Goal: Information Seeking & Learning: Learn about a topic

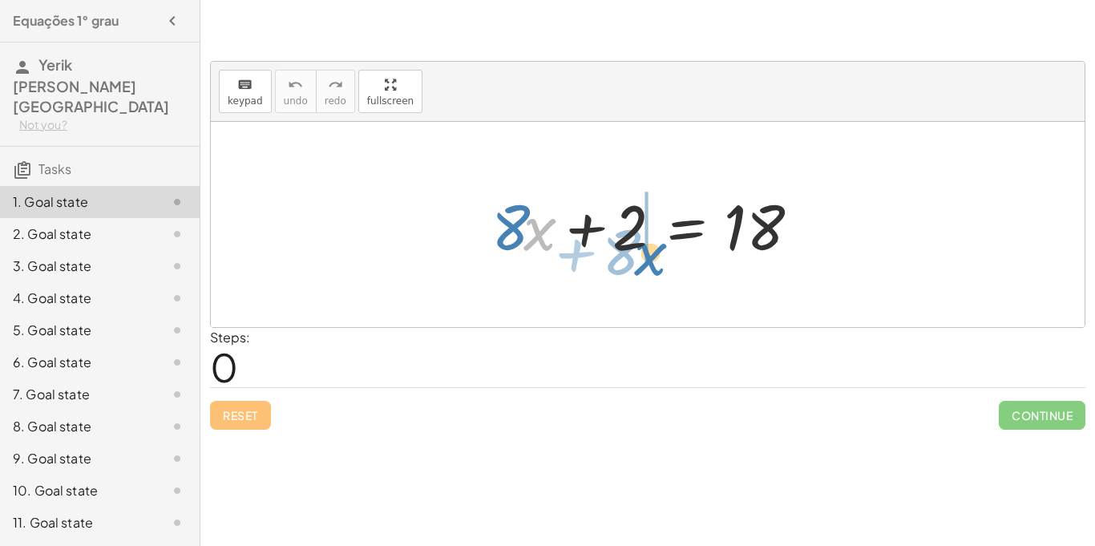
drag, startPoint x: 530, startPoint y: 238, endPoint x: 640, endPoint y: 263, distance: 112.6
click at [640, 263] on div at bounding box center [653, 225] width 341 height 83
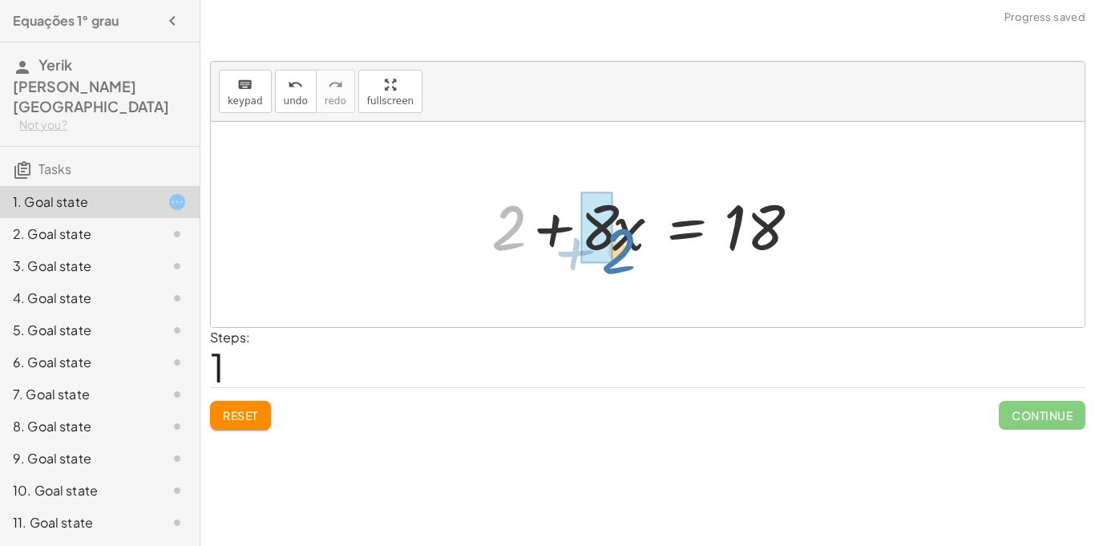
drag, startPoint x: 510, startPoint y: 232, endPoint x: 619, endPoint y: 256, distance: 111.4
click at [619, 256] on div at bounding box center [653, 225] width 341 height 83
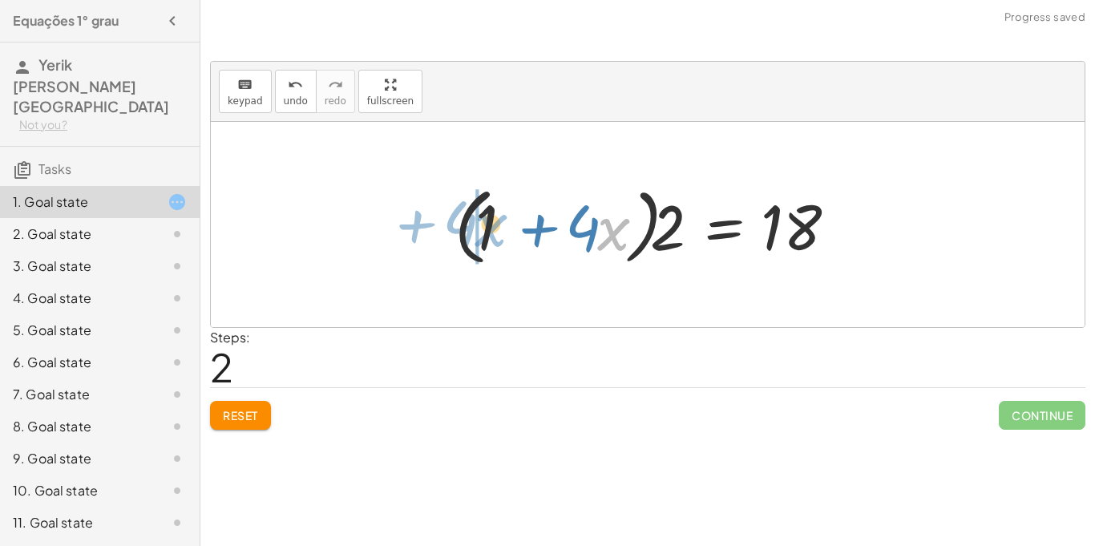
drag, startPoint x: 599, startPoint y: 236, endPoint x: 477, endPoint y: 232, distance: 121.9
drag, startPoint x: 508, startPoint y: 228, endPoint x: 575, endPoint y: 222, distance: 67.6
click at [575, 222] on div at bounding box center [653, 225] width 414 height 92
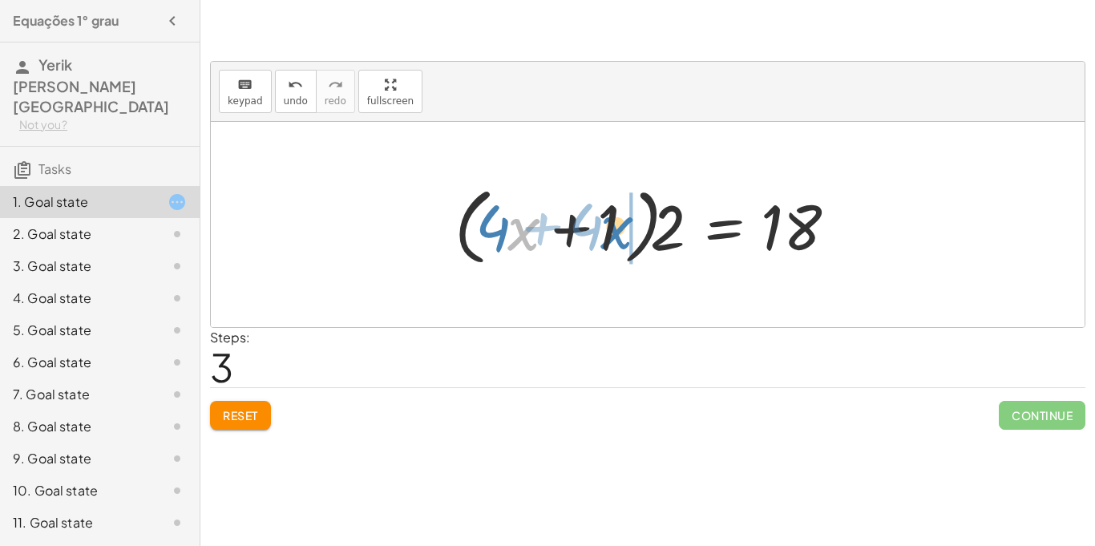
drag, startPoint x: 520, startPoint y: 228, endPoint x: 613, endPoint y: 224, distance: 93.1
click at [613, 224] on div at bounding box center [653, 225] width 414 height 92
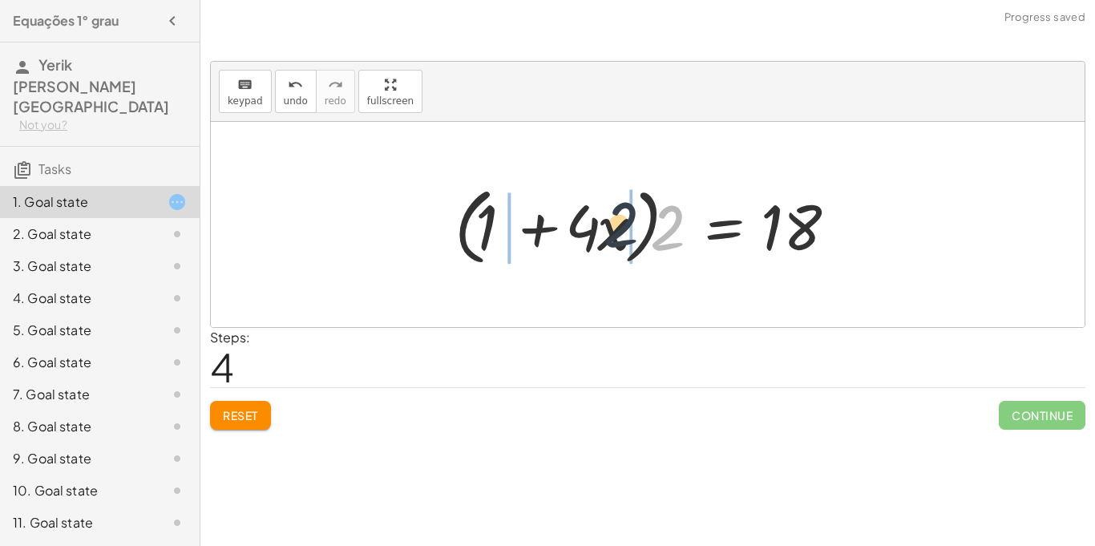
drag, startPoint x: 676, startPoint y: 232, endPoint x: 612, endPoint y: 231, distance: 64.1
click at [612, 231] on div at bounding box center [653, 225] width 414 height 92
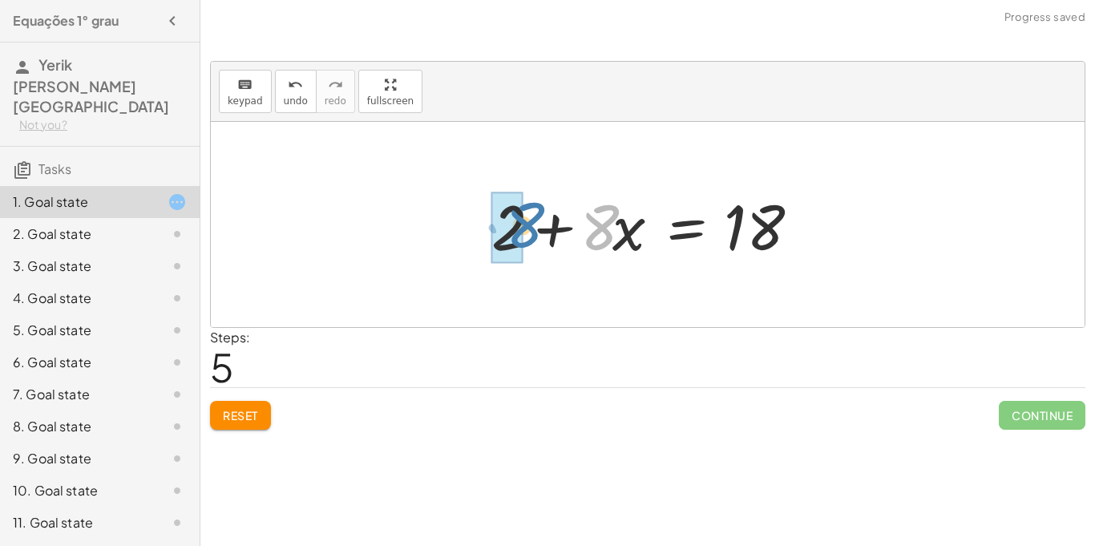
drag, startPoint x: 611, startPoint y: 236, endPoint x: 538, endPoint y: 236, distance: 73.7
click at [538, 236] on div at bounding box center [653, 225] width 341 height 83
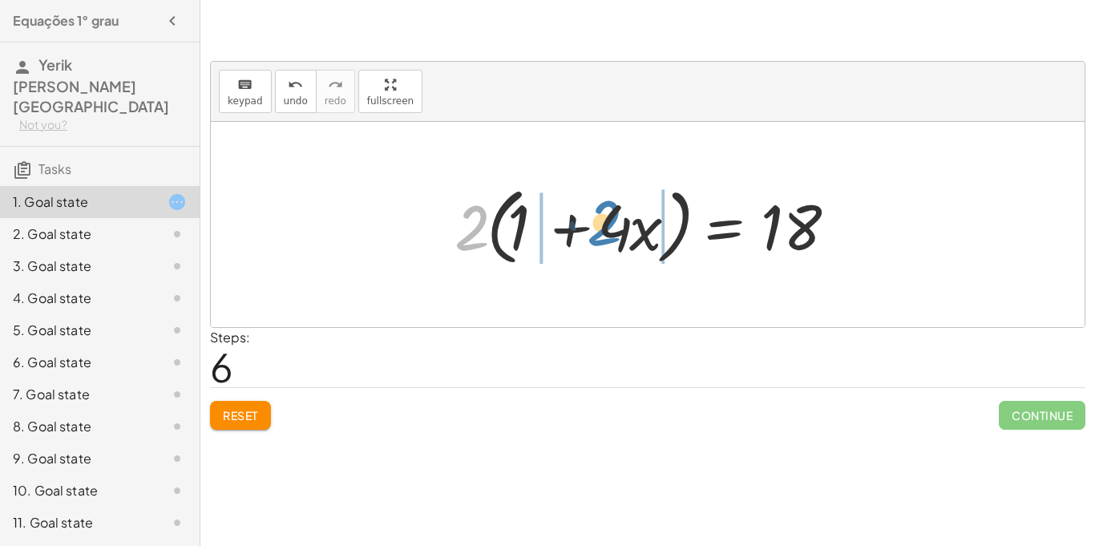
drag, startPoint x: 482, startPoint y: 212, endPoint x: 615, endPoint y: 208, distance: 133.9
click at [615, 208] on div at bounding box center [653, 225] width 414 height 92
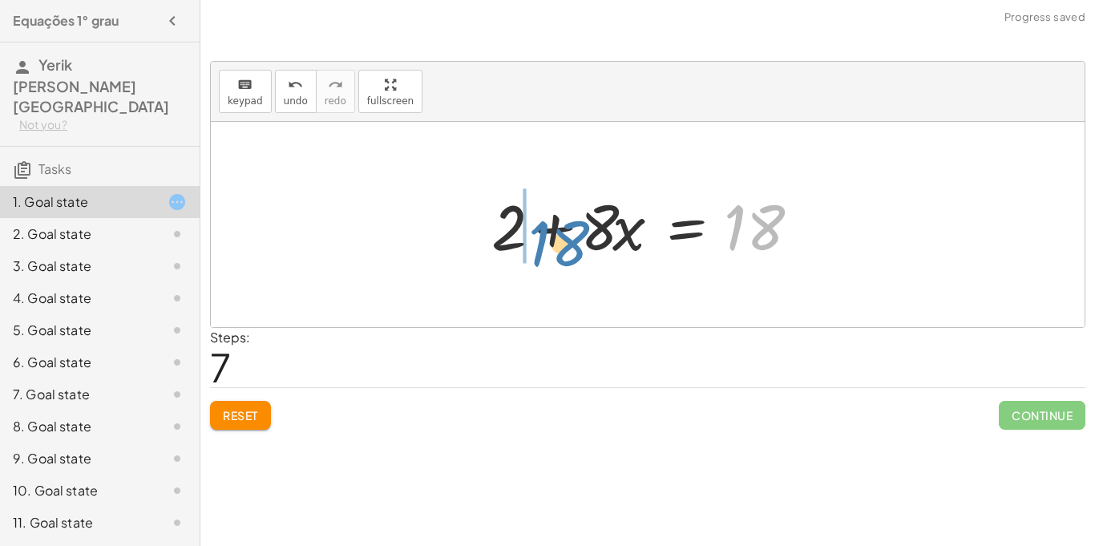
drag, startPoint x: 760, startPoint y: 232, endPoint x: 563, endPoint y: 249, distance: 197.1
click at [563, 249] on div at bounding box center [653, 225] width 341 height 83
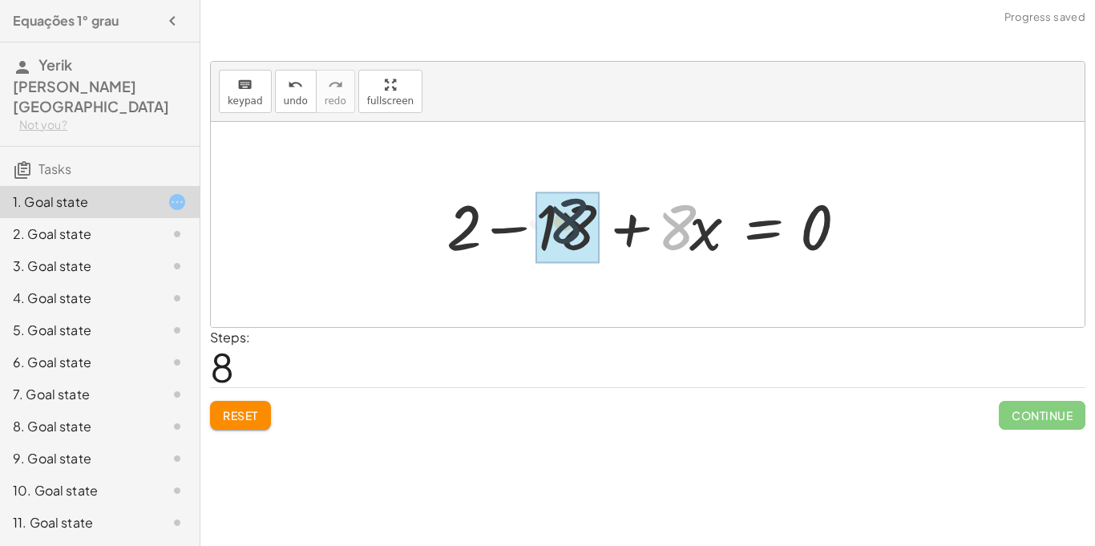
drag, startPoint x: 676, startPoint y: 241, endPoint x: 550, endPoint y: 234, distance: 126.0
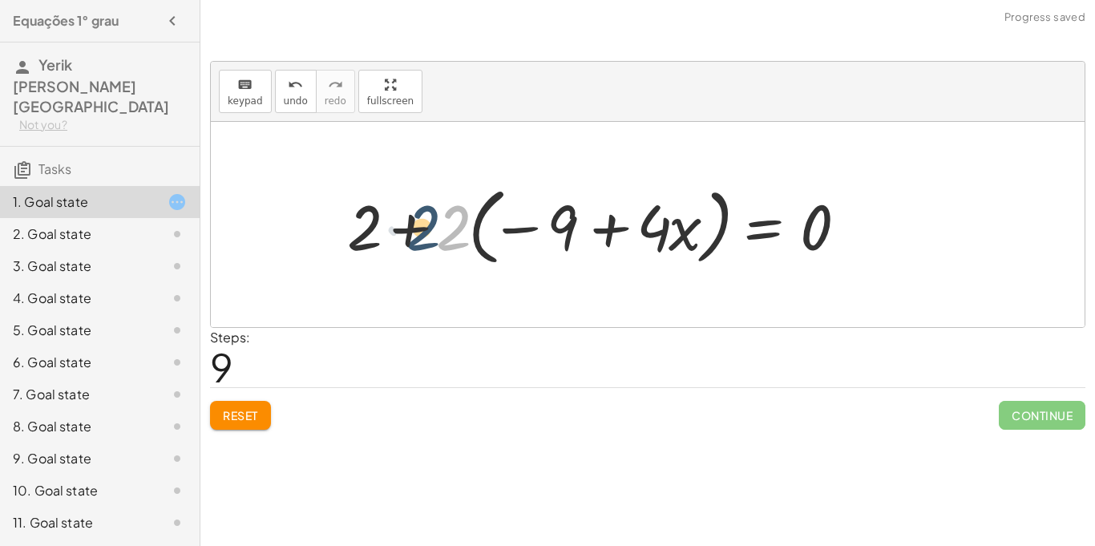
drag, startPoint x: 460, startPoint y: 240, endPoint x: 411, endPoint y: 240, distance: 48.9
click at [411, 240] on div at bounding box center [603, 225] width 529 height 92
drag, startPoint x: 450, startPoint y: 239, endPoint x: 373, endPoint y: 233, distance: 77.9
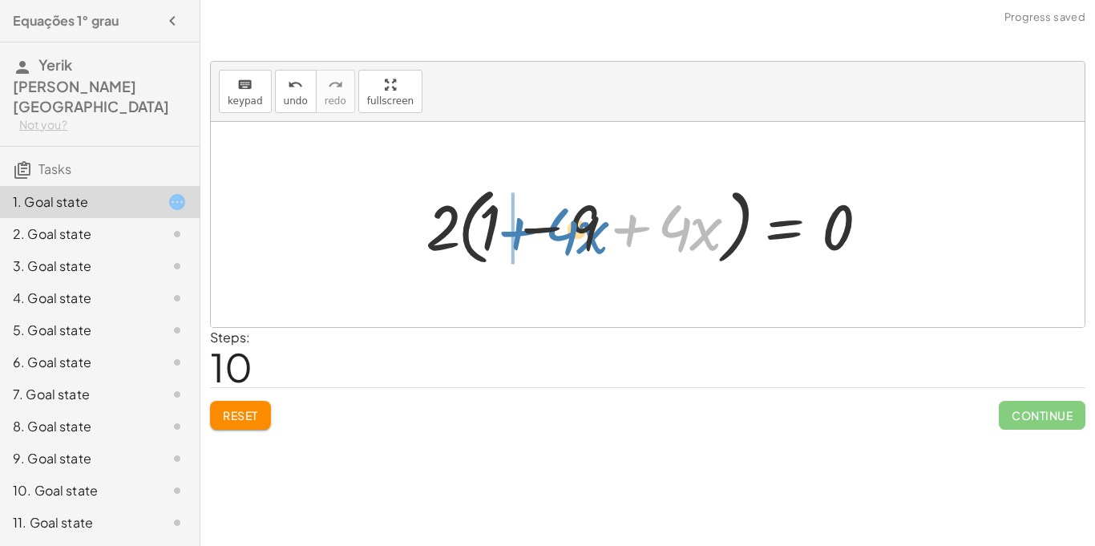
drag, startPoint x: 648, startPoint y: 224, endPoint x: 543, endPoint y: 228, distance: 105.9
click at [543, 228] on div at bounding box center [654, 225] width 472 height 92
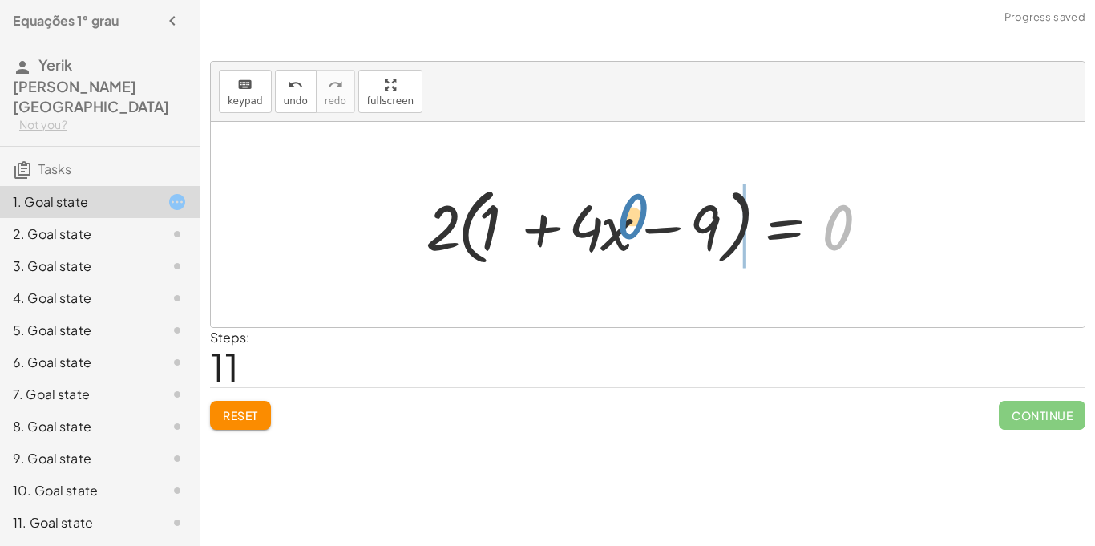
drag, startPoint x: 840, startPoint y: 218, endPoint x: 635, endPoint y: 208, distance: 205.4
click at [635, 208] on div at bounding box center [654, 225] width 472 height 92
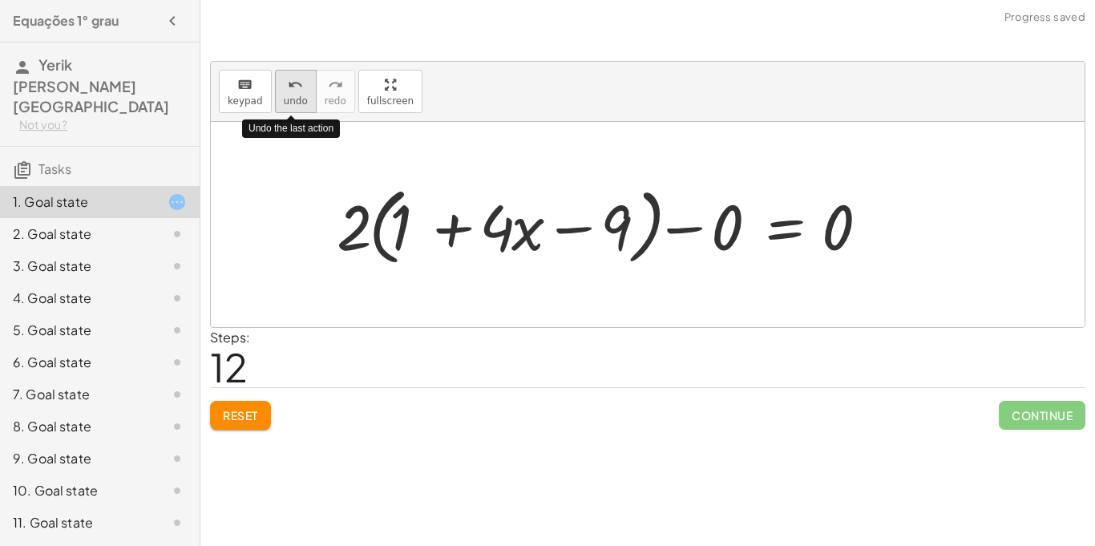
click at [307, 99] on button "undo undo" at bounding box center [296, 91] width 42 height 43
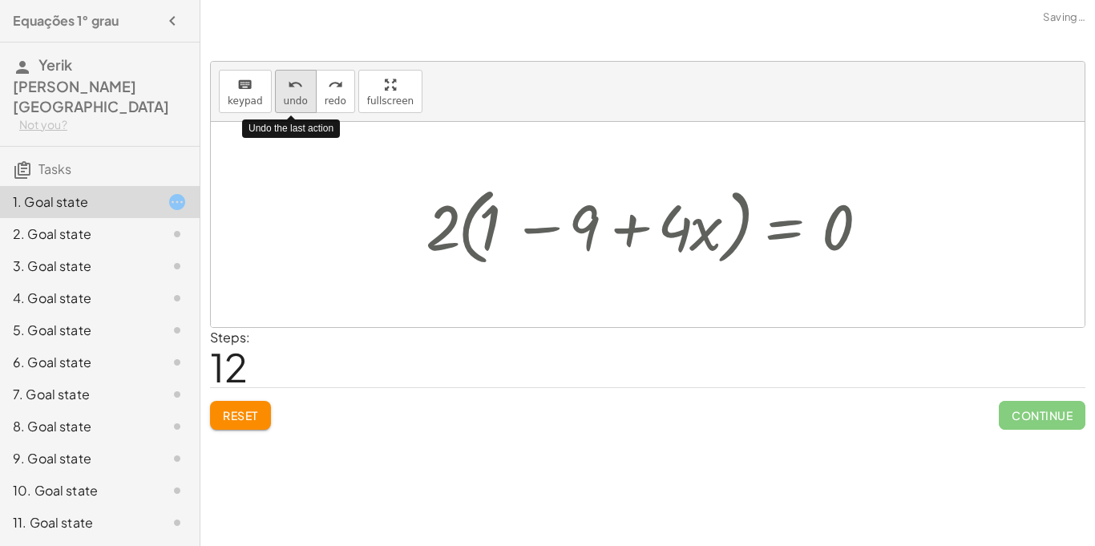
click at [307, 99] on button "undo undo" at bounding box center [296, 91] width 42 height 43
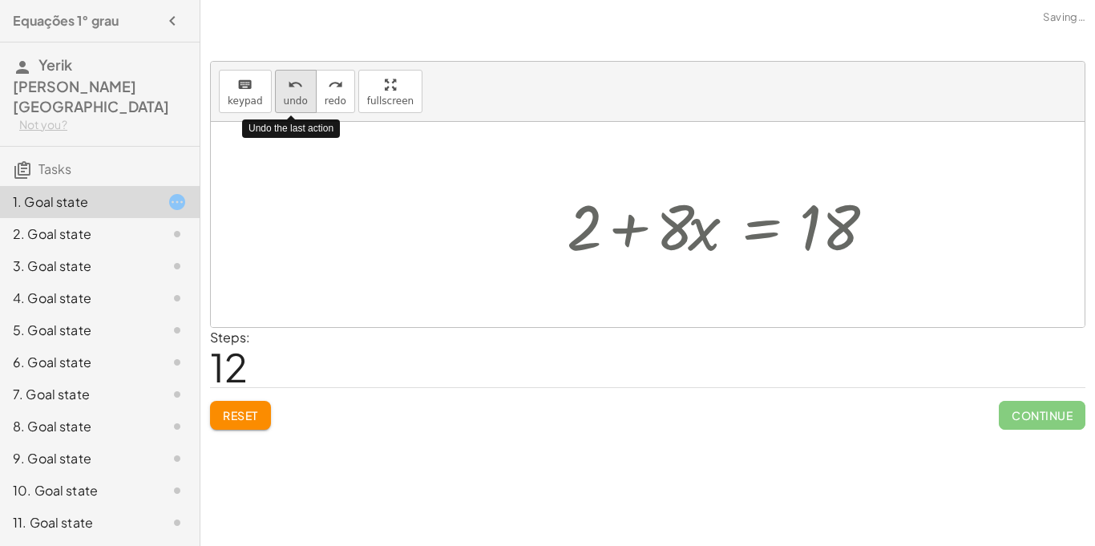
click at [307, 99] on button "undo undo" at bounding box center [296, 91] width 42 height 43
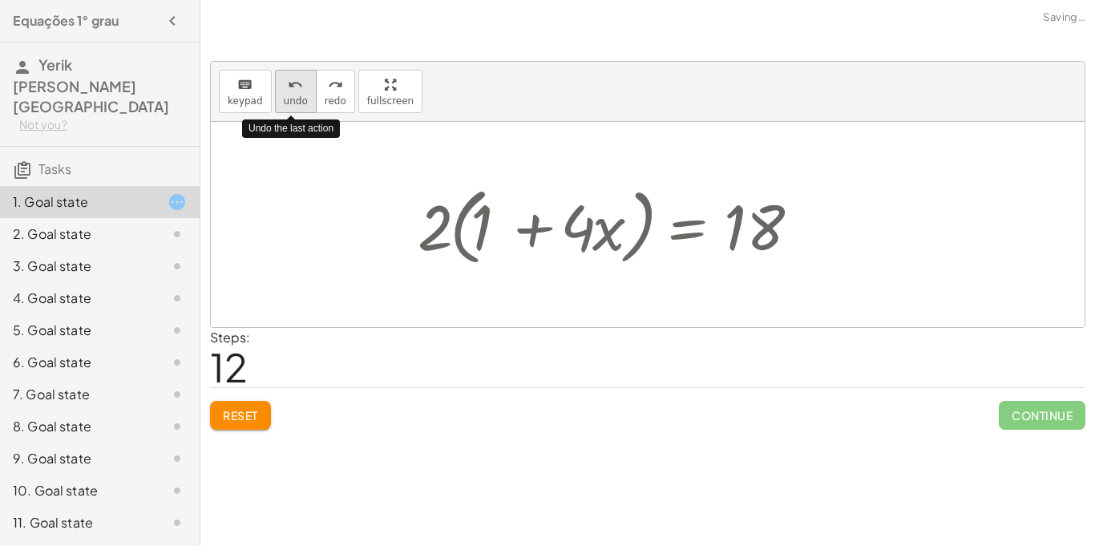
click at [307, 99] on button "undo undo" at bounding box center [296, 91] width 42 height 43
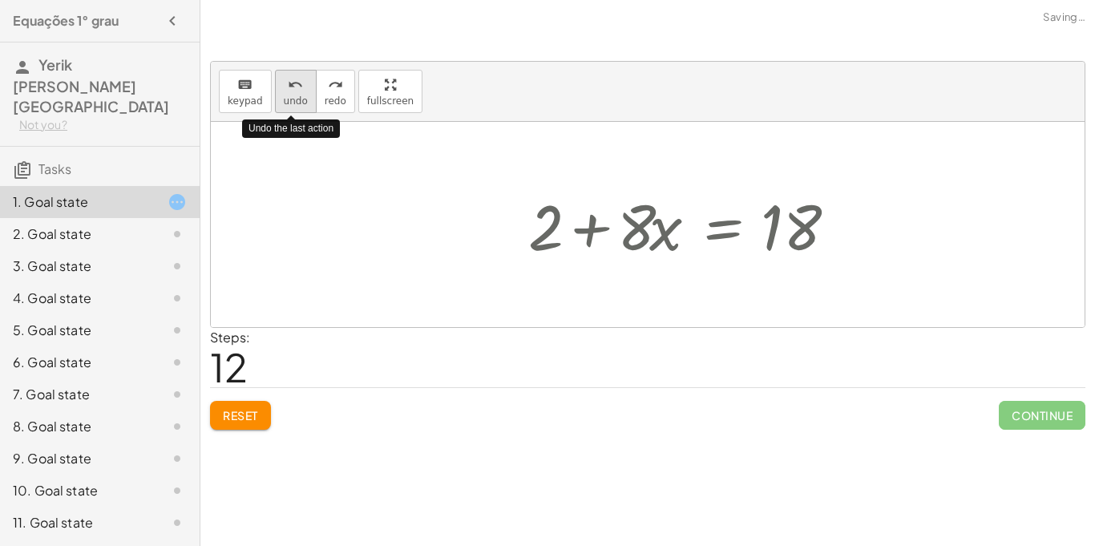
click at [307, 99] on button "undo undo" at bounding box center [296, 91] width 42 height 43
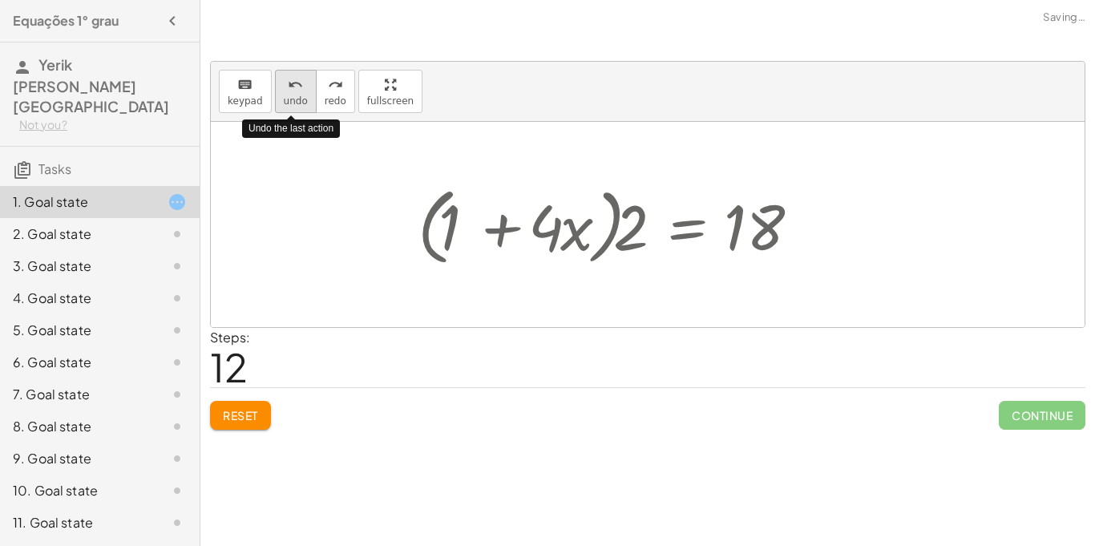
click at [307, 99] on button "undo undo" at bounding box center [296, 91] width 42 height 43
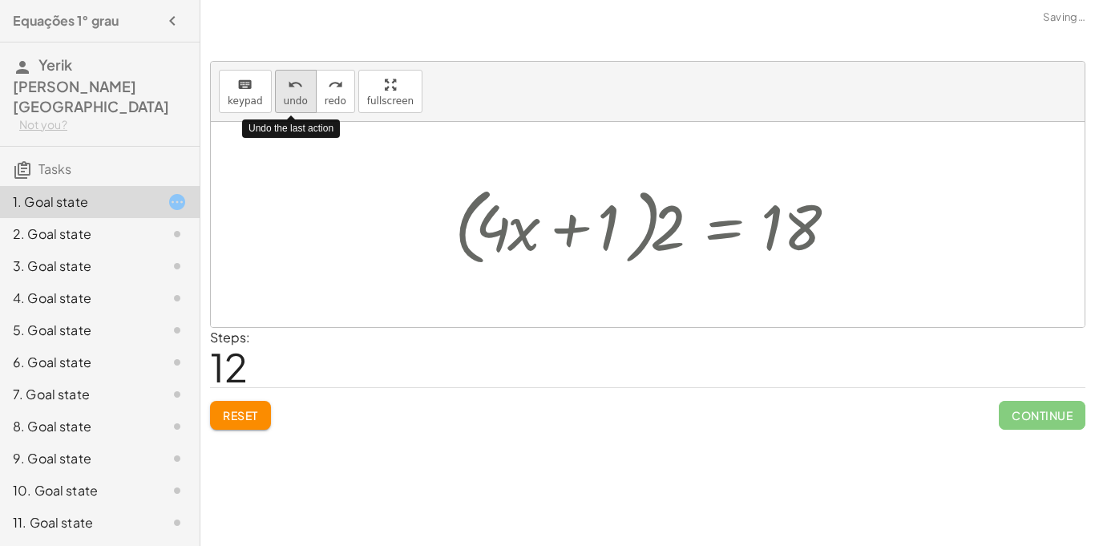
click at [307, 99] on button "undo undo" at bounding box center [296, 91] width 42 height 43
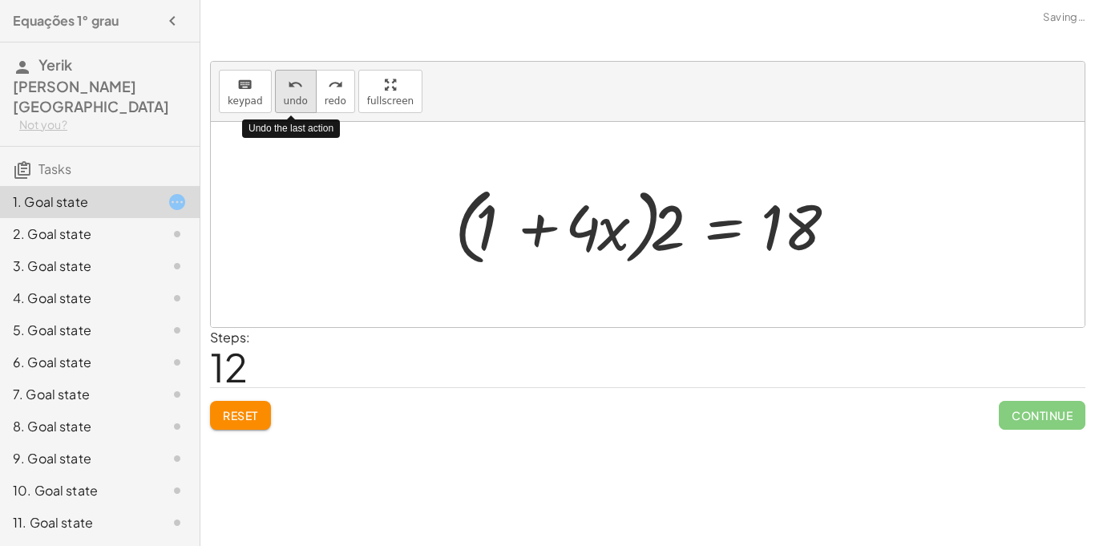
click at [307, 99] on button "undo undo" at bounding box center [296, 91] width 42 height 43
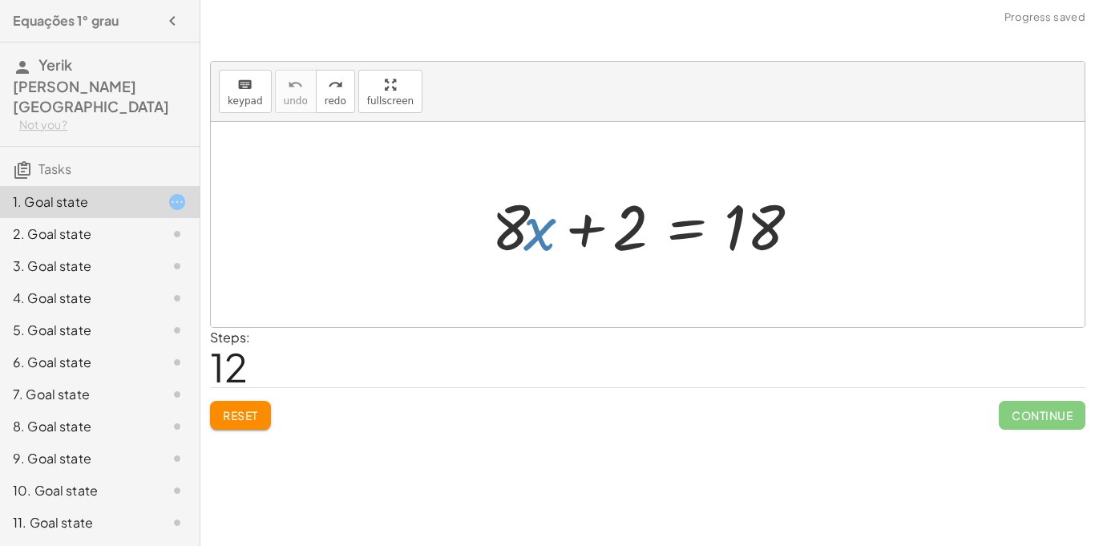
click at [229, 405] on button "Reset" at bounding box center [240, 415] width 61 height 29
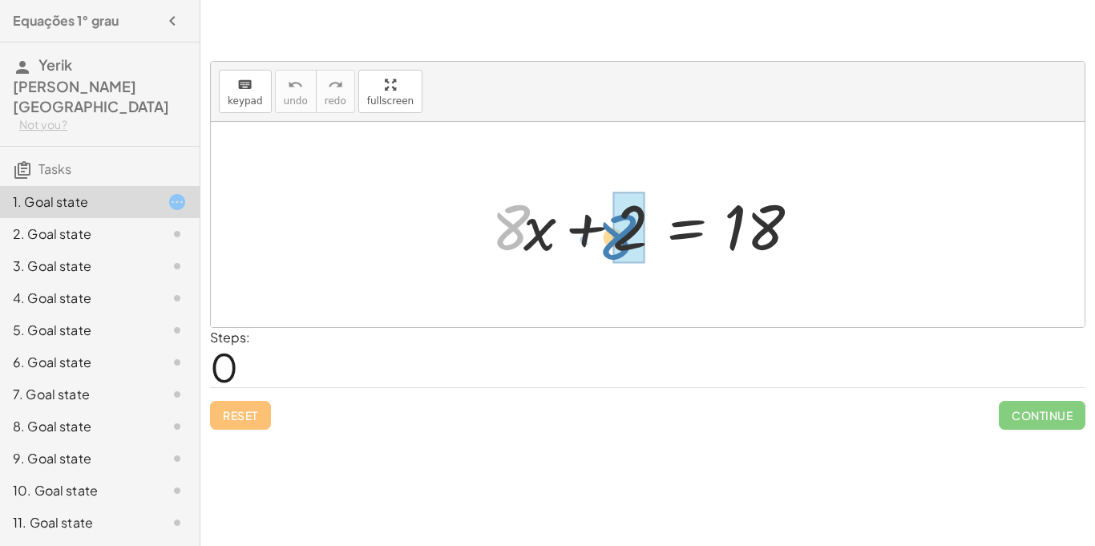
drag, startPoint x: 509, startPoint y: 221, endPoint x: 615, endPoint y: 231, distance: 106.2
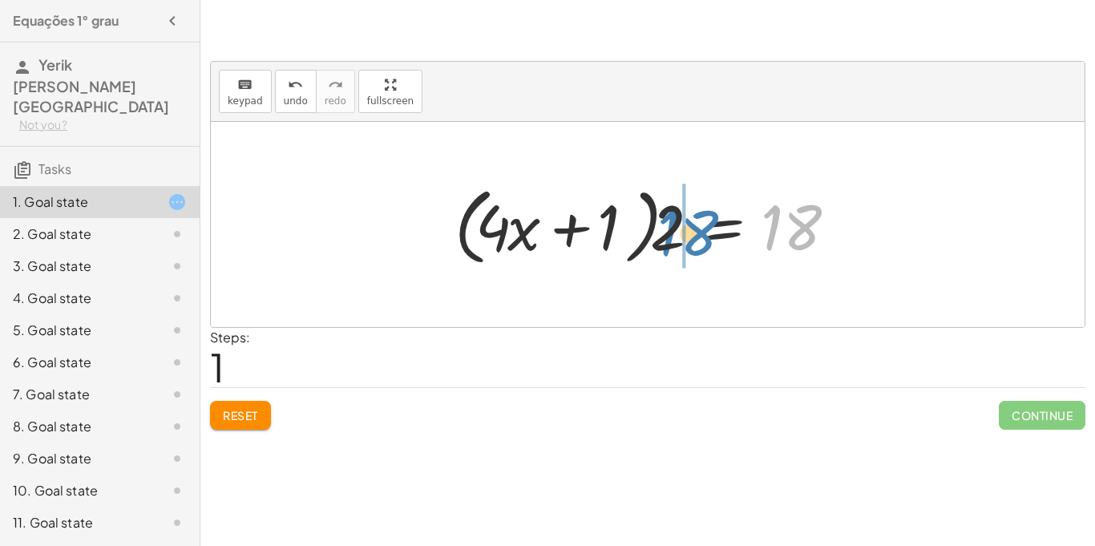
drag, startPoint x: 774, startPoint y: 220, endPoint x: 670, endPoint y: 226, distance: 104.3
click at [670, 226] on div at bounding box center [653, 225] width 414 height 92
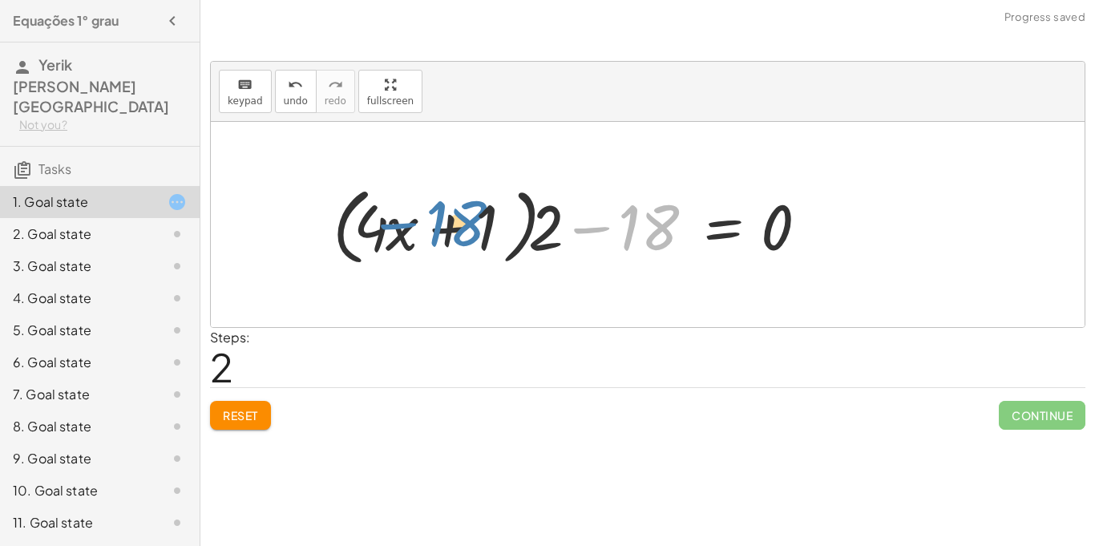
drag, startPoint x: 639, startPoint y: 228, endPoint x: 446, endPoint y: 224, distance: 192.4
click at [446, 224] on div at bounding box center [577, 225] width 504 height 92
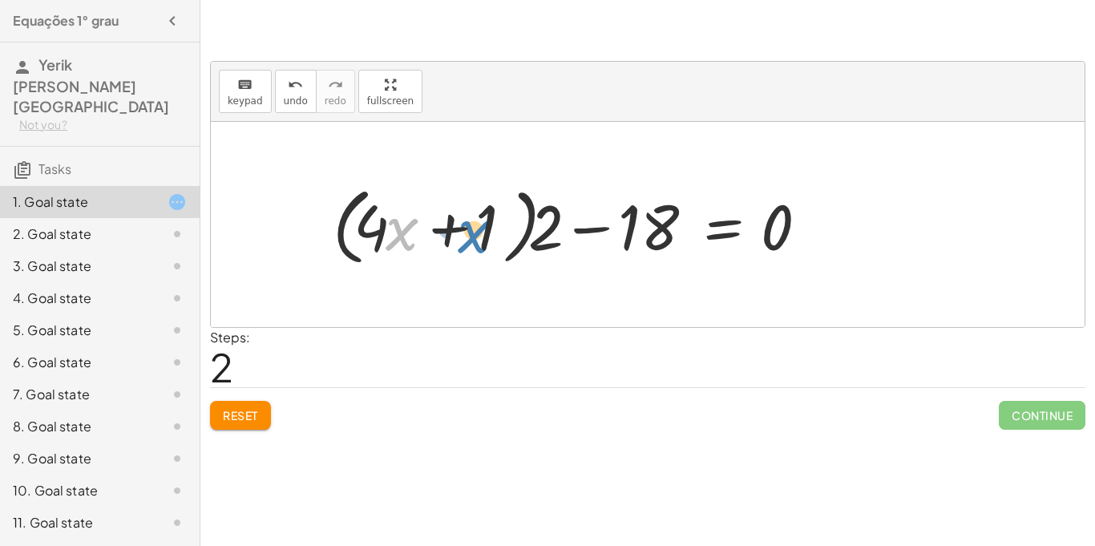
drag, startPoint x: 390, startPoint y: 228, endPoint x: 470, endPoint y: 228, distance: 79.3
click at [470, 228] on div at bounding box center [577, 225] width 504 height 92
drag, startPoint x: 392, startPoint y: 236, endPoint x: 674, endPoint y: 222, distance: 282.4
click at [674, 222] on div at bounding box center [577, 225] width 504 height 92
drag, startPoint x: 391, startPoint y: 241, endPoint x: 502, endPoint y: 234, distance: 111.6
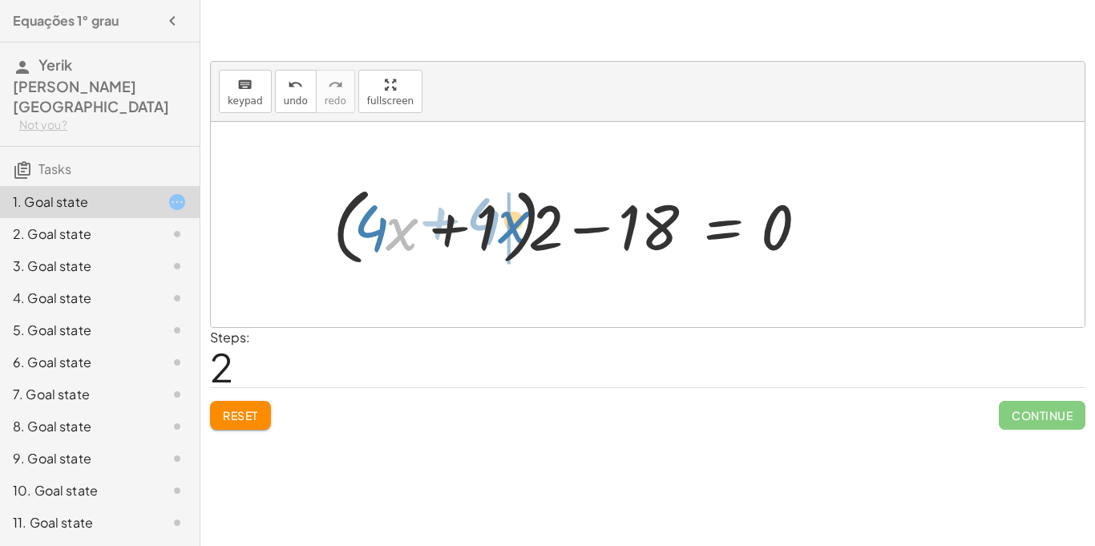
click at [502, 234] on div at bounding box center [577, 225] width 504 height 92
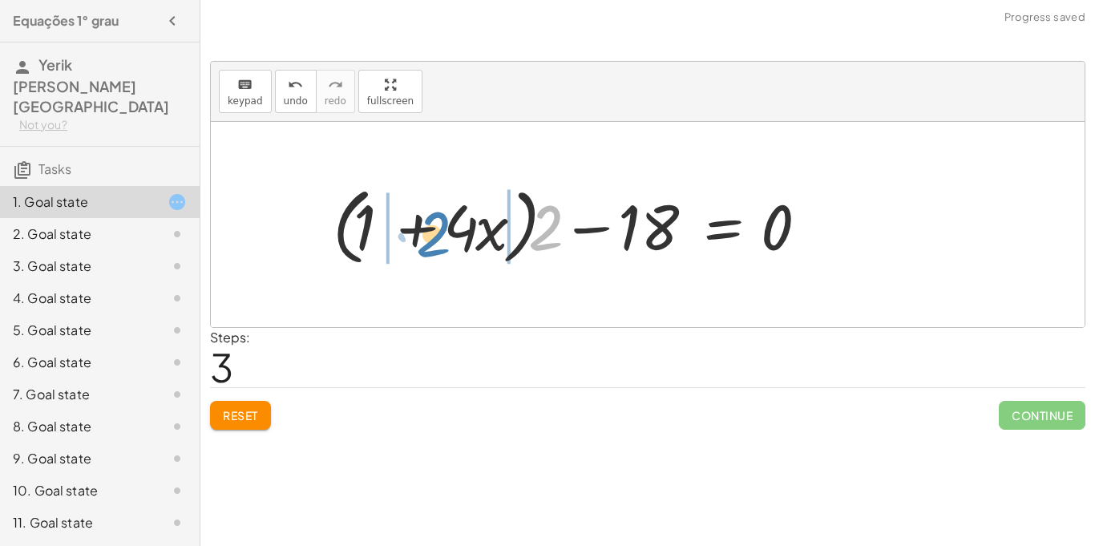
drag, startPoint x: 554, startPoint y: 228, endPoint x: 441, endPoint y: 235, distance: 113.2
click at [441, 235] on div at bounding box center [577, 225] width 504 height 92
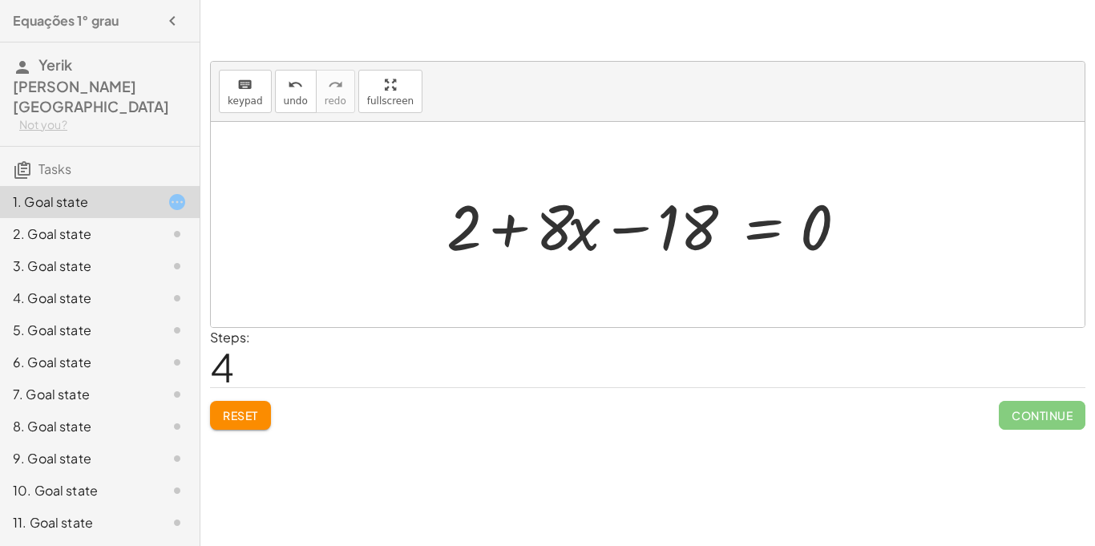
click at [231, 421] on span "Reset" at bounding box center [240, 415] width 35 height 14
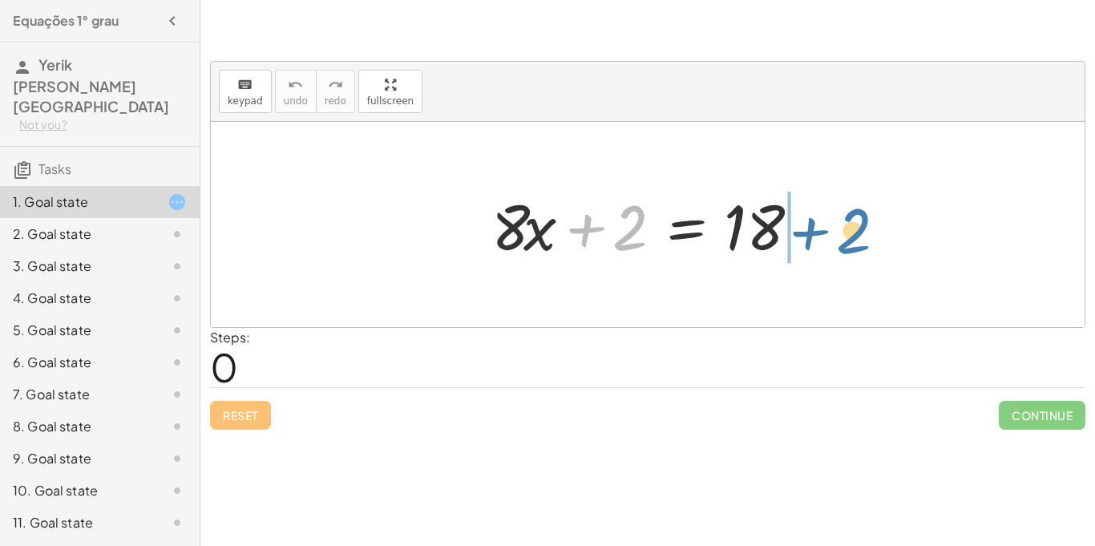
drag, startPoint x: 623, startPoint y: 210, endPoint x: 847, endPoint y: 213, distance: 223.6
click at [847, 213] on div "+ 2 + · 8 · x + 2 = 18" at bounding box center [648, 224] width 874 height 205
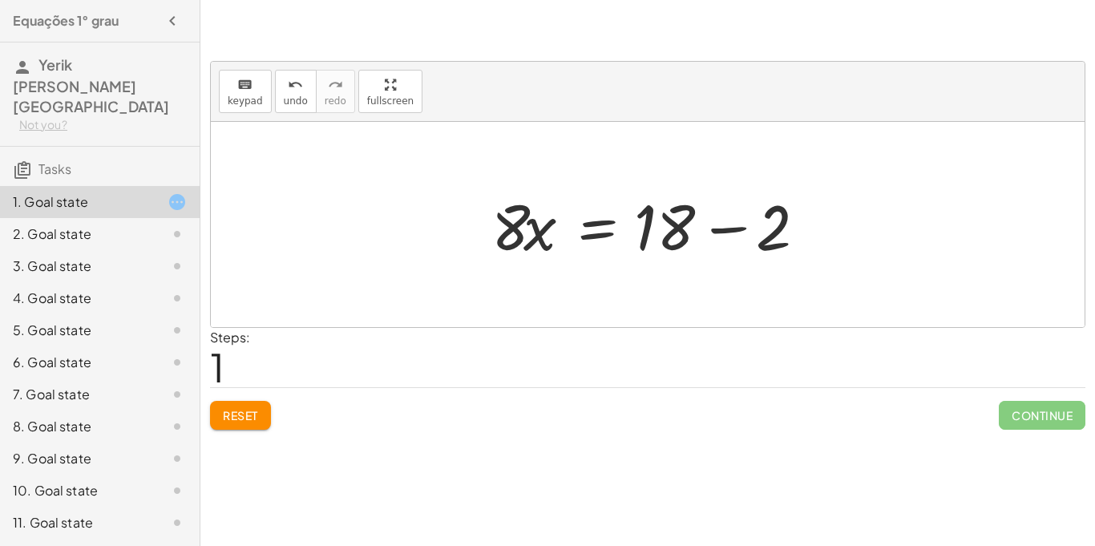
click at [718, 230] on div at bounding box center [653, 225] width 341 height 83
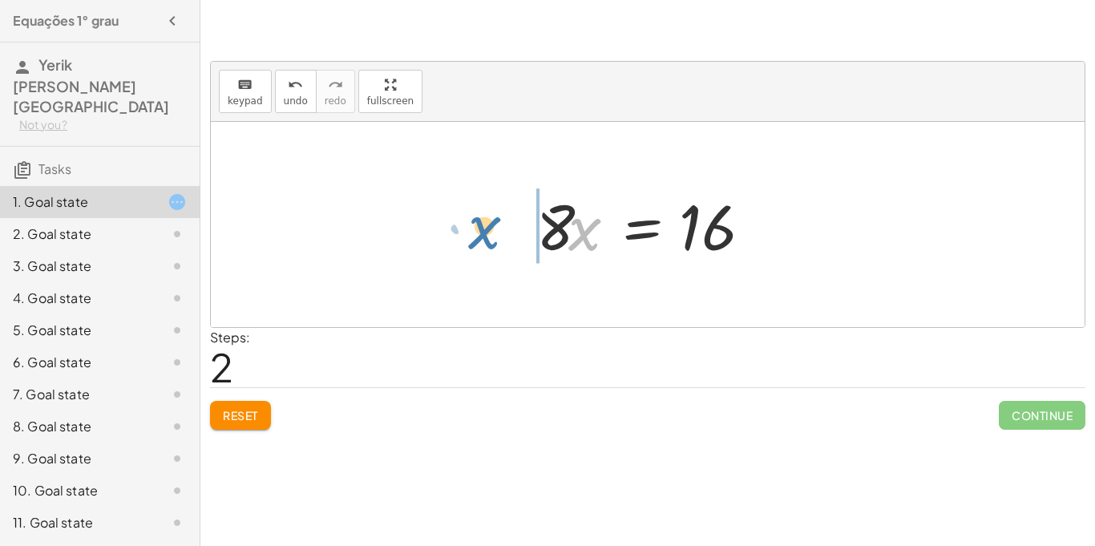
drag, startPoint x: 581, startPoint y: 228, endPoint x: 478, endPoint y: 228, distance: 102.6
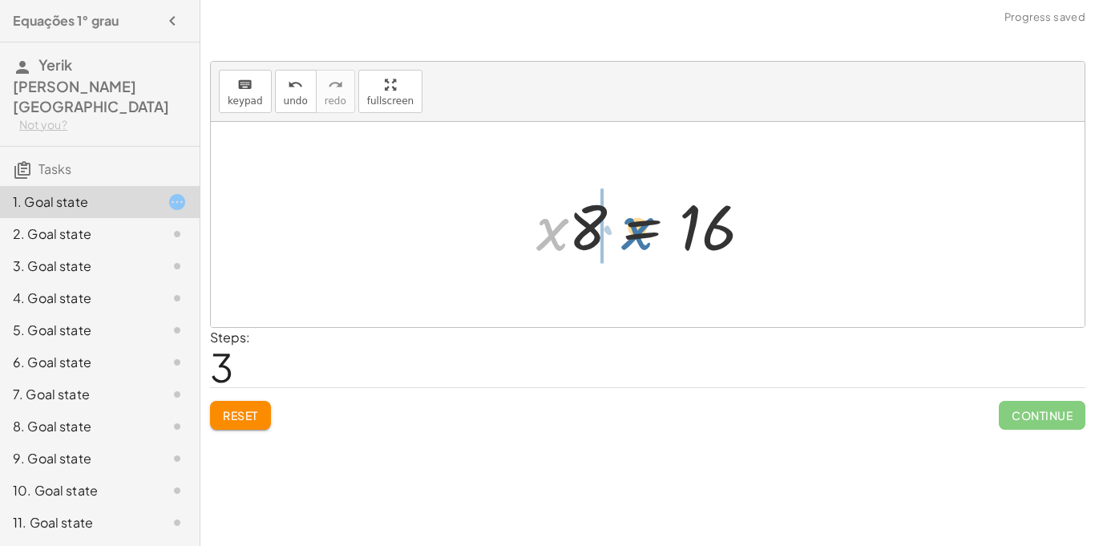
drag, startPoint x: 540, startPoint y: 243, endPoint x: 628, endPoint y: 242, distance: 87.4
click at [628, 242] on div at bounding box center [653, 225] width 251 height 83
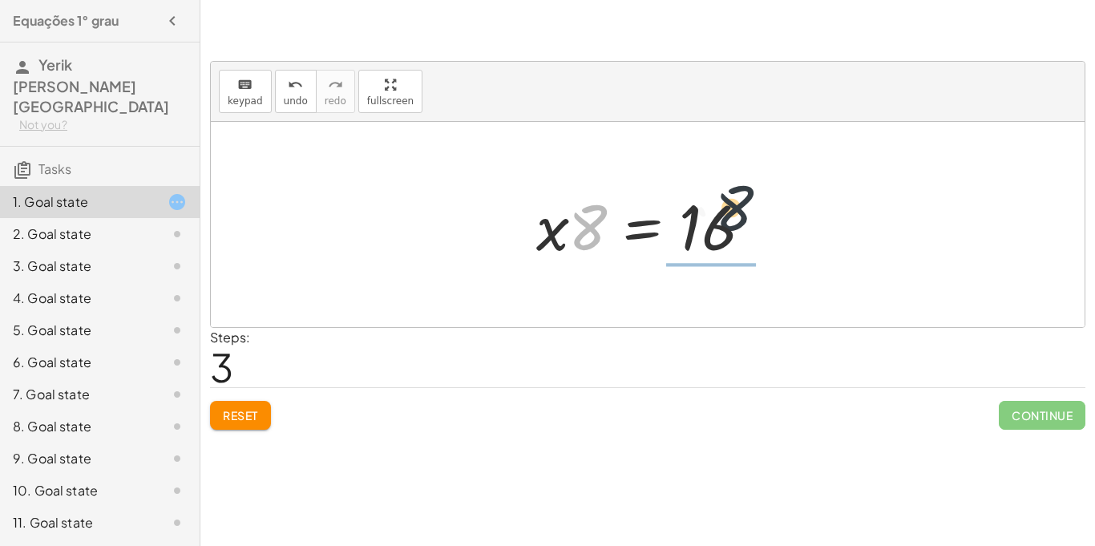
drag, startPoint x: 587, startPoint y: 207, endPoint x: 739, endPoint y: 190, distance: 152.4
click at [739, 190] on div at bounding box center [653, 225] width 251 height 83
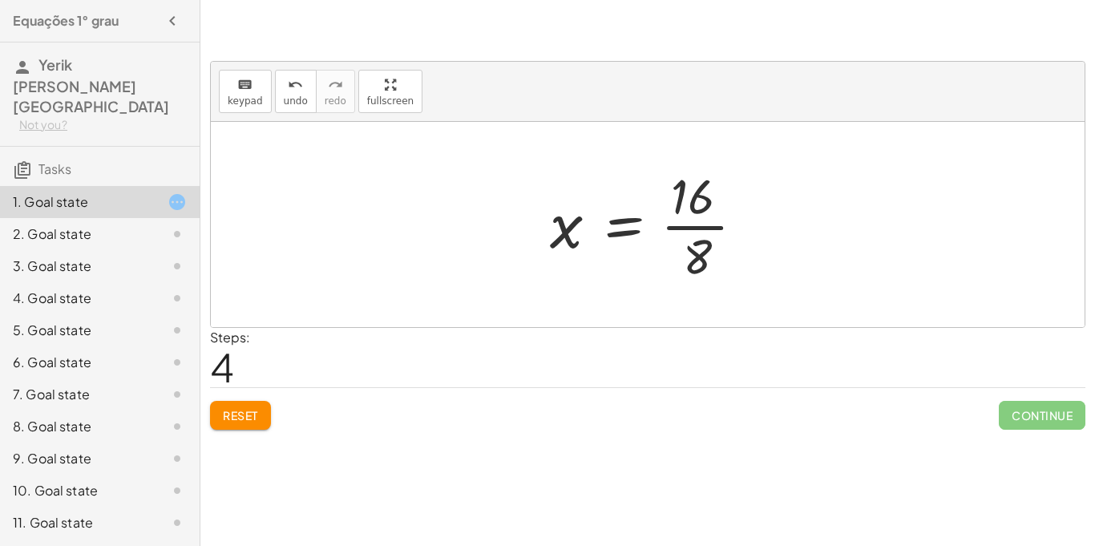
click at [747, 304] on div at bounding box center [648, 224] width 874 height 205
click at [385, 93] on icon "button" at bounding box center [390, 84] width 11 height 19
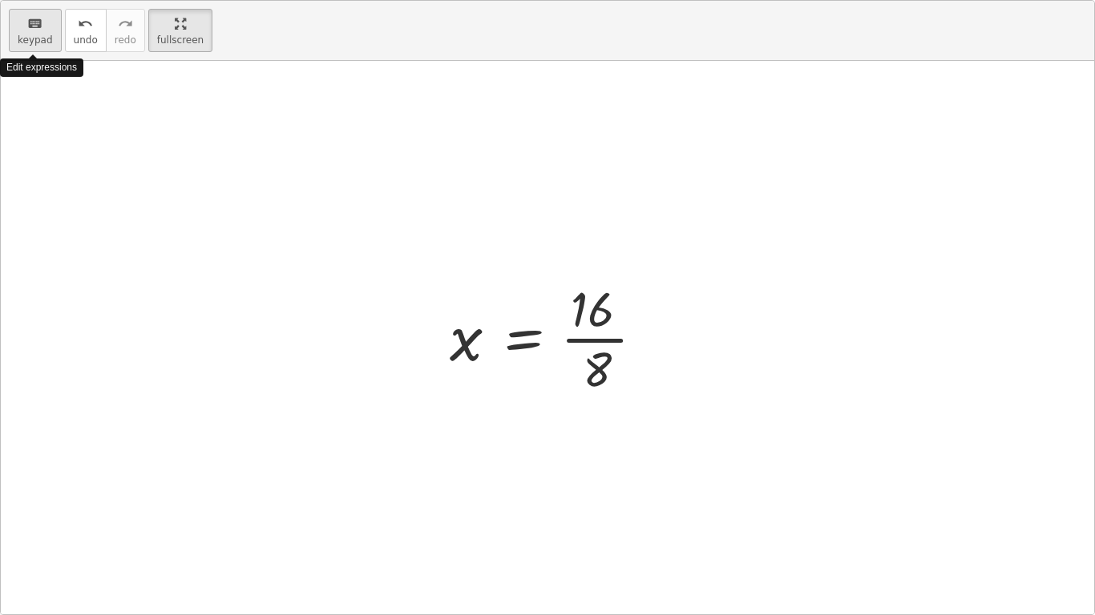
click at [24, 40] on span "keypad" at bounding box center [35, 39] width 35 height 11
click at [594, 333] on div at bounding box center [595, 309] width 48 height 56
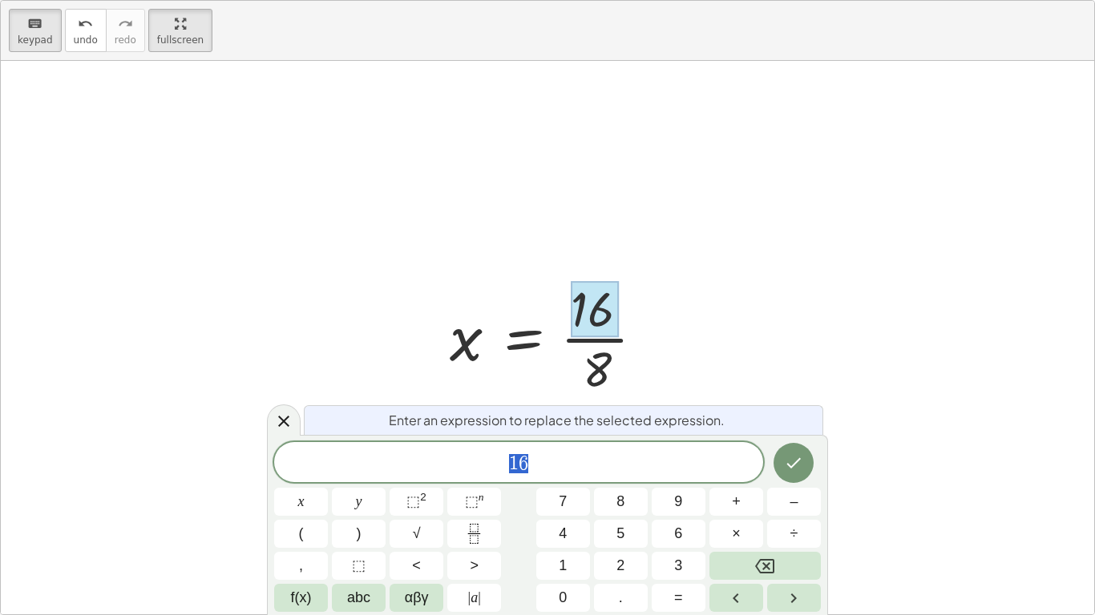
scroll to position [1, 0]
click at [597, 343] on div at bounding box center [554, 337] width 224 height 123
click at [785, 474] on button "Done" at bounding box center [793, 463] width 40 height 40
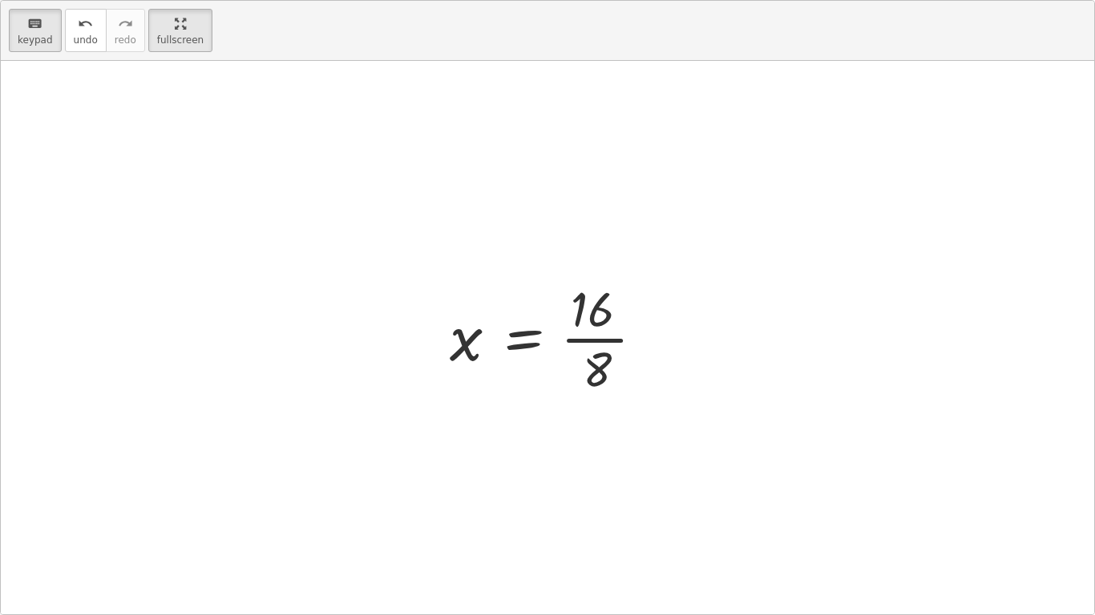
scroll to position [0, 0]
click at [619, 341] on div at bounding box center [554, 337] width 224 height 123
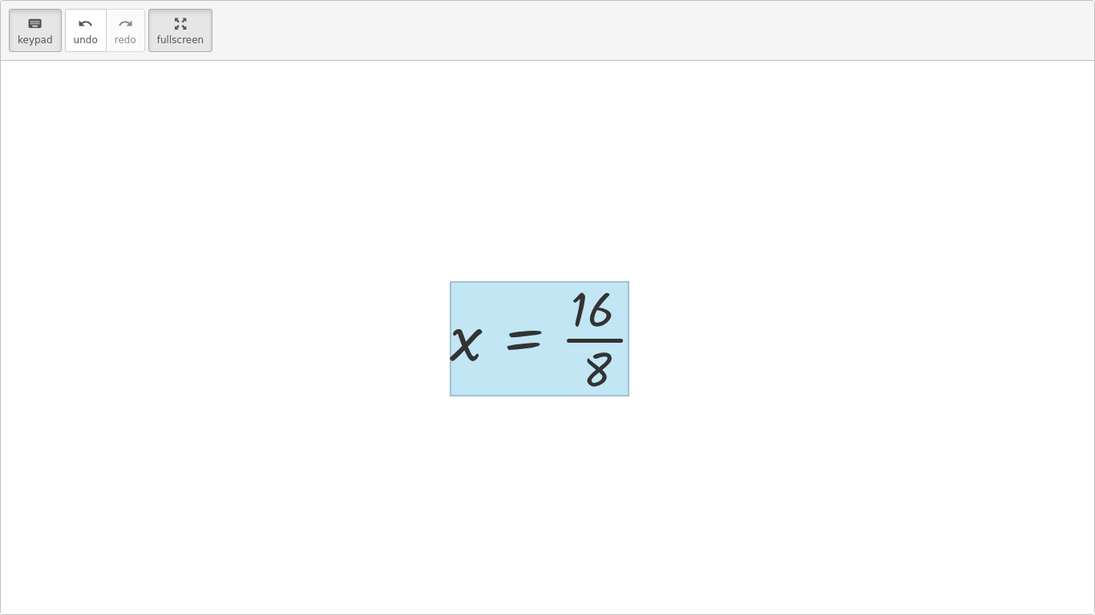
click at [518, 343] on div at bounding box center [540, 338] width 180 height 115
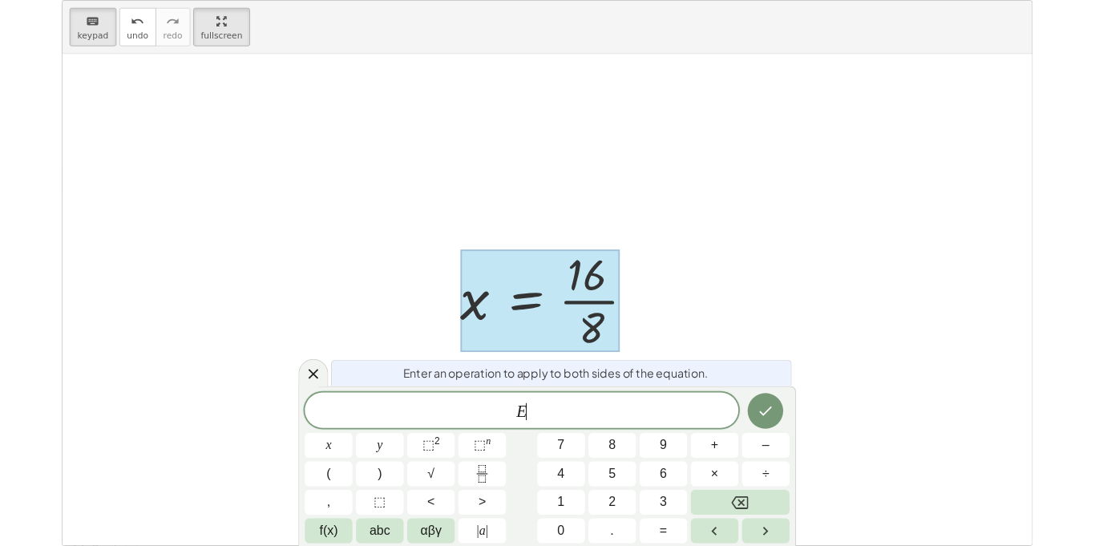
scroll to position [2, 0]
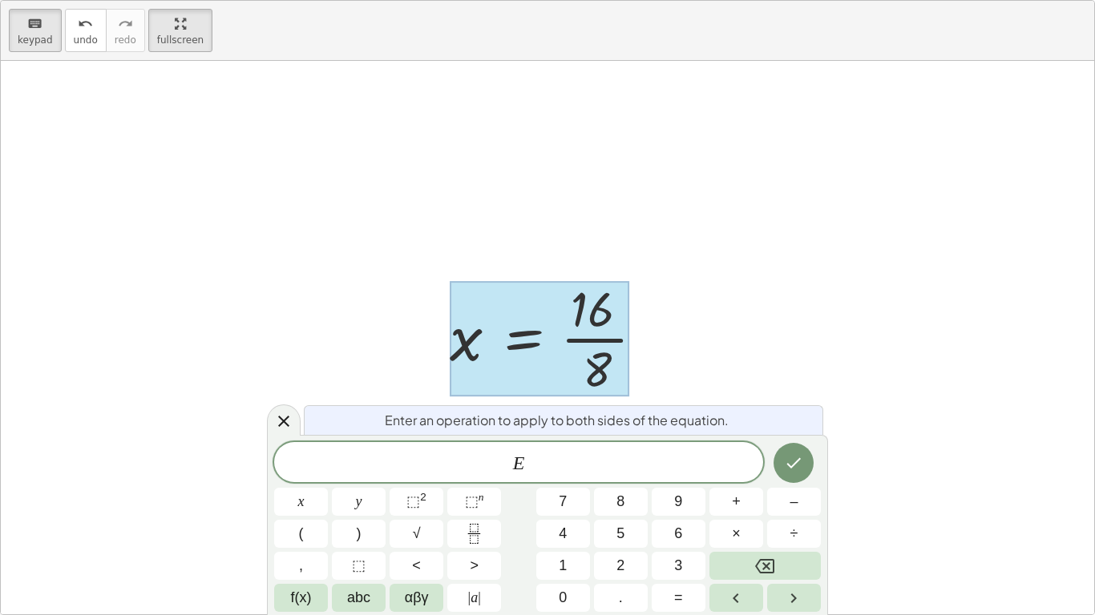
click at [518, 343] on div at bounding box center [540, 338] width 180 height 115
click at [792, 341] on div at bounding box center [547, 338] width 1093 height 554
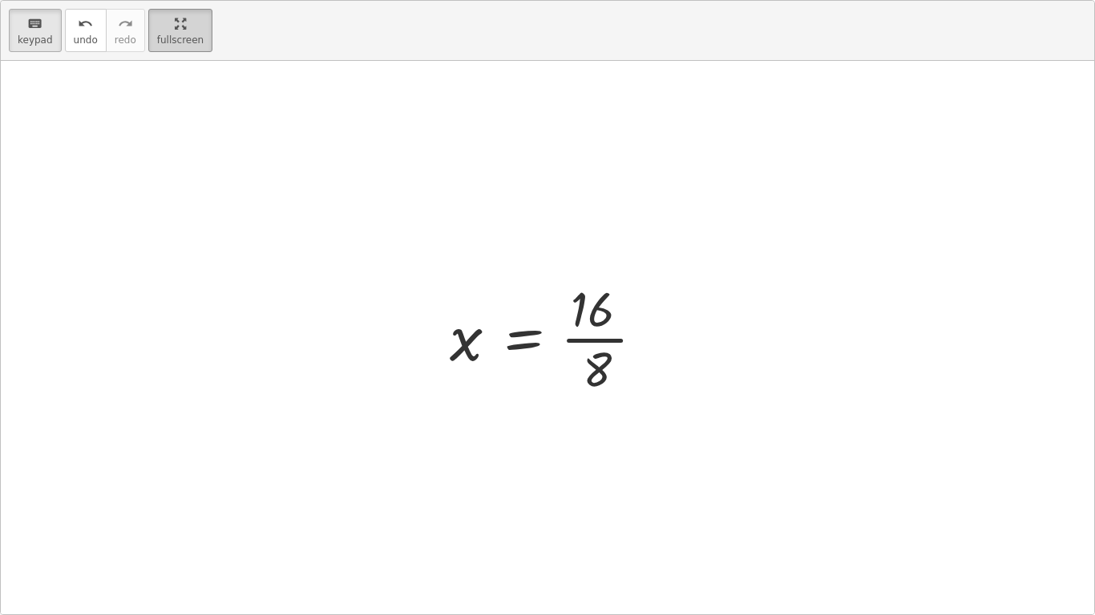
click at [148, 44] on button "fullscreen" at bounding box center [180, 30] width 64 height 43
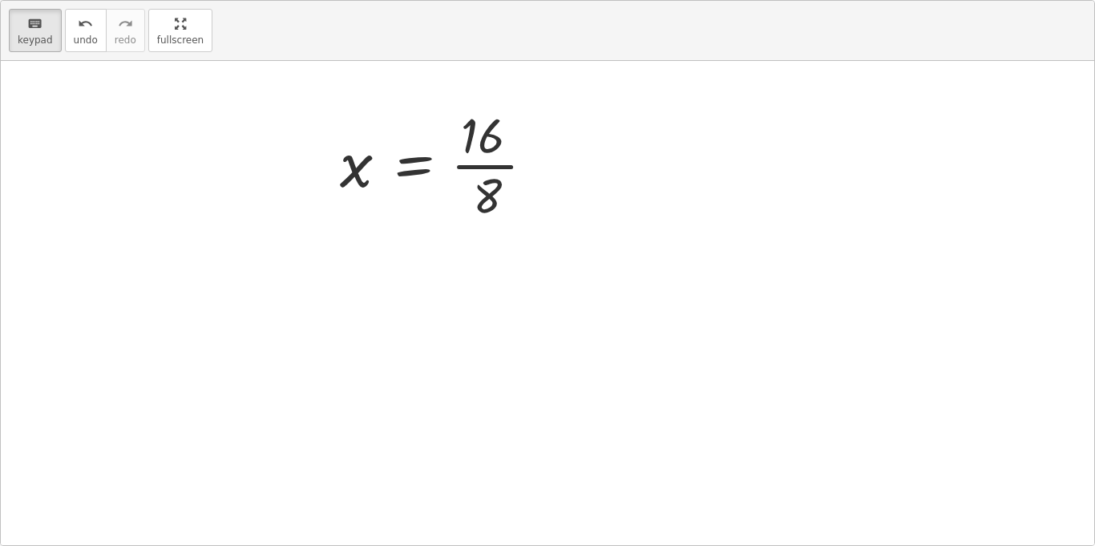
click at [555, 225] on div at bounding box center [444, 163] width 224 height 123
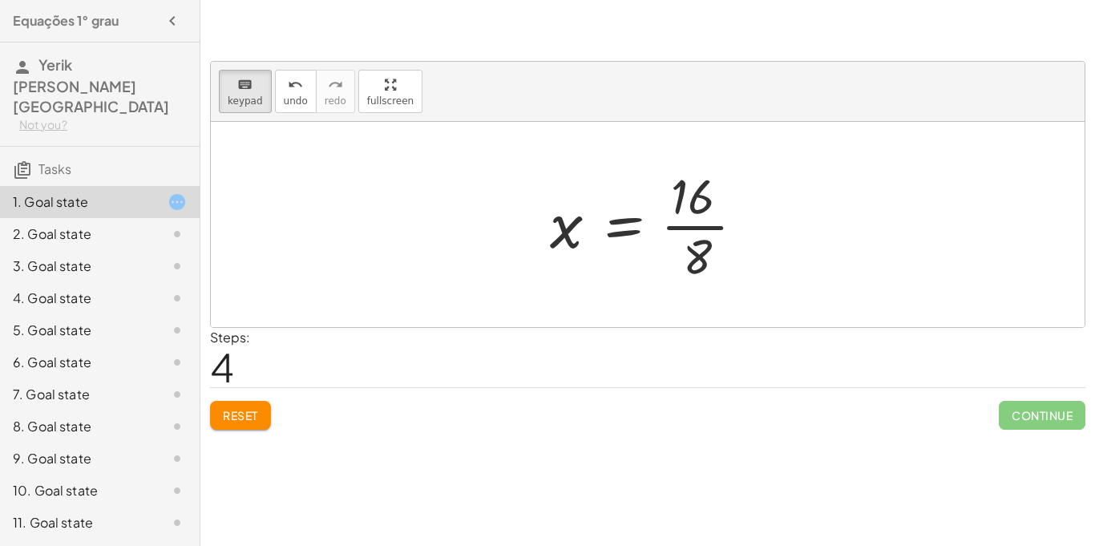
click at [556, 229] on div at bounding box center [654, 224] width 224 height 123
click at [677, 225] on div at bounding box center [654, 224] width 224 height 123
click at [693, 245] on div at bounding box center [695, 256] width 24 height 56
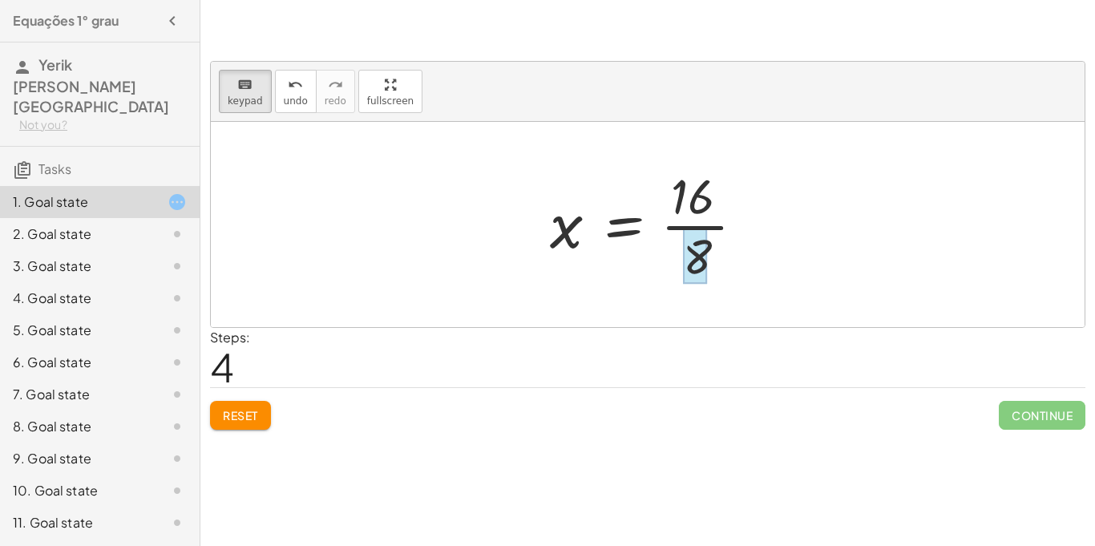
scroll to position [1, 0]
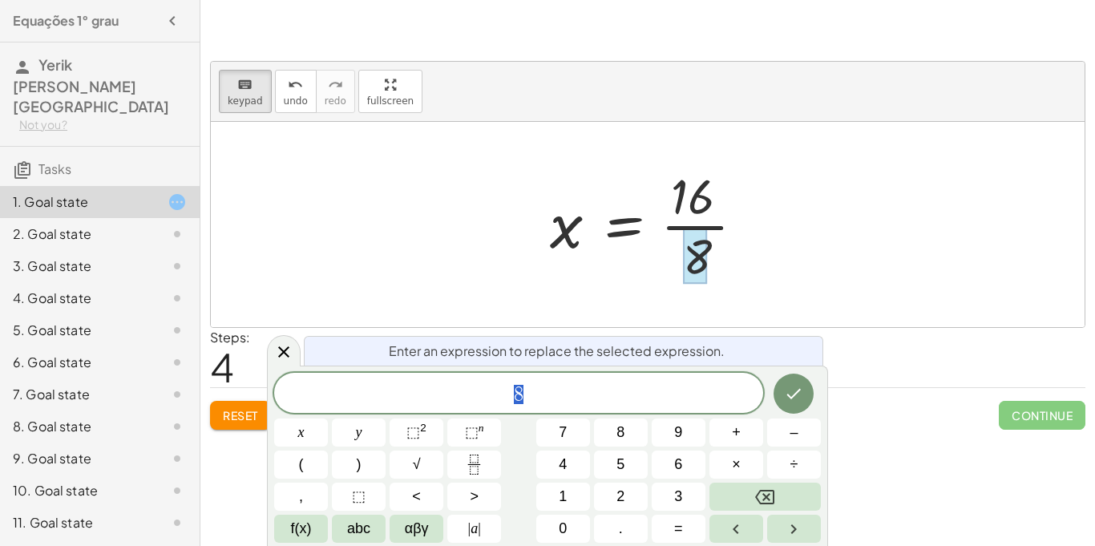
click at [693, 245] on div at bounding box center [695, 256] width 24 height 56
click at [841, 198] on div at bounding box center [648, 224] width 874 height 205
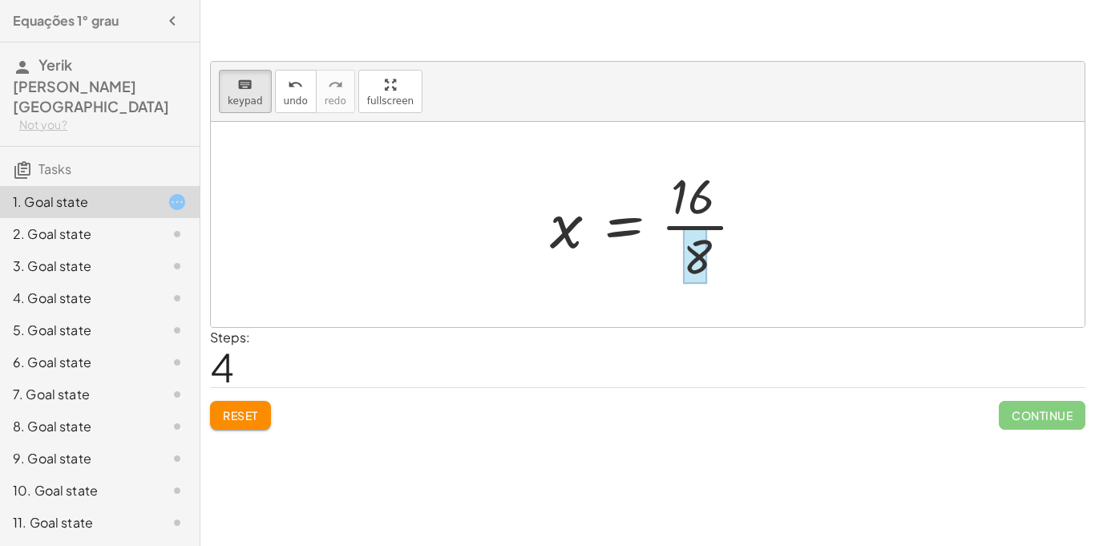
click at [696, 252] on div at bounding box center [695, 256] width 24 height 56
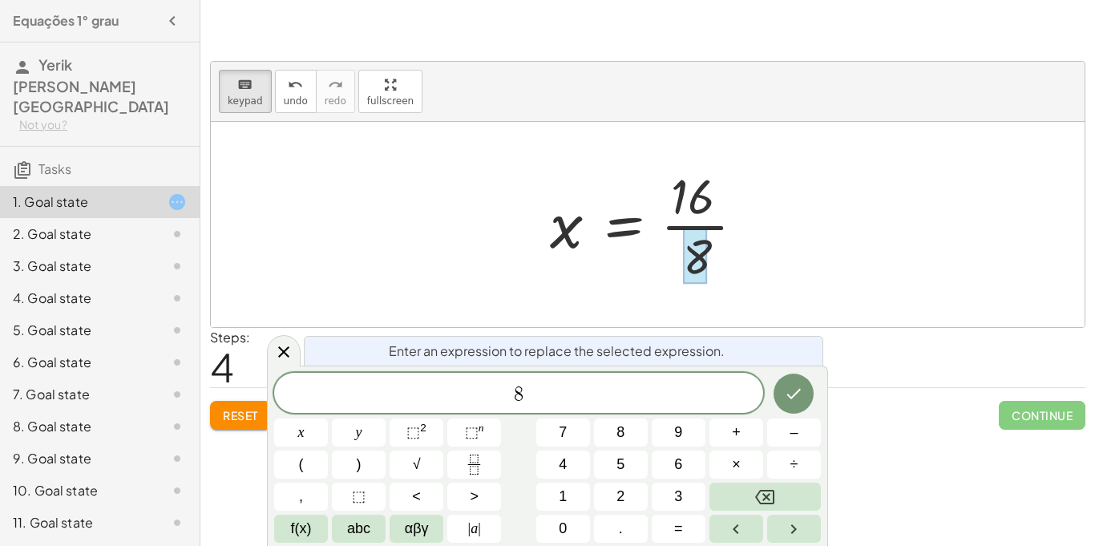
scroll to position [3, 0]
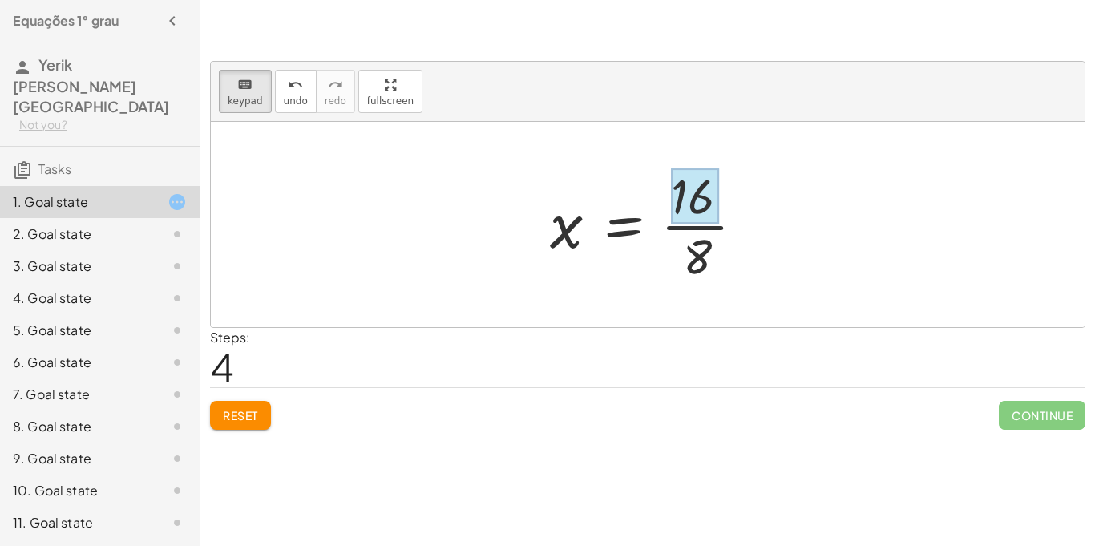
click at [694, 193] on div at bounding box center [695, 196] width 48 height 56
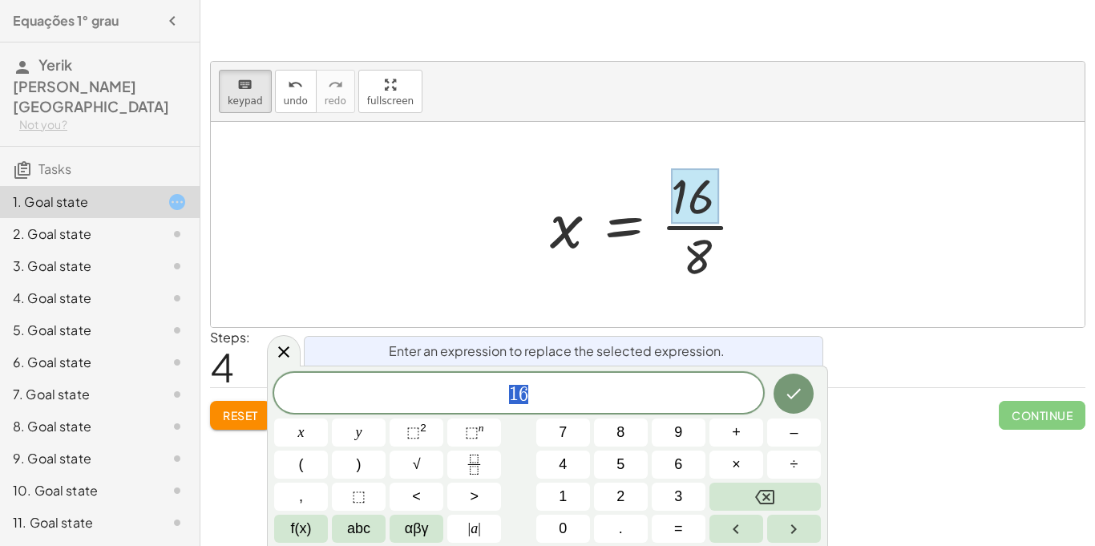
scroll to position [5, 0]
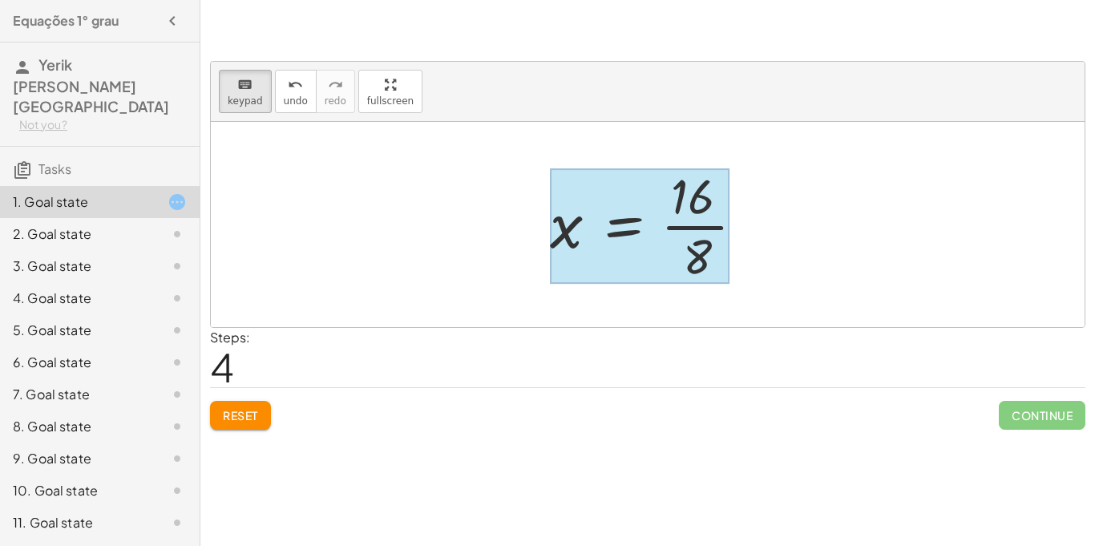
click at [621, 230] on div at bounding box center [640, 225] width 180 height 115
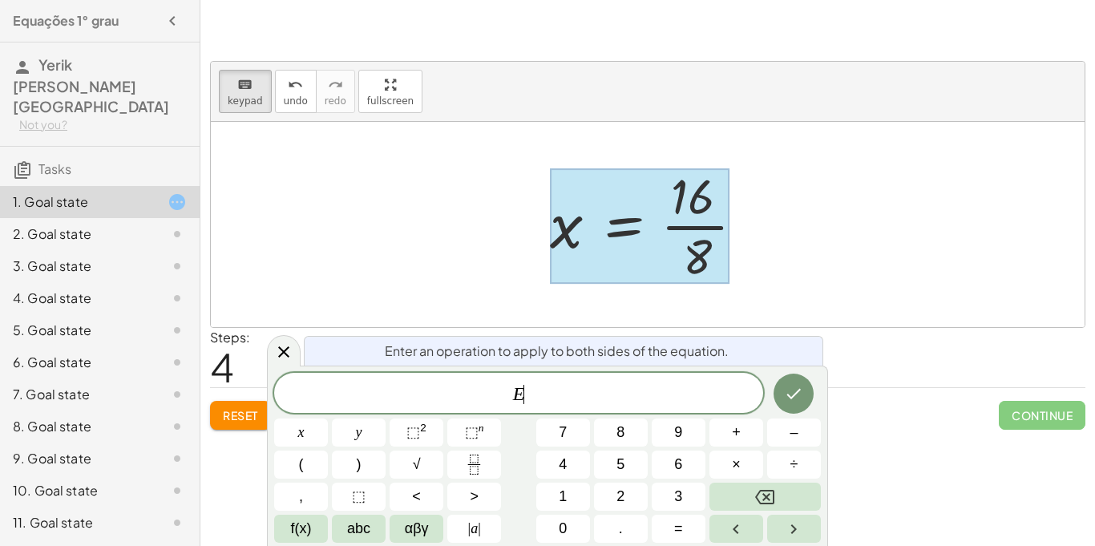
scroll to position [6, 0]
click at [620, 229] on div at bounding box center [640, 225] width 180 height 115
click at [990, 208] on div at bounding box center [648, 224] width 874 height 205
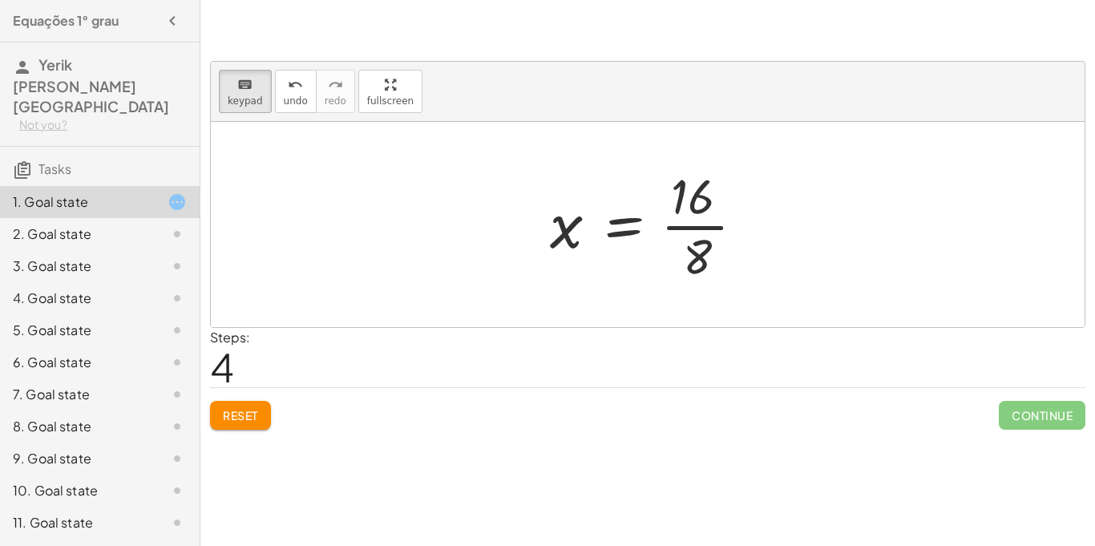
click at [1013, 491] on div "keyboard keypad undo undo redo redo fullscreen + · 8 · x + 2 = 18 · 8 · x = + 1…" at bounding box center [647, 273] width 894 height 546
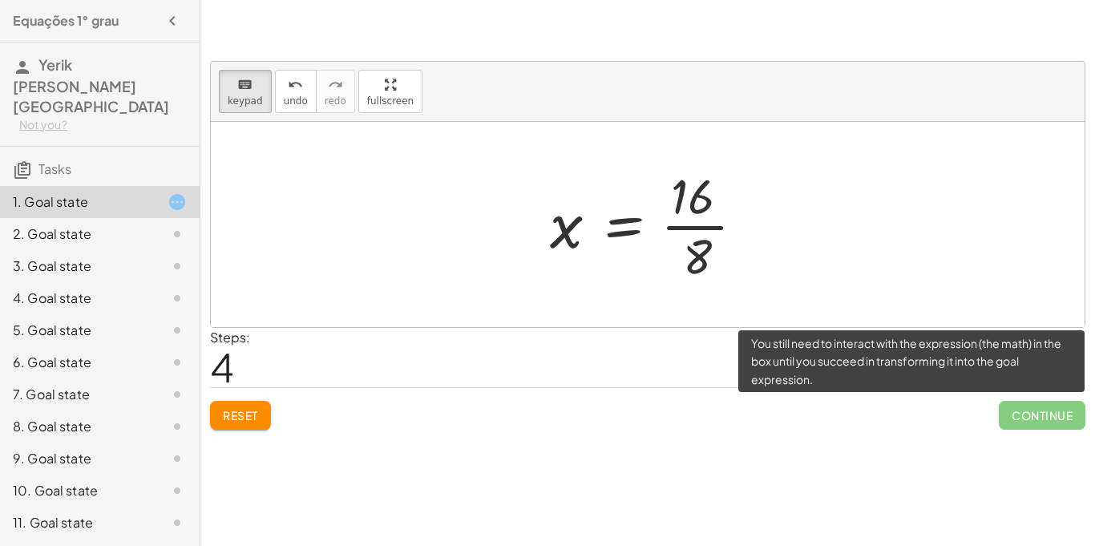
click at [1058, 425] on span "Continue" at bounding box center [1042, 415] width 87 height 29
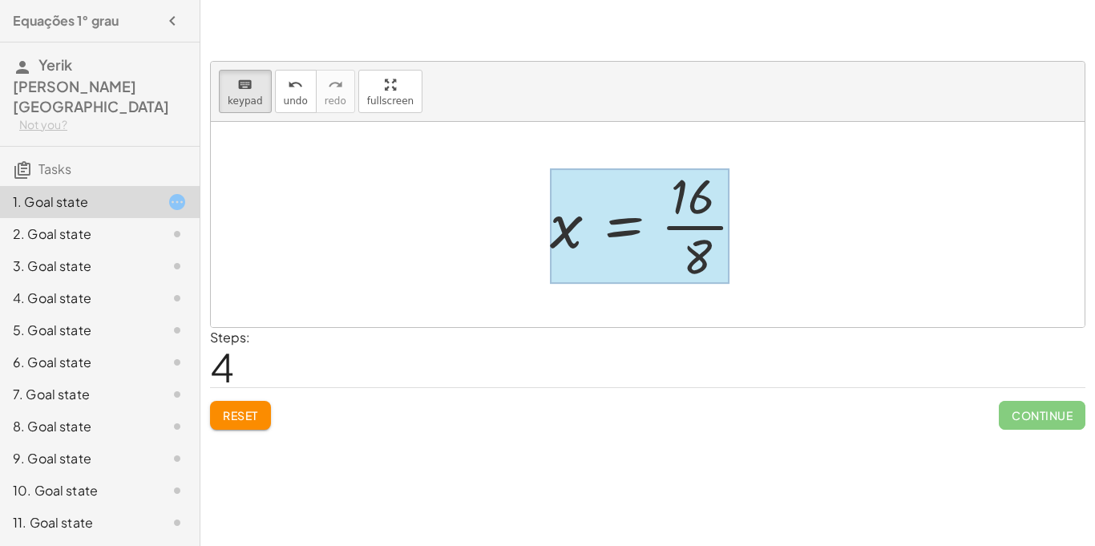
click at [594, 212] on div at bounding box center [640, 225] width 180 height 115
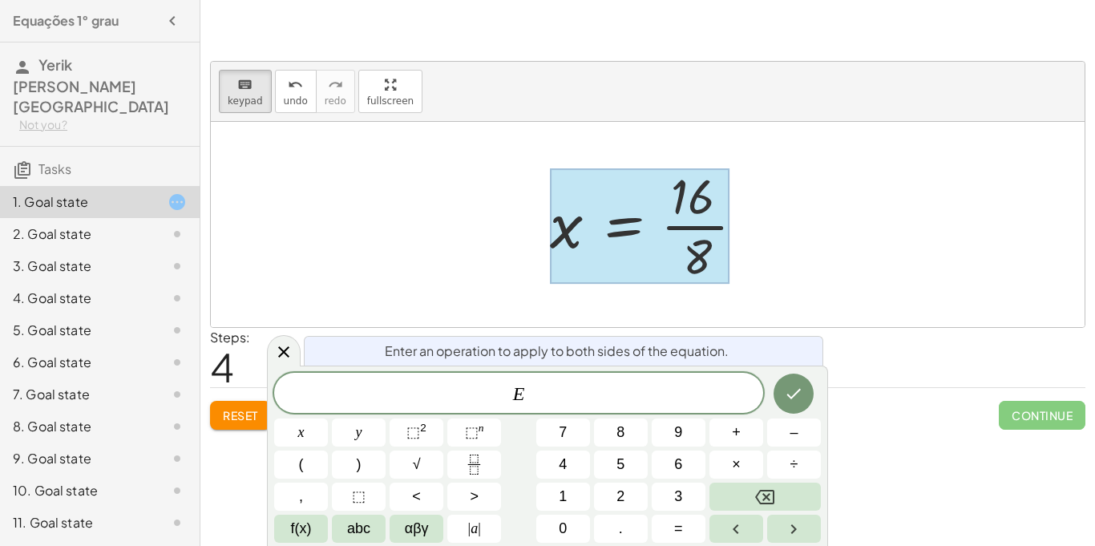
click at [552, 248] on div at bounding box center [640, 225] width 180 height 115
click at [826, 297] on div at bounding box center [648, 224] width 874 height 205
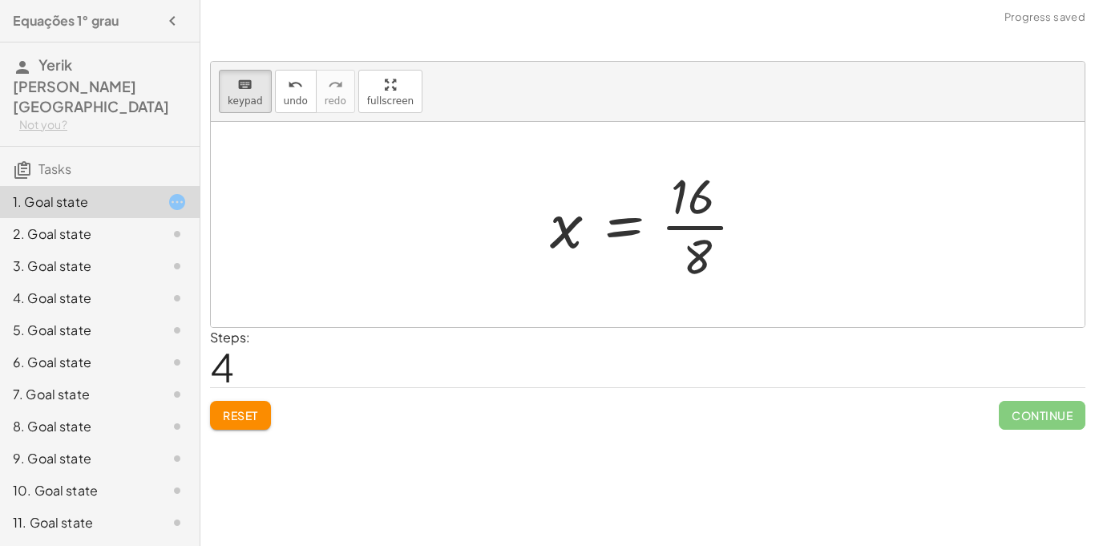
drag, startPoint x: 579, startPoint y: 235, endPoint x: 705, endPoint y: 224, distance: 126.3
click at [705, 224] on div at bounding box center [654, 224] width 224 height 123
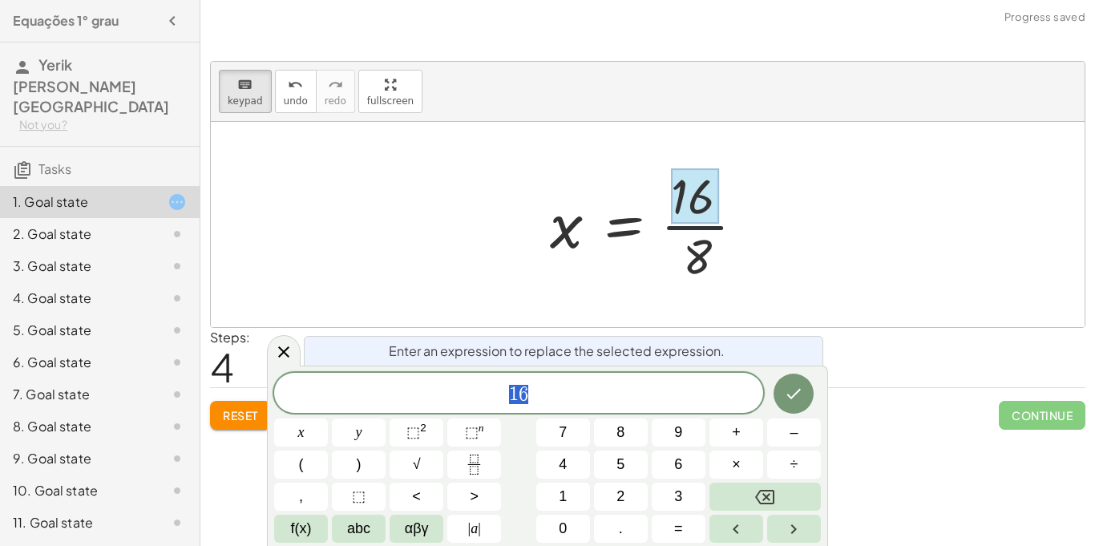
scroll to position [7, 0]
click at [705, 201] on div at bounding box center [695, 196] width 48 height 56
click at [746, 205] on div at bounding box center [654, 224] width 224 height 123
click at [714, 237] on div at bounding box center [654, 224] width 224 height 123
click at [699, 221] on div at bounding box center [695, 196] width 48 height 56
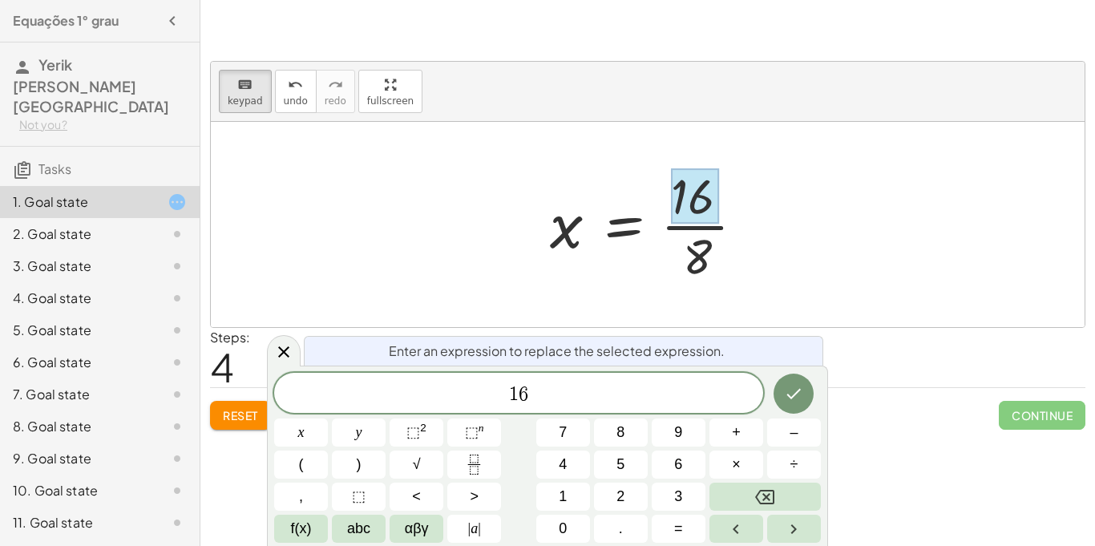
click at [843, 200] on div at bounding box center [648, 224] width 874 height 205
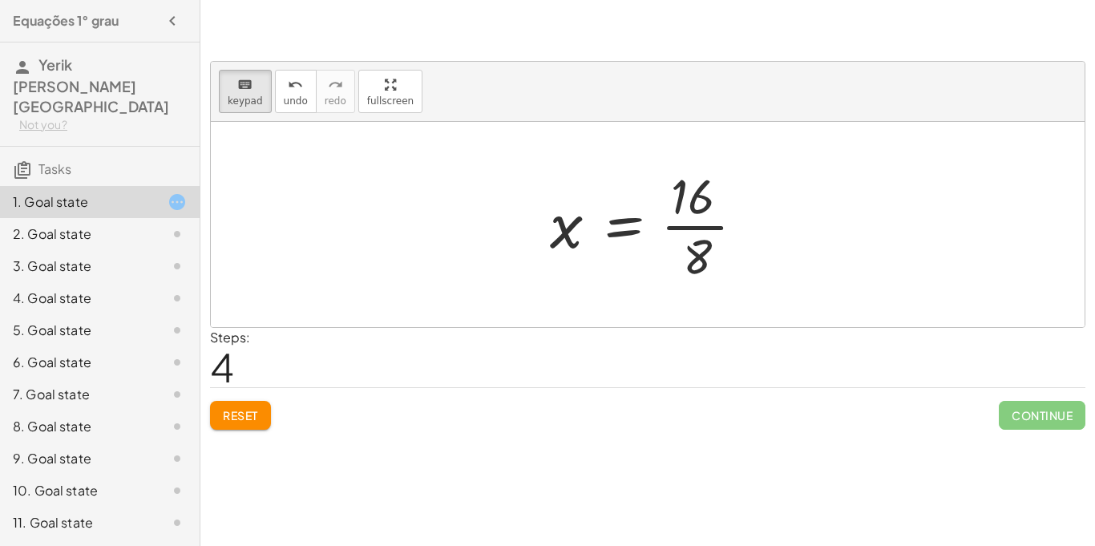
click at [720, 228] on div at bounding box center [654, 224] width 224 height 123
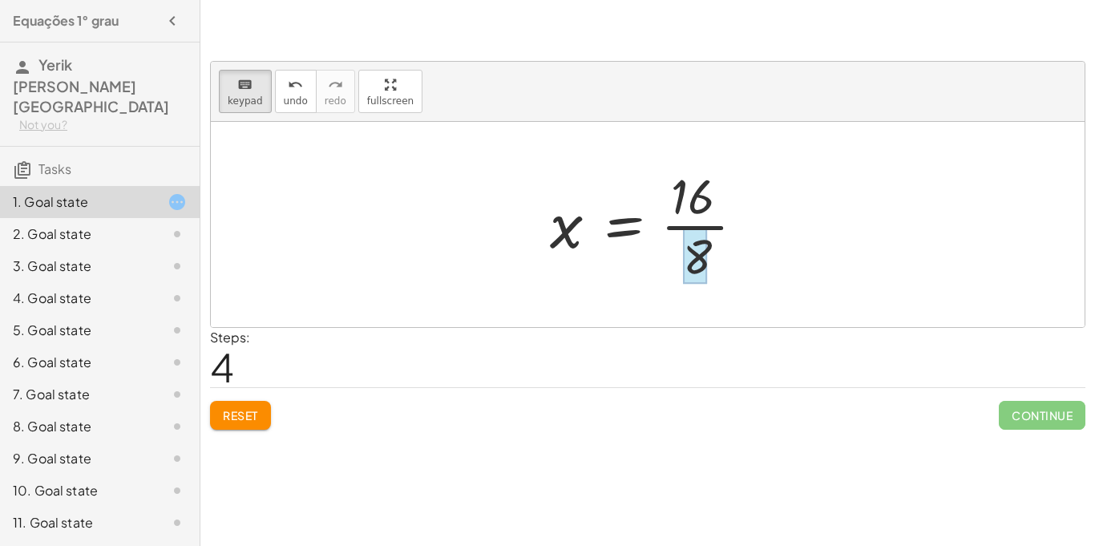
click at [698, 228] on div at bounding box center [695, 256] width 24 height 56
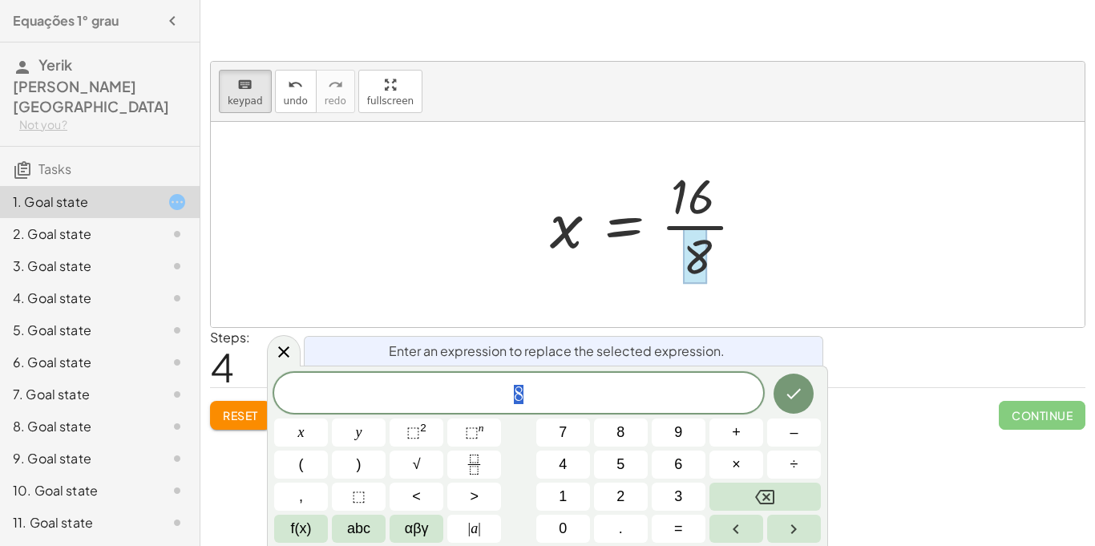
scroll to position [8, 0]
click at [698, 228] on div at bounding box center [695, 256] width 24 height 56
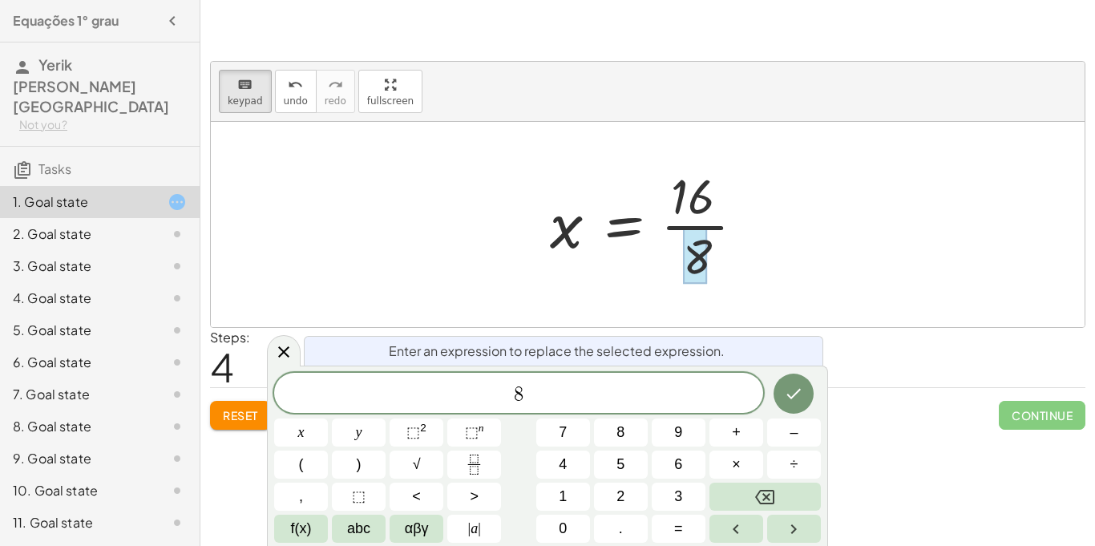
click at [698, 228] on div at bounding box center [695, 256] width 24 height 56
click at [541, 303] on div at bounding box center [648, 224] width 874 height 205
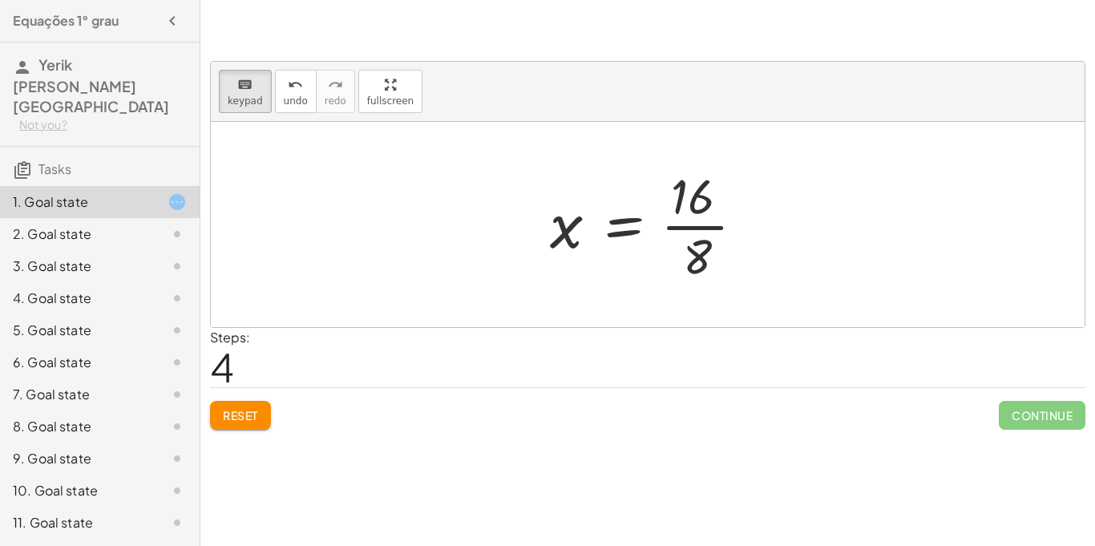
click at [541, 303] on div at bounding box center [648, 224] width 874 height 205
click at [692, 313] on div at bounding box center [648, 224] width 874 height 205
click at [685, 225] on div at bounding box center [654, 224] width 224 height 123
click at [709, 228] on div at bounding box center [654, 224] width 224 height 123
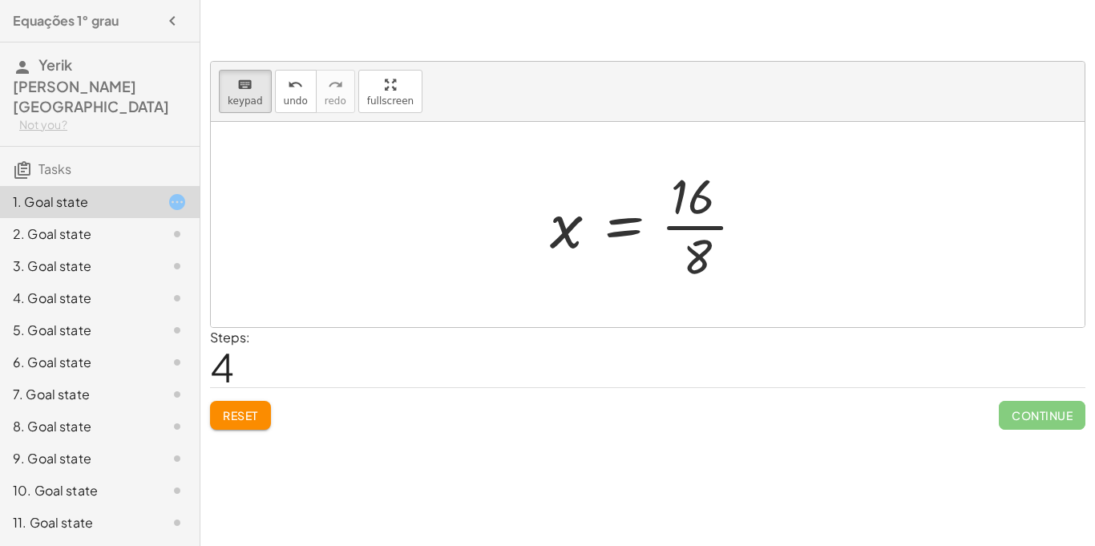
click at [709, 228] on div at bounding box center [654, 224] width 224 height 123
click at [700, 229] on div at bounding box center [695, 256] width 24 height 56
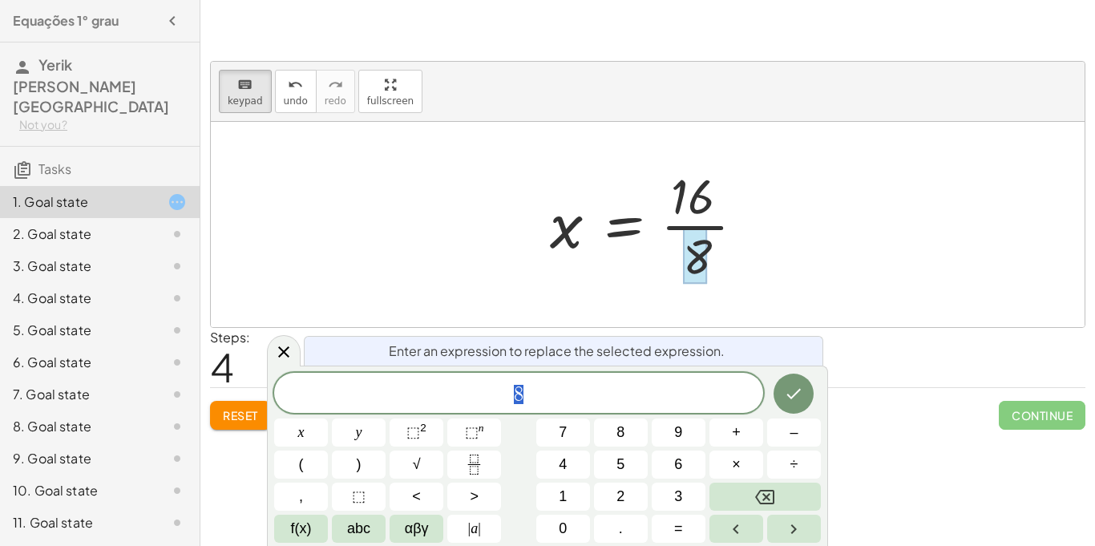
click at [700, 229] on div at bounding box center [695, 256] width 24 height 56
click at [824, 194] on div at bounding box center [648, 224] width 874 height 205
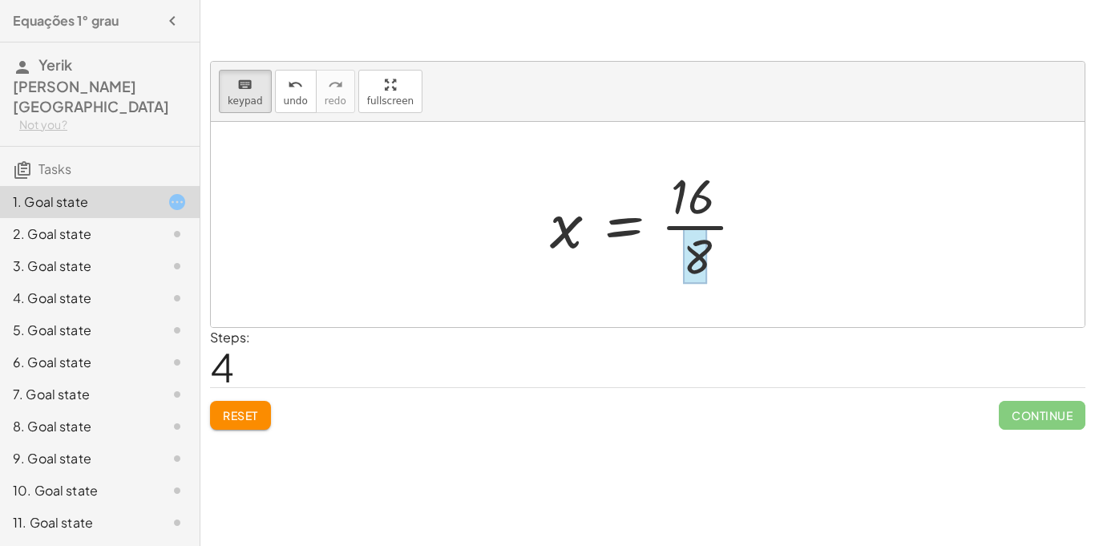
drag, startPoint x: 710, startPoint y: 190, endPoint x: 706, endPoint y: 259, distance: 69.0
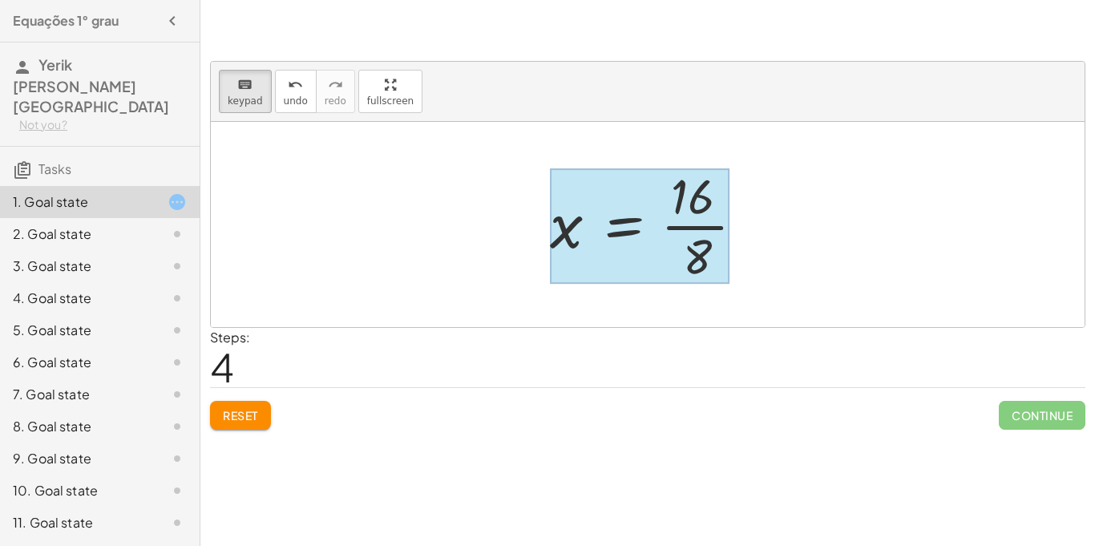
drag, startPoint x: 622, startPoint y: 222, endPoint x: 583, endPoint y: 224, distance: 39.3
click at [583, 224] on div at bounding box center [640, 225] width 180 height 115
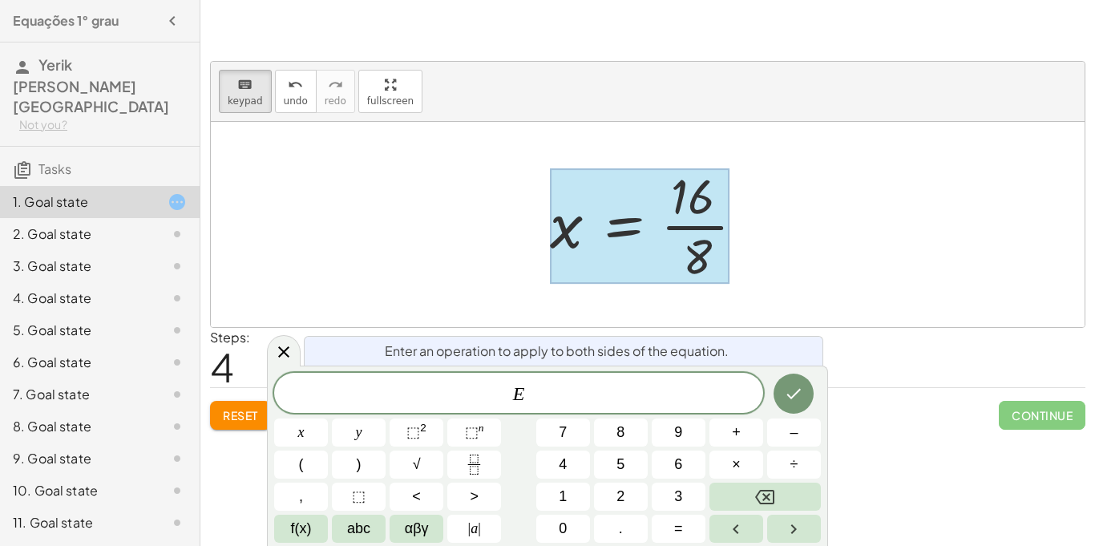
scroll to position [15, 0]
click at [1004, 201] on div at bounding box center [648, 224] width 874 height 205
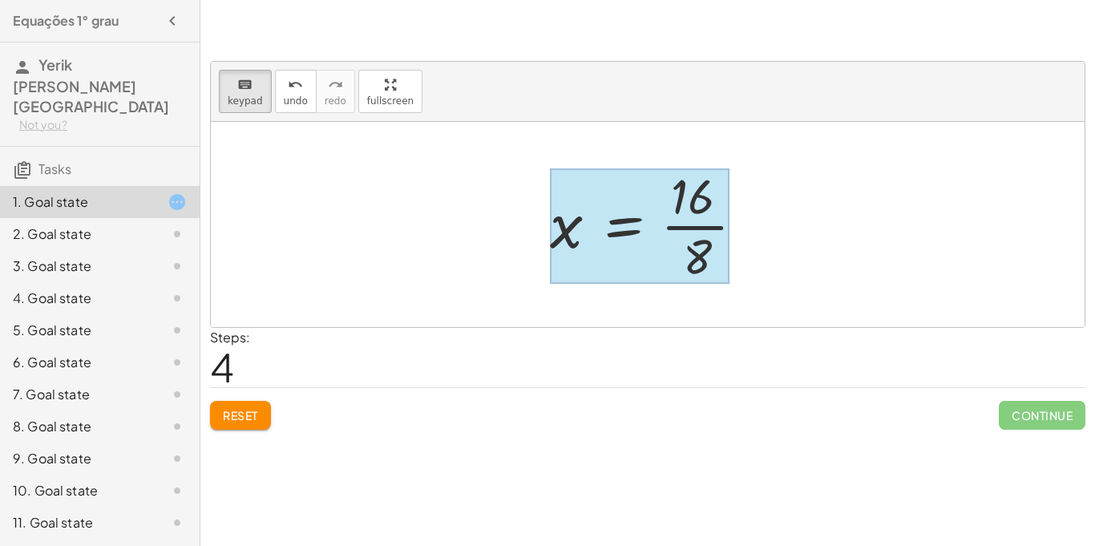
click at [640, 214] on div at bounding box center [640, 225] width 180 height 115
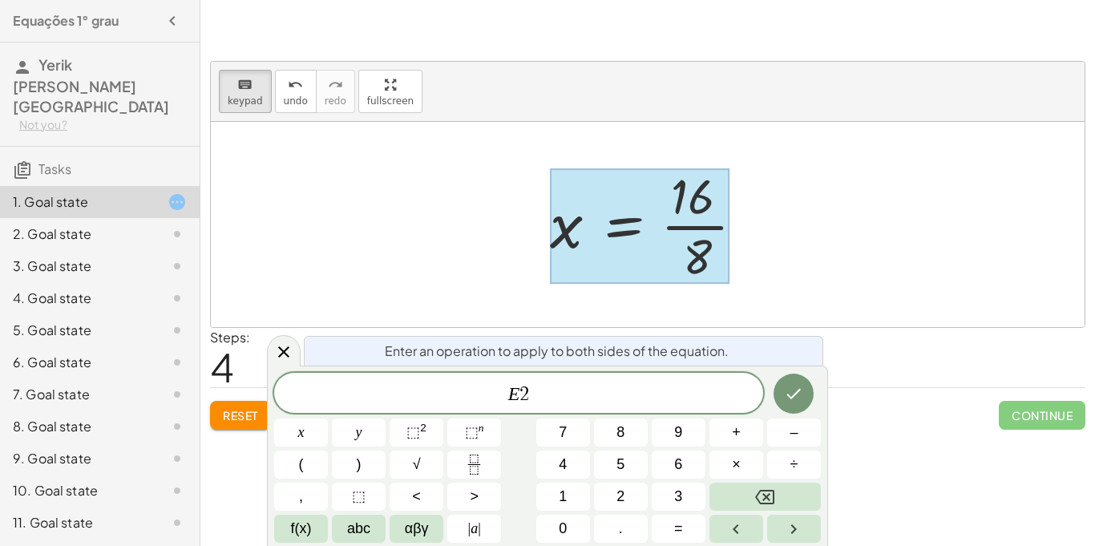
scroll to position [18, 0]
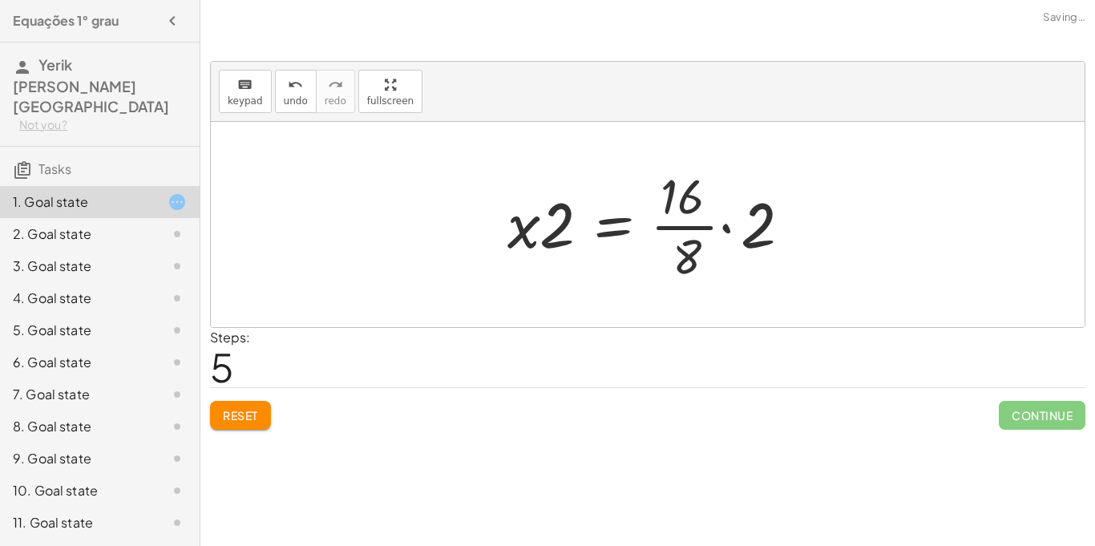
click at [761, 243] on div at bounding box center [653, 224] width 309 height 123
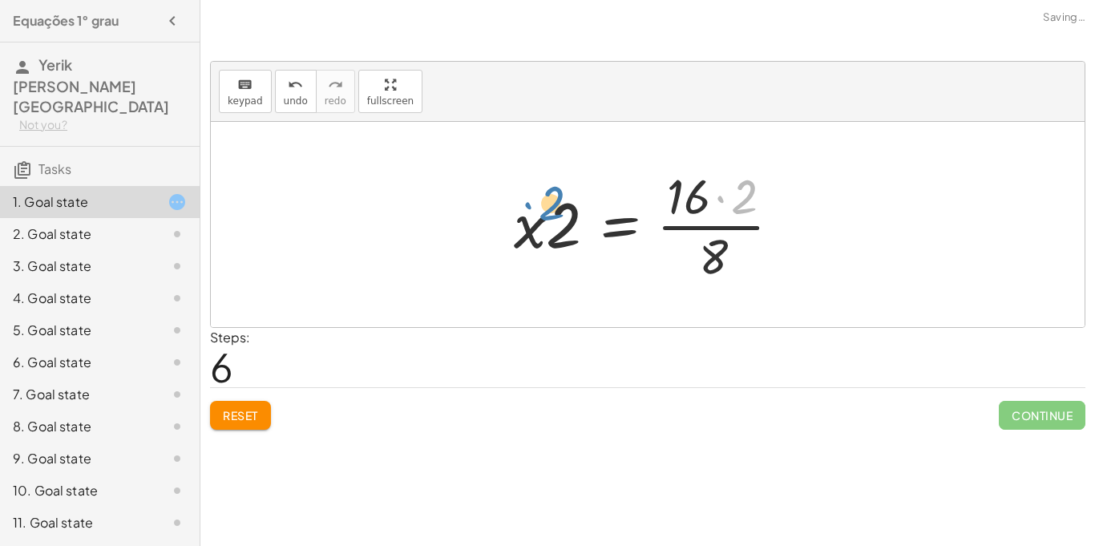
drag, startPoint x: 749, startPoint y: 208, endPoint x: 8, endPoint y: 233, distance: 740.9
click at [8, 233] on main "Equações 1° grau Yerik Jesus Gonzalez Francia Not you? Tasks 1. Goal state 2. G…" at bounding box center [547, 273] width 1095 height 546
click at [224, 410] on span "Reset" at bounding box center [240, 415] width 35 height 14
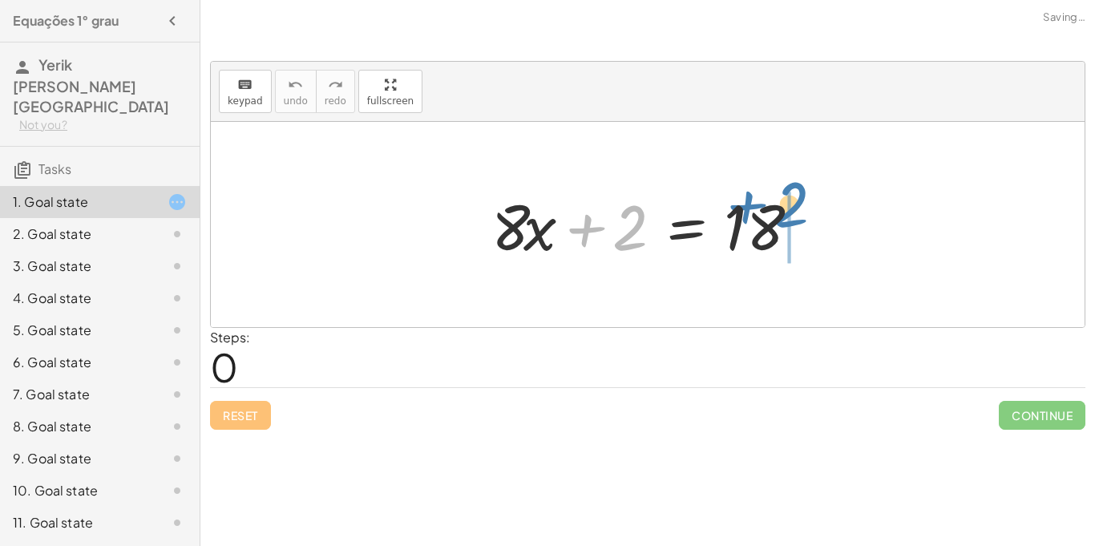
drag, startPoint x: 621, startPoint y: 235, endPoint x: 792, endPoint y: 216, distance: 171.8
click at [792, 216] on div at bounding box center [653, 225] width 341 height 83
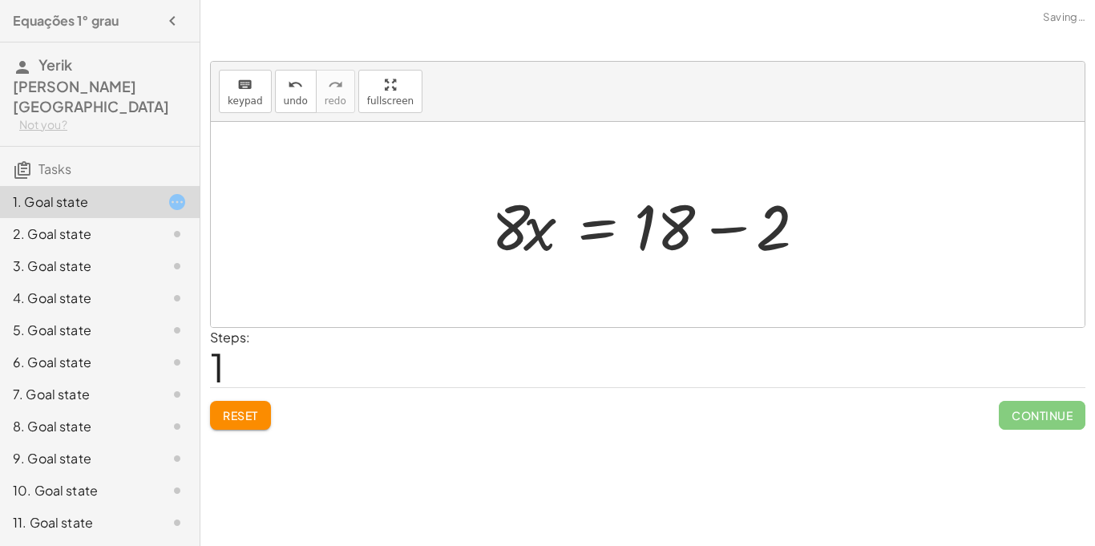
click at [729, 233] on div at bounding box center [653, 225] width 341 height 83
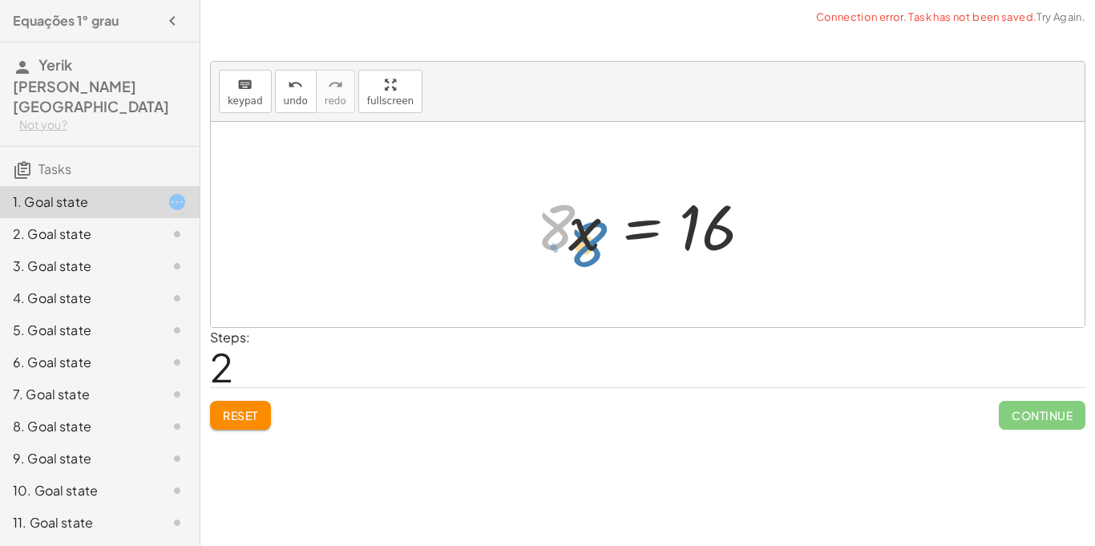
drag, startPoint x: 558, startPoint y: 224, endPoint x: 586, endPoint y: 236, distance: 30.5
click at [586, 236] on div at bounding box center [653, 225] width 251 height 83
drag, startPoint x: 588, startPoint y: 236, endPoint x: 482, endPoint y: 231, distance: 105.9
drag, startPoint x: 583, startPoint y: 229, endPoint x: 707, endPoint y: 220, distance: 124.6
click at [707, 220] on div at bounding box center [653, 225] width 251 height 83
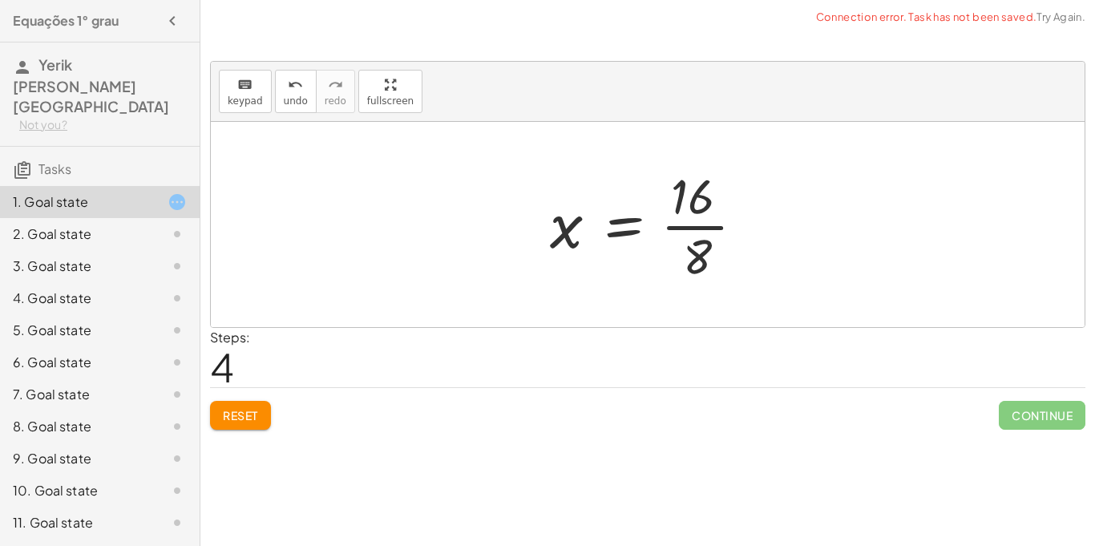
click at [700, 229] on div at bounding box center [654, 224] width 224 height 123
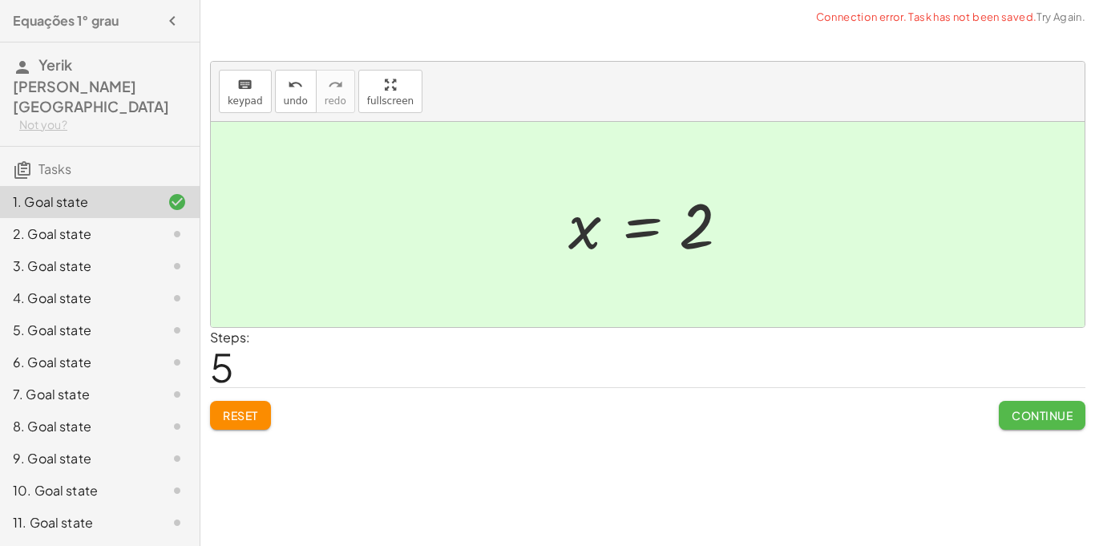
click at [1028, 414] on span "Continue" at bounding box center [1041, 415] width 61 height 14
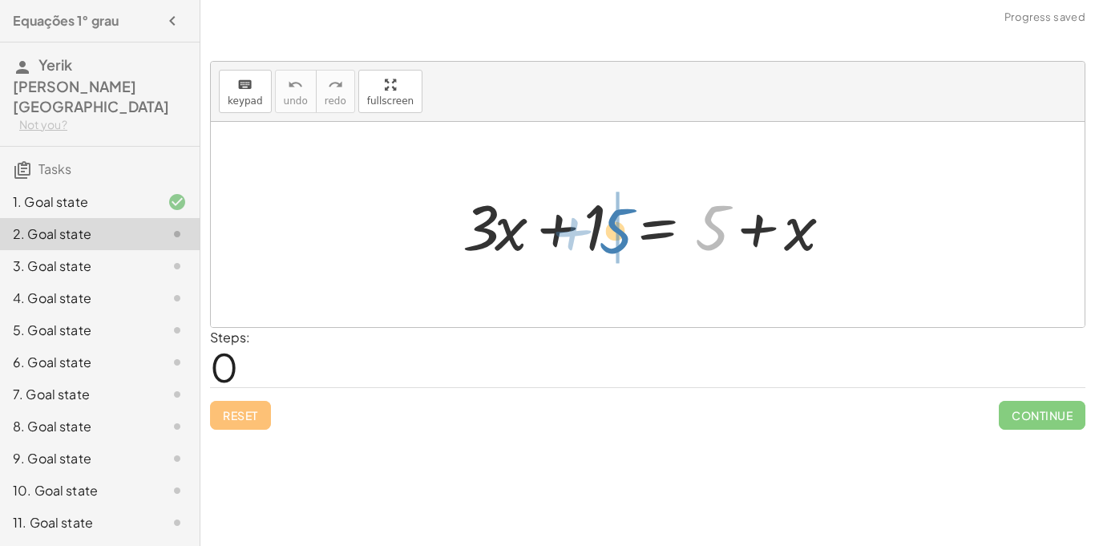
drag, startPoint x: 715, startPoint y: 234, endPoint x: 615, endPoint y: 237, distance: 100.2
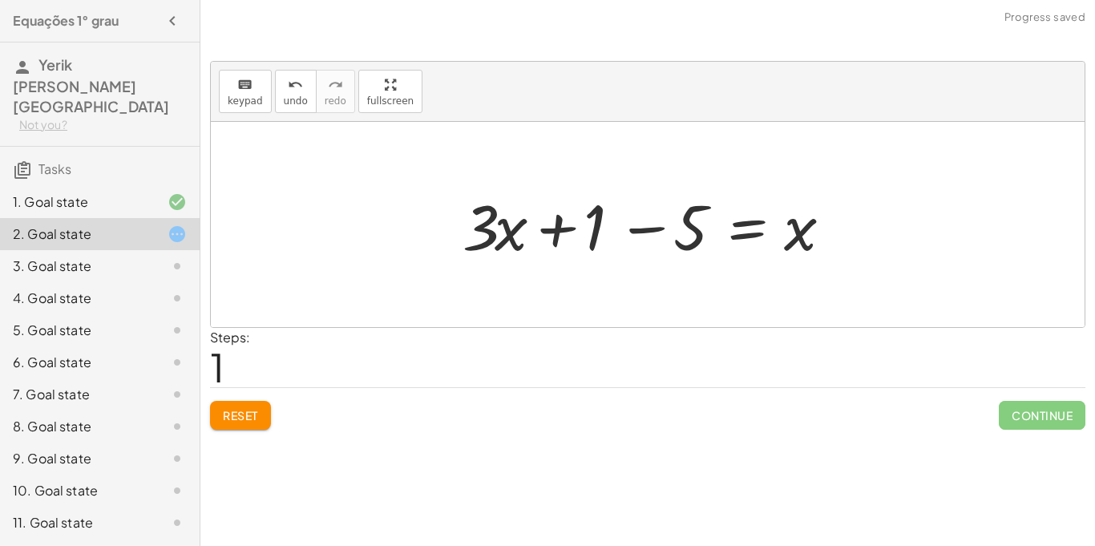
click at [652, 226] on div at bounding box center [652, 225] width 397 height 83
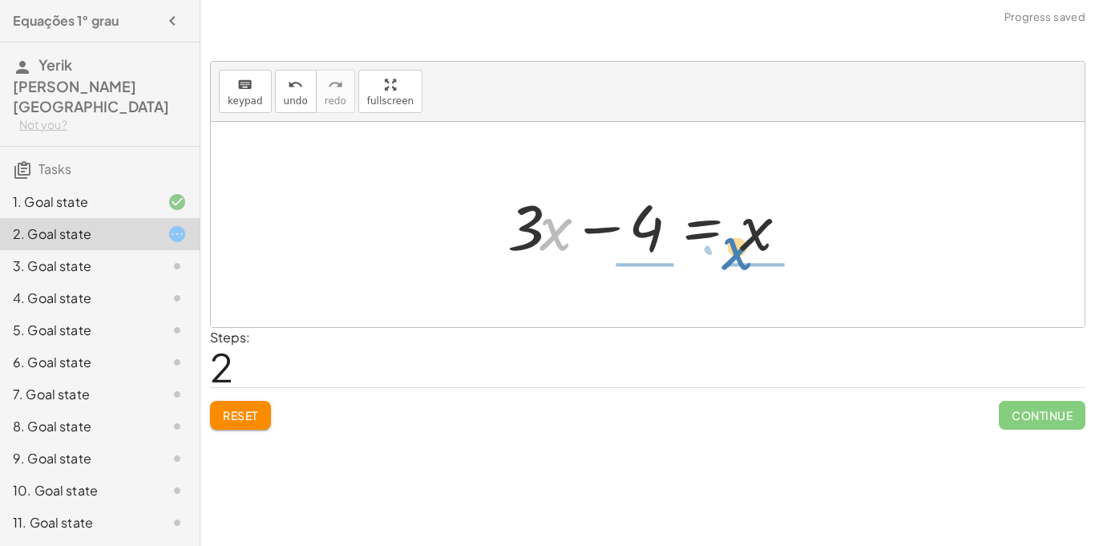
drag, startPoint x: 555, startPoint y: 236, endPoint x: 748, endPoint y: 255, distance: 194.1
click at [748, 255] on div at bounding box center [653, 225] width 309 height 83
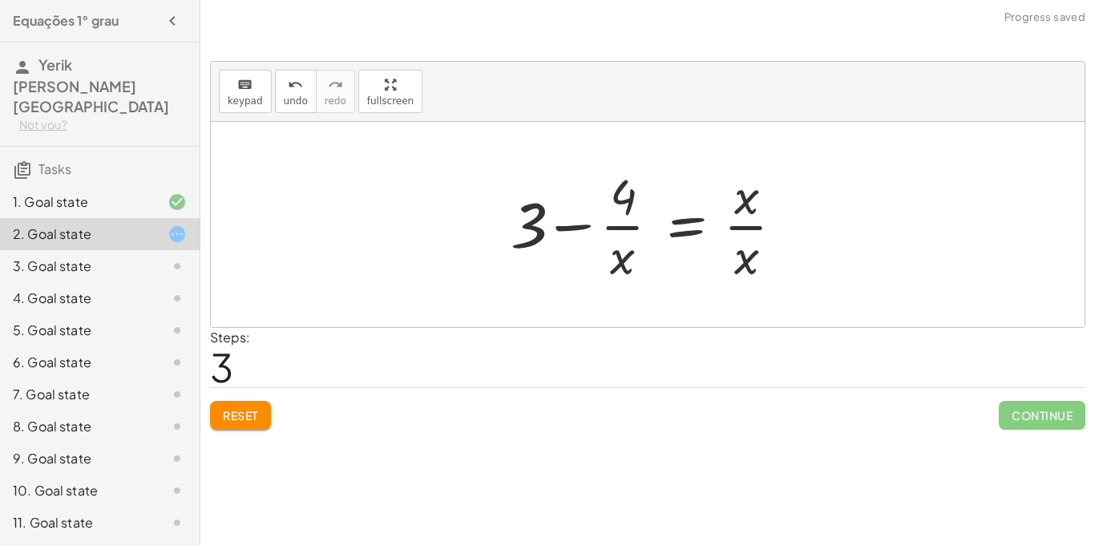
click at [575, 227] on div at bounding box center [653, 224] width 302 height 123
drag, startPoint x: 630, startPoint y: 266, endPoint x: 736, endPoint y: 253, distance: 106.6
click at [736, 253] on div at bounding box center [653, 224] width 302 height 123
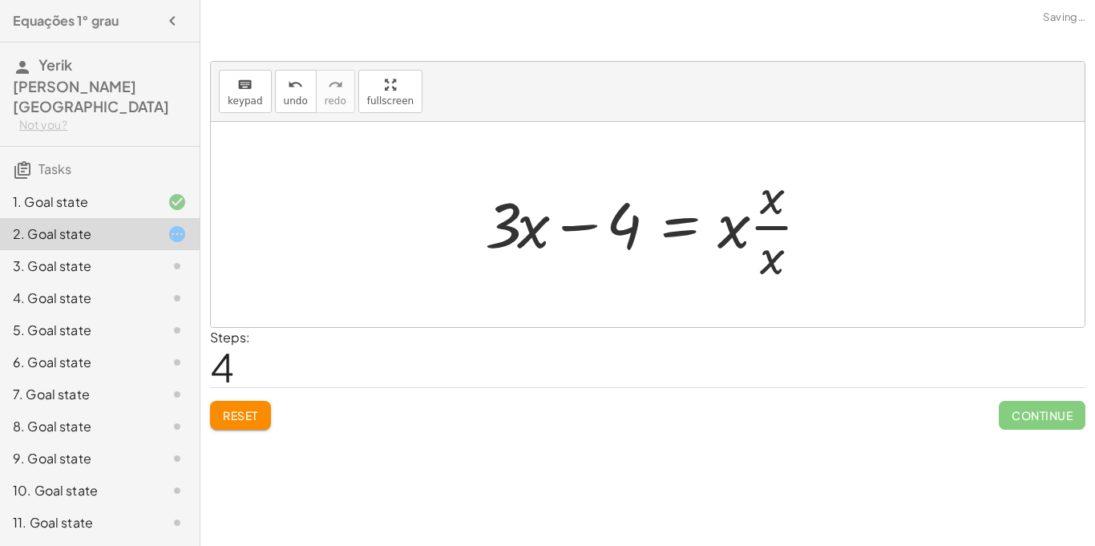
click at [578, 225] on div at bounding box center [653, 224] width 353 height 123
click at [288, 92] on icon "undo" at bounding box center [295, 84] width 15 height 19
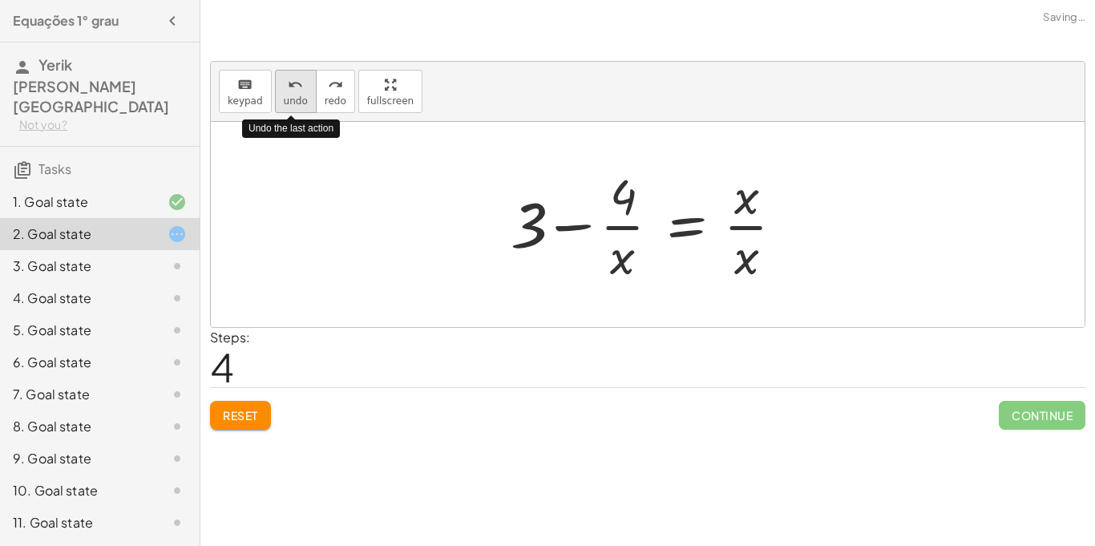
click at [288, 92] on icon "undo" at bounding box center [295, 84] width 15 height 19
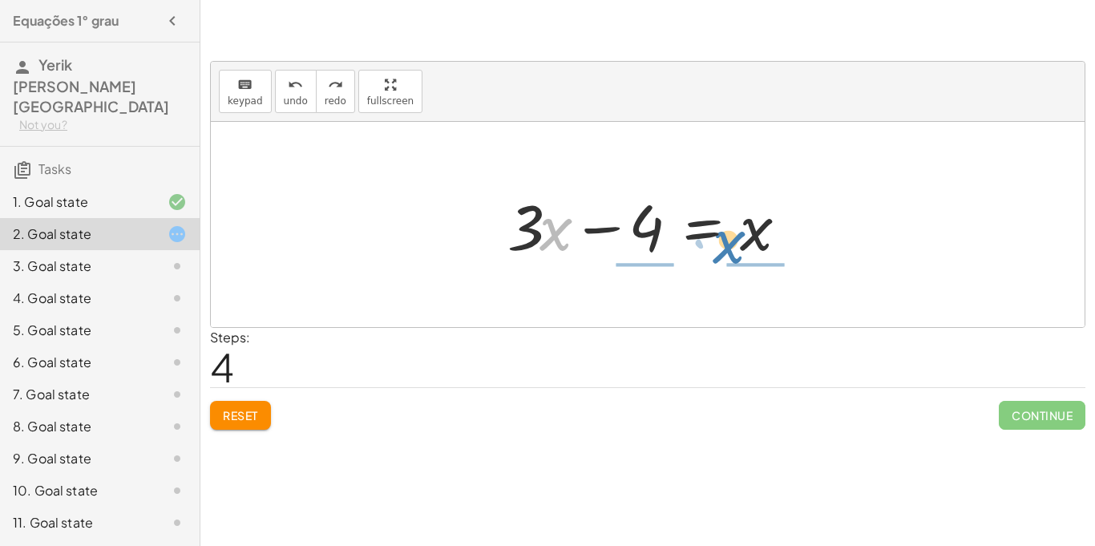
drag, startPoint x: 559, startPoint y: 234, endPoint x: 732, endPoint y: 247, distance: 173.6
click at [732, 247] on div at bounding box center [653, 225] width 309 height 83
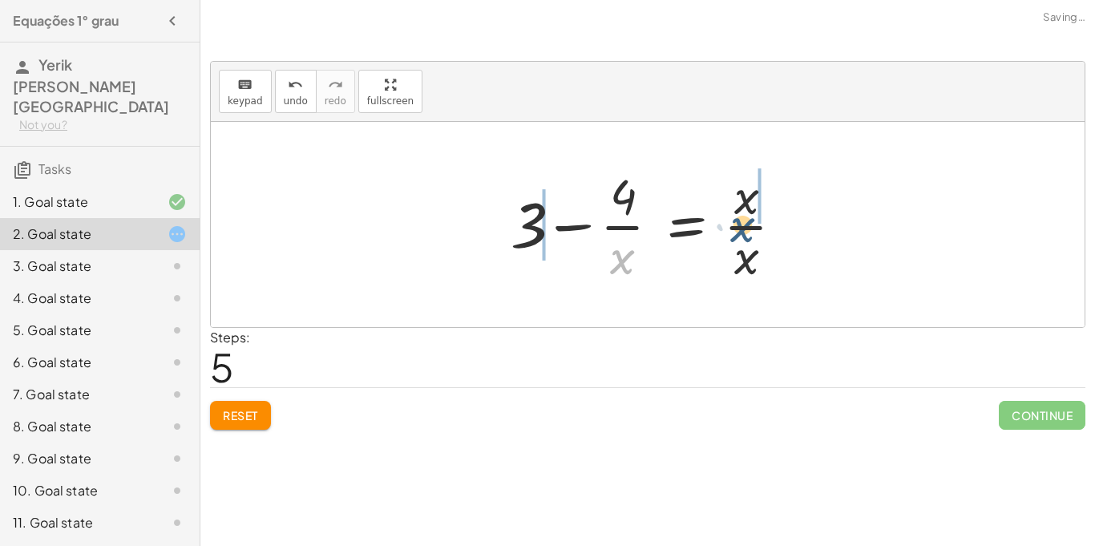
drag, startPoint x: 608, startPoint y: 261, endPoint x: 745, endPoint y: 226, distance: 140.7
click at [745, 226] on div at bounding box center [653, 224] width 302 height 123
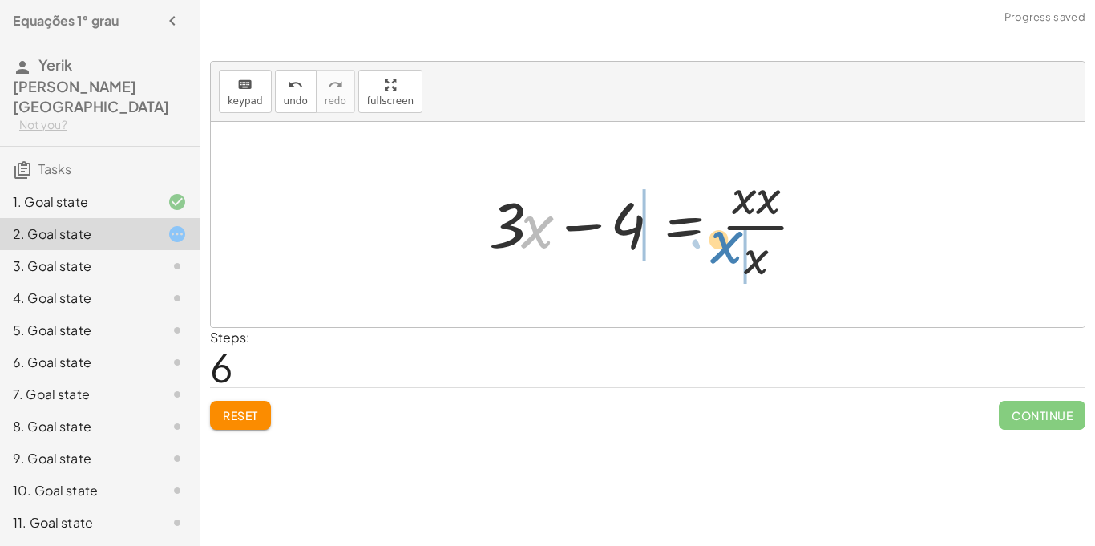
drag, startPoint x: 548, startPoint y: 243, endPoint x: 805, endPoint y: 255, distance: 257.5
click at [805, 255] on div at bounding box center [653, 224] width 345 height 123
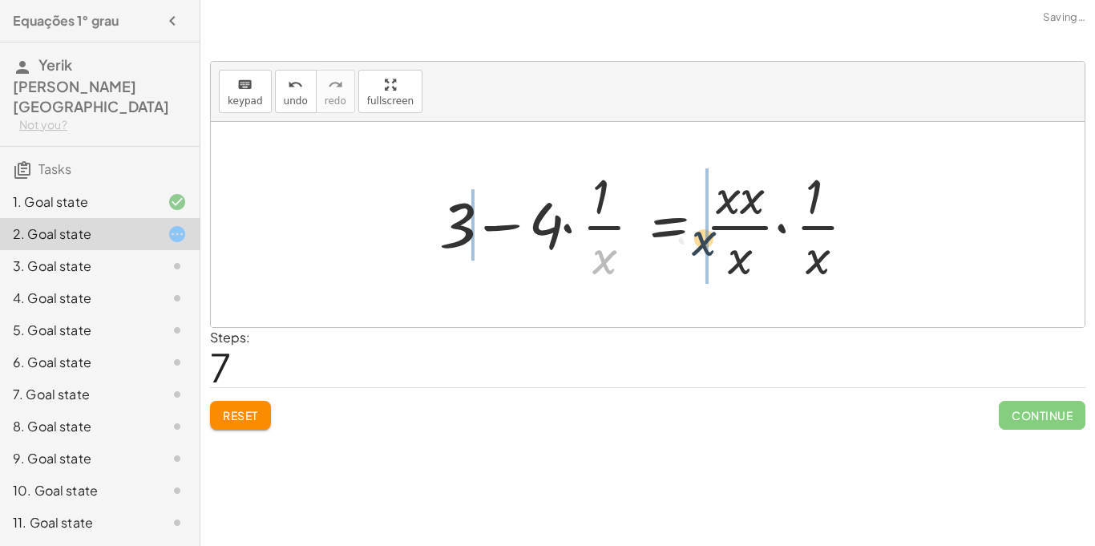
drag, startPoint x: 612, startPoint y: 259, endPoint x: 796, endPoint y: 232, distance: 185.4
click at [796, 232] on div at bounding box center [653, 224] width 445 height 123
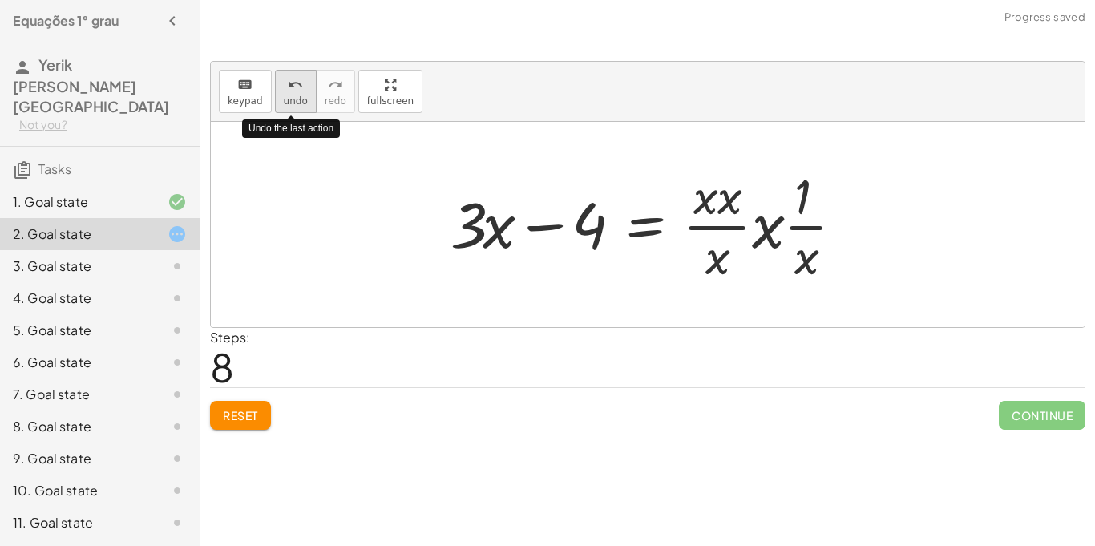
click at [300, 95] on span "undo" at bounding box center [296, 100] width 24 height 11
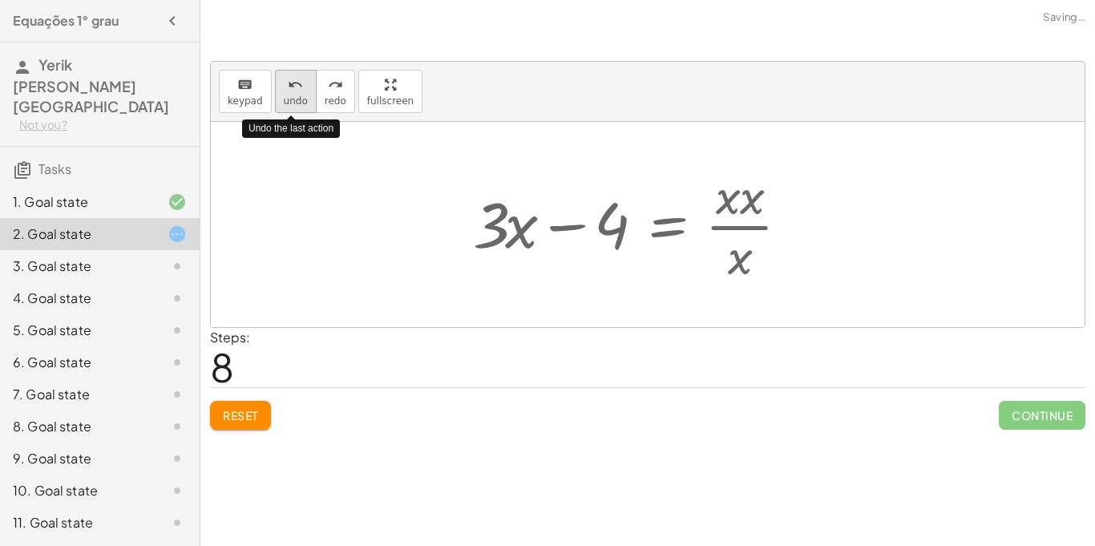
click at [300, 95] on span "undo" at bounding box center [296, 100] width 24 height 11
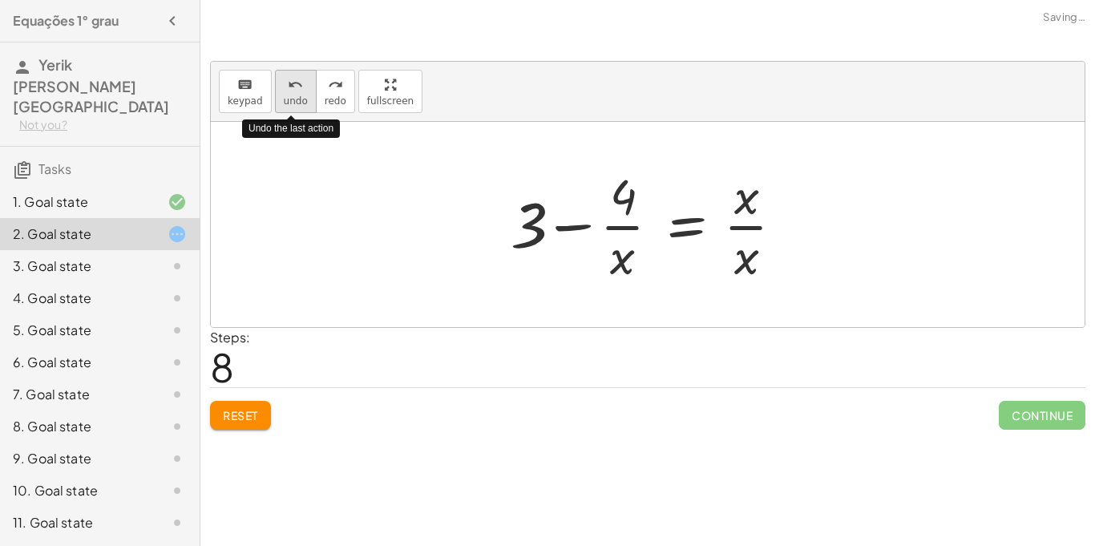
click at [300, 95] on span "undo" at bounding box center [296, 100] width 24 height 11
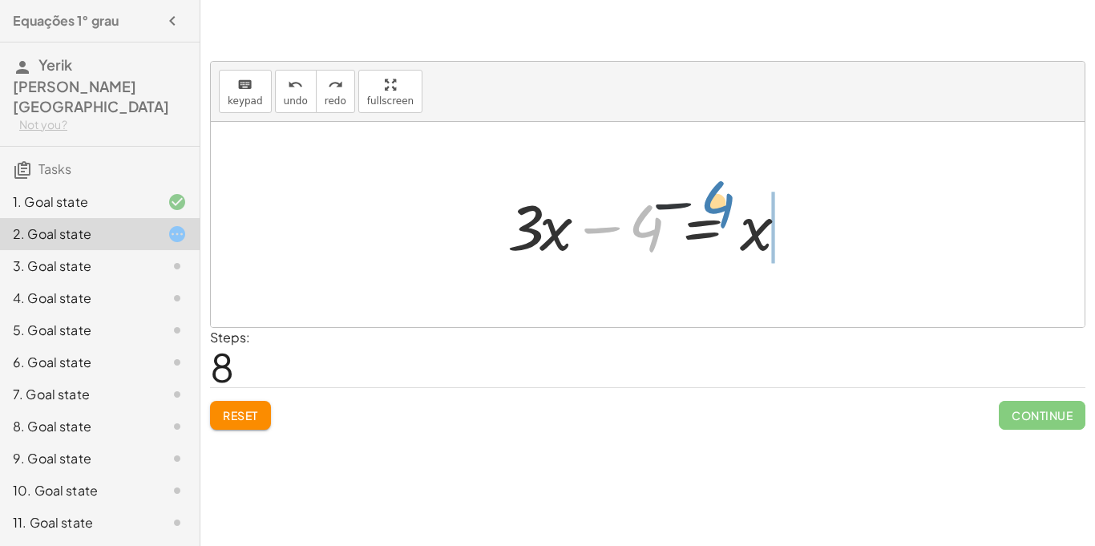
drag, startPoint x: 644, startPoint y: 228, endPoint x: 771, endPoint y: 188, distance: 133.8
click at [771, 188] on div at bounding box center [653, 225] width 309 height 83
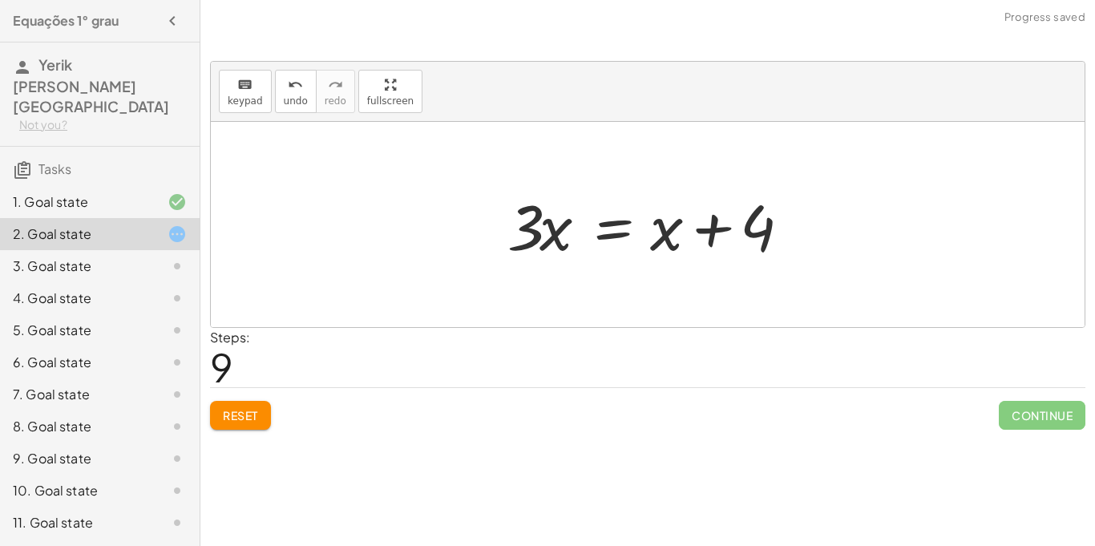
click at [617, 221] on div at bounding box center [653, 225] width 309 height 83
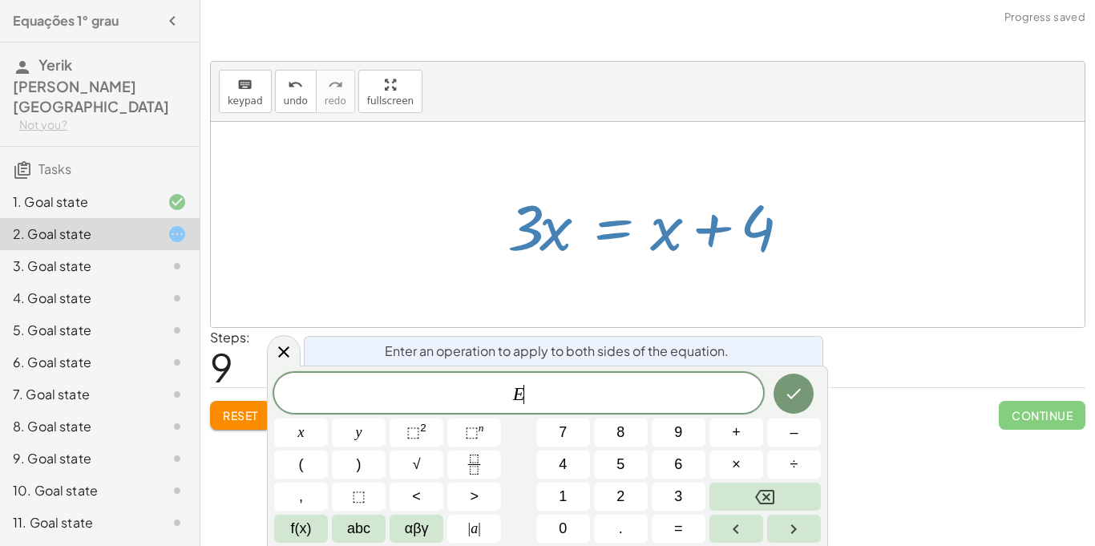
scroll to position [18, 0]
click at [427, 301] on div at bounding box center [648, 224] width 874 height 205
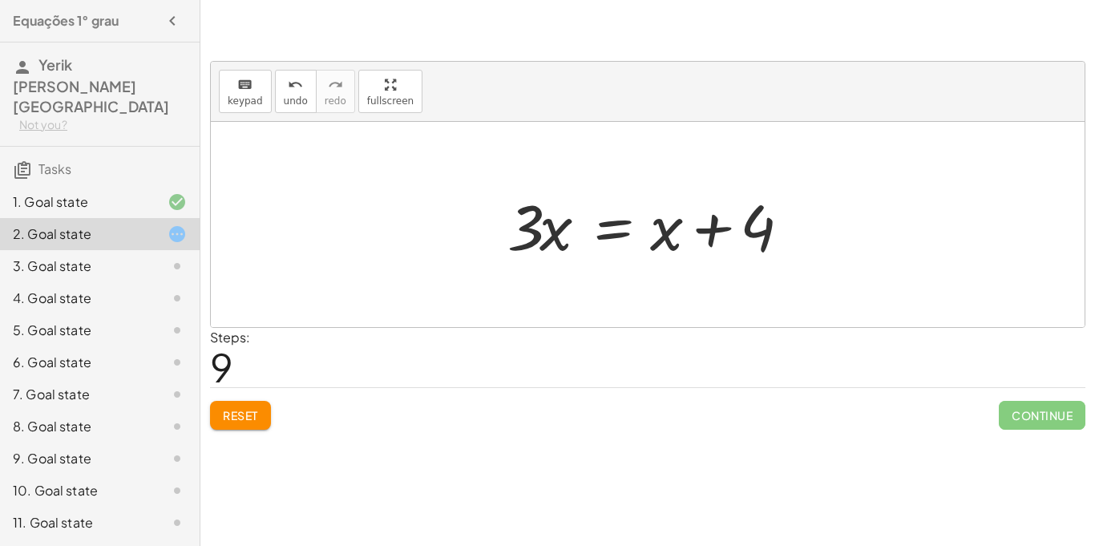
click at [535, 242] on div at bounding box center [653, 225] width 309 height 83
drag, startPoint x: 538, startPoint y: 244, endPoint x: 623, endPoint y: 260, distance: 87.4
click at [623, 260] on div at bounding box center [653, 225] width 309 height 83
drag, startPoint x: 554, startPoint y: 242, endPoint x: 697, endPoint y: 249, distance: 143.6
click at [697, 249] on div at bounding box center [653, 225] width 309 height 83
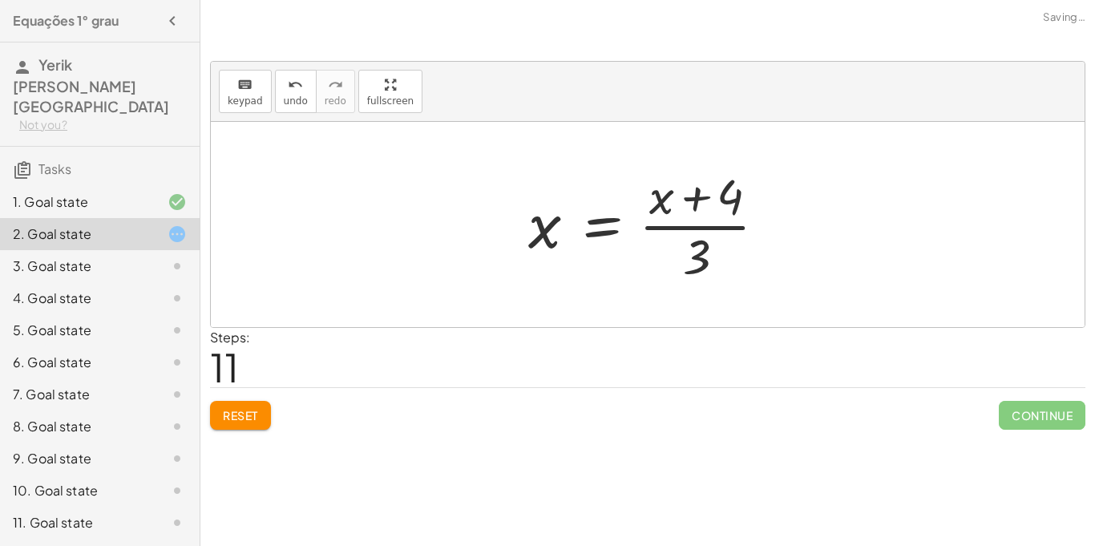
click at [671, 228] on div at bounding box center [653, 224] width 267 height 123
drag, startPoint x: 691, startPoint y: 192, endPoint x: 707, endPoint y: 254, distance: 64.5
click at [707, 254] on div at bounding box center [653, 224] width 267 height 123
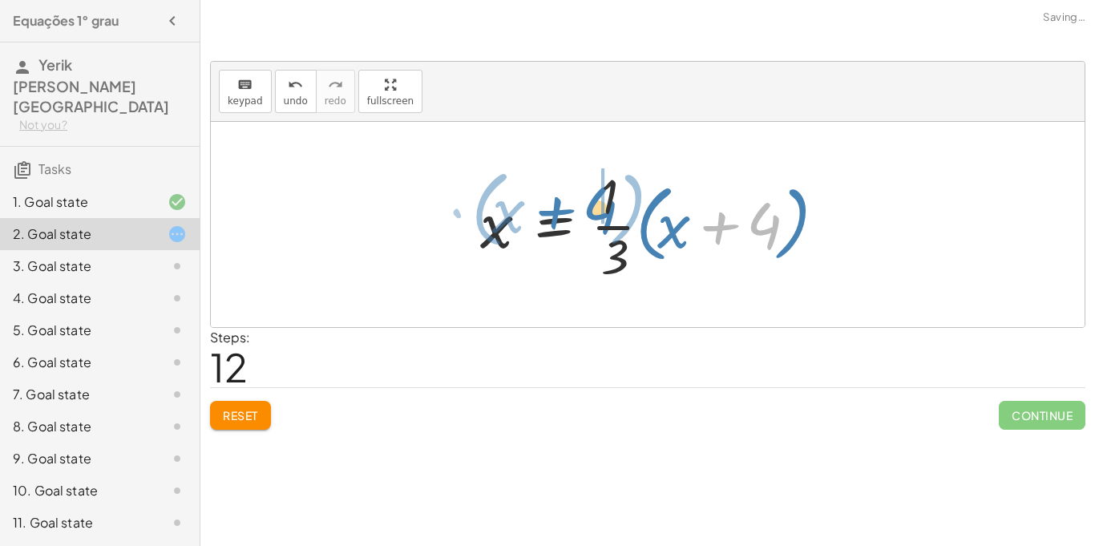
drag, startPoint x: 768, startPoint y: 232, endPoint x: 608, endPoint y: 217, distance: 160.2
click at [608, 217] on div at bounding box center [653, 224] width 363 height 123
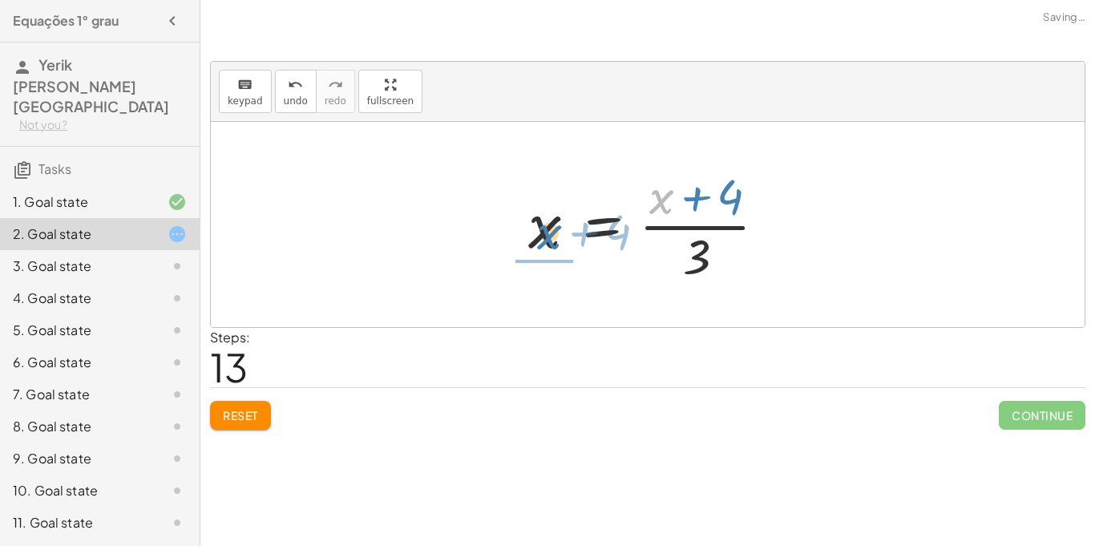
drag, startPoint x: 654, startPoint y: 202, endPoint x: 537, endPoint y: 244, distance: 124.5
click at [537, 244] on div at bounding box center [653, 224] width 267 height 123
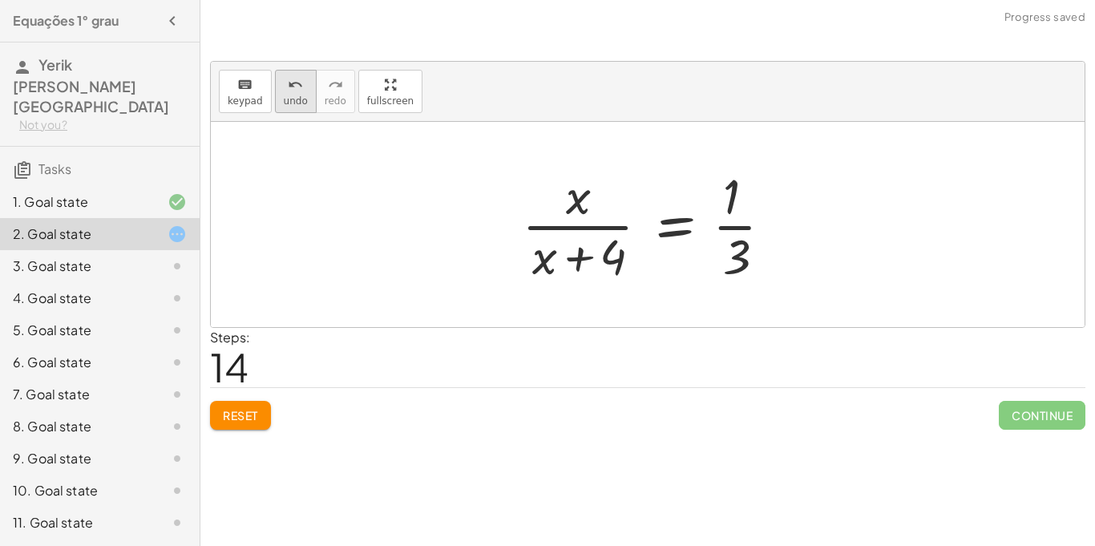
click at [298, 88] on icon "undo" at bounding box center [295, 84] width 15 height 19
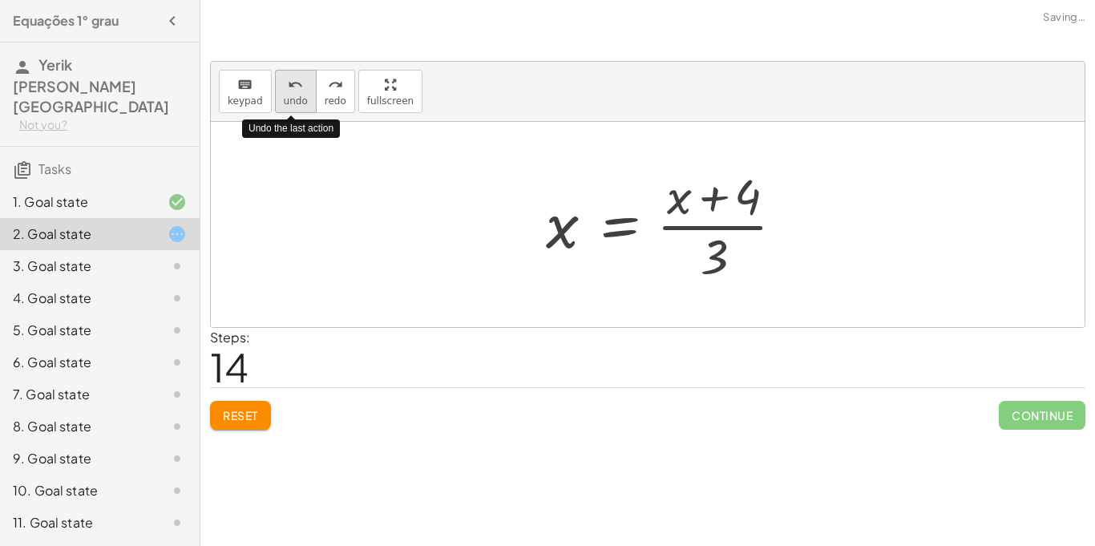
click at [298, 88] on icon "undo" at bounding box center [295, 84] width 15 height 19
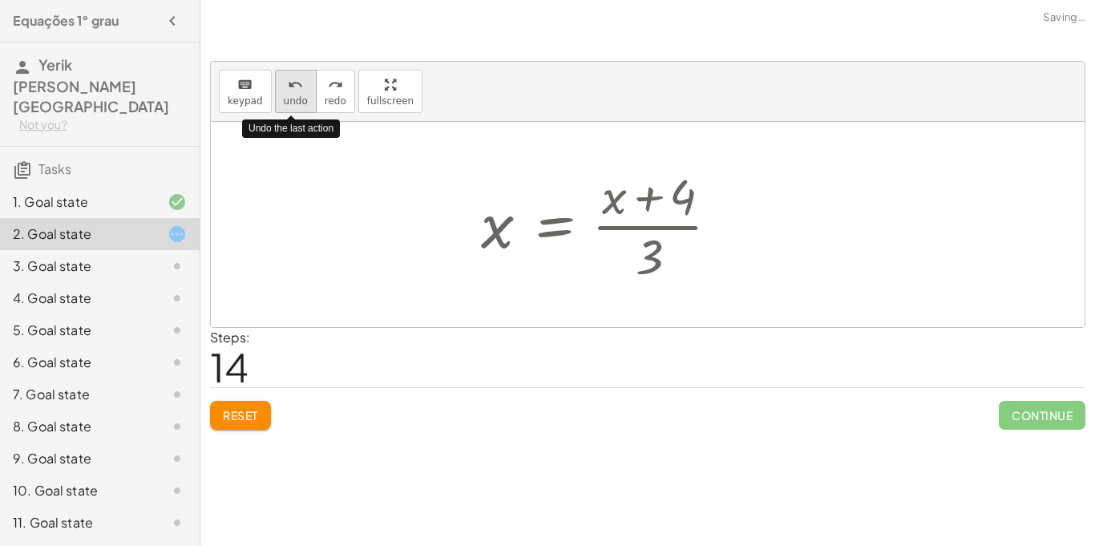
click at [298, 88] on icon "undo" at bounding box center [295, 84] width 15 height 19
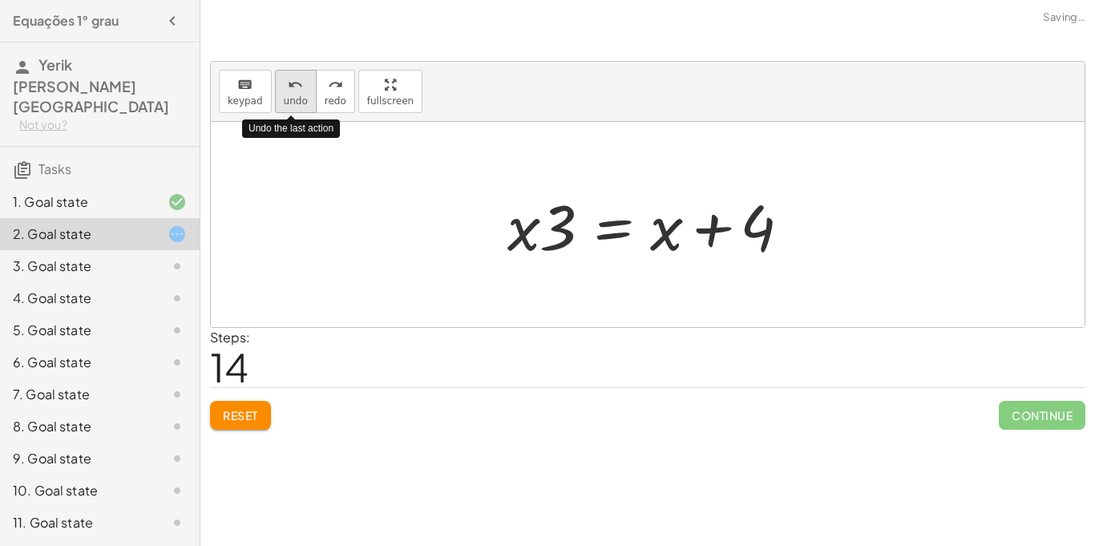
click at [298, 88] on icon "undo" at bounding box center [295, 84] width 15 height 19
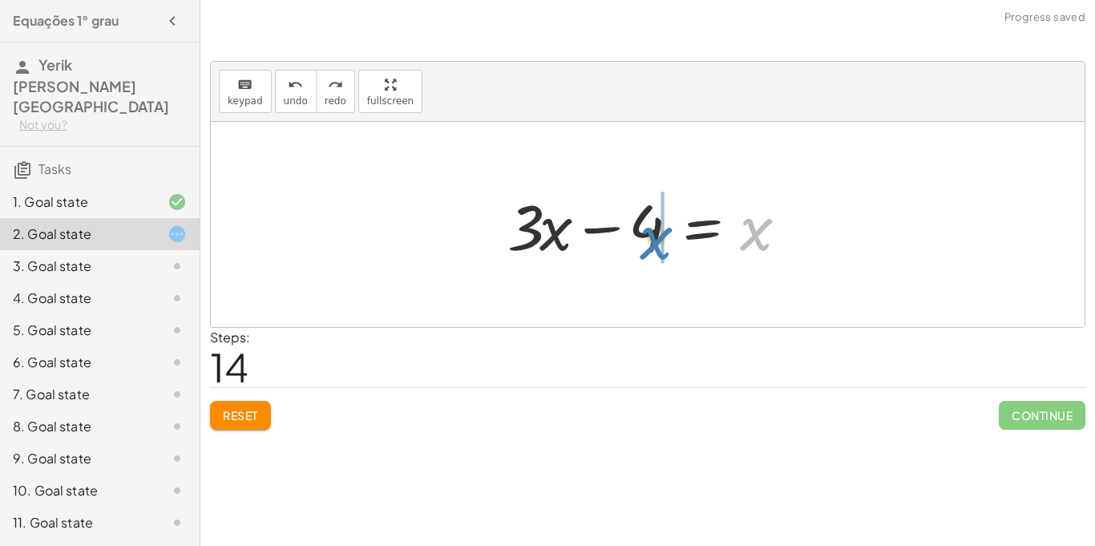
drag, startPoint x: 751, startPoint y: 224, endPoint x: 646, endPoint y: 232, distance: 105.3
click at [646, 232] on div at bounding box center [653, 225] width 309 height 83
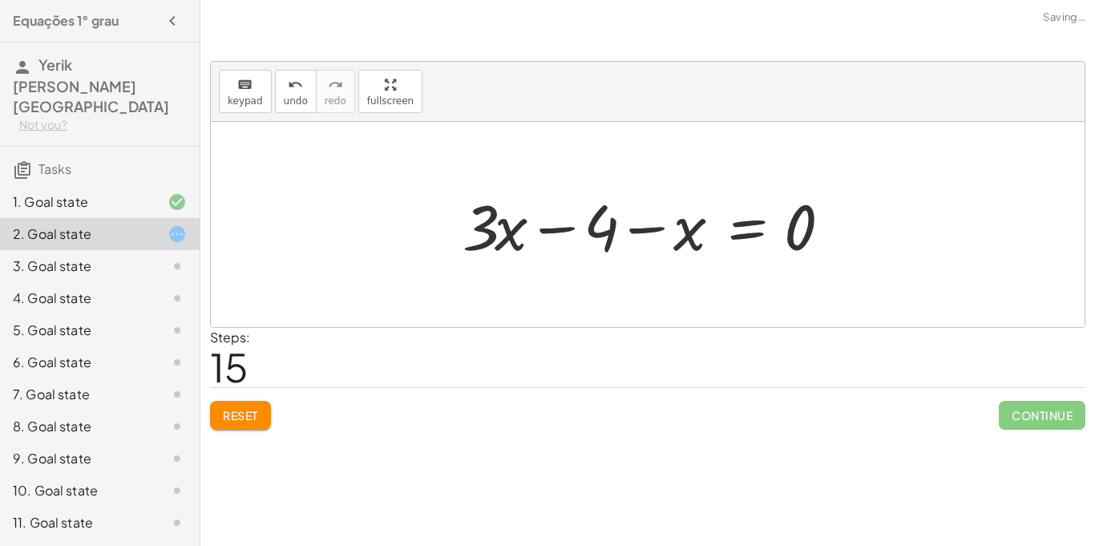
click at [633, 229] on div at bounding box center [652, 225] width 397 height 83
click at [555, 224] on div at bounding box center [652, 225] width 397 height 83
click at [284, 98] on span "undo" at bounding box center [296, 100] width 24 height 11
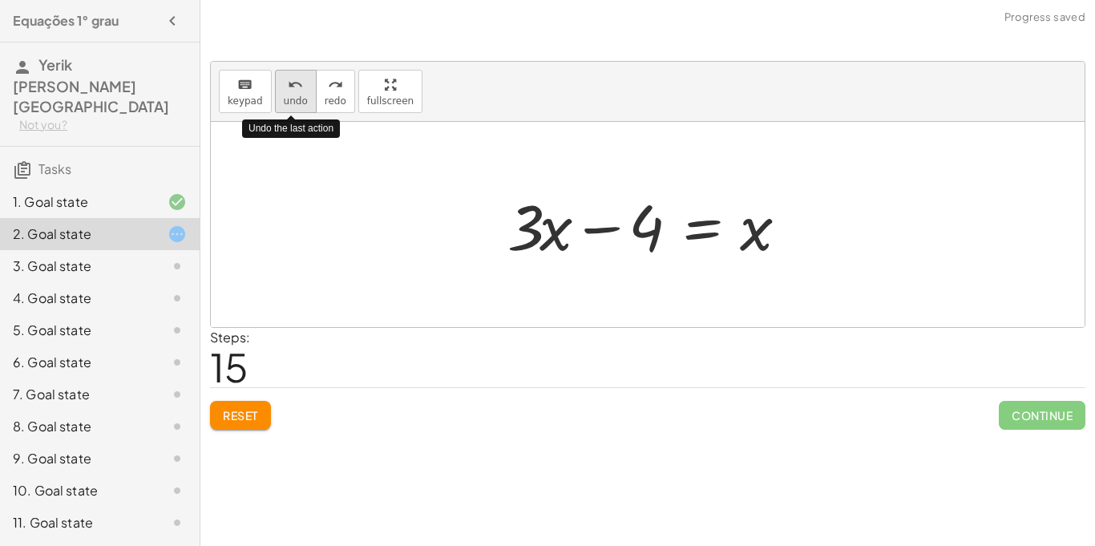
click at [284, 98] on span "undo" at bounding box center [296, 100] width 24 height 11
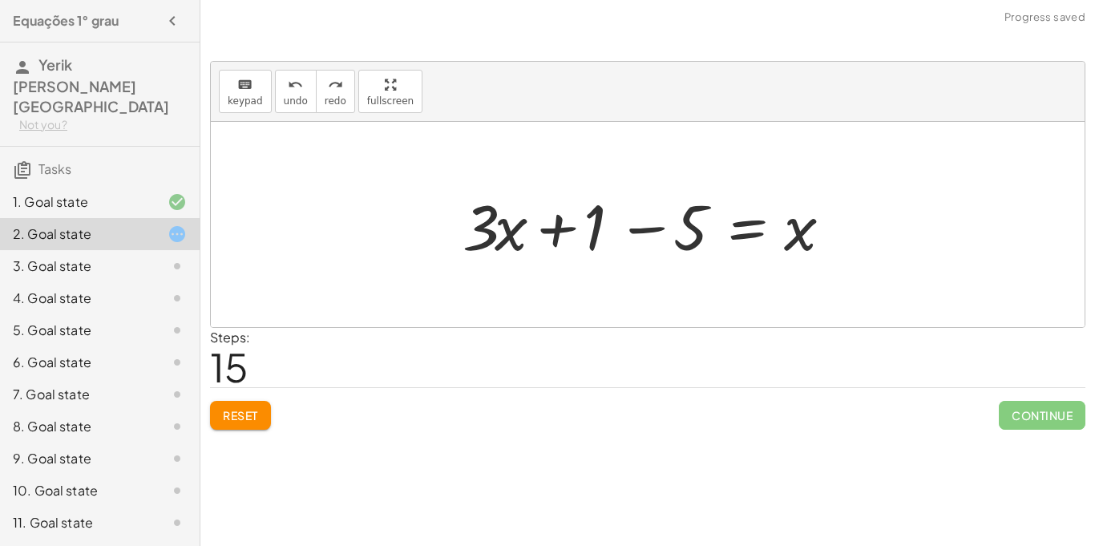
click at [254, 403] on button "Reset" at bounding box center [240, 415] width 61 height 29
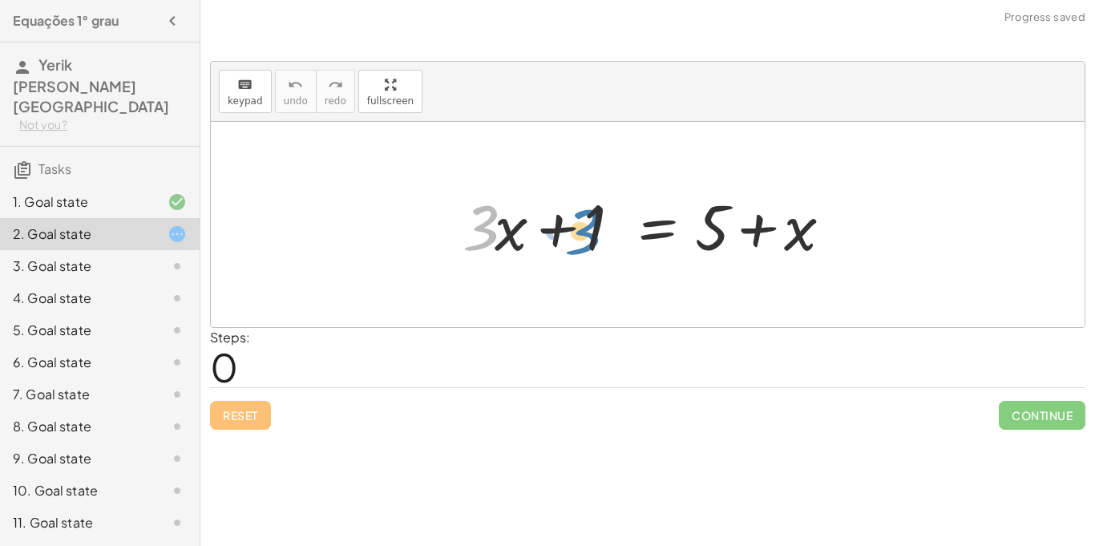
drag, startPoint x: 488, startPoint y: 222, endPoint x: 590, endPoint y: 226, distance: 101.9
click at [590, 226] on div at bounding box center [652, 225] width 397 height 83
drag, startPoint x: 490, startPoint y: 225, endPoint x: 622, endPoint y: 224, distance: 131.4
click at [622, 224] on div at bounding box center [652, 225] width 397 height 83
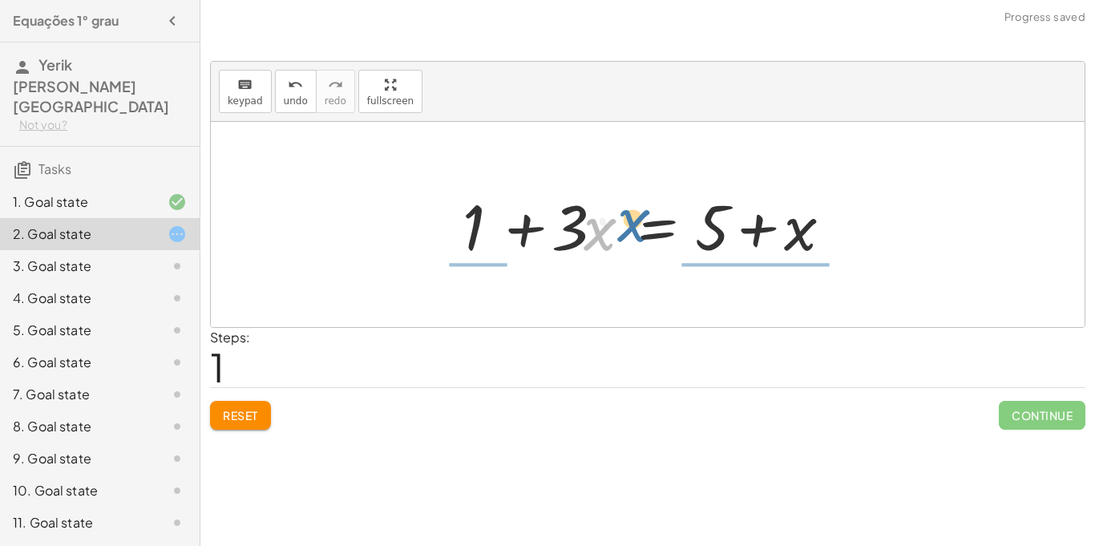
drag, startPoint x: 606, startPoint y: 229, endPoint x: 733, endPoint y: 216, distance: 128.2
click at [733, 216] on div at bounding box center [652, 225] width 397 height 83
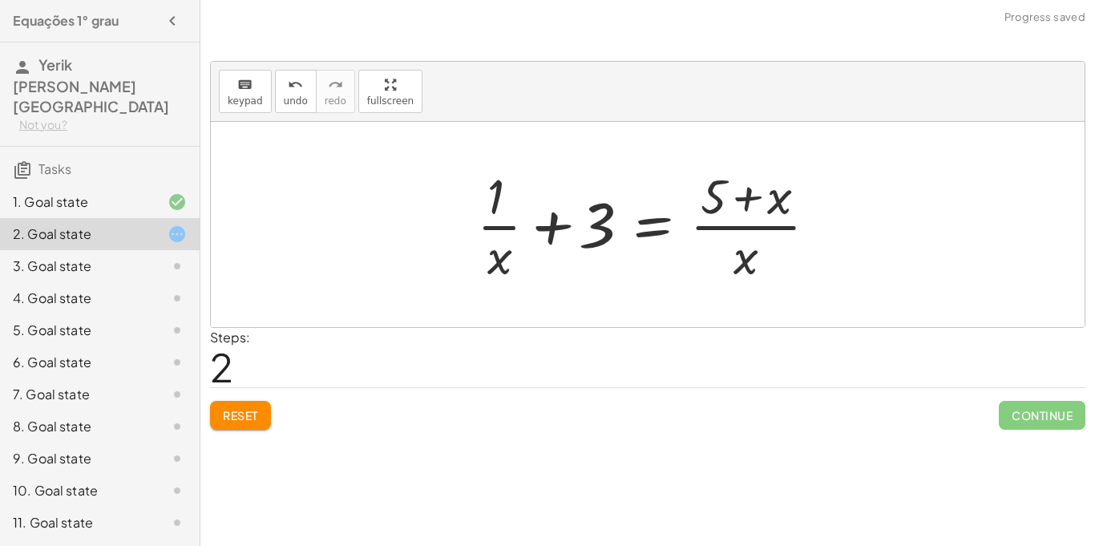
click at [555, 232] on div at bounding box center [653, 224] width 369 height 123
click at [223, 424] on button "Reset" at bounding box center [240, 415] width 61 height 29
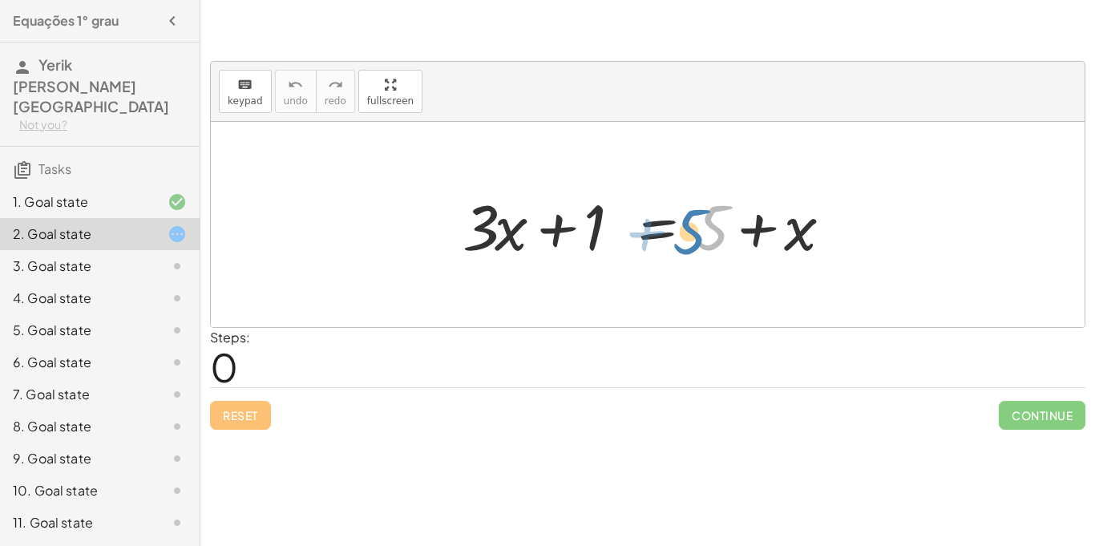
click at [701, 224] on div at bounding box center [652, 225] width 397 height 83
drag, startPoint x: 594, startPoint y: 228, endPoint x: 693, endPoint y: 233, distance: 99.5
click at [693, 233] on div at bounding box center [652, 225] width 397 height 83
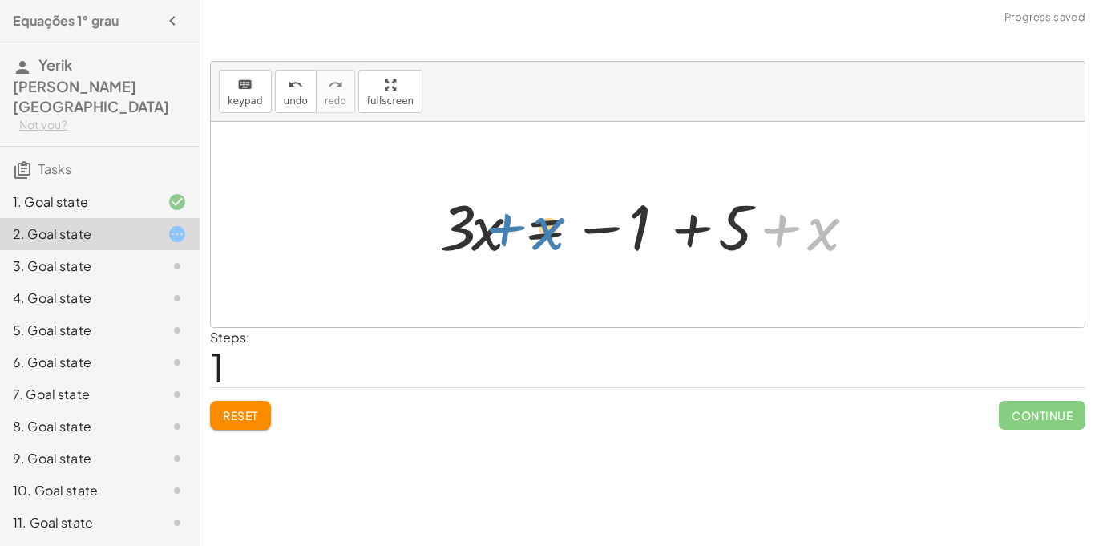
drag, startPoint x: 822, startPoint y: 226, endPoint x: 542, endPoint y: 224, distance: 280.5
click at [542, 224] on div at bounding box center [653, 225] width 444 height 83
drag, startPoint x: 816, startPoint y: 242, endPoint x: 445, endPoint y: 211, distance: 372.4
click at [445, 211] on div at bounding box center [653, 225] width 444 height 83
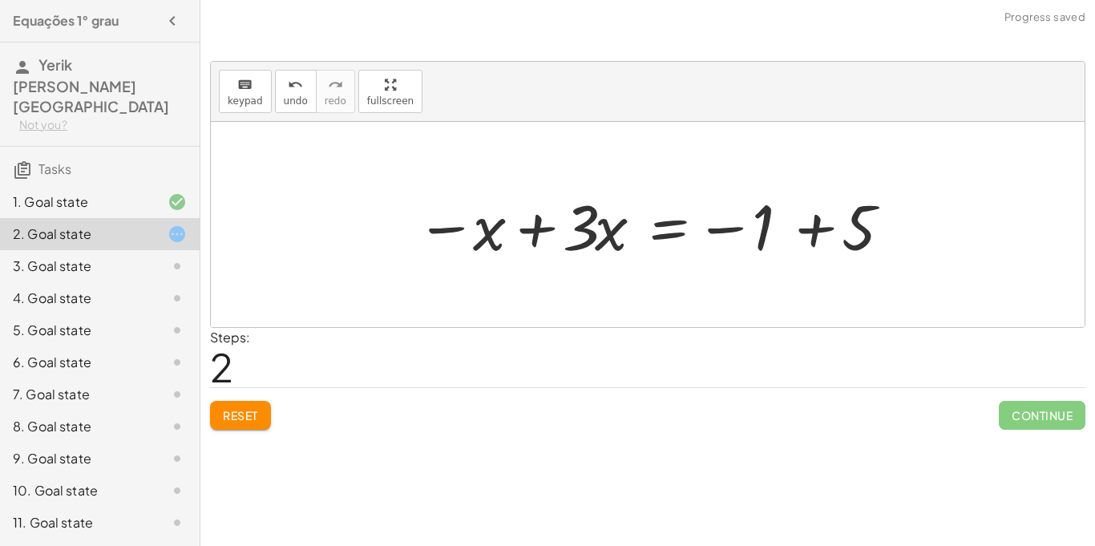
click at [814, 224] on div at bounding box center [653, 225] width 490 height 83
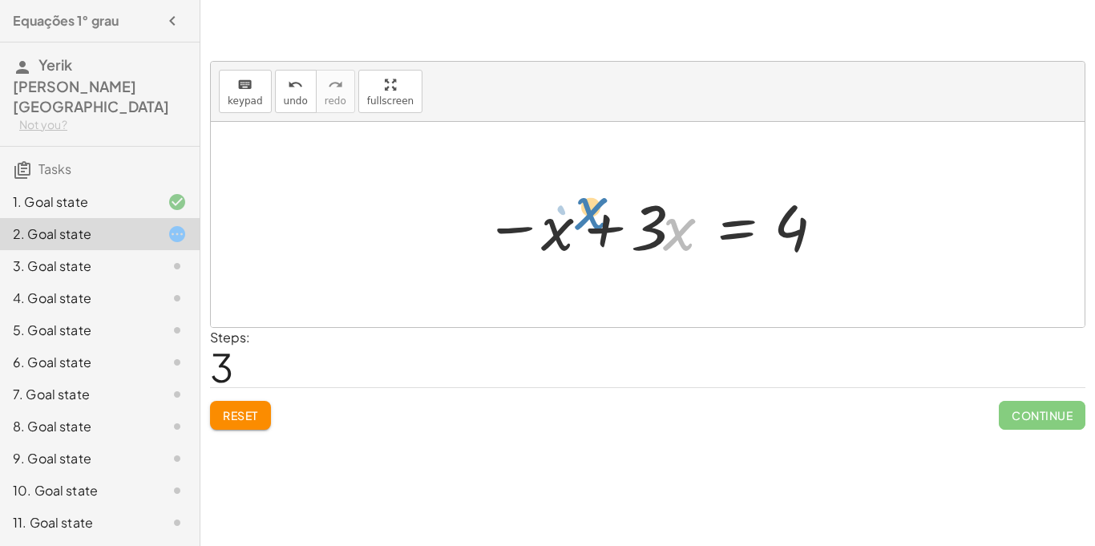
drag, startPoint x: 671, startPoint y: 231, endPoint x: 582, endPoint y: 210, distance: 91.4
click at [582, 210] on div at bounding box center [653, 225] width 355 height 83
drag, startPoint x: 643, startPoint y: 221, endPoint x: 652, endPoint y: 183, distance: 39.5
click at [652, 184] on div at bounding box center [653, 225] width 355 height 83
drag, startPoint x: 642, startPoint y: 217, endPoint x: 767, endPoint y: 253, distance: 130.1
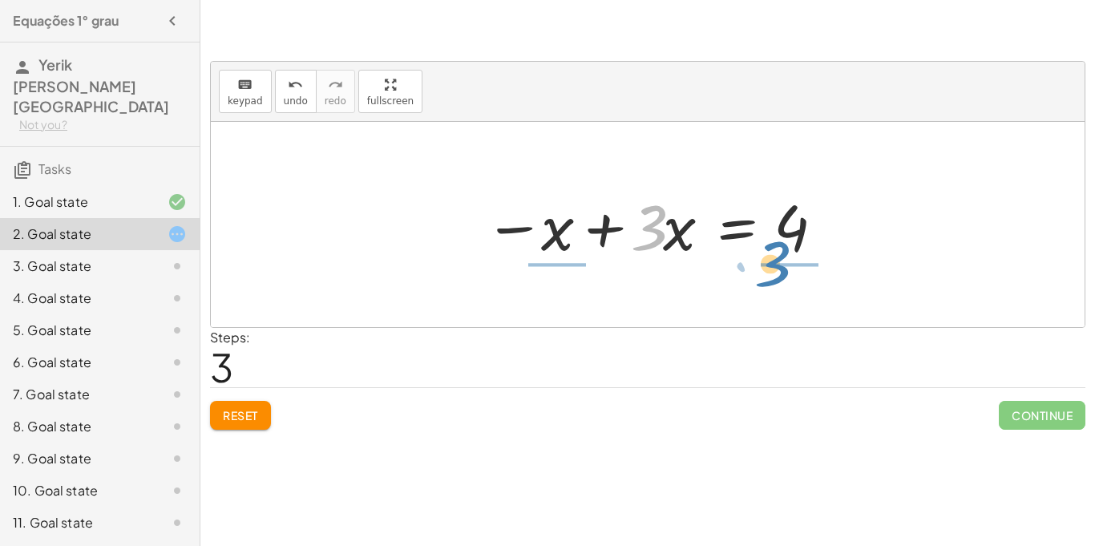
click at [767, 253] on div at bounding box center [653, 225] width 355 height 83
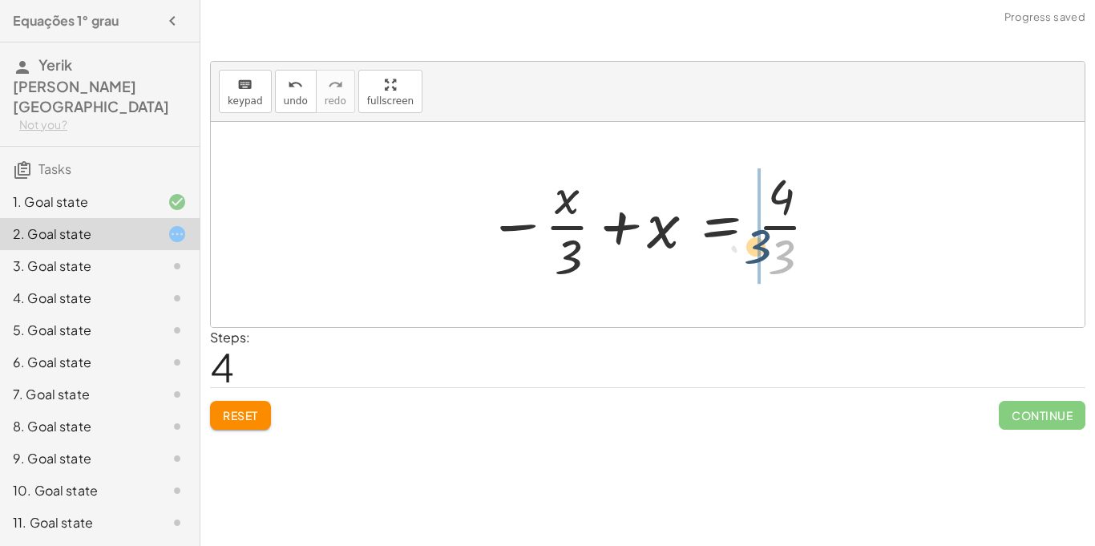
drag, startPoint x: 778, startPoint y: 254, endPoint x: 754, endPoint y: 244, distance: 26.2
click at [754, 244] on div at bounding box center [653, 224] width 349 height 123
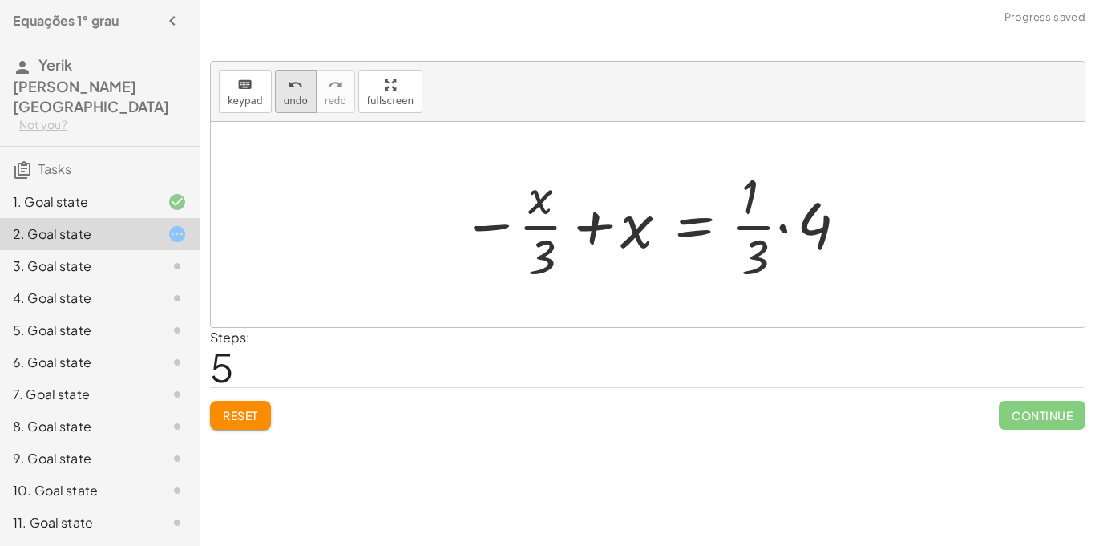
click at [291, 93] on button "undo undo" at bounding box center [296, 91] width 42 height 43
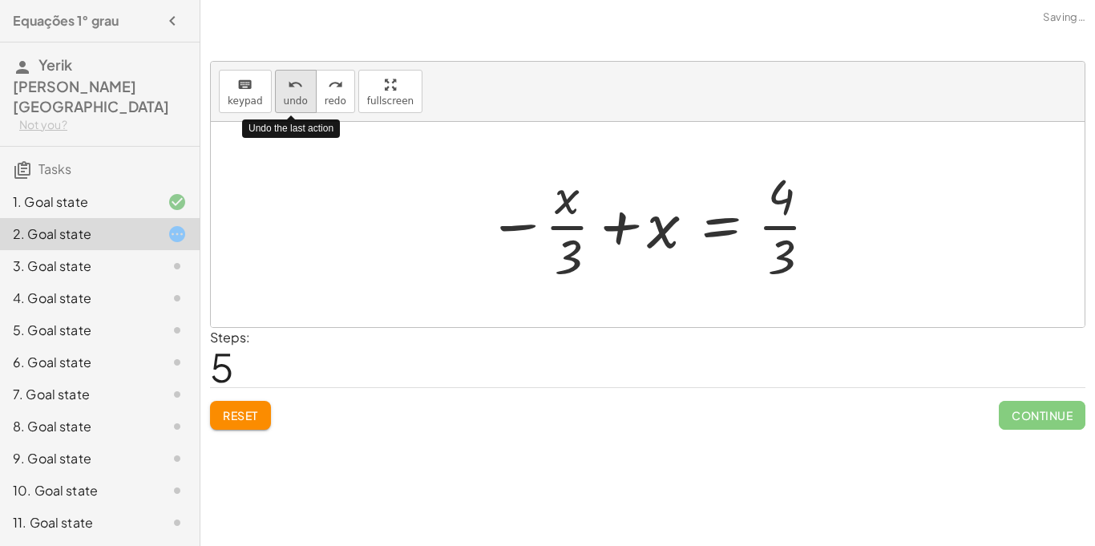
click at [291, 93] on button "undo undo" at bounding box center [296, 91] width 42 height 43
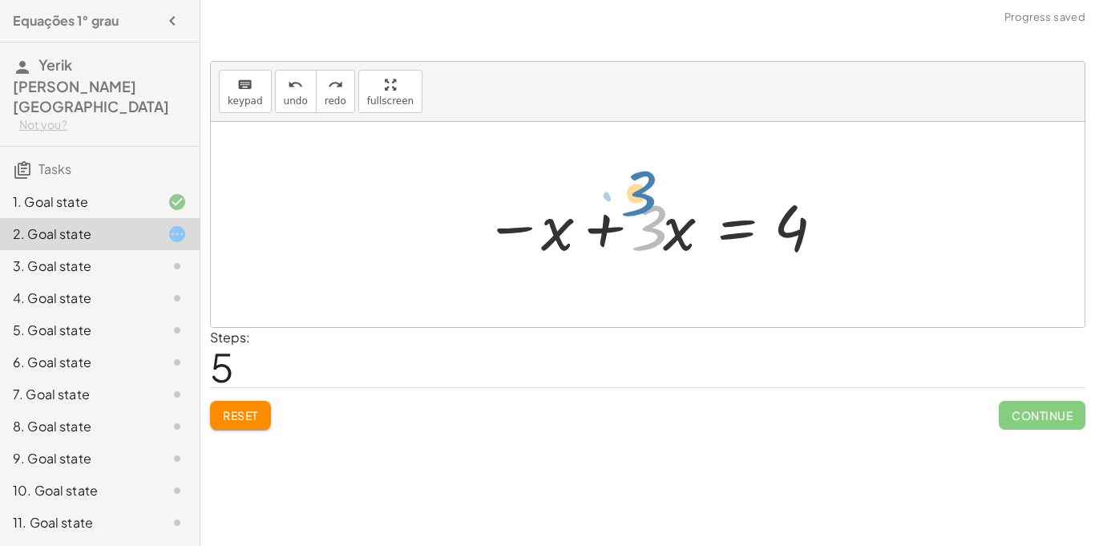
drag, startPoint x: 644, startPoint y: 216, endPoint x: 636, endPoint y: 181, distance: 35.4
click at [636, 181] on div "+ · 3 · x + 1 = + 5 + x · 3 · x = − 1 + 5 + x − x + · 3 · x = − 1 + 5 · 3 − x +…" at bounding box center [647, 225] width 375 height 91
click at [663, 190] on div at bounding box center [653, 225] width 355 height 83
drag, startPoint x: 652, startPoint y: 208, endPoint x: 769, endPoint y: 209, distance: 117.0
click at [769, 209] on div at bounding box center [653, 225] width 355 height 83
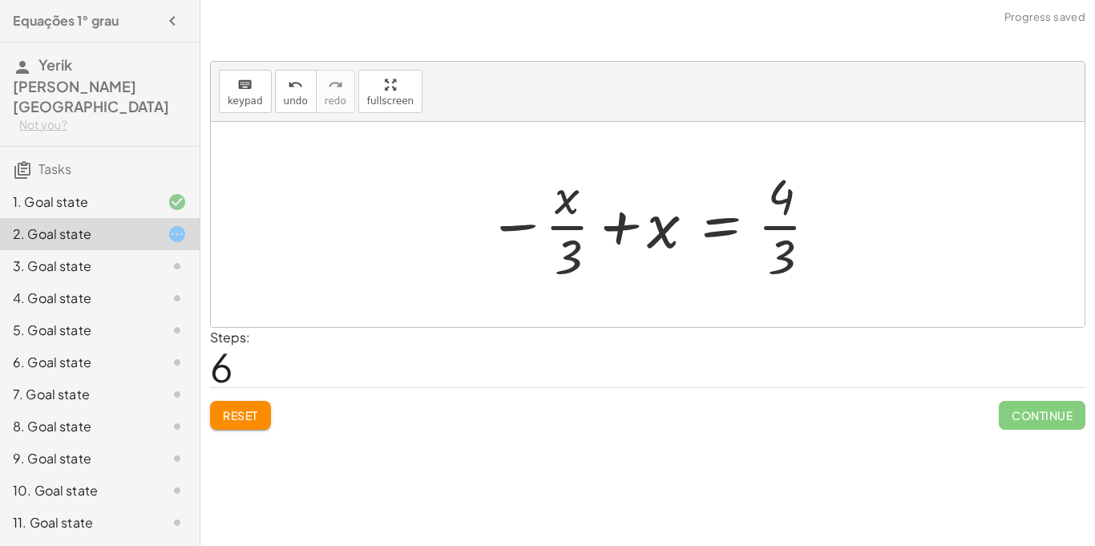
click at [780, 229] on div at bounding box center [653, 224] width 349 height 123
click at [289, 91] on icon "undo" at bounding box center [295, 84] width 15 height 19
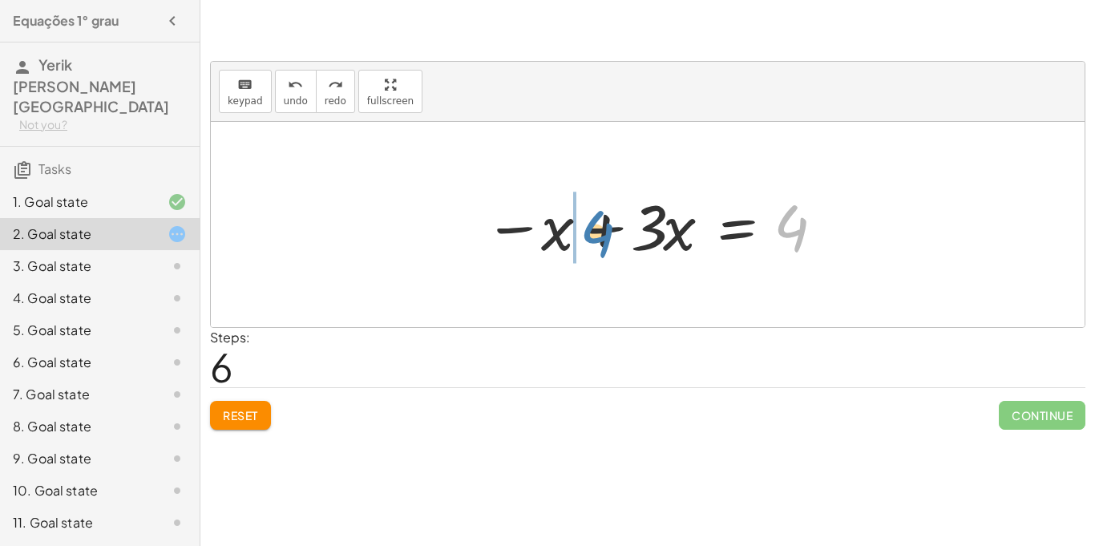
drag, startPoint x: 803, startPoint y: 224, endPoint x: 769, endPoint y: 192, distance: 47.6
click at [769, 192] on div at bounding box center [653, 225] width 355 height 83
click at [765, 196] on div at bounding box center [653, 225] width 355 height 83
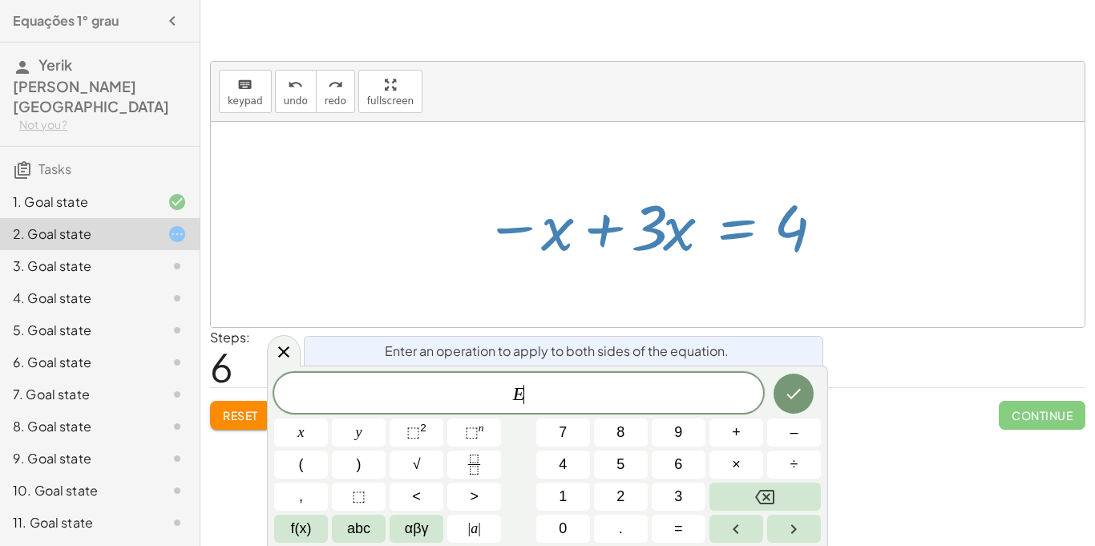
drag, startPoint x: 781, startPoint y: 214, endPoint x: 770, endPoint y: 204, distance: 14.7
click at [770, 204] on div at bounding box center [653, 225] width 355 height 83
click at [698, 153] on div at bounding box center [648, 224] width 874 height 205
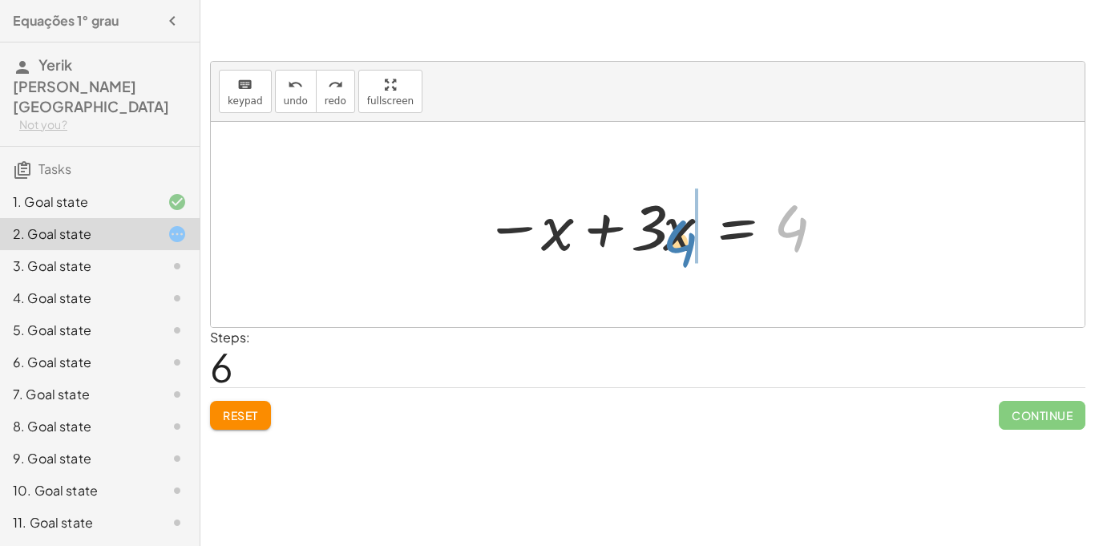
drag, startPoint x: 794, startPoint y: 224, endPoint x: 682, endPoint y: 239, distance: 113.2
click at [682, 239] on div at bounding box center [653, 225] width 355 height 83
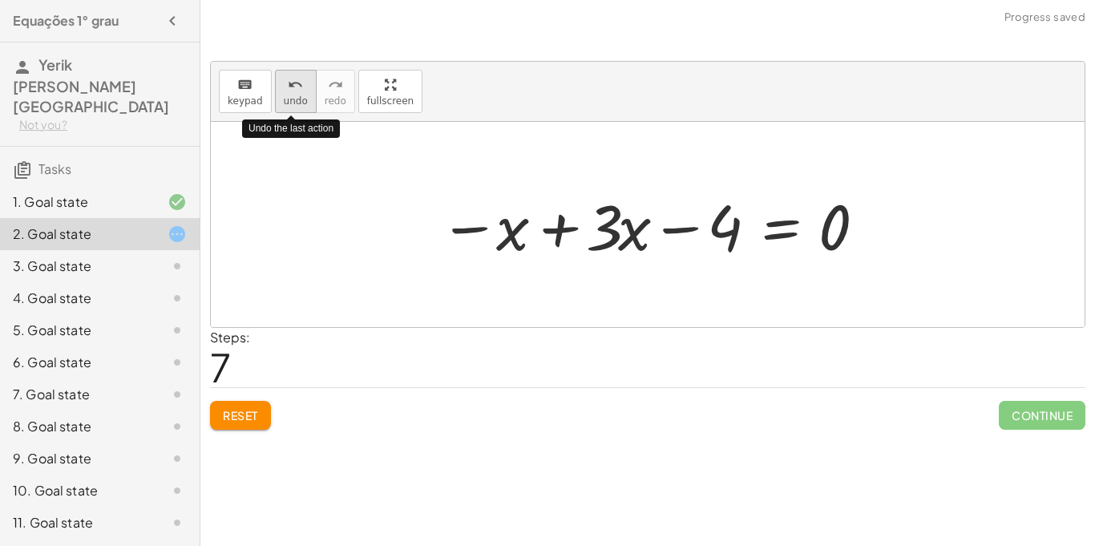
click at [296, 90] on icon "undo" at bounding box center [295, 84] width 15 height 19
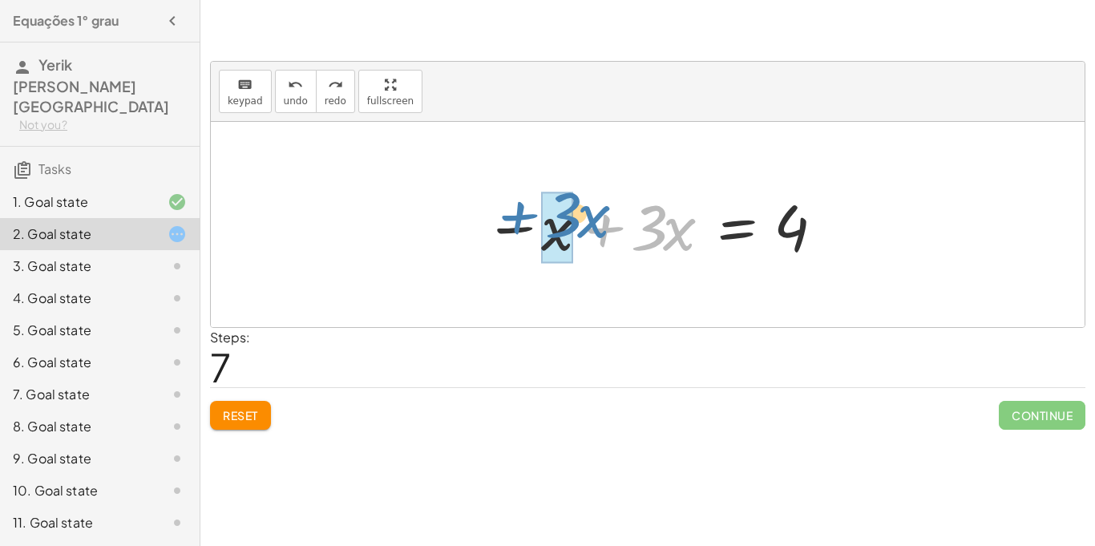
drag, startPoint x: 608, startPoint y: 226, endPoint x: 523, endPoint y: 214, distance: 86.6
click at [523, 214] on div at bounding box center [653, 225] width 355 height 83
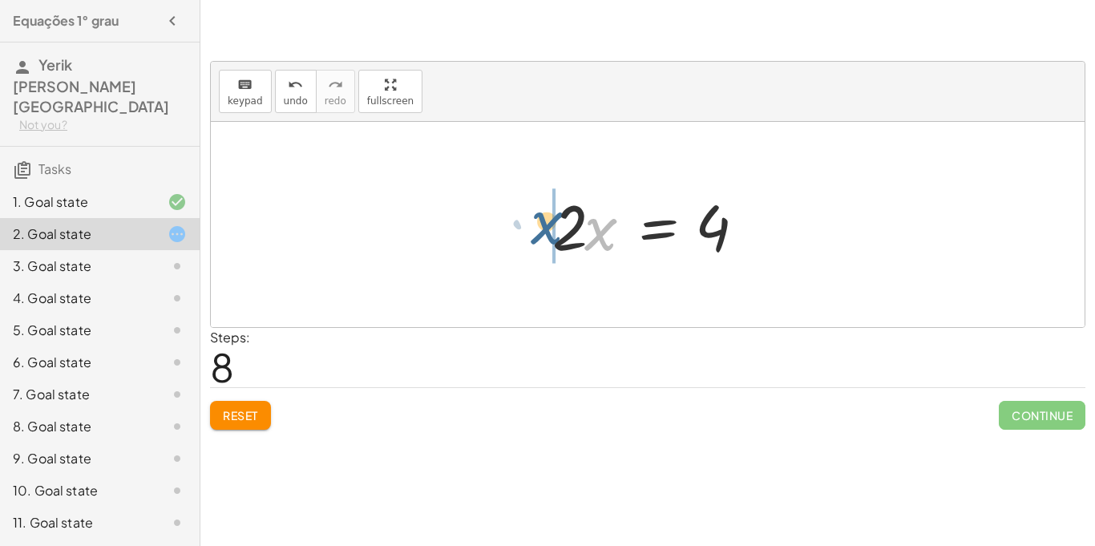
drag, startPoint x: 598, startPoint y: 240, endPoint x: 533, endPoint y: 230, distance: 65.6
click at [533, 230] on div "+ · 3 · x + 1 = + 5 + x · 3 · x = − 1 + 5 + x − x + · 3 · x = − 1 + 5 − x + · 3…" at bounding box center [647, 225] width 239 height 91
drag, startPoint x: 602, startPoint y: 218, endPoint x: 714, endPoint y: 216, distance: 112.2
click at [714, 216] on div at bounding box center [653, 225] width 219 height 83
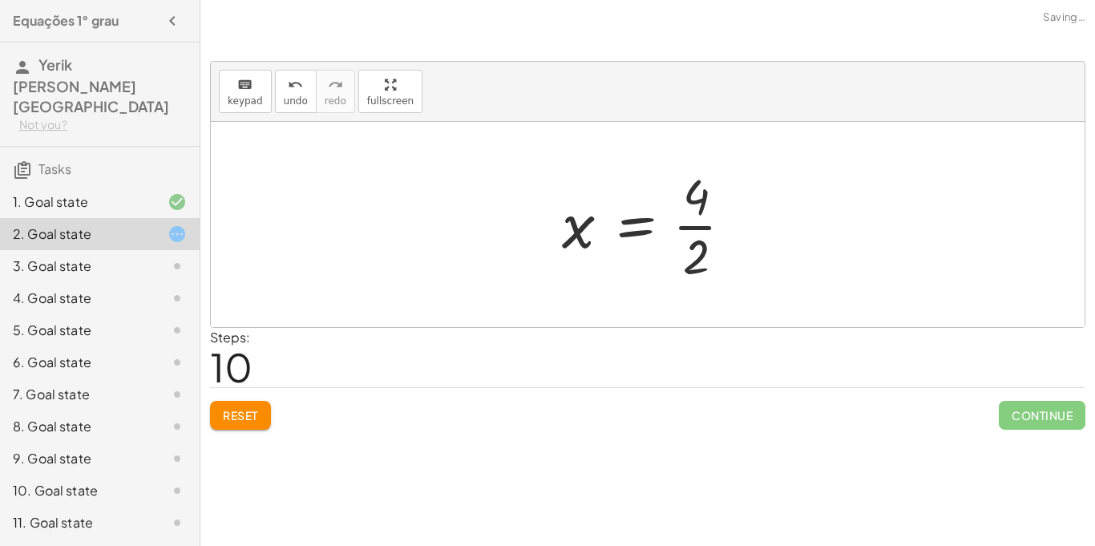
click at [704, 228] on div at bounding box center [654, 224] width 200 height 123
click at [648, 236] on div at bounding box center [653, 224] width 187 height 79
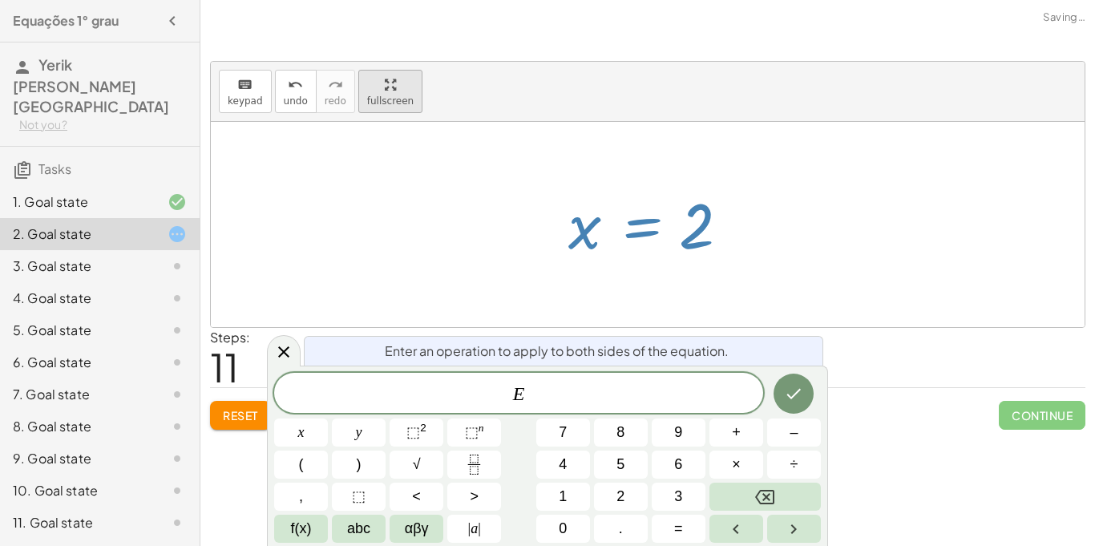
click at [387, 109] on button "fullscreen" at bounding box center [390, 91] width 64 height 43
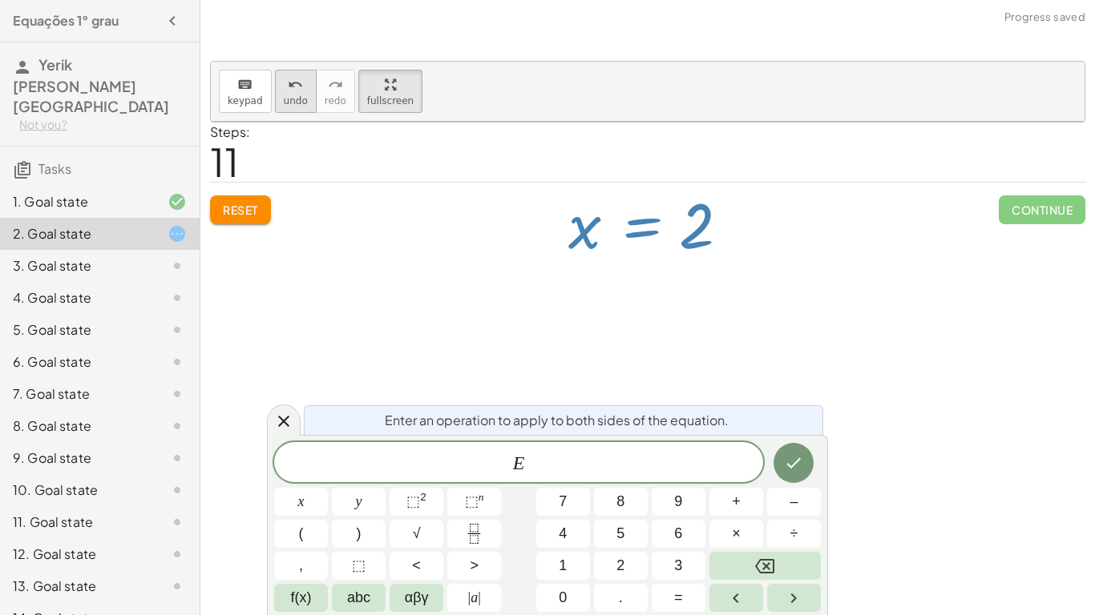
click at [288, 75] on icon "undo" at bounding box center [295, 84] width 15 height 19
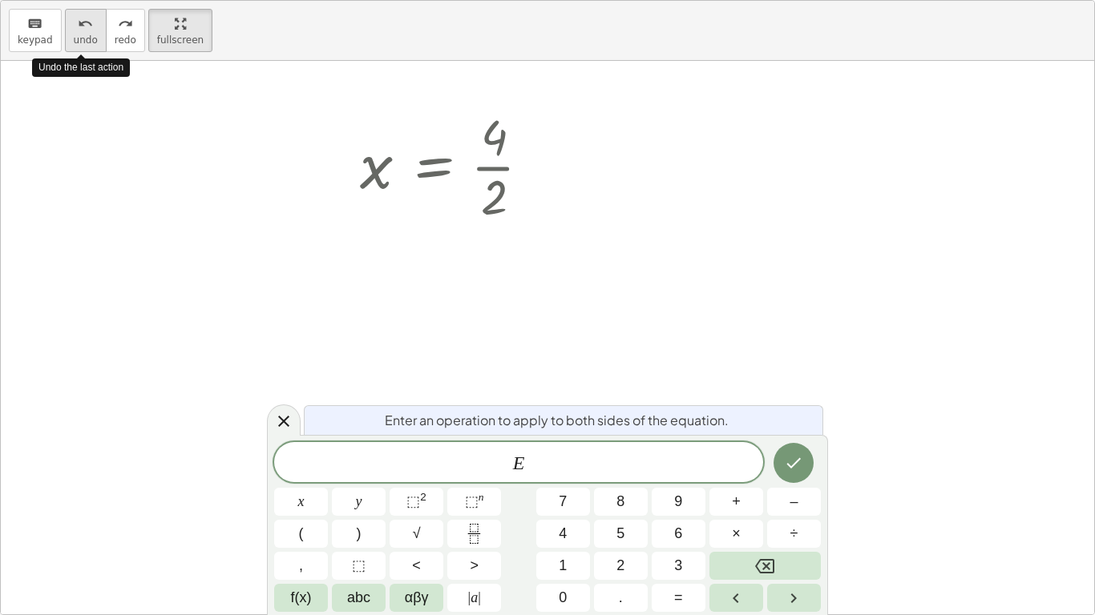
click at [83, 29] on icon "undo" at bounding box center [85, 23] width 15 height 19
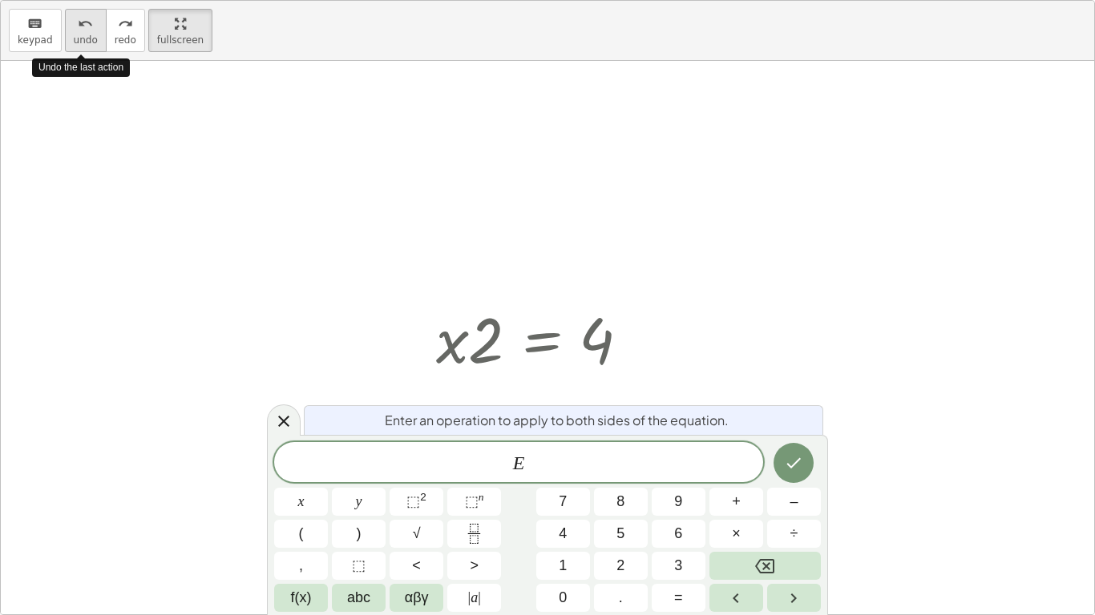
click at [83, 29] on icon "undo" at bounding box center [85, 23] width 15 height 19
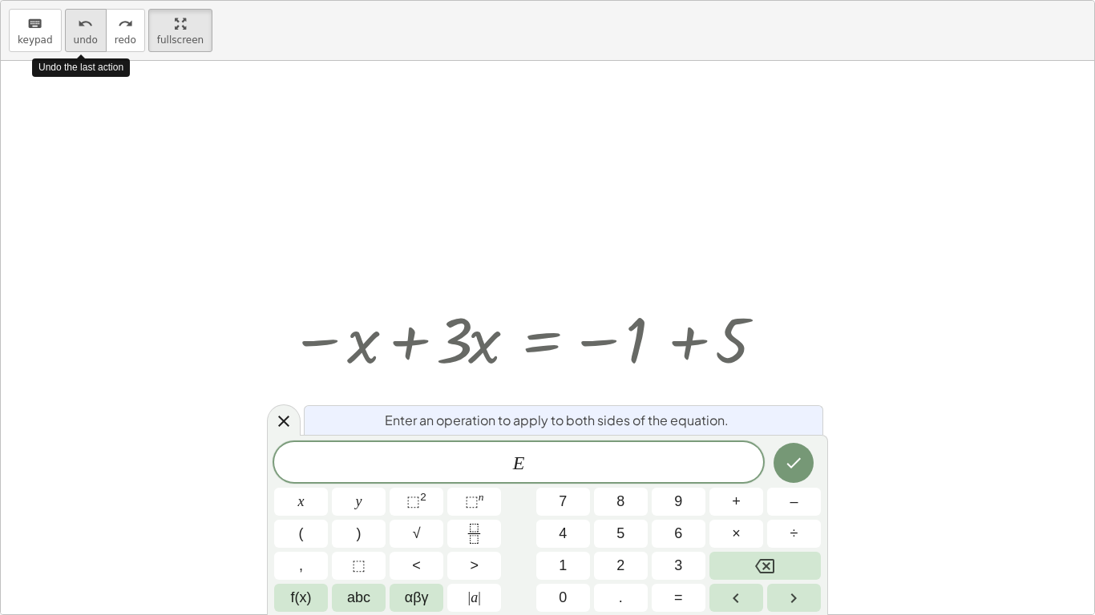
click at [83, 29] on icon "undo" at bounding box center [85, 23] width 15 height 19
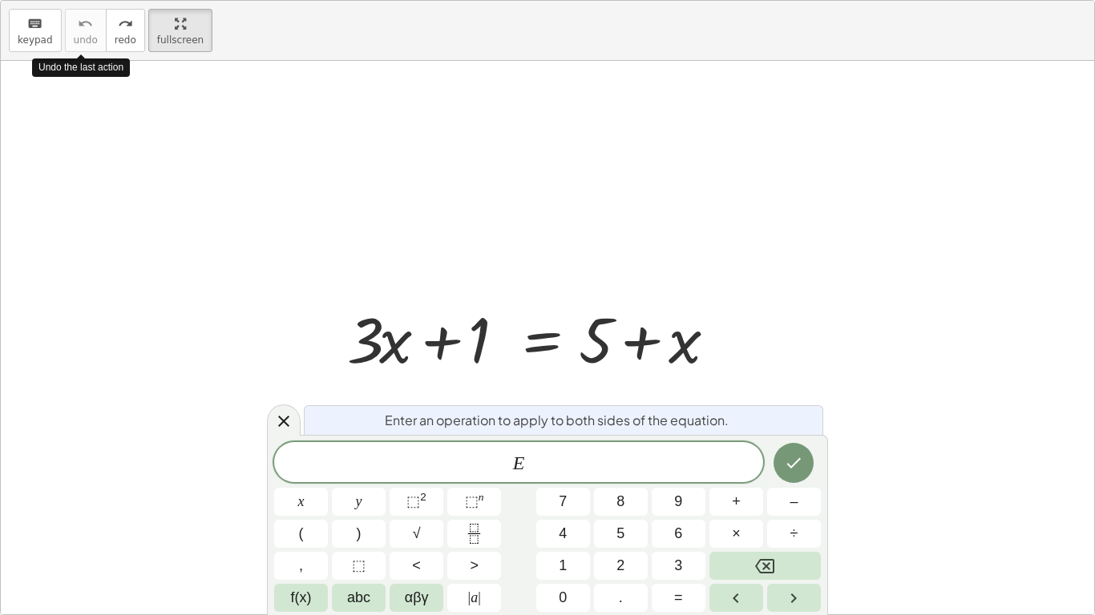
drag, startPoint x: 83, startPoint y: 29, endPoint x: 74, endPoint y: 30, distance: 8.9
click at [490, 95] on div at bounding box center [547, 338] width 1093 height 554
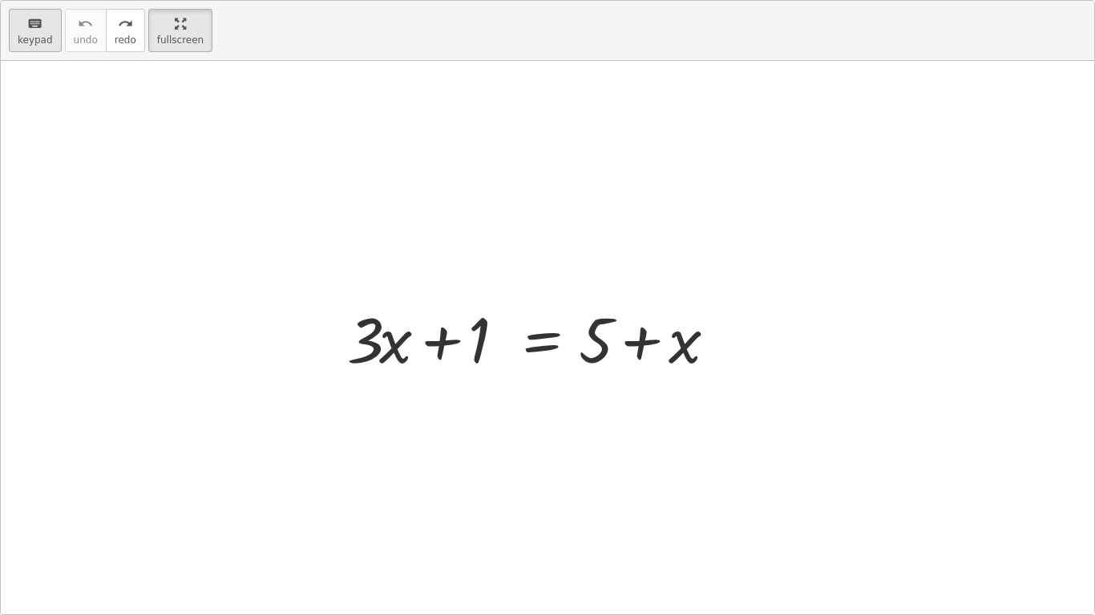
click at [49, 37] on span "keypad" at bounding box center [35, 39] width 35 height 11
click at [157, 25] on div "button" at bounding box center [180, 23] width 46 height 19
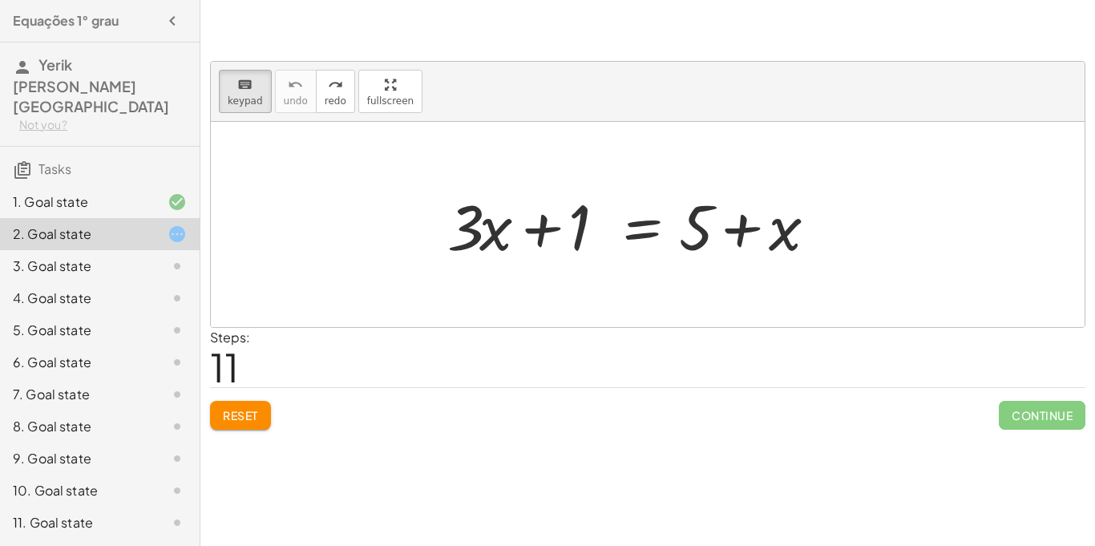
click at [237, 403] on button "Reset" at bounding box center [240, 415] width 61 height 29
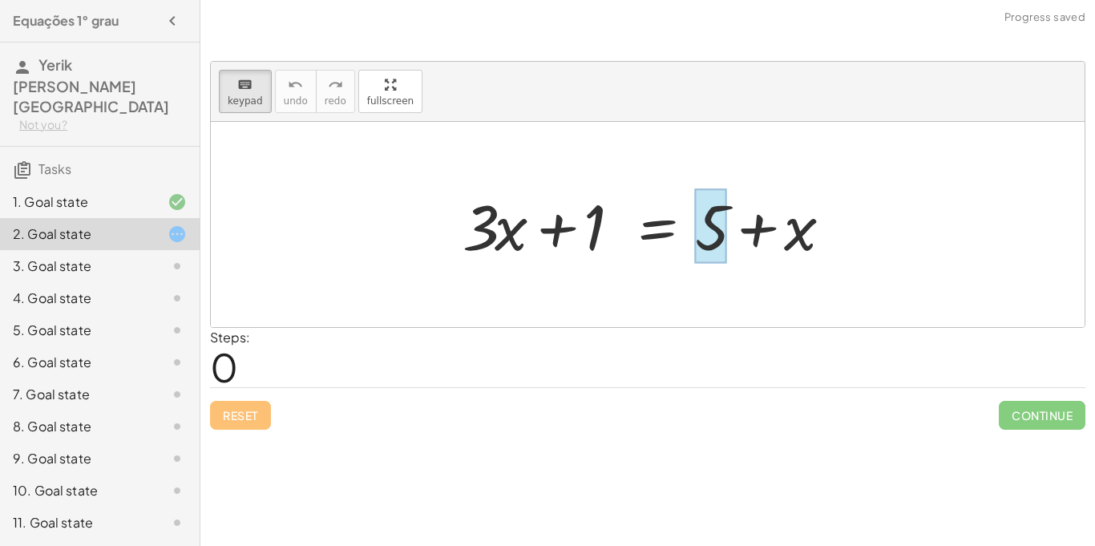
drag, startPoint x: 791, startPoint y: 234, endPoint x: 704, endPoint y: 213, distance: 89.8
click at [704, 213] on div at bounding box center [711, 226] width 32 height 75
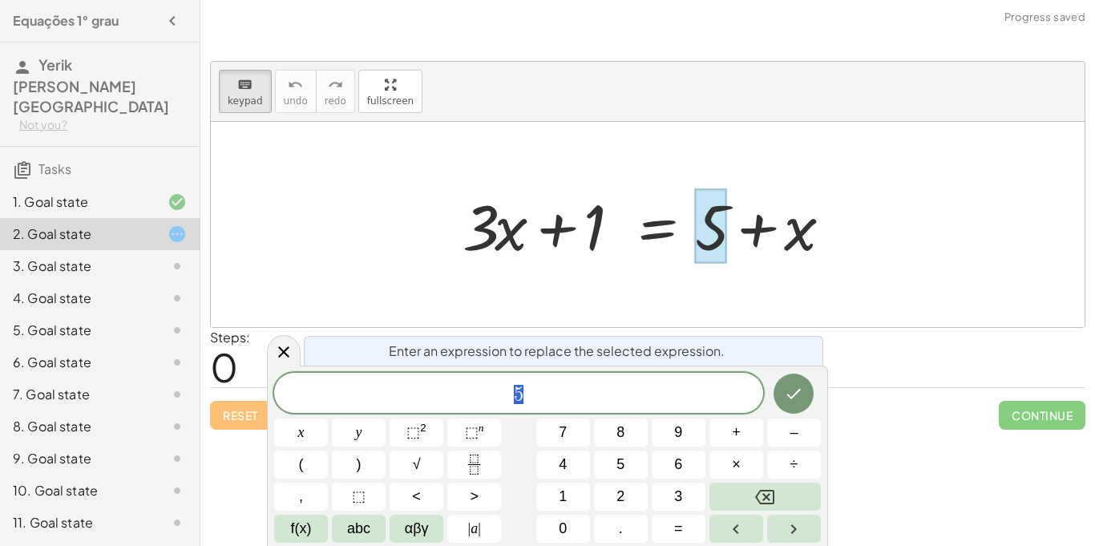
click at [704, 214] on div at bounding box center [711, 226] width 32 height 75
click at [647, 108] on div "keyboard keypad undo undo redo redo fullscreen" at bounding box center [648, 92] width 874 height 60
drag, startPoint x: 595, startPoint y: 244, endPoint x: 658, endPoint y: 242, distance: 63.4
click at [658, 242] on div at bounding box center [652, 225] width 397 height 83
drag, startPoint x: 490, startPoint y: 212, endPoint x: 632, endPoint y: 140, distance: 158.8
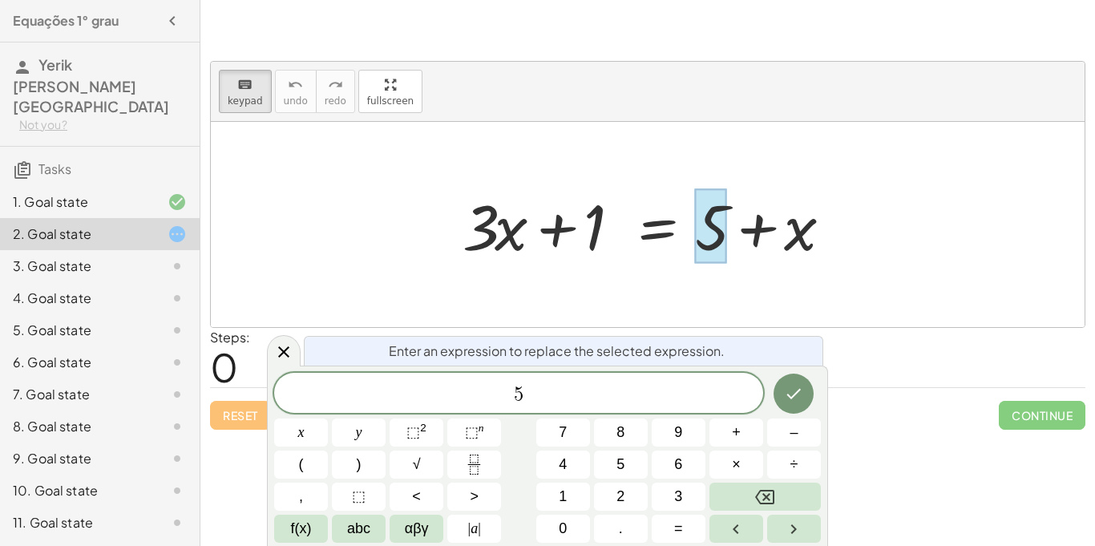
click at [632, 140] on div "+ · 3 · x + 1 = + 5 + x" at bounding box center [648, 224] width 874 height 205
click at [1059, 335] on div "Steps: 0" at bounding box center [647, 357] width 875 height 59
click at [0, 0] on div "keyboard keypad undo undo redo redo fullscreen + · 3 · x + 1 = + 5 + x × Steps:…" at bounding box center [0, 0] width 0 height 0
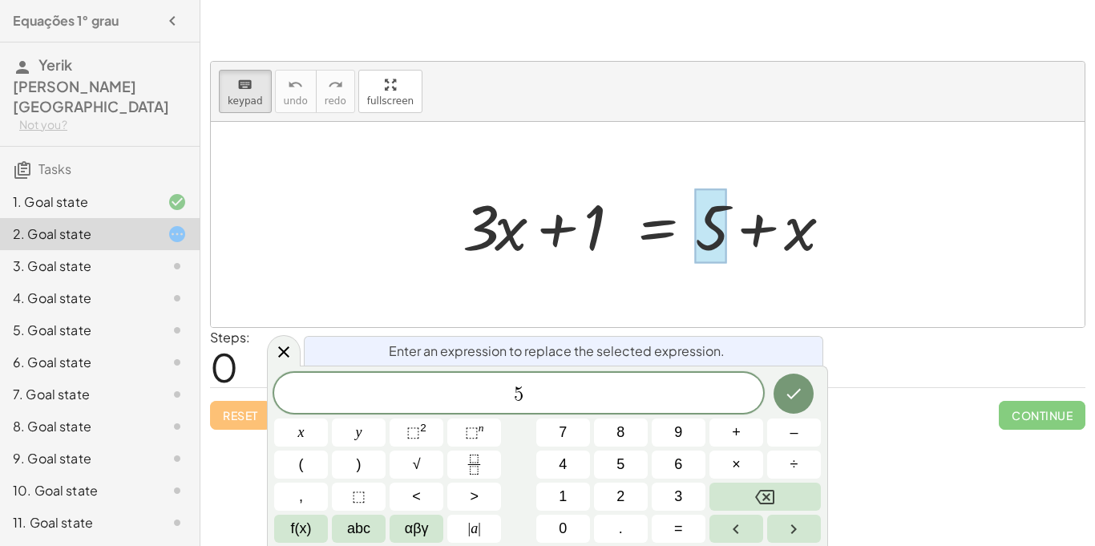
click at [0, 0] on div "keyboard keypad undo undo redo redo fullscreen + · 3 · x + 1 = + 5 + x × Steps:…" at bounding box center [0, 0] width 0 height 0
click at [782, 385] on button "Done" at bounding box center [793, 393] width 40 height 40
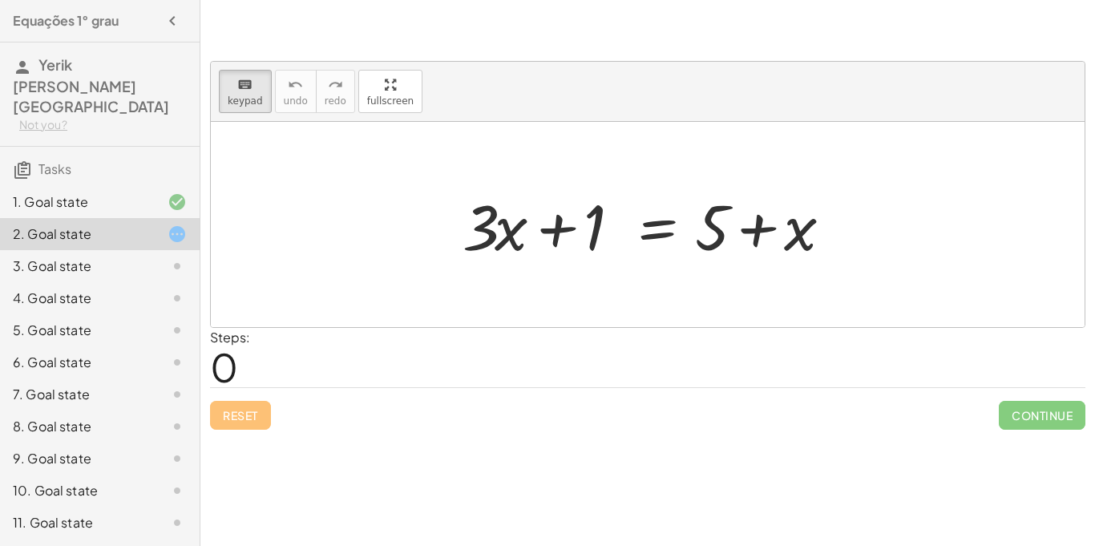
drag, startPoint x: 485, startPoint y: 218, endPoint x: 611, endPoint y: 179, distance: 131.8
drag, startPoint x: 482, startPoint y: 234, endPoint x: 586, endPoint y: 155, distance: 130.5
click at [481, 209] on div at bounding box center [478, 226] width 32 height 75
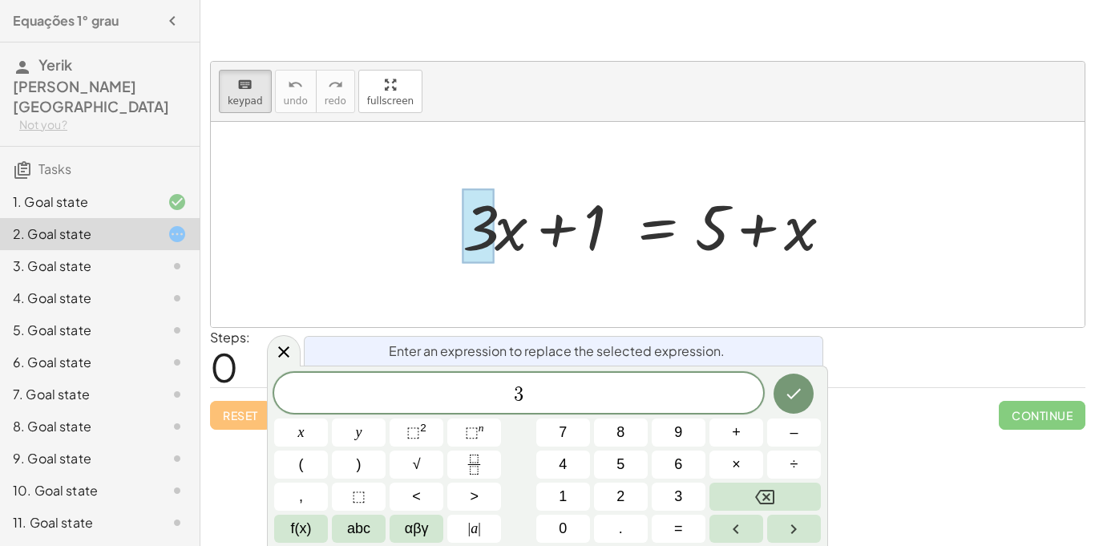
drag, startPoint x: 481, startPoint y: 209, endPoint x: 510, endPoint y: 191, distance: 34.2
click at [656, 226] on div "+ · 3 · x + 1 = + 5 + x" at bounding box center [656, 226] width 0 height 0
click at [510, 191] on div at bounding box center [652, 225] width 397 height 83
click at [155, 224] on div at bounding box center [164, 233] width 45 height 19
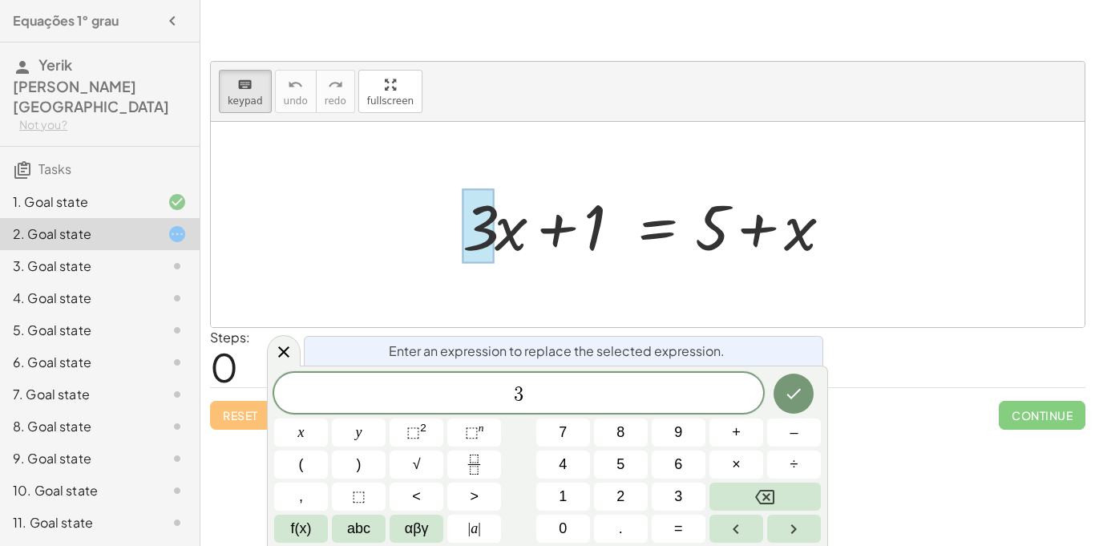
click at [155, 224] on div at bounding box center [164, 233] width 45 height 19
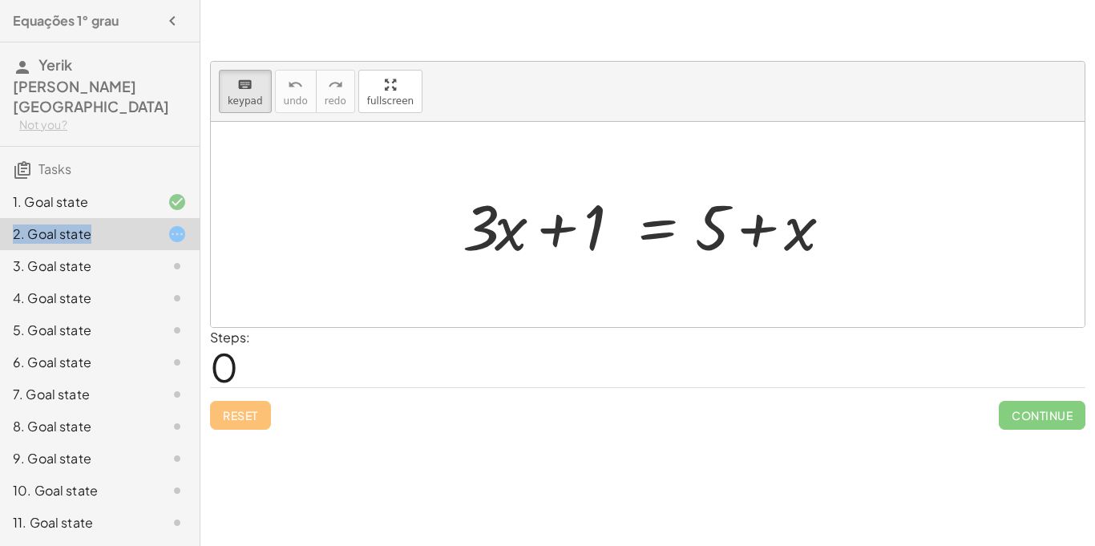
click at [164, 192] on div at bounding box center [164, 201] width 45 height 19
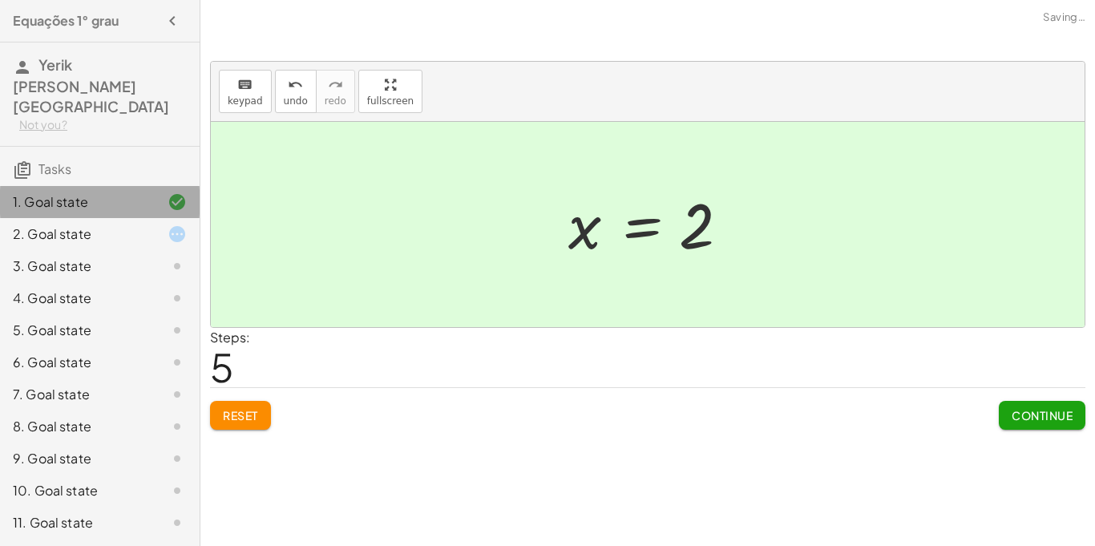
click at [164, 192] on div at bounding box center [164, 201] width 45 height 19
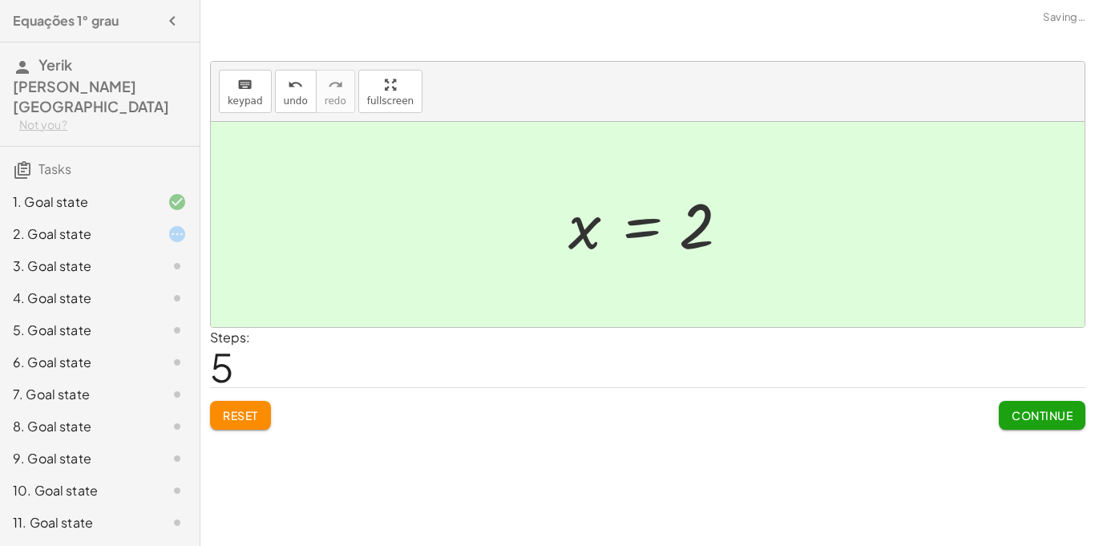
click at [159, 224] on div at bounding box center [164, 233] width 45 height 19
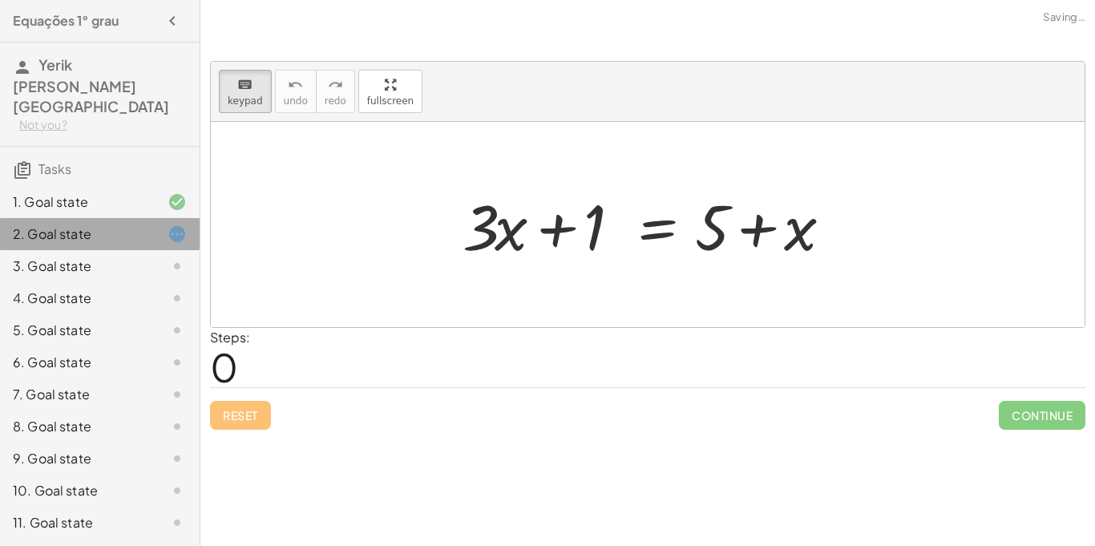
click at [159, 224] on div at bounding box center [164, 233] width 45 height 19
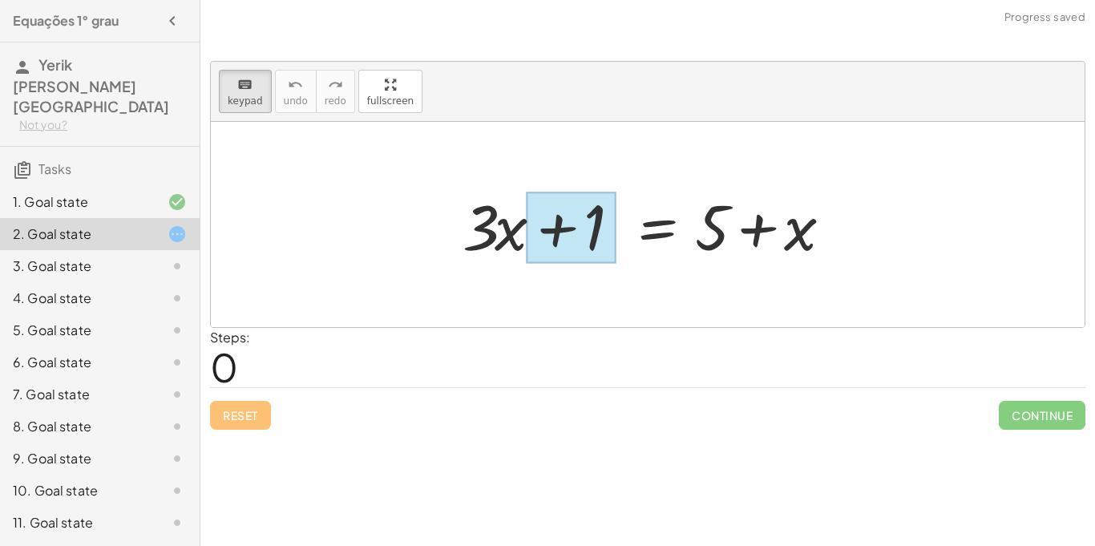
drag, startPoint x: 479, startPoint y: 236, endPoint x: 586, endPoint y: 233, distance: 106.6
click at [586, 233] on div at bounding box center [571, 227] width 89 height 71
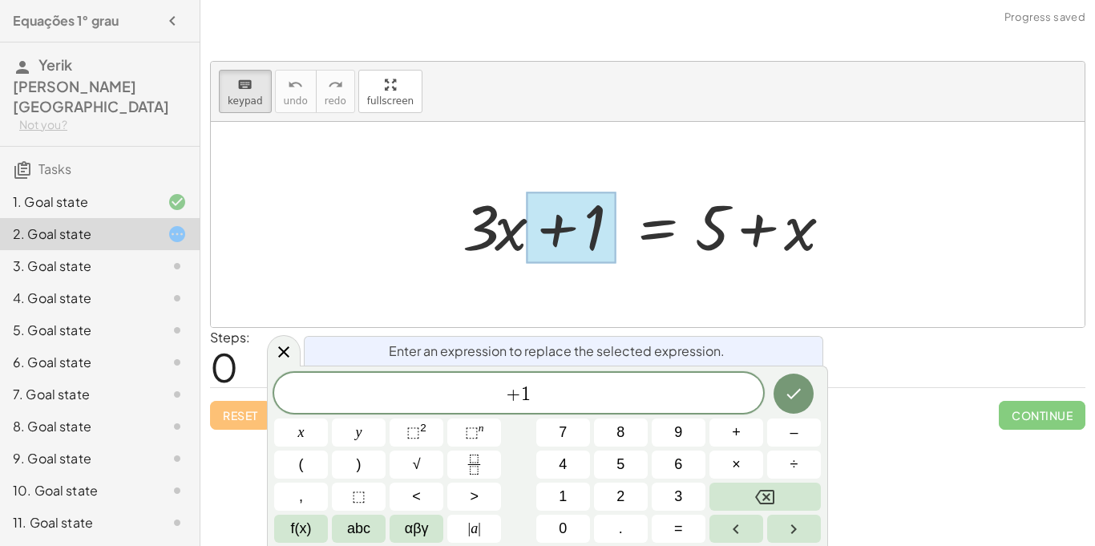
click at [948, 109] on div "keyboard keypad undo undo redo redo fullscreen" at bounding box center [648, 92] width 874 height 60
click at [1000, 391] on div "Continue" at bounding box center [1042, 409] width 87 height 42
click at [803, 394] on button "Done" at bounding box center [793, 393] width 40 height 40
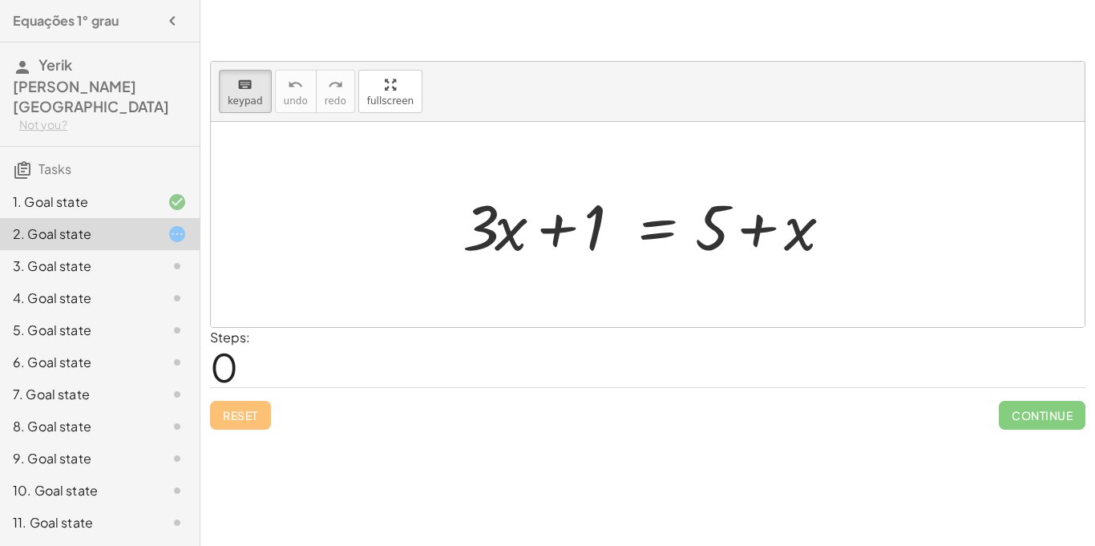
scroll to position [0, 0]
click at [232, 420] on div "Reset Continue" at bounding box center [647, 408] width 875 height 42
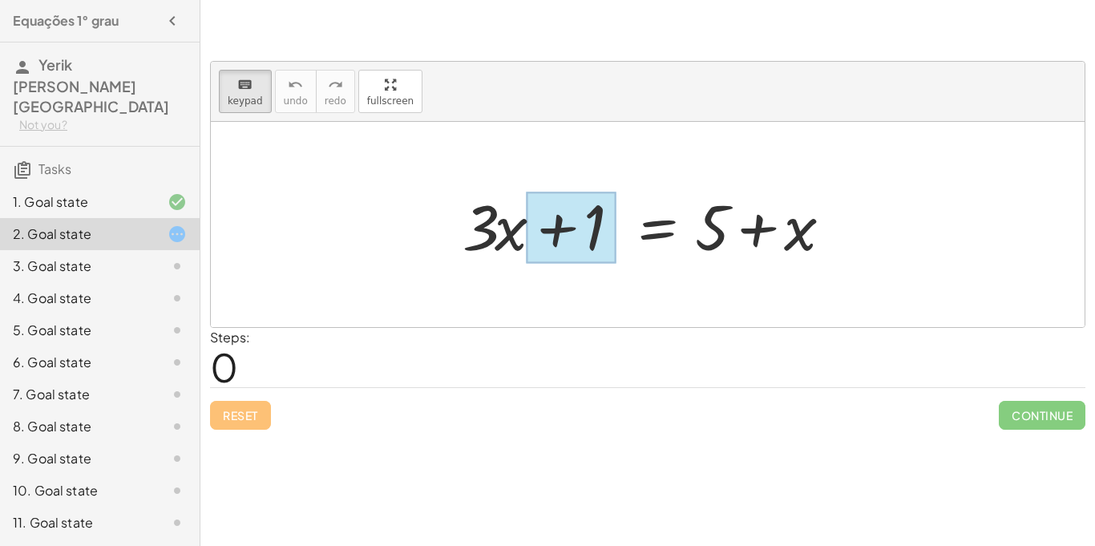
drag, startPoint x: 489, startPoint y: 228, endPoint x: 559, endPoint y: 261, distance: 78.1
click at [559, 261] on div at bounding box center [571, 227] width 89 height 71
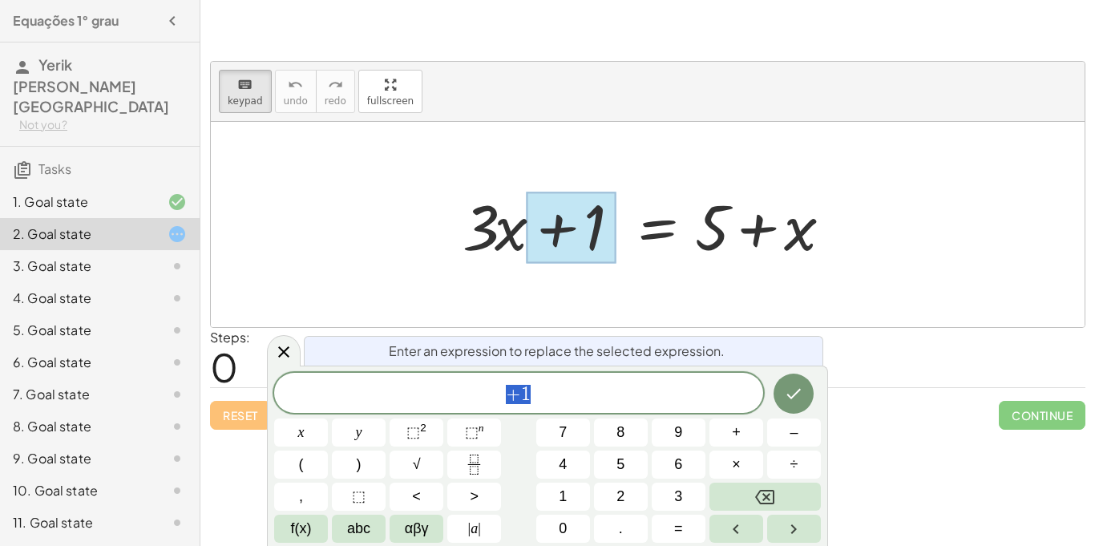
scroll to position [5, 0]
click at [555, 258] on div at bounding box center [571, 227] width 89 height 71
click at [801, 385] on icon "Done" at bounding box center [793, 393] width 19 height 19
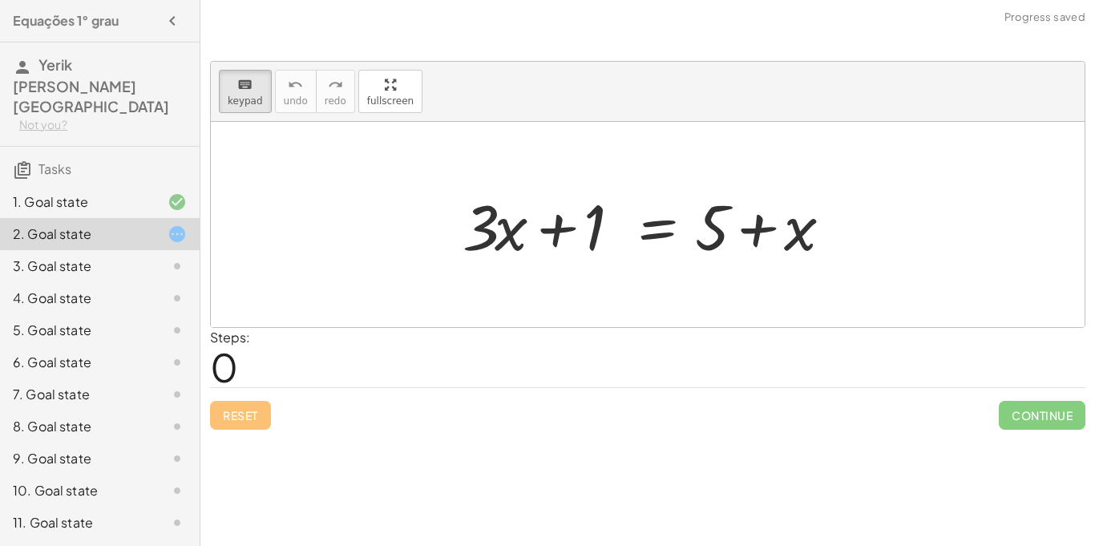
scroll to position [0, 0]
drag, startPoint x: 789, startPoint y: 233, endPoint x: 648, endPoint y: 282, distance: 148.5
click at [648, 282] on div "+ · 3 · x + 1 = + 5 + x" at bounding box center [648, 224] width 874 height 205
drag, startPoint x: 704, startPoint y: 238, endPoint x: 510, endPoint y: 219, distance: 194.1
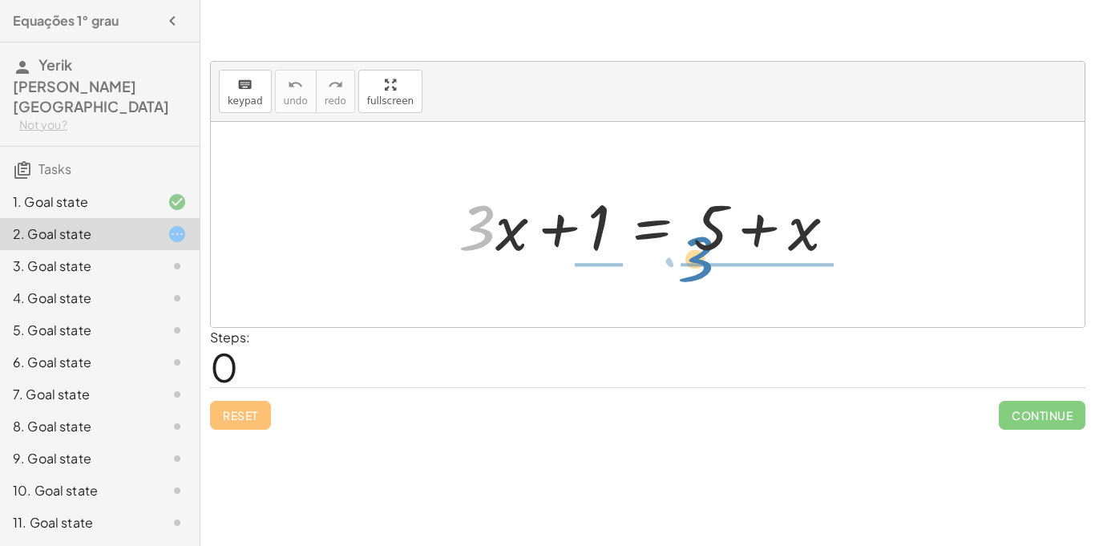
drag, startPoint x: 478, startPoint y: 224, endPoint x: 696, endPoint y: 251, distance: 218.8
click at [696, 251] on div at bounding box center [653, 225] width 406 height 83
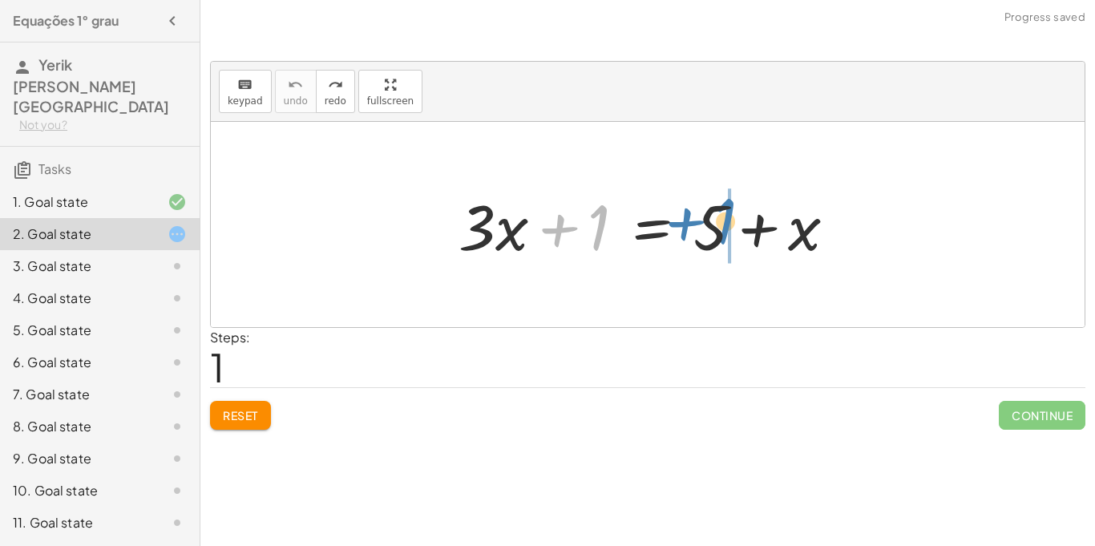
drag, startPoint x: 589, startPoint y: 234, endPoint x: 719, endPoint y: 231, distance: 129.9
click at [719, 231] on div at bounding box center [653, 225] width 406 height 83
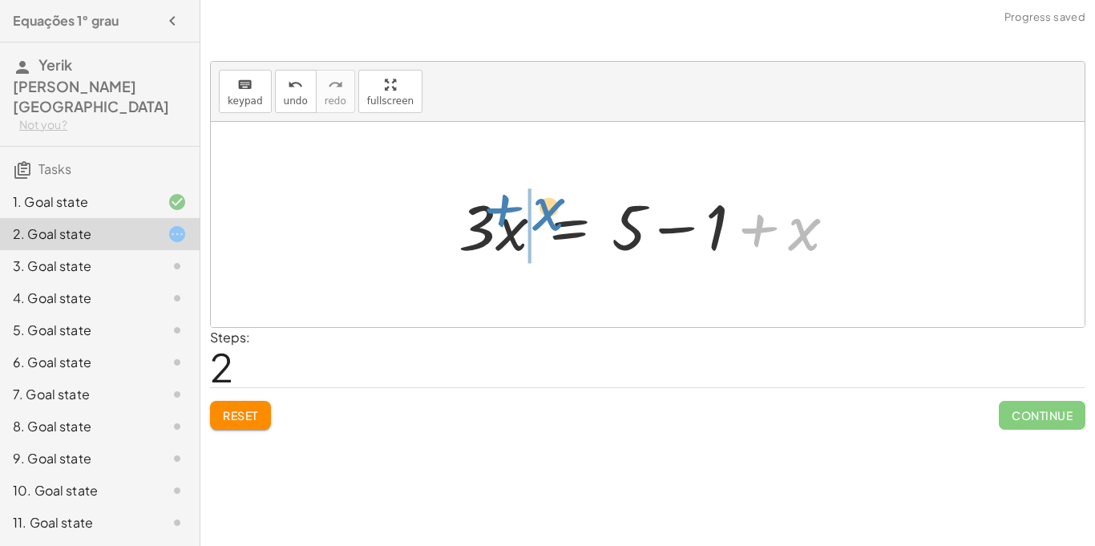
drag, startPoint x: 814, startPoint y: 240, endPoint x: 545, endPoint y: 225, distance: 269.7
click at [545, 225] on div at bounding box center [653, 225] width 406 height 83
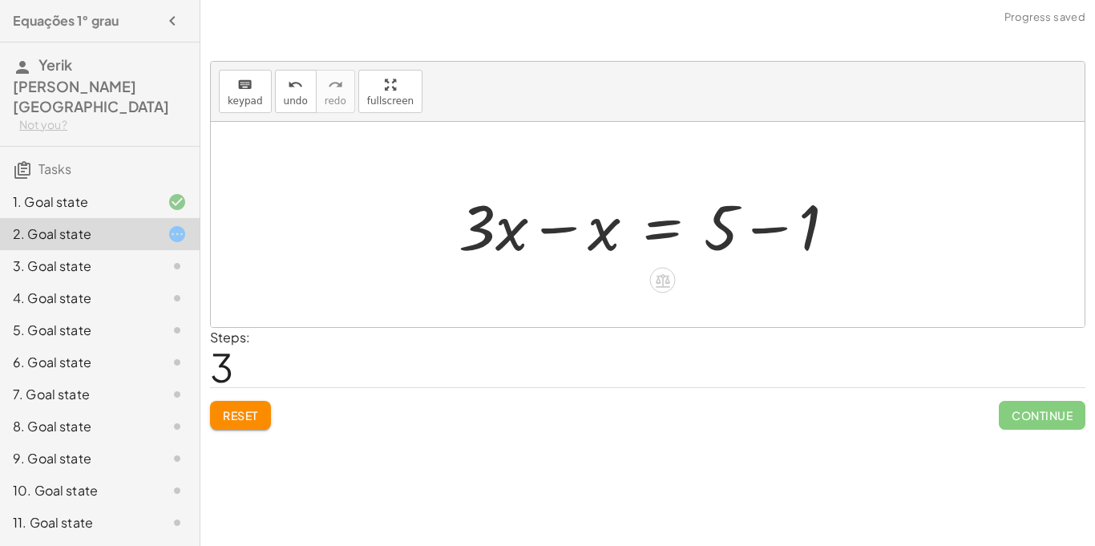
click at [767, 229] on div at bounding box center [653, 225] width 406 height 83
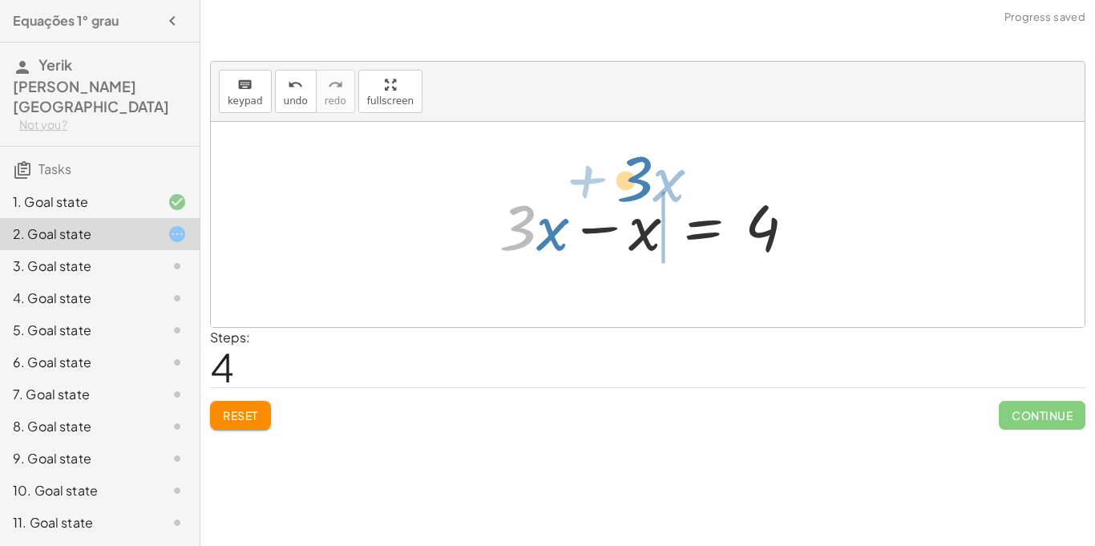
drag, startPoint x: 519, startPoint y: 219, endPoint x: 762, endPoint y: 157, distance: 251.3
click at [762, 157] on div "+ · 3 · x + 1 = + 5 + x · 3 · x = + 5 − 1 + x + · 3 · x − x = + 5 − 1 · 3 + · x…" at bounding box center [648, 224] width 874 height 205
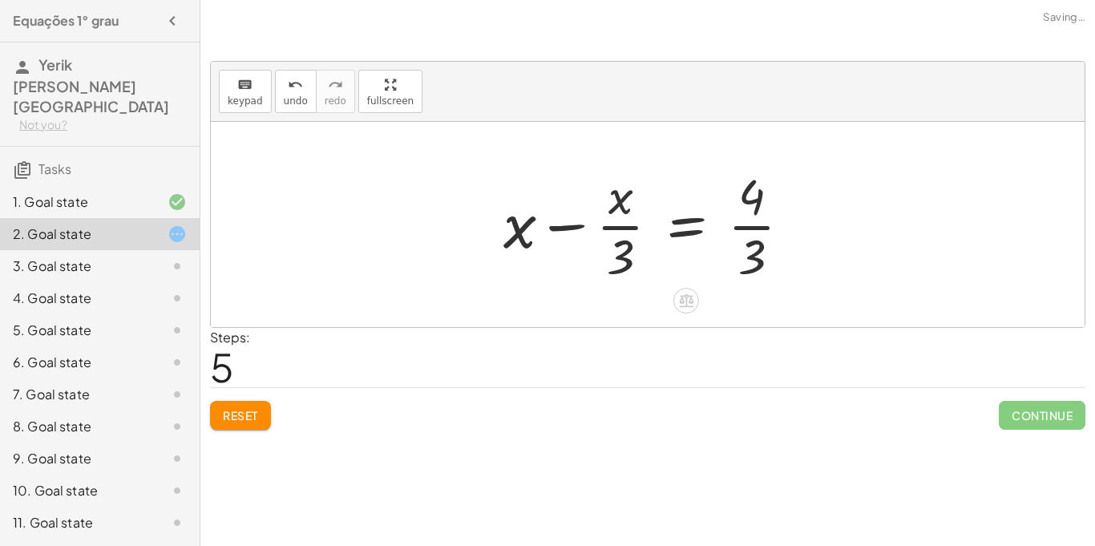
click at [761, 224] on div at bounding box center [653, 224] width 317 height 123
click at [291, 102] on span "undo" at bounding box center [296, 100] width 24 height 11
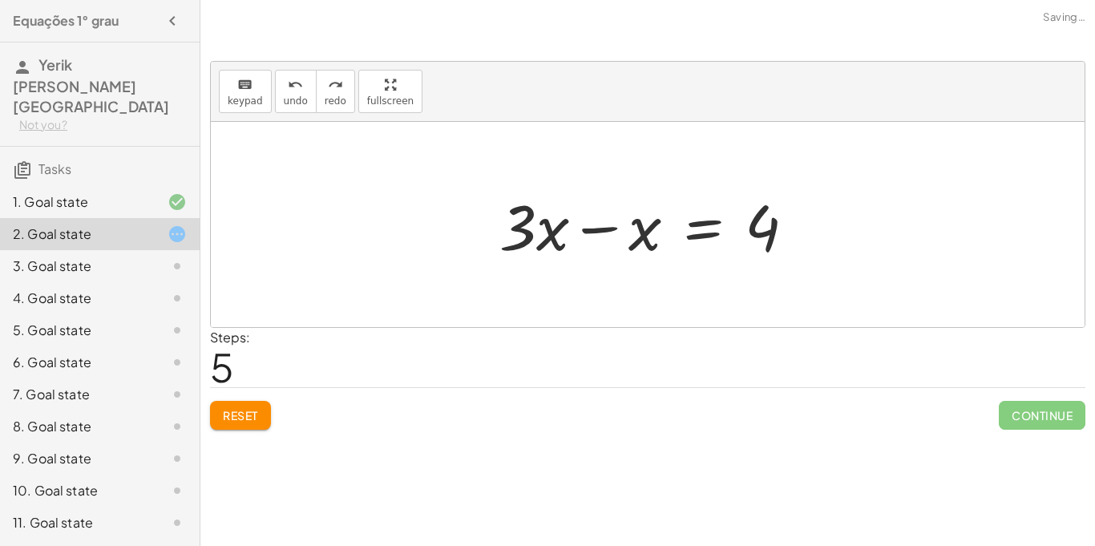
click at [257, 402] on button "Reset" at bounding box center [240, 415] width 61 height 29
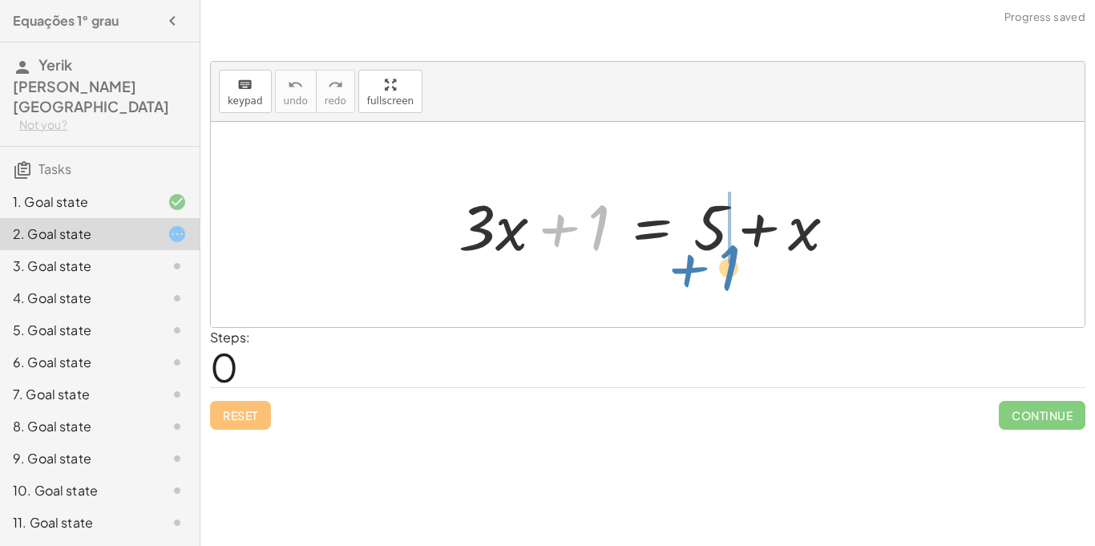
drag, startPoint x: 563, startPoint y: 235, endPoint x: 692, endPoint y: 268, distance: 134.1
click at [692, 268] on div "+ 1 + · 3 · x + 1 = + 5 + x" at bounding box center [647, 225] width 426 height 91
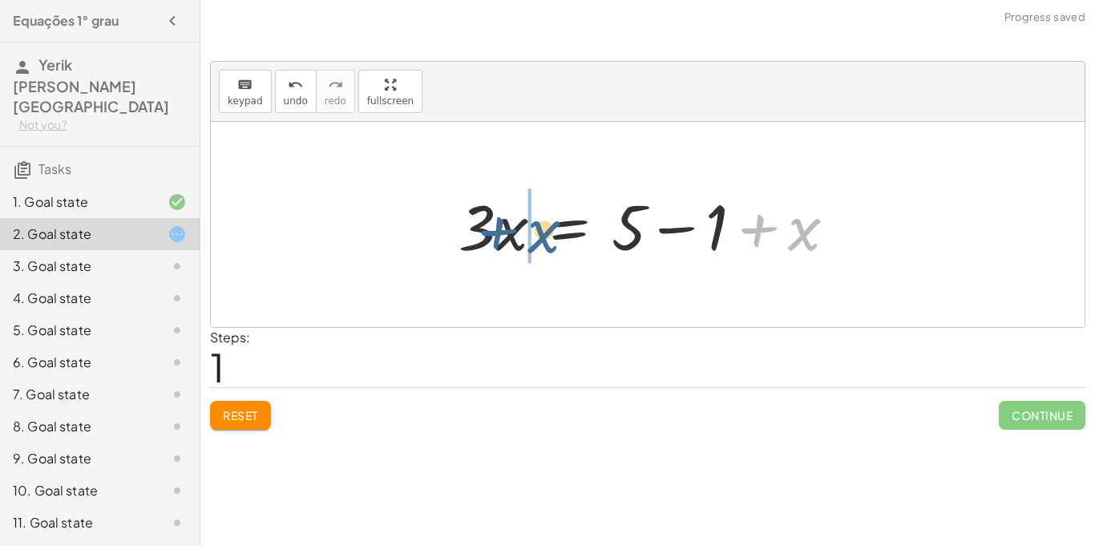
drag, startPoint x: 805, startPoint y: 236, endPoint x: 545, endPoint y: 240, distance: 260.5
click at [545, 240] on div at bounding box center [653, 225] width 406 height 83
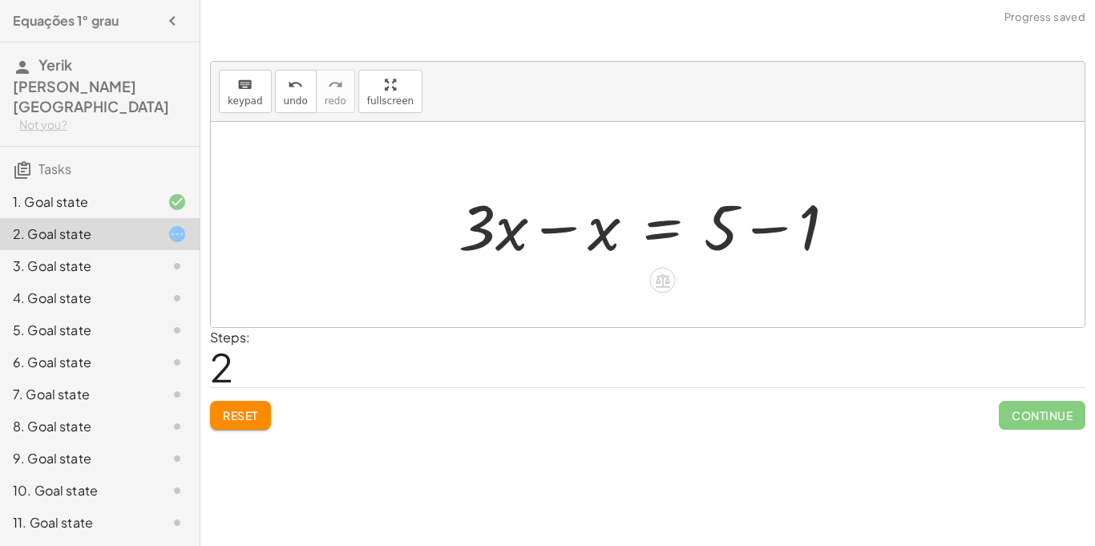
click at [760, 228] on div at bounding box center [653, 225] width 406 height 83
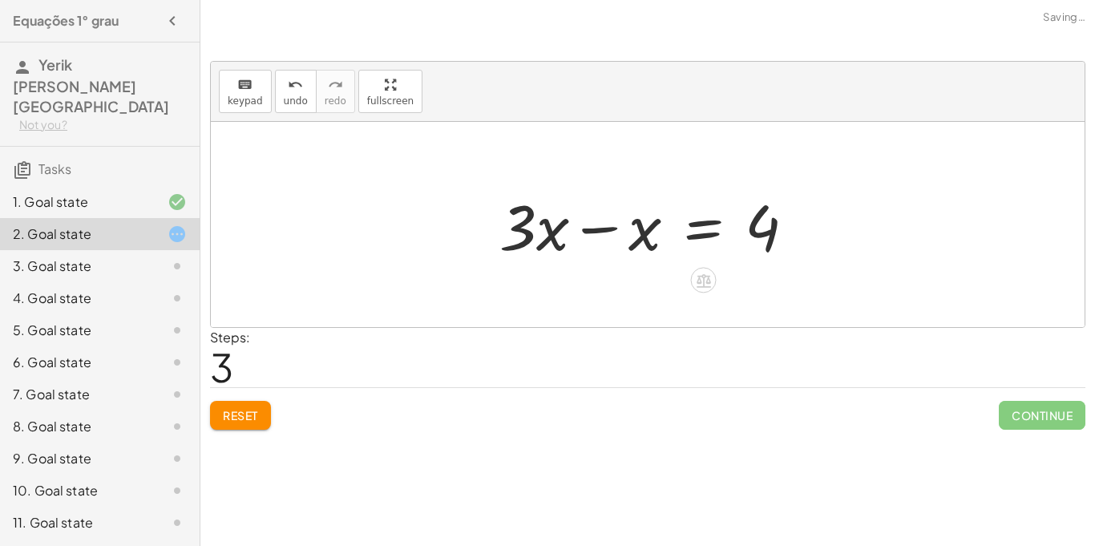
click at [599, 232] on div at bounding box center [653, 225] width 325 height 83
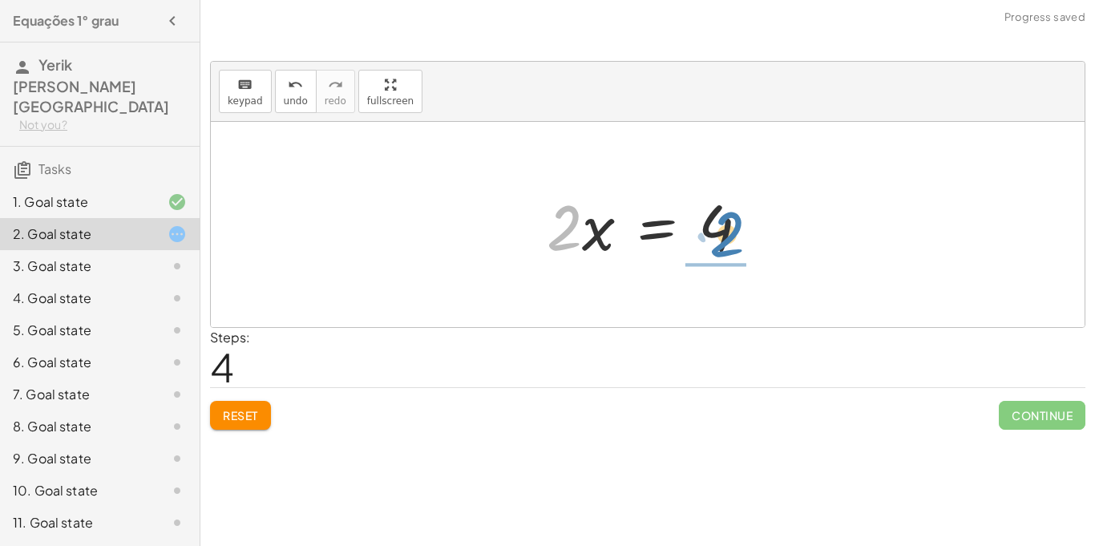
drag, startPoint x: 564, startPoint y: 239, endPoint x: 727, endPoint y: 243, distance: 162.7
click at [727, 243] on div at bounding box center [654, 225] width 231 height 83
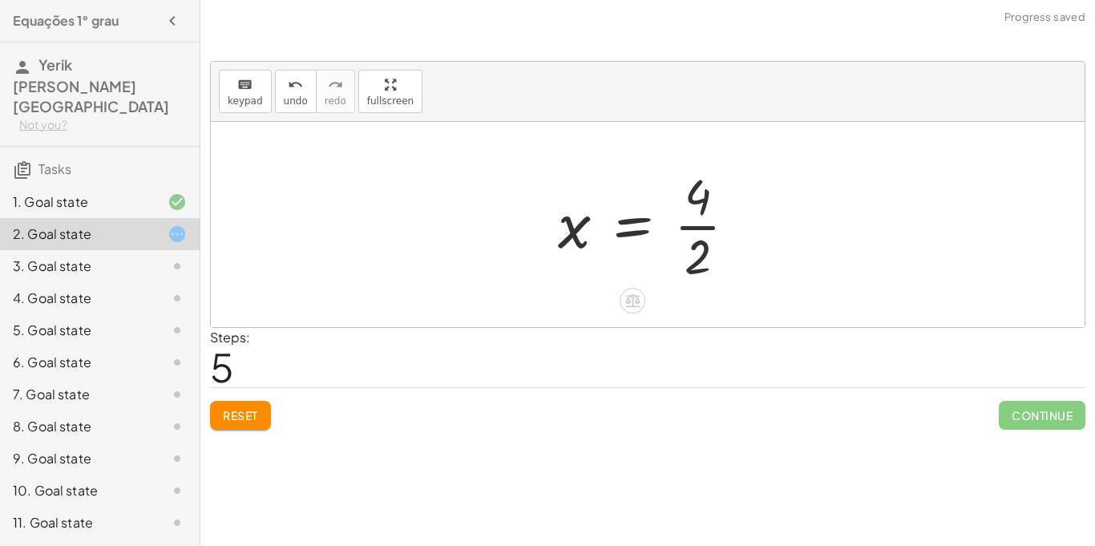
click at [703, 224] on div at bounding box center [654, 224] width 208 height 123
click at [252, 414] on span "Reset" at bounding box center [240, 415] width 35 height 14
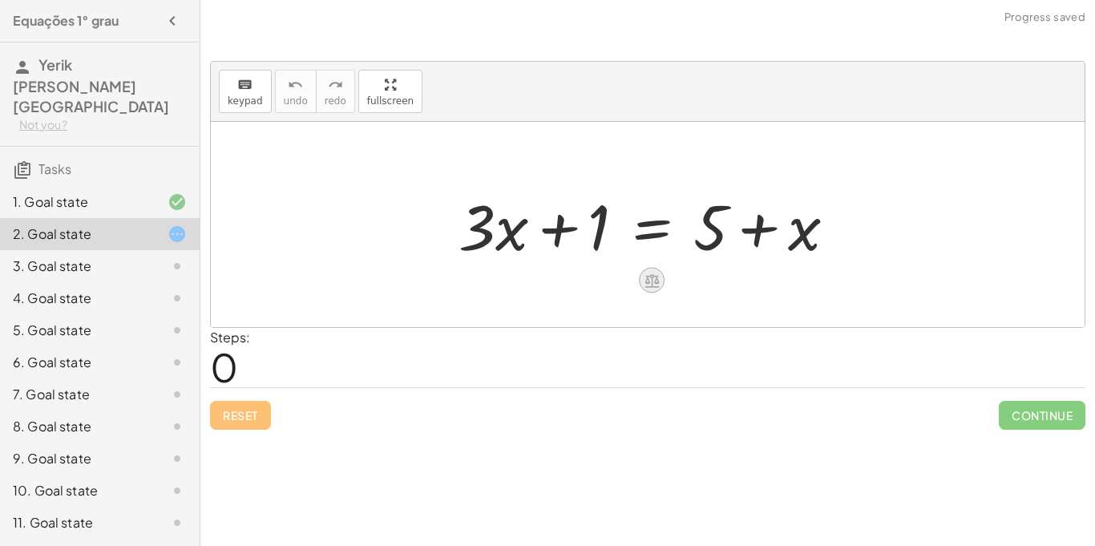
click at [645, 282] on icon at bounding box center [651, 281] width 14 height 14
click at [623, 279] on span "−" at bounding box center [620, 280] width 10 height 23
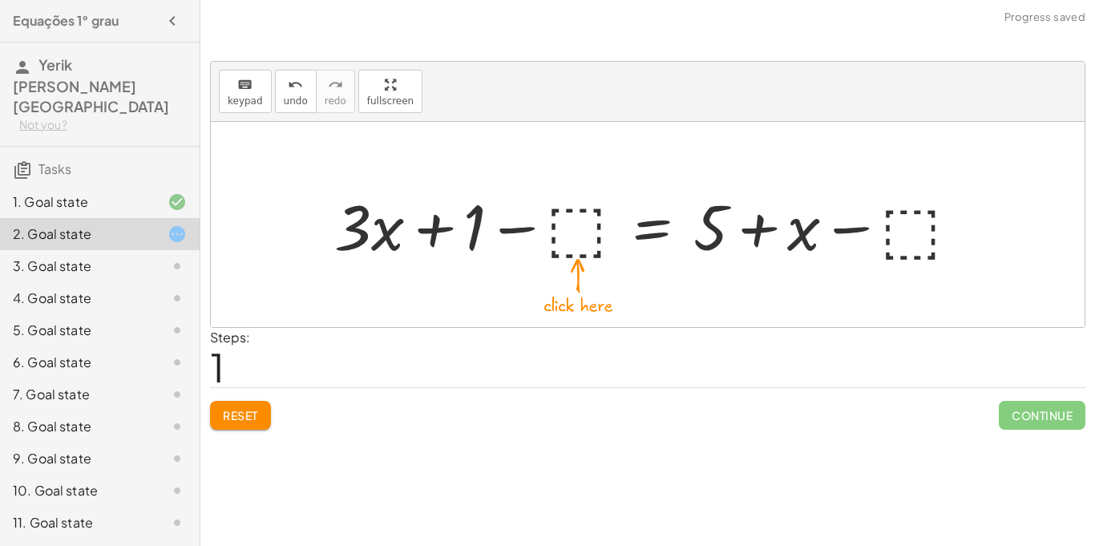
click at [584, 220] on div at bounding box center [653, 225] width 654 height 83
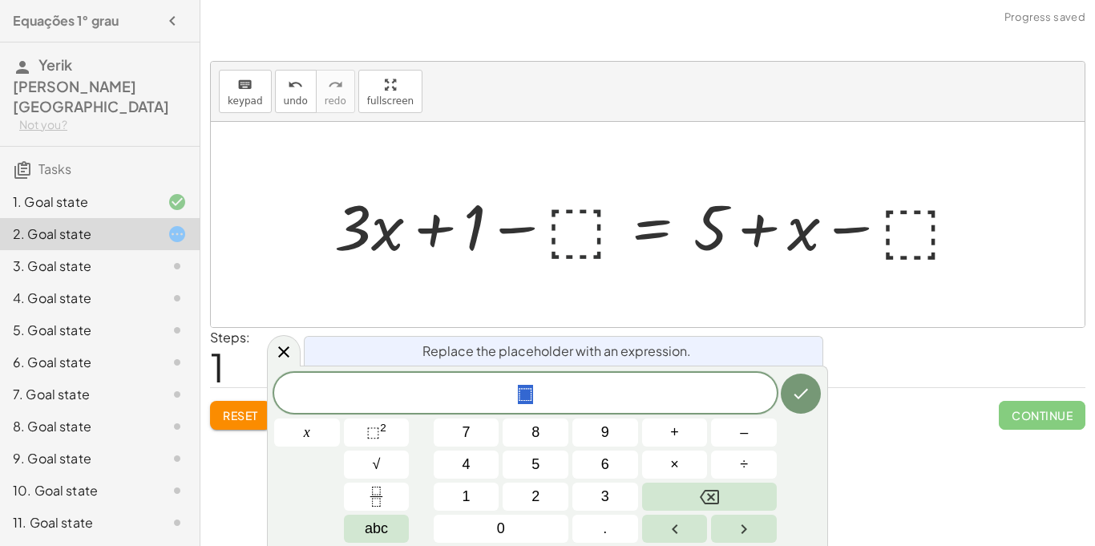
scroll to position [1, 0]
click at [789, 385] on button "Done" at bounding box center [801, 393] width 40 height 40
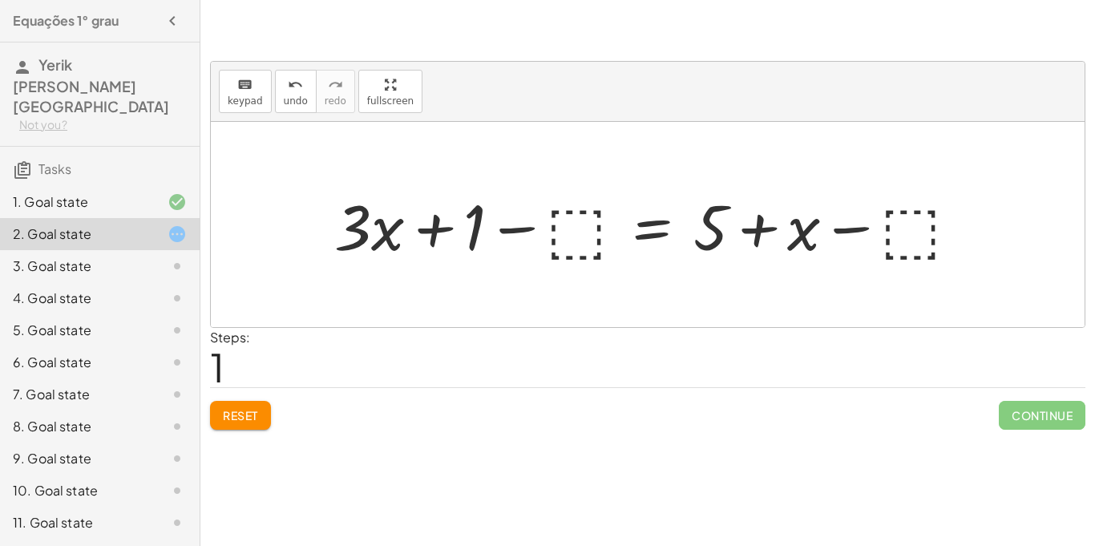
click at [255, 421] on span "Reset" at bounding box center [240, 415] width 35 height 14
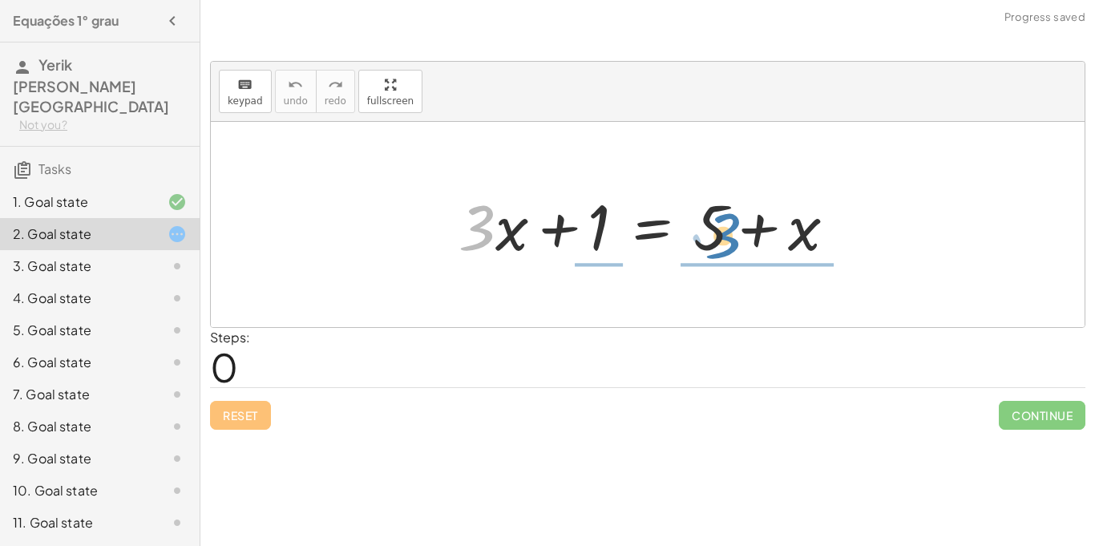
drag, startPoint x: 473, startPoint y: 228, endPoint x: 718, endPoint y: 236, distance: 245.3
click at [718, 236] on div at bounding box center [653, 225] width 406 height 83
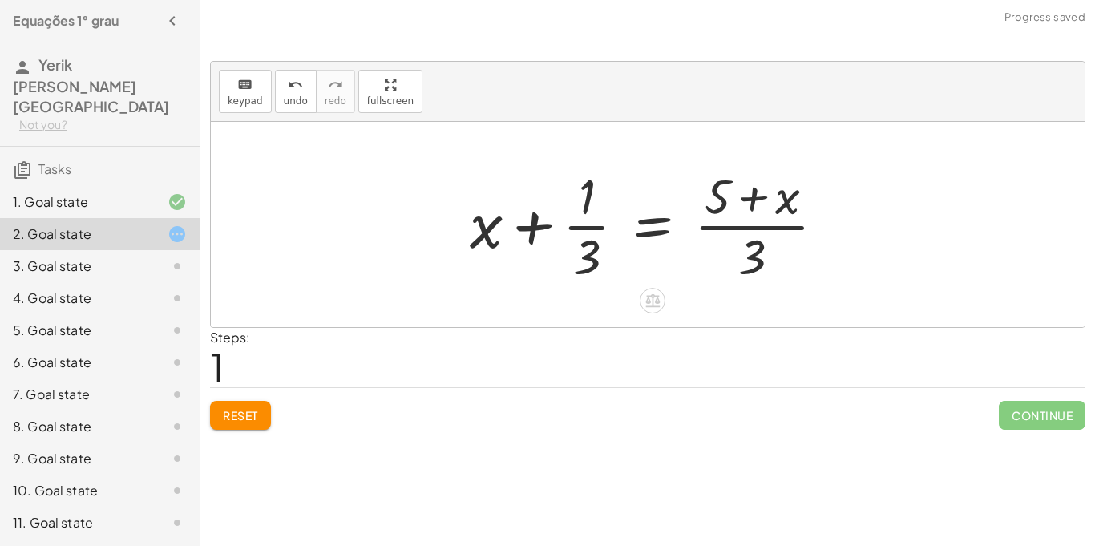
click at [745, 232] on div at bounding box center [654, 224] width 385 height 123
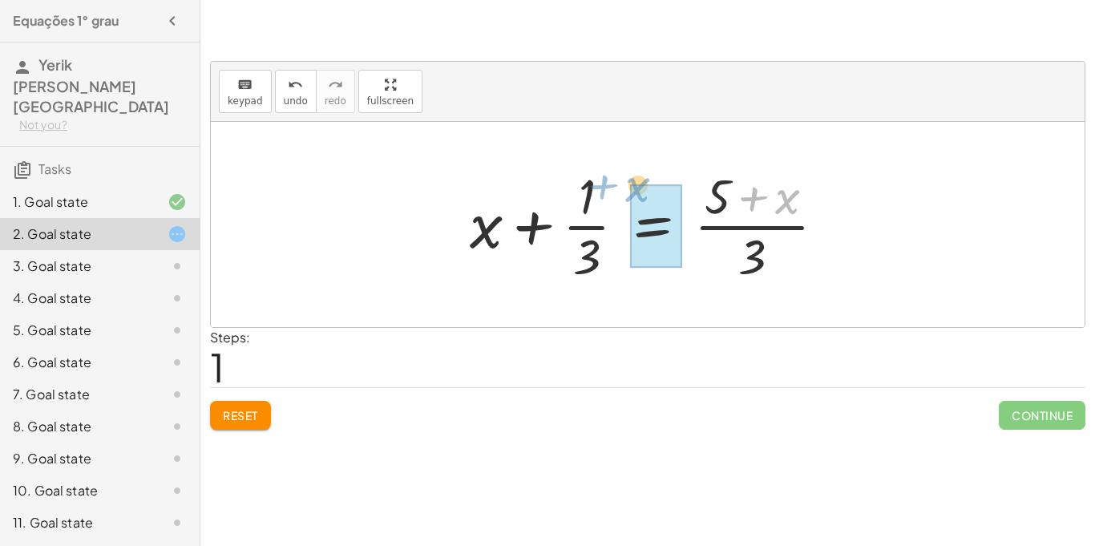
drag, startPoint x: 785, startPoint y: 196, endPoint x: 635, endPoint y: 184, distance: 150.3
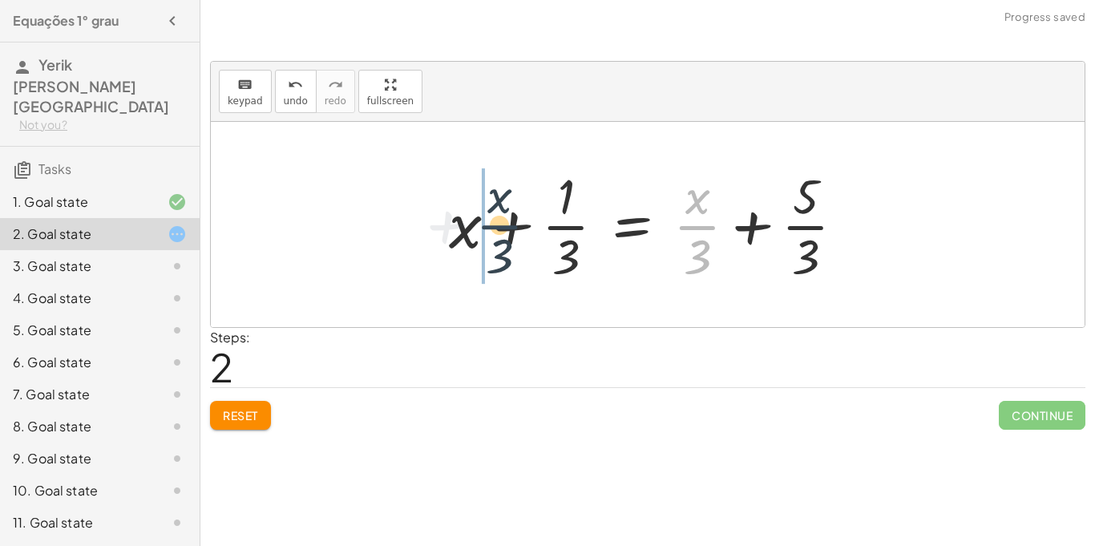
drag, startPoint x: 696, startPoint y: 213, endPoint x: 495, endPoint y: 213, distance: 200.4
click at [495, 213] on div at bounding box center [653, 224] width 425 height 123
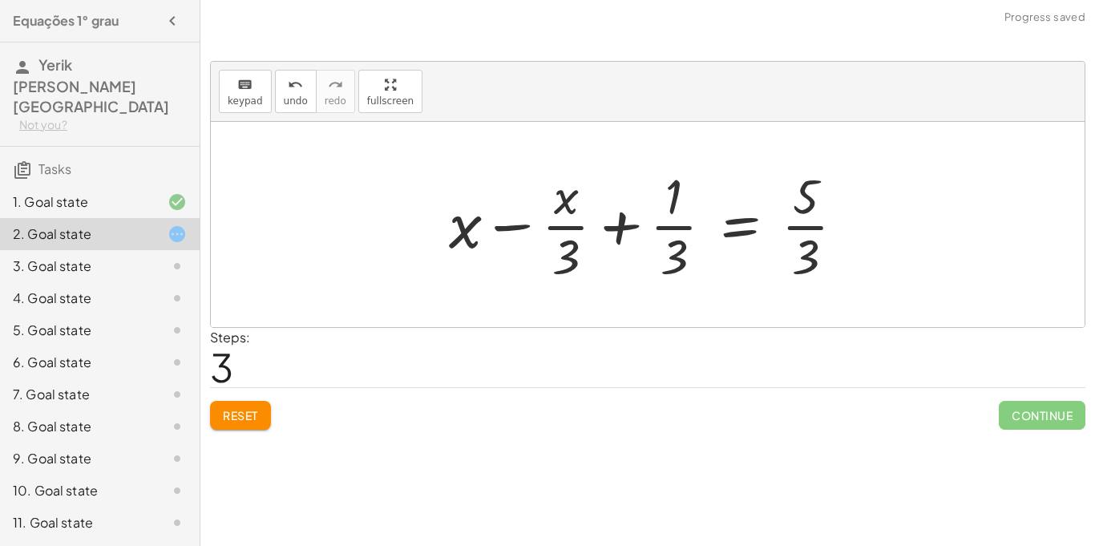
click at [242, 418] on span "Reset" at bounding box center [240, 415] width 35 height 14
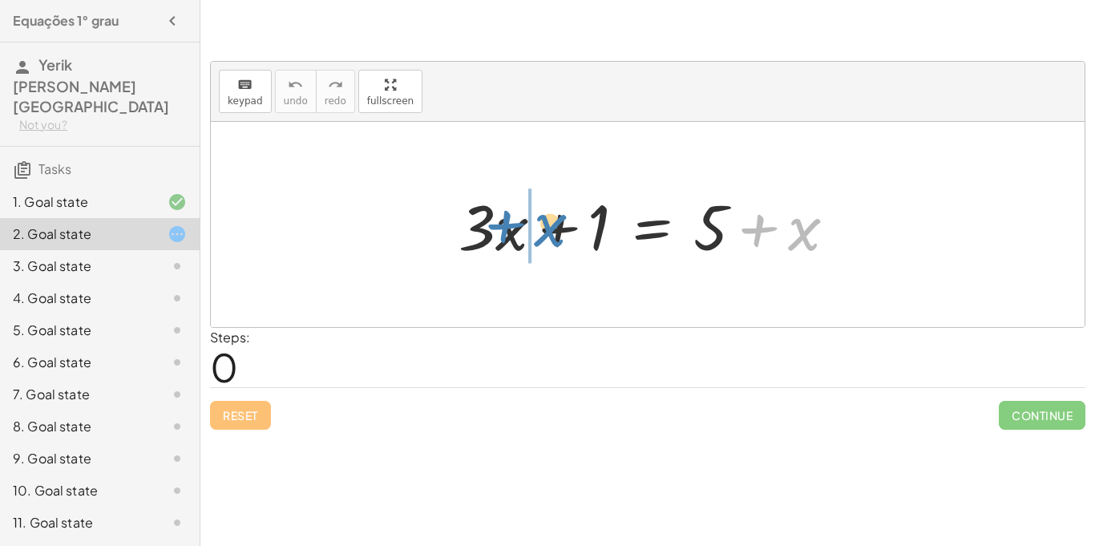
drag, startPoint x: 806, startPoint y: 237, endPoint x: 549, endPoint y: 234, distance: 257.3
click at [549, 234] on div at bounding box center [653, 225] width 406 height 83
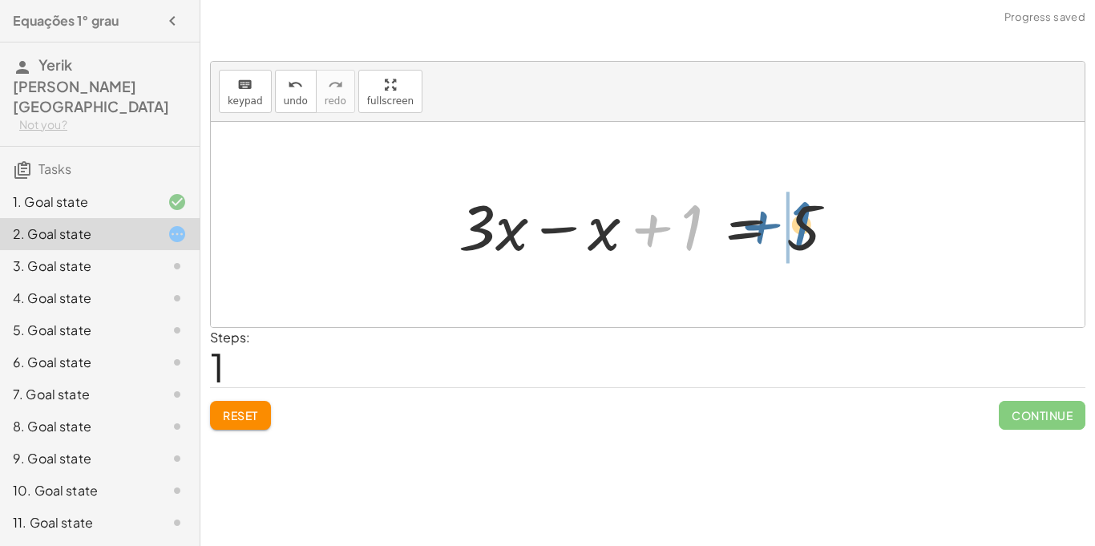
drag, startPoint x: 699, startPoint y: 220, endPoint x: 809, endPoint y: 216, distance: 110.6
click at [809, 216] on div at bounding box center [653, 225] width 406 height 83
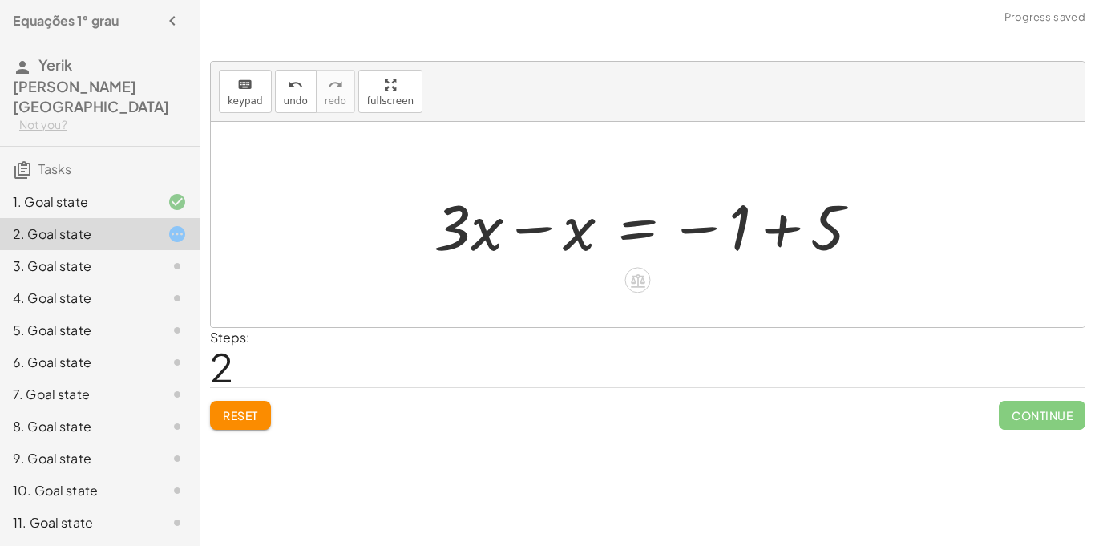
click at [790, 224] on div at bounding box center [653, 225] width 455 height 83
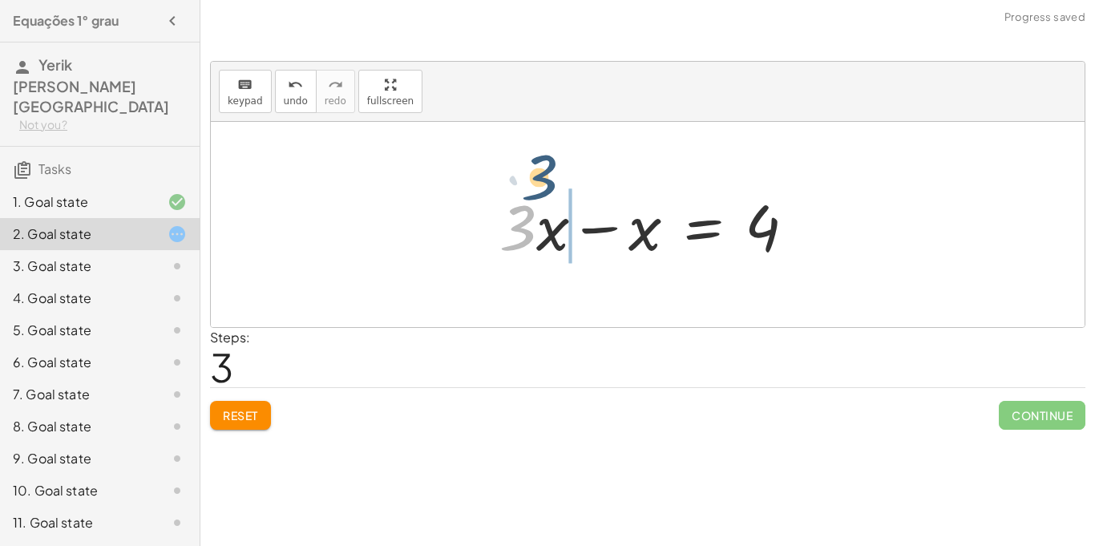
drag, startPoint x: 523, startPoint y: 224, endPoint x: 611, endPoint y: 167, distance: 105.4
click at [611, 167] on div "+ · 3 · x + 1 = + 5 + x + · 3 · x − x + 1 = 5 + · 3 · x − x = − 1 + 5 · 3 + · 3…" at bounding box center [648, 224] width 874 height 205
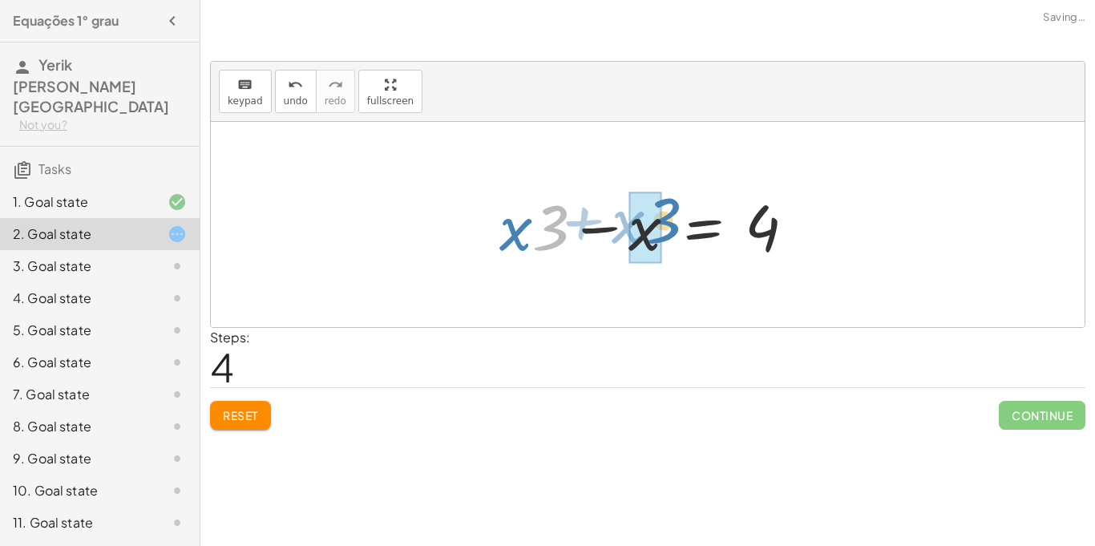
drag, startPoint x: 546, startPoint y: 230, endPoint x: 658, endPoint y: 223, distance: 112.4
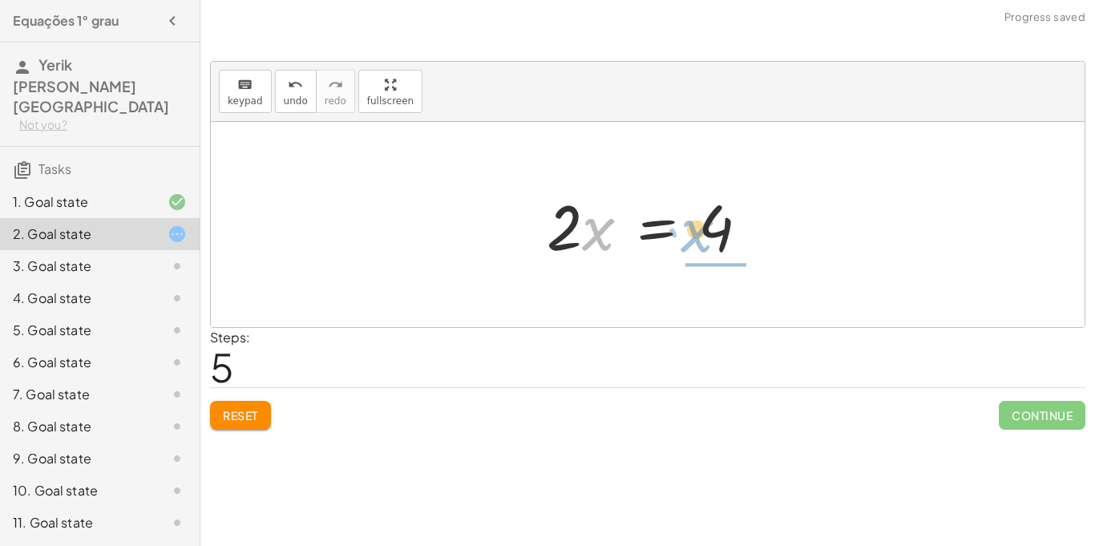
drag, startPoint x: 595, startPoint y: 237, endPoint x: 697, endPoint y: 239, distance: 102.6
click at [697, 239] on div at bounding box center [654, 225] width 231 height 83
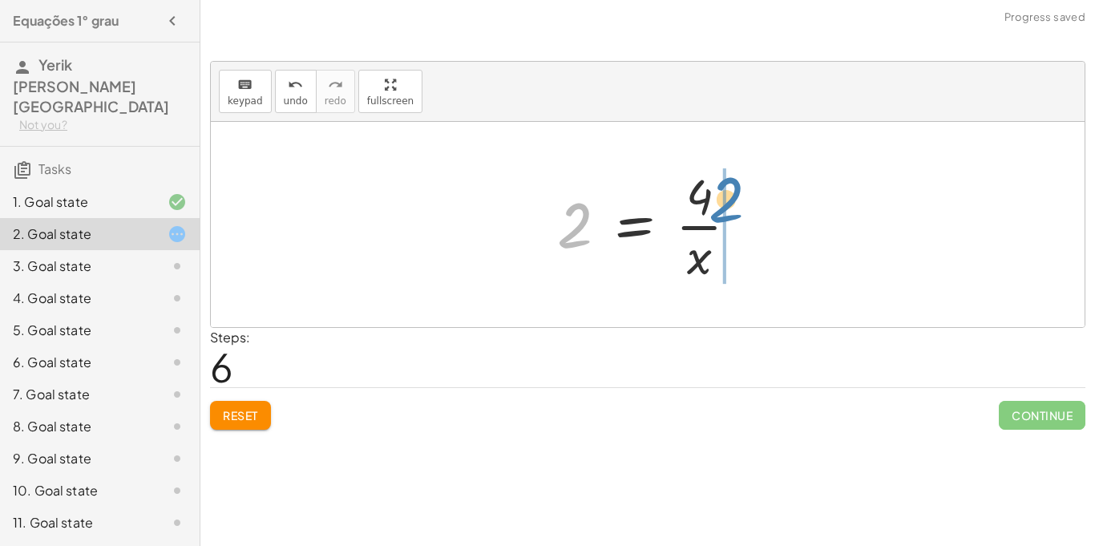
drag, startPoint x: 579, startPoint y: 220, endPoint x: 728, endPoint y: 195, distance: 151.3
click at [728, 195] on div at bounding box center [654, 224] width 210 height 123
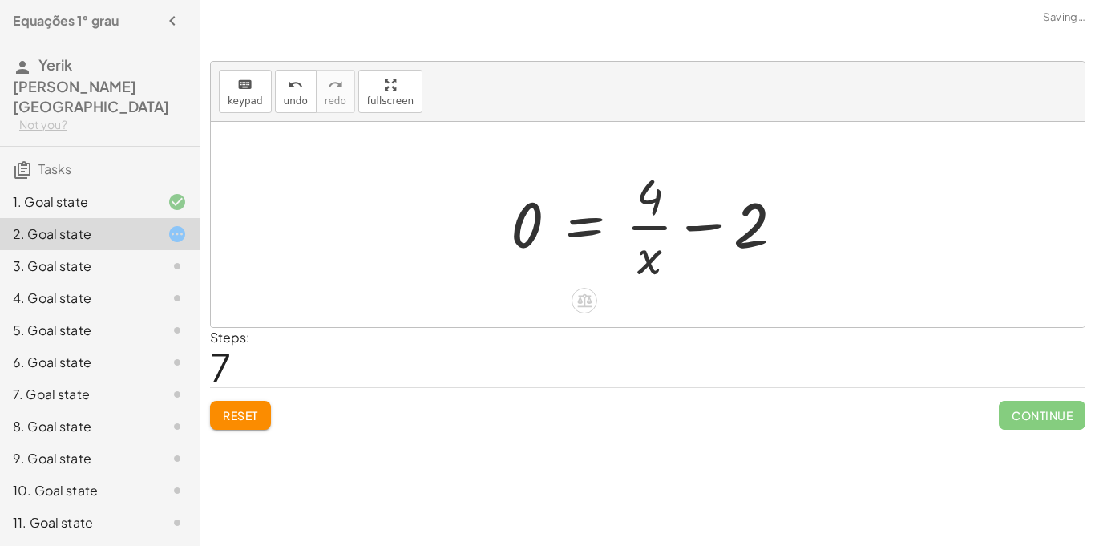
click at [716, 228] on div at bounding box center [652, 224] width 301 height 123
drag, startPoint x: 751, startPoint y: 225, endPoint x: 640, endPoint y: 221, distance: 110.7
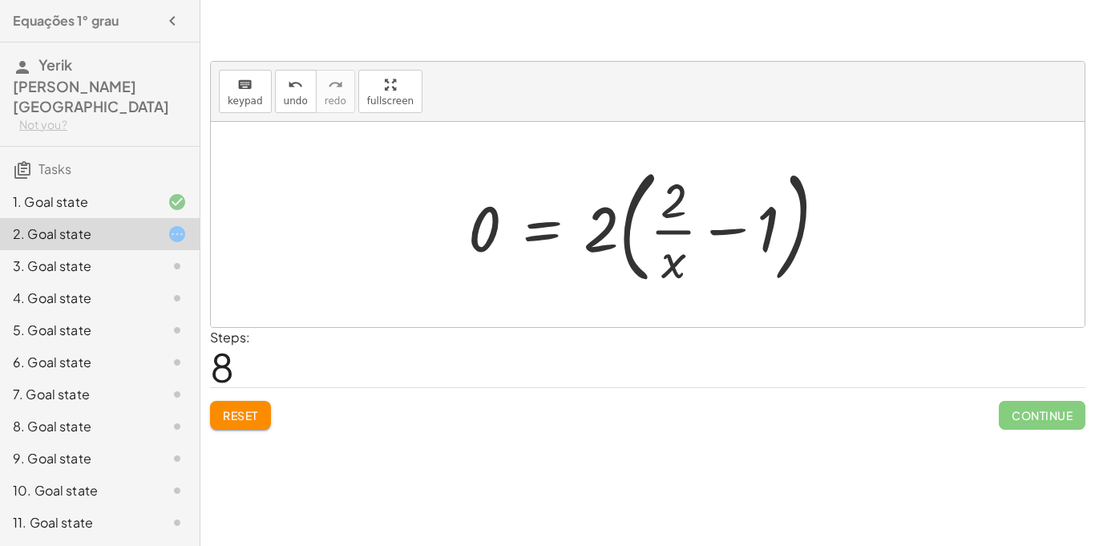
click at [250, 420] on span "Reset" at bounding box center [240, 415] width 35 height 14
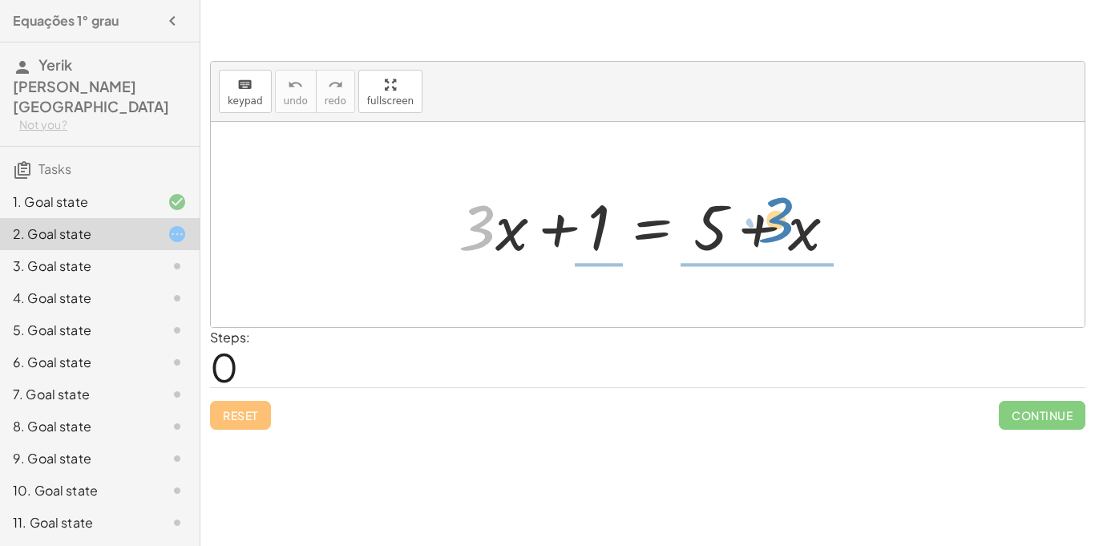
drag, startPoint x: 478, startPoint y: 218, endPoint x: 777, endPoint y: 210, distance: 299.0
click at [777, 210] on div at bounding box center [653, 225] width 406 height 83
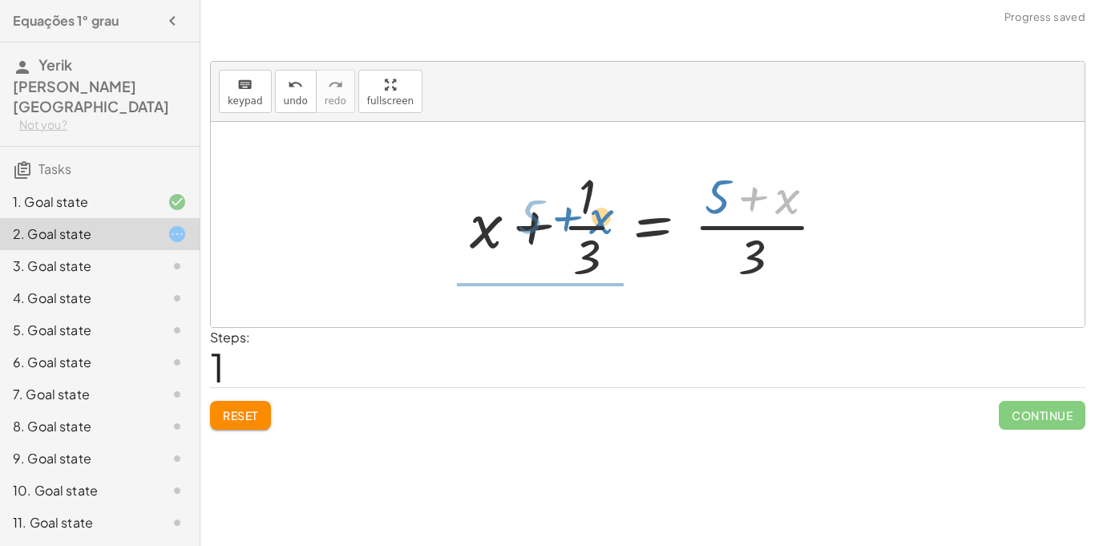
drag, startPoint x: 783, startPoint y: 210, endPoint x: 595, endPoint y: 230, distance: 188.6
click at [595, 230] on div at bounding box center [654, 224] width 385 height 123
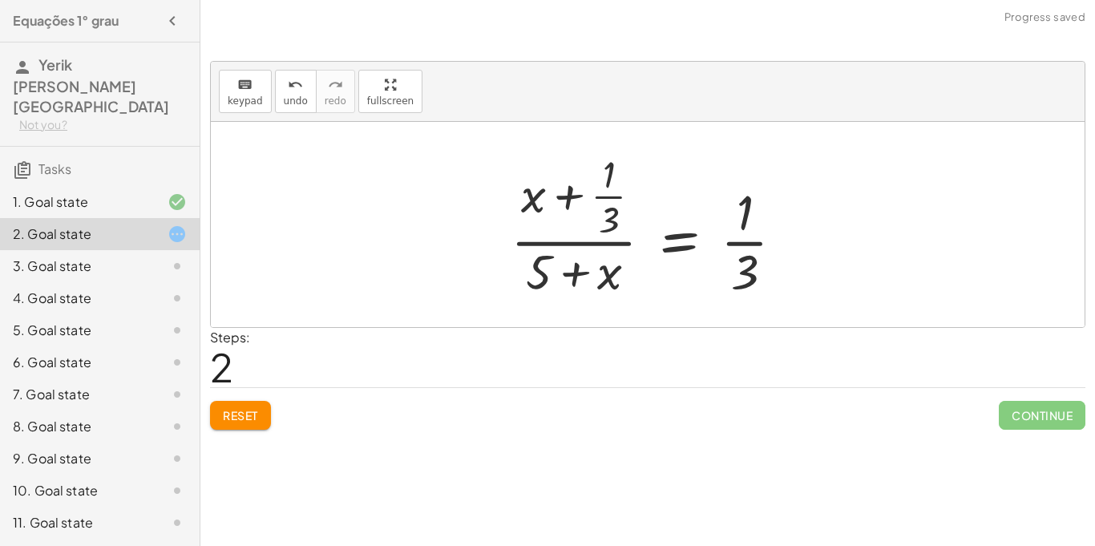
click at [218, 418] on button "Reset" at bounding box center [240, 415] width 61 height 29
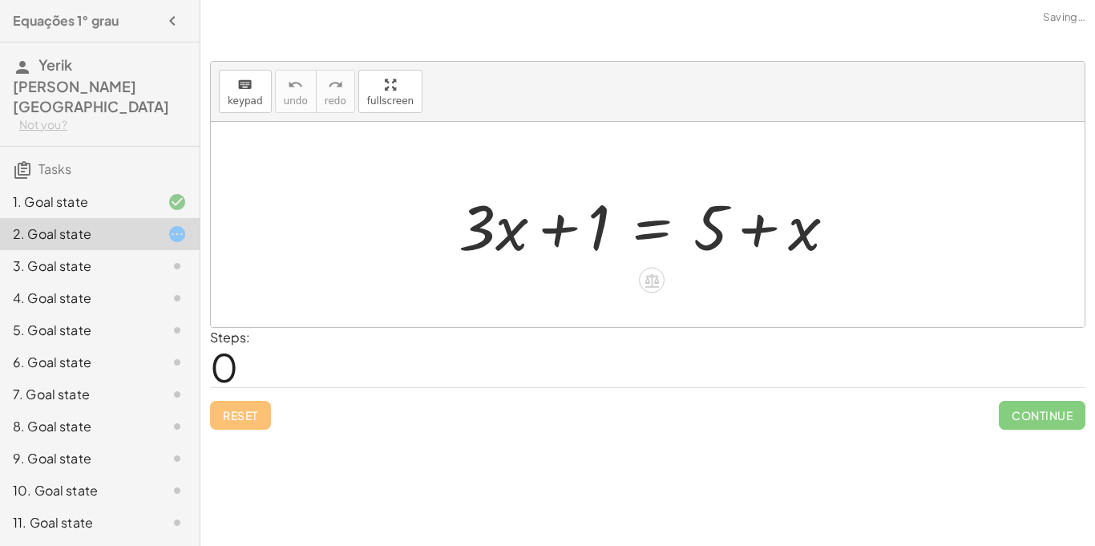
click at [709, 229] on div at bounding box center [653, 225] width 406 height 83
drag, startPoint x: 812, startPoint y: 231, endPoint x: 630, endPoint y: 223, distance: 182.1
click at [630, 223] on div at bounding box center [653, 225] width 406 height 83
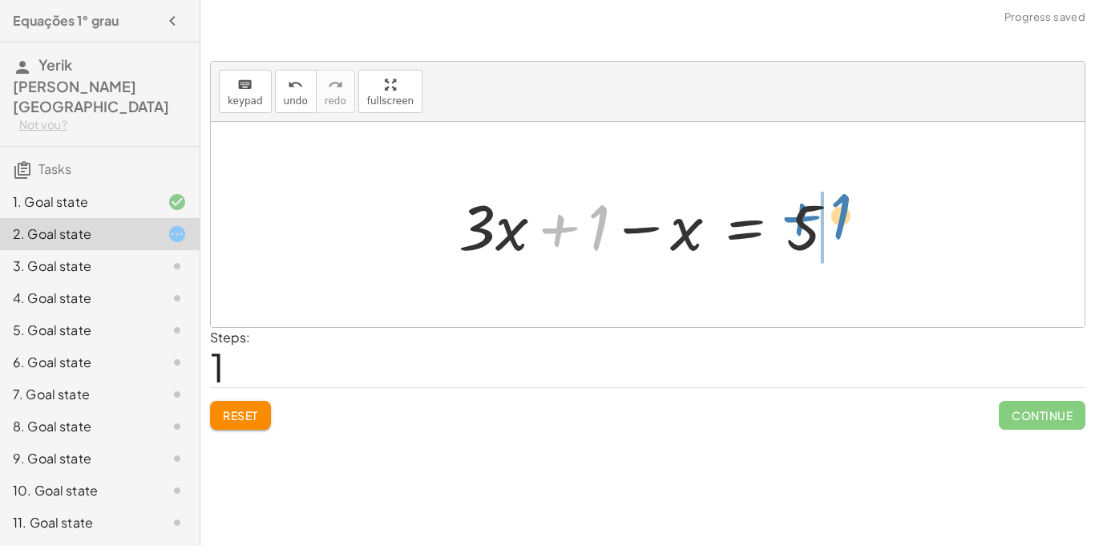
drag, startPoint x: 590, startPoint y: 234, endPoint x: 832, endPoint y: 223, distance: 242.3
click at [832, 223] on div at bounding box center [653, 225] width 406 height 83
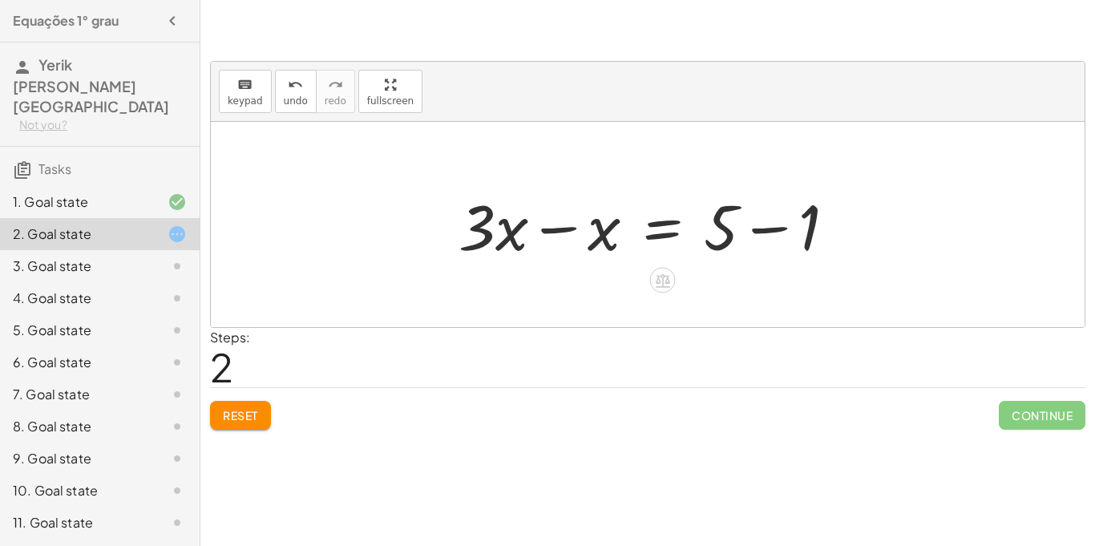
click at [765, 229] on div at bounding box center [653, 225] width 406 height 83
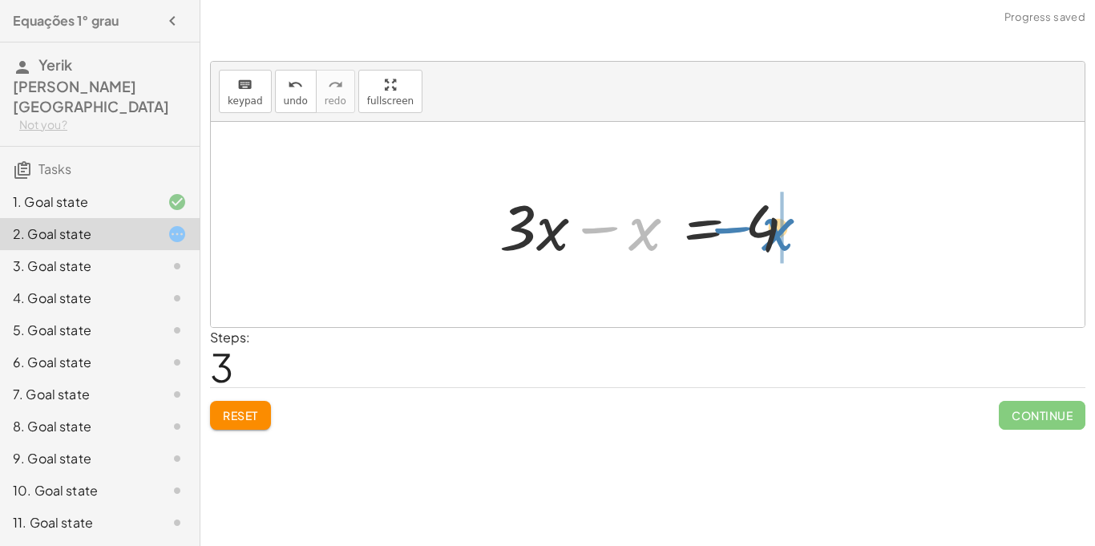
drag, startPoint x: 648, startPoint y: 232, endPoint x: 781, endPoint y: 232, distance: 133.0
click at [708, 226] on div at bounding box center [653, 225] width 325 height 83
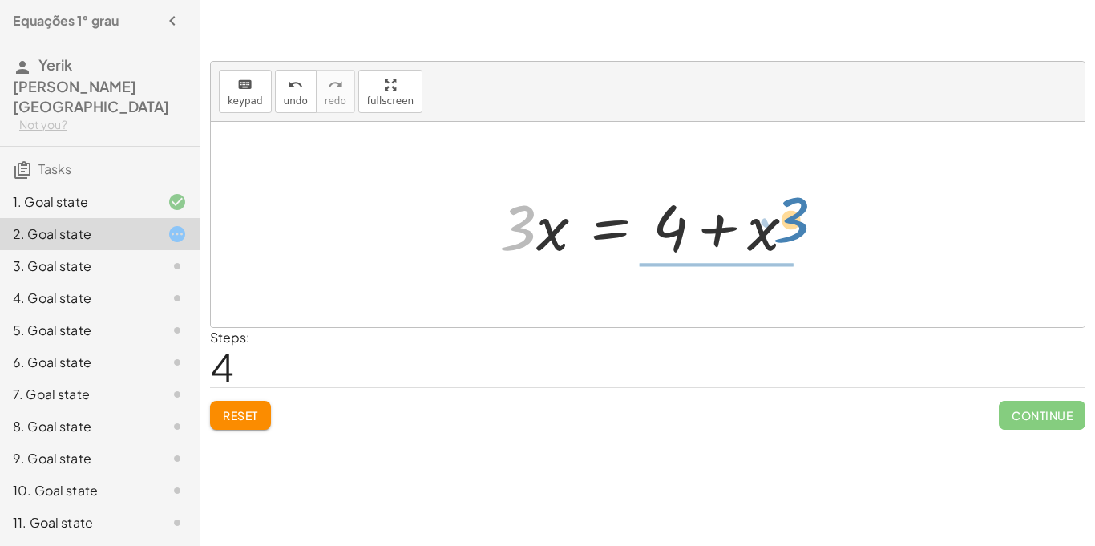
drag, startPoint x: 511, startPoint y: 228, endPoint x: 784, endPoint y: 220, distance: 272.6
click at [784, 220] on div at bounding box center [653, 225] width 325 height 83
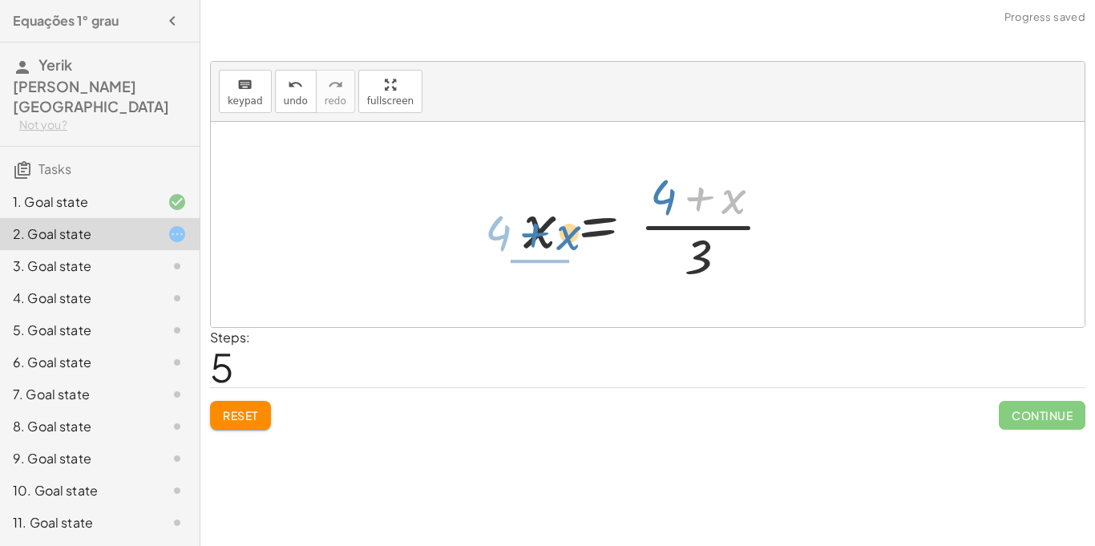
drag, startPoint x: 734, startPoint y: 207, endPoint x: 539, endPoint y: 248, distance: 199.0
click at [539, 248] on div at bounding box center [653, 224] width 277 height 123
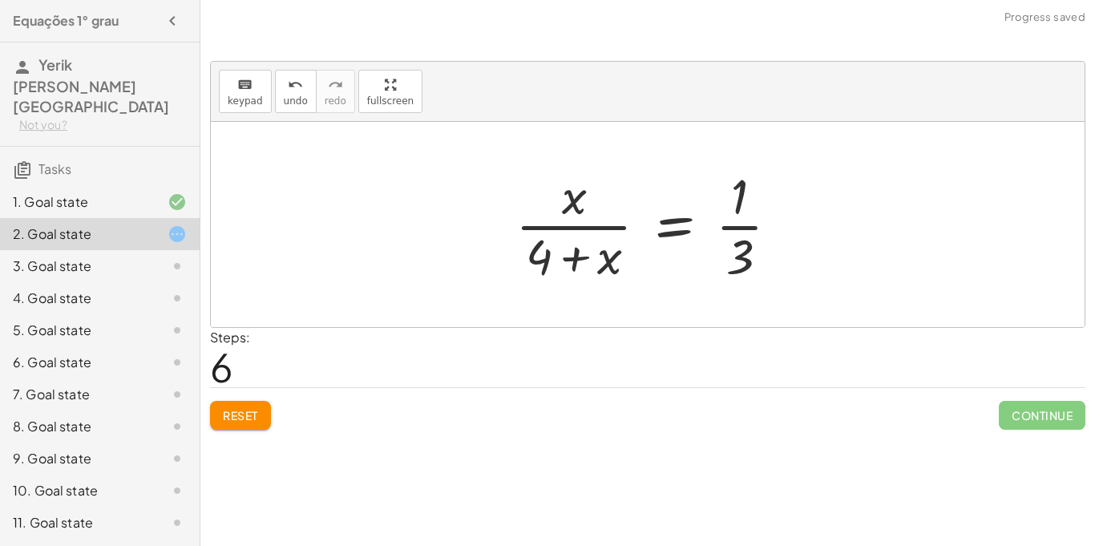
click at [245, 406] on button "Reset" at bounding box center [240, 415] width 61 height 29
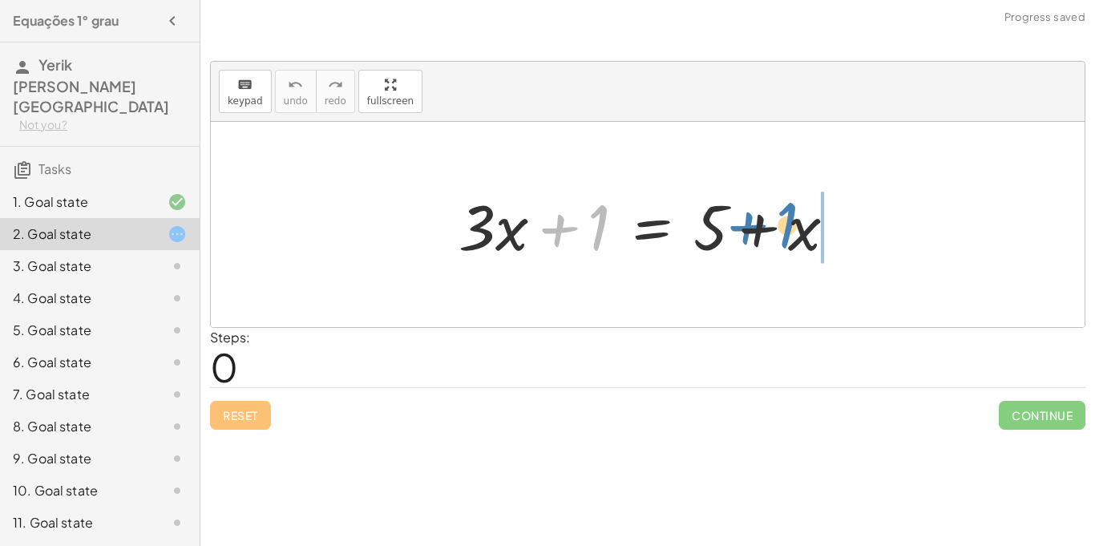
drag, startPoint x: 600, startPoint y: 220, endPoint x: 797, endPoint y: 218, distance: 196.4
click at [797, 218] on div at bounding box center [653, 225] width 406 height 83
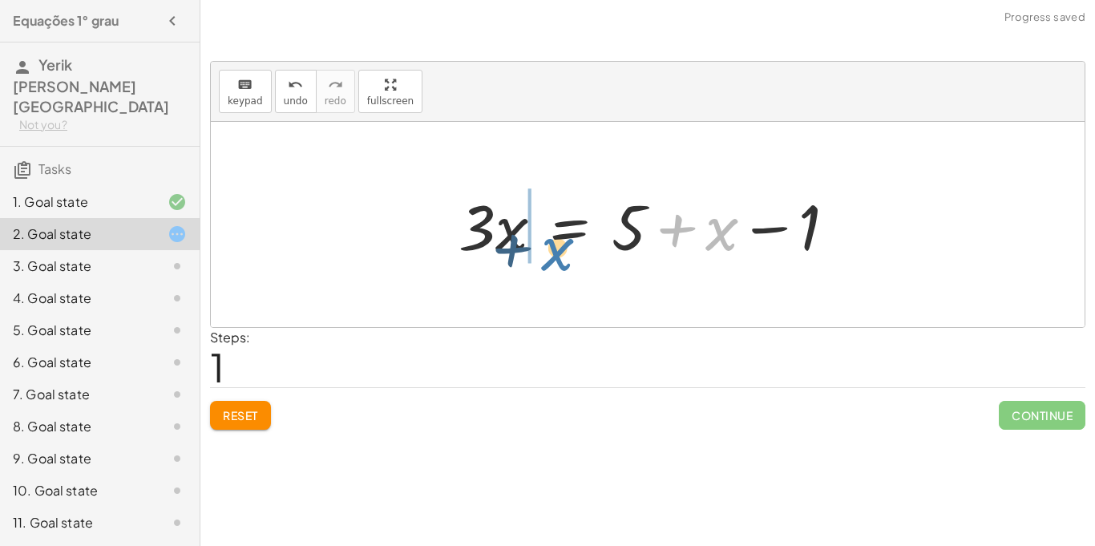
drag, startPoint x: 718, startPoint y: 228, endPoint x: 546, endPoint y: 247, distance: 173.3
click at [546, 247] on div at bounding box center [653, 225] width 406 height 83
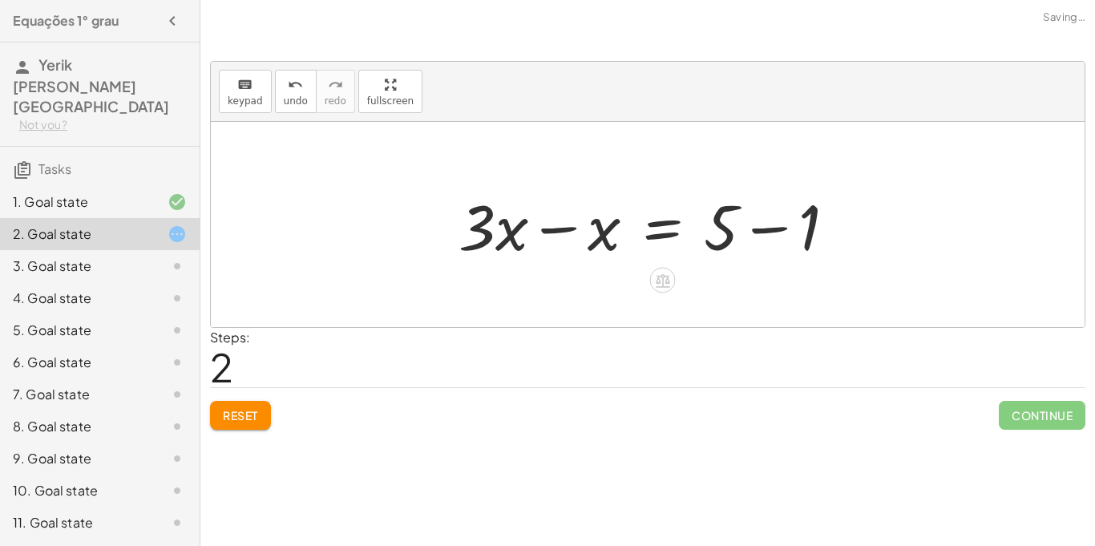
click at [765, 228] on div at bounding box center [653, 225] width 406 height 83
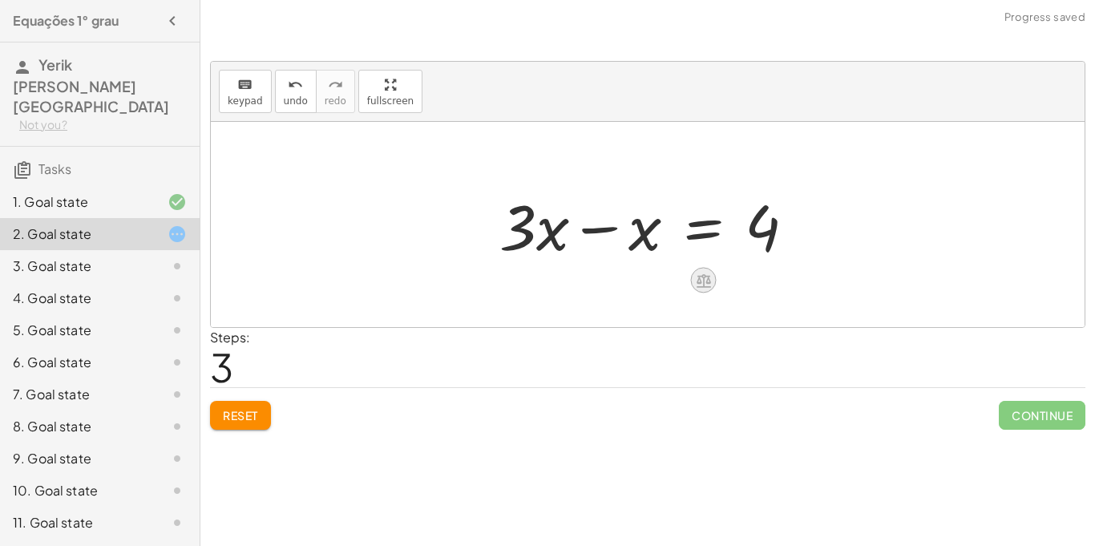
click at [698, 285] on icon at bounding box center [703, 281] width 14 height 14
click at [809, 269] on div at bounding box center [648, 224] width 874 height 205
click at [258, 419] on span "Reset" at bounding box center [240, 415] width 35 height 14
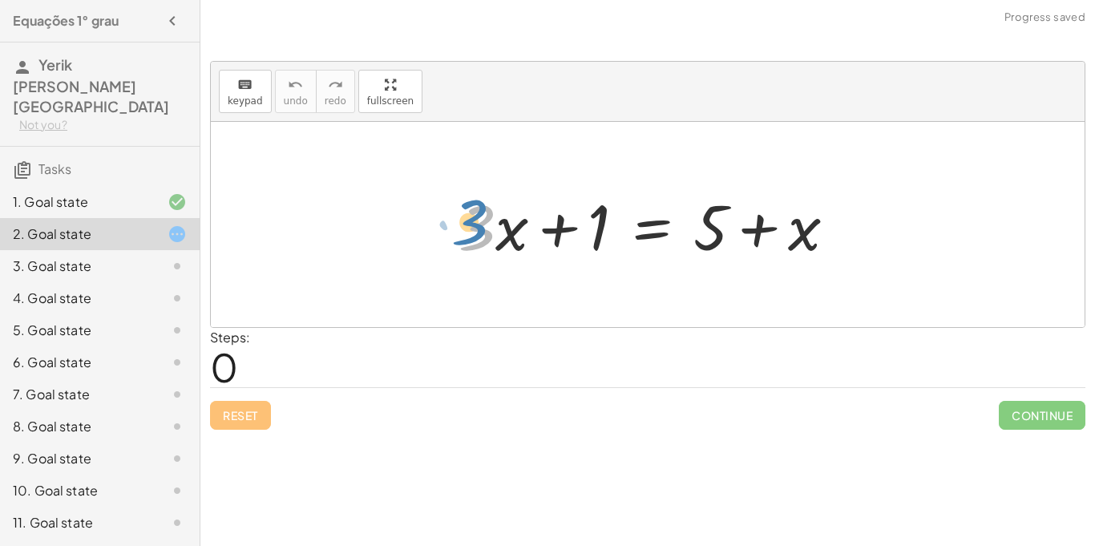
drag, startPoint x: 478, startPoint y: 220, endPoint x: 470, endPoint y: 216, distance: 9.3
click at [470, 216] on div at bounding box center [653, 225] width 406 height 83
drag, startPoint x: 477, startPoint y: 218, endPoint x: 715, endPoint y: 212, distance: 238.1
click at [715, 212] on div at bounding box center [653, 225] width 406 height 83
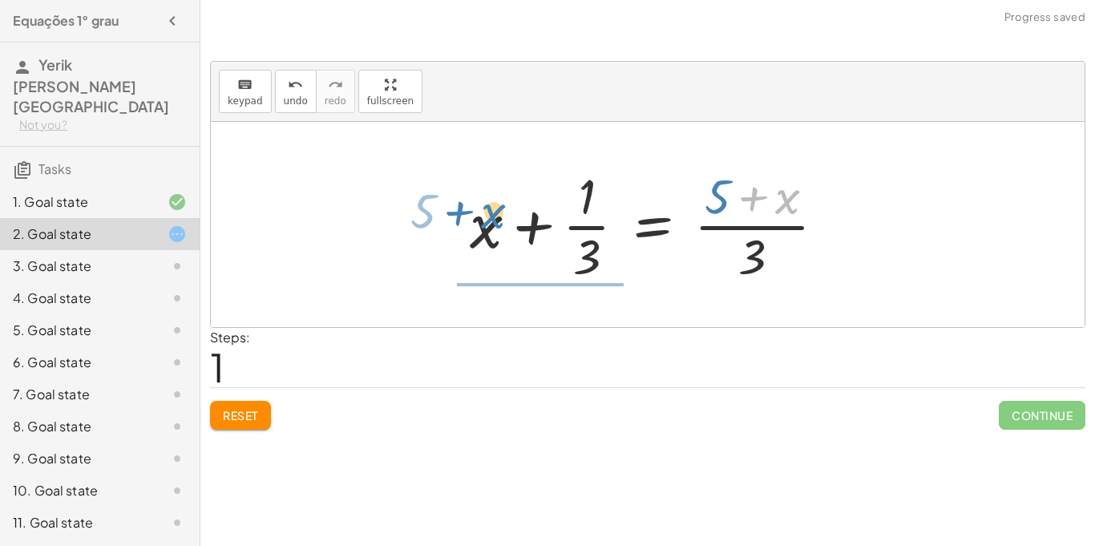
drag, startPoint x: 794, startPoint y: 196, endPoint x: 500, endPoint y: 212, distance: 294.6
click at [500, 212] on div at bounding box center [654, 224] width 385 height 123
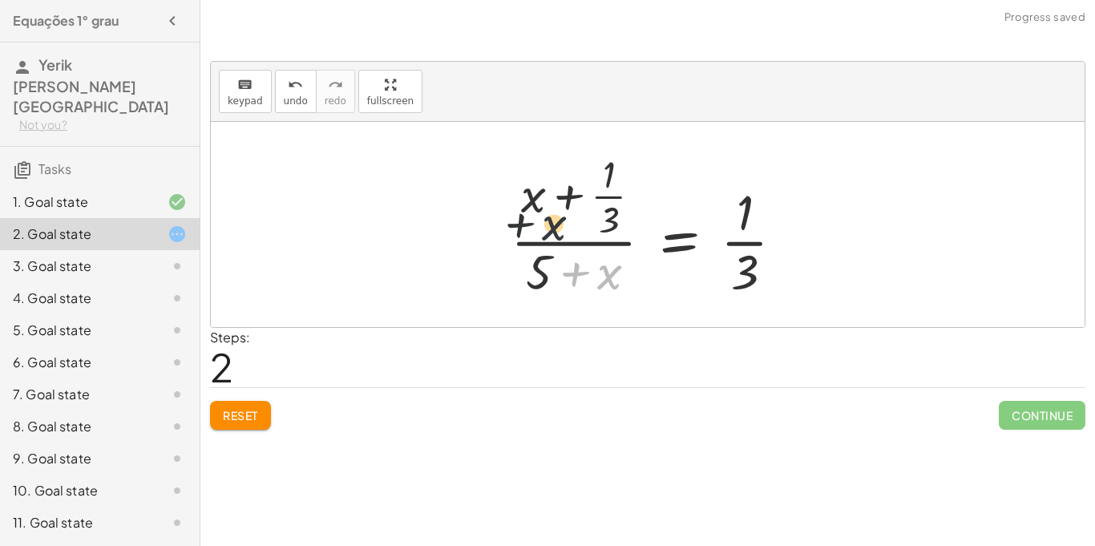
drag, startPoint x: 601, startPoint y: 275, endPoint x: 536, endPoint y: 220, distance: 85.3
click at [536, 220] on div at bounding box center [653, 224] width 302 height 155
click at [250, 418] on span "Reset" at bounding box center [240, 415] width 35 height 14
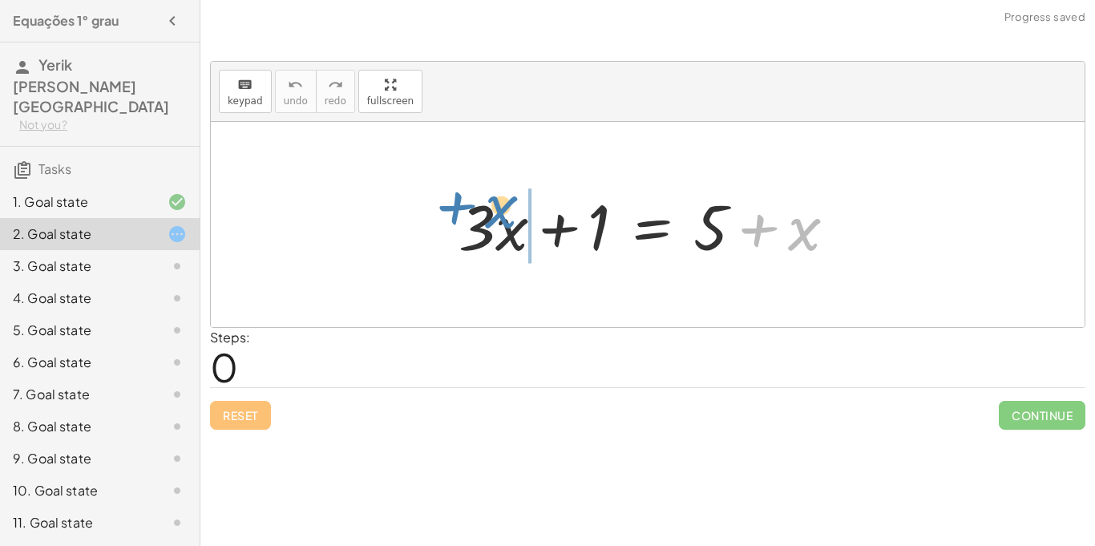
drag, startPoint x: 807, startPoint y: 222, endPoint x: 511, endPoint y: 202, distance: 296.4
click at [511, 202] on div at bounding box center [653, 225] width 406 height 83
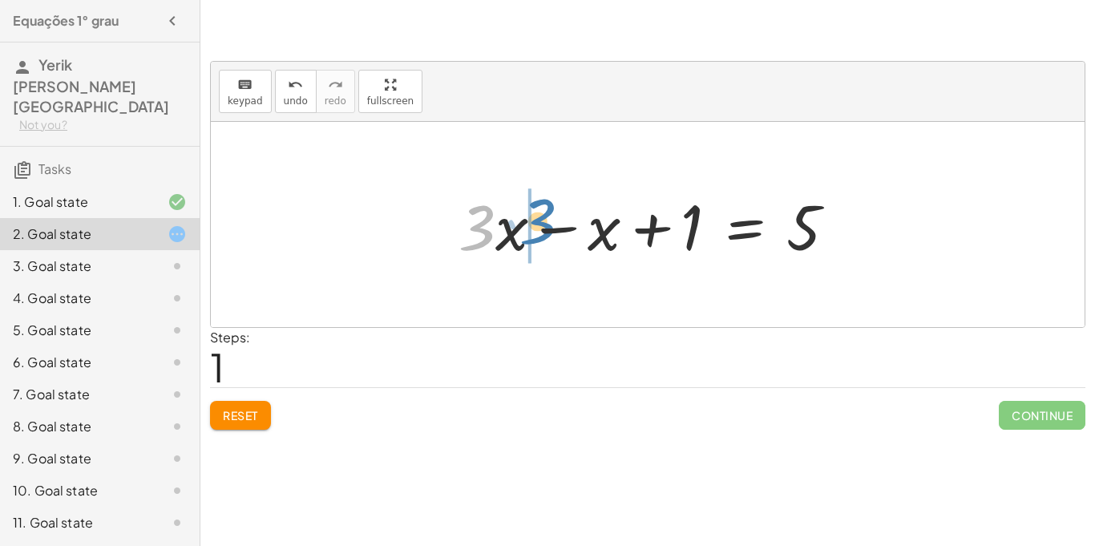
drag, startPoint x: 469, startPoint y: 221, endPoint x: 533, endPoint y: 216, distance: 64.3
click at [533, 216] on div at bounding box center [653, 225] width 406 height 83
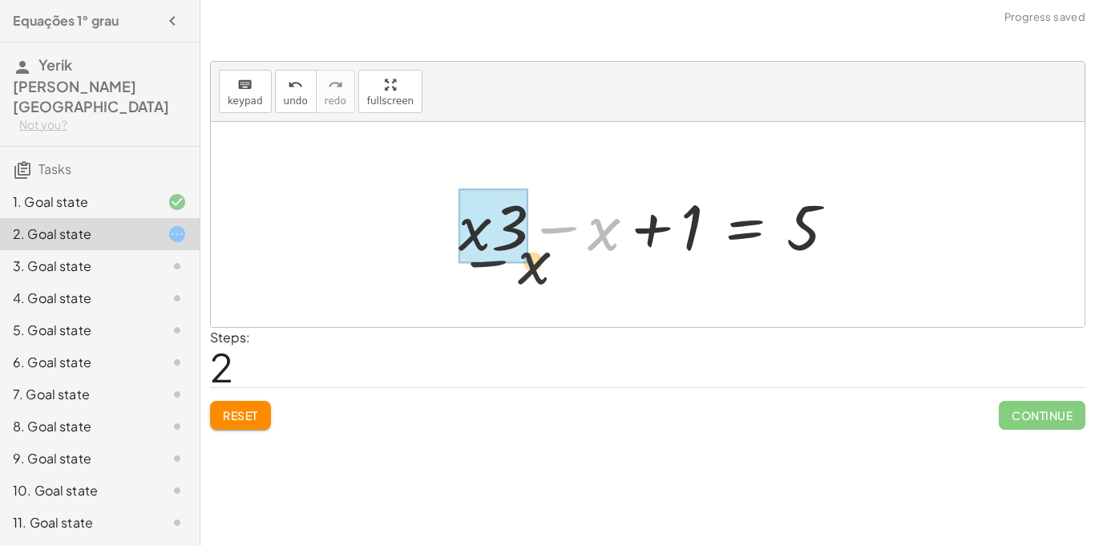
drag, startPoint x: 548, startPoint y: 228, endPoint x: 415, endPoint y: 243, distance: 133.9
click at [415, 243] on div "+ · 3 · x + 1 = + 5 + x + · 3 · x − x + 1 = 5 − x + · 3 · x + 1 = 5 x −" at bounding box center [648, 224] width 874 height 205
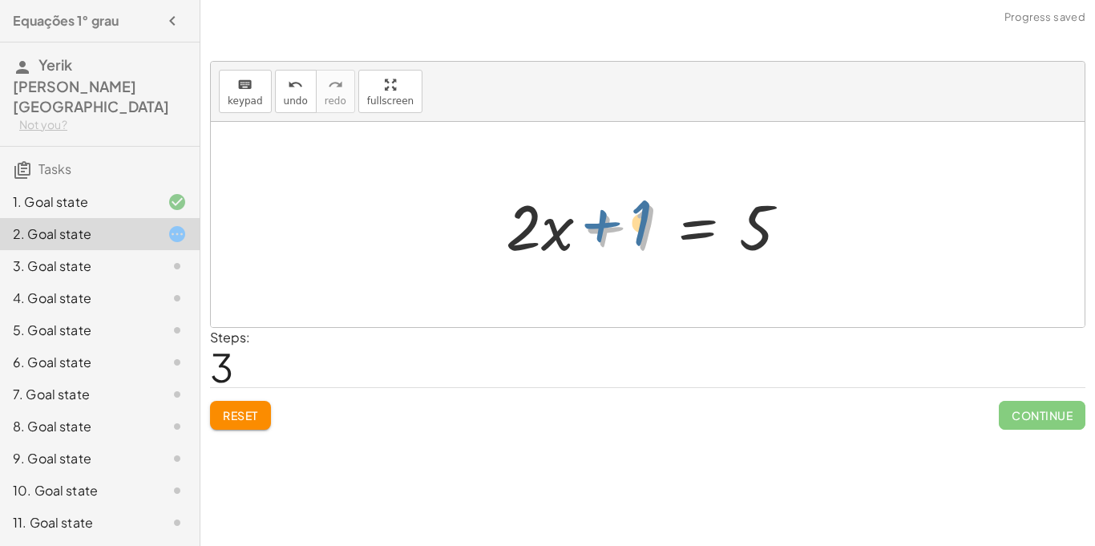
click at [601, 224] on div at bounding box center [654, 225] width 312 height 83
drag, startPoint x: 601, startPoint y: 224, endPoint x: 705, endPoint y: 222, distance: 104.2
click at [705, 222] on div at bounding box center [654, 225] width 312 height 83
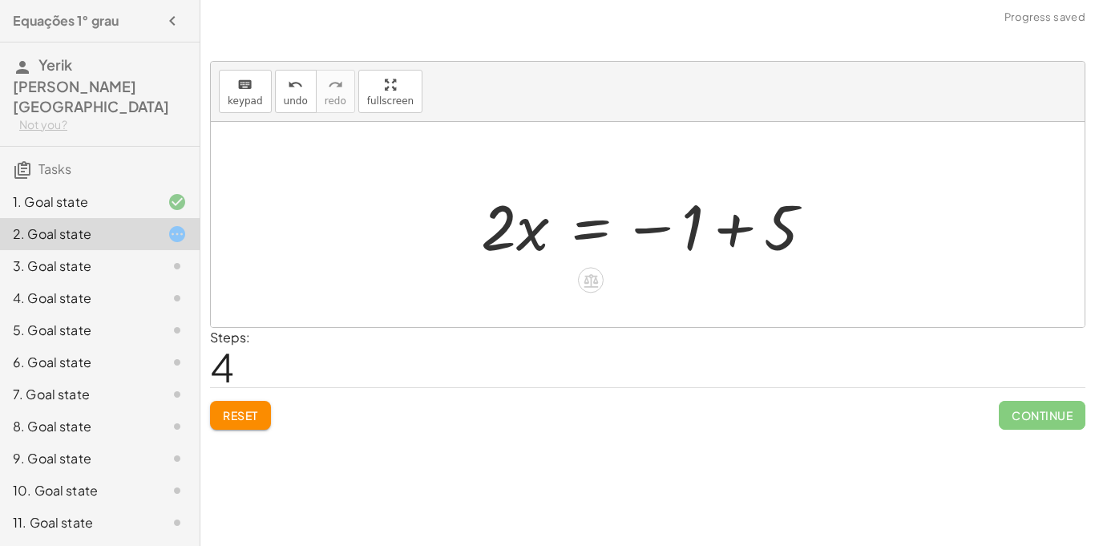
click at [735, 219] on div at bounding box center [653, 225] width 361 height 83
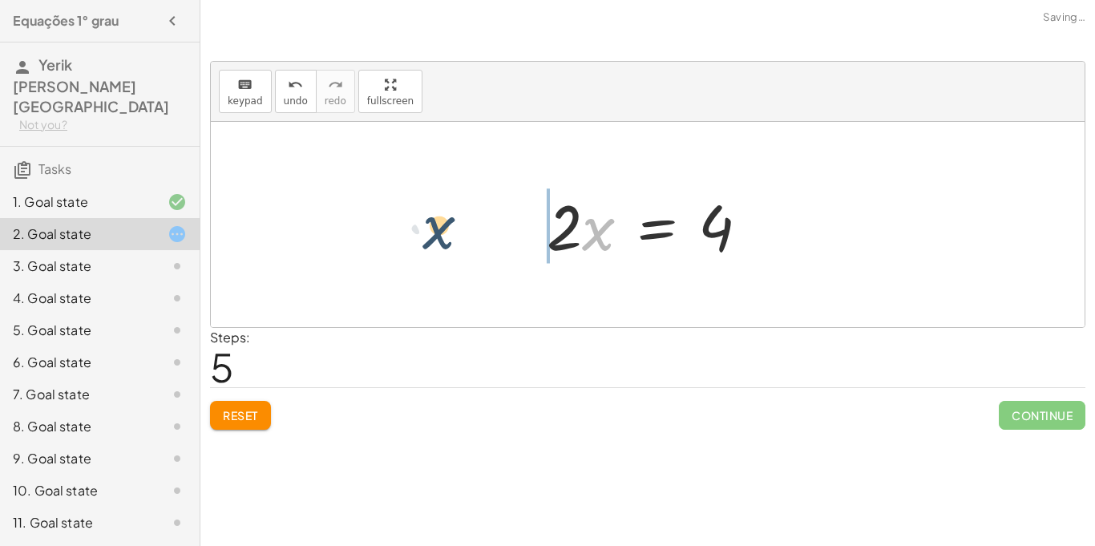
drag, startPoint x: 607, startPoint y: 231, endPoint x: 449, endPoint y: 229, distance: 158.7
click at [449, 229] on div "+ · 3 · x + 1 = + 5 + x + · 3 · x − x + 1 = 5 + · x · 3 − x + 1 = 5 + · 2 · x +…" at bounding box center [648, 224] width 874 height 205
click at [580, 228] on div at bounding box center [654, 225] width 231 height 83
drag, startPoint x: 601, startPoint y: 221, endPoint x: 698, endPoint y: 232, distance: 97.5
click at [698, 232] on div at bounding box center [654, 225] width 231 height 83
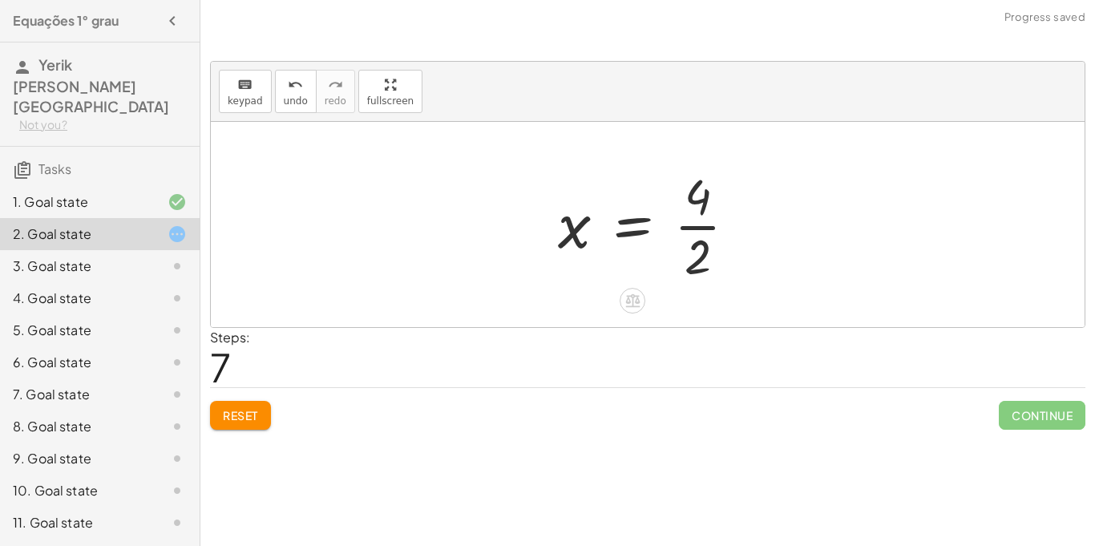
click at [706, 228] on div at bounding box center [654, 224] width 208 height 123
click at [631, 233] on div at bounding box center [654, 224] width 196 height 79
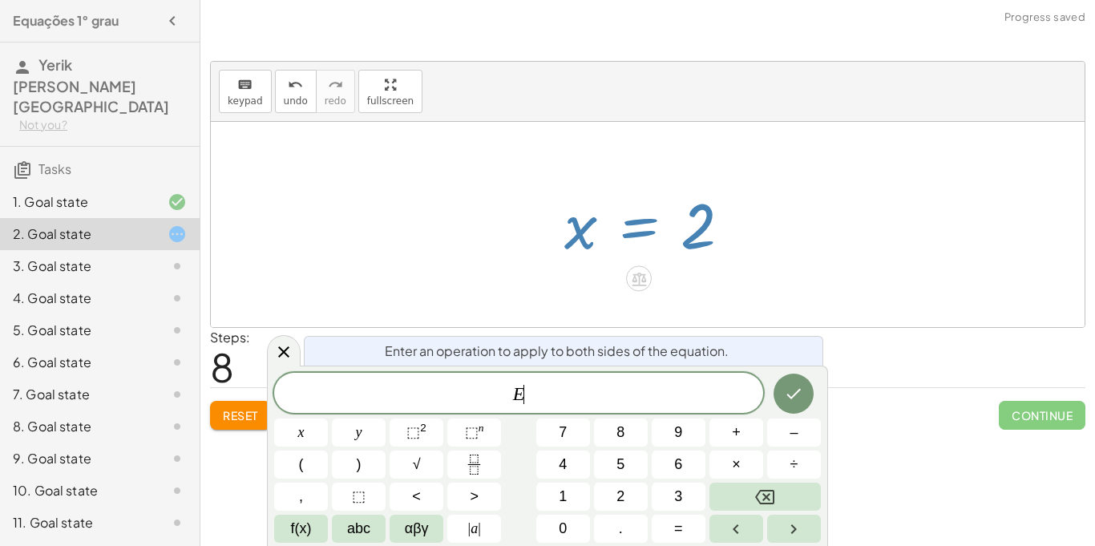
scroll to position [2, 0]
click at [630, 234] on div at bounding box center [654, 224] width 196 height 79
click at [493, 251] on div at bounding box center [648, 224] width 874 height 205
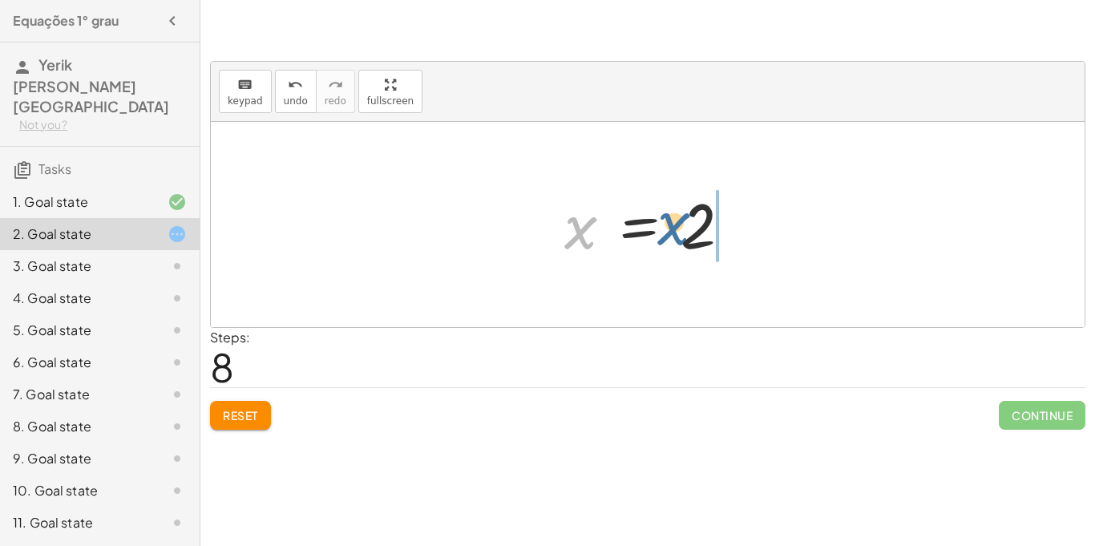
drag, startPoint x: 583, startPoint y: 236, endPoint x: 716, endPoint y: 224, distance: 133.5
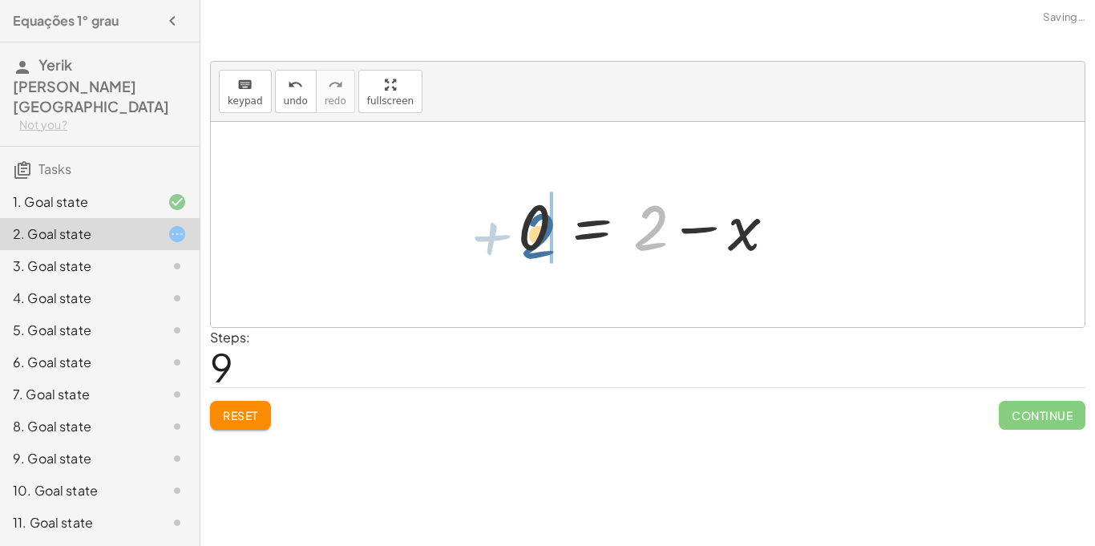
drag, startPoint x: 665, startPoint y: 223, endPoint x: 551, endPoint y: 231, distance: 114.1
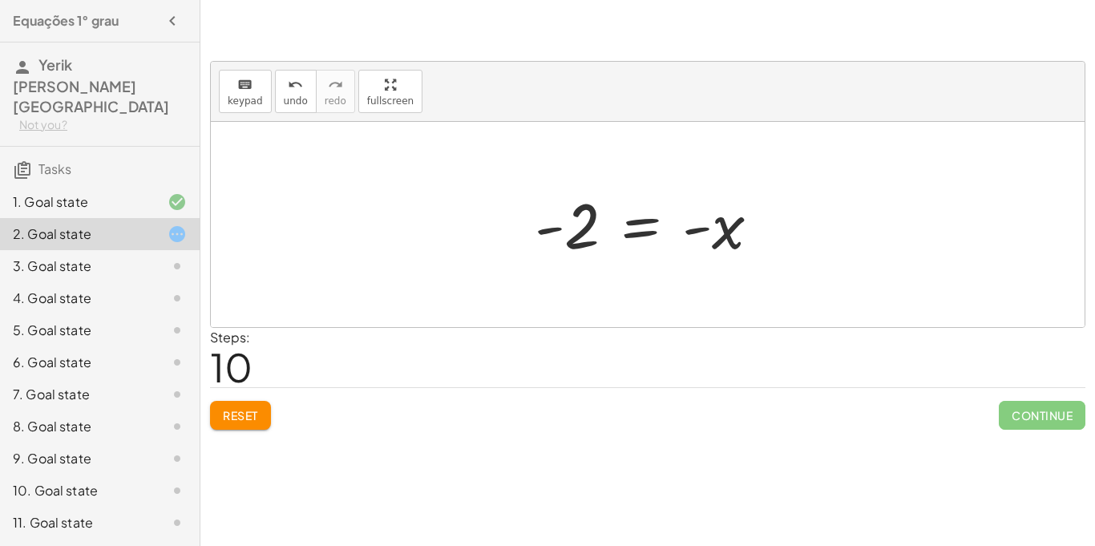
click at [250, 410] on span "Reset" at bounding box center [240, 415] width 35 height 14
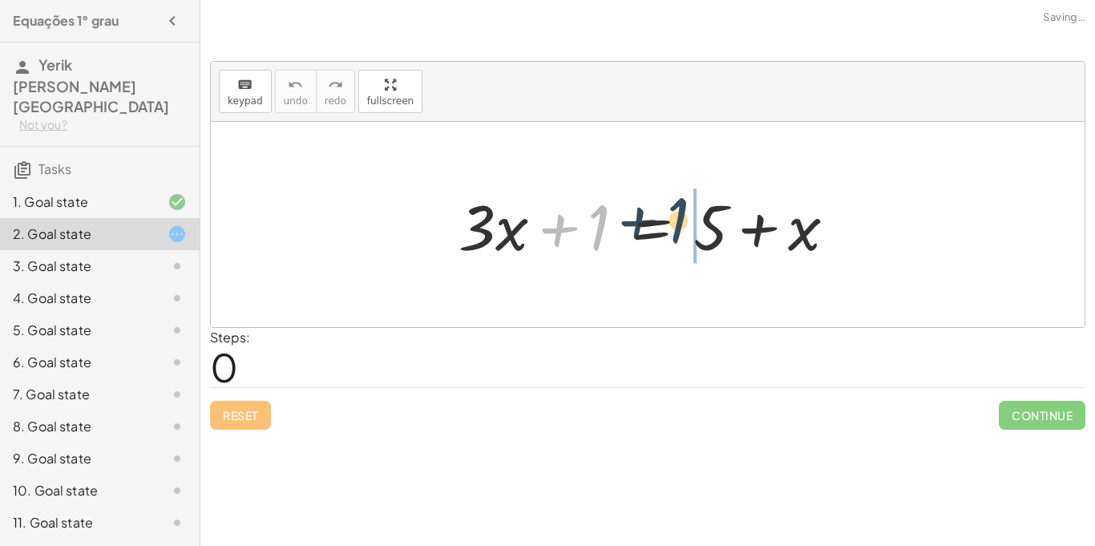
drag, startPoint x: 595, startPoint y: 238, endPoint x: 732, endPoint y: 216, distance: 138.7
click at [732, 216] on div at bounding box center [653, 225] width 406 height 83
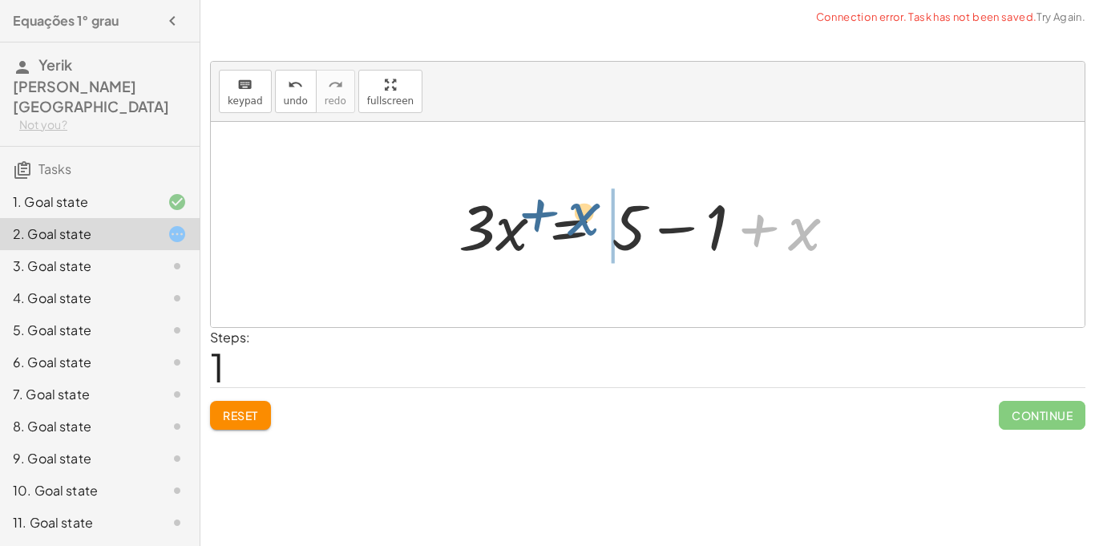
drag, startPoint x: 800, startPoint y: 228, endPoint x: 575, endPoint y: 213, distance: 224.9
click at [575, 213] on div at bounding box center [653, 225] width 406 height 83
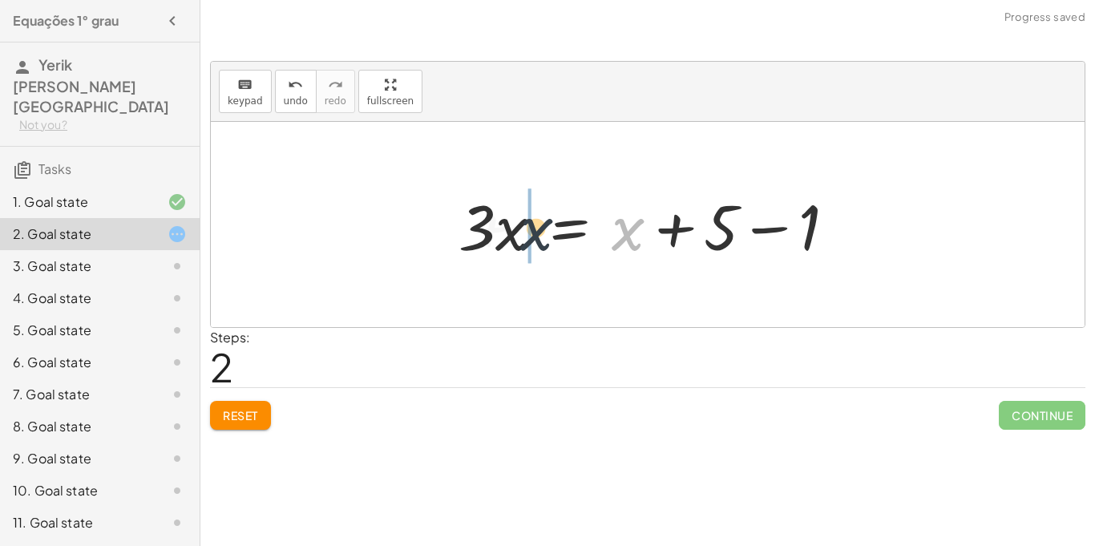
drag, startPoint x: 617, startPoint y: 241, endPoint x: 499, endPoint y: 239, distance: 117.8
click at [499, 239] on div at bounding box center [653, 225] width 406 height 83
click at [769, 228] on div at bounding box center [653, 225] width 406 height 83
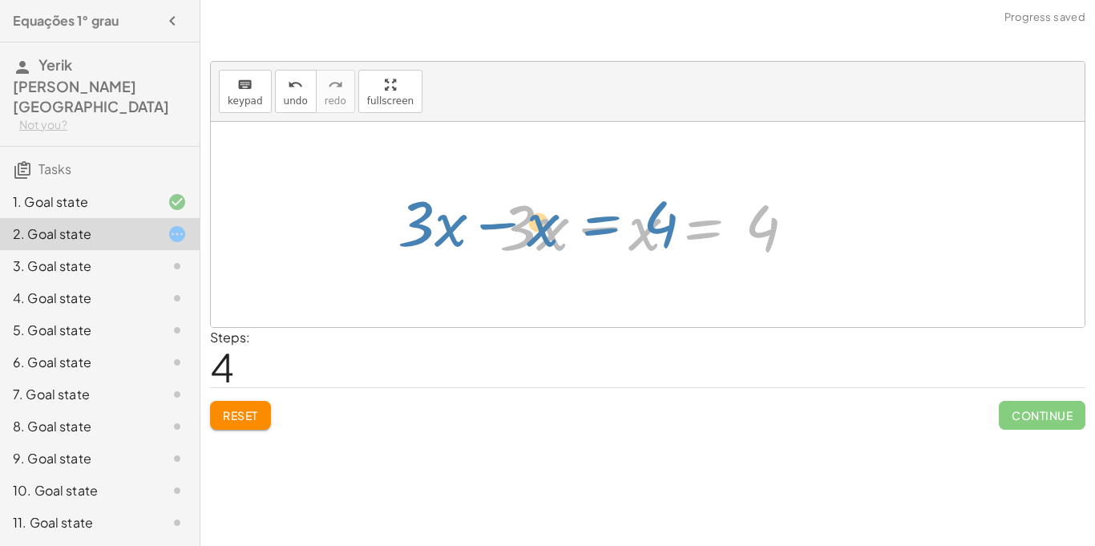
drag, startPoint x: 704, startPoint y: 225, endPoint x: 603, endPoint y: 221, distance: 101.1
click at [603, 221] on div at bounding box center [653, 225] width 325 height 83
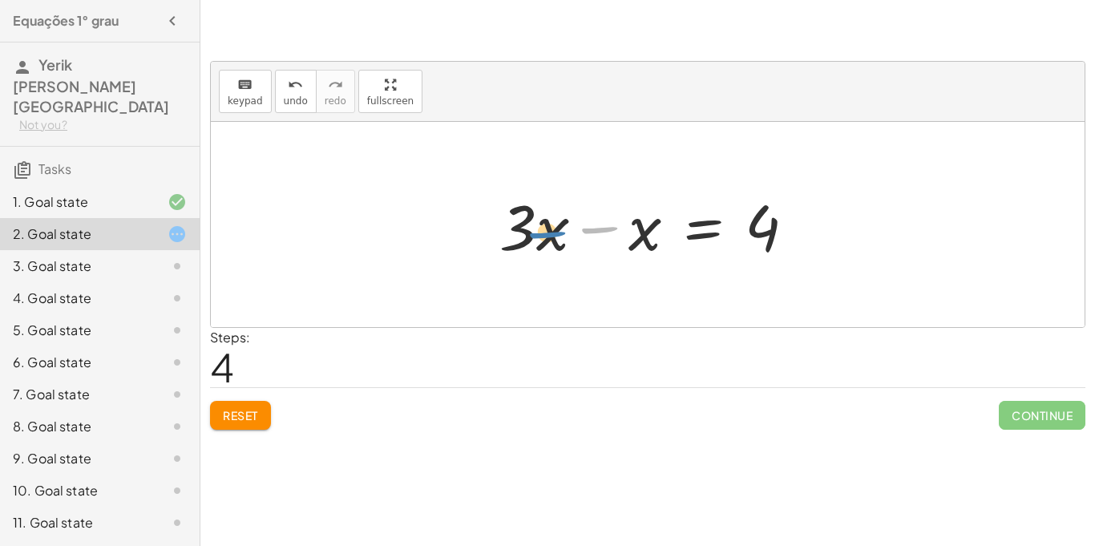
drag, startPoint x: 591, startPoint y: 227, endPoint x: 522, endPoint y: 232, distance: 69.9
click at [522, 232] on div at bounding box center [653, 225] width 325 height 83
drag, startPoint x: 515, startPoint y: 216, endPoint x: 574, endPoint y: 177, distance: 71.1
click at [574, 177] on div "+ · 3 · x + 1 = + 5 + x · 3 · x = + 5 − 1 + x · 3 · x = + x + 5 − 1 + · 3 · x −…" at bounding box center [648, 224] width 874 height 205
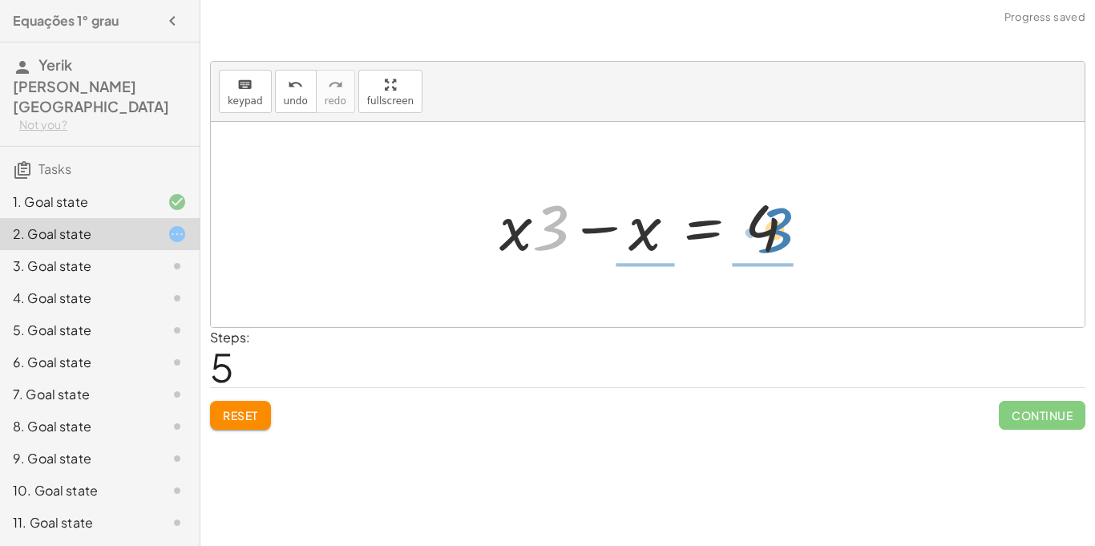
drag, startPoint x: 555, startPoint y: 213, endPoint x: 779, endPoint y: 217, distance: 224.4
click at [779, 217] on div at bounding box center [653, 225] width 325 height 83
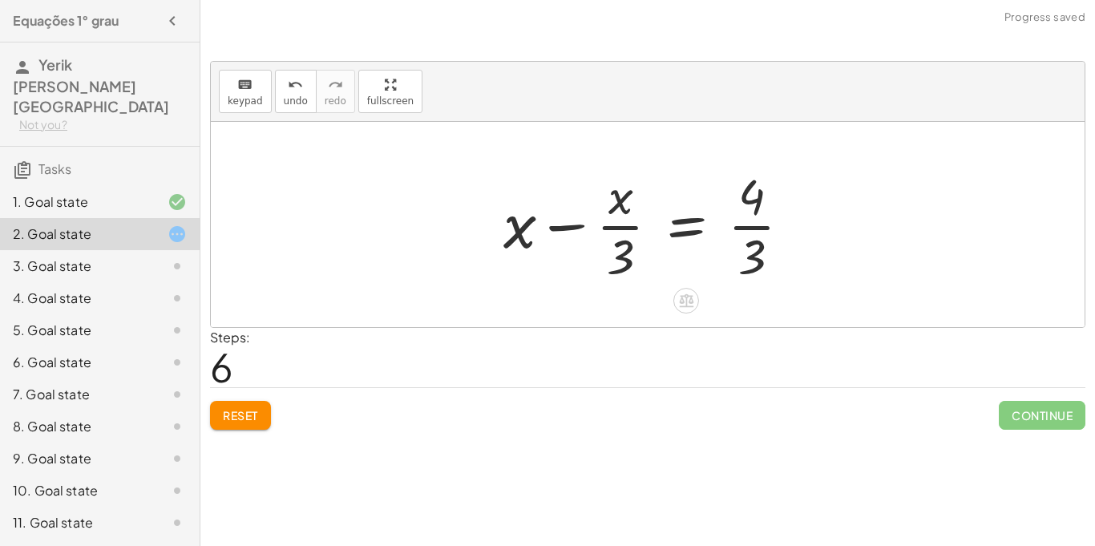
click at [755, 227] on div at bounding box center [653, 224] width 317 height 123
click at [300, 111] on button "undo undo" at bounding box center [296, 91] width 42 height 43
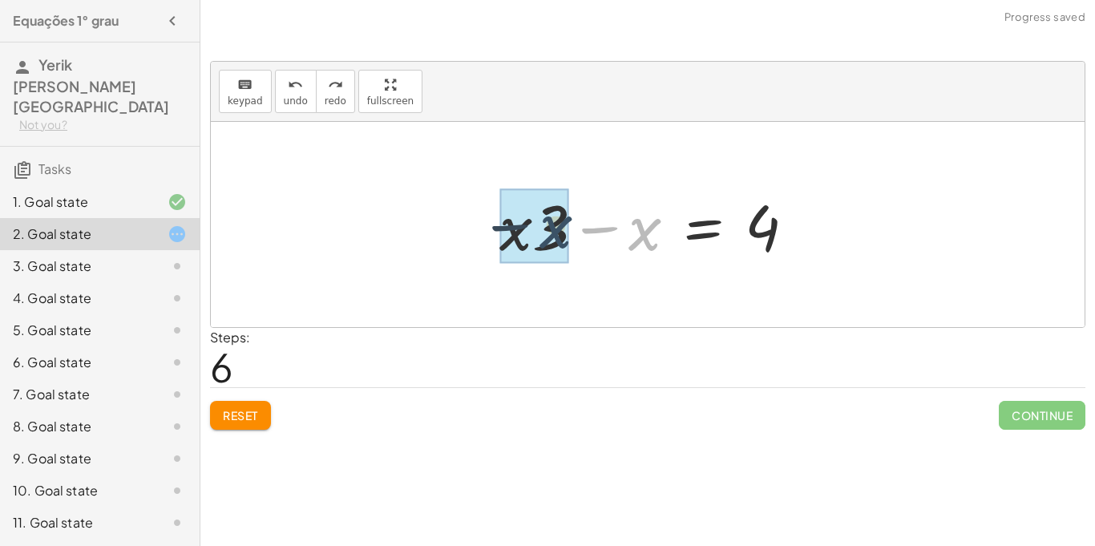
drag, startPoint x: 653, startPoint y: 229, endPoint x: 558, endPoint y: 229, distance: 95.4
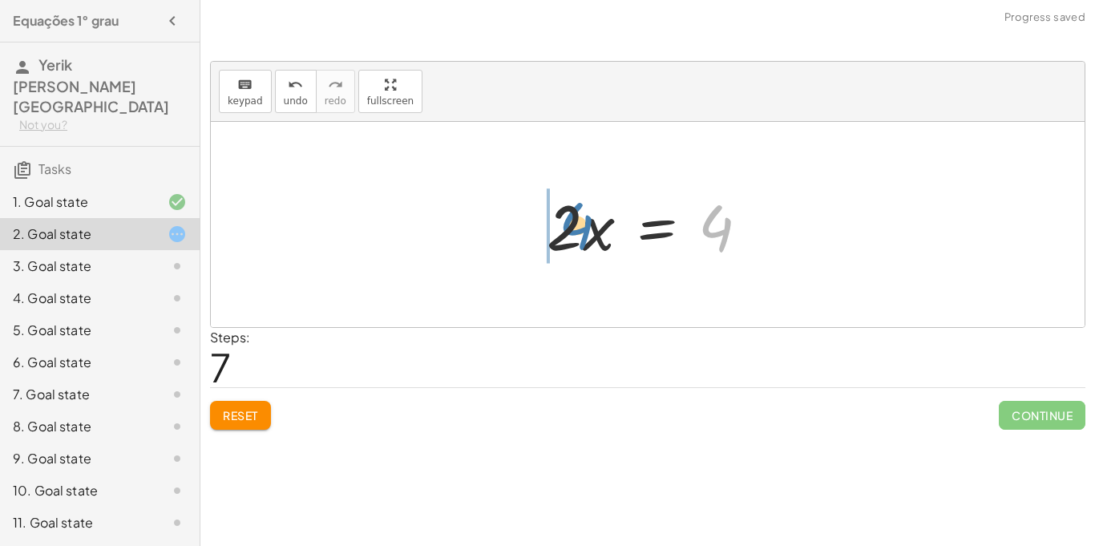
drag, startPoint x: 730, startPoint y: 225, endPoint x: 591, endPoint y: 224, distance: 139.5
click at [591, 224] on div at bounding box center [654, 225] width 231 height 83
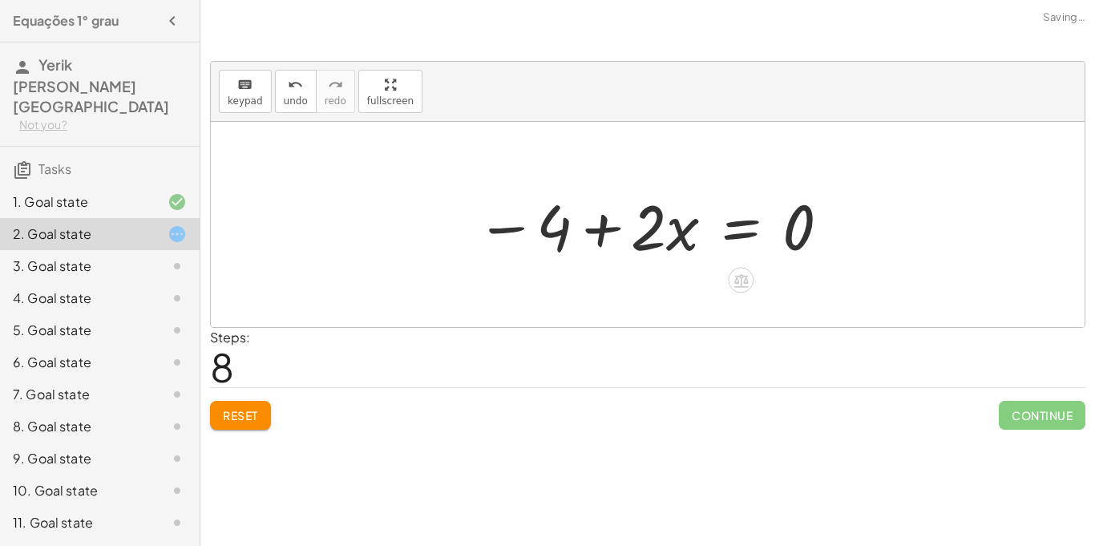
click at [603, 235] on div at bounding box center [654, 225] width 372 height 83
drag, startPoint x: 674, startPoint y: 239, endPoint x: 813, endPoint y: 224, distance: 140.3
click at [813, 224] on div at bounding box center [654, 225] width 372 height 83
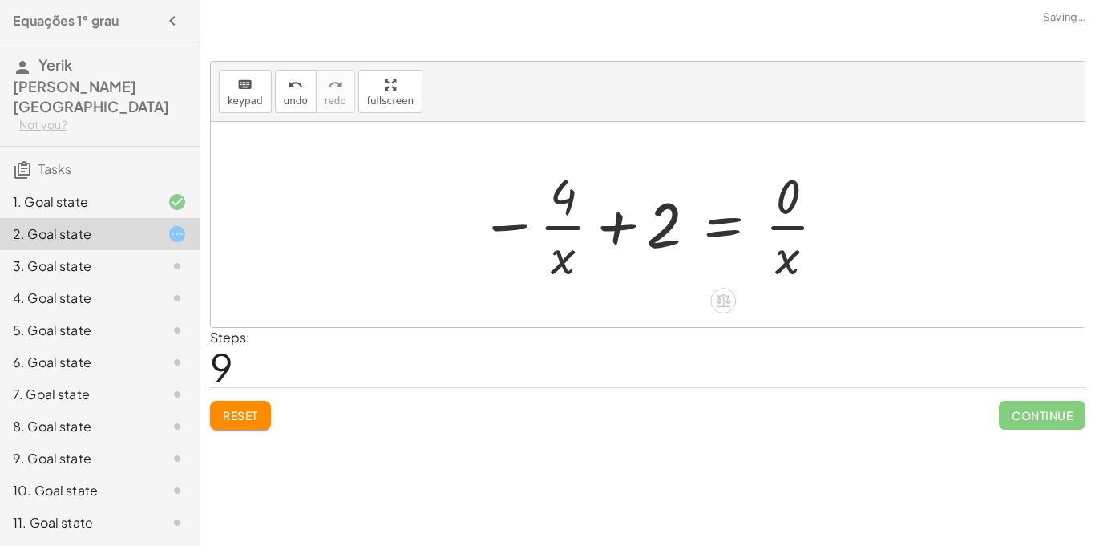
click at [617, 232] on div at bounding box center [653, 224] width 365 height 123
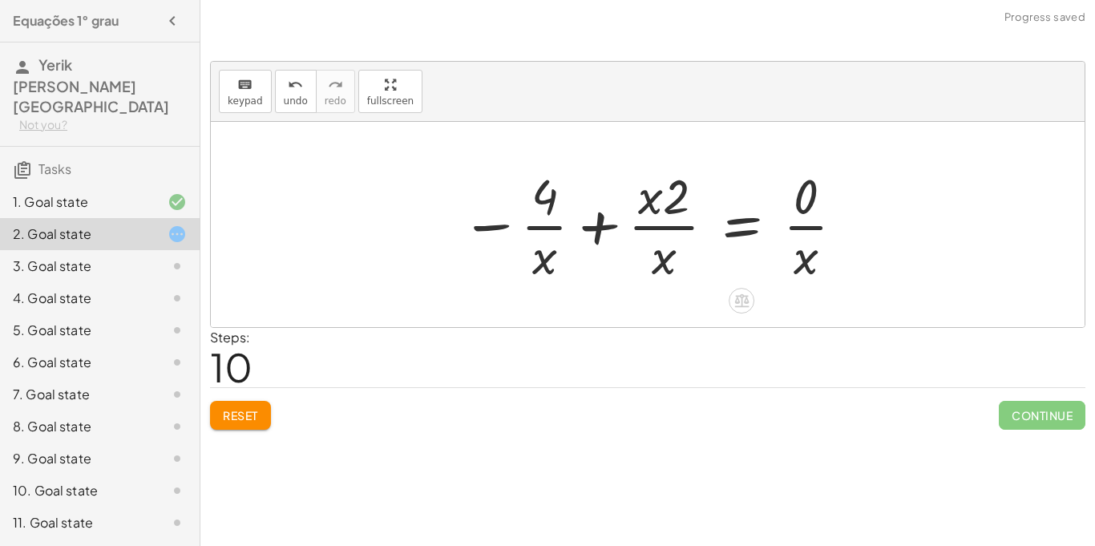
click at [599, 228] on div at bounding box center [654, 224] width 402 height 123
click at [599, 228] on div at bounding box center [684, 224] width 361 height 123
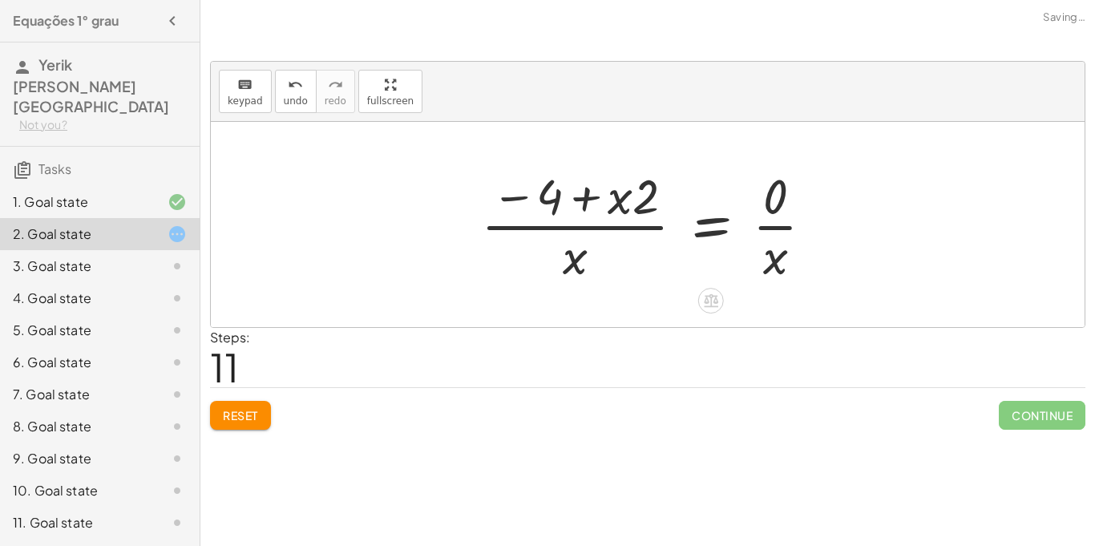
click at [599, 228] on div at bounding box center [653, 224] width 361 height 123
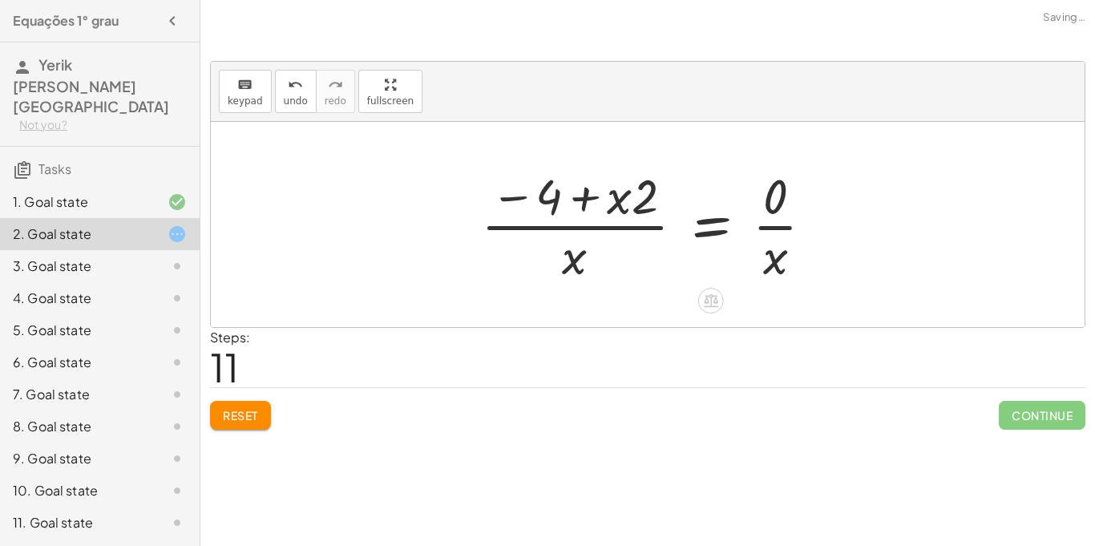
click at [599, 228] on div at bounding box center [653, 224] width 361 height 123
click at [581, 204] on div at bounding box center [653, 224] width 361 height 123
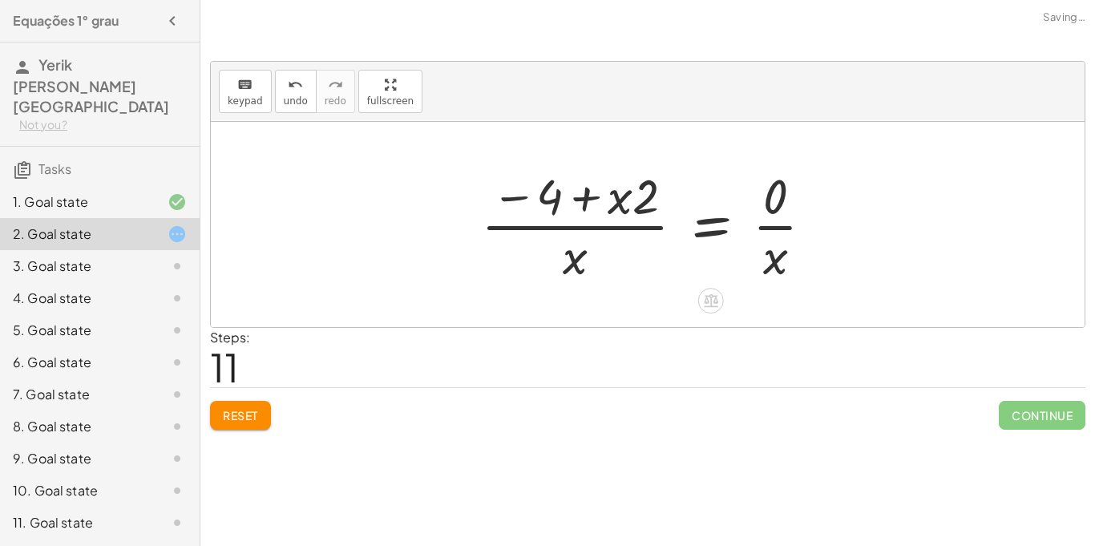
click at [613, 200] on div at bounding box center [653, 224] width 361 height 123
drag, startPoint x: 613, startPoint y: 200, endPoint x: 833, endPoint y: 235, distance: 222.3
click at [833, 235] on div at bounding box center [653, 224] width 361 height 123
click at [244, 406] on button "Reset" at bounding box center [240, 415] width 61 height 29
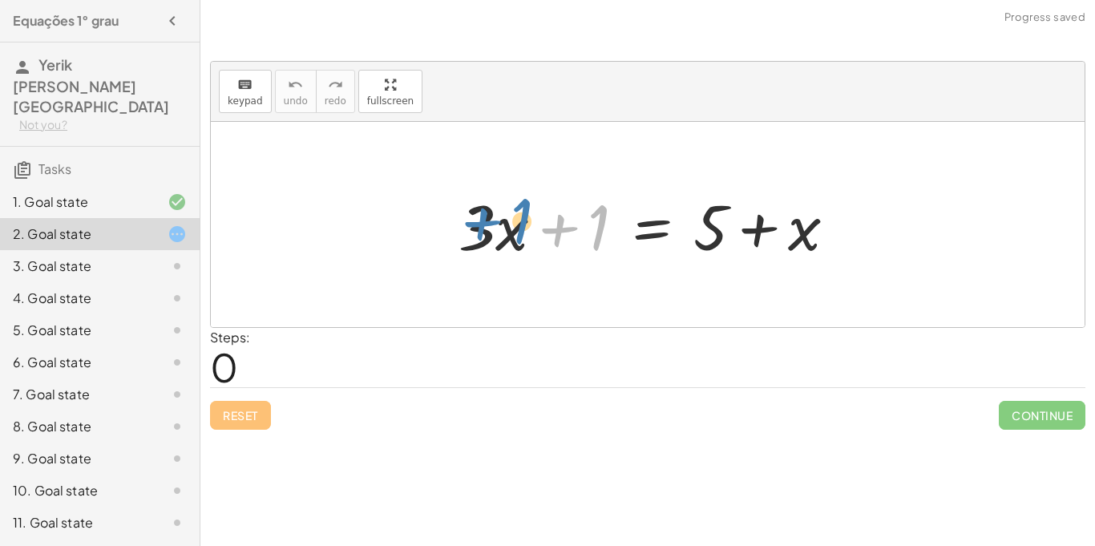
drag, startPoint x: 548, startPoint y: 232, endPoint x: 466, endPoint y: 228, distance: 82.7
click at [466, 228] on div at bounding box center [653, 225] width 406 height 83
drag, startPoint x: 579, startPoint y: 229, endPoint x: 411, endPoint y: 255, distance: 169.4
click at [411, 255] on div "+ 1 + · 3 · x + 1 = + 5 + x" at bounding box center [648, 224] width 874 height 205
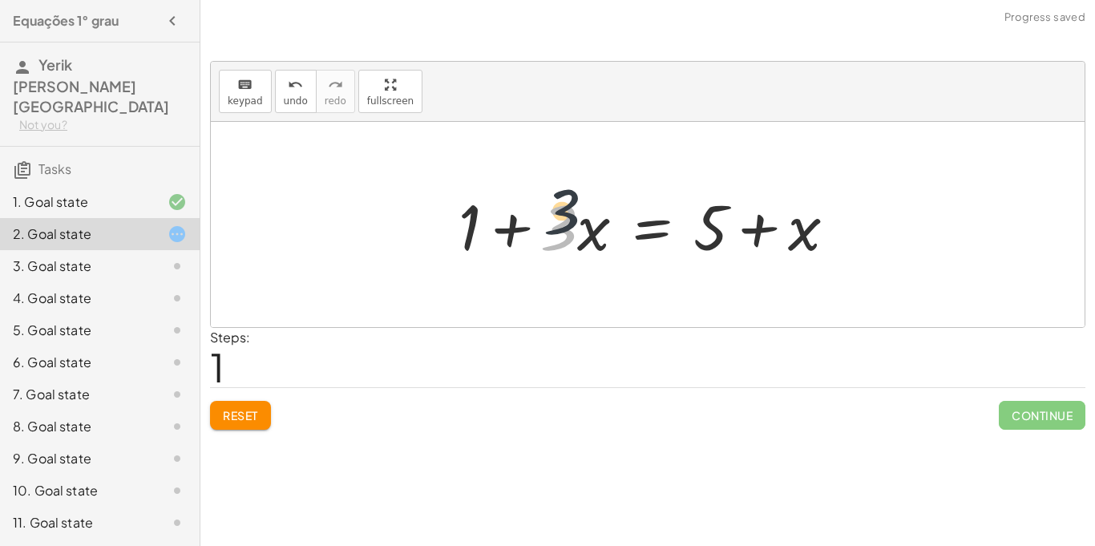
drag, startPoint x: 555, startPoint y: 228, endPoint x: 586, endPoint y: 147, distance: 86.5
click at [586, 147] on div "+ · 3 · x + 1 = + 5 + x · 3 + · 3 · x + 1 = + 5 + x" at bounding box center [648, 224] width 874 height 205
click at [597, 151] on div at bounding box center [648, 224] width 874 height 205
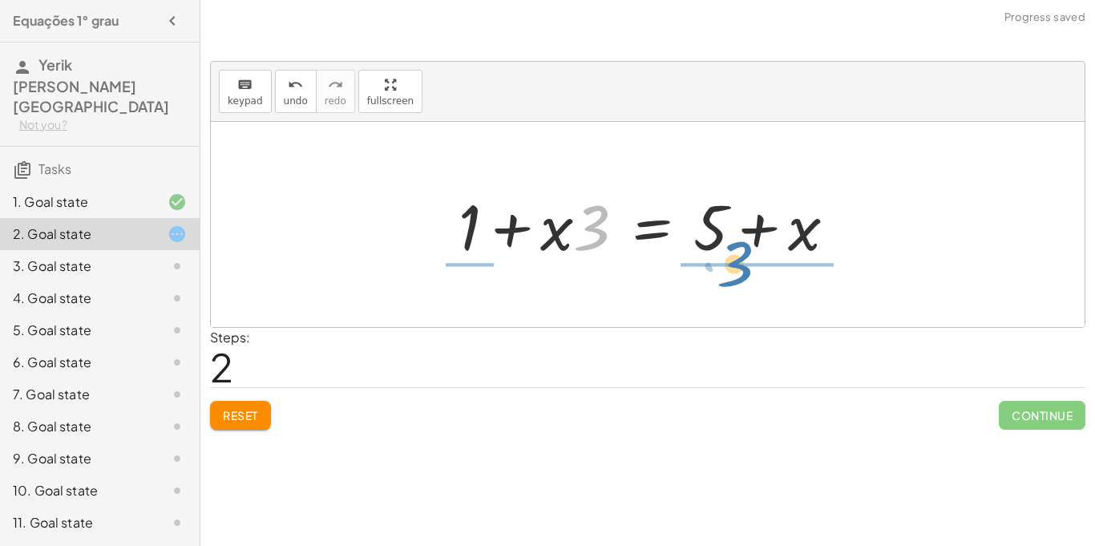
drag, startPoint x: 592, startPoint y: 228, endPoint x: 734, endPoint y: 263, distance: 146.2
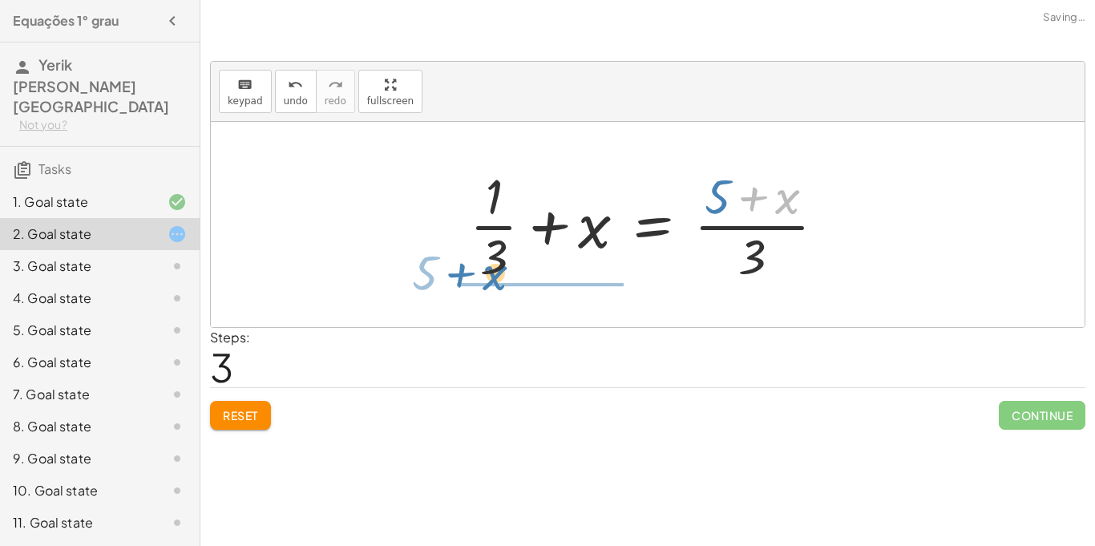
drag, startPoint x: 789, startPoint y: 205, endPoint x: 496, endPoint y: 281, distance: 302.3
click at [496, 281] on div at bounding box center [654, 224] width 385 height 123
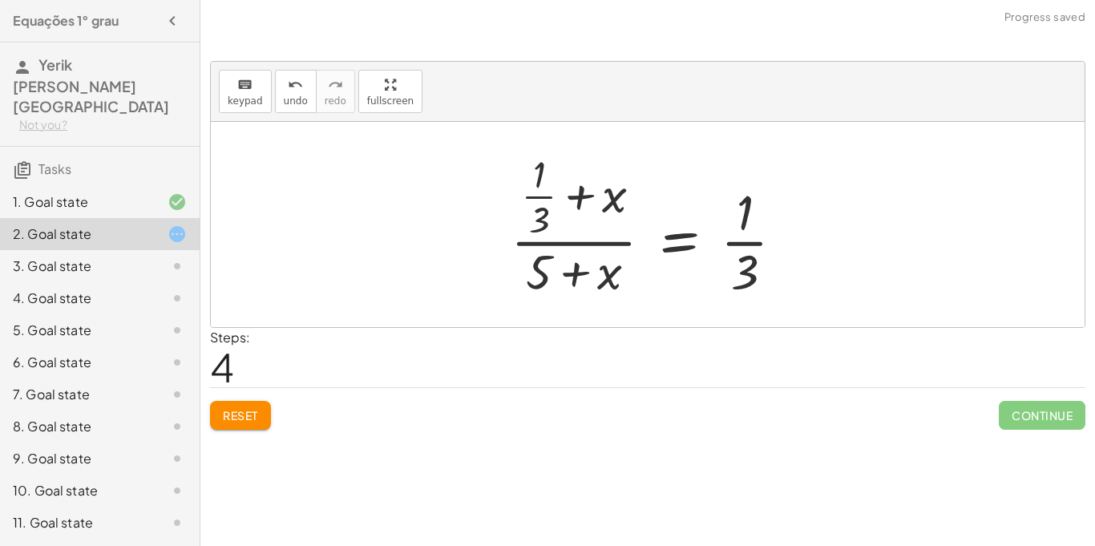
click at [243, 414] on span "Reset" at bounding box center [240, 415] width 35 height 14
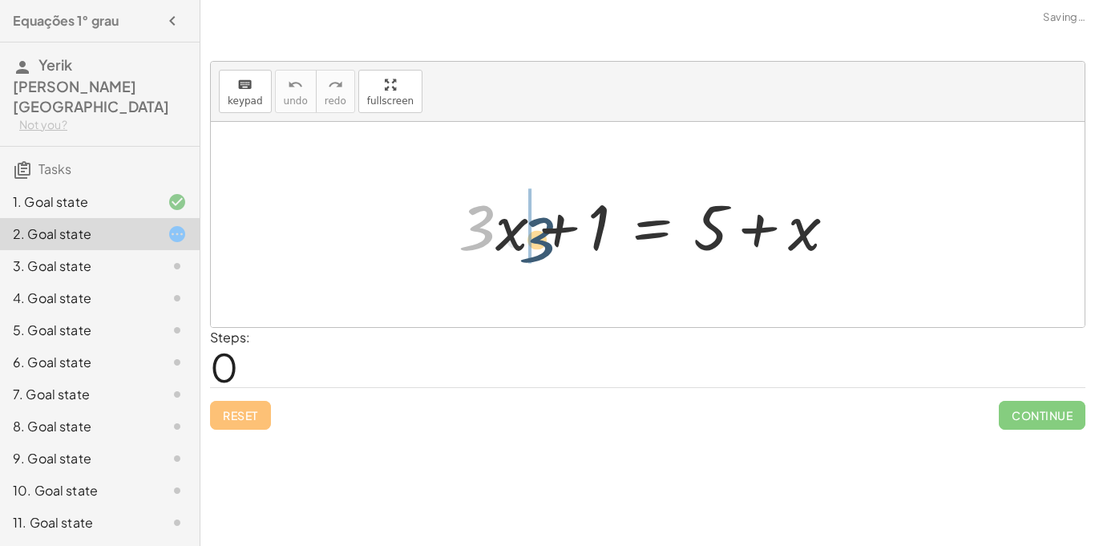
drag, startPoint x: 480, startPoint y: 219, endPoint x: 565, endPoint y: 228, distance: 85.5
click at [565, 228] on div at bounding box center [653, 225] width 406 height 83
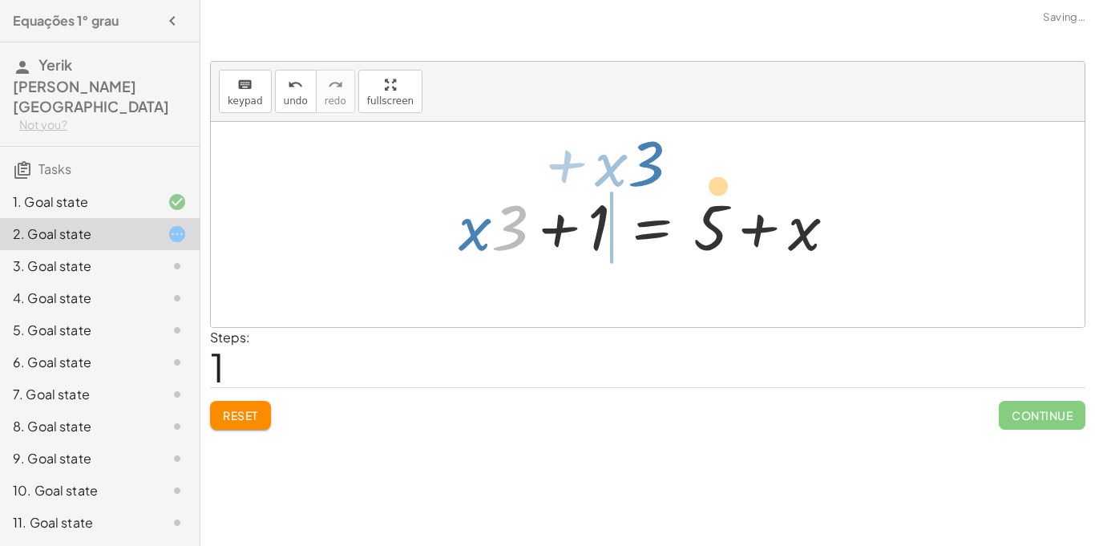
drag, startPoint x: 513, startPoint y: 226, endPoint x: 543, endPoint y: 160, distance: 72.4
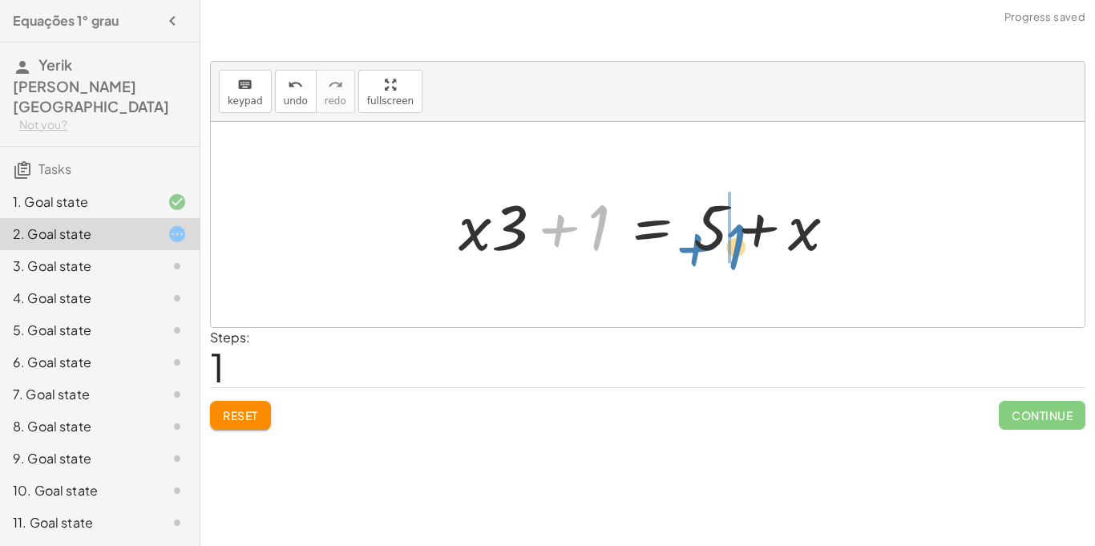
drag, startPoint x: 599, startPoint y: 208, endPoint x: 737, endPoint y: 230, distance: 139.5
click at [737, 230] on div at bounding box center [653, 225] width 406 height 83
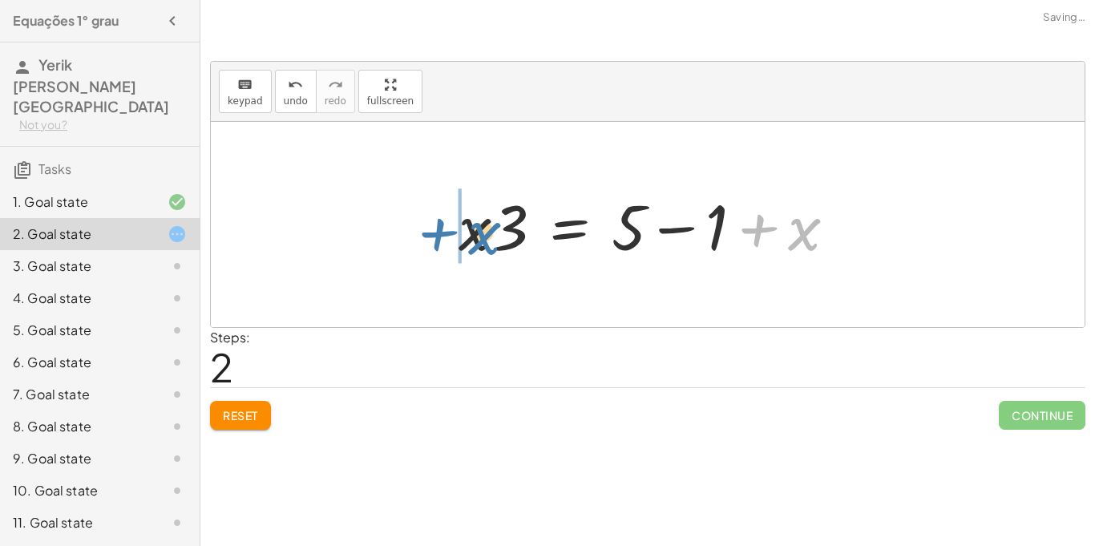
drag, startPoint x: 803, startPoint y: 242, endPoint x: 487, endPoint y: 246, distance: 315.8
click at [487, 246] on div at bounding box center [653, 225] width 406 height 83
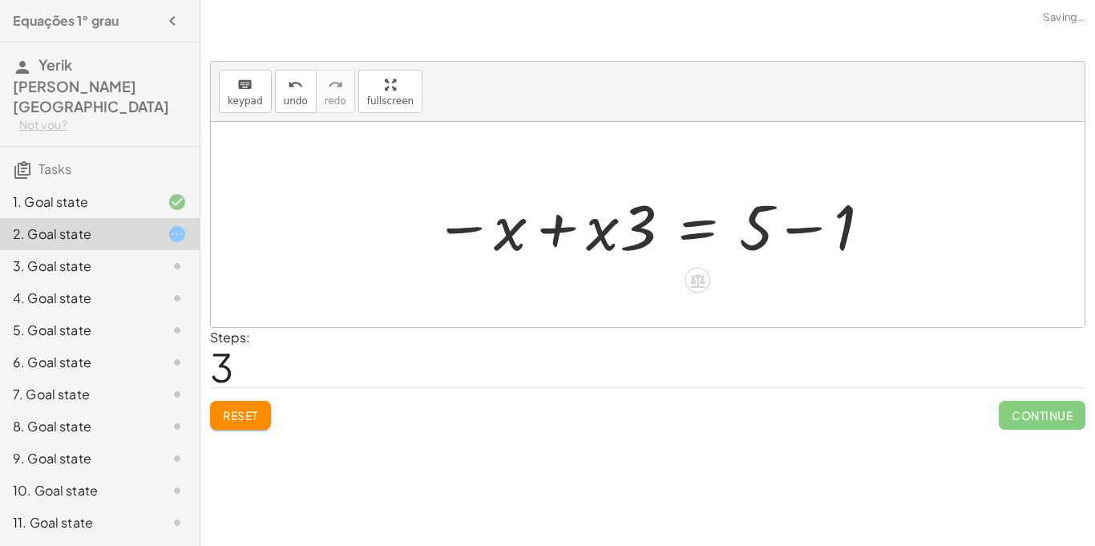
click at [815, 225] on div at bounding box center [653, 225] width 455 height 83
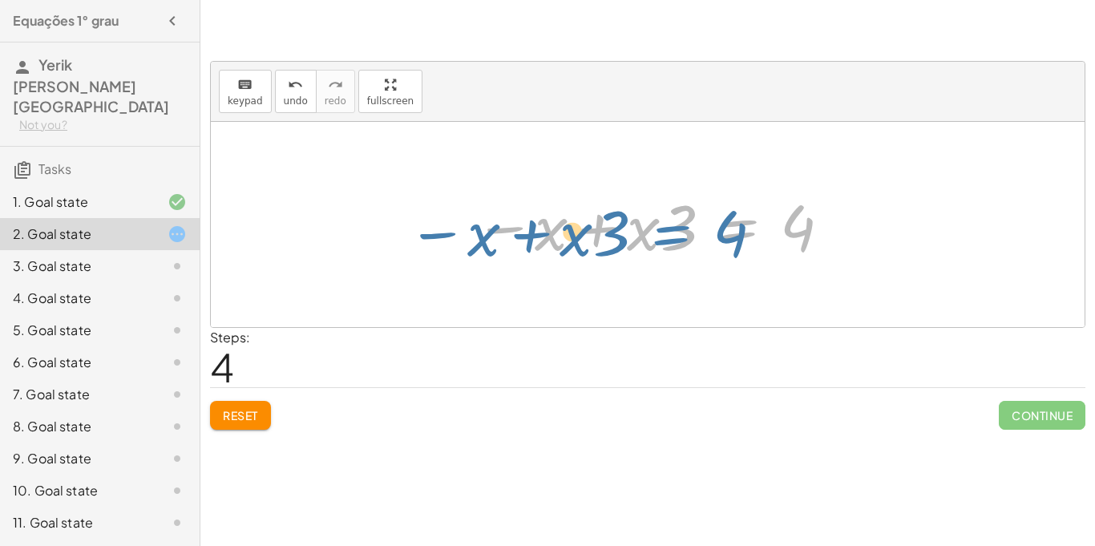
drag, startPoint x: 724, startPoint y: 227, endPoint x: 660, endPoint y: 232, distance: 65.2
click at [660, 232] on div at bounding box center [653, 225] width 374 height 83
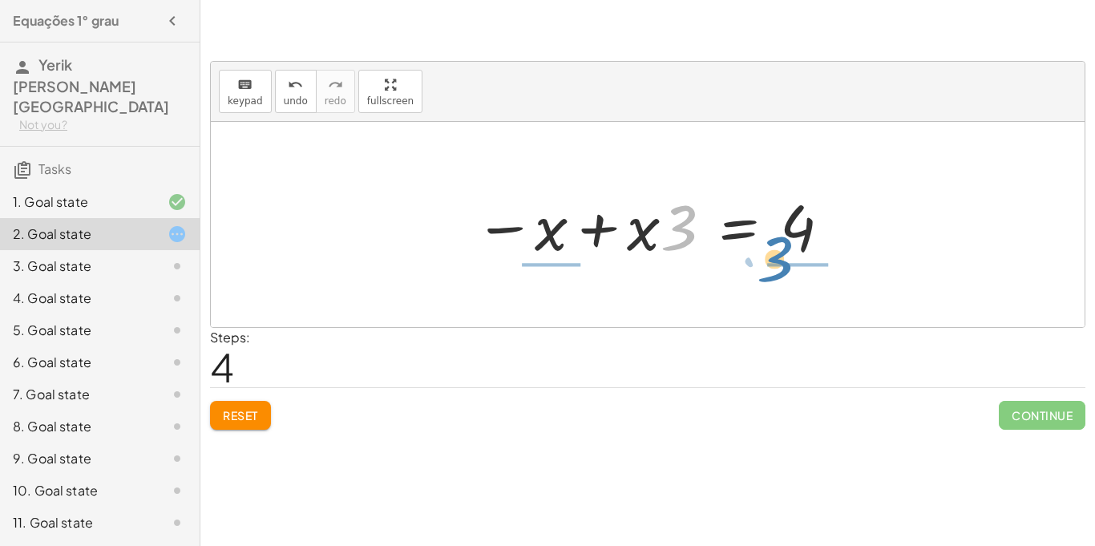
drag, startPoint x: 681, startPoint y: 228, endPoint x: 777, endPoint y: 260, distance: 101.1
click at [777, 260] on div at bounding box center [653, 225] width 374 height 83
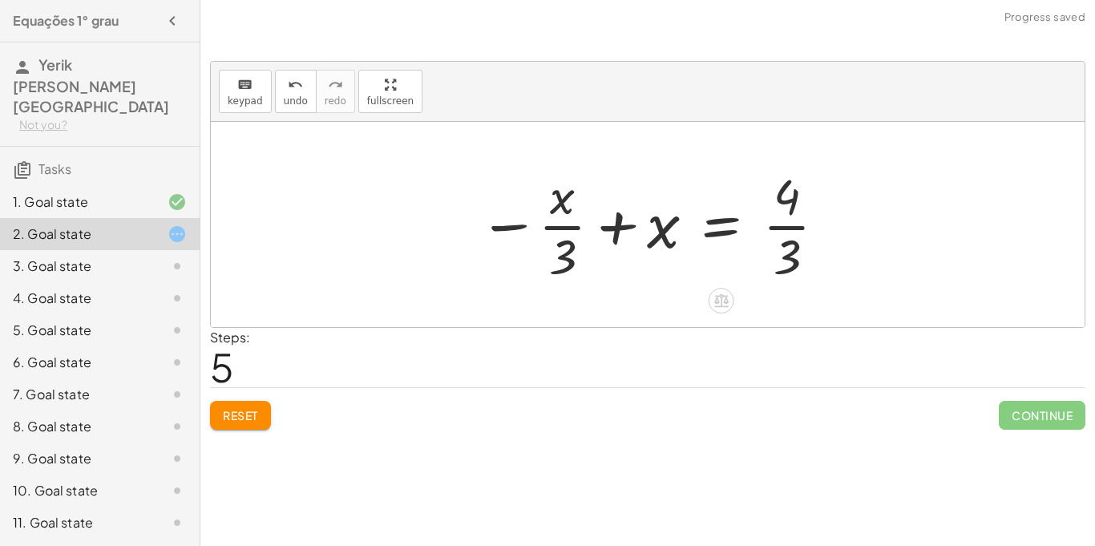
click at [797, 224] on div at bounding box center [652, 224] width 365 height 123
click at [305, 101] on button "undo undo" at bounding box center [296, 91] width 42 height 43
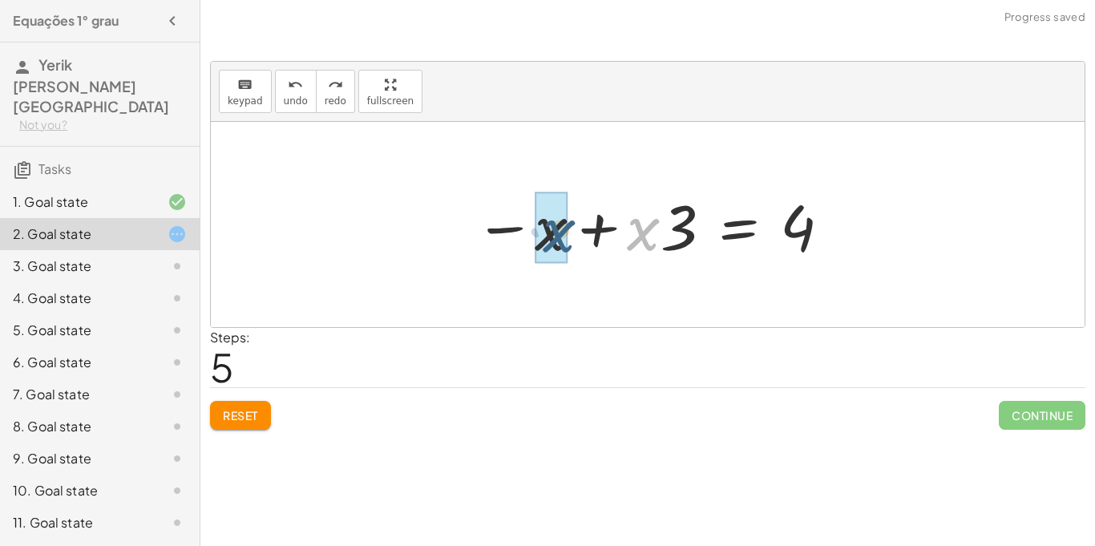
drag, startPoint x: 649, startPoint y: 236, endPoint x: 563, endPoint y: 238, distance: 86.6
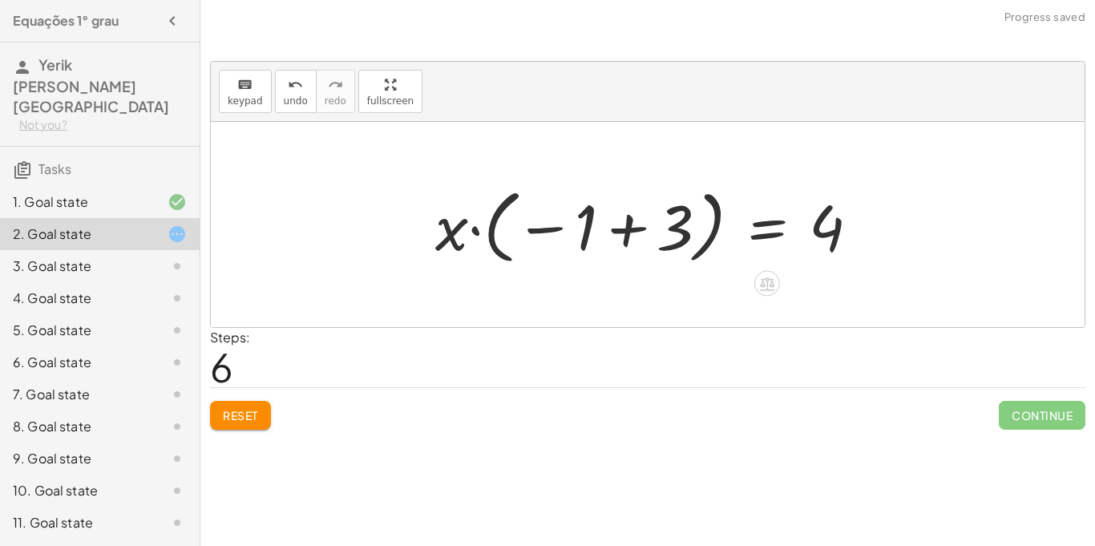
click at [624, 239] on div at bounding box center [653, 224] width 453 height 89
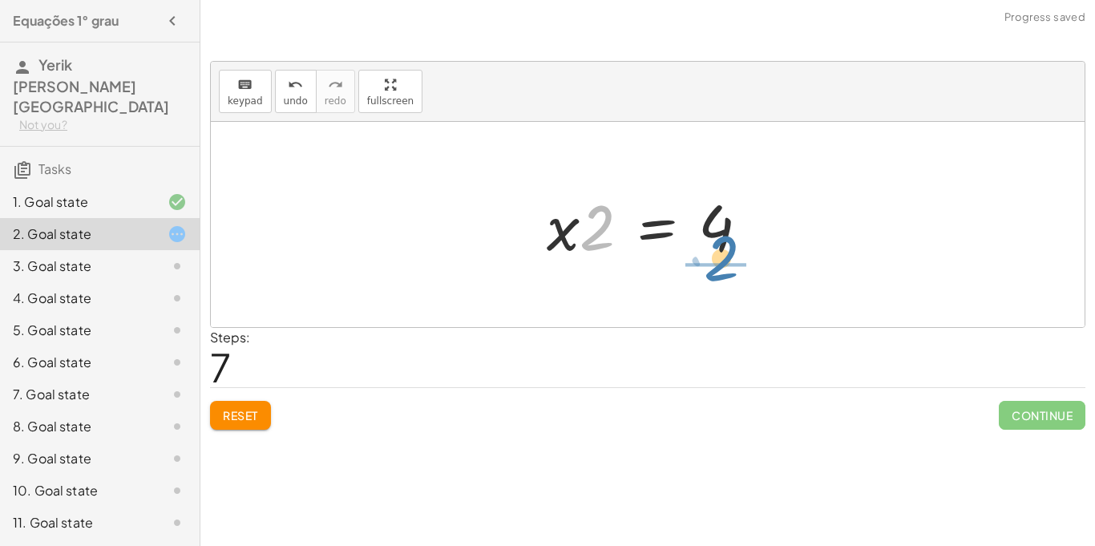
drag, startPoint x: 600, startPoint y: 239, endPoint x: 725, endPoint y: 269, distance: 128.7
click at [725, 269] on div "+ · 3 · x + 1 = + 5 + x + · x · 3 + 1 = + 5 + x · x · 3 = + 5 − 1 + x − x + · x…" at bounding box center [648, 224] width 874 height 205
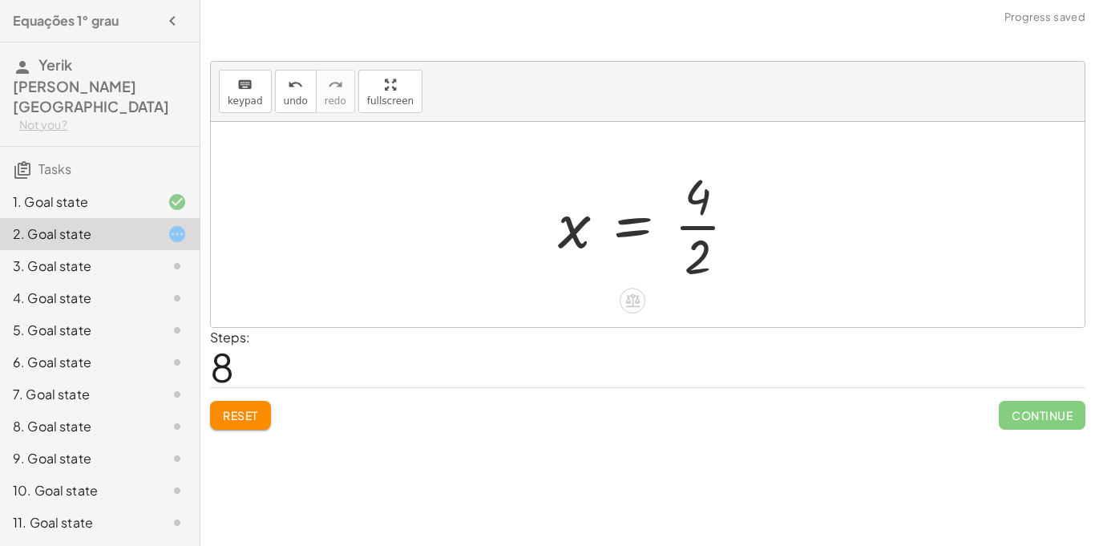
click at [704, 228] on div at bounding box center [654, 224] width 208 height 123
click at [260, 406] on button "Reset" at bounding box center [240, 415] width 61 height 29
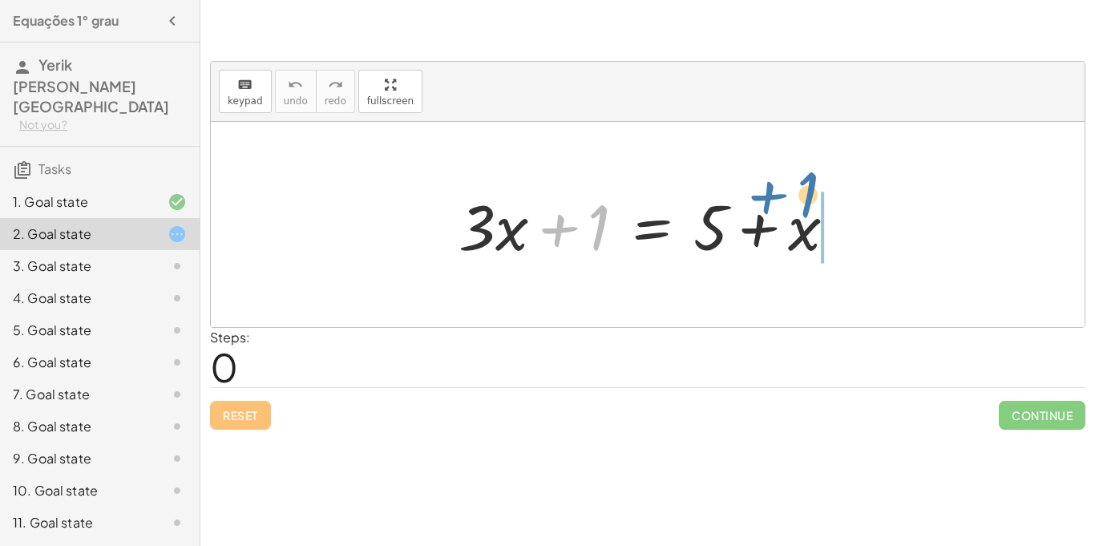
drag, startPoint x: 599, startPoint y: 228, endPoint x: 808, endPoint y: 196, distance: 211.6
click at [808, 196] on div at bounding box center [653, 225] width 406 height 83
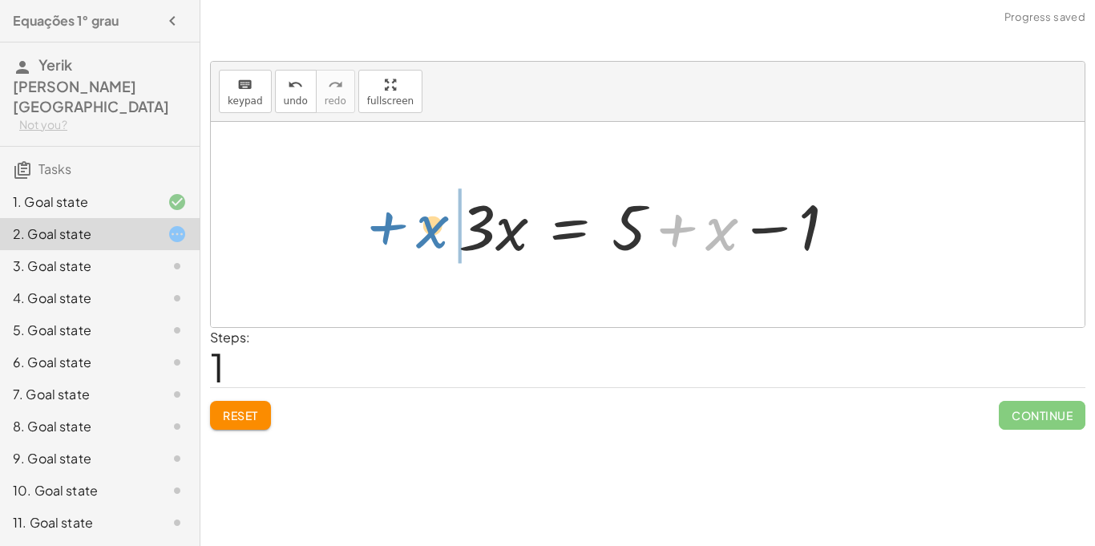
drag, startPoint x: 729, startPoint y: 225, endPoint x: 443, endPoint y: 224, distance: 286.1
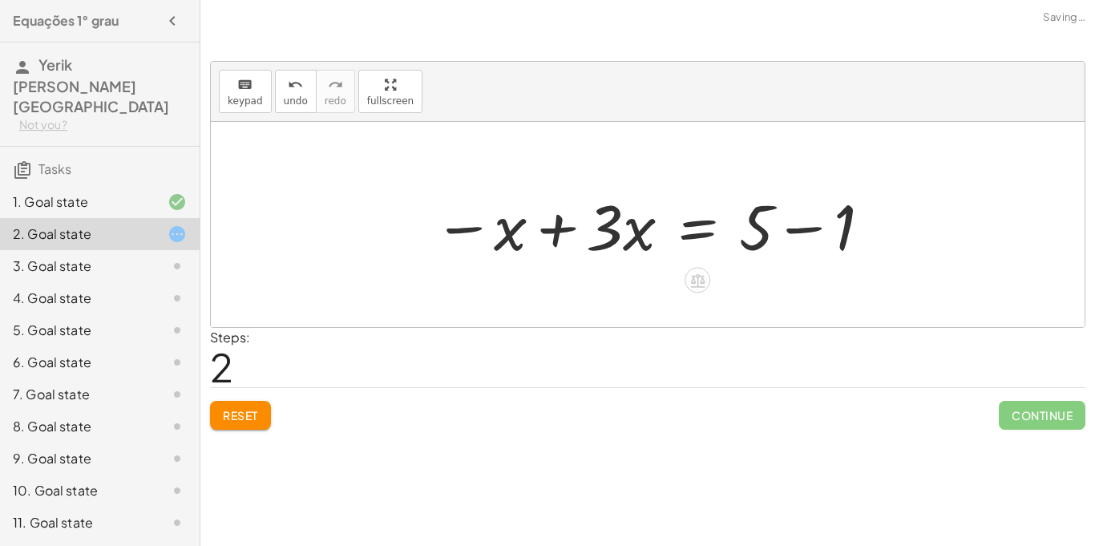
click at [805, 232] on div at bounding box center [653, 225] width 455 height 83
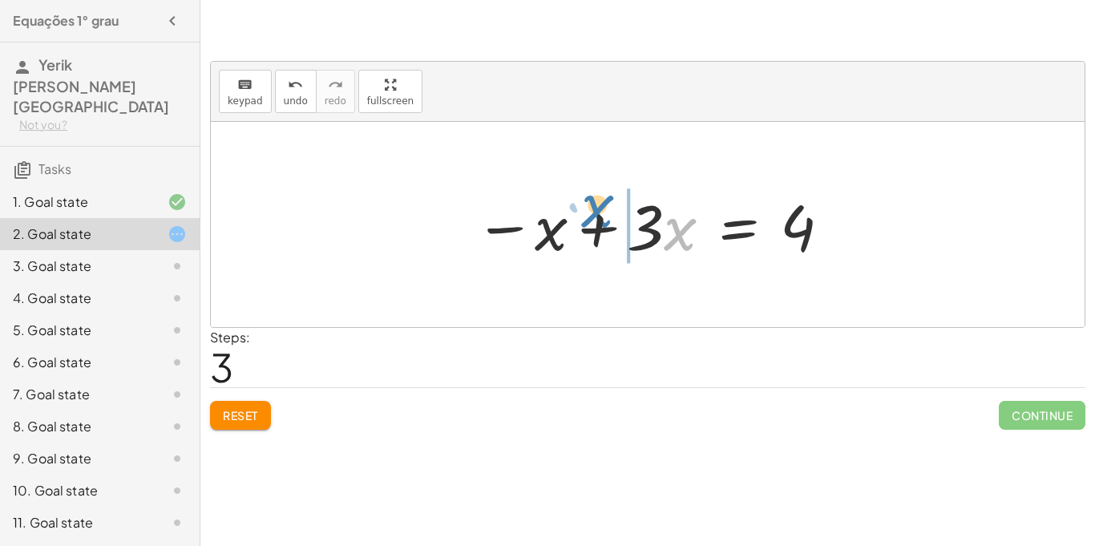
drag, startPoint x: 687, startPoint y: 221, endPoint x: 603, endPoint y: 198, distance: 86.5
click at [603, 198] on div at bounding box center [653, 225] width 374 height 83
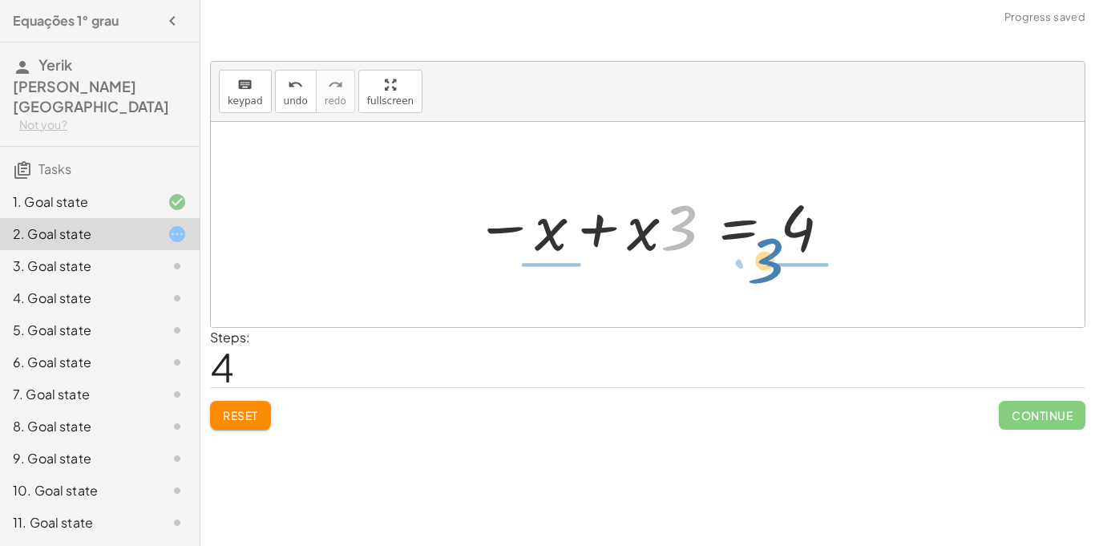
drag, startPoint x: 667, startPoint y: 213, endPoint x: 753, endPoint y: 245, distance: 92.3
click at [753, 245] on div at bounding box center [653, 225] width 374 height 83
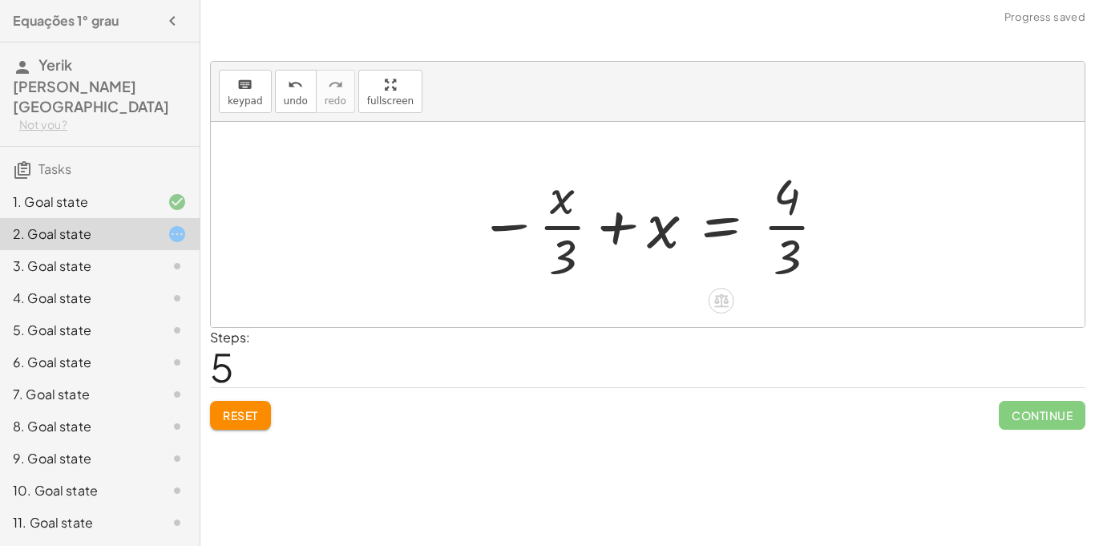
click at [786, 224] on div at bounding box center [652, 224] width 365 height 123
click at [552, 224] on div at bounding box center [652, 224] width 365 height 123
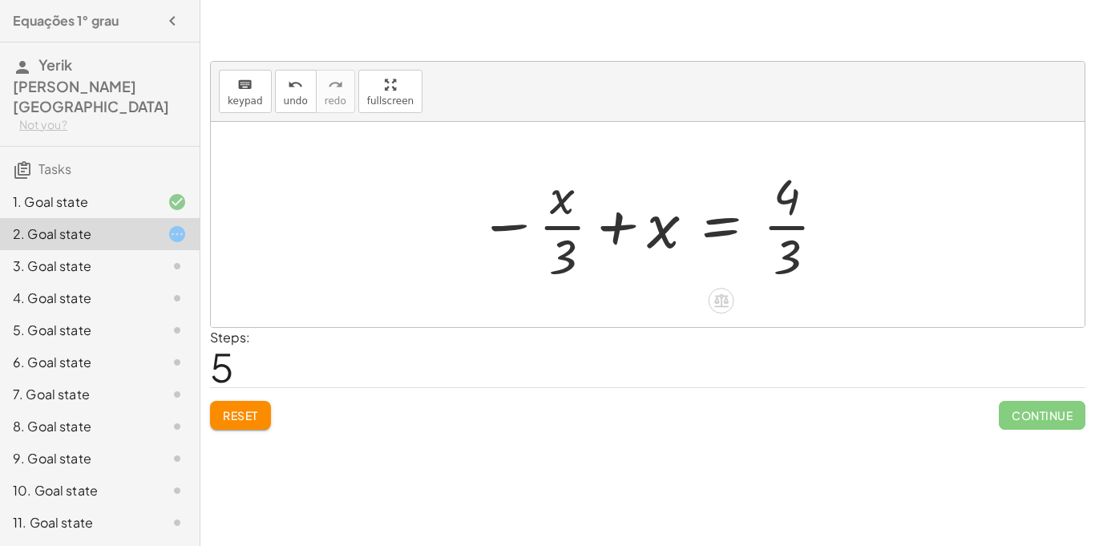
click at [552, 224] on div at bounding box center [652, 224] width 365 height 123
click at [664, 216] on div at bounding box center [652, 224] width 365 height 123
drag, startPoint x: 664, startPoint y: 218, endPoint x: 470, endPoint y: 265, distance: 200.4
click at [470, 265] on div at bounding box center [652, 224] width 365 height 123
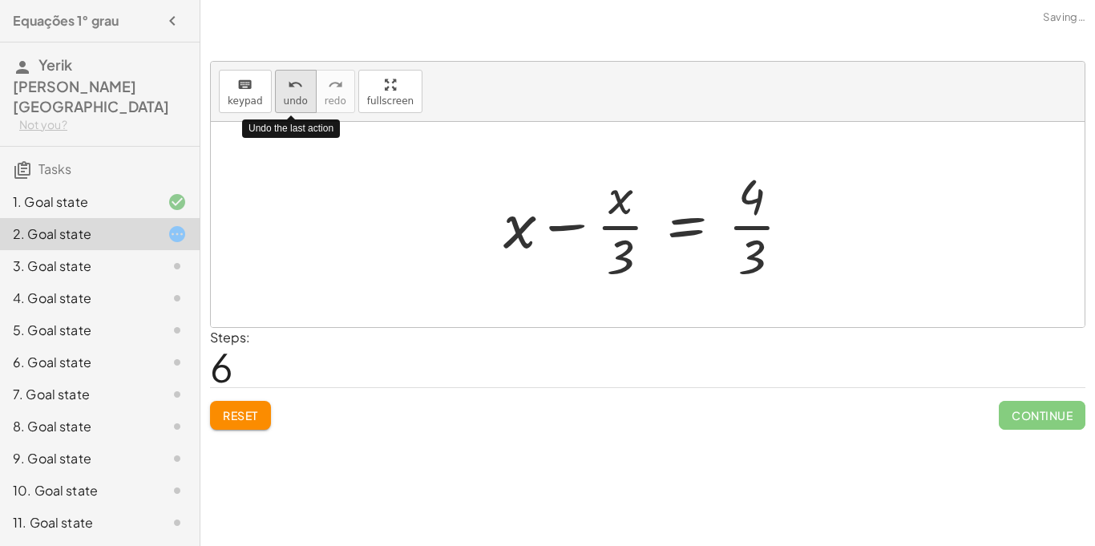
click at [284, 95] on span "undo" at bounding box center [296, 100] width 24 height 11
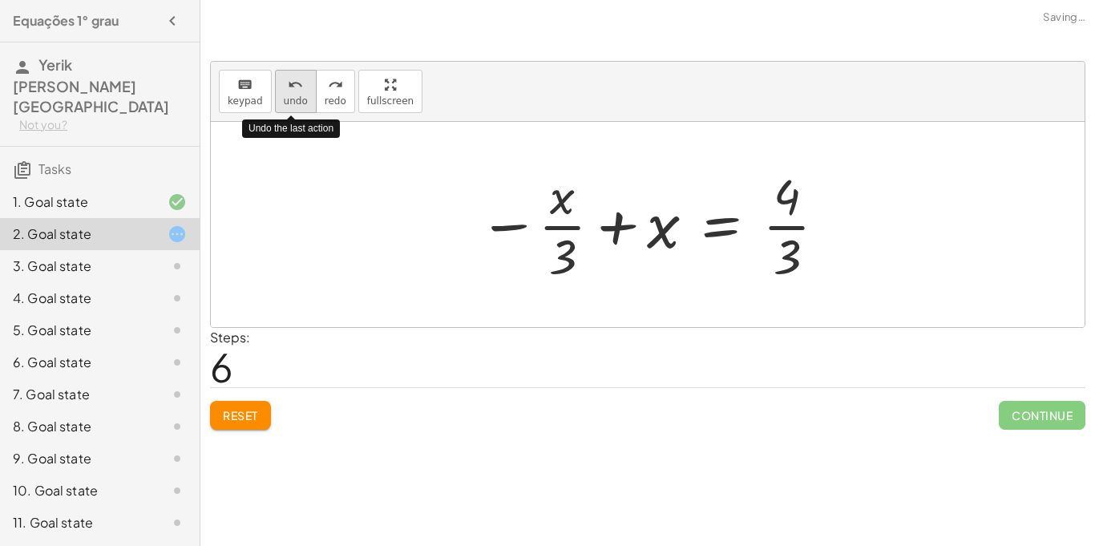
click at [284, 95] on span "undo" at bounding box center [296, 100] width 24 height 11
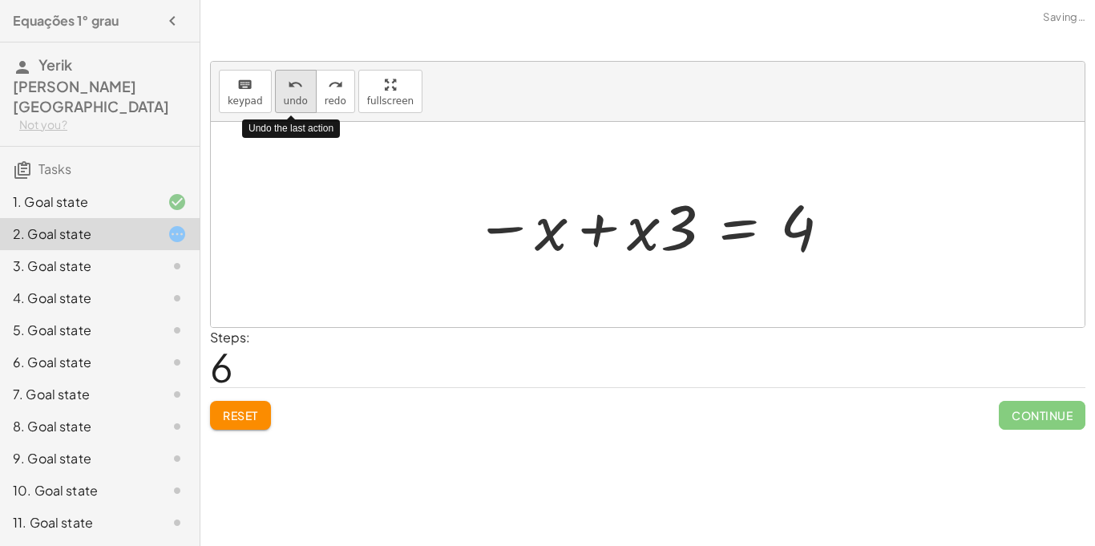
click at [284, 95] on span "undo" at bounding box center [296, 100] width 24 height 11
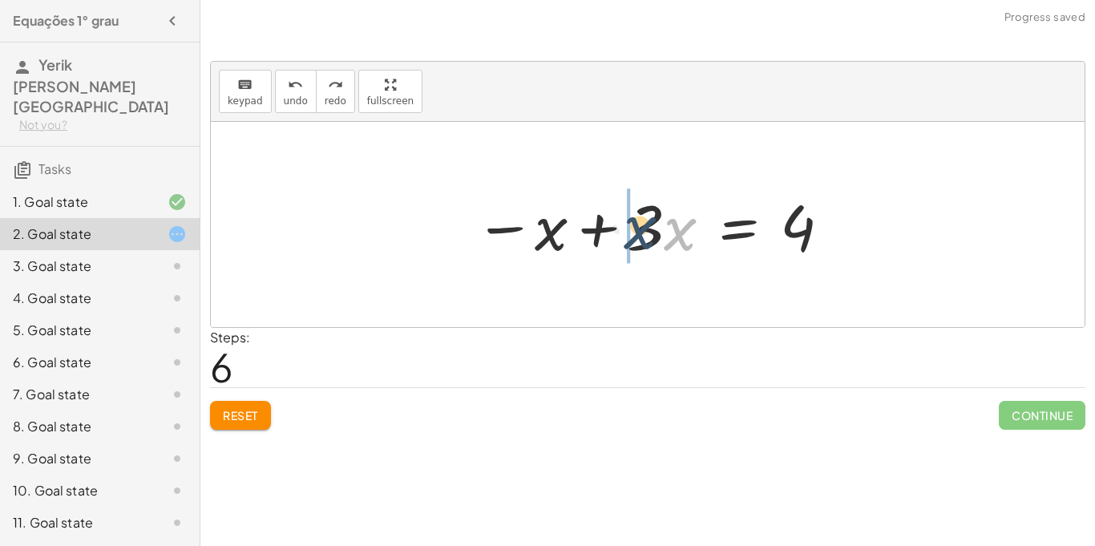
drag, startPoint x: 678, startPoint y: 229, endPoint x: 619, endPoint y: 232, distance: 59.4
click at [619, 232] on div at bounding box center [653, 225] width 374 height 83
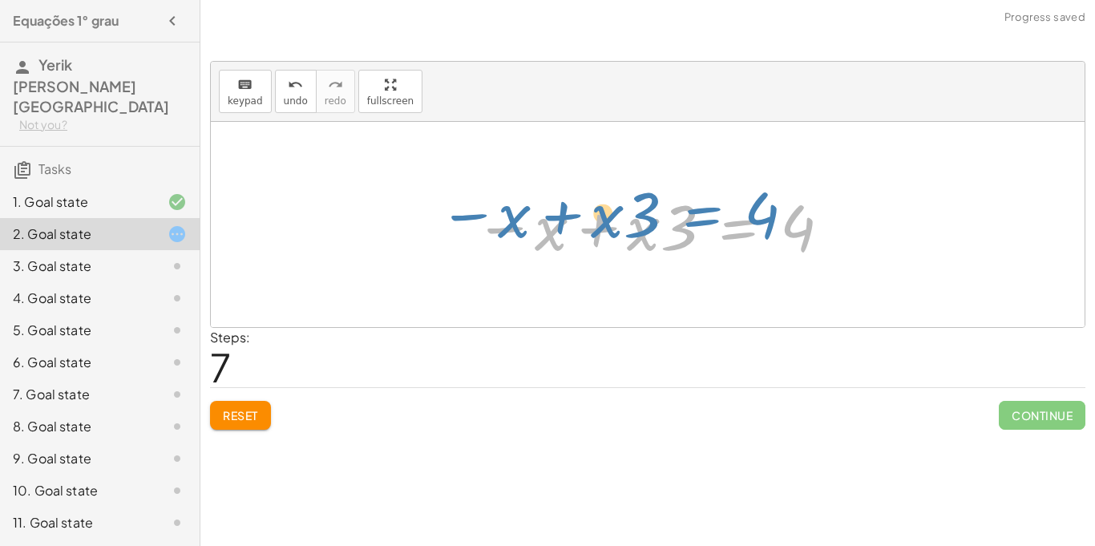
drag, startPoint x: 745, startPoint y: 220, endPoint x: 688, endPoint y: 207, distance: 58.3
click at [688, 207] on div at bounding box center [653, 225] width 374 height 83
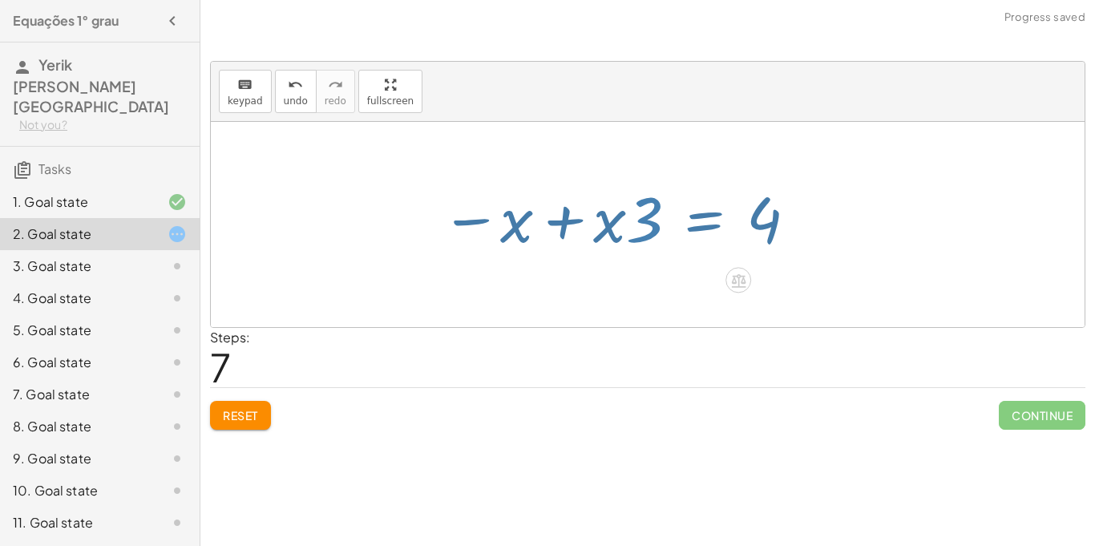
click at [681, 205] on div at bounding box center [653, 225] width 374 height 83
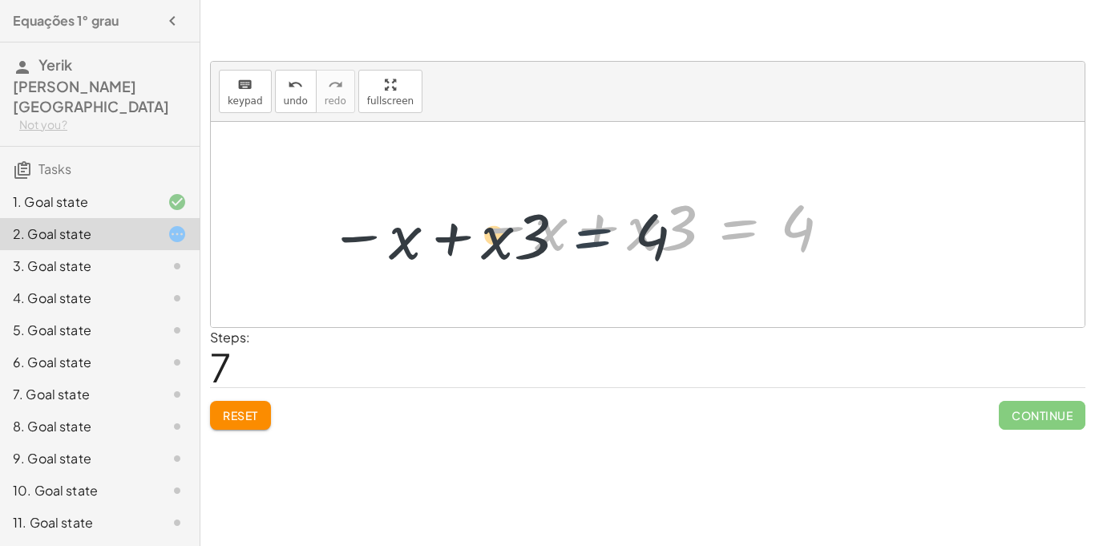
drag, startPoint x: 747, startPoint y: 225, endPoint x: 493, endPoint y: 240, distance: 254.5
click at [493, 240] on div at bounding box center [653, 225] width 374 height 83
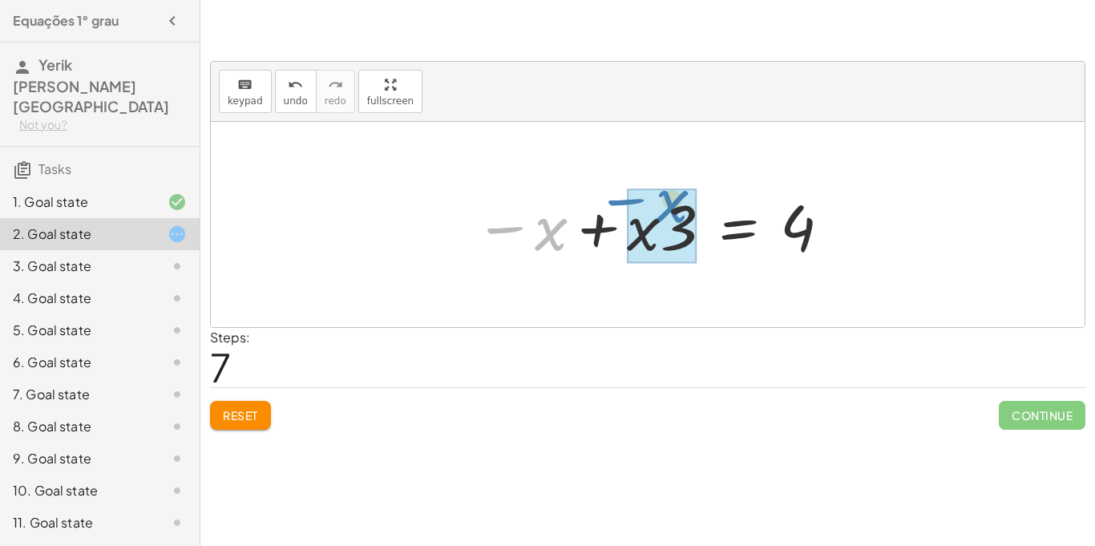
drag, startPoint x: 555, startPoint y: 230, endPoint x: 676, endPoint y: 202, distance: 123.4
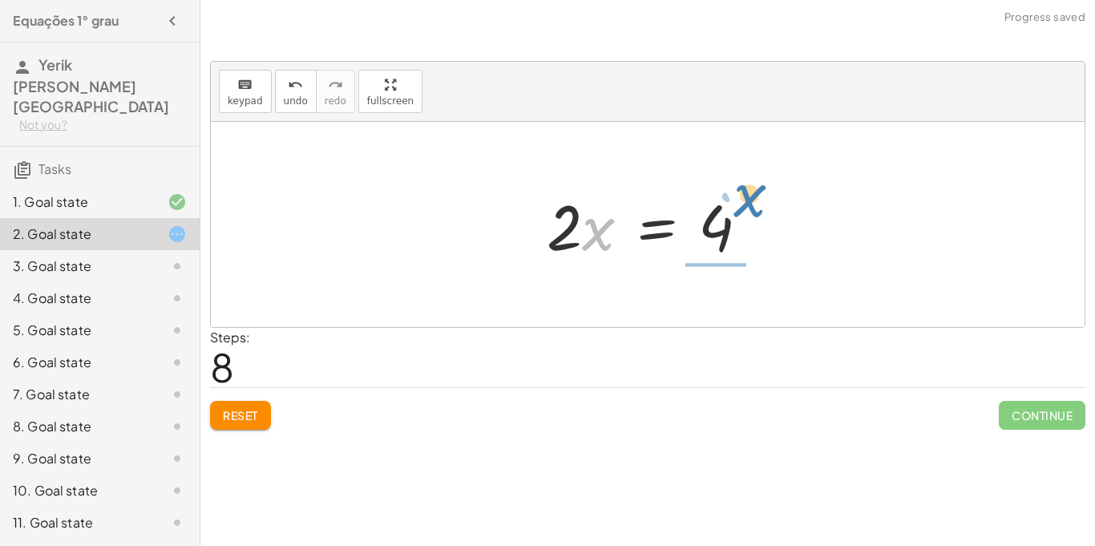
drag, startPoint x: 604, startPoint y: 242, endPoint x: 753, endPoint y: 212, distance: 152.1
click at [753, 212] on div at bounding box center [654, 225] width 231 height 83
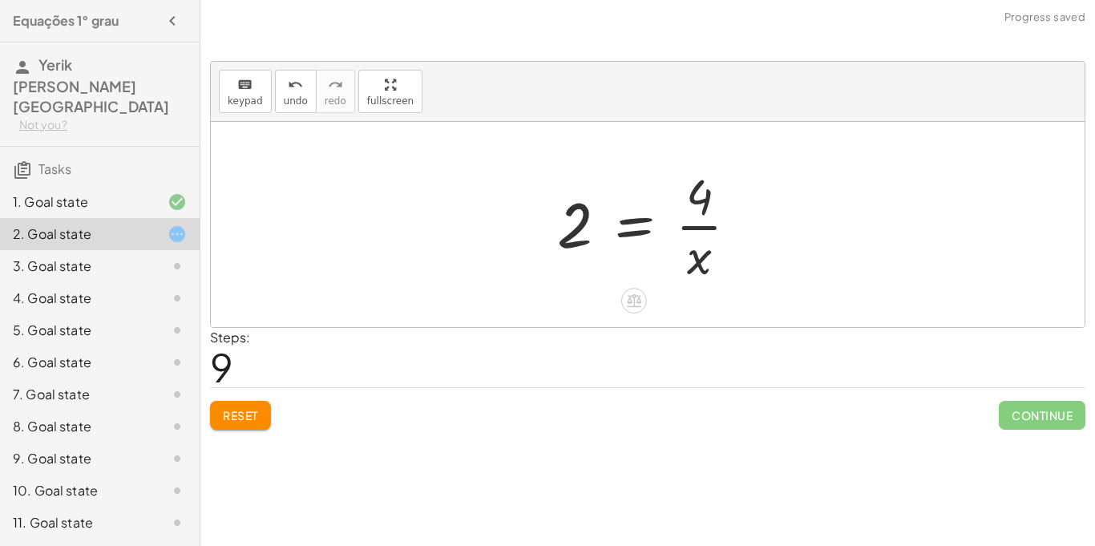
click at [700, 228] on div at bounding box center [654, 224] width 210 height 123
drag, startPoint x: 581, startPoint y: 229, endPoint x: 708, endPoint y: 279, distance: 136.0
click at [708, 279] on div at bounding box center [654, 224] width 210 height 123
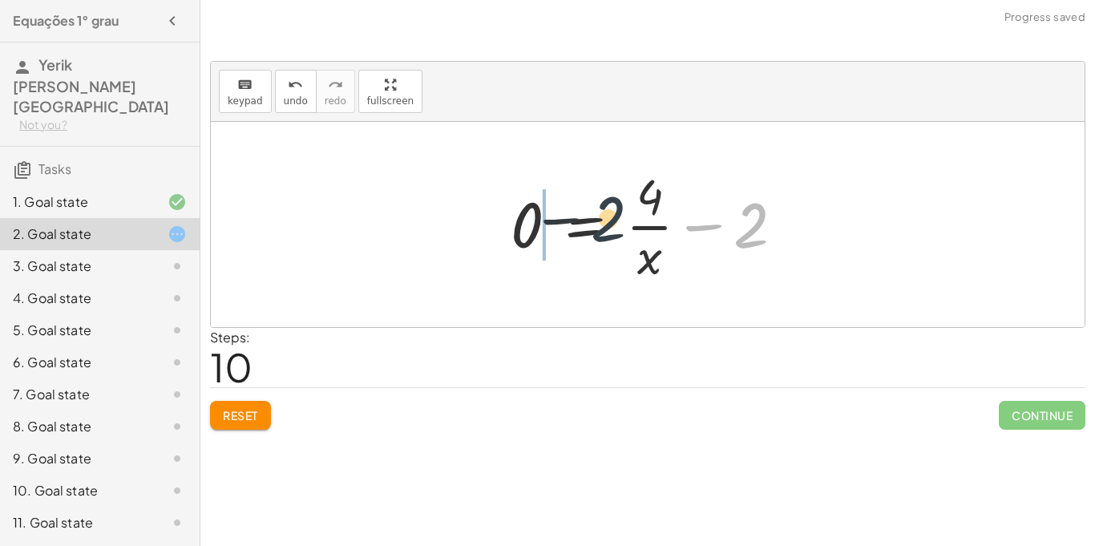
drag, startPoint x: 763, startPoint y: 217, endPoint x: 522, endPoint y: 210, distance: 241.3
click at [522, 210] on div at bounding box center [652, 224] width 301 height 123
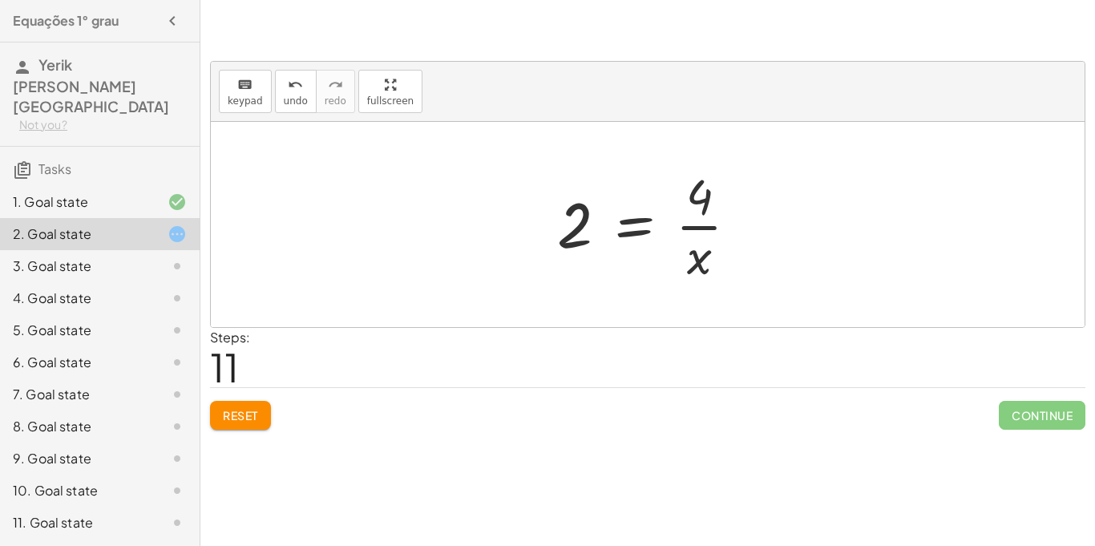
click at [251, 413] on span "Reset" at bounding box center [240, 415] width 35 height 14
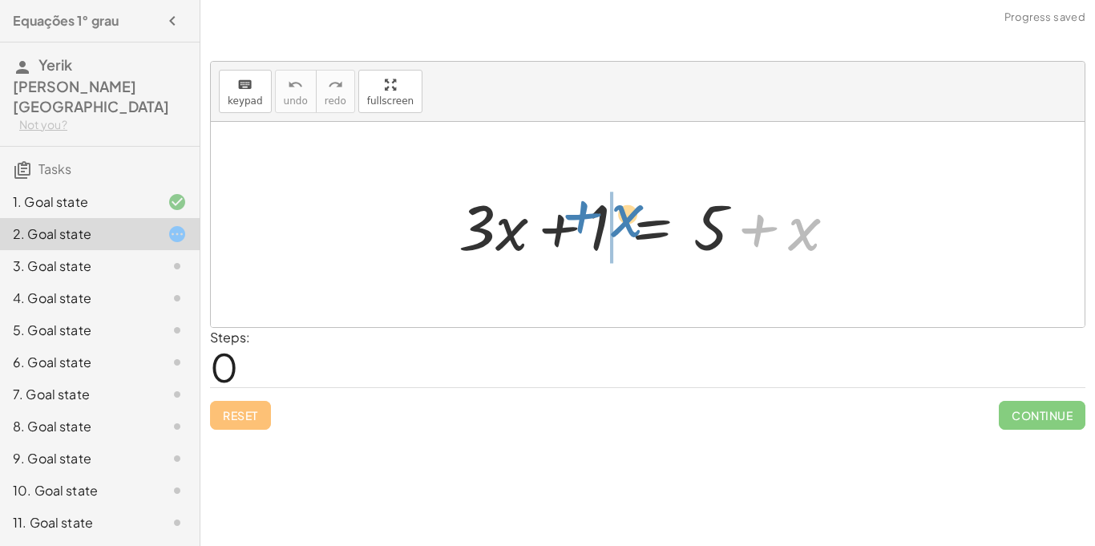
drag, startPoint x: 788, startPoint y: 223, endPoint x: 611, endPoint y: 209, distance: 177.6
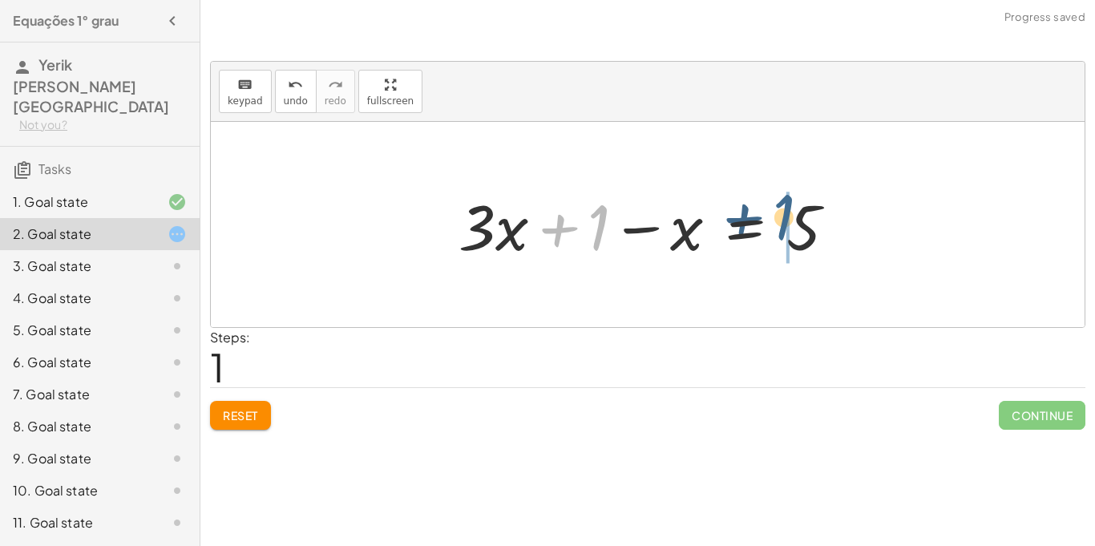
drag, startPoint x: 595, startPoint y: 216, endPoint x: 825, endPoint y: 215, distance: 229.2
click at [825, 215] on div at bounding box center [653, 225] width 406 height 83
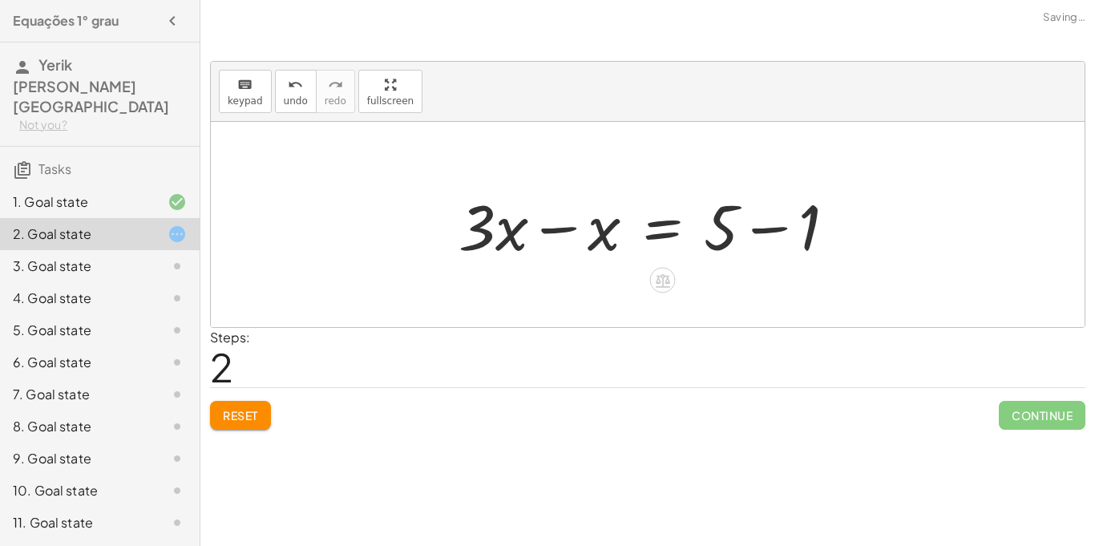
click at [777, 232] on div at bounding box center [653, 225] width 406 height 83
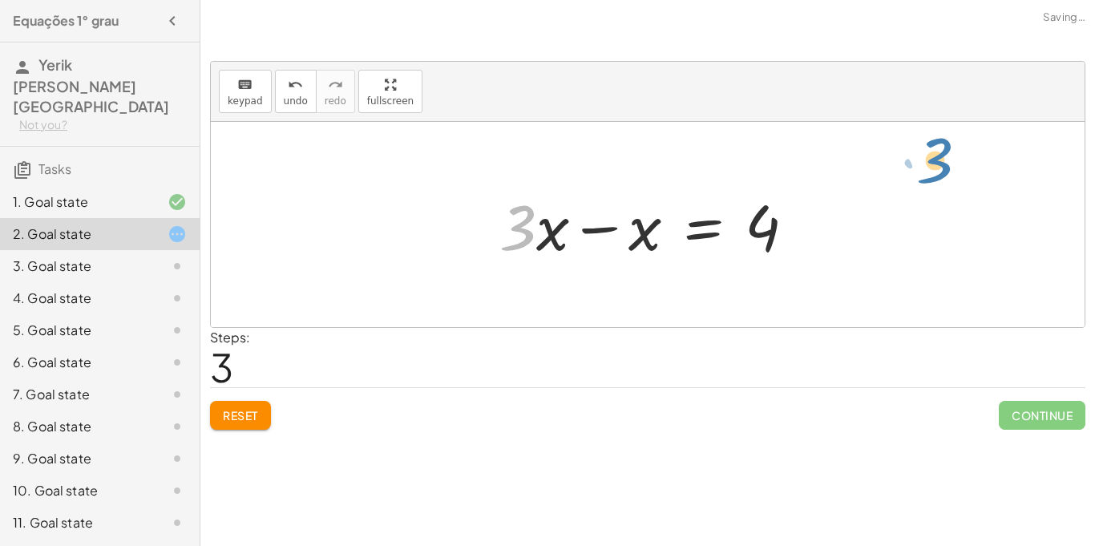
drag, startPoint x: 524, startPoint y: 232, endPoint x: 940, endPoint y: 165, distance: 421.2
click at [927, 184] on div at bounding box center [648, 224] width 874 height 205
drag, startPoint x: 518, startPoint y: 226, endPoint x: 732, endPoint y: 233, distance: 214.1
click at [732, 233] on div at bounding box center [653, 225] width 325 height 83
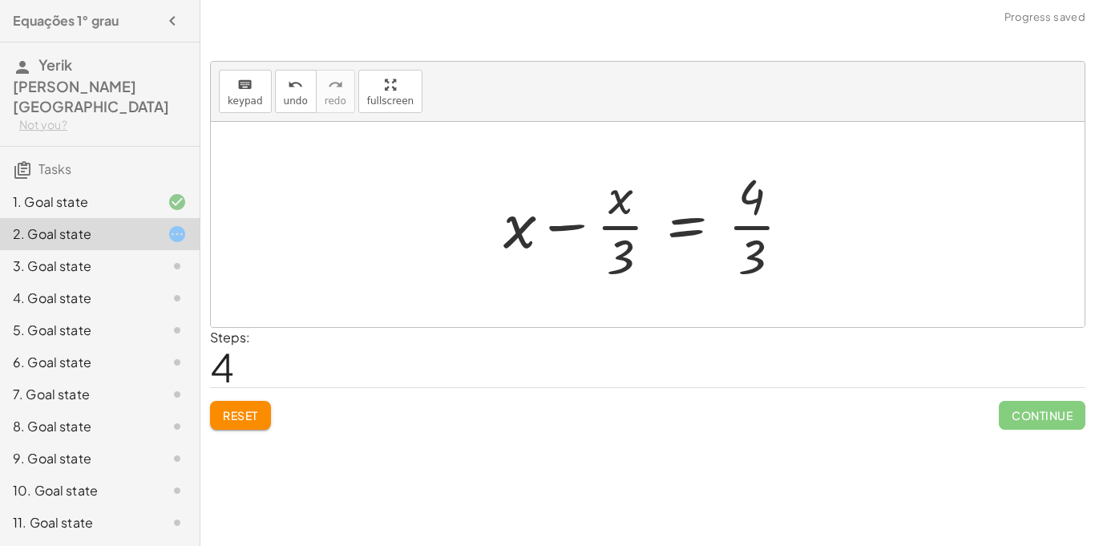
click at [223, 412] on span "Reset" at bounding box center [240, 415] width 35 height 14
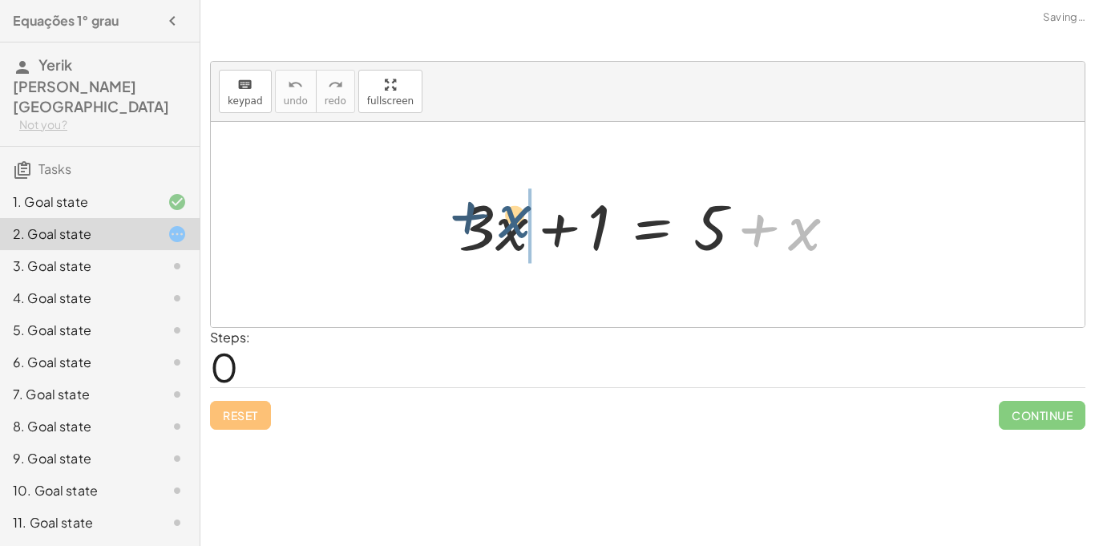
drag, startPoint x: 806, startPoint y: 228, endPoint x: 517, endPoint y: 216, distance: 289.5
click at [517, 216] on div at bounding box center [653, 225] width 406 height 83
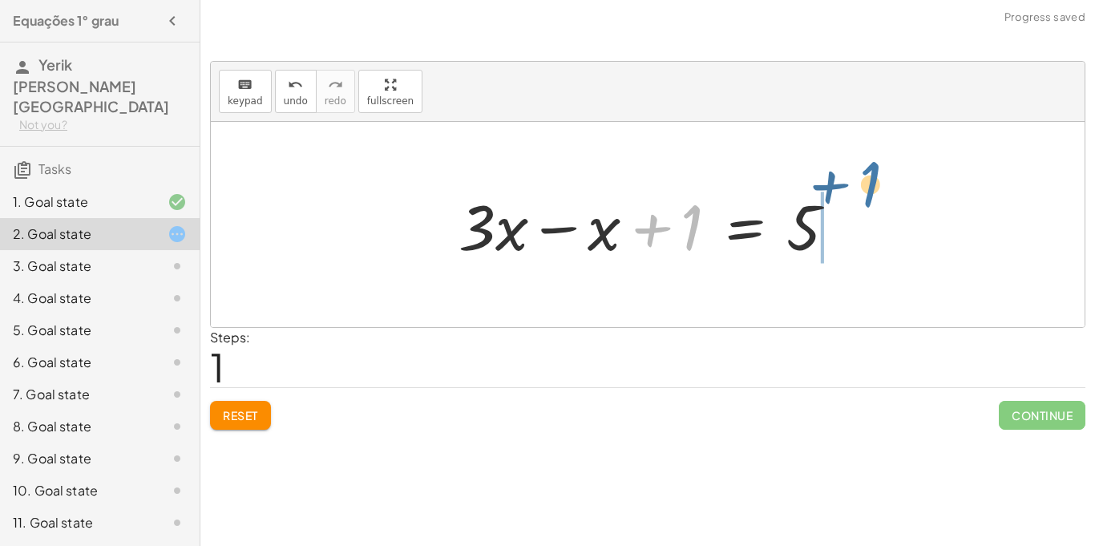
drag, startPoint x: 701, startPoint y: 221, endPoint x: 882, endPoint y: 180, distance: 184.9
click at [882, 180] on div "+ · 3 · x + 1 = + 5 + x + 1 + · 3 · x + 1 = 5 x −" at bounding box center [648, 224] width 874 height 205
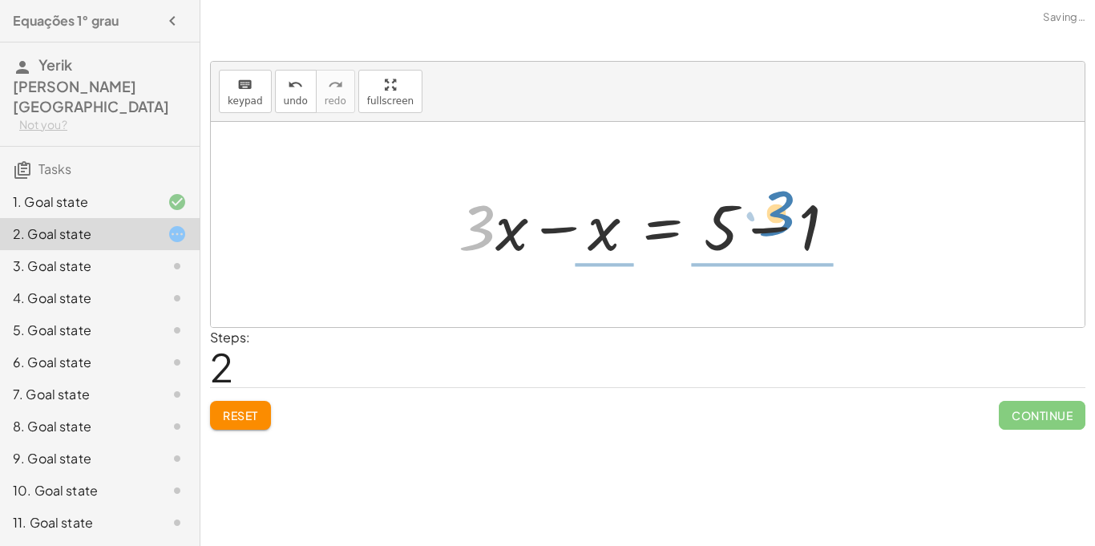
drag, startPoint x: 482, startPoint y: 237, endPoint x: 792, endPoint y: 226, distance: 310.3
click at [792, 226] on div at bounding box center [653, 225] width 406 height 83
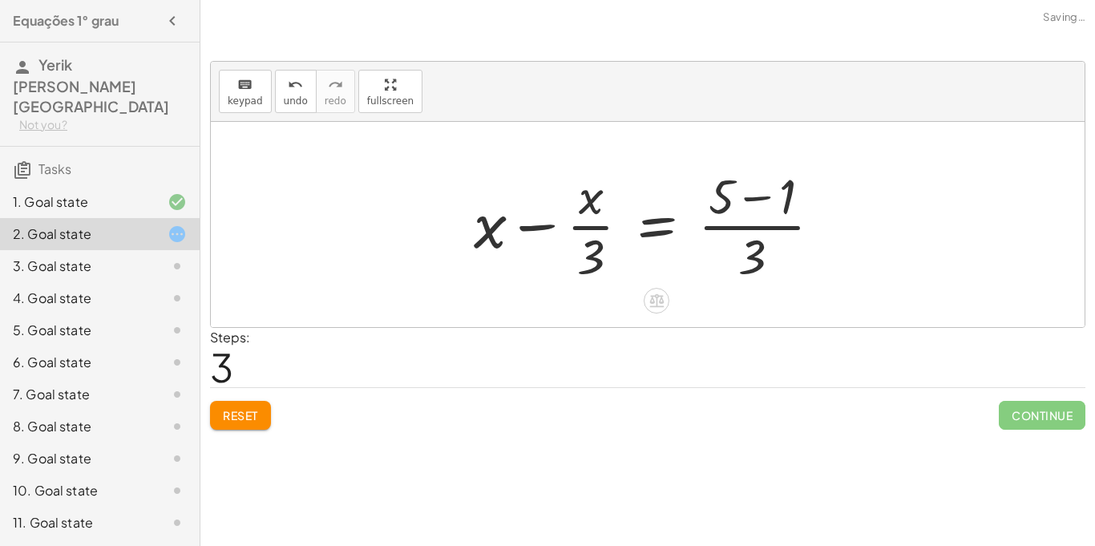
click at [790, 228] on div at bounding box center [654, 224] width 377 height 123
click at [595, 227] on div at bounding box center [654, 224] width 377 height 123
drag, startPoint x: 595, startPoint y: 248, endPoint x: 727, endPoint y: 259, distance: 132.7
click at [727, 259] on div at bounding box center [654, 224] width 377 height 123
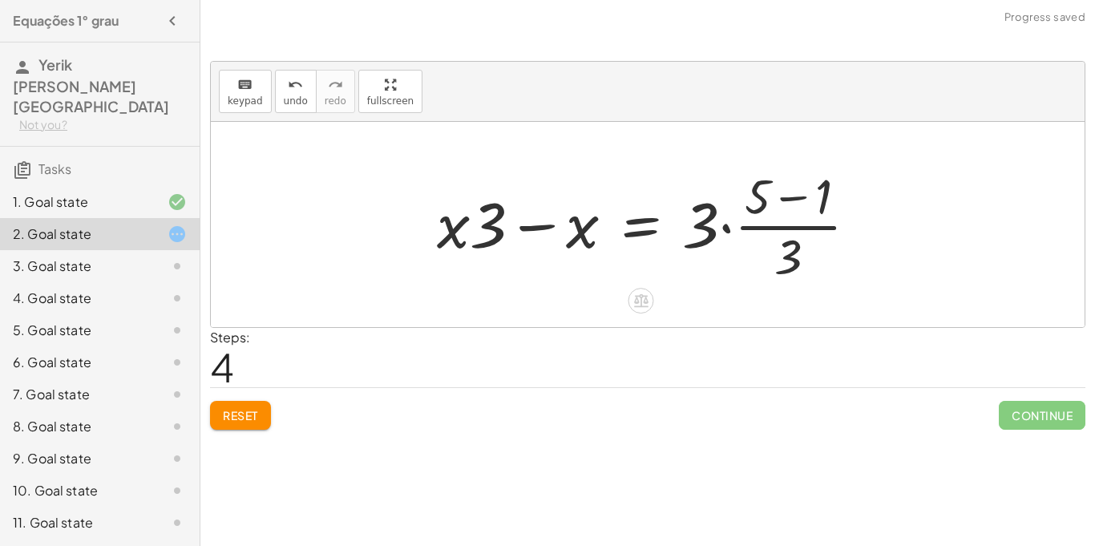
click at [763, 226] on div at bounding box center [654, 224] width 450 height 123
drag, startPoint x: 494, startPoint y: 212, endPoint x: 719, endPoint y: 216, distance: 224.4
click at [719, 216] on div at bounding box center [654, 224] width 450 height 123
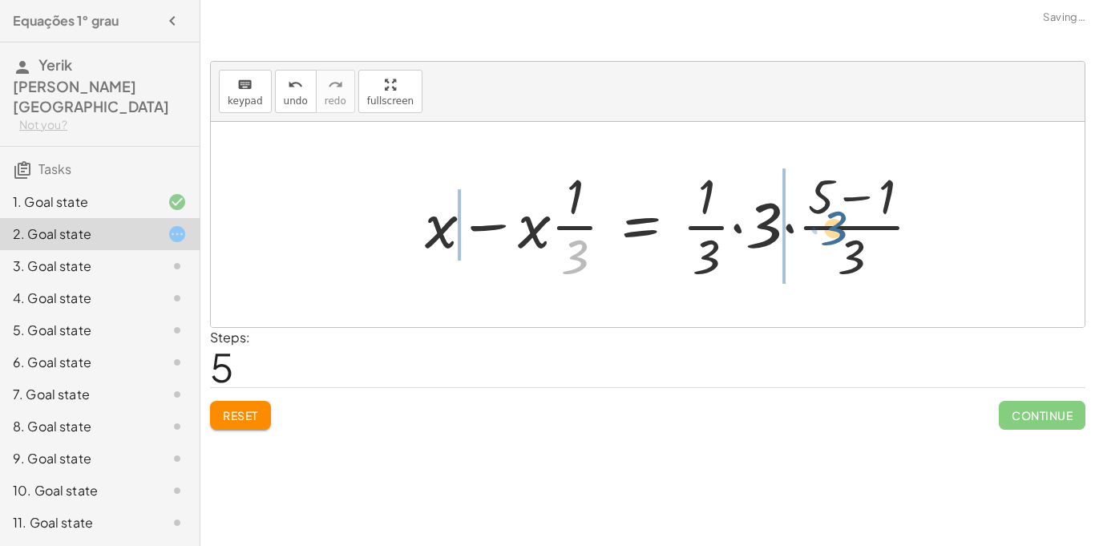
drag, startPoint x: 573, startPoint y: 262, endPoint x: 874, endPoint y: 236, distance: 301.7
click at [874, 236] on div at bounding box center [679, 224] width 525 height 123
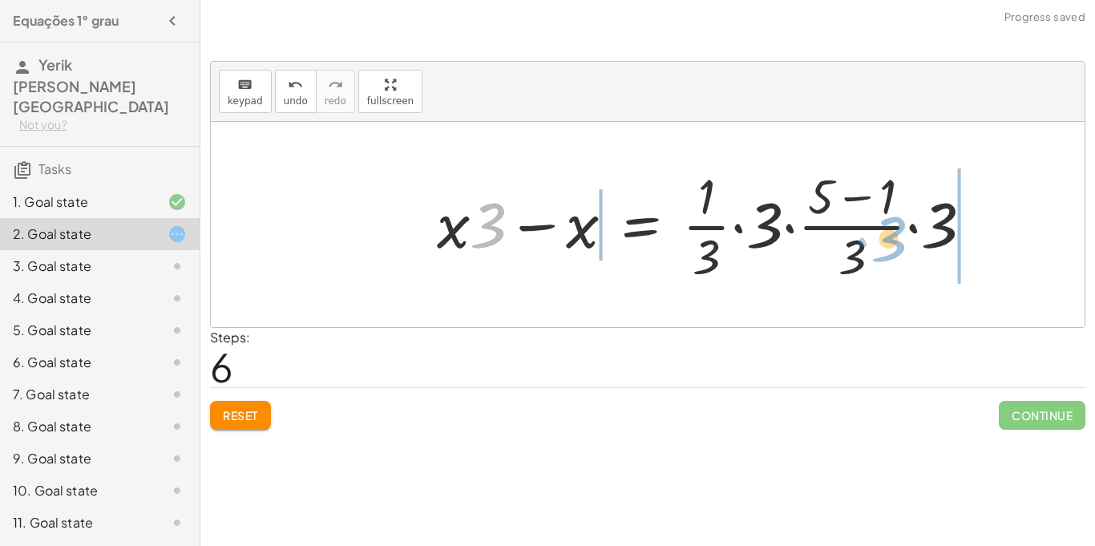
drag, startPoint x: 490, startPoint y: 231, endPoint x: 893, endPoint y: 246, distance: 403.4
click at [893, 246] on div at bounding box center [711, 224] width 565 height 123
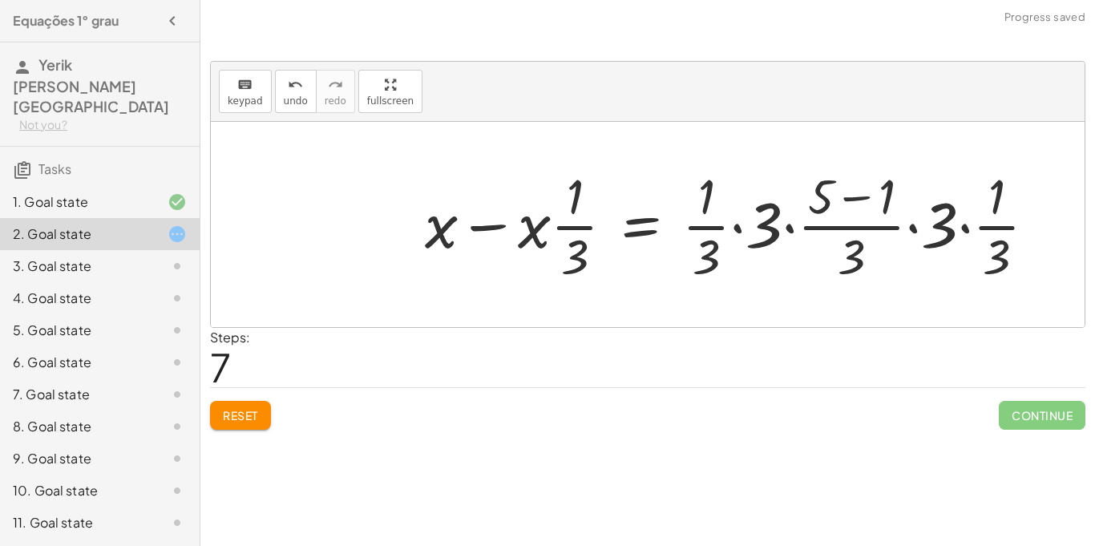
click at [244, 406] on button "Reset" at bounding box center [240, 415] width 61 height 29
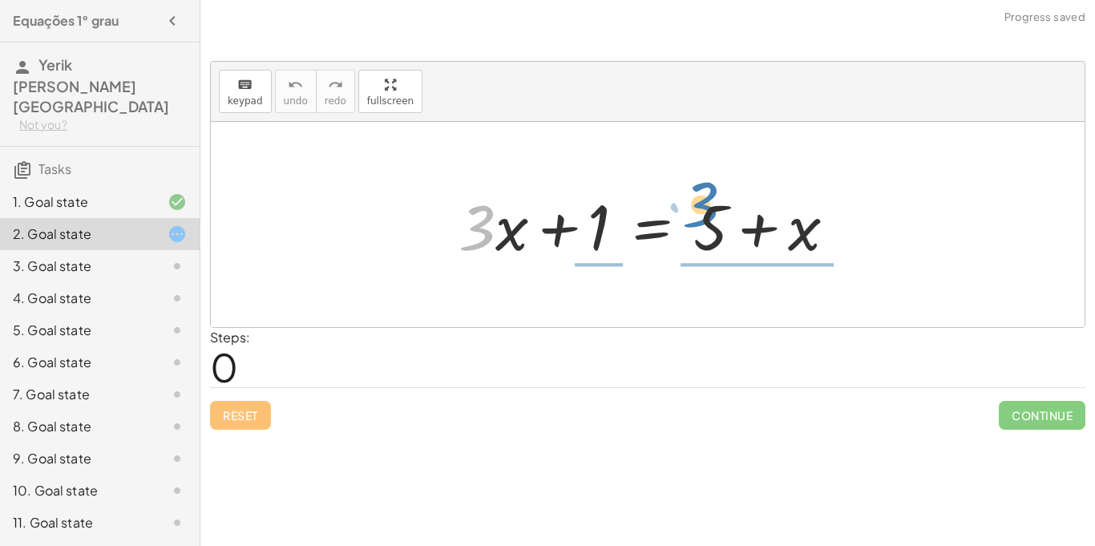
drag, startPoint x: 483, startPoint y: 211, endPoint x: 707, endPoint y: 188, distance: 224.8
click at [707, 188] on div at bounding box center [653, 225] width 406 height 83
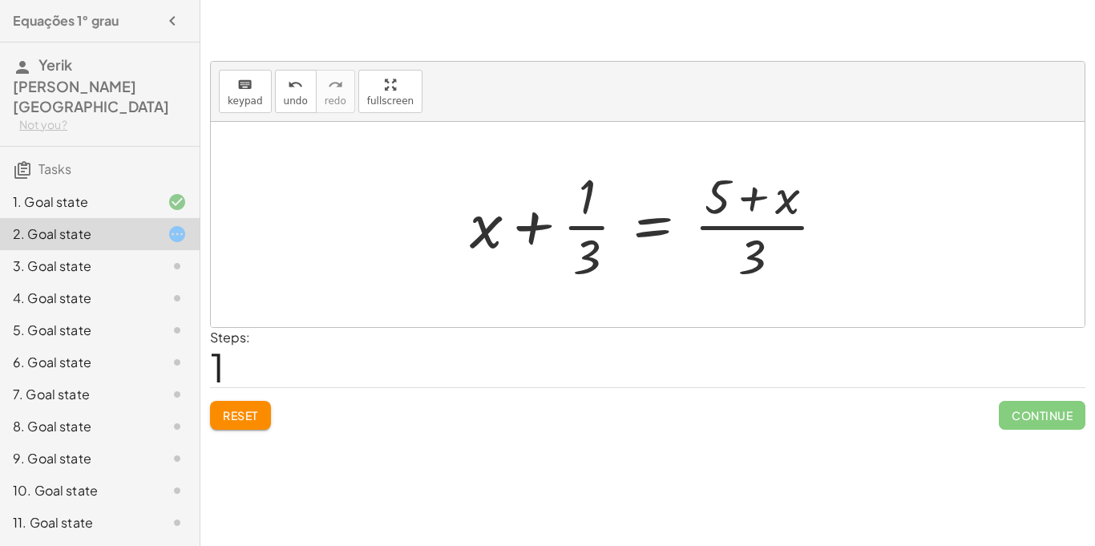
click at [224, 406] on button "Reset" at bounding box center [240, 415] width 61 height 29
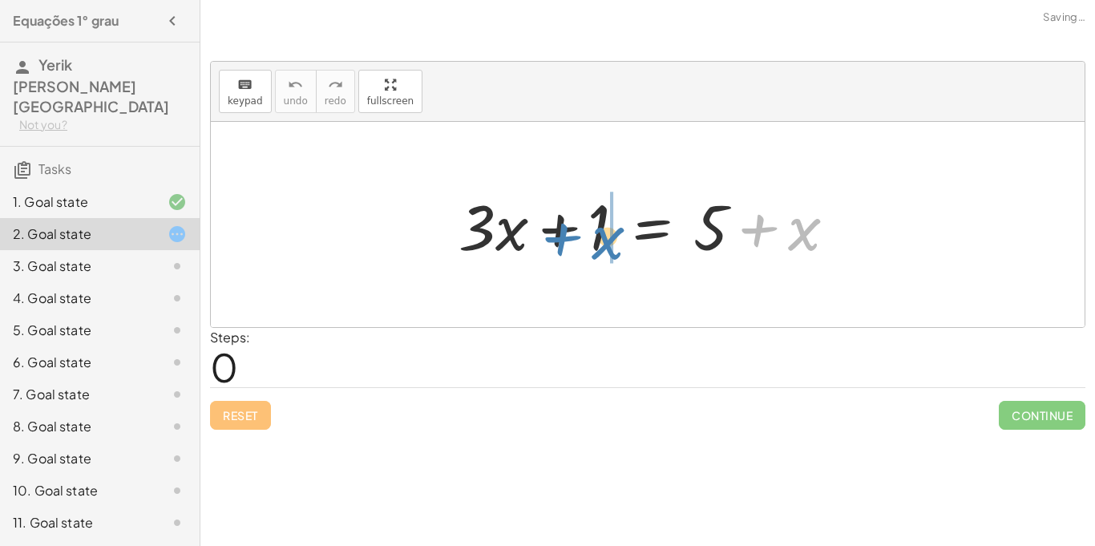
drag, startPoint x: 801, startPoint y: 234, endPoint x: 604, endPoint y: 243, distance: 196.5
click at [604, 243] on div at bounding box center [653, 225] width 406 height 83
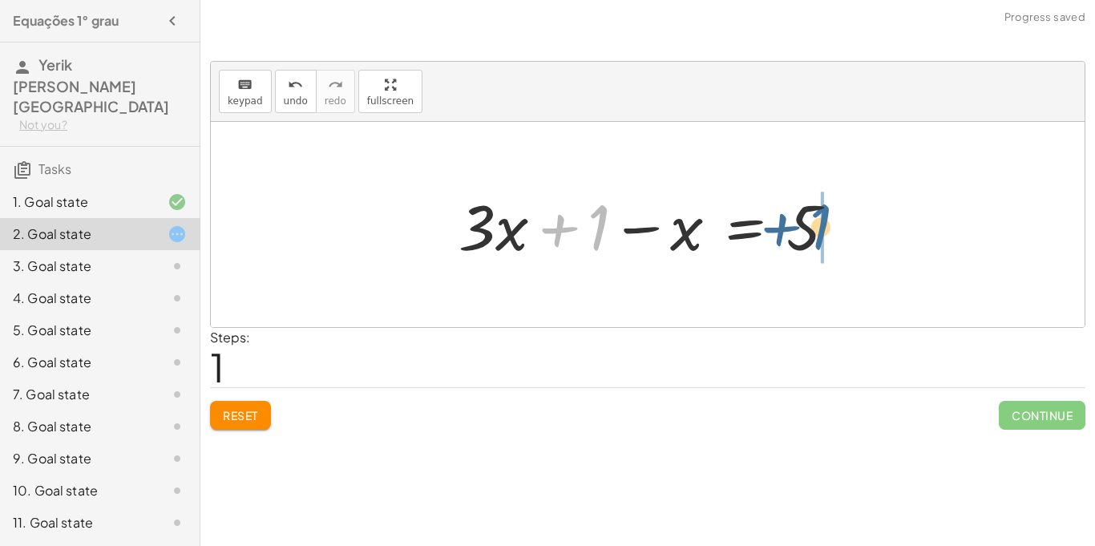
drag, startPoint x: 595, startPoint y: 227, endPoint x: 836, endPoint y: 227, distance: 240.4
click at [836, 227] on div at bounding box center [653, 225] width 406 height 83
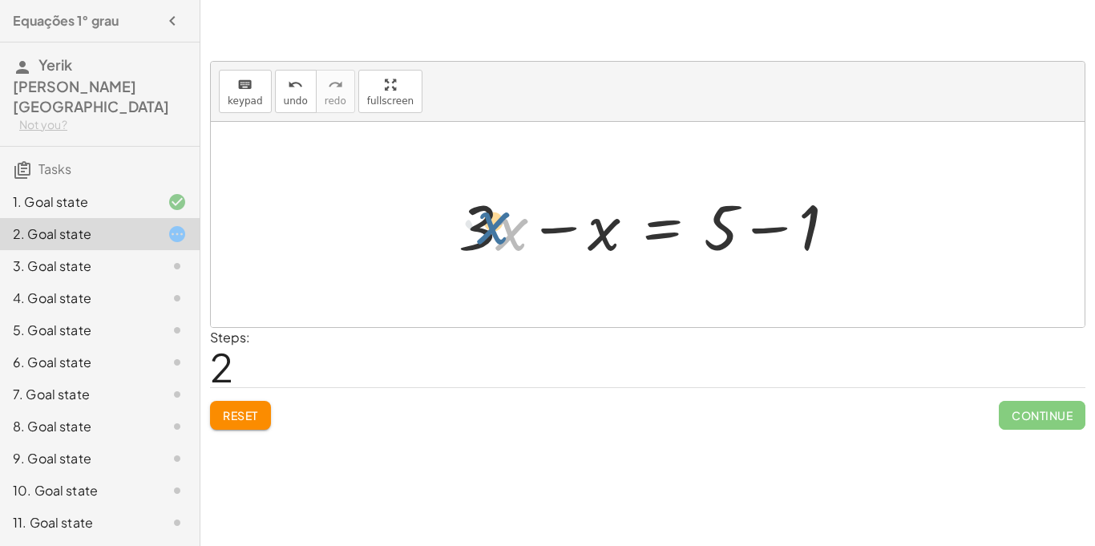
drag, startPoint x: 511, startPoint y: 244, endPoint x: 488, endPoint y: 237, distance: 24.1
click at [488, 237] on div at bounding box center [653, 225] width 406 height 83
drag, startPoint x: 514, startPoint y: 237, endPoint x: 622, endPoint y: 243, distance: 108.3
click at [622, 243] on div at bounding box center [653, 225] width 406 height 83
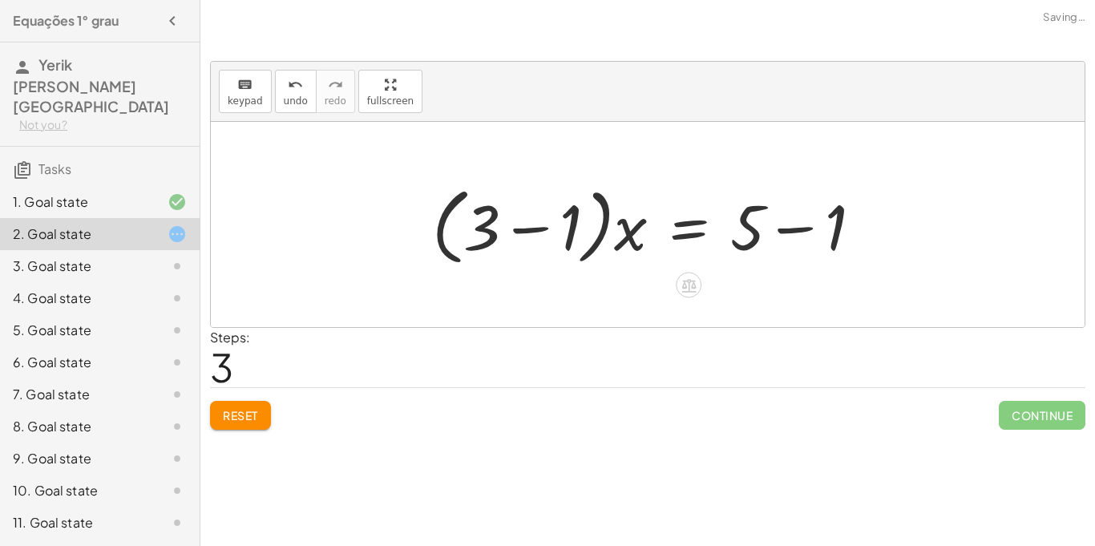
click at [542, 232] on div at bounding box center [653, 225] width 458 height 92
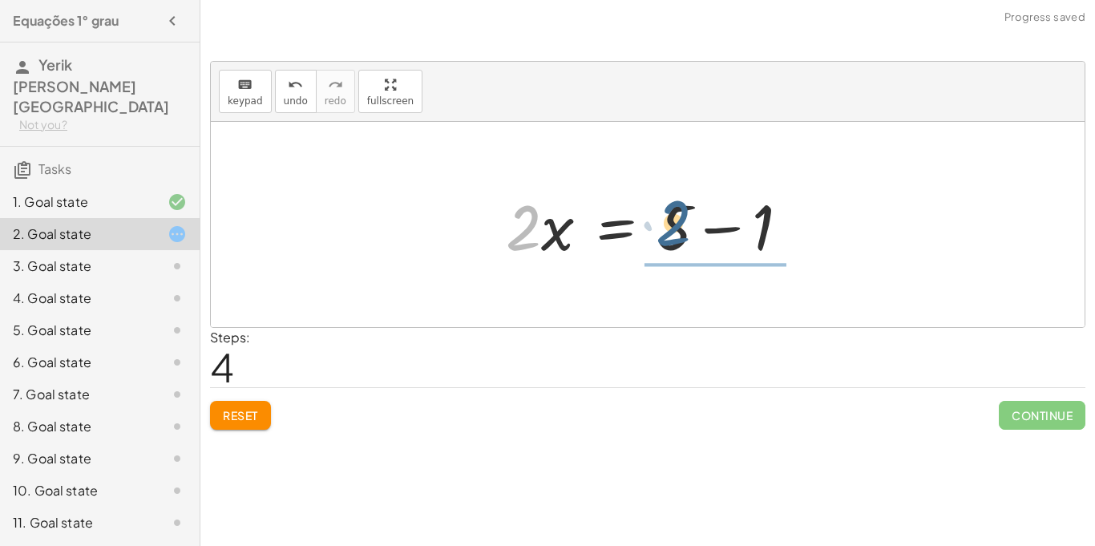
drag, startPoint x: 531, startPoint y: 236, endPoint x: 688, endPoint y: 232, distance: 157.9
click at [688, 232] on div at bounding box center [654, 225] width 312 height 83
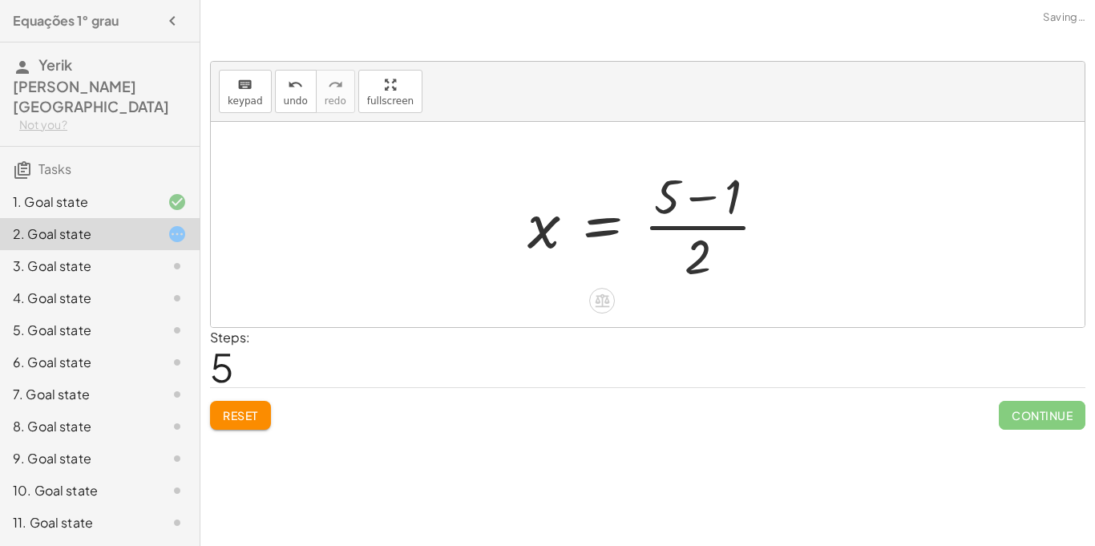
click at [710, 230] on div at bounding box center [653, 224] width 268 height 123
click at [668, 230] on div at bounding box center [653, 224] width 268 height 123
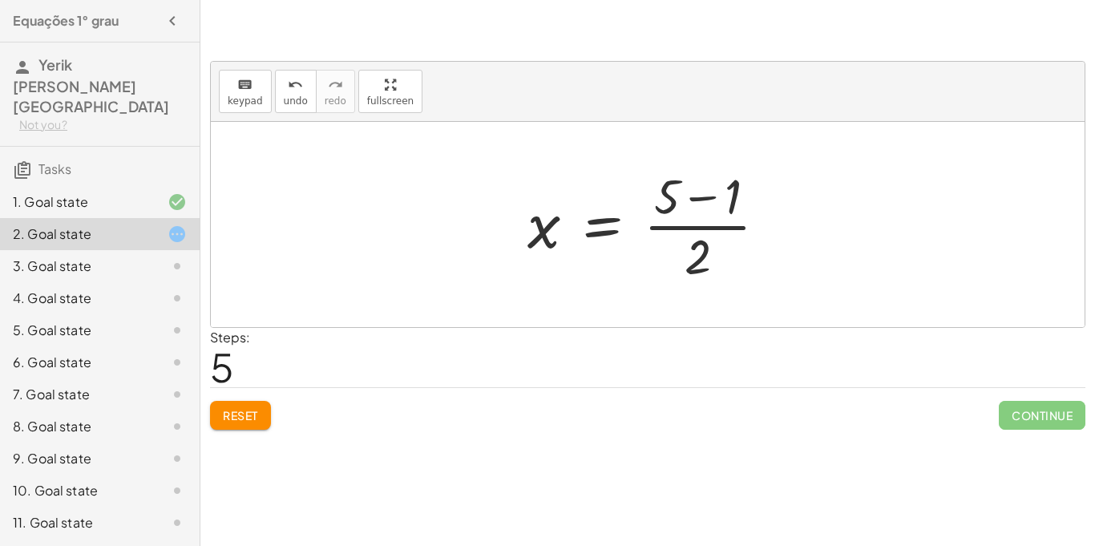
click at [228, 421] on span "Reset" at bounding box center [240, 415] width 35 height 14
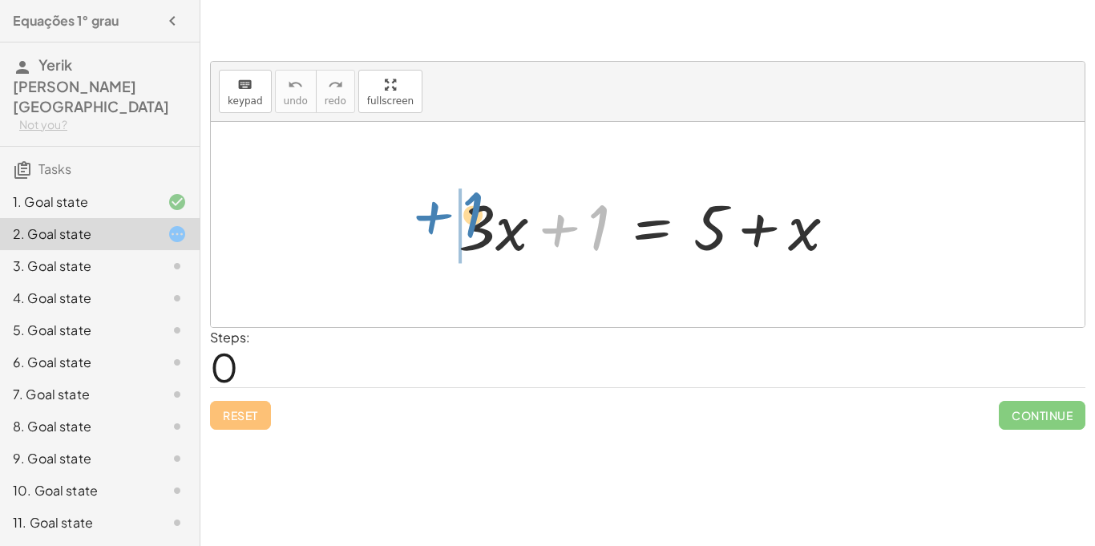
drag, startPoint x: 566, startPoint y: 220, endPoint x: 441, endPoint y: 210, distance: 125.5
click at [441, 210] on div "+ 1 + · 3 · x + 1 = + 5 + x" at bounding box center [647, 225] width 426 height 91
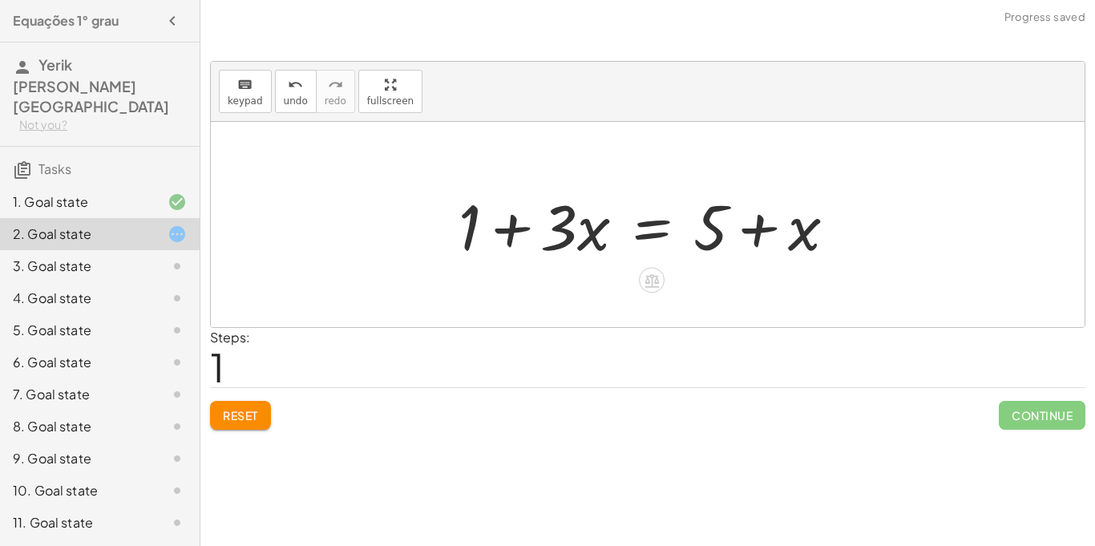
click at [517, 219] on div at bounding box center [653, 225] width 406 height 83
drag, startPoint x: 587, startPoint y: 225, endPoint x: 749, endPoint y: 226, distance: 161.9
click at [749, 226] on div at bounding box center [653, 225] width 406 height 83
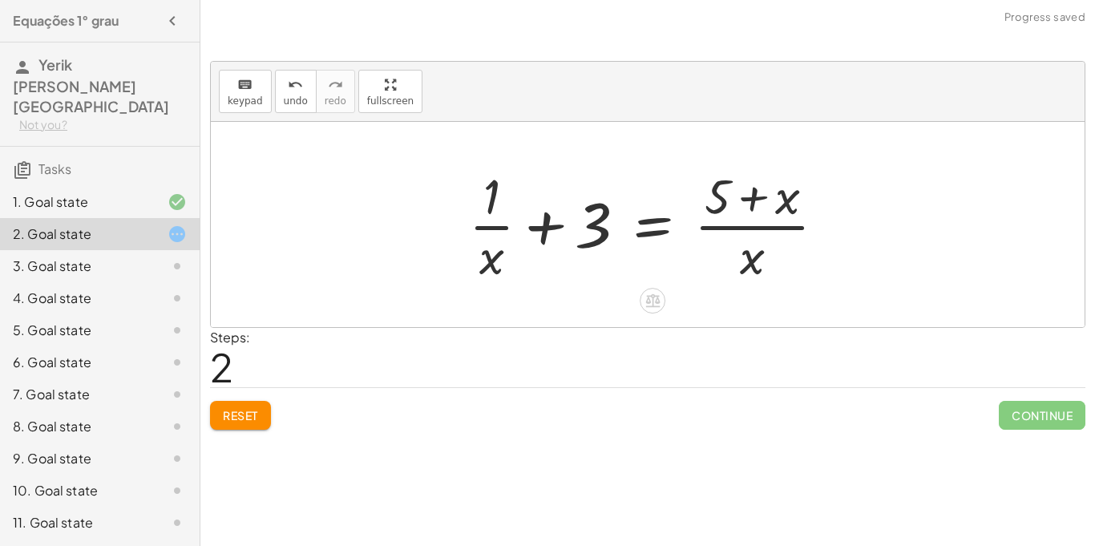
click at [547, 236] on div at bounding box center [653, 224] width 385 height 123
drag, startPoint x: 494, startPoint y: 260, endPoint x: 705, endPoint y: 263, distance: 210.8
click at [705, 263] on div at bounding box center [653, 224] width 385 height 123
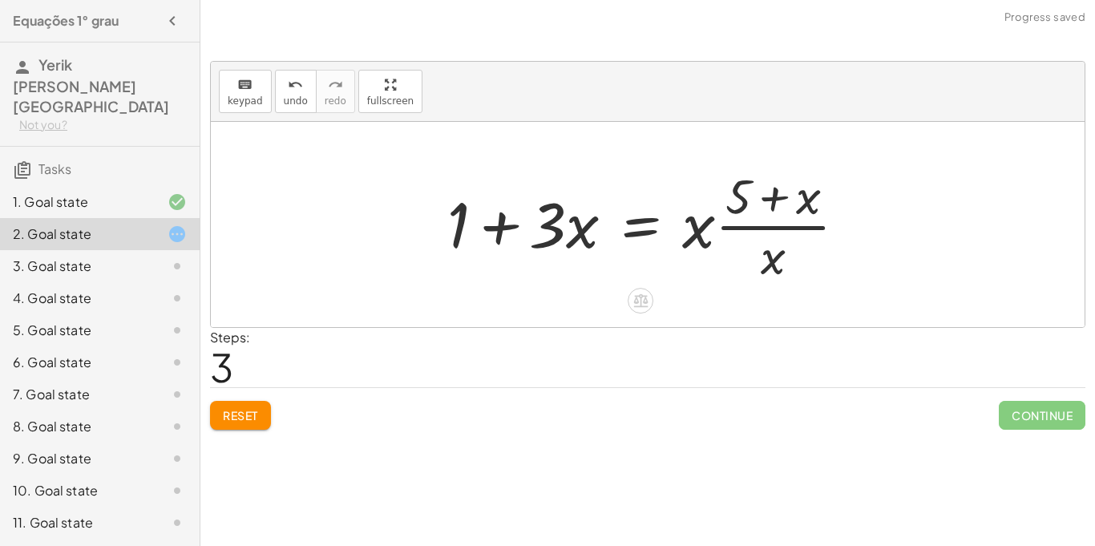
click at [553, 238] on div at bounding box center [653, 224] width 428 height 123
click at [278, 79] on button "undo undo" at bounding box center [296, 91] width 42 height 43
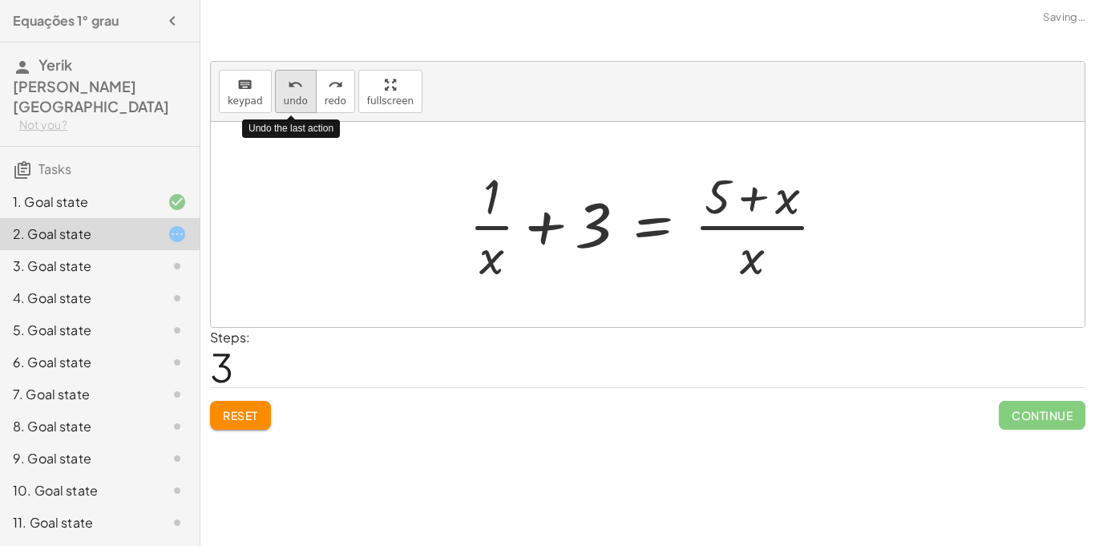
click at [278, 79] on button "undo undo" at bounding box center [296, 91] width 42 height 43
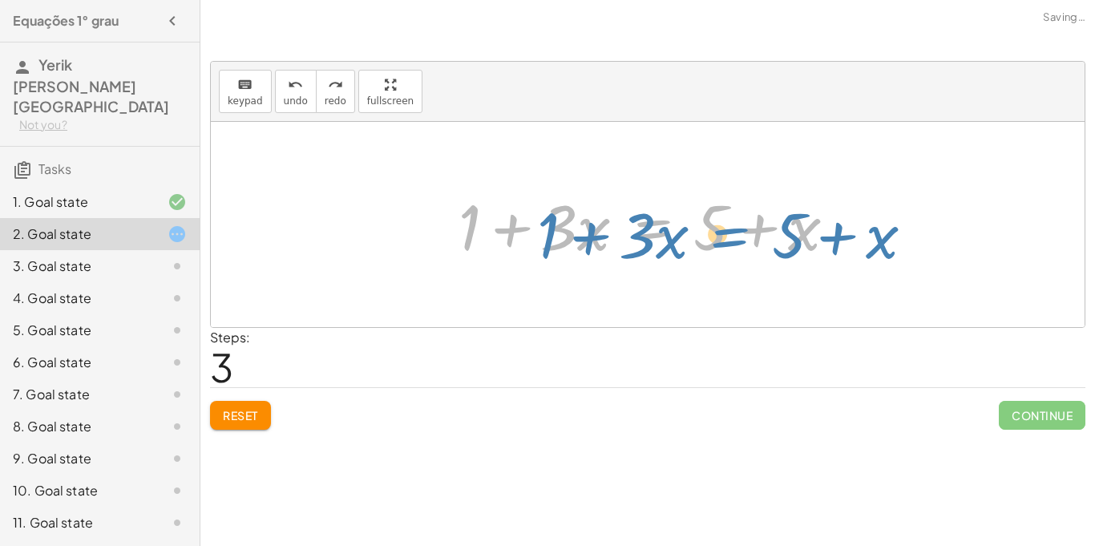
drag, startPoint x: 668, startPoint y: 216, endPoint x: 742, endPoint y: 220, distance: 74.6
click at [742, 220] on div at bounding box center [653, 225] width 406 height 83
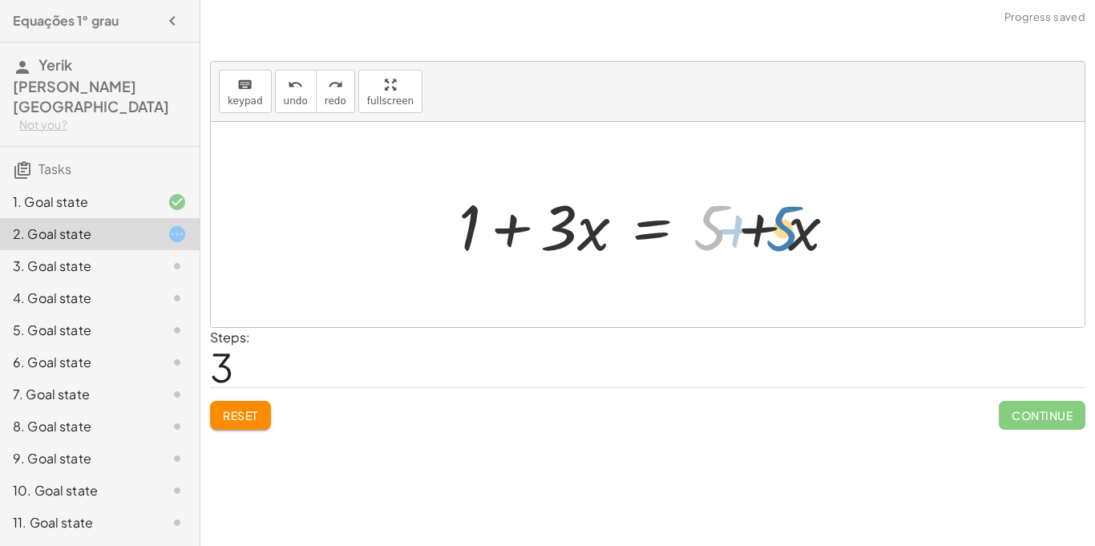
drag, startPoint x: 716, startPoint y: 221, endPoint x: 789, endPoint y: 222, distance: 72.9
click at [789, 222] on div at bounding box center [653, 225] width 406 height 83
drag, startPoint x: 721, startPoint y: 227, endPoint x: 784, endPoint y: 231, distance: 62.6
click at [784, 231] on div at bounding box center [653, 225] width 406 height 83
drag, startPoint x: 712, startPoint y: 227, endPoint x: 817, endPoint y: 233, distance: 106.0
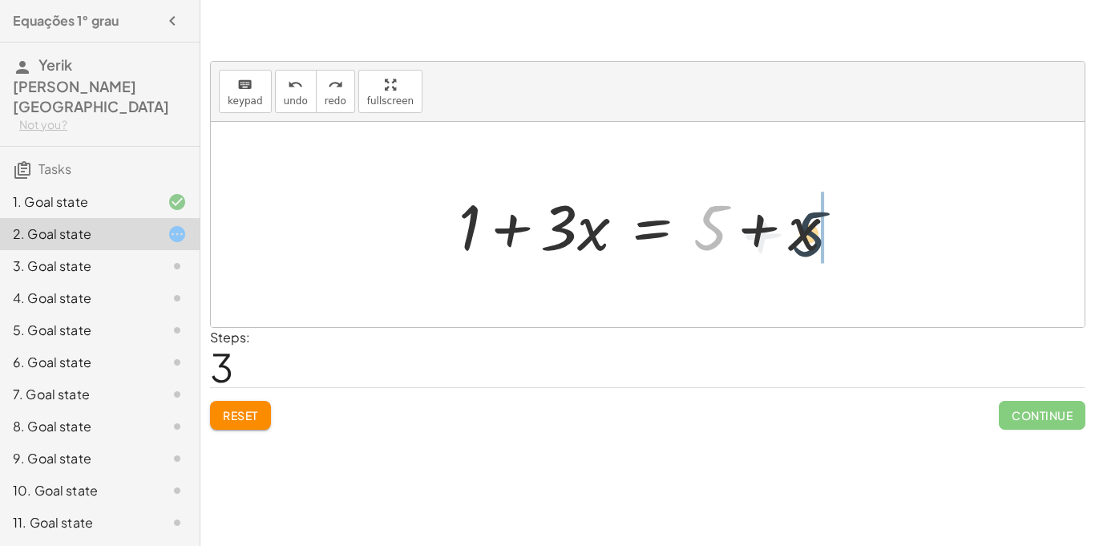
click at [817, 233] on div at bounding box center [653, 225] width 406 height 83
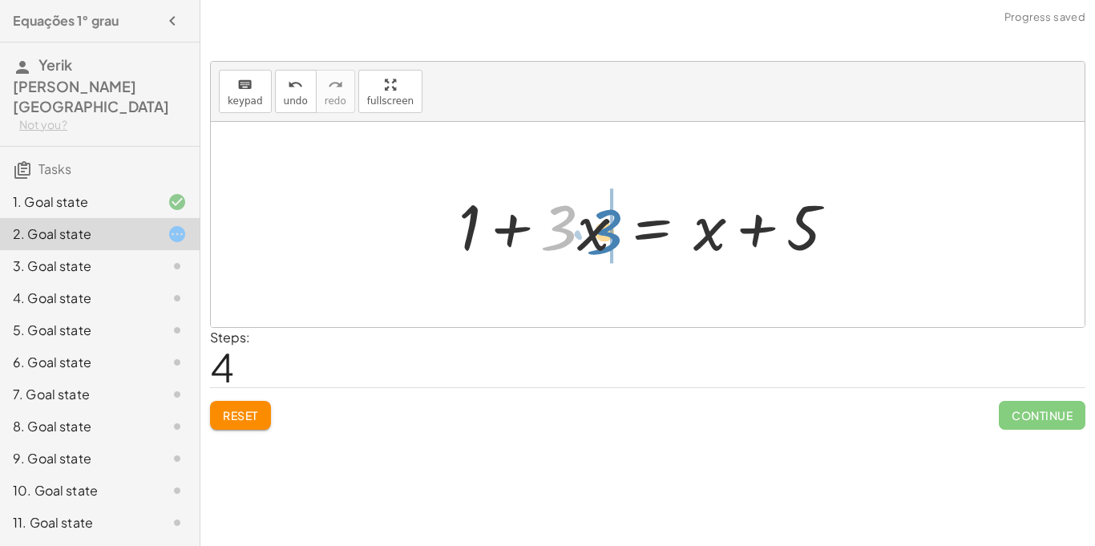
drag, startPoint x: 556, startPoint y: 243, endPoint x: 591, endPoint y: 248, distance: 35.6
click at [591, 248] on div at bounding box center [653, 225] width 406 height 83
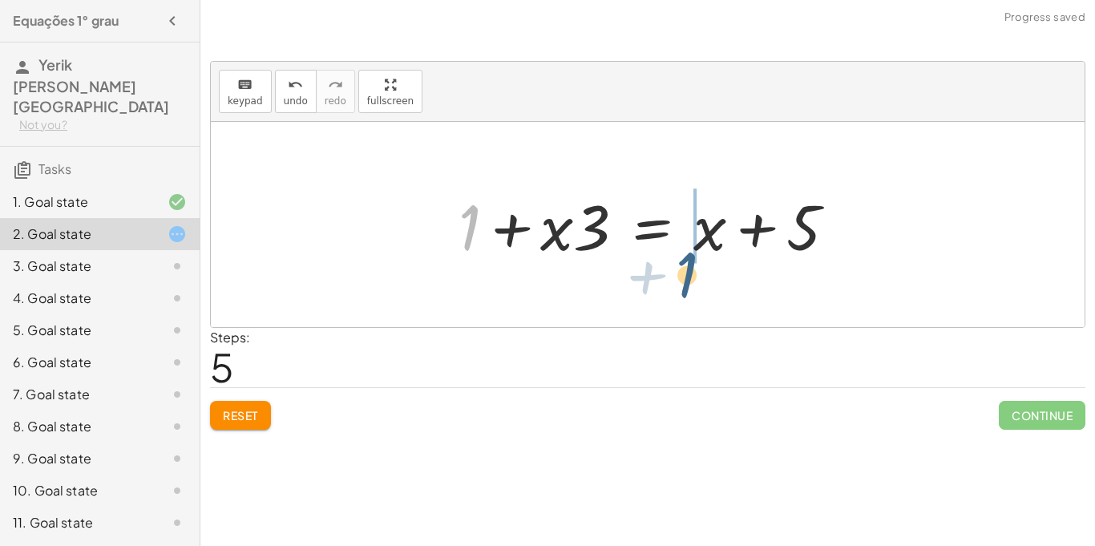
drag, startPoint x: 465, startPoint y: 226, endPoint x: 684, endPoint y: 276, distance: 225.1
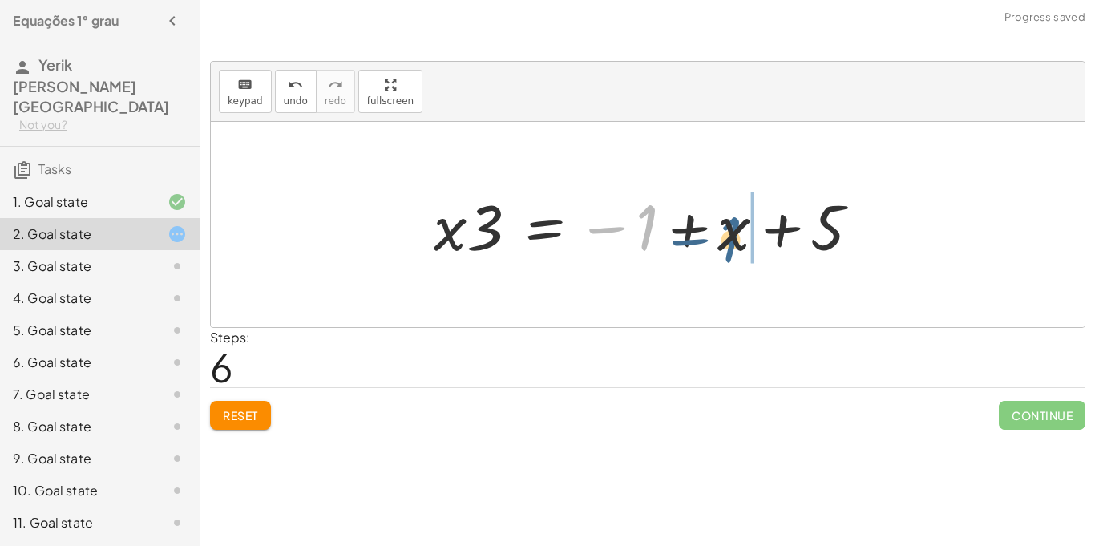
drag, startPoint x: 646, startPoint y: 233, endPoint x: 757, endPoint y: 242, distance: 111.7
click at [757, 242] on div at bounding box center [653, 225] width 455 height 83
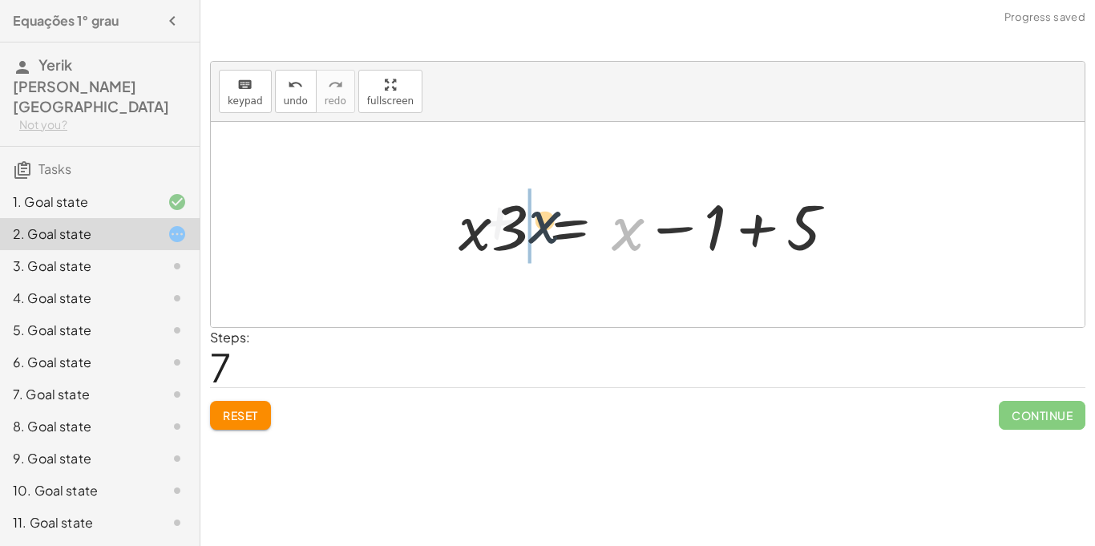
drag, startPoint x: 632, startPoint y: 244, endPoint x: 550, endPoint y: 239, distance: 82.7
click at [550, 239] on div at bounding box center [653, 225] width 406 height 83
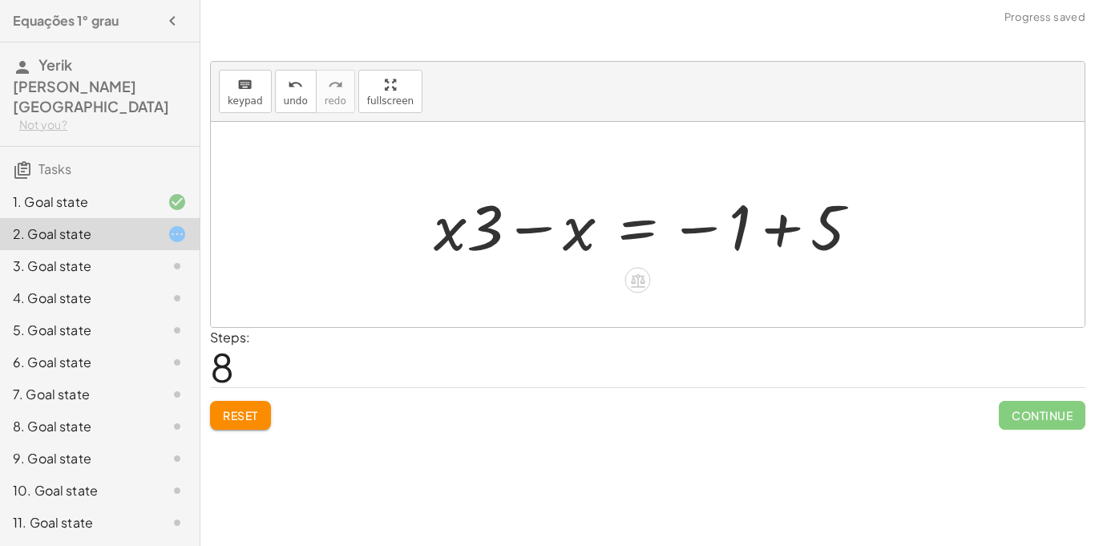
click at [703, 231] on div at bounding box center [653, 225] width 455 height 83
click at [775, 224] on div at bounding box center [653, 225] width 455 height 83
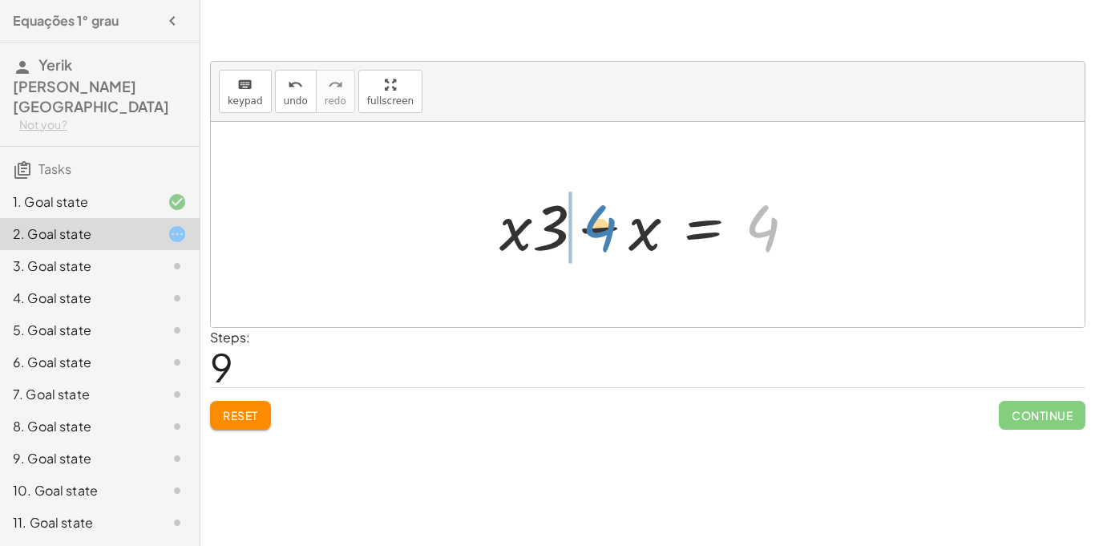
drag, startPoint x: 781, startPoint y: 224, endPoint x: 617, endPoint y: 225, distance: 164.3
click at [617, 225] on div at bounding box center [653, 225] width 325 height 83
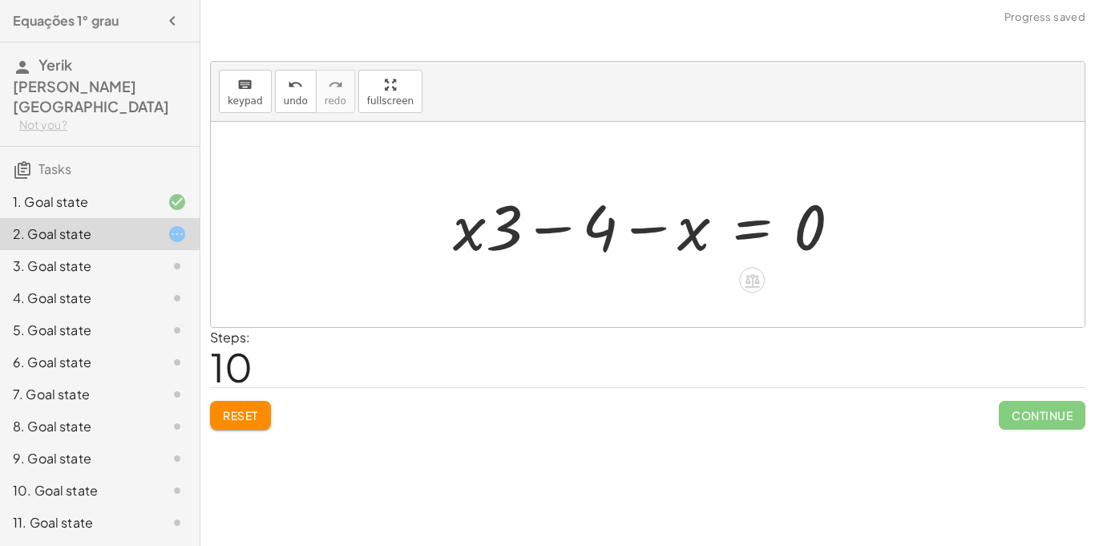
click at [562, 227] on div at bounding box center [653, 225] width 417 height 83
click at [650, 227] on div at bounding box center [653, 225] width 417 height 83
drag, startPoint x: 607, startPoint y: 230, endPoint x: 842, endPoint y: 230, distance: 234.8
click at [842, 230] on div at bounding box center [653, 225] width 417 height 83
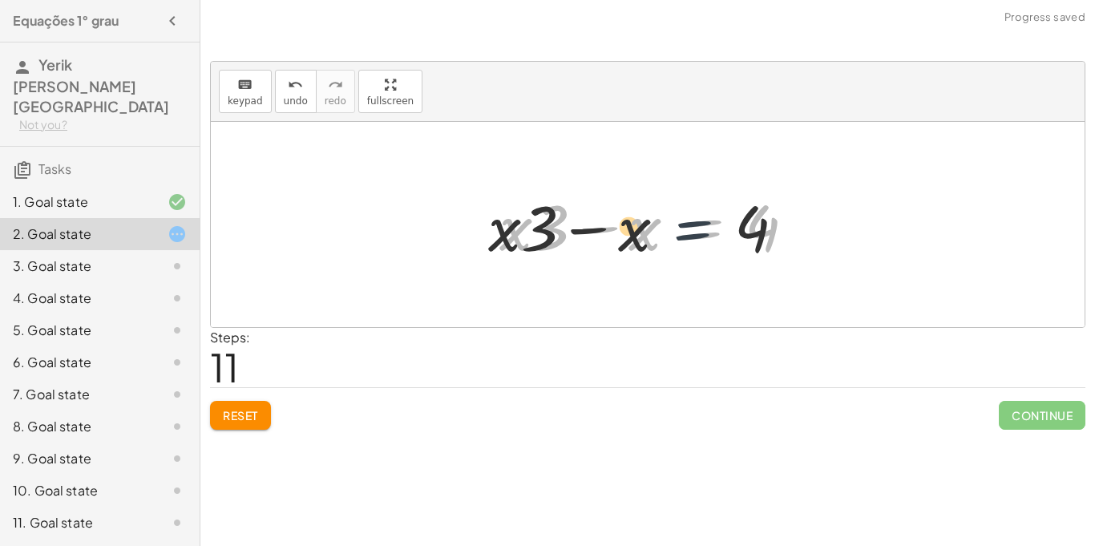
drag, startPoint x: 700, startPoint y: 239, endPoint x: 683, endPoint y: 240, distance: 17.7
click at [683, 240] on div at bounding box center [653, 225] width 325 height 83
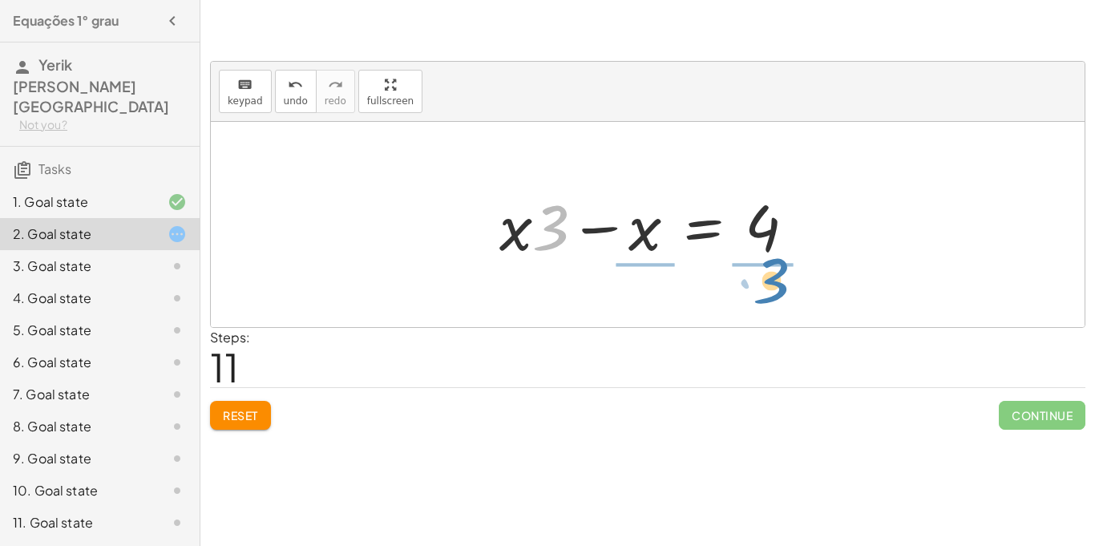
drag, startPoint x: 549, startPoint y: 233, endPoint x: 769, endPoint y: 286, distance: 226.6
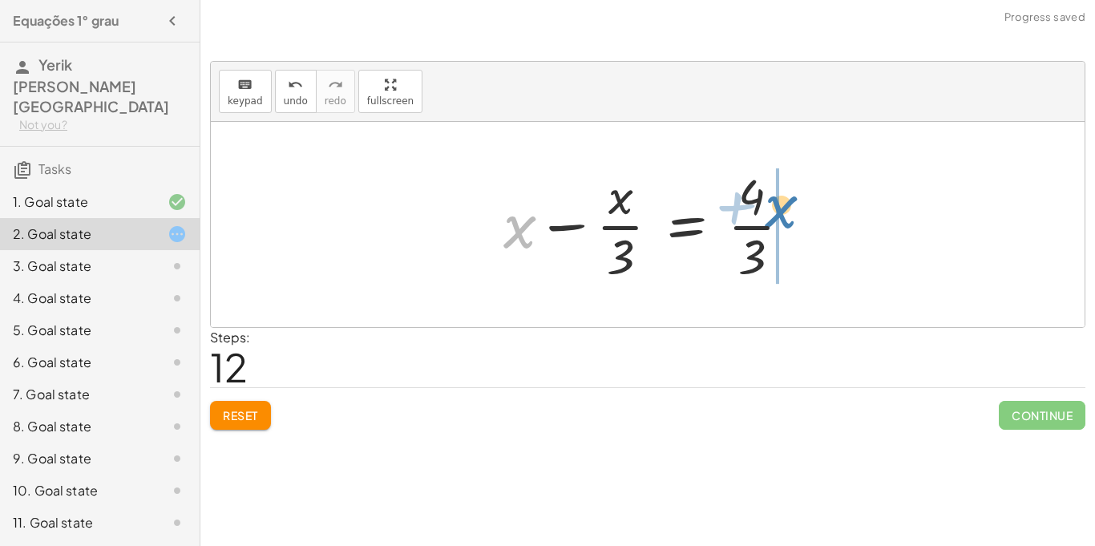
drag, startPoint x: 518, startPoint y: 230, endPoint x: 781, endPoint y: 211, distance: 264.4
click at [781, 211] on div at bounding box center [653, 224] width 317 height 123
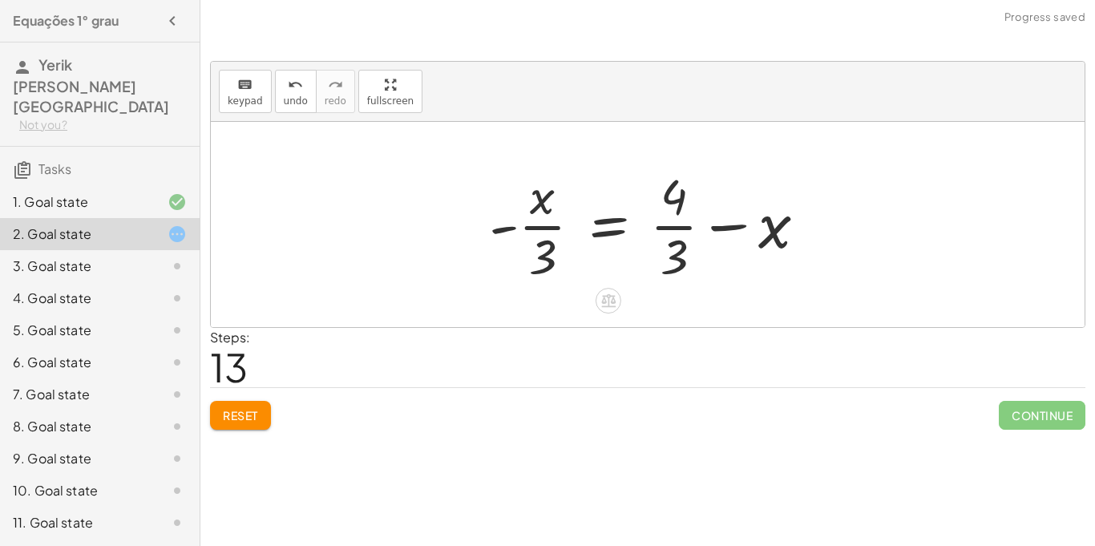
click at [728, 227] on div at bounding box center [654, 224] width 346 height 123
click at [670, 231] on div at bounding box center [654, 224] width 346 height 123
drag, startPoint x: 763, startPoint y: 228, endPoint x: 464, endPoint y: 257, distance: 300.3
click at [465, 257] on div "+ · 3 · x + 1 = + 5 + x + 1 + · 3 · x = + 5 + x + 1 + · 3 · x = + x + 5 + 1 + ·…" at bounding box center [648, 224] width 366 height 131
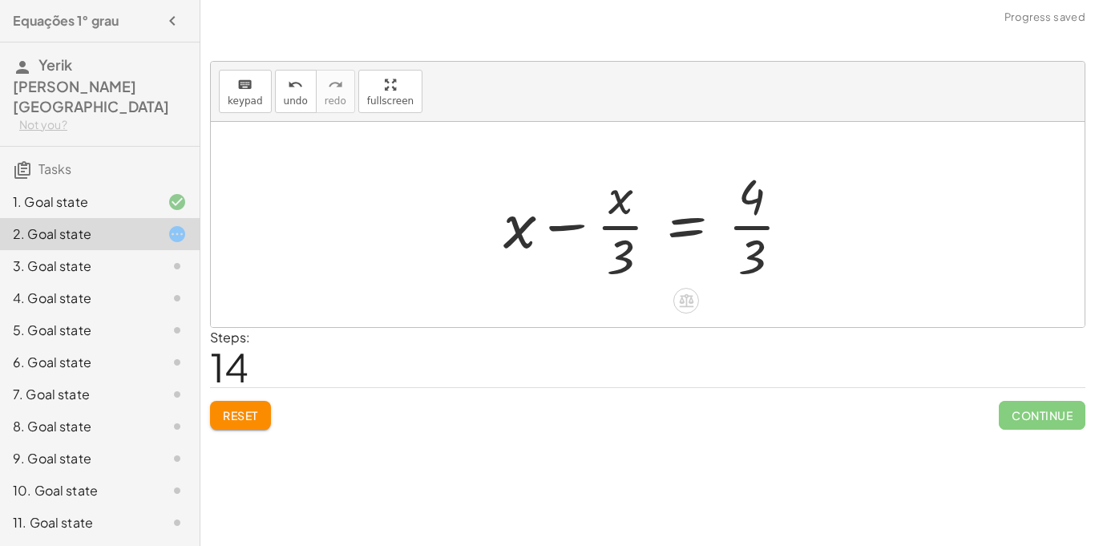
click at [735, 259] on div at bounding box center [653, 224] width 317 height 123
click at [757, 228] on div at bounding box center [653, 224] width 317 height 123
click at [631, 225] on div at bounding box center [653, 224] width 317 height 123
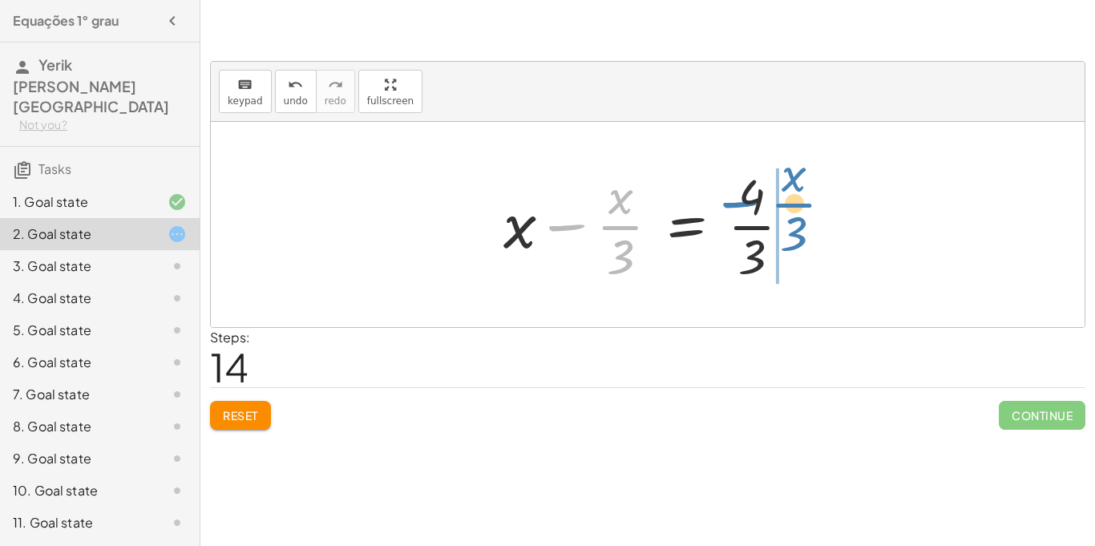
drag, startPoint x: 584, startPoint y: 233, endPoint x: 769, endPoint y: 212, distance: 186.3
click at [769, 212] on div at bounding box center [653, 224] width 317 height 123
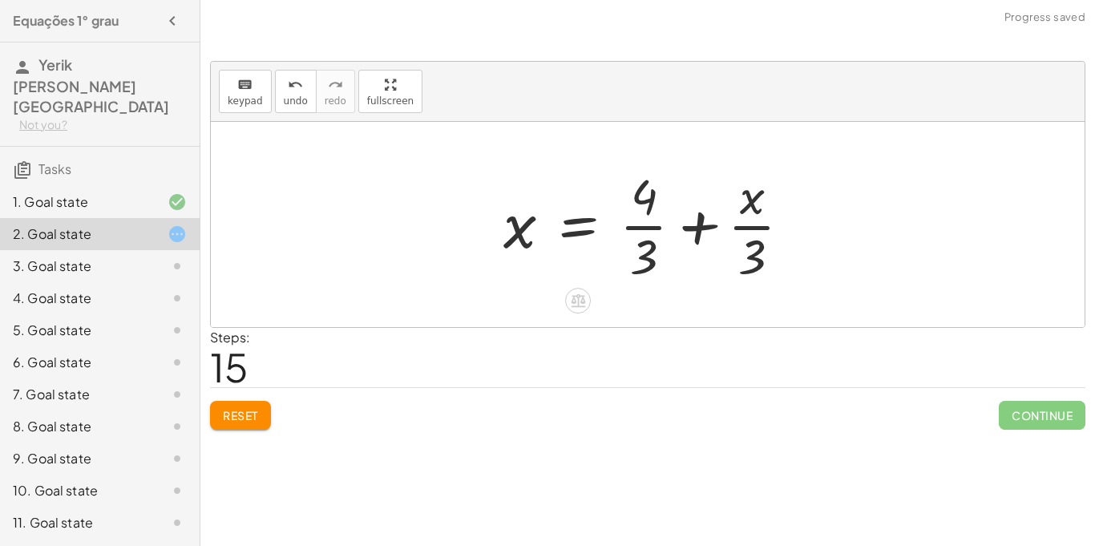
click at [691, 232] on div at bounding box center [653, 224] width 317 height 123
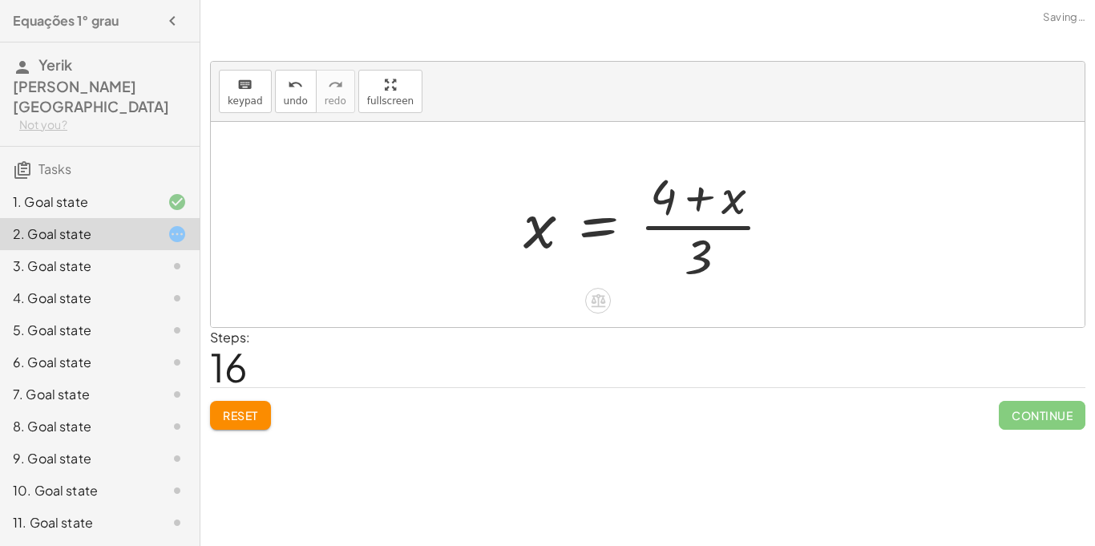
click at [695, 227] on div at bounding box center [653, 224] width 277 height 123
click at [698, 206] on div at bounding box center [653, 224] width 277 height 123
drag, startPoint x: 668, startPoint y: 192, endPoint x: 692, endPoint y: 241, distance: 54.9
click at [692, 241] on div at bounding box center [653, 224] width 277 height 123
drag, startPoint x: 664, startPoint y: 183, endPoint x: 750, endPoint y: 237, distance: 101.6
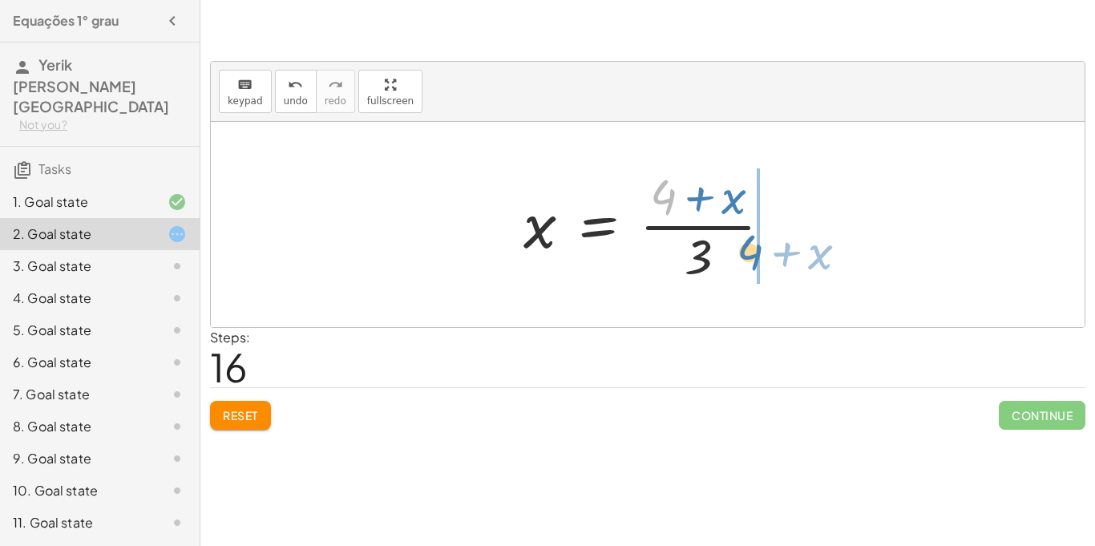
click at [750, 237] on div at bounding box center [653, 224] width 277 height 123
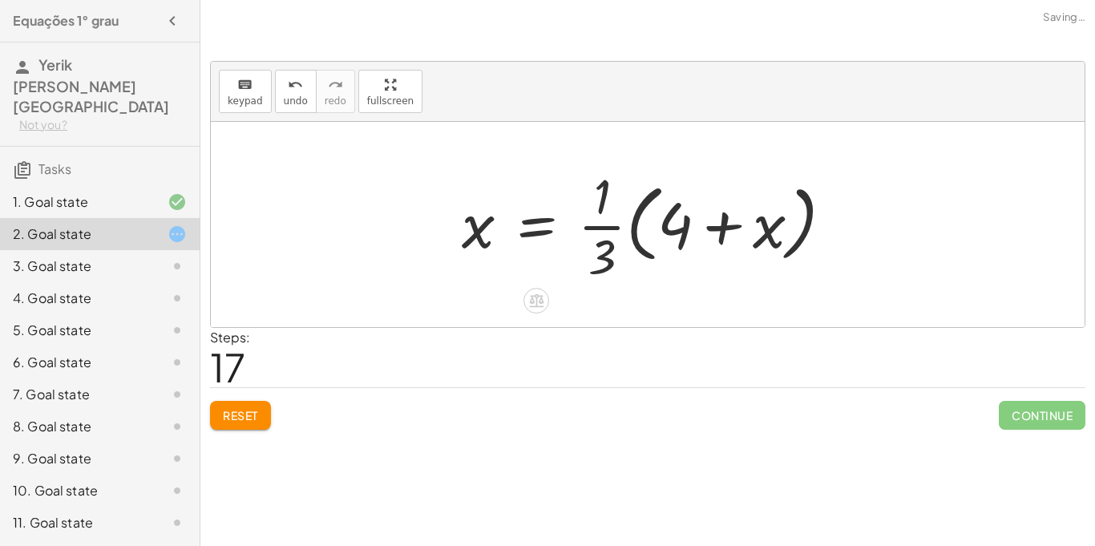
click at [780, 231] on div at bounding box center [654, 224] width 400 height 123
click at [716, 232] on div at bounding box center [654, 224] width 400 height 123
click at [607, 228] on div at bounding box center [654, 224] width 400 height 123
click at [253, 417] on span "Reset" at bounding box center [240, 415] width 35 height 14
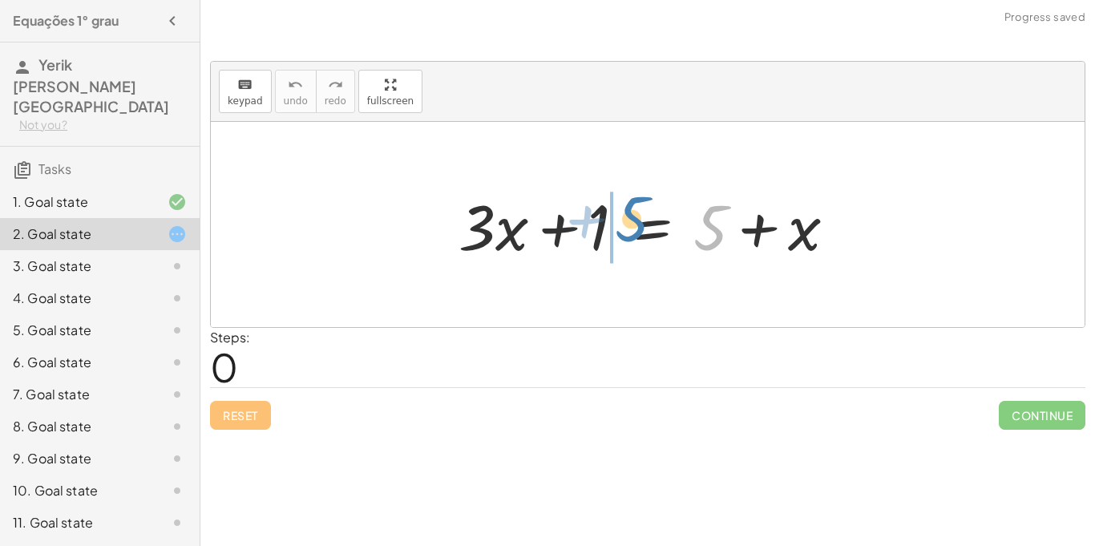
drag, startPoint x: 716, startPoint y: 228, endPoint x: 638, endPoint y: 220, distance: 78.1
click at [638, 220] on div at bounding box center [653, 225] width 406 height 83
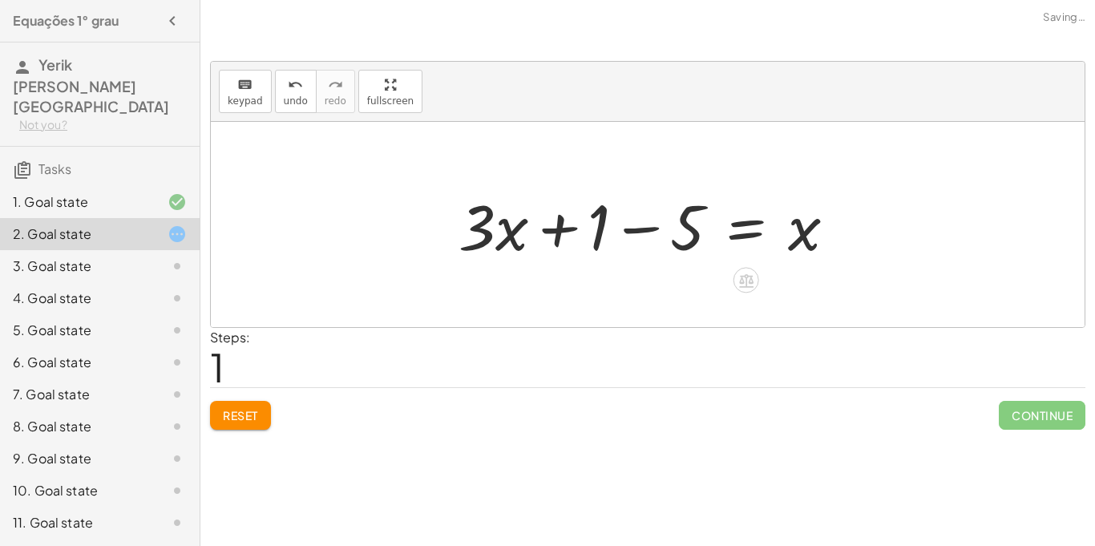
click at [639, 229] on div at bounding box center [653, 225] width 406 height 83
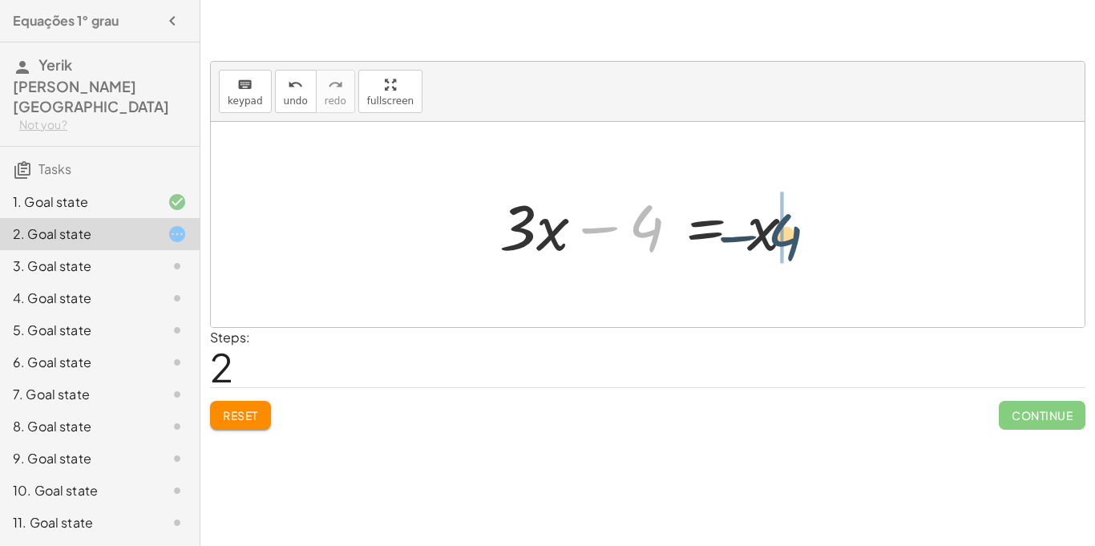
drag, startPoint x: 641, startPoint y: 232, endPoint x: 781, endPoint y: 243, distance: 140.6
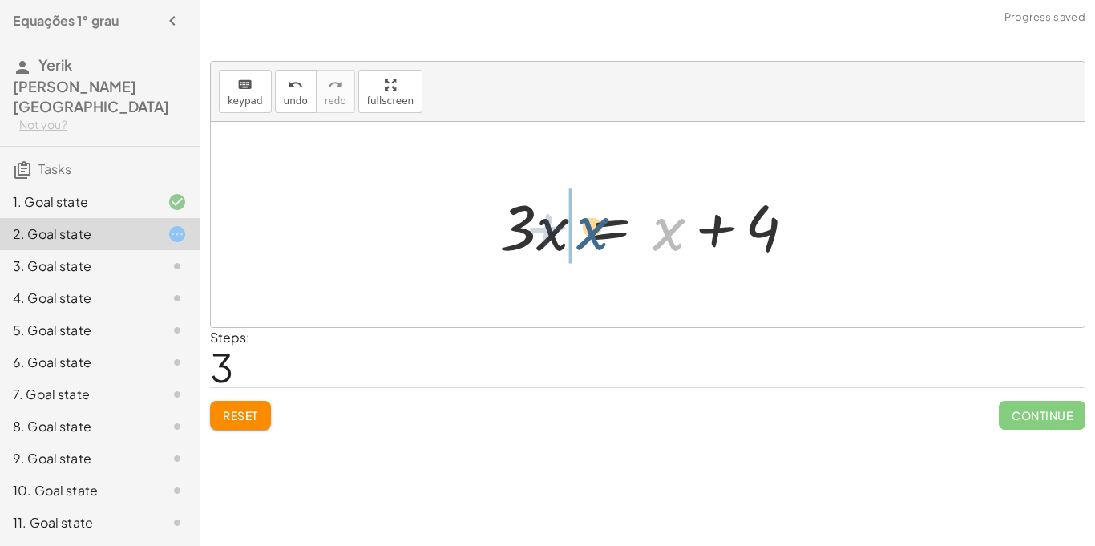
drag, startPoint x: 672, startPoint y: 230, endPoint x: 590, endPoint y: 229, distance: 81.7
click at [590, 229] on div at bounding box center [653, 225] width 325 height 83
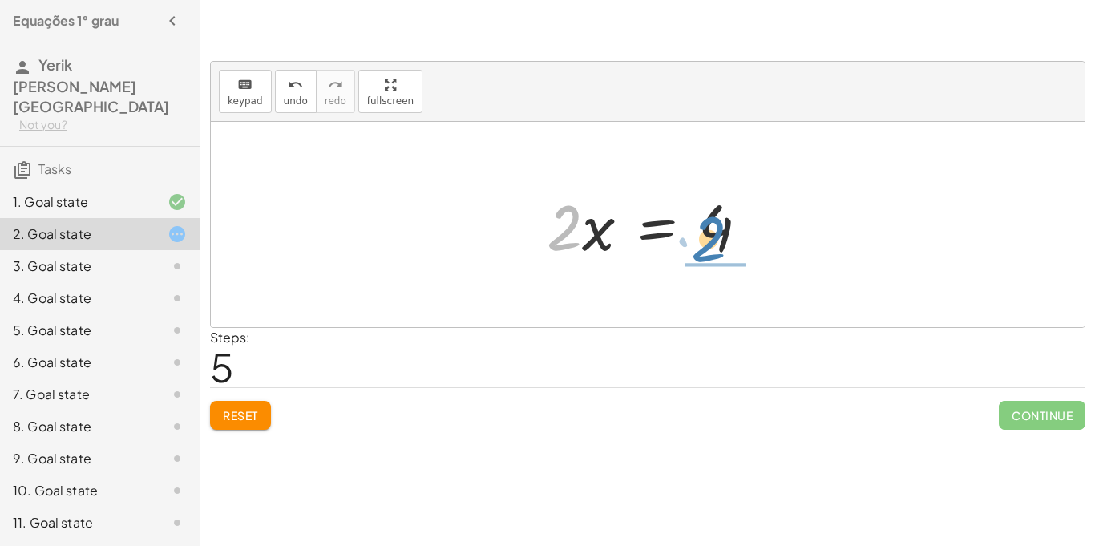
drag, startPoint x: 563, startPoint y: 231, endPoint x: 709, endPoint y: 242, distance: 146.3
click at [709, 242] on div at bounding box center [654, 225] width 231 height 83
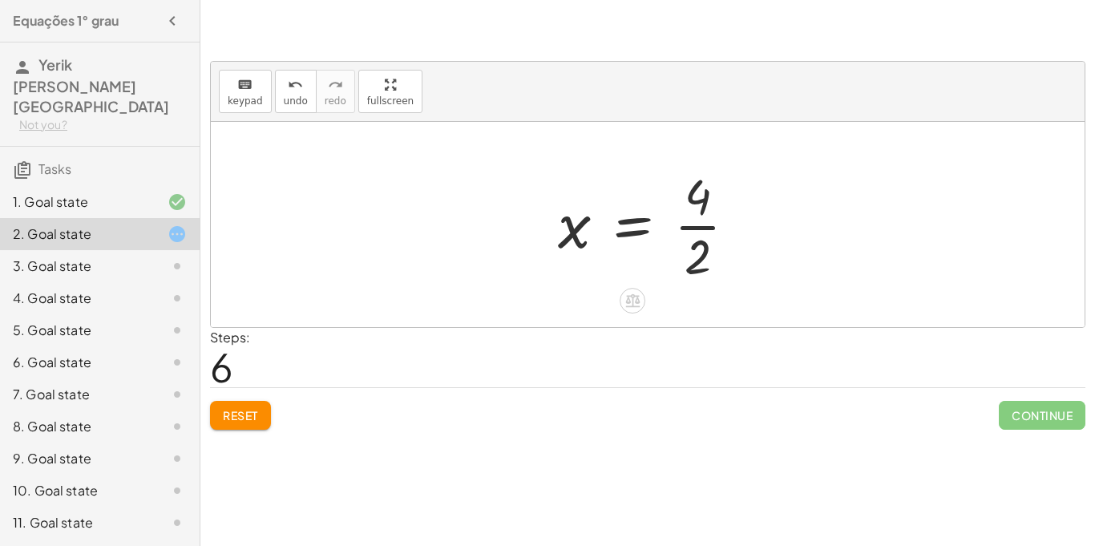
click at [692, 228] on div at bounding box center [654, 224] width 208 height 123
click at [138, 256] on div "3. Goal state" at bounding box center [77, 265] width 129 height 19
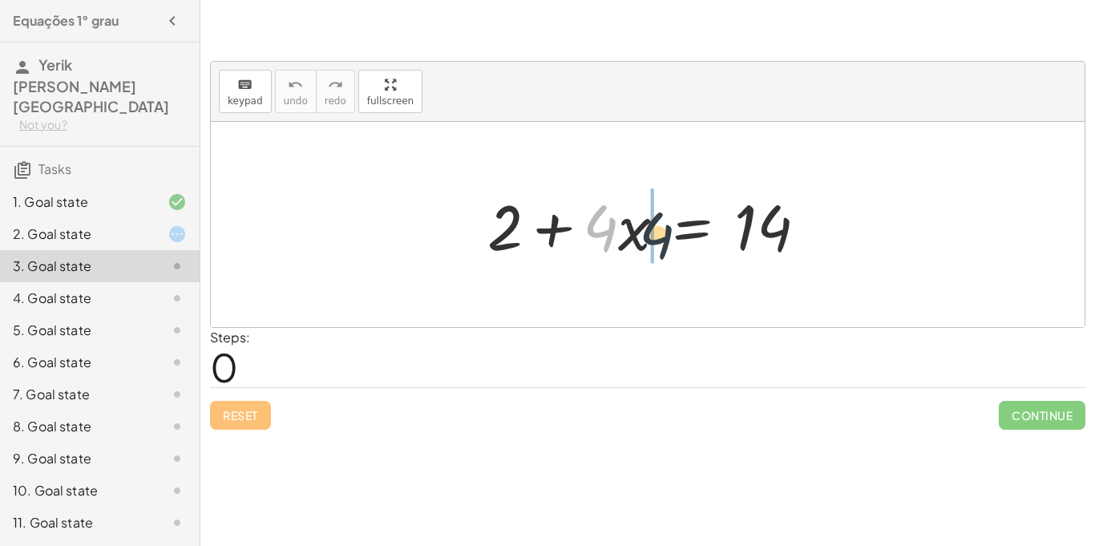
drag, startPoint x: 606, startPoint y: 232, endPoint x: 692, endPoint y: 244, distance: 86.6
click at [692, 244] on div at bounding box center [653, 225] width 348 height 83
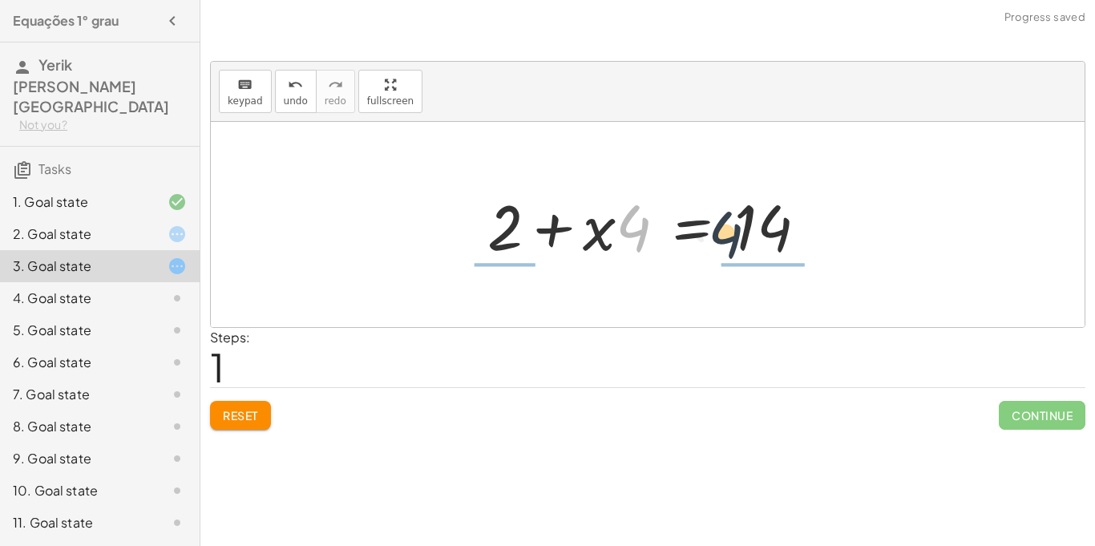
drag, startPoint x: 636, startPoint y: 224, endPoint x: 753, endPoint y: 235, distance: 118.3
click at [753, 235] on div at bounding box center [653, 225] width 348 height 83
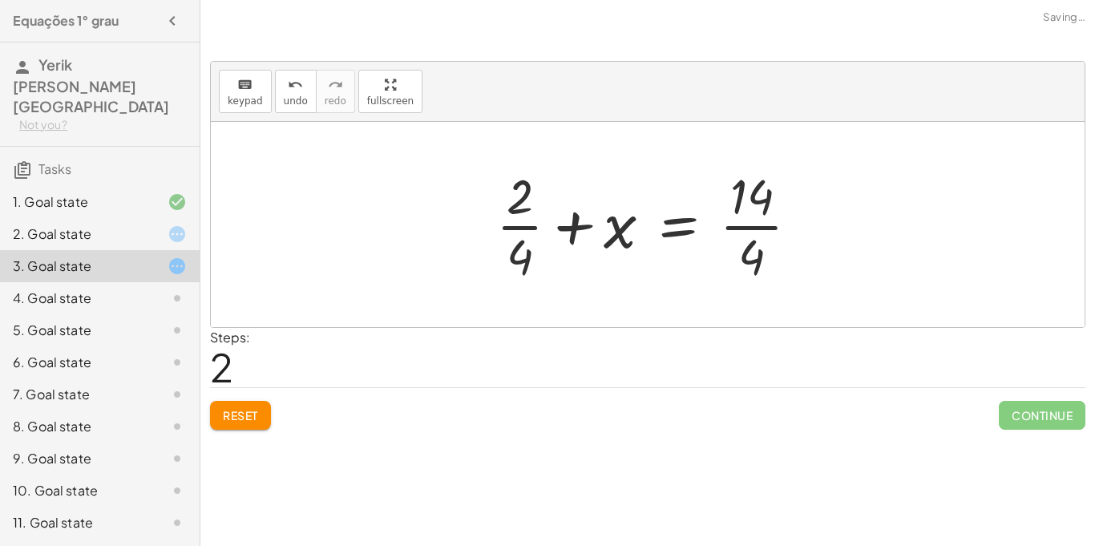
click at [753, 231] on div at bounding box center [654, 224] width 332 height 123
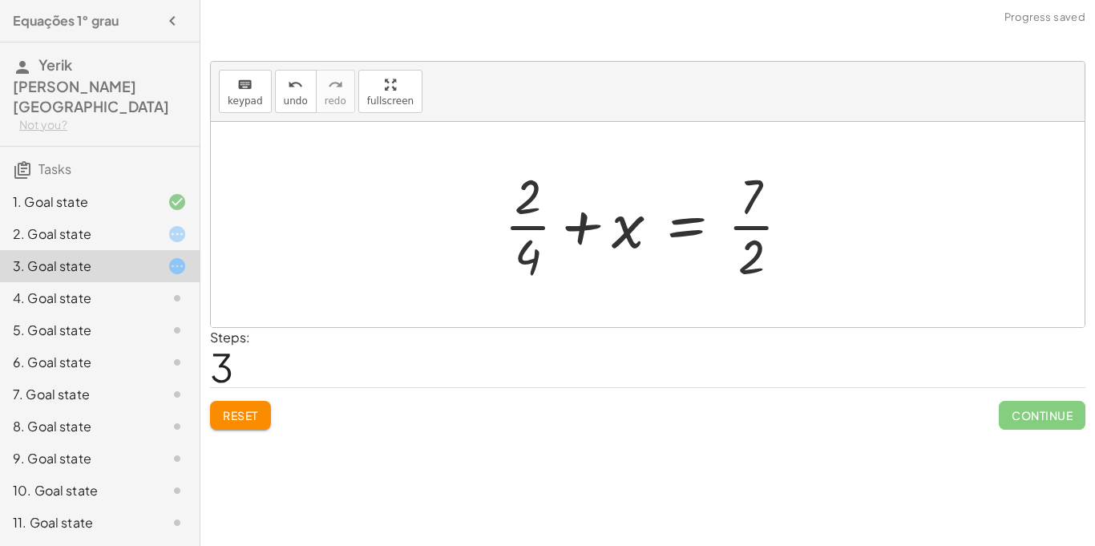
click at [531, 228] on div at bounding box center [653, 224] width 315 height 123
click at [531, 229] on div at bounding box center [653, 224] width 315 height 123
drag, startPoint x: 528, startPoint y: 227, endPoint x: 745, endPoint y: 223, distance: 217.2
click at [745, 223] on div at bounding box center [653, 224] width 315 height 123
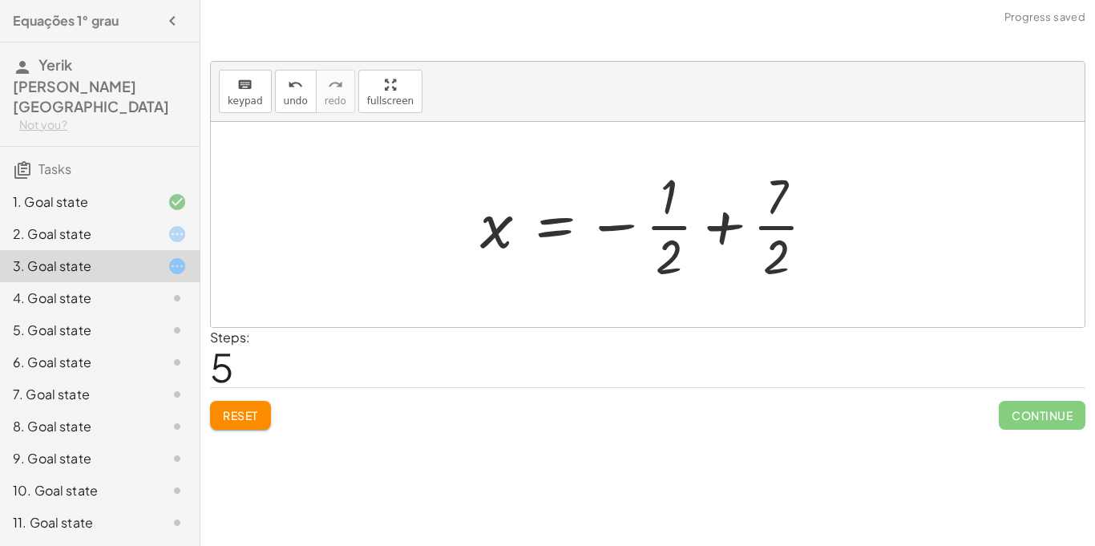
click at [720, 232] on div at bounding box center [654, 224] width 364 height 123
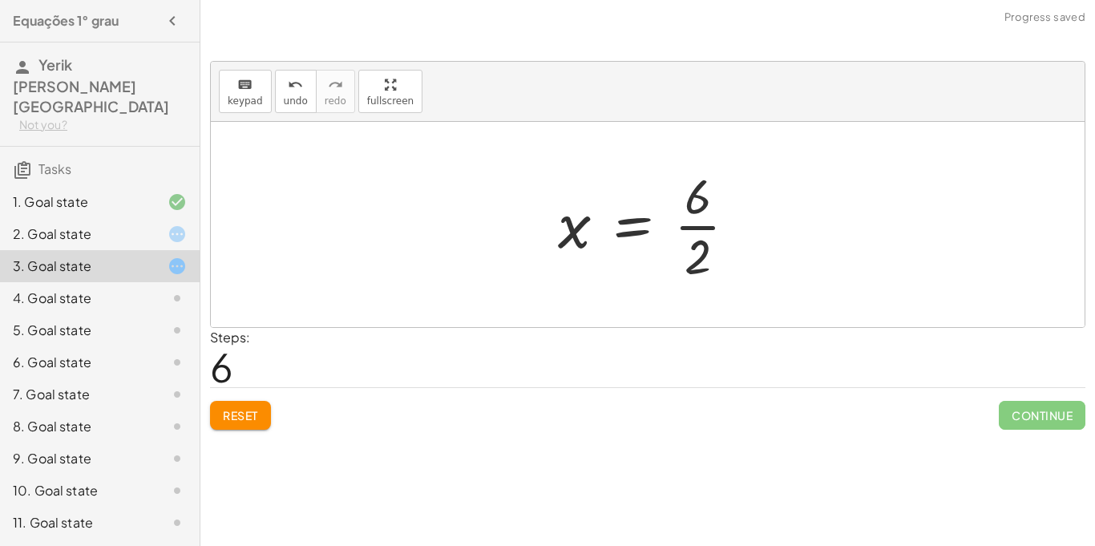
click at [688, 228] on div at bounding box center [654, 224] width 208 height 123
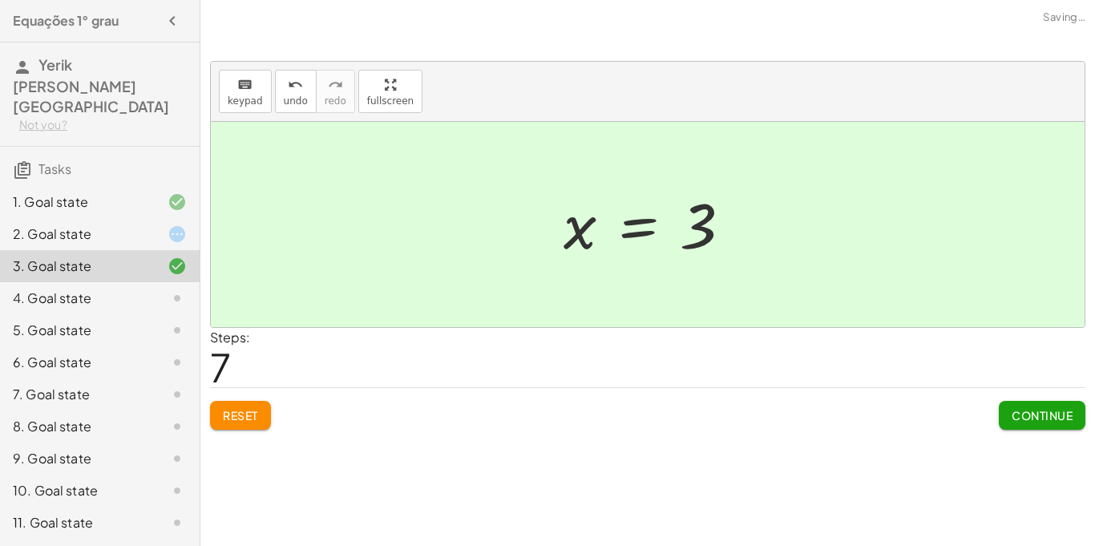
click at [1044, 422] on button "Continue" at bounding box center [1042, 415] width 87 height 29
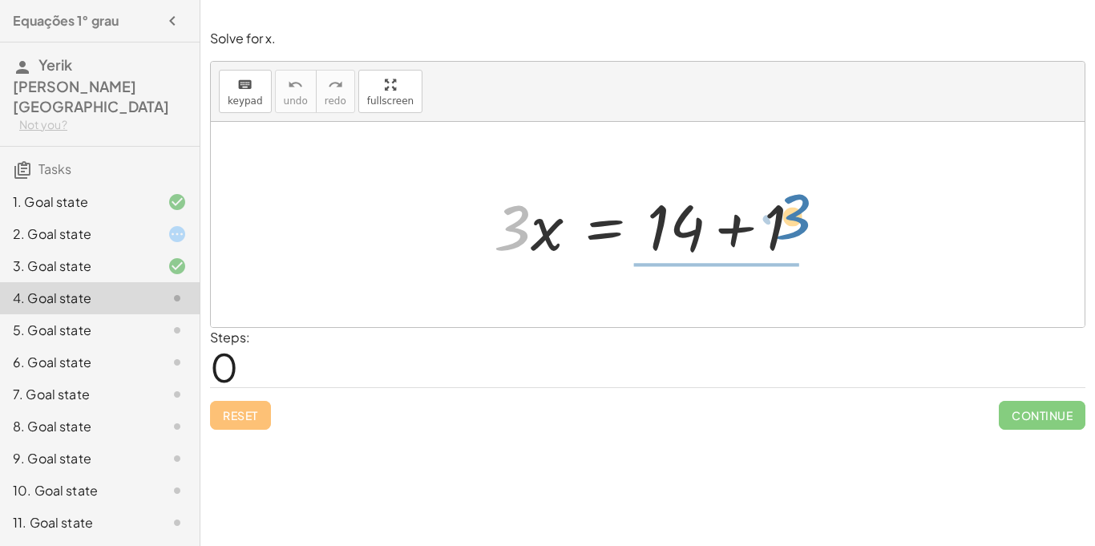
drag, startPoint x: 527, startPoint y: 211, endPoint x: 817, endPoint y: 202, distance: 291.0
click at [817, 202] on div at bounding box center [654, 225] width 337 height 83
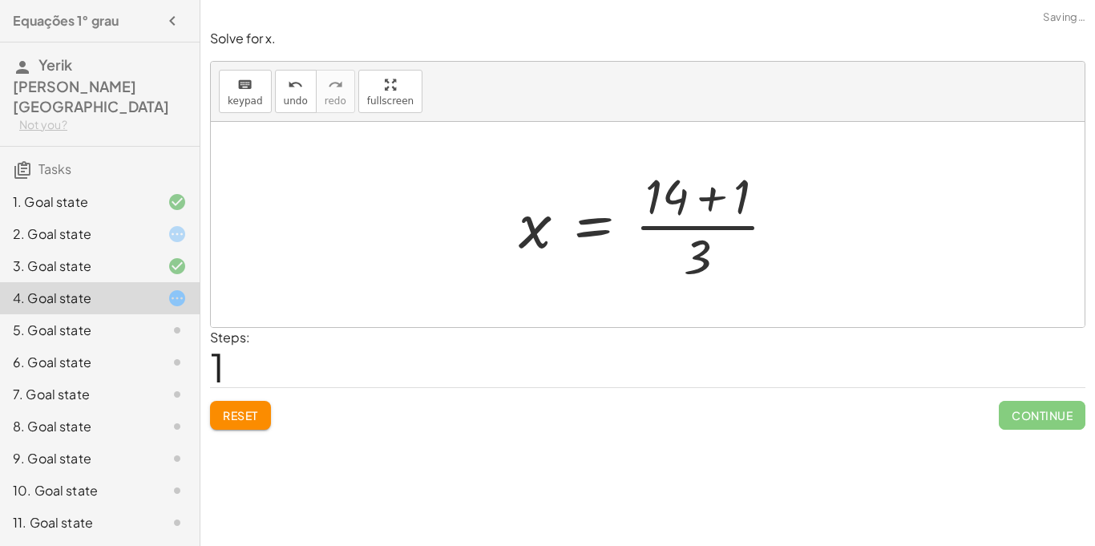
click at [736, 227] on div at bounding box center [653, 224] width 286 height 123
click at [712, 204] on div at bounding box center [653, 224] width 286 height 123
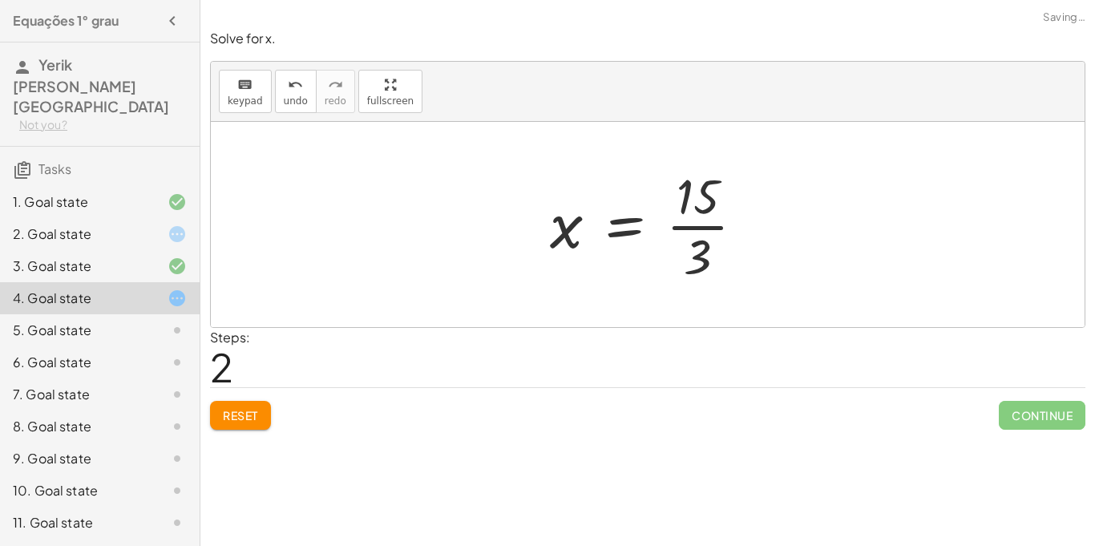
click at [680, 226] on div at bounding box center [654, 224] width 224 height 123
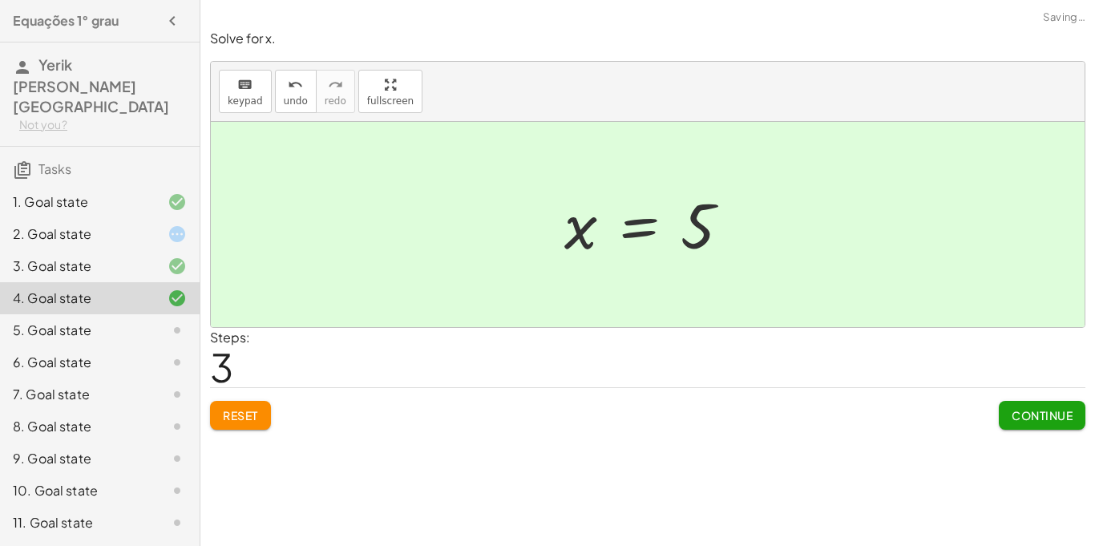
click at [1027, 414] on span "Continue" at bounding box center [1041, 415] width 61 height 14
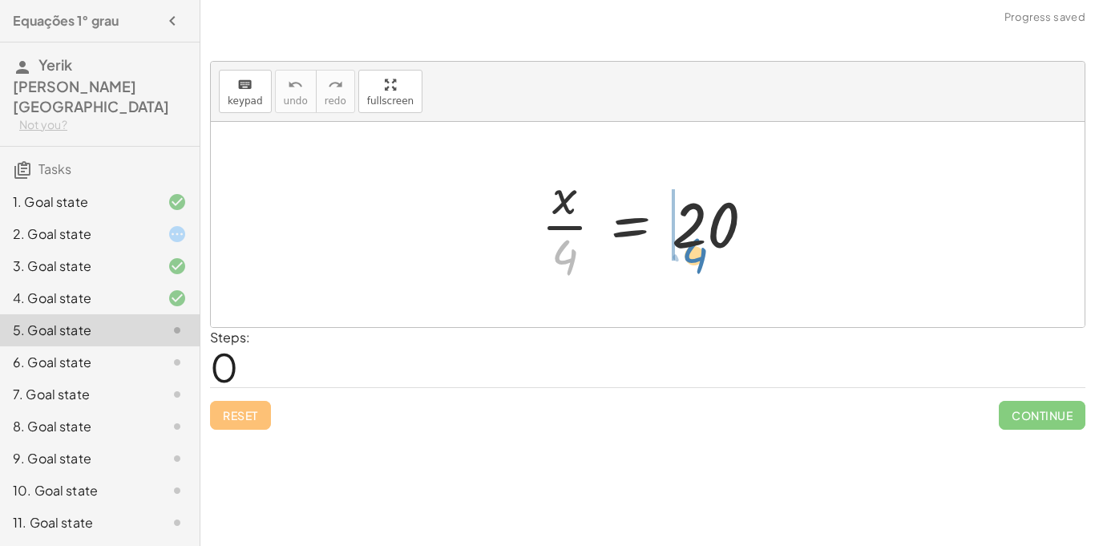
drag, startPoint x: 562, startPoint y: 256, endPoint x: 695, endPoint y: 253, distance: 133.1
click at [695, 253] on div at bounding box center [654, 224] width 242 height 123
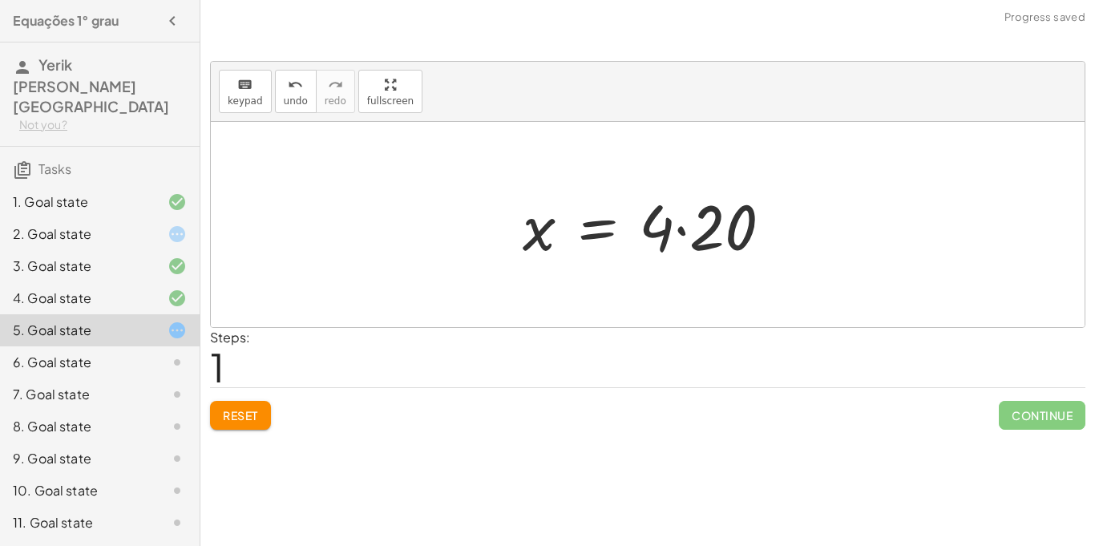
click at [681, 232] on div at bounding box center [654, 225] width 278 height 83
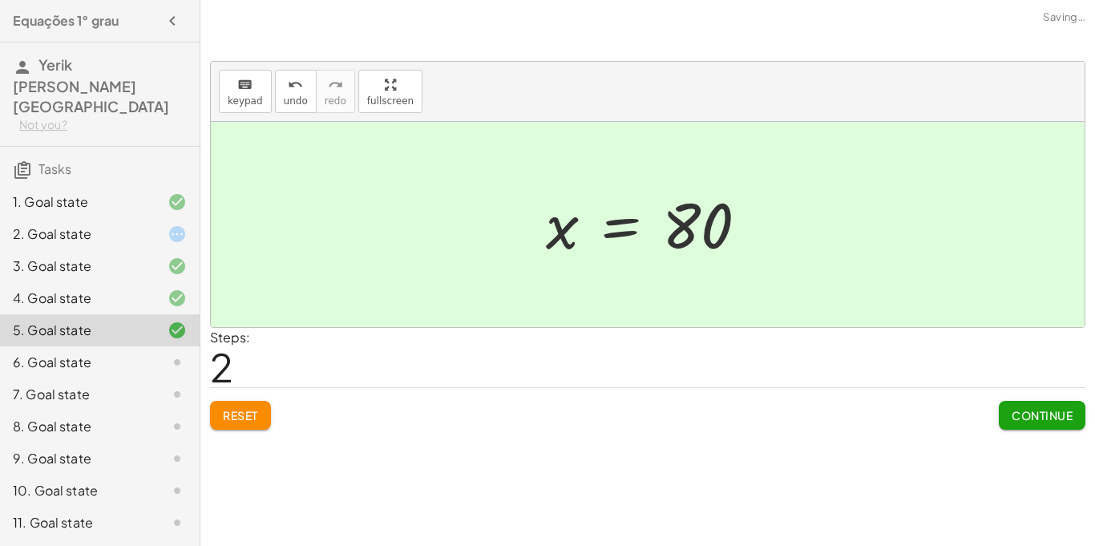
click at [1043, 414] on span "Continue" at bounding box center [1041, 415] width 61 height 14
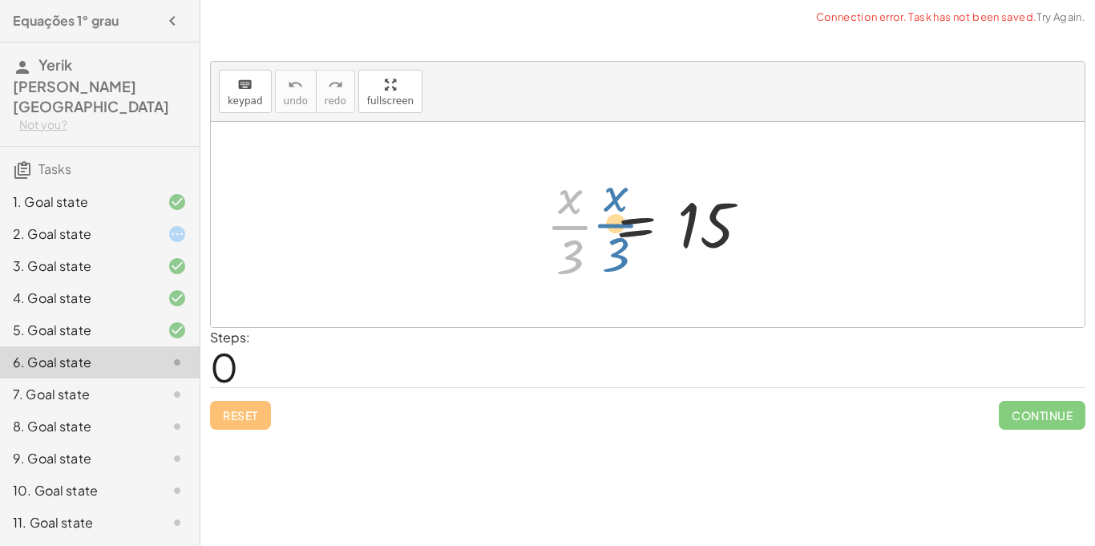
drag, startPoint x: 575, startPoint y: 240, endPoint x: 606, endPoint y: 236, distance: 30.8
click at [606, 236] on div at bounding box center [654, 224] width 232 height 123
drag, startPoint x: 578, startPoint y: 258, endPoint x: 702, endPoint y: 263, distance: 124.3
click at [702, 263] on div at bounding box center [654, 224] width 232 height 123
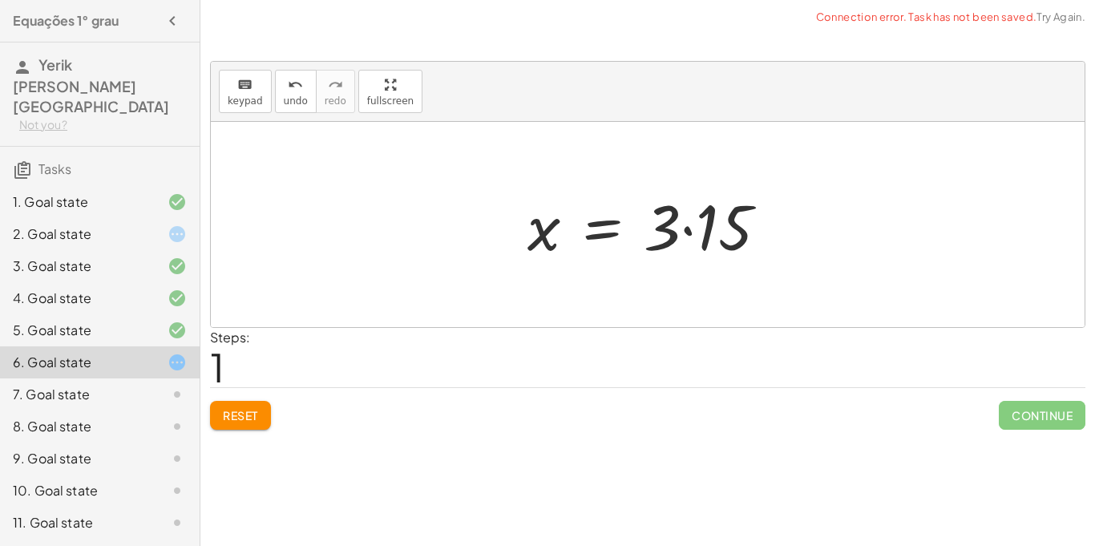
click at [688, 232] on div at bounding box center [653, 225] width 268 height 83
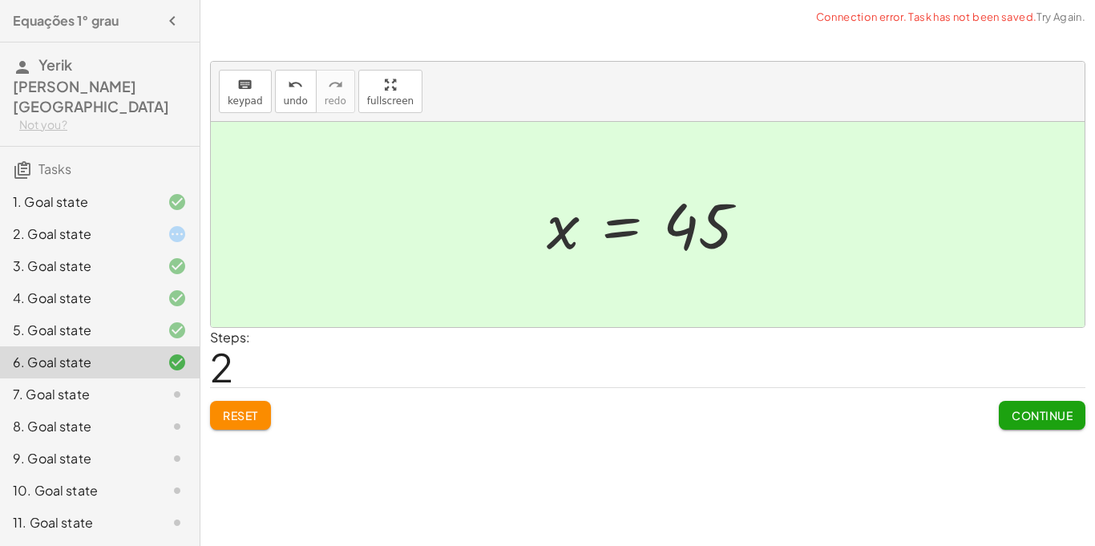
click at [1034, 410] on span "Continue" at bounding box center [1041, 415] width 61 height 14
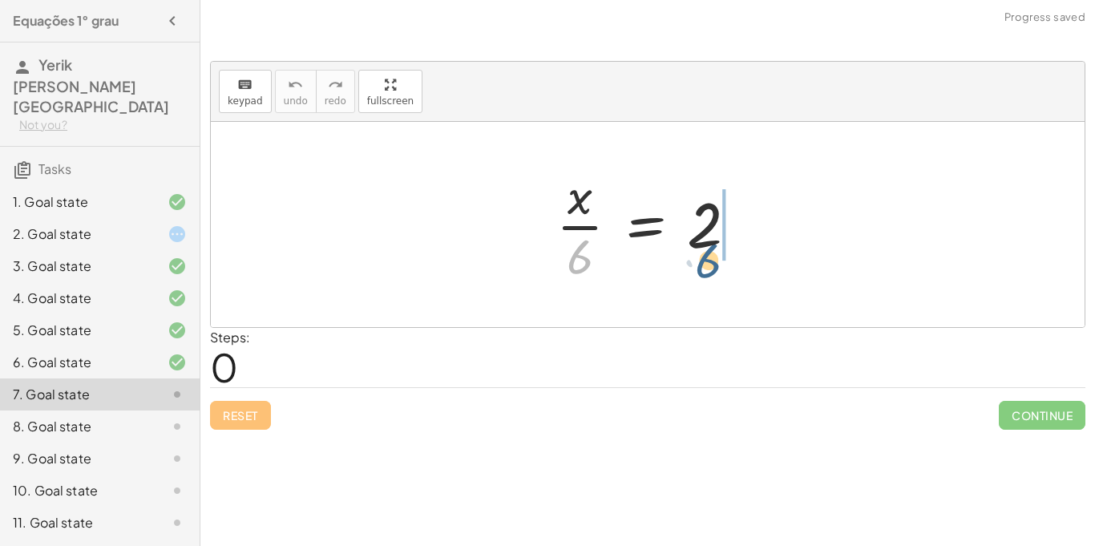
drag, startPoint x: 581, startPoint y: 249, endPoint x: 725, endPoint y: 256, distance: 144.4
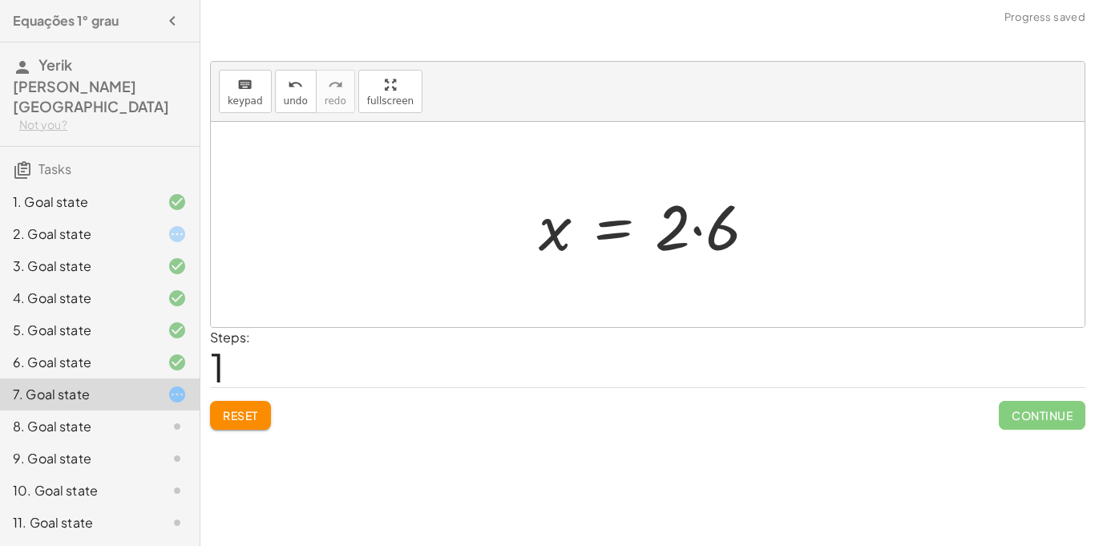
click at [696, 234] on div at bounding box center [654, 225] width 246 height 83
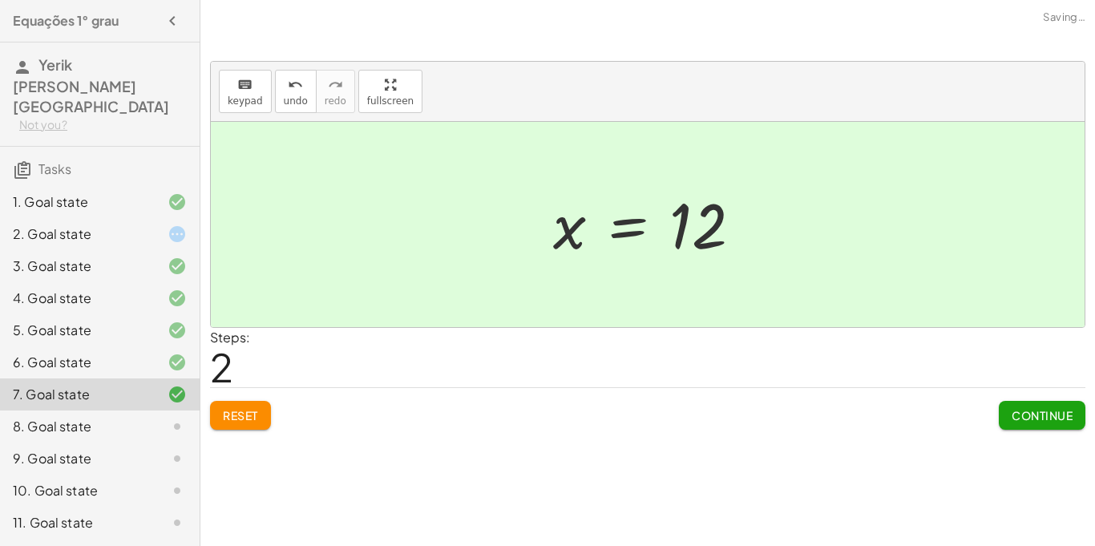
click at [1003, 413] on button "Continue" at bounding box center [1042, 415] width 87 height 29
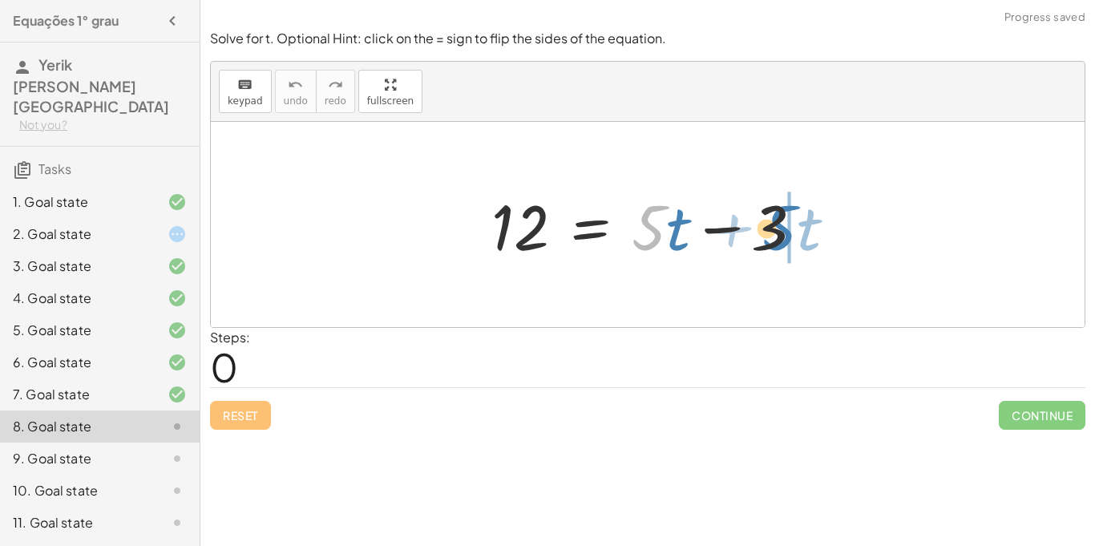
drag, startPoint x: 643, startPoint y: 232, endPoint x: 775, endPoint y: 232, distance: 132.2
click at [775, 232] on div at bounding box center [653, 225] width 341 height 83
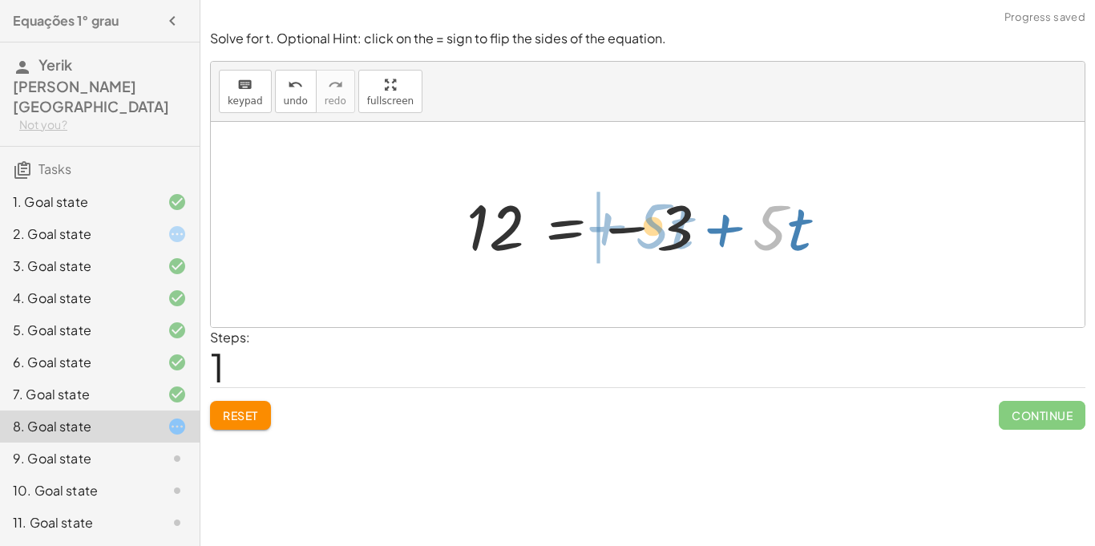
drag, startPoint x: 779, startPoint y: 236, endPoint x: 688, endPoint y: 235, distance: 91.4
click at [688, 235] on div at bounding box center [652, 225] width 389 height 83
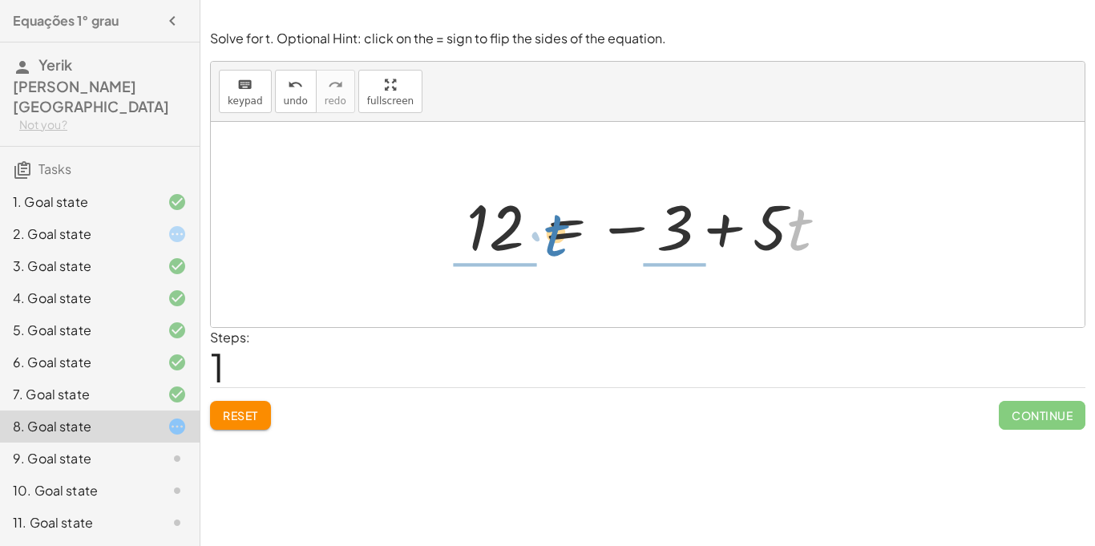
drag, startPoint x: 801, startPoint y: 218, endPoint x: 556, endPoint y: 224, distance: 245.3
click at [556, 224] on div at bounding box center [652, 225] width 389 height 83
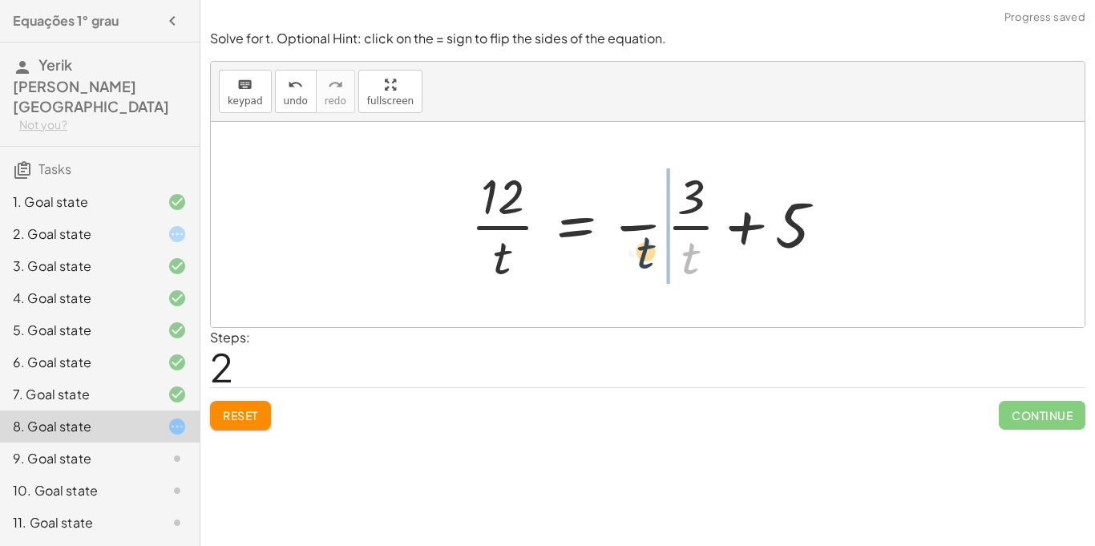
drag, startPoint x: 699, startPoint y: 260, endPoint x: 654, endPoint y: 256, distance: 45.1
click at [654, 256] on div at bounding box center [653, 224] width 383 height 123
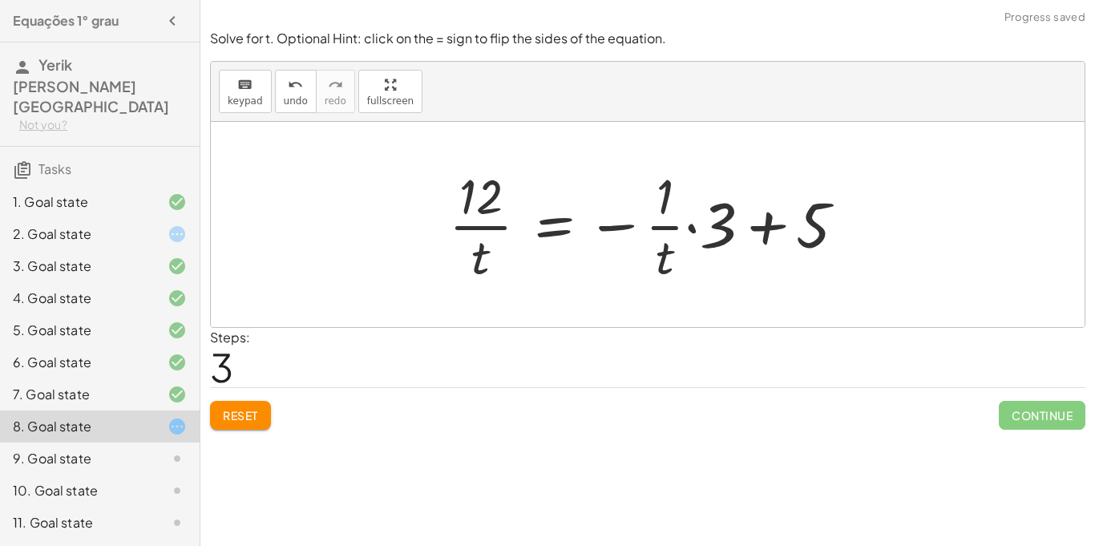
click at [258, 418] on span "Reset" at bounding box center [240, 415] width 35 height 14
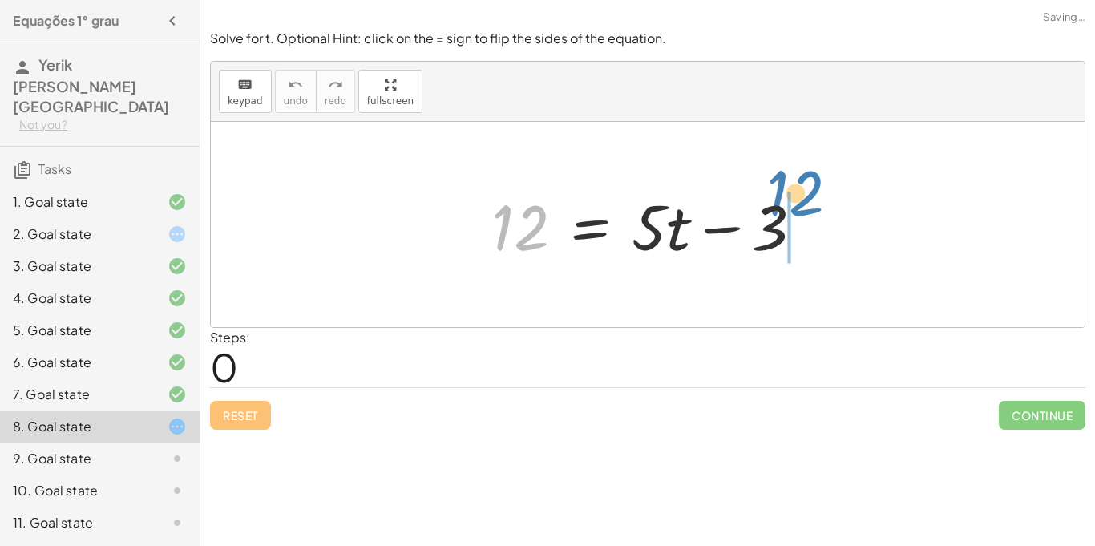
drag, startPoint x: 528, startPoint y: 219, endPoint x: 802, endPoint y: 186, distance: 276.0
click at [802, 186] on div at bounding box center [653, 225] width 341 height 83
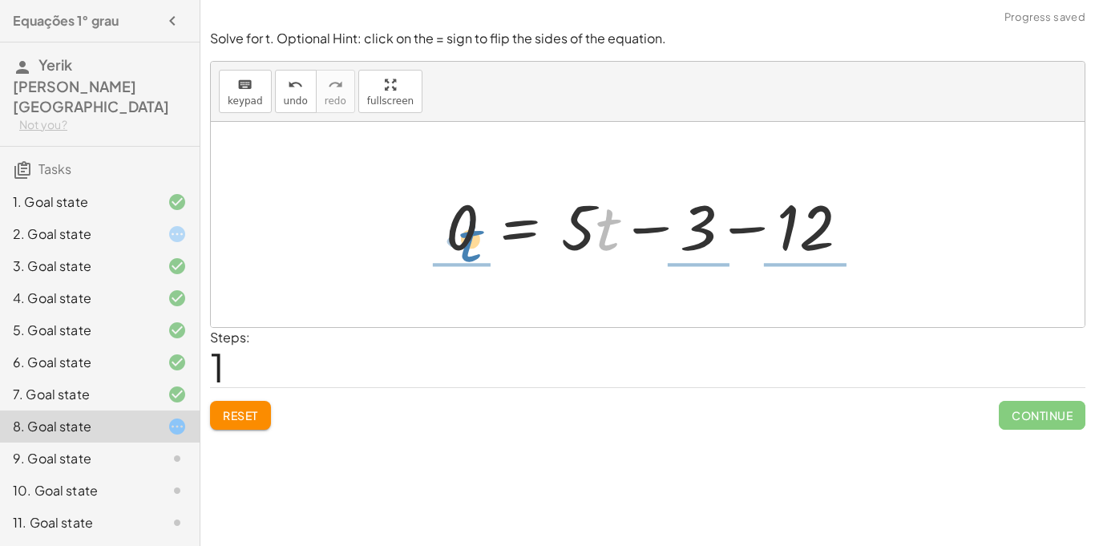
drag, startPoint x: 609, startPoint y: 233, endPoint x: 471, endPoint y: 244, distance: 138.3
click at [471, 244] on div at bounding box center [654, 225] width 432 height 83
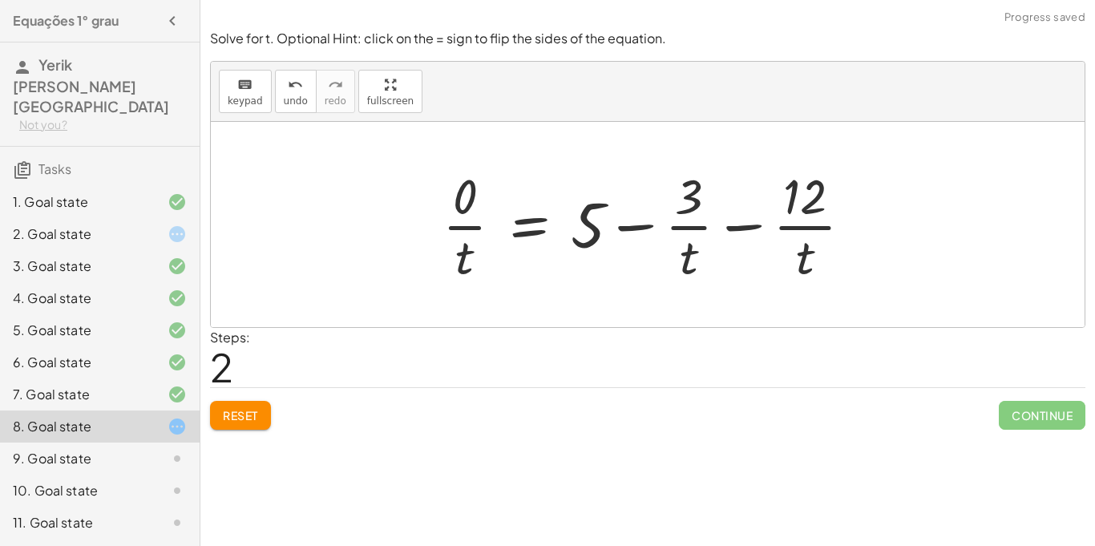
click at [237, 426] on button "Reset" at bounding box center [240, 415] width 61 height 29
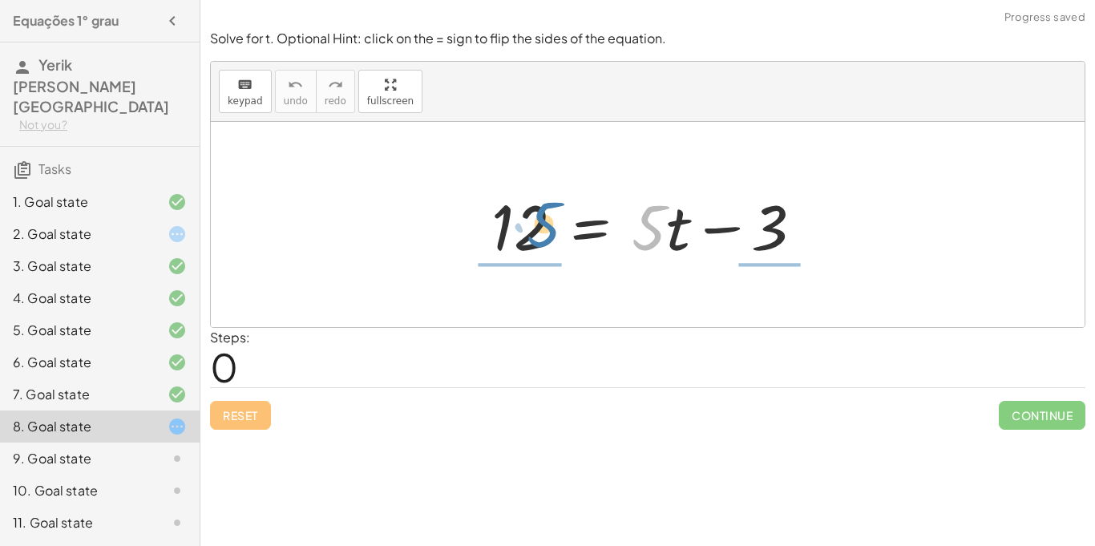
drag, startPoint x: 640, startPoint y: 231, endPoint x: 535, endPoint y: 228, distance: 105.8
click at [535, 228] on div at bounding box center [653, 225] width 341 height 83
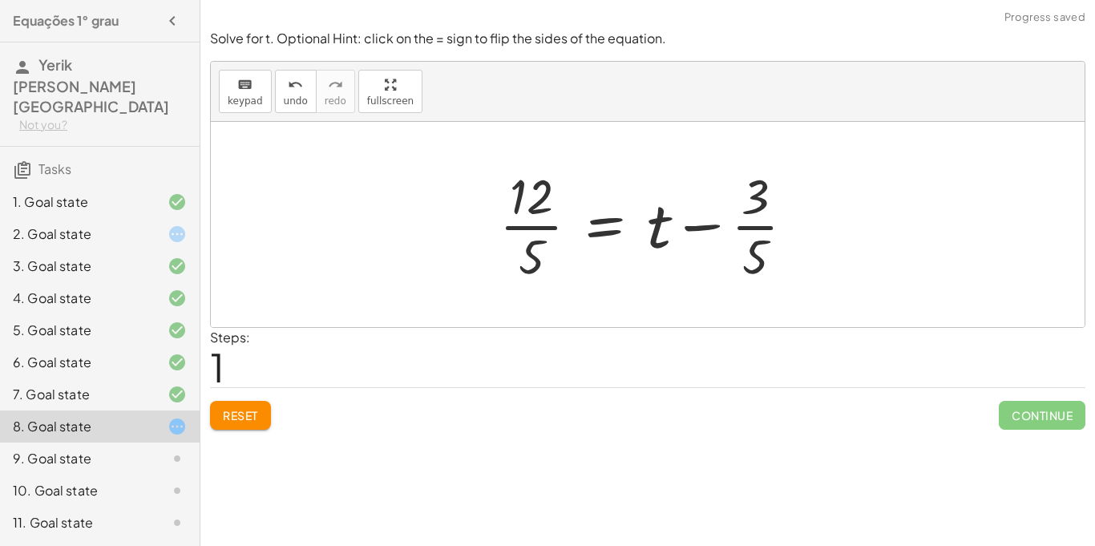
click at [754, 225] on div at bounding box center [653, 224] width 324 height 123
click at [544, 228] on div at bounding box center [653, 224] width 324 height 123
click at [251, 422] on span "Reset" at bounding box center [240, 415] width 35 height 14
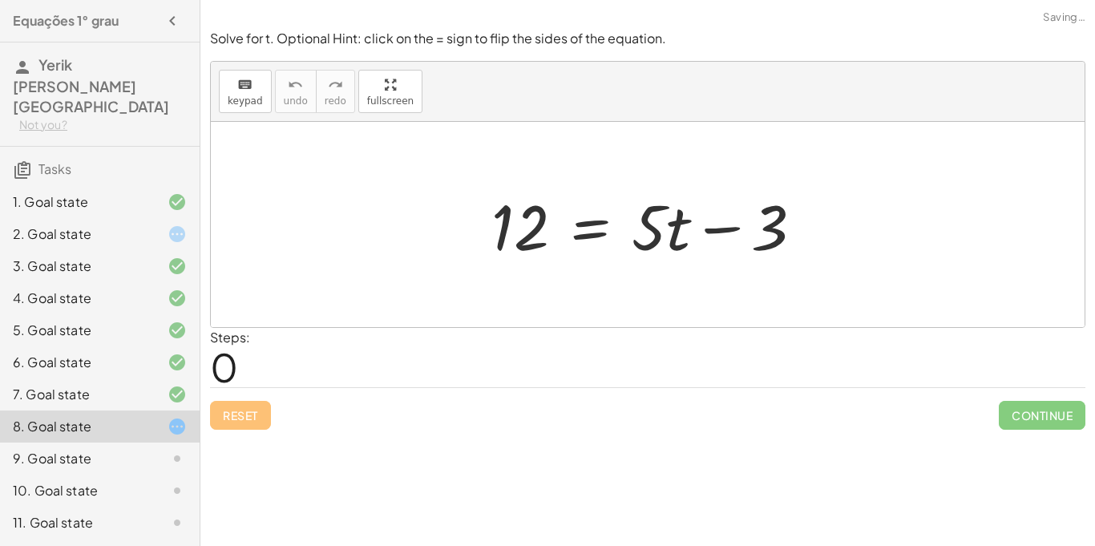
click at [711, 231] on div at bounding box center [653, 225] width 341 height 83
drag, startPoint x: 762, startPoint y: 240, endPoint x: 486, endPoint y: 235, distance: 276.5
click at [486, 235] on div at bounding box center [653, 225] width 341 height 83
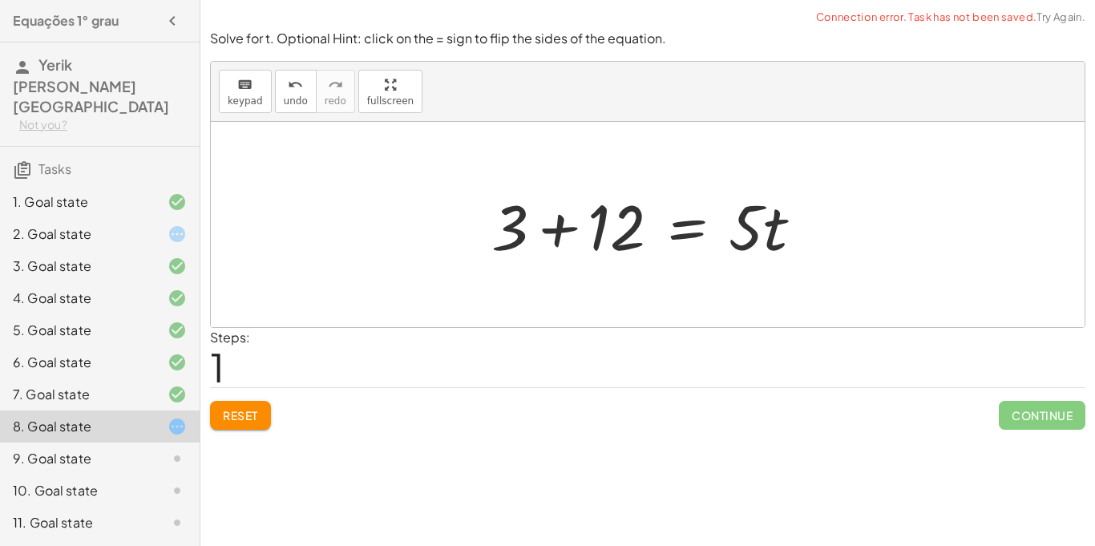
click at [553, 234] on div at bounding box center [653, 225] width 341 height 83
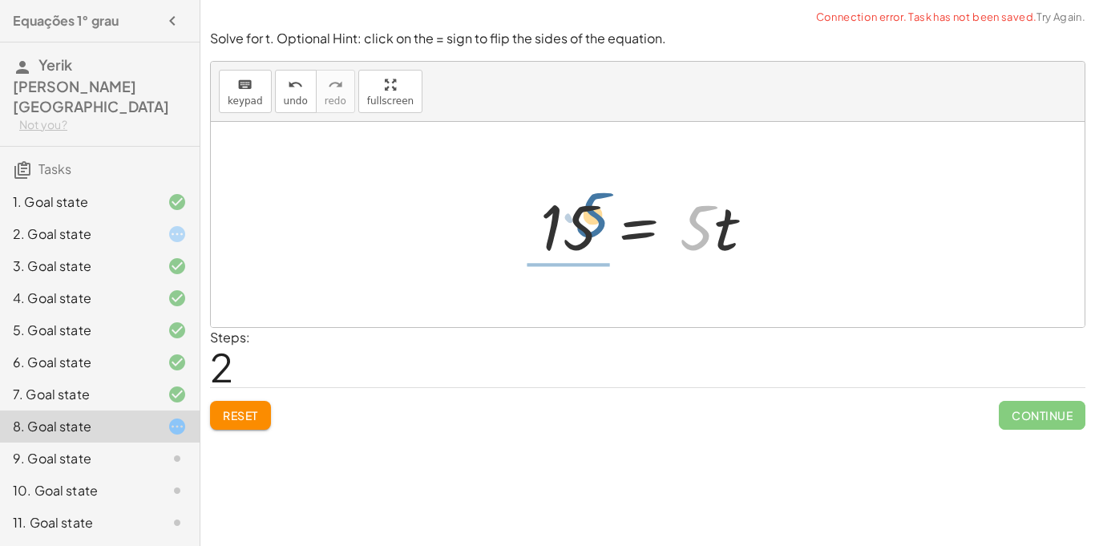
drag, startPoint x: 603, startPoint y: 201, endPoint x: 586, endPoint y: 207, distance: 18.5
click at [586, 207] on div at bounding box center [653, 225] width 243 height 83
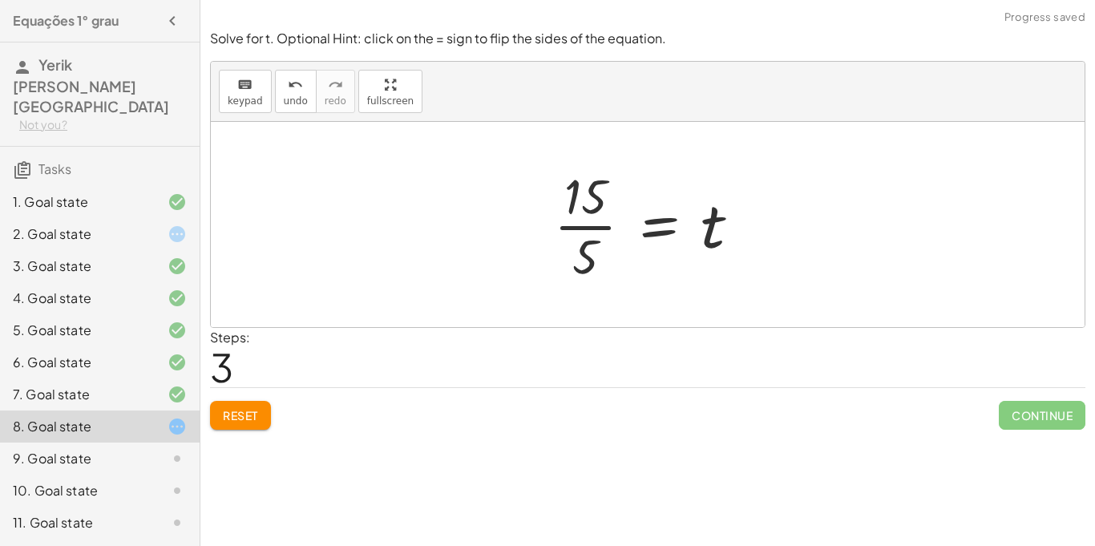
click at [582, 225] on div at bounding box center [654, 224] width 216 height 123
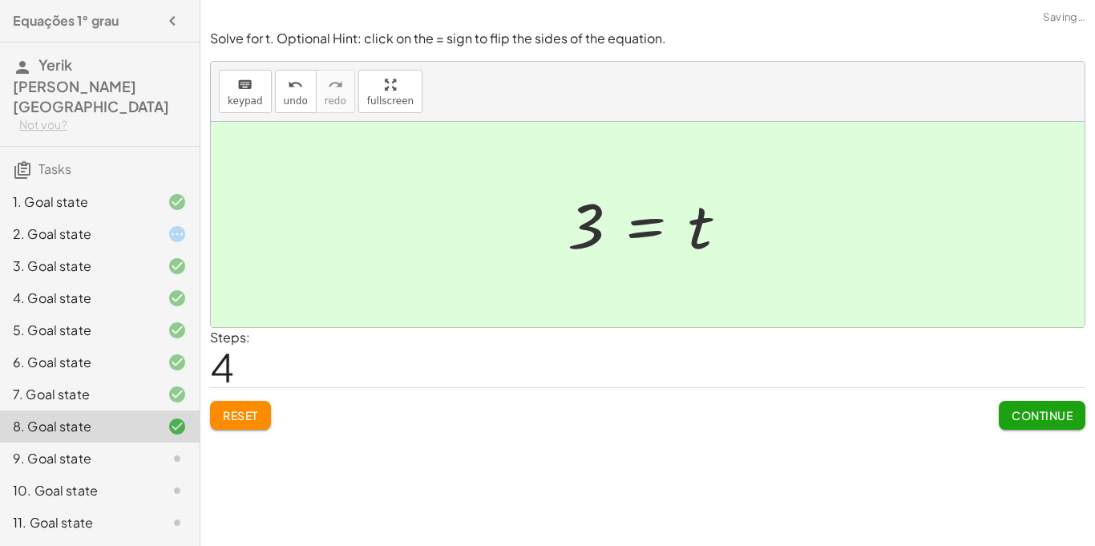
click at [1068, 422] on button "Continue" at bounding box center [1042, 415] width 87 height 29
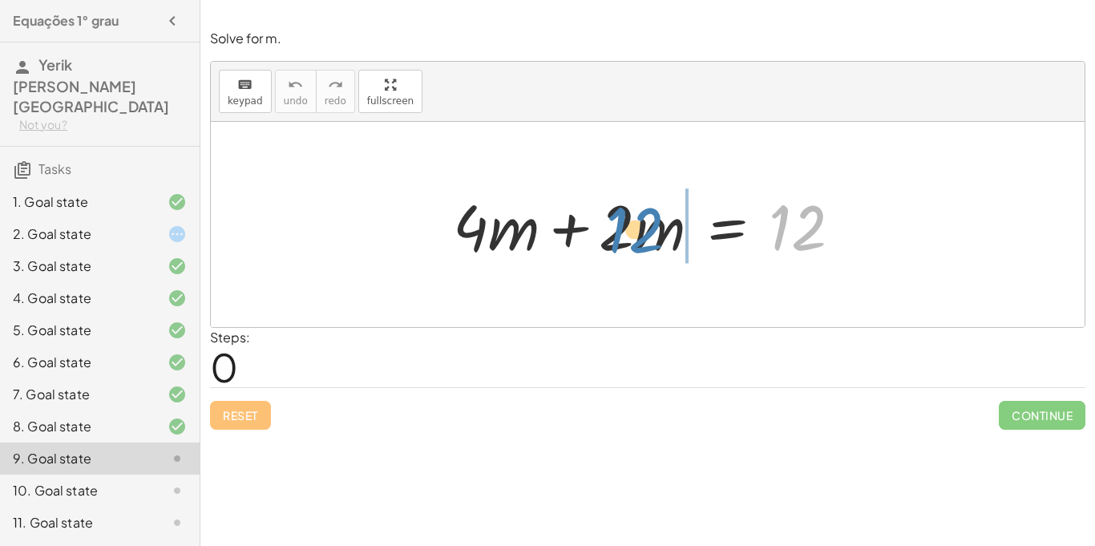
drag, startPoint x: 782, startPoint y: 234, endPoint x: 599, endPoint y: 231, distance: 183.6
click at [599, 231] on div at bounding box center [653, 225] width 417 height 83
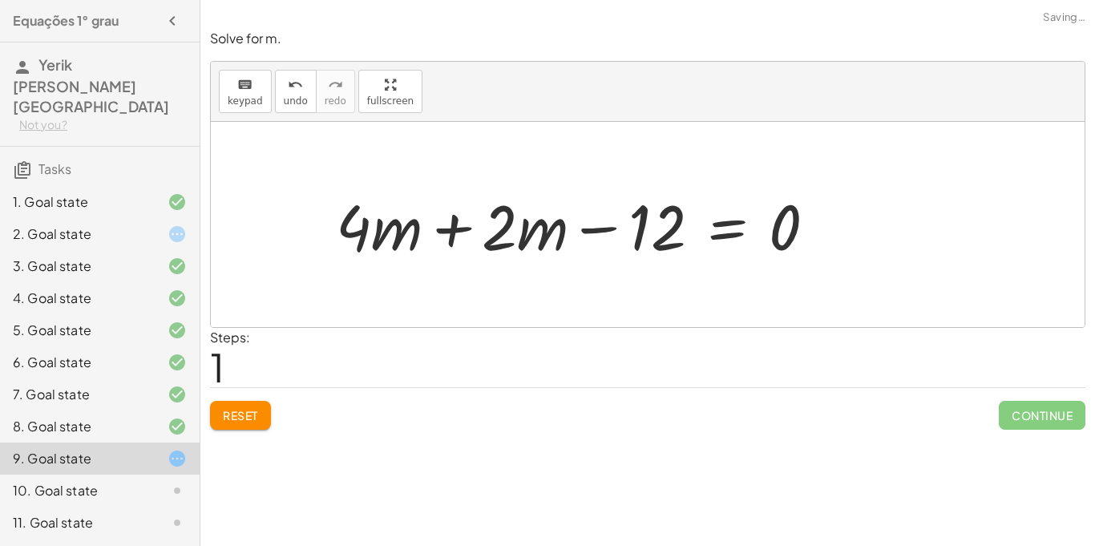
click at [605, 230] on div at bounding box center [582, 225] width 509 height 83
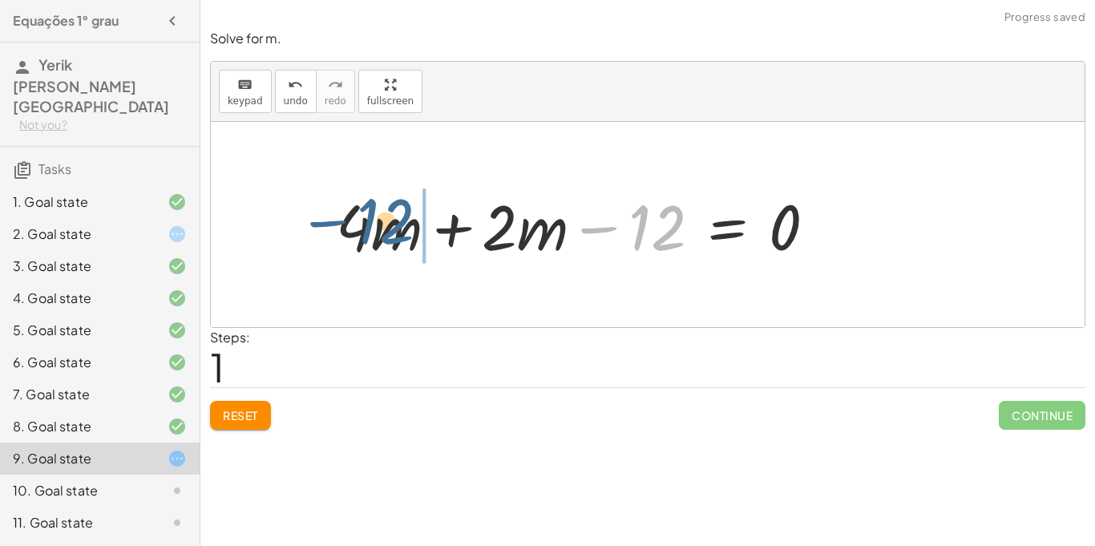
drag, startPoint x: 667, startPoint y: 223, endPoint x: 393, endPoint y: 218, distance: 274.1
click at [393, 218] on div at bounding box center [582, 225] width 509 height 83
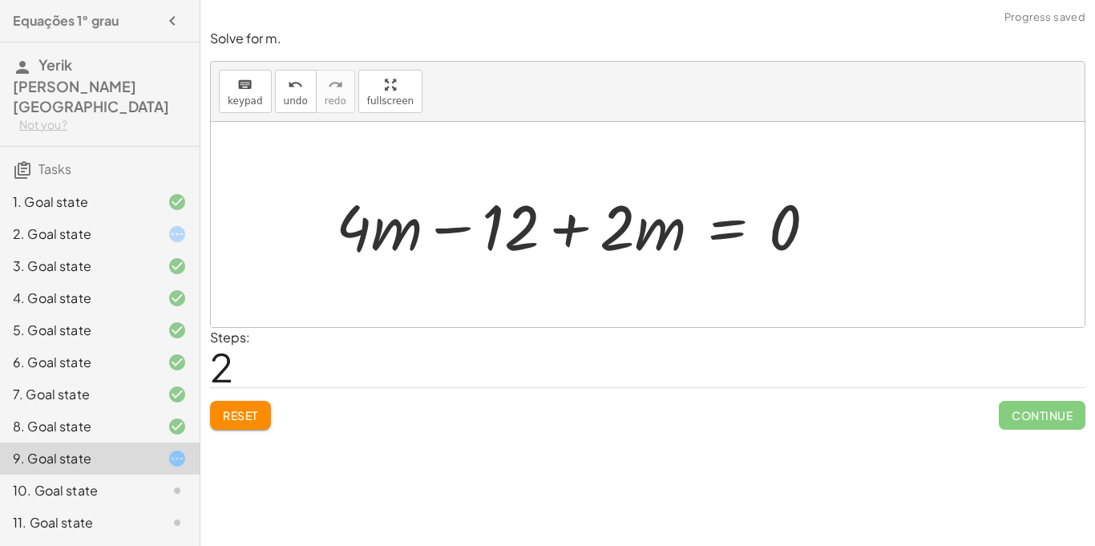
click at [454, 230] on div at bounding box center [582, 225] width 509 height 83
drag, startPoint x: 520, startPoint y: 231, endPoint x: 373, endPoint y: 234, distance: 147.5
click at [373, 234] on div at bounding box center [582, 225] width 509 height 83
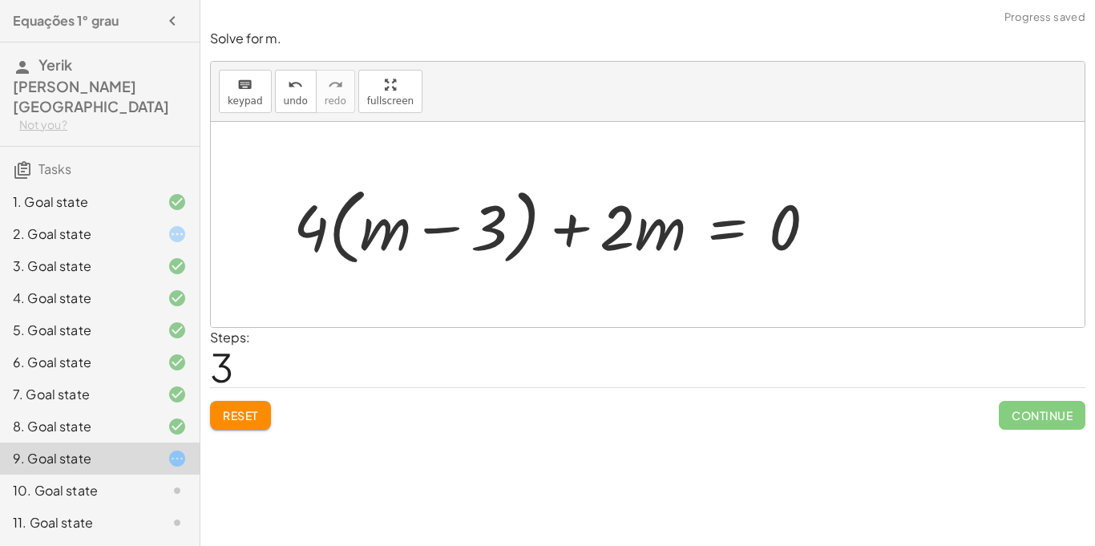
click at [220, 410] on button "Reset" at bounding box center [240, 415] width 61 height 29
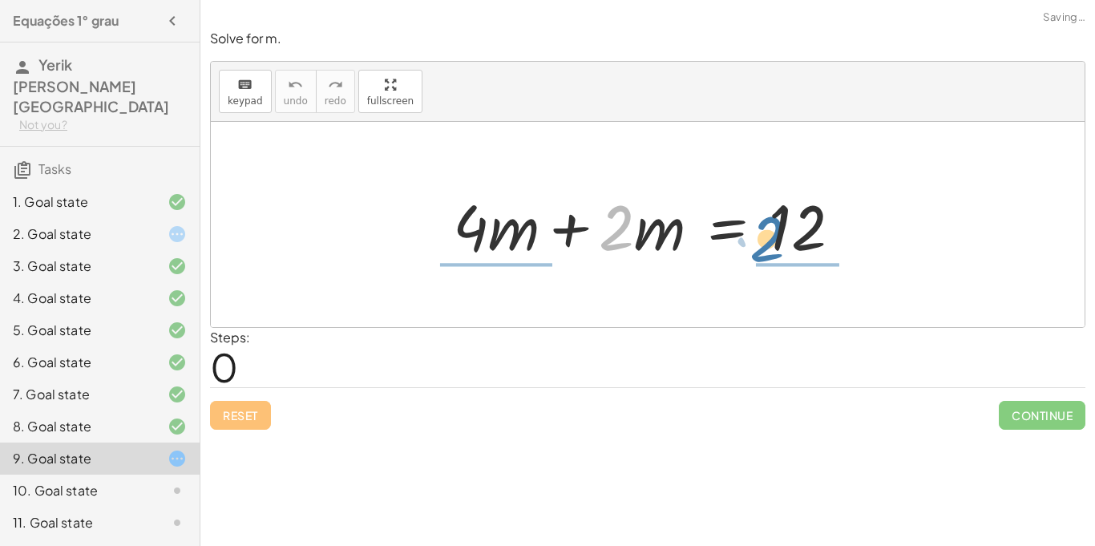
drag, startPoint x: 608, startPoint y: 230, endPoint x: 760, endPoint y: 241, distance: 151.9
click at [760, 241] on div at bounding box center [653, 225] width 417 height 83
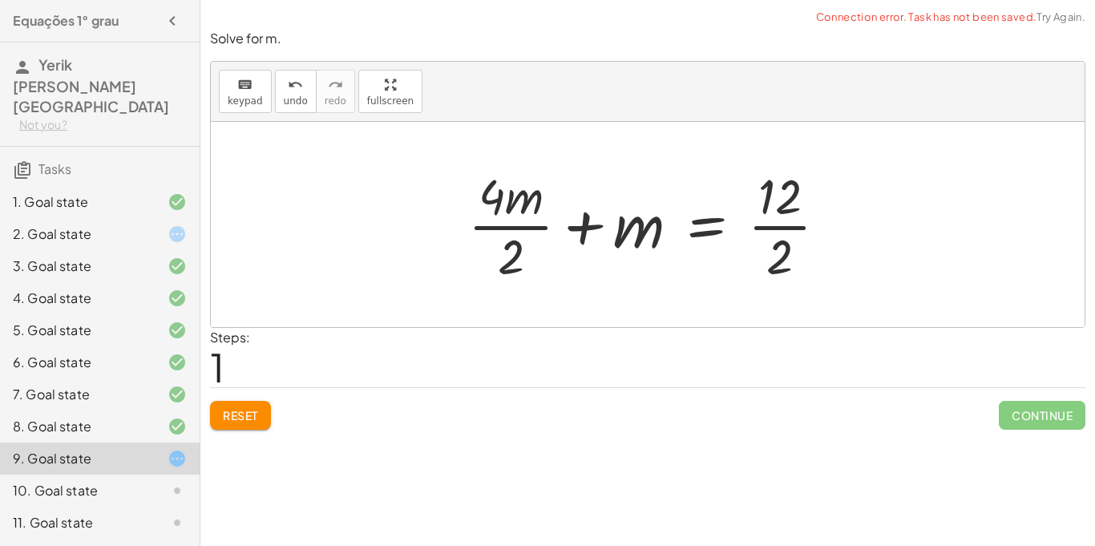
click at [788, 228] on div at bounding box center [654, 224] width 388 height 123
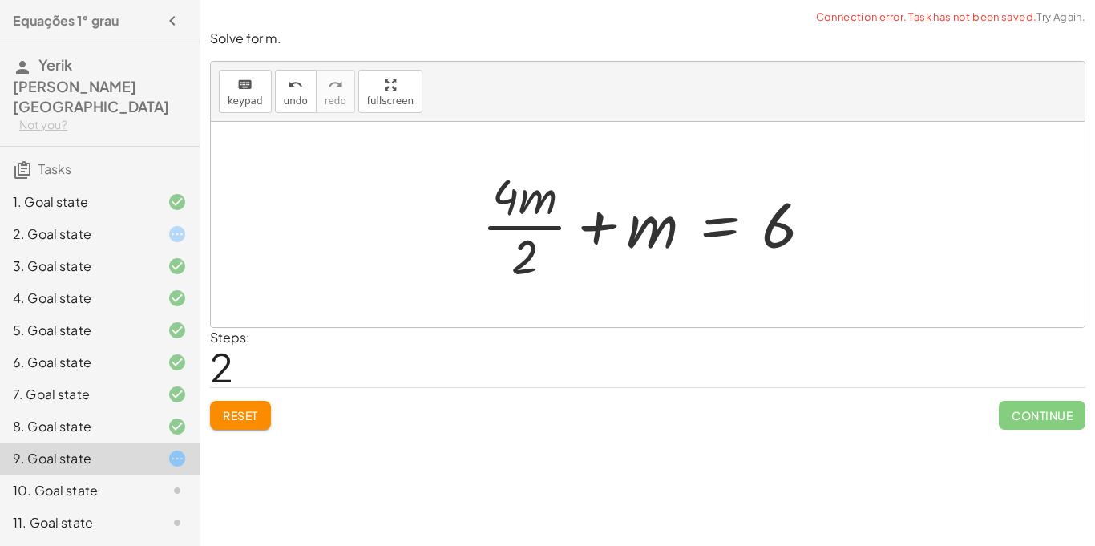
click at [522, 232] on div at bounding box center [653, 224] width 359 height 123
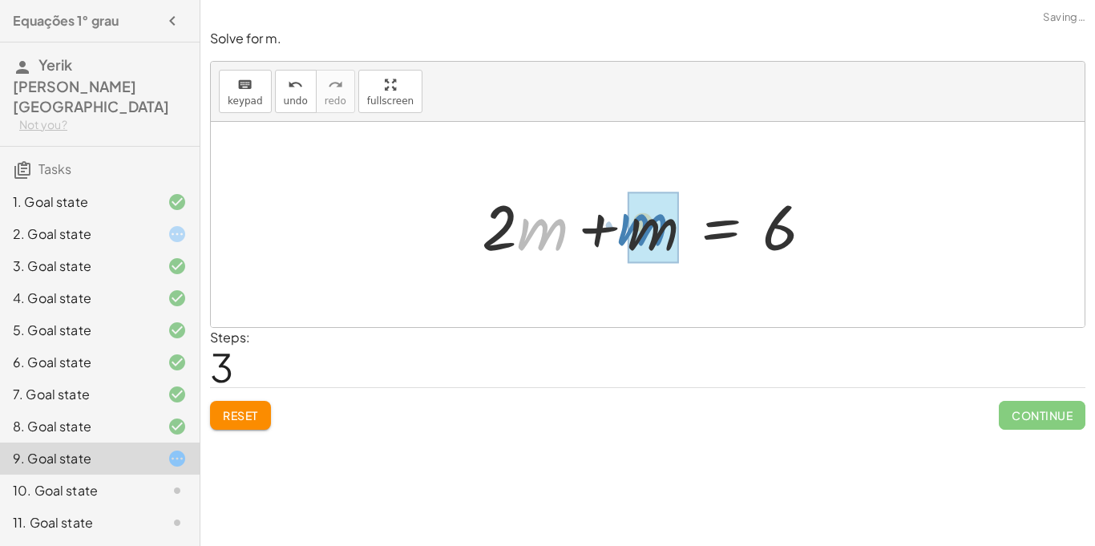
drag, startPoint x: 522, startPoint y: 229, endPoint x: 597, endPoint y: 219, distance: 76.0
click at [597, 219] on div at bounding box center [654, 225] width 360 height 83
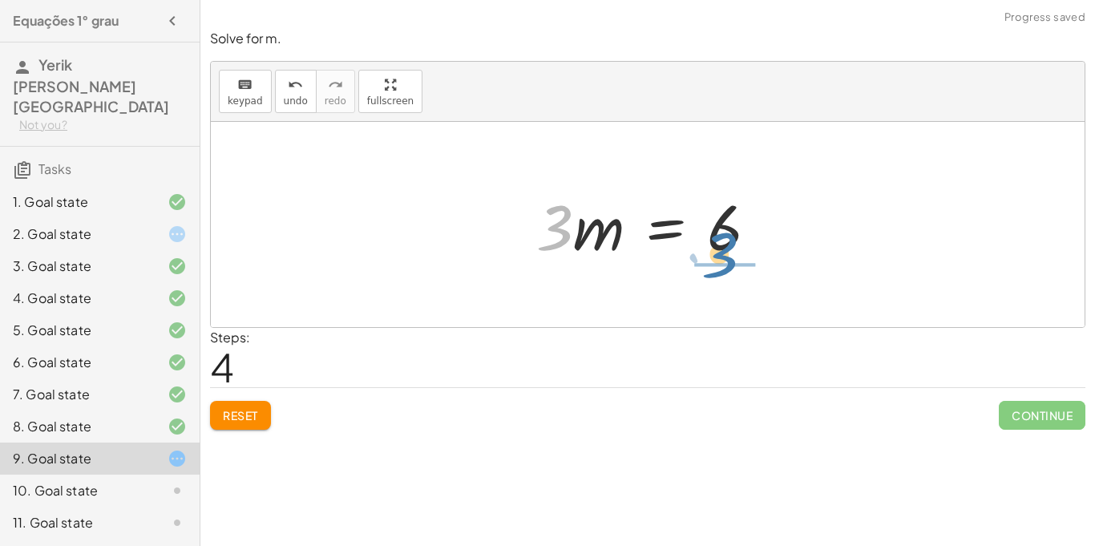
drag, startPoint x: 564, startPoint y: 221, endPoint x: 730, endPoint y: 251, distance: 168.5
click at [730, 251] on div at bounding box center [653, 225] width 251 height 83
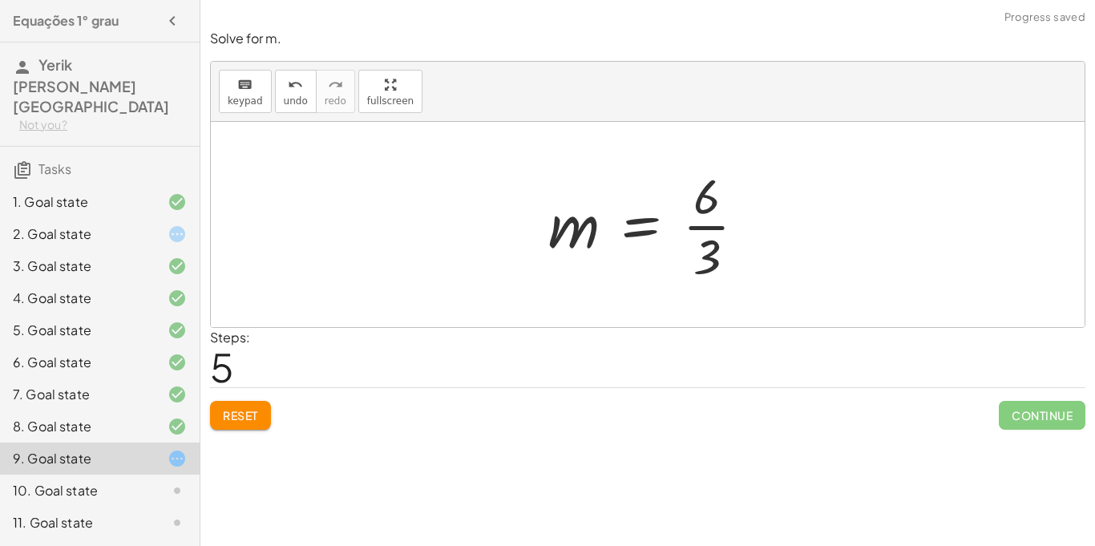
click at [714, 228] on div at bounding box center [653, 224] width 227 height 123
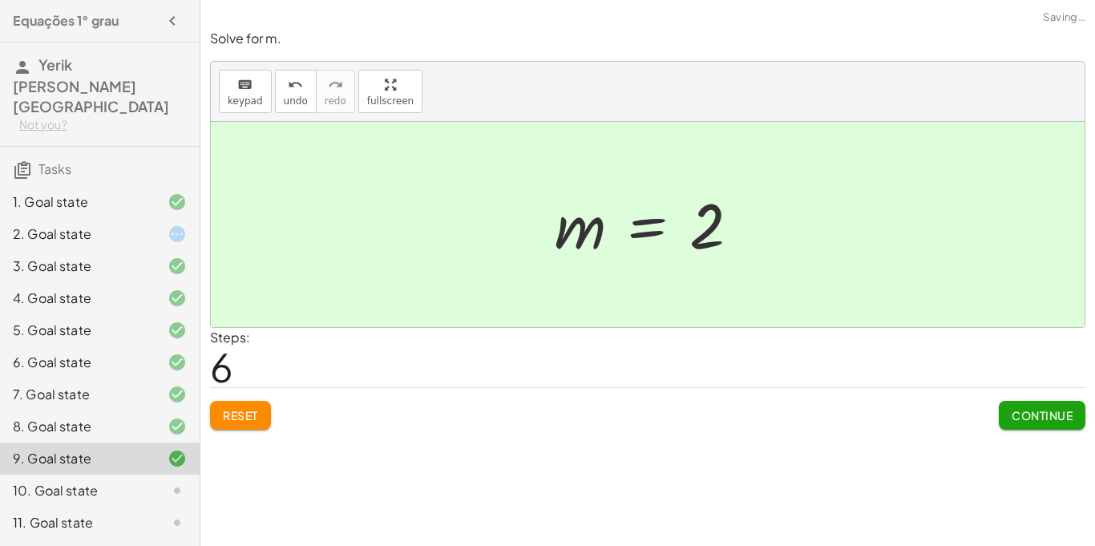
click at [1017, 418] on span "Continue" at bounding box center [1041, 415] width 61 height 14
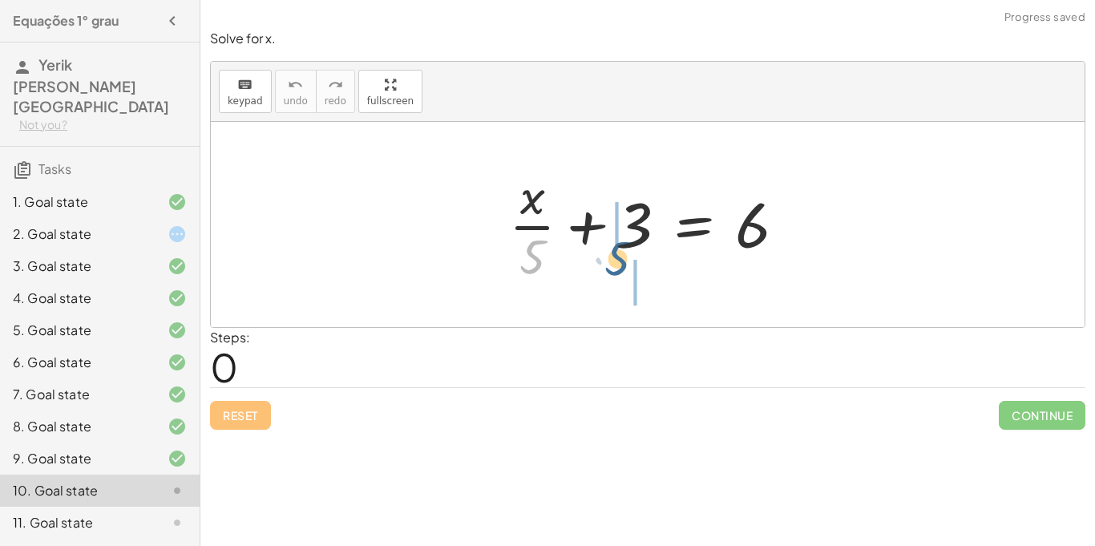
drag, startPoint x: 533, startPoint y: 249, endPoint x: 630, endPoint y: 254, distance: 97.1
click at [630, 254] on div at bounding box center [654, 224] width 306 height 123
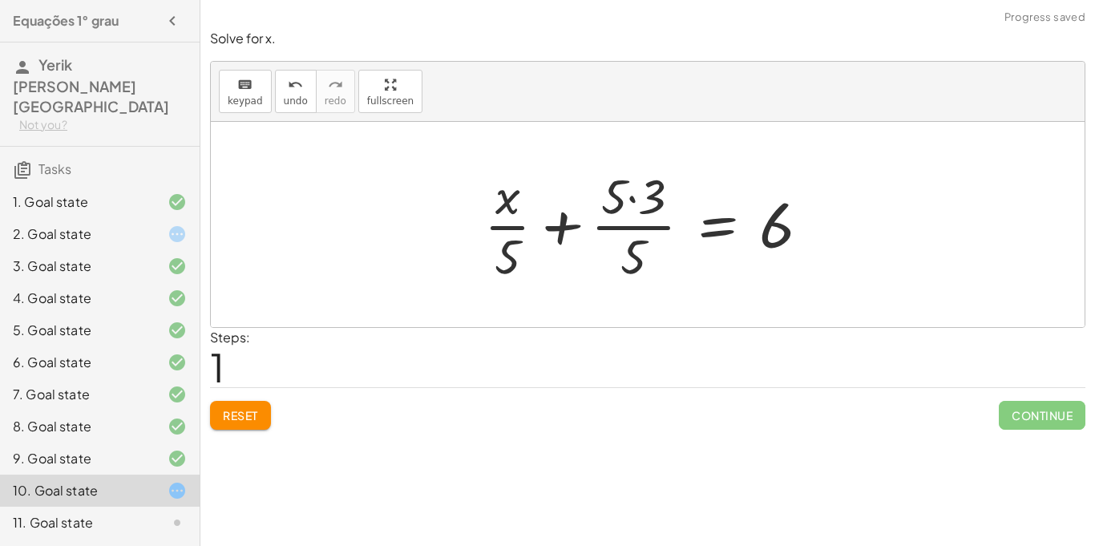
click at [216, 414] on button "Reset" at bounding box center [240, 415] width 61 height 29
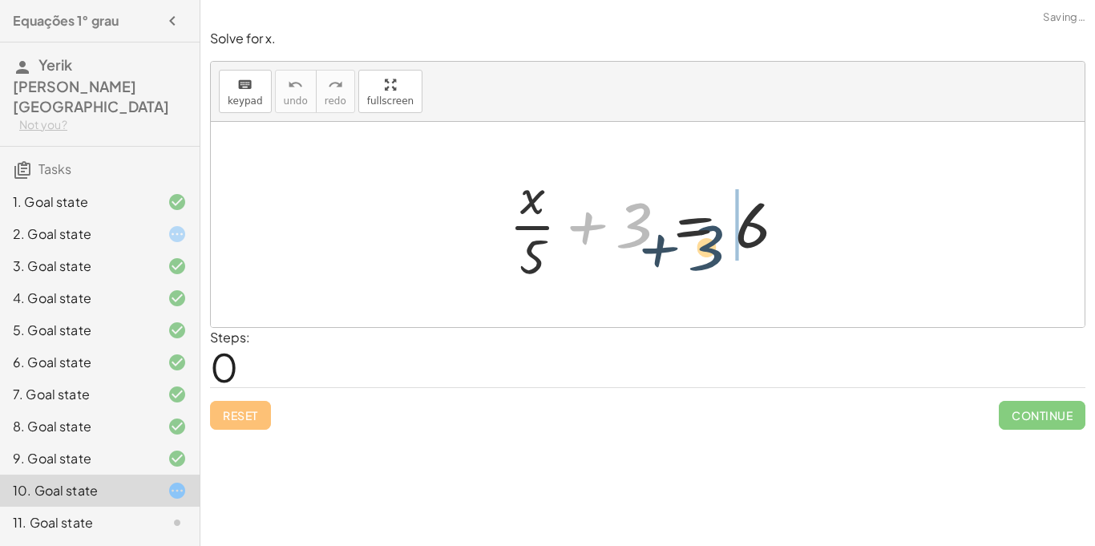
drag, startPoint x: 642, startPoint y: 208, endPoint x: 775, endPoint y: 235, distance: 135.8
click at [775, 235] on div at bounding box center [654, 224] width 306 height 123
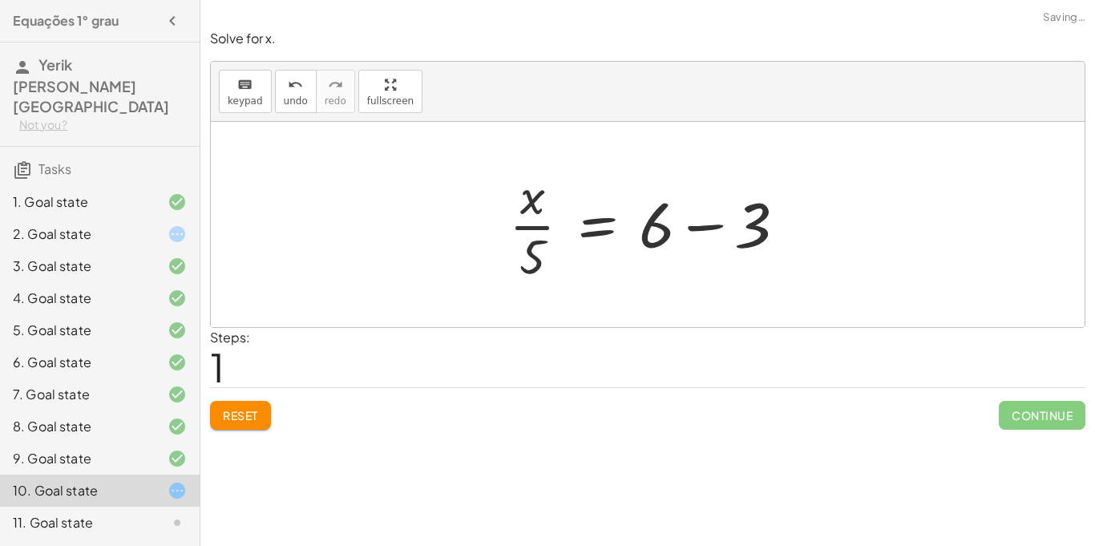
click at [715, 226] on div at bounding box center [654, 224] width 306 height 123
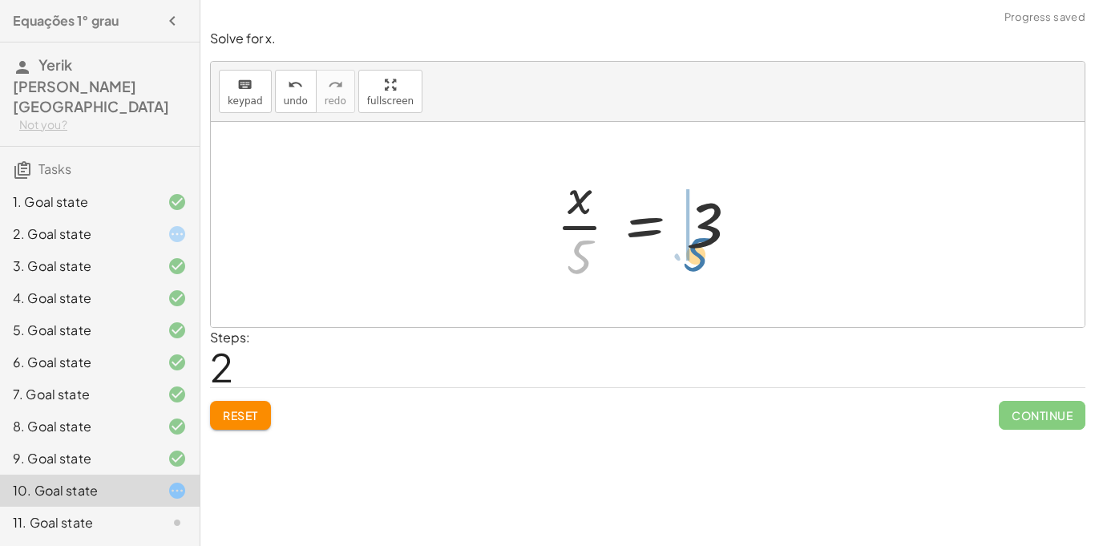
drag, startPoint x: 567, startPoint y: 260, endPoint x: 684, endPoint y: 257, distance: 117.8
click at [684, 257] on div at bounding box center [653, 224] width 211 height 123
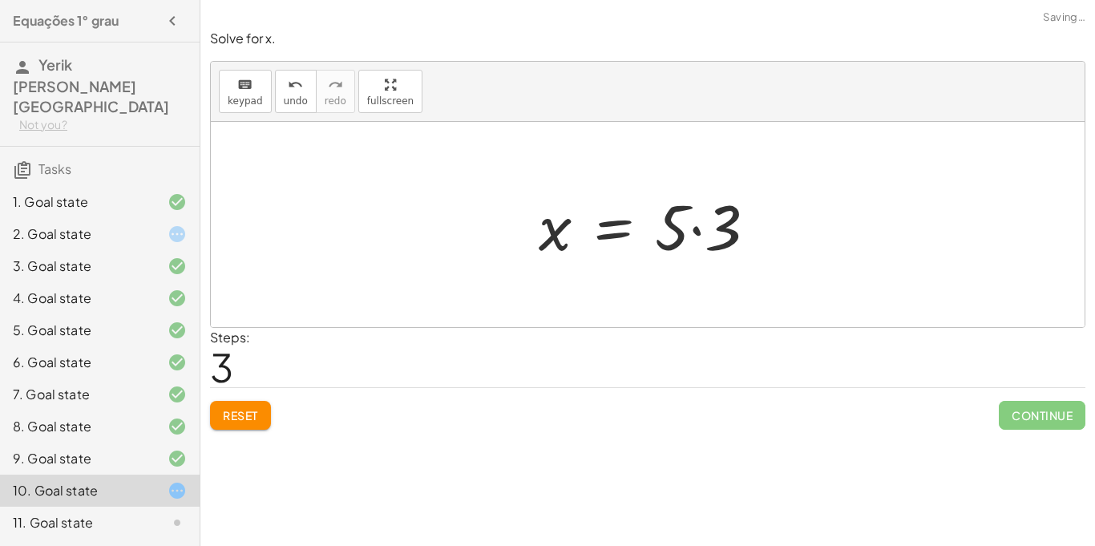
click at [698, 231] on div at bounding box center [654, 225] width 247 height 83
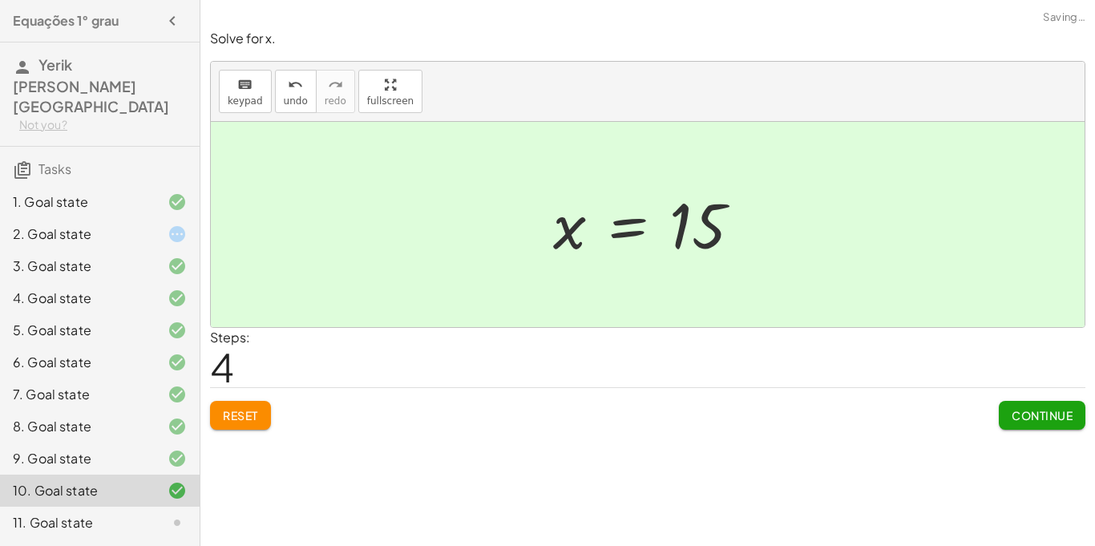
click at [1019, 412] on span "Continue" at bounding box center [1041, 415] width 61 height 14
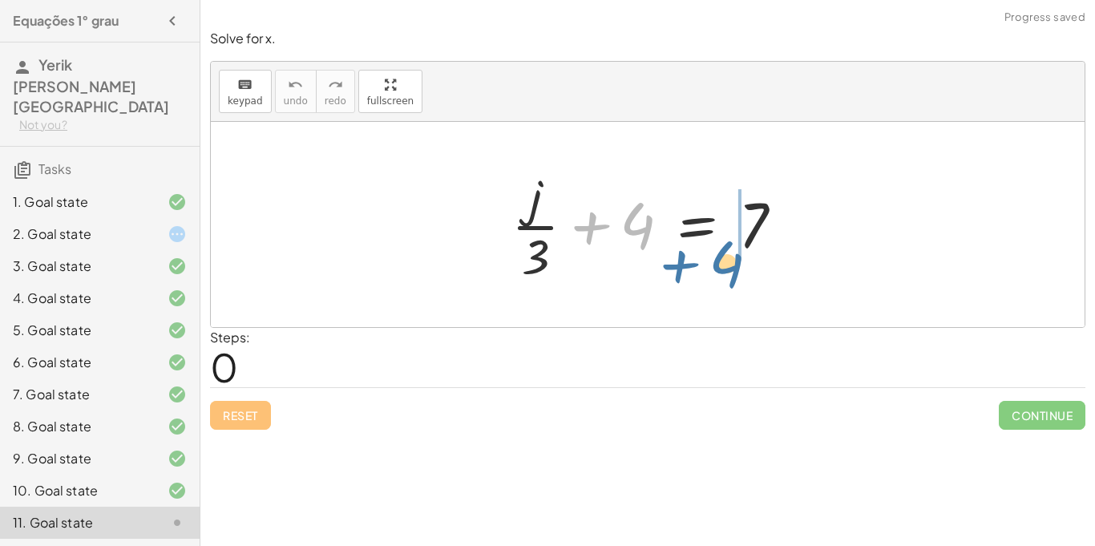
drag, startPoint x: 652, startPoint y: 220, endPoint x: 741, endPoint y: 258, distance: 97.7
click at [741, 258] on div at bounding box center [653, 224] width 301 height 123
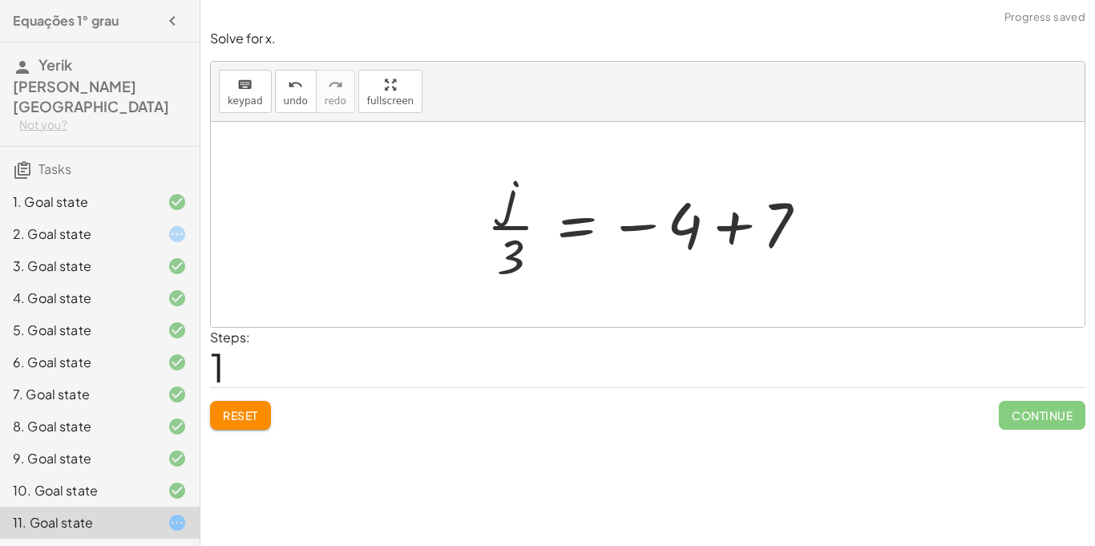
click at [724, 230] on div at bounding box center [652, 224] width 349 height 123
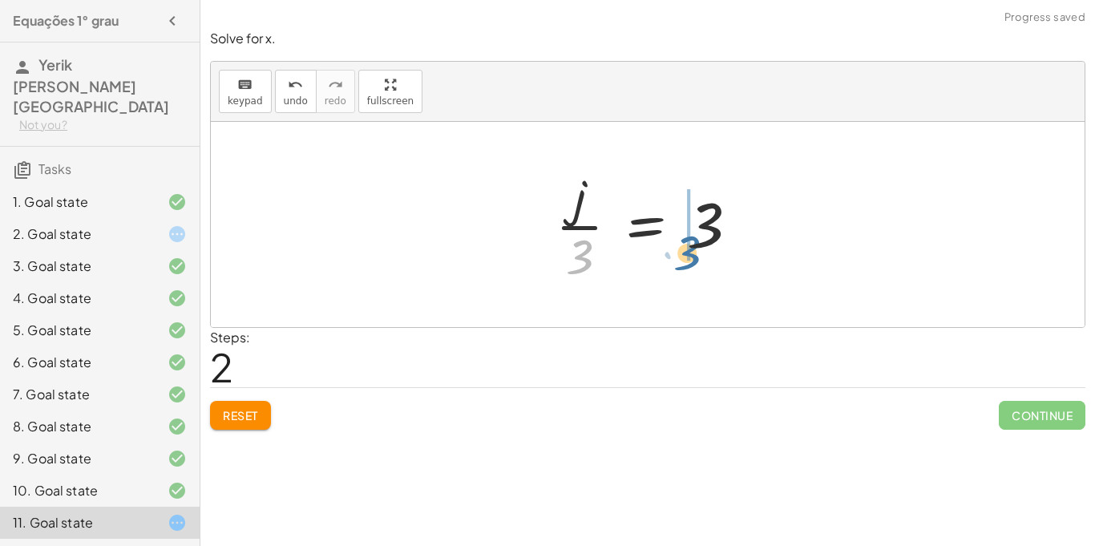
drag, startPoint x: 579, startPoint y: 261, endPoint x: 688, endPoint y: 258, distance: 108.2
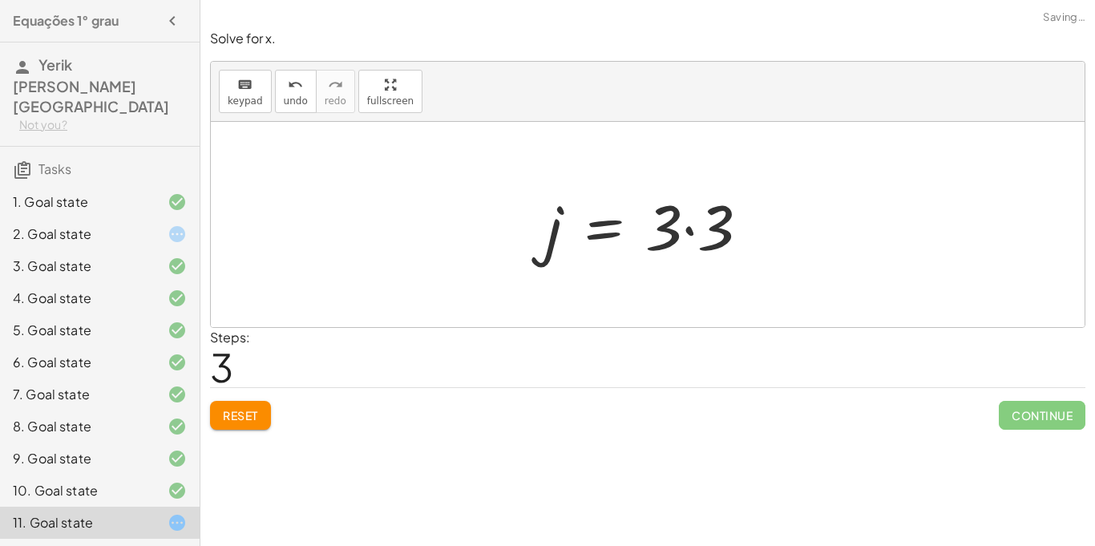
click at [688, 232] on div at bounding box center [654, 225] width 232 height 83
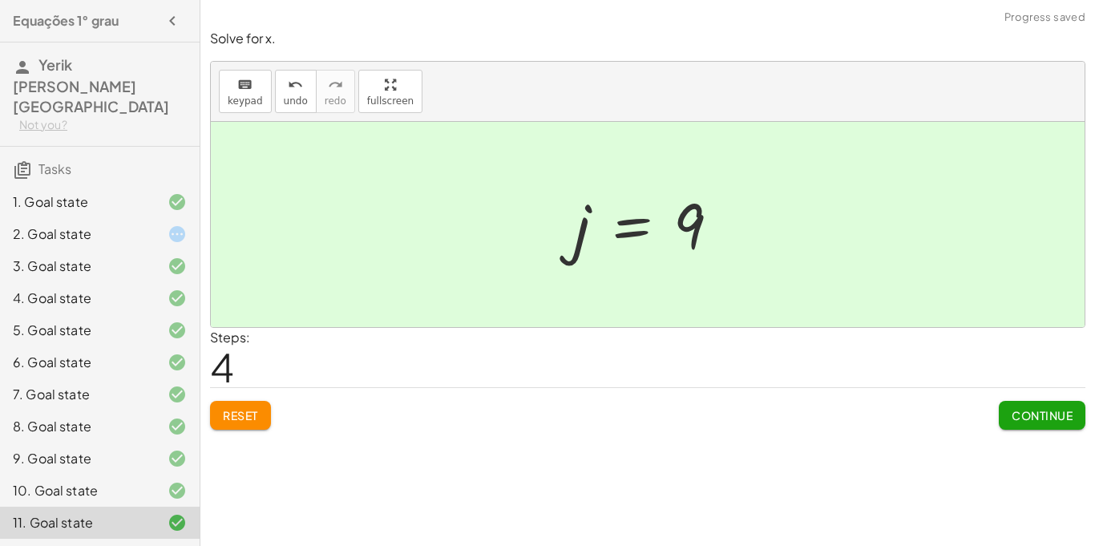
click at [1007, 425] on button "Continue" at bounding box center [1042, 415] width 87 height 29
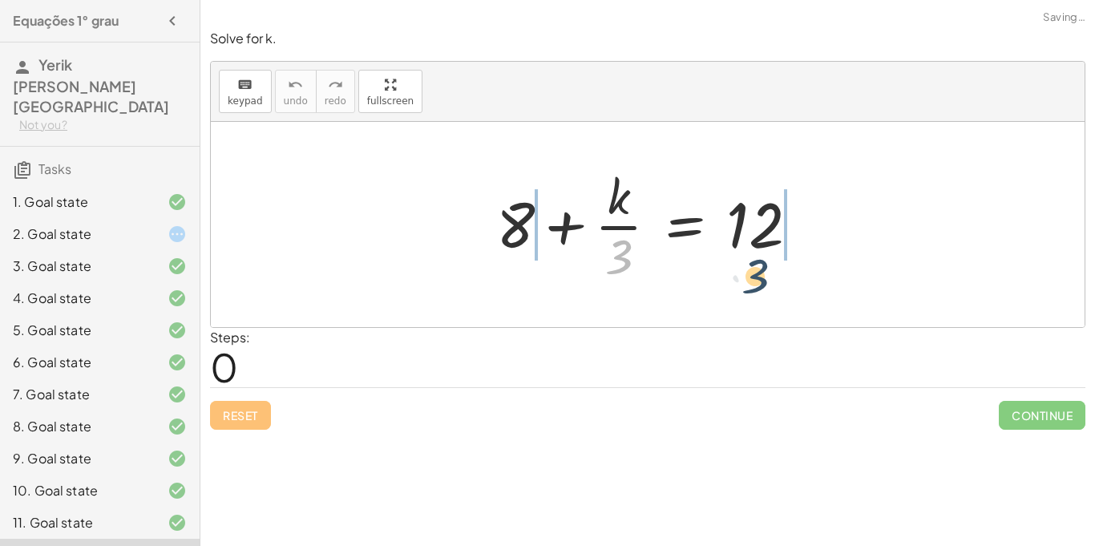
drag, startPoint x: 620, startPoint y: 249, endPoint x: 757, endPoint y: 268, distance: 138.4
click at [757, 268] on div at bounding box center [654, 224] width 332 height 123
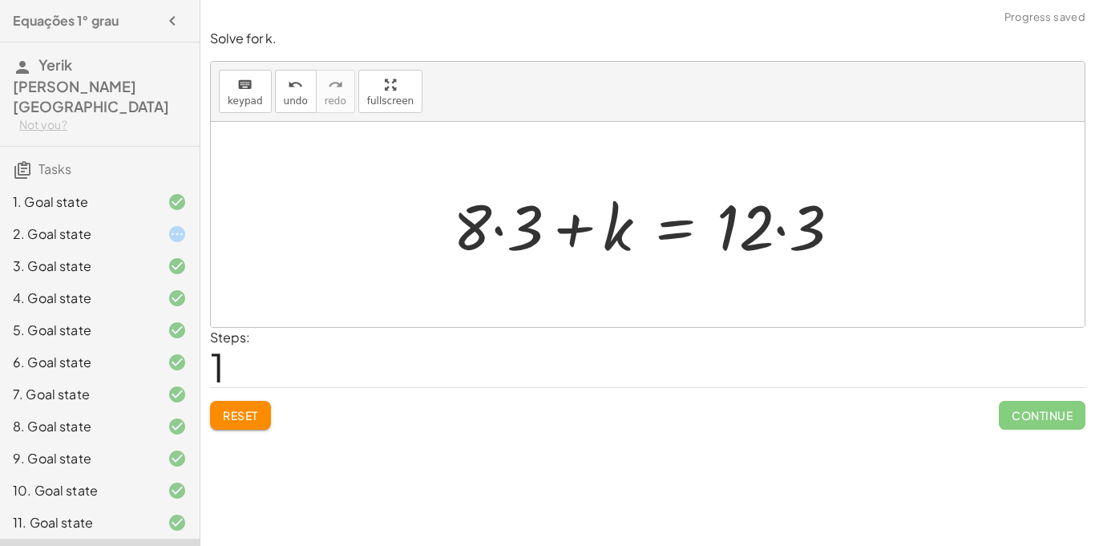
click at [251, 409] on span "Reset" at bounding box center [240, 415] width 35 height 14
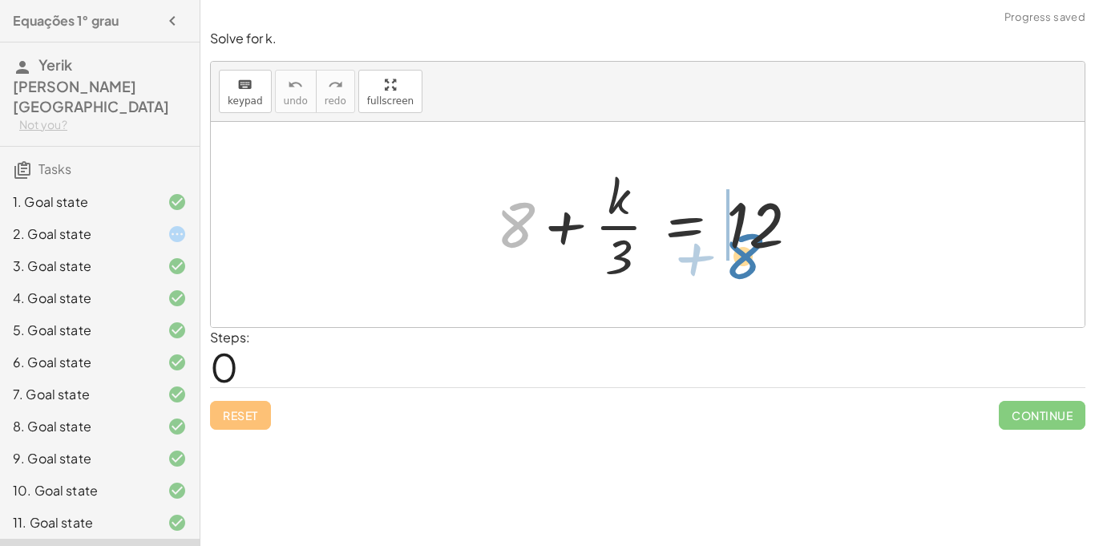
drag, startPoint x: 506, startPoint y: 226, endPoint x: 735, endPoint y: 259, distance: 230.8
click at [735, 259] on div at bounding box center [654, 224] width 332 height 123
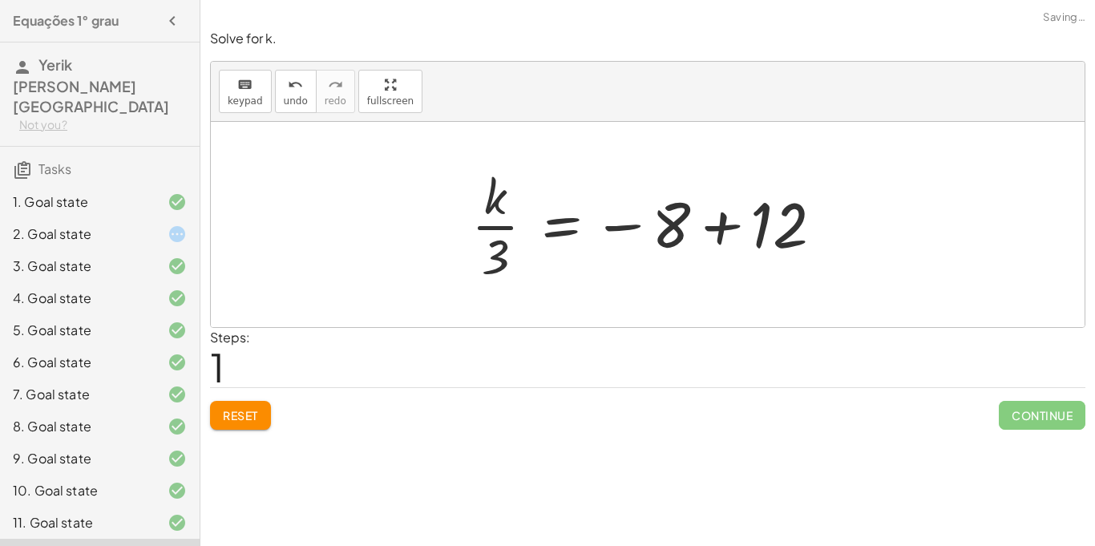
click at [721, 232] on div at bounding box center [653, 224] width 381 height 123
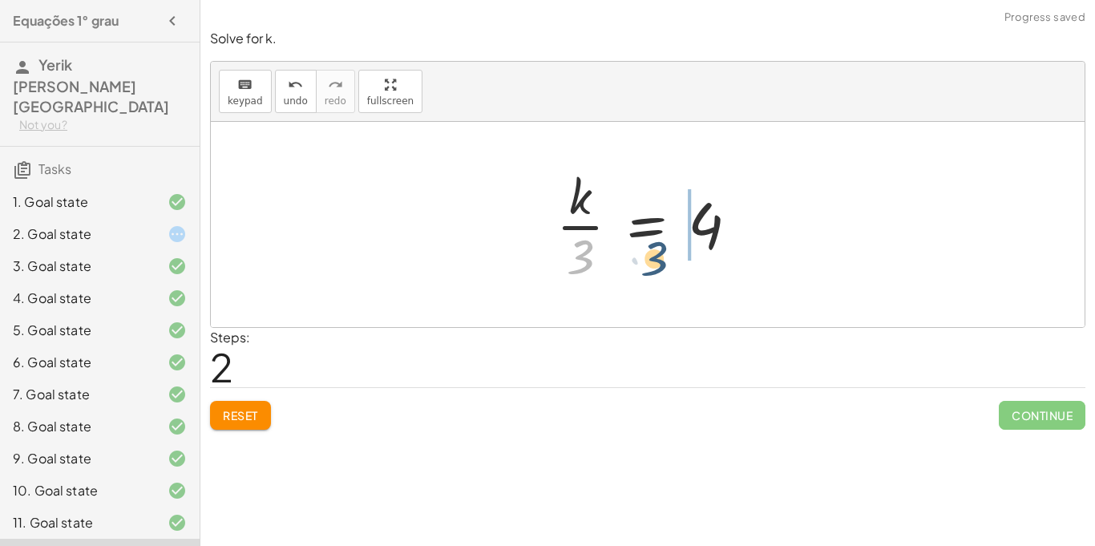
drag, startPoint x: 579, startPoint y: 250, endPoint x: 703, endPoint y: 244, distance: 123.5
click at [703, 244] on div at bounding box center [653, 224] width 211 height 123
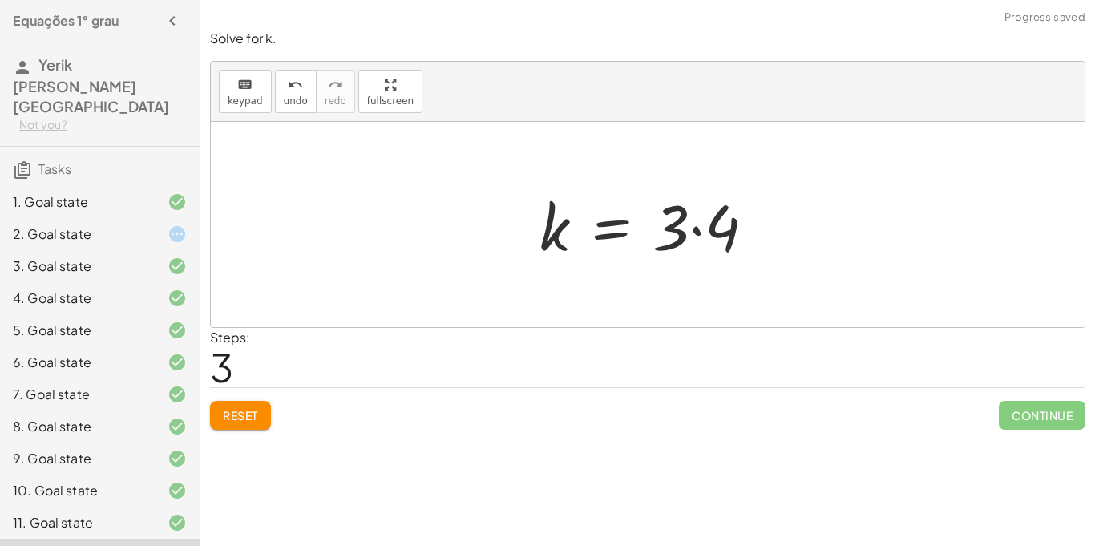
click at [696, 231] on div at bounding box center [653, 225] width 244 height 83
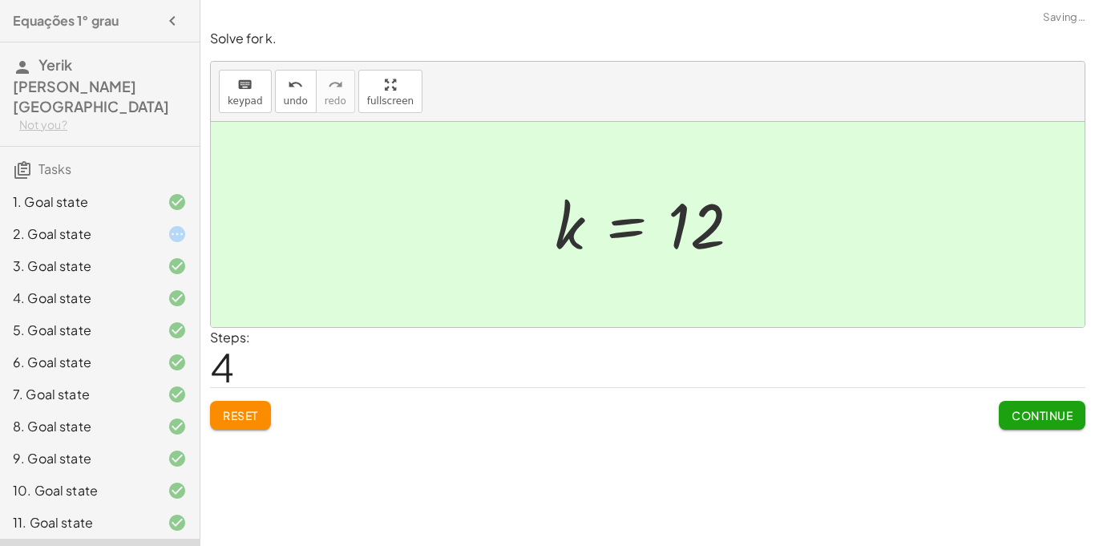
click at [1020, 421] on span "Continue" at bounding box center [1041, 415] width 61 height 14
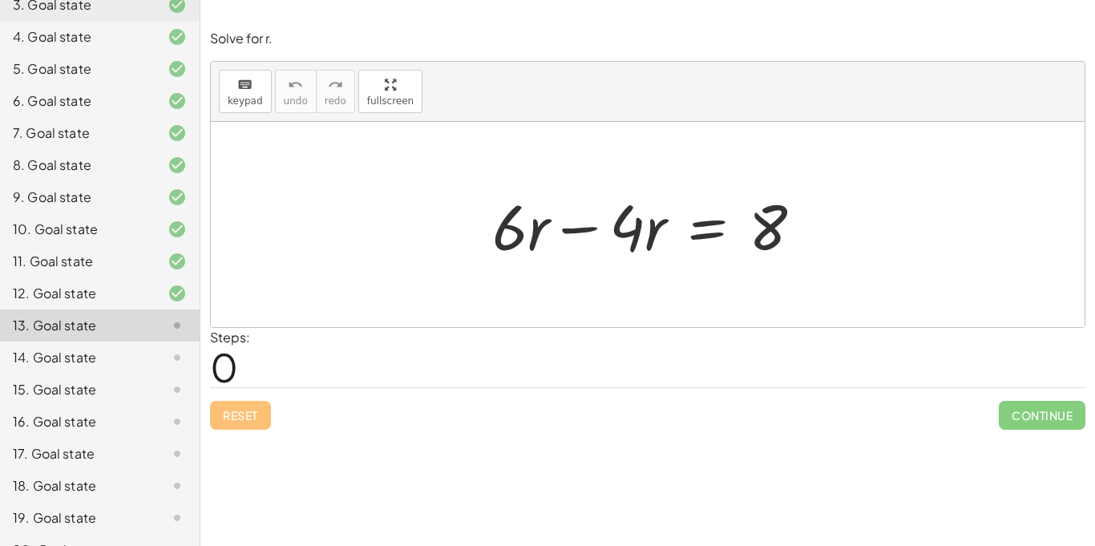
scroll to position [268, 0]
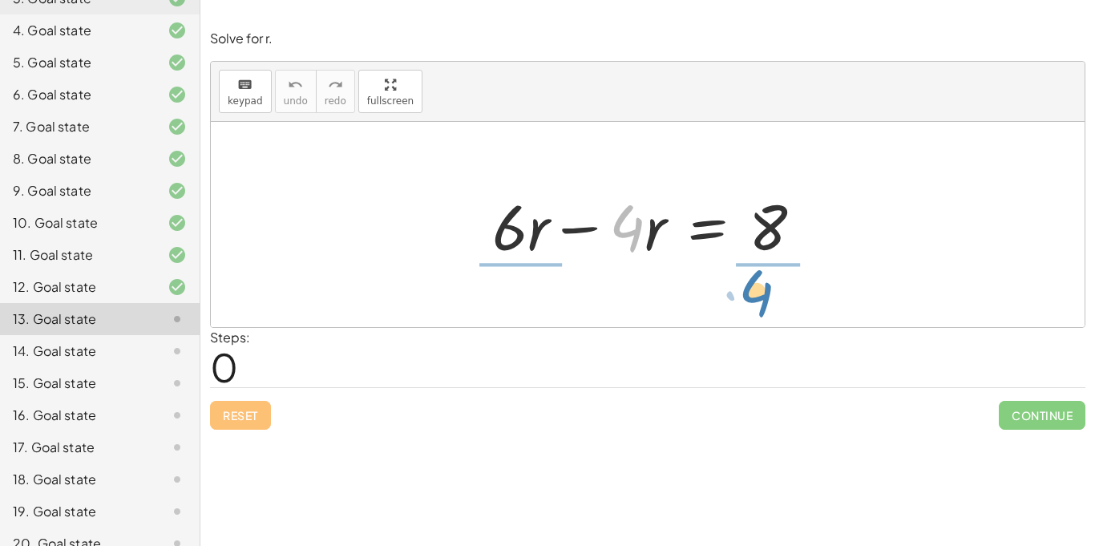
drag, startPoint x: 630, startPoint y: 221, endPoint x: 759, endPoint y: 280, distance: 141.7
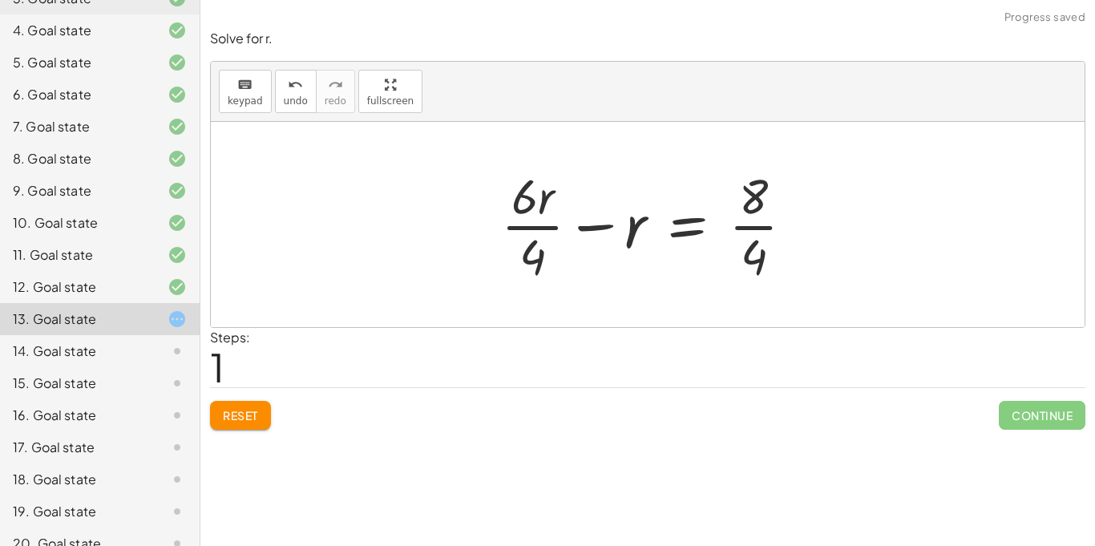
click at [240, 401] on button "Reset" at bounding box center [240, 415] width 61 height 29
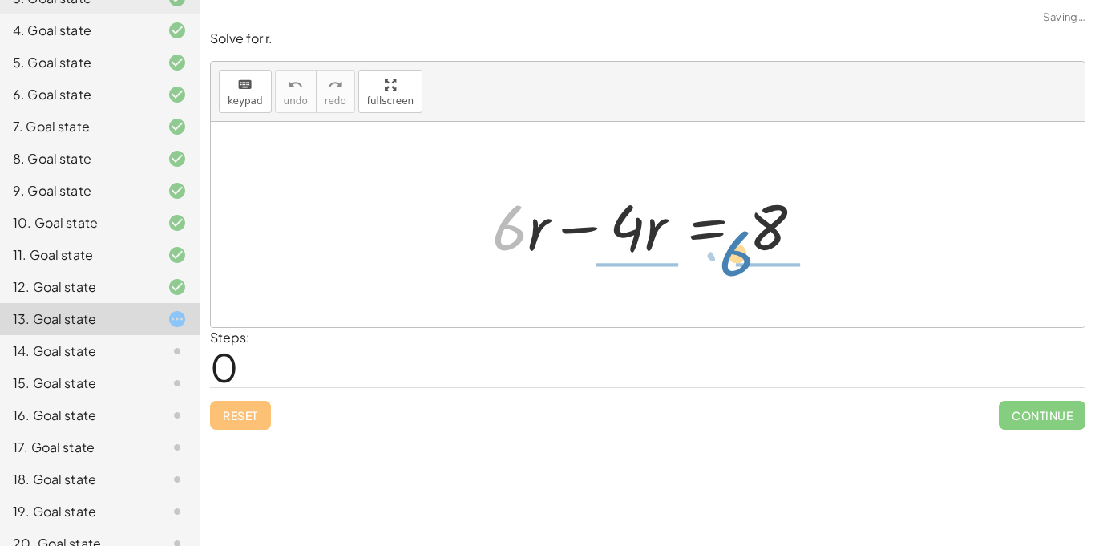
drag, startPoint x: 517, startPoint y: 240, endPoint x: 749, endPoint y: 267, distance: 234.0
click at [749, 267] on div "· 6 + · r + · 6 · r − · 4 · r = 8" at bounding box center [647, 225] width 359 height 91
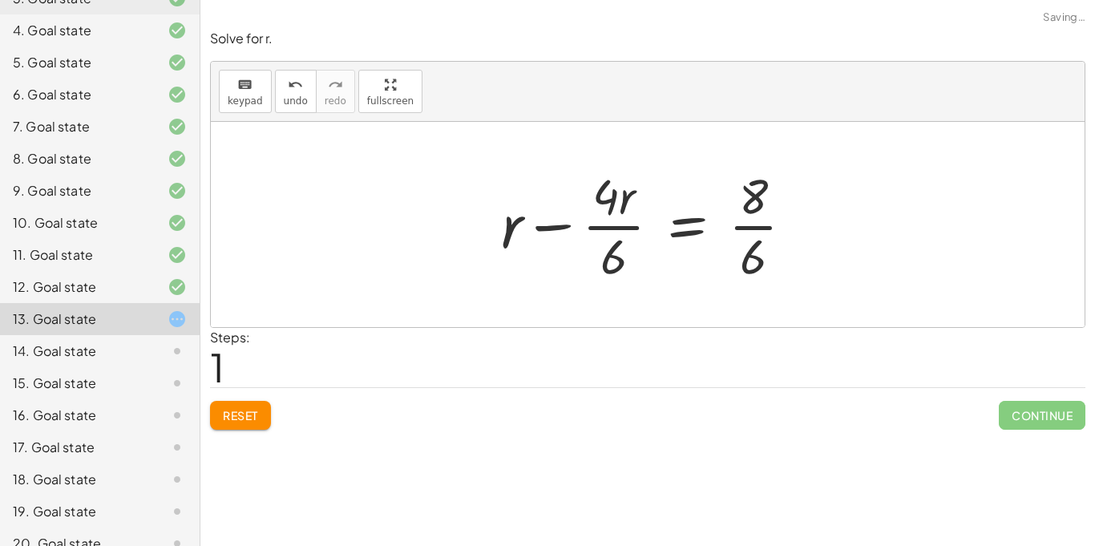
click at [744, 224] on div at bounding box center [653, 224] width 321 height 123
click at [630, 228] on div at bounding box center [654, 224] width 320 height 123
click at [745, 227] on div at bounding box center [654, 224] width 320 height 123
click at [593, 228] on div at bounding box center [654, 224] width 320 height 123
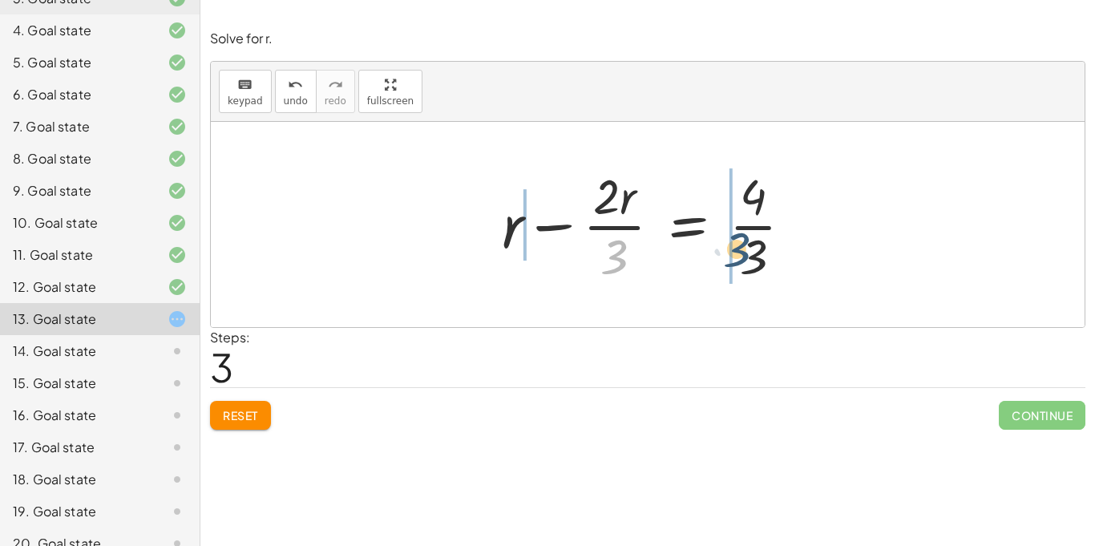
drag, startPoint x: 621, startPoint y: 262, endPoint x: 745, endPoint y: 256, distance: 124.4
click at [745, 256] on div at bounding box center [654, 224] width 320 height 123
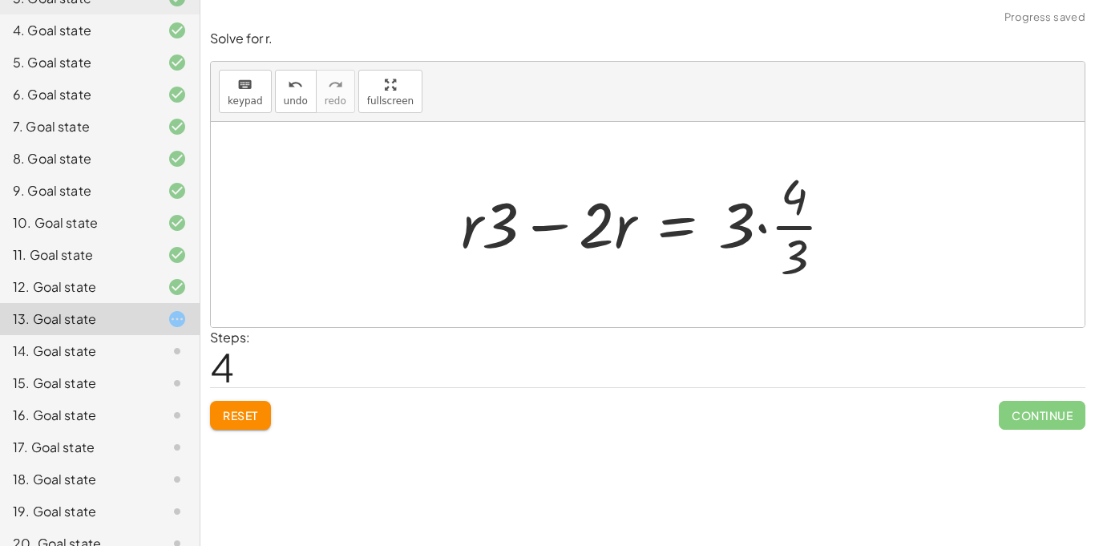
click at [794, 228] on div at bounding box center [654, 224] width 402 height 123
click at [764, 228] on div at bounding box center [654, 224] width 402 height 123
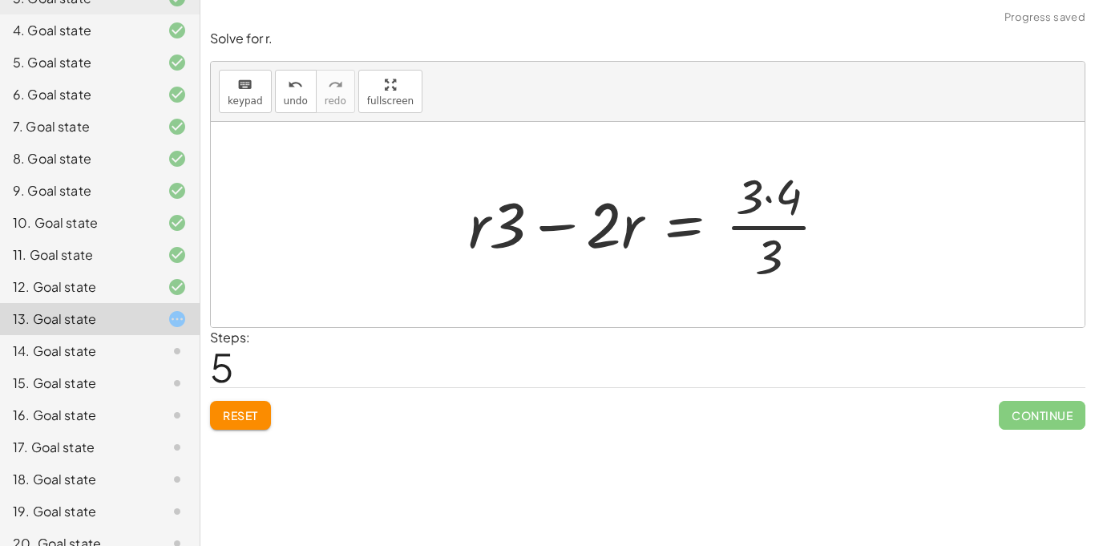
click at [780, 230] on div at bounding box center [654, 224] width 388 height 123
click at [769, 200] on div at bounding box center [654, 224] width 388 height 123
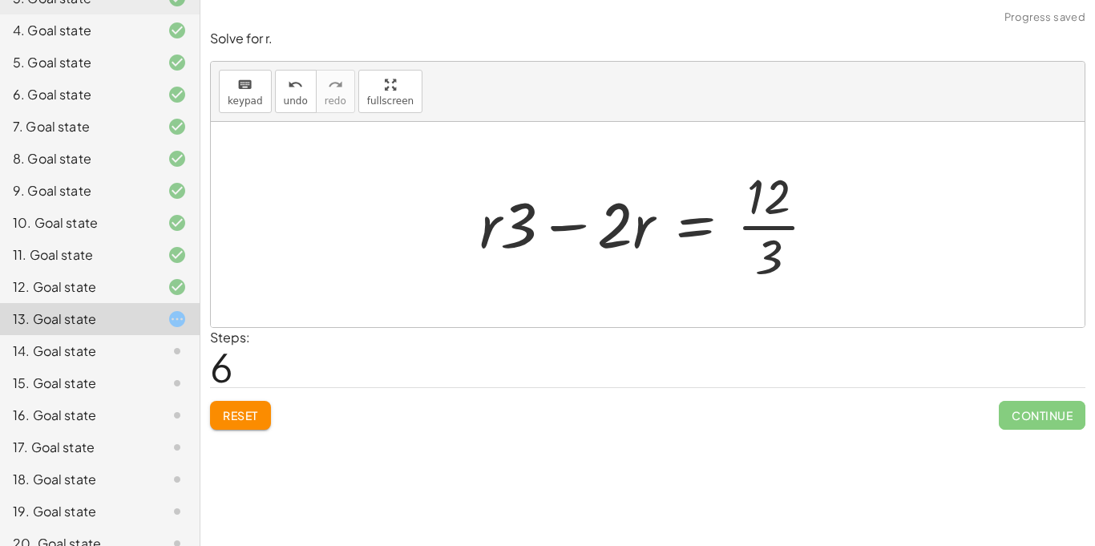
click at [765, 230] on div at bounding box center [653, 224] width 365 height 123
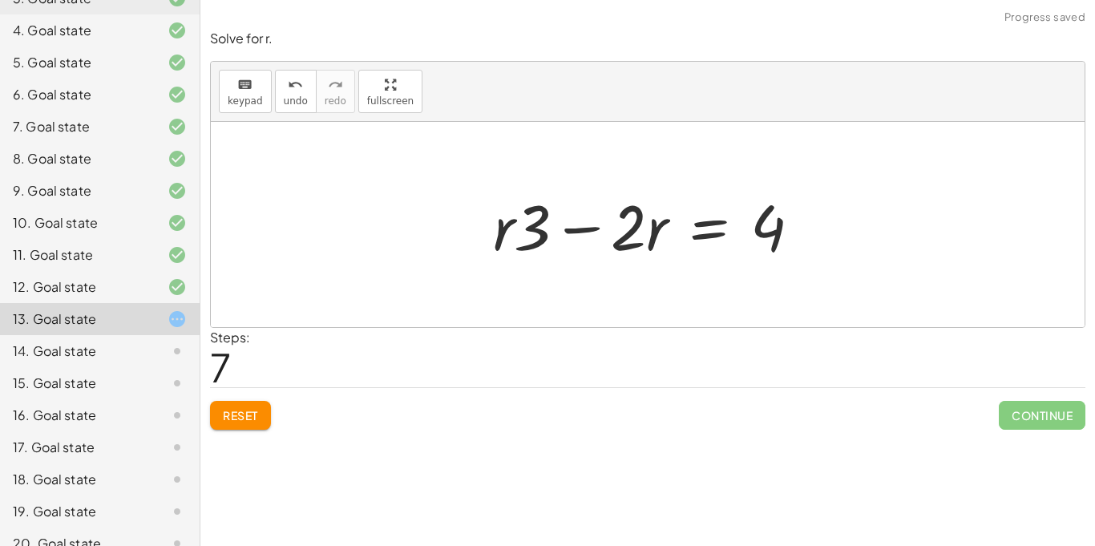
click at [588, 231] on div at bounding box center [653, 225] width 337 height 83
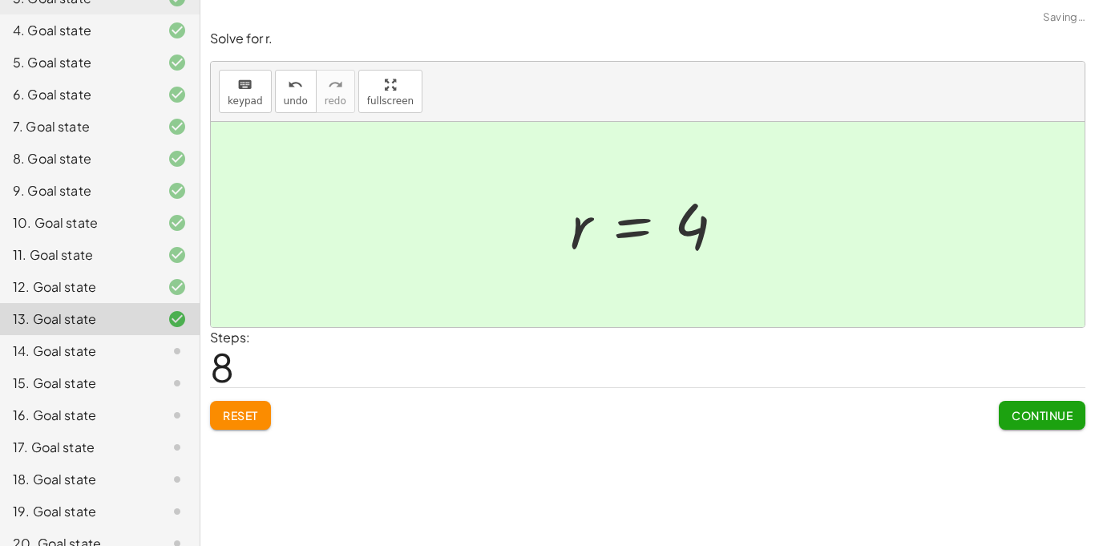
click at [1013, 423] on button "Continue" at bounding box center [1042, 415] width 87 height 29
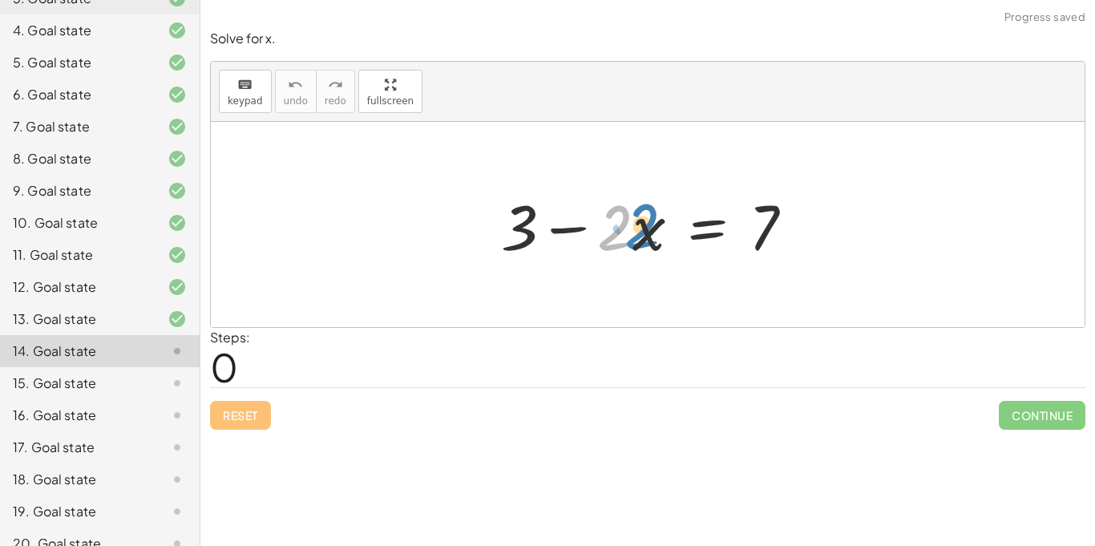
drag, startPoint x: 628, startPoint y: 224, endPoint x: 652, endPoint y: 222, distance: 24.9
click at [652, 222] on div at bounding box center [653, 225] width 321 height 83
drag, startPoint x: 520, startPoint y: 222, endPoint x: 757, endPoint y: 237, distance: 236.9
click at [757, 237] on div at bounding box center [653, 225] width 321 height 83
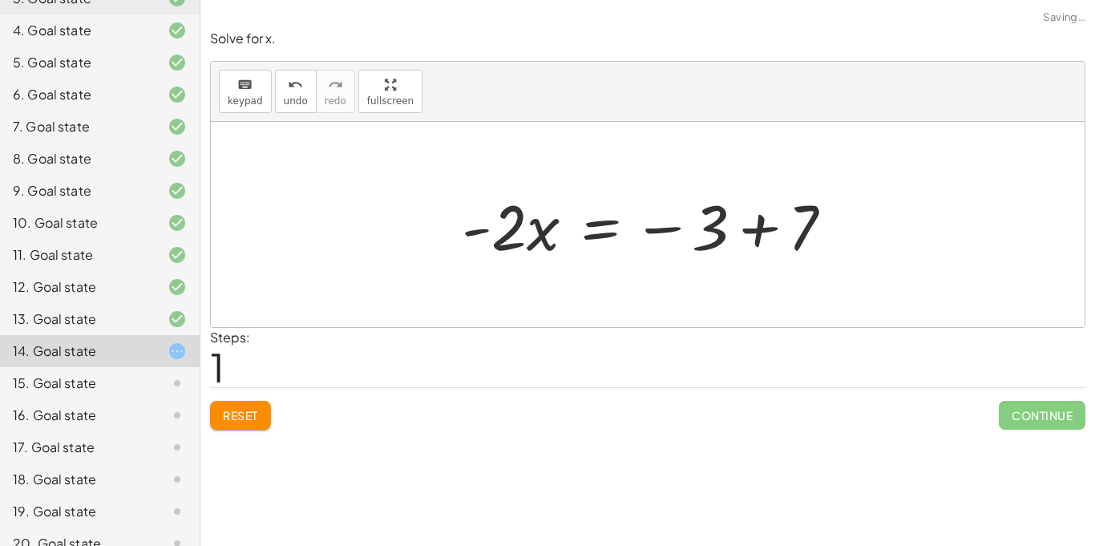
click at [764, 223] on div at bounding box center [654, 225] width 400 height 83
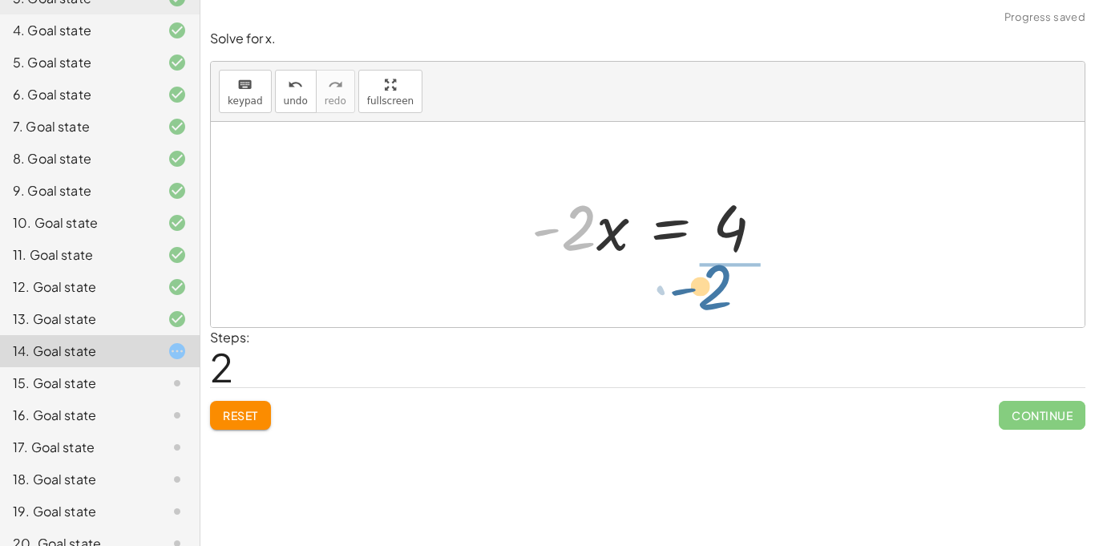
drag, startPoint x: 577, startPoint y: 228, endPoint x: 718, endPoint y: 284, distance: 152.1
click at [718, 284] on div "+ 3 − · 2 · x = 7 · - 2 · x = − 3 + 7 · - 2 · 2 · x = - 4" at bounding box center [648, 224] width 874 height 205
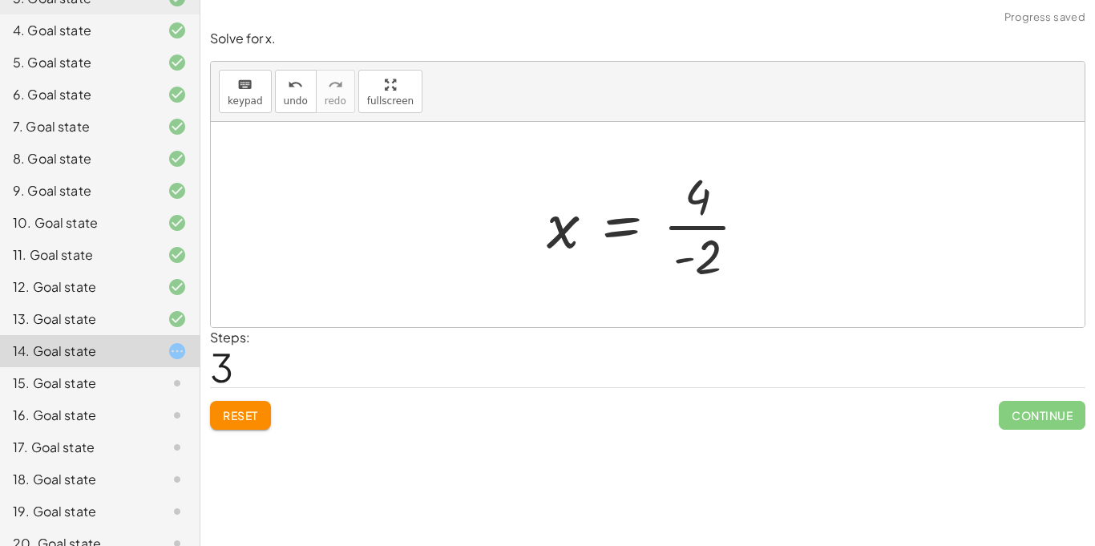
click at [713, 228] on div at bounding box center [653, 224] width 229 height 123
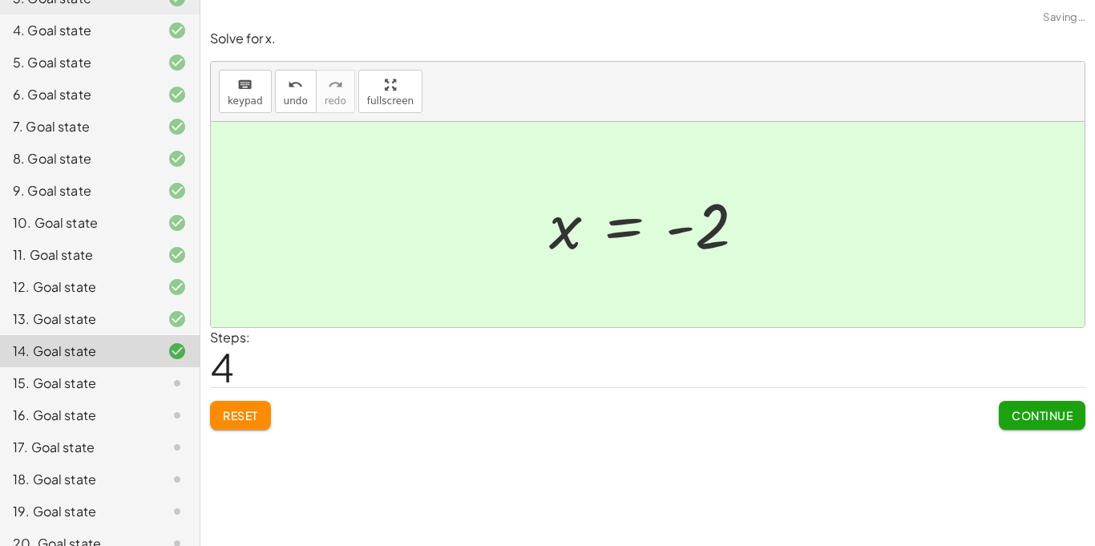
click at [1016, 419] on span "Continue" at bounding box center [1041, 415] width 61 height 14
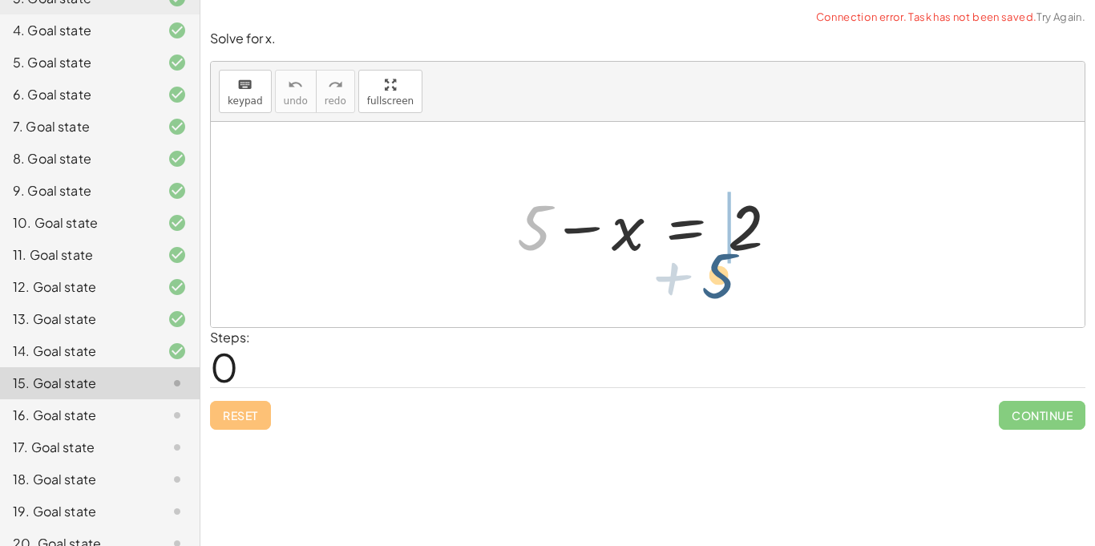
drag, startPoint x: 538, startPoint y: 220, endPoint x: 732, endPoint y: 264, distance: 199.1
click at [732, 264] on div at bounding box center [654, 225] width 290 height 83
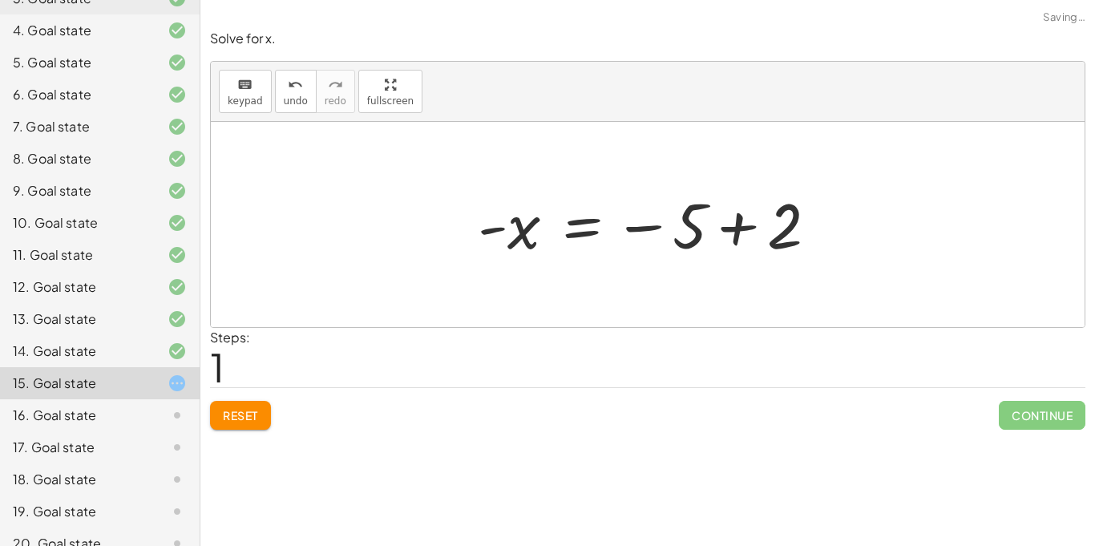
click at [741, 224] on div at bounding box center [654, 224] width 369 height 79
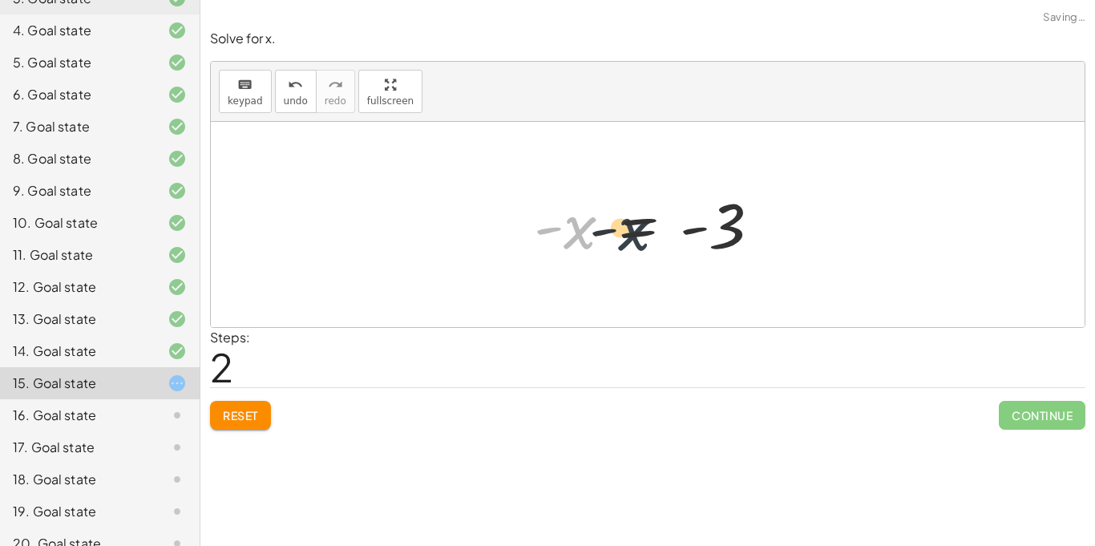
drag, startPoint x: 592, startPoint y: 220, endPoint x: 693, endPoint y: 220, distance: 101.0
click at [693, 220] on div at bounding box center [654, 224] width 256 height 79
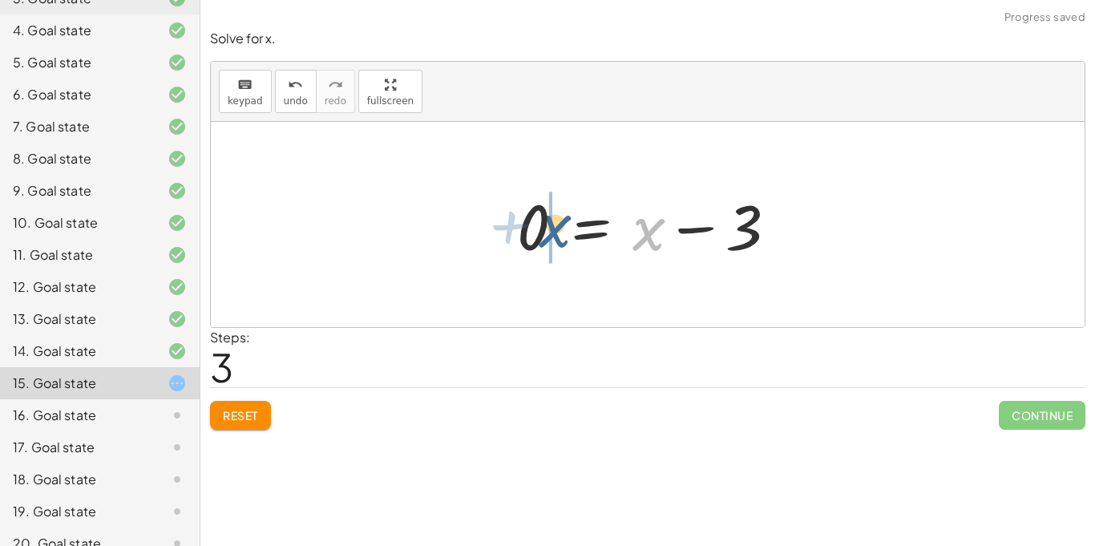
drag, startPoint x: 644, startPoint y: 236, endPoint x: 527, endPoint y: 233, distance: 116.2
click at [527, 233] on div at bounding box center [653, 225] width 289 height 83
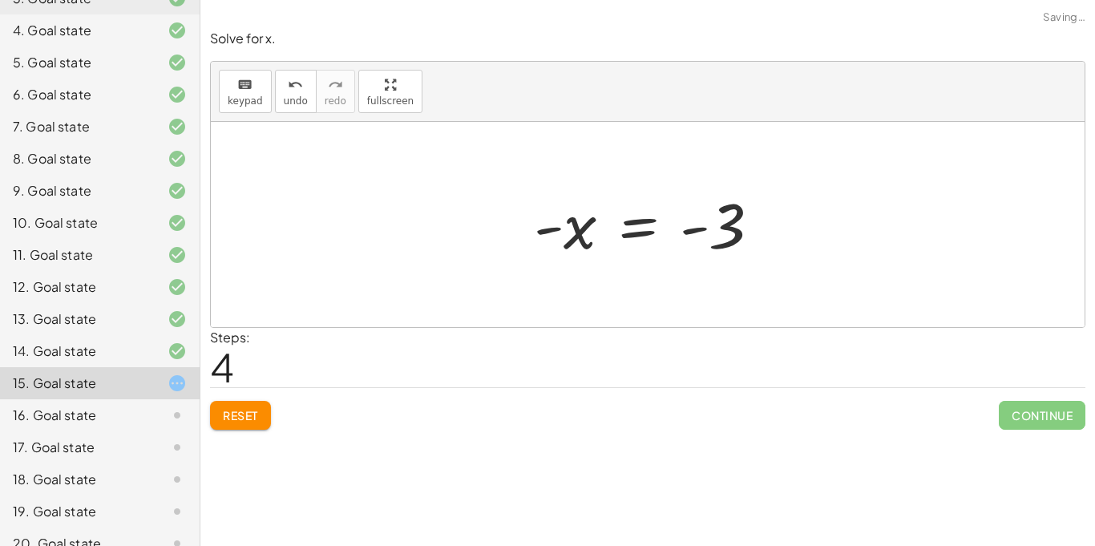
click at [260, 414] on button "Reset" at bounding box center [240, 415] width 61 height 29
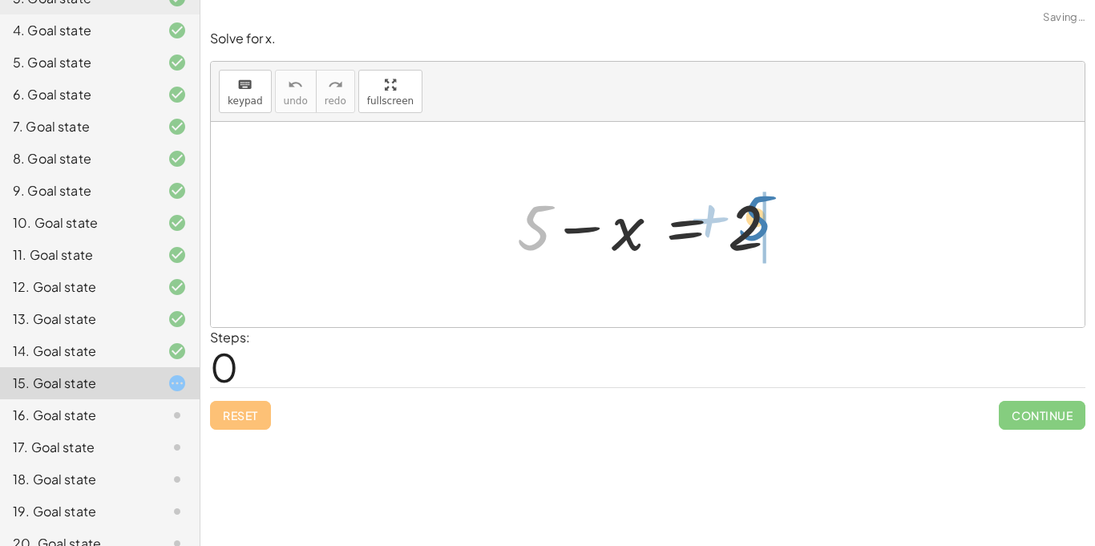
drag, startPoint x: 532, startPoint y: 221, endPoint x: 751, endPoint y: 212, distance: 219.0
click at [751, 212] on div at bounding box center [654, 225] width 290 height 83
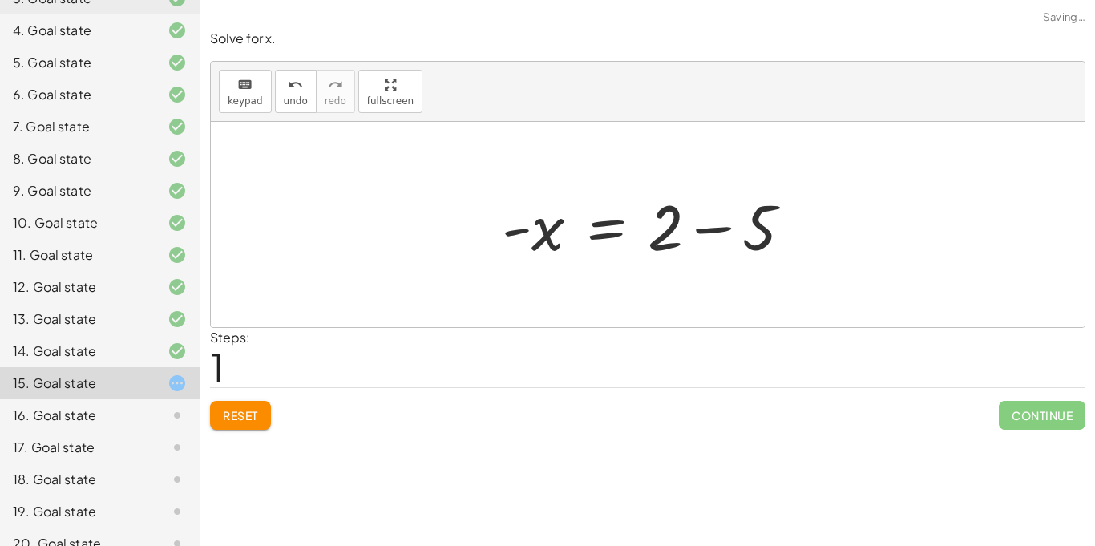
click at [726, 229] on div at bounding box center [653, 225] width 319 height 83
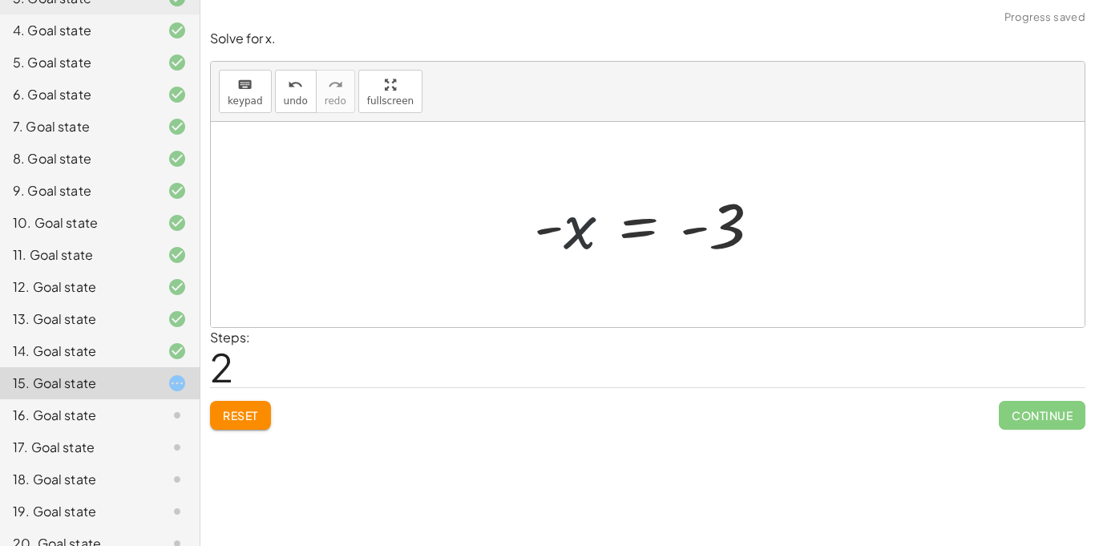
click at [575, 217] on div at bounding box center [654, 224] width 256 height 79
drag, startPoint x: 551, startPoint y: 231, endPoint x: 716, endPoint y: 240, distance: 166.2
click at [716, 240] on div at bounding box center [654, 224] width 256 height 79
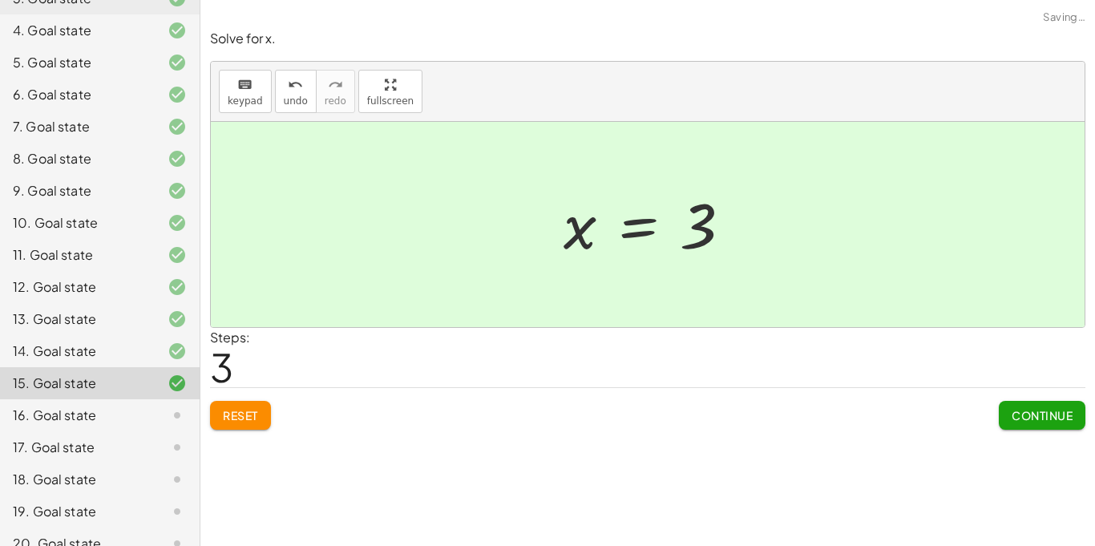
click at [1046, 415] on span "Continue" at bounding box center [1041, 415] width 61 height 14
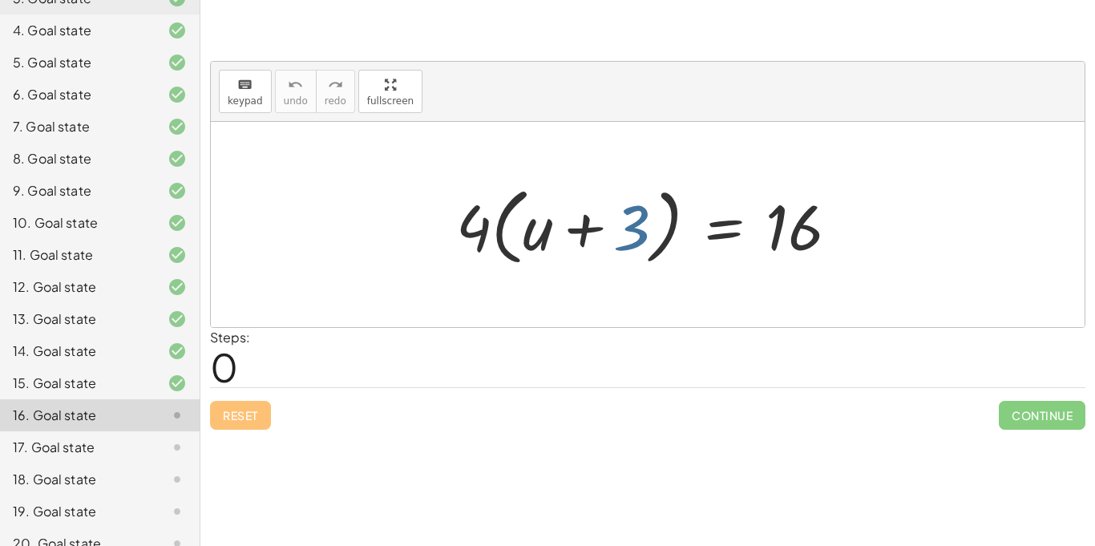
click at [636, 256] on div at bounding box center [653, 225] width 411 height 92
drag, startPoint x: 456, startPoint y: 221, endPoint x: 768, endPoint y: 245, distance: 312.7
click at [768, 245] on div at bounding box center [653, 225] width 411 height 92
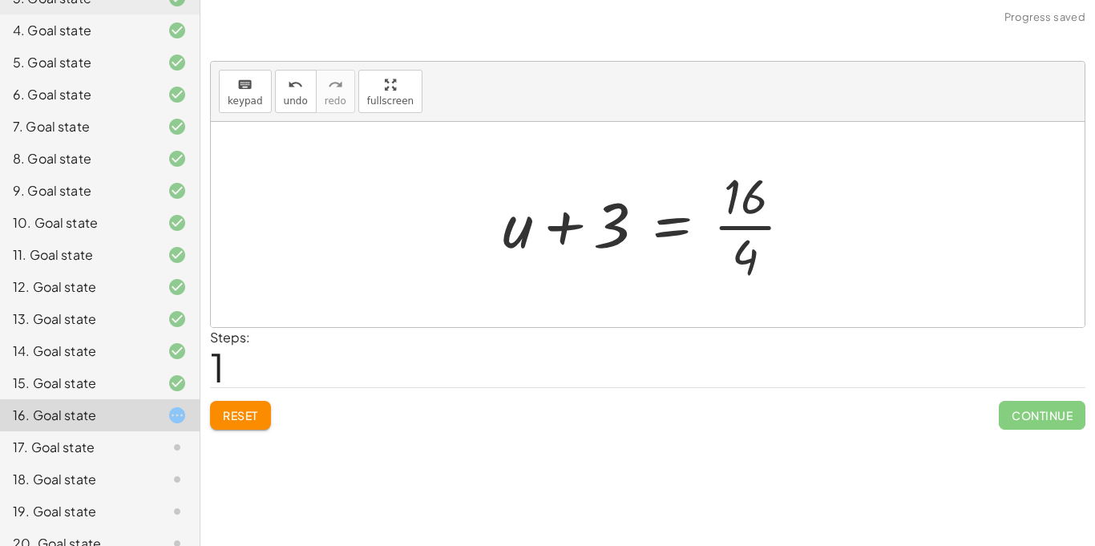
click at [758, 225] on div at bounding box center [653, 224] width 319 height 123
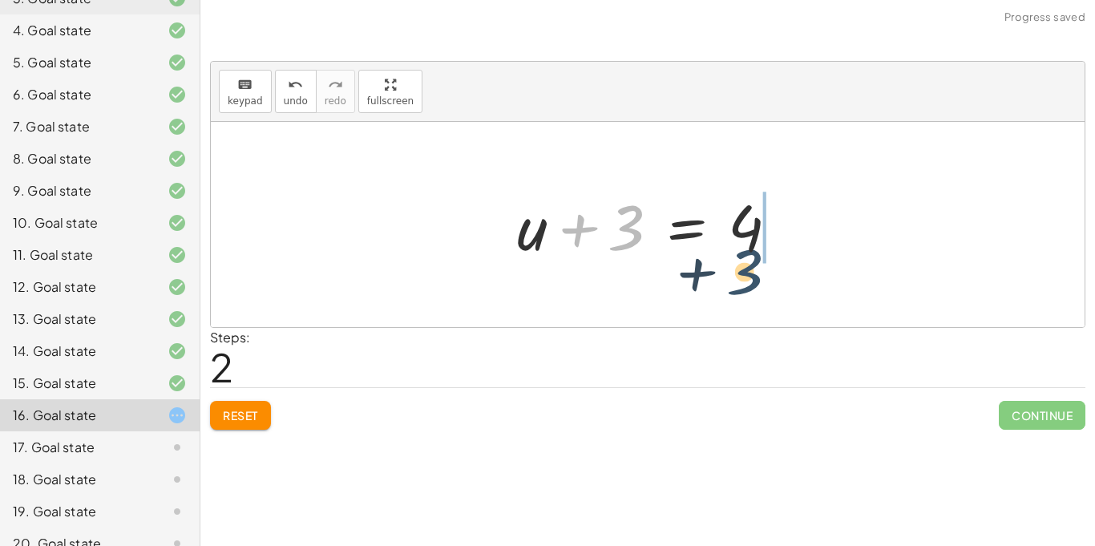
drag, startPoint x: 623, startPoint y: 234, endPoint x: 745, endPoint y: 277, distance: 128.5
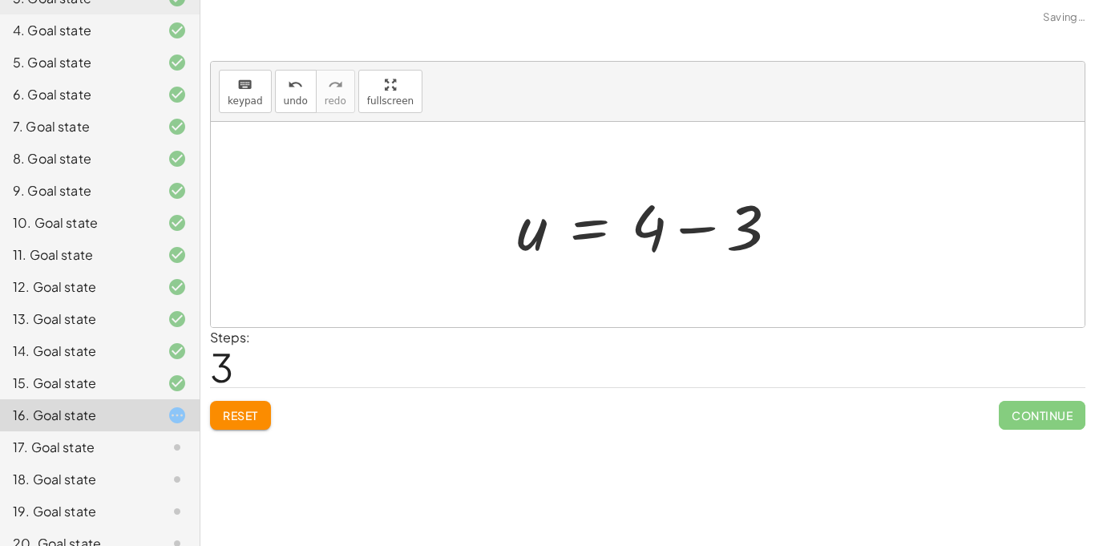
click at [700, 229] on div at bounding box center [654, 225] width 290 height 83
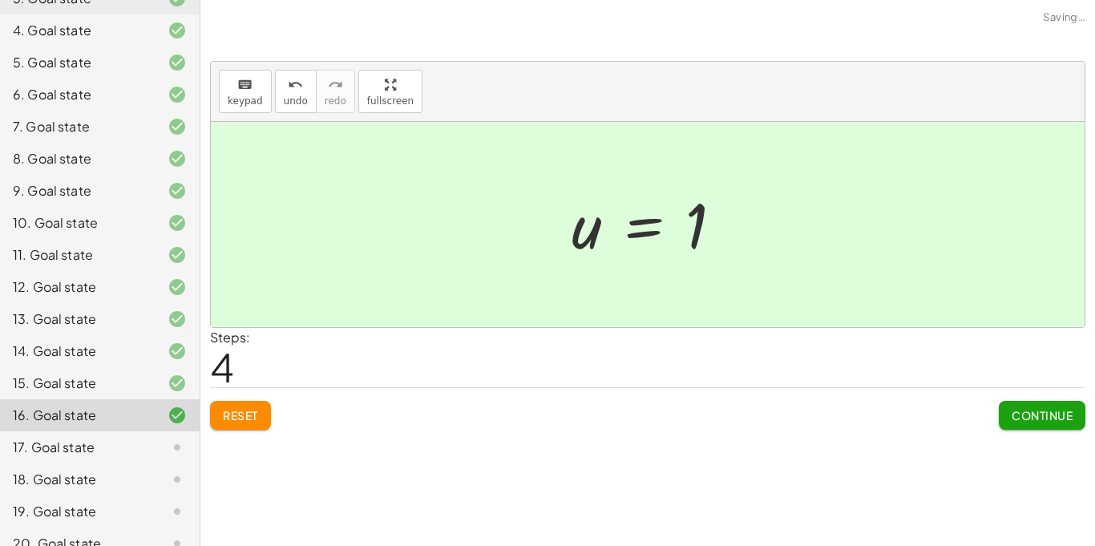
click at [1016, 415] on span "Continue" at bounding box center [1041, 415] width 61 height 14
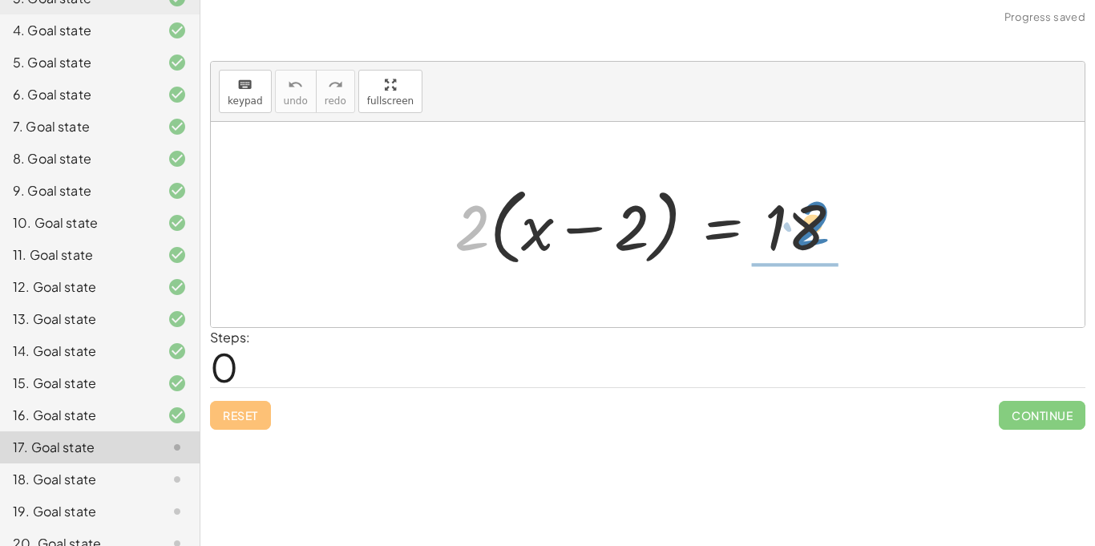
drag, startPoint x: 465, startPoint y: 242, endPoint x: 803, endPoint y: 240, distance: 338.2
click at [803, 240] on div at bounding box center [653, 225] width 414 height 92
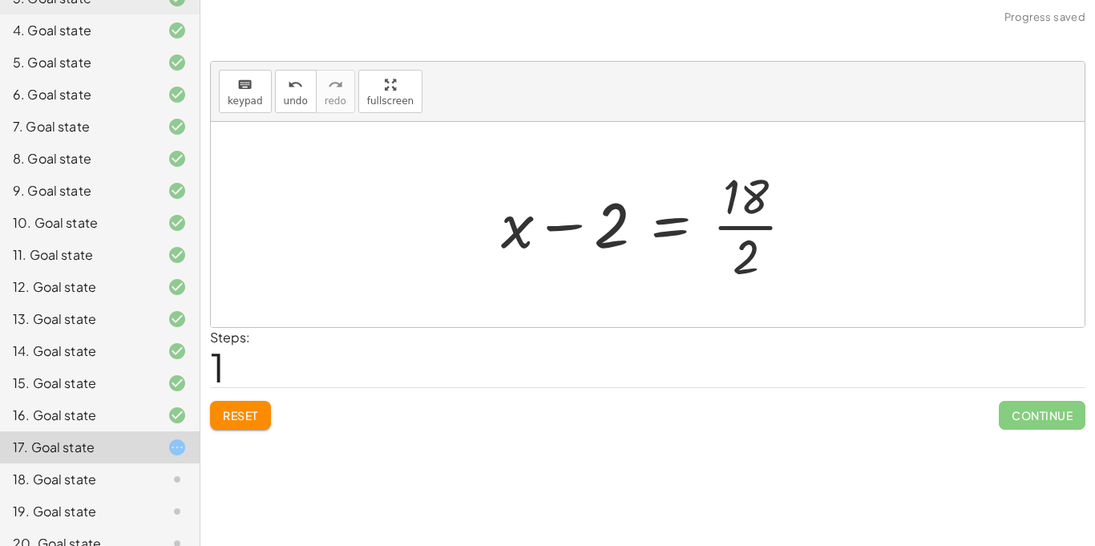
click at [761, 228] on div at bounding box center [653, 224] width 321 height 123
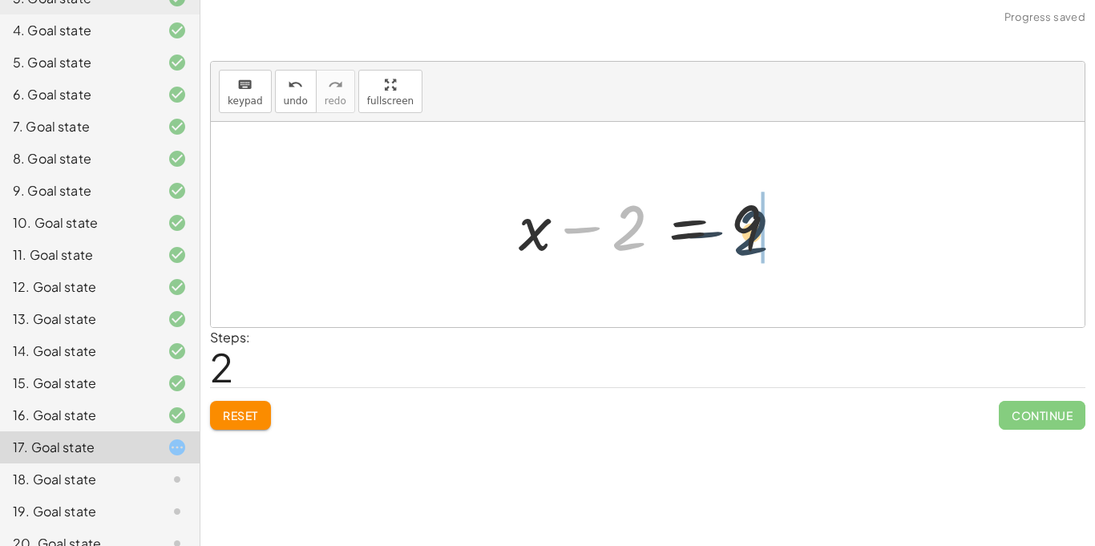
drag, startPoint x: 631, startPoint y: 222, endPoint x: 761, endPoint y: 227, distance: 129.9
click at [687, 225] on div at bounding box center [653, 225] width 287 height 83
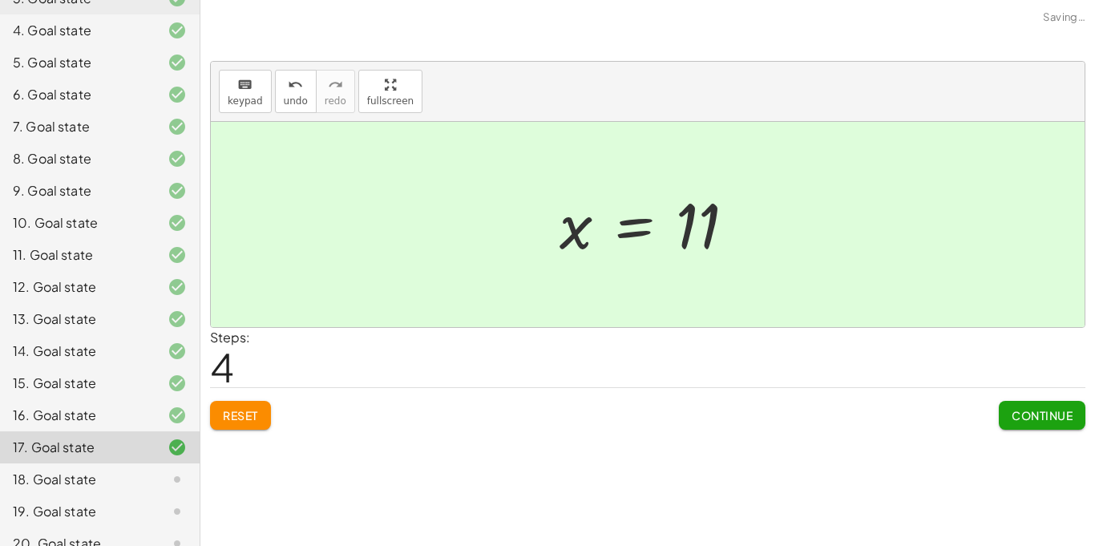
click at [1012, 422] on span "Continue" at bounding box center [1041, 415] width 61 height 14
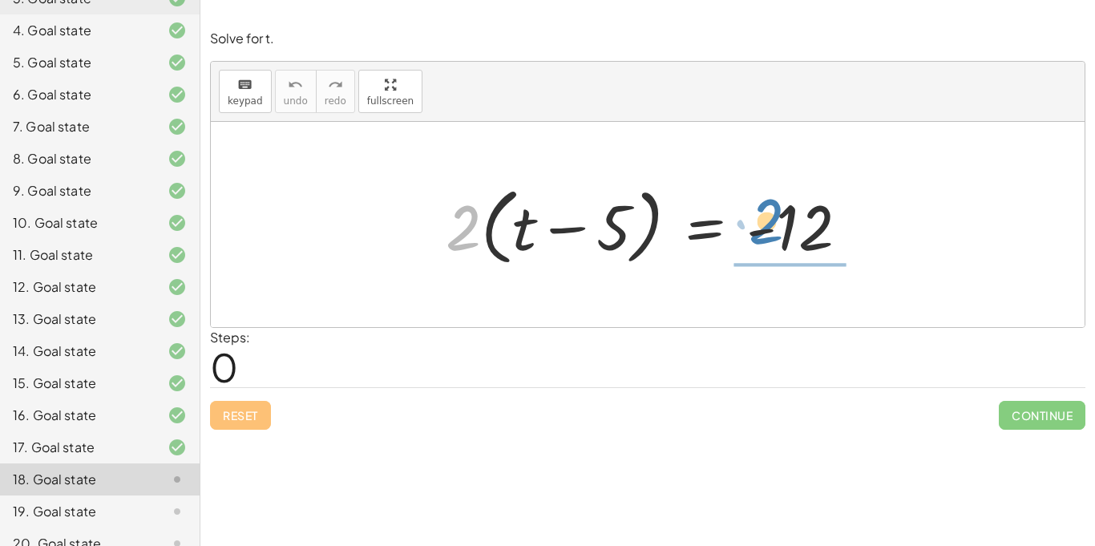
drag, startPoint x: 478, startPoint y: 218, endPoint x: 793, endPoint y: 228, distance: 315.1
click at [793, 228] on div at bounding box center [654, 225] width 432 height 92
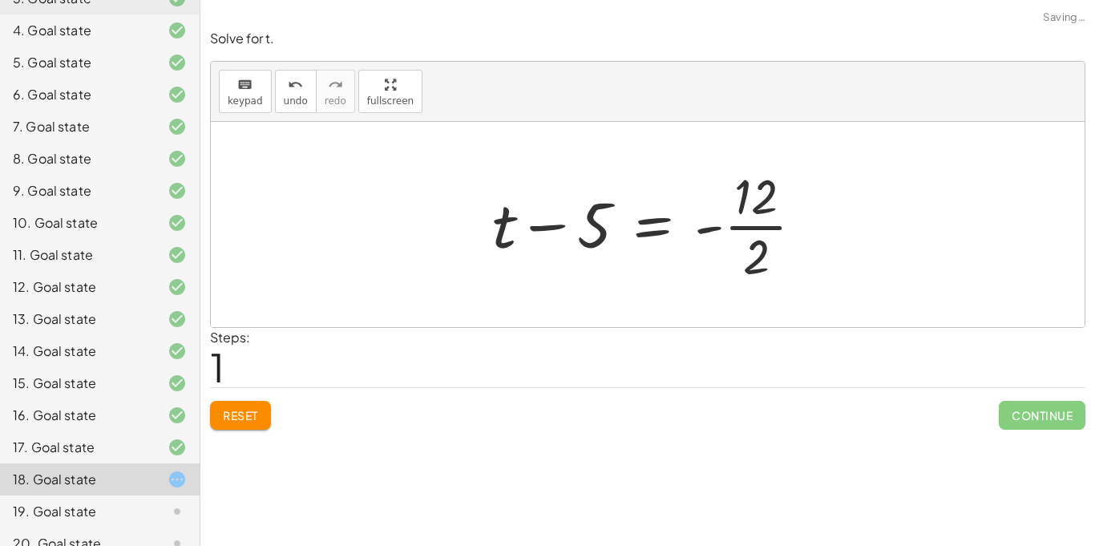
click at [773, 232] on div at bounding box center [654, 224] width 340 height 123
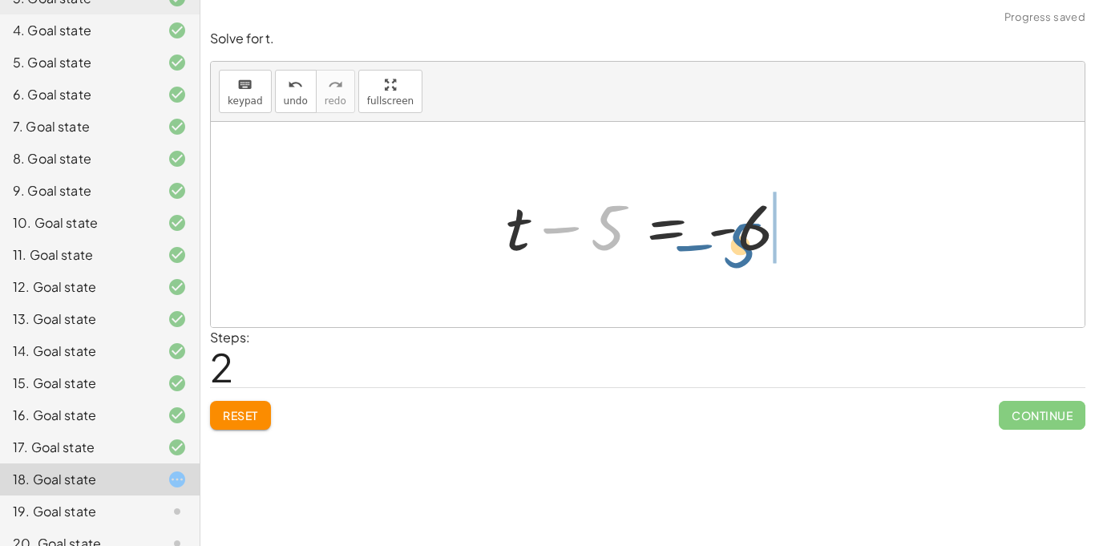
drag, startPoint x: 608, startPoint y: 228, endPoint x: 745, endPoint y: 247, distance: 137.5
click at [745, 247] on div at bounding box center [654, 225] width 312 height 83
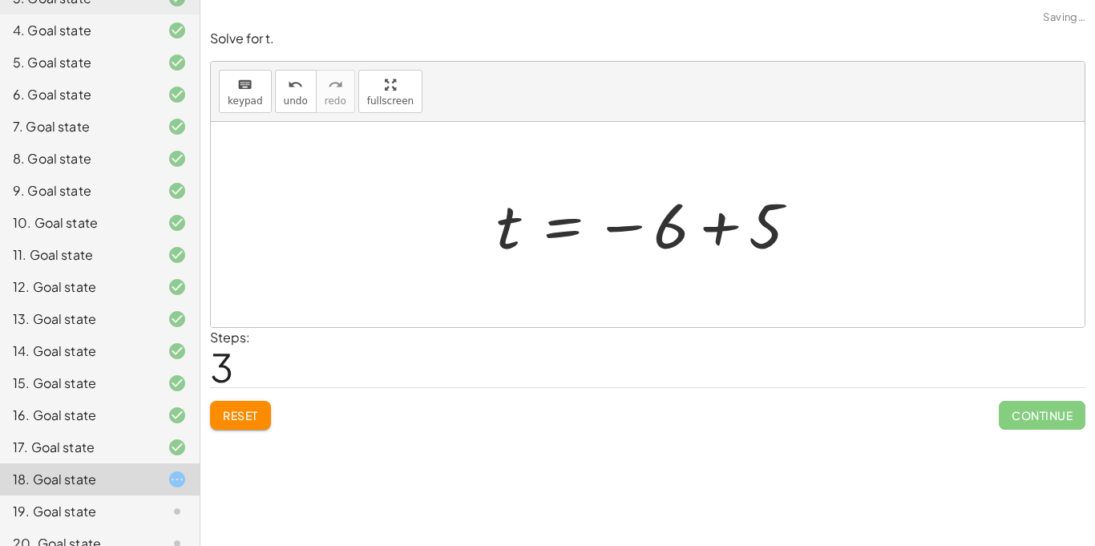
click at [721, 228] on div at bounding box center [653, 224] width 331 height 79
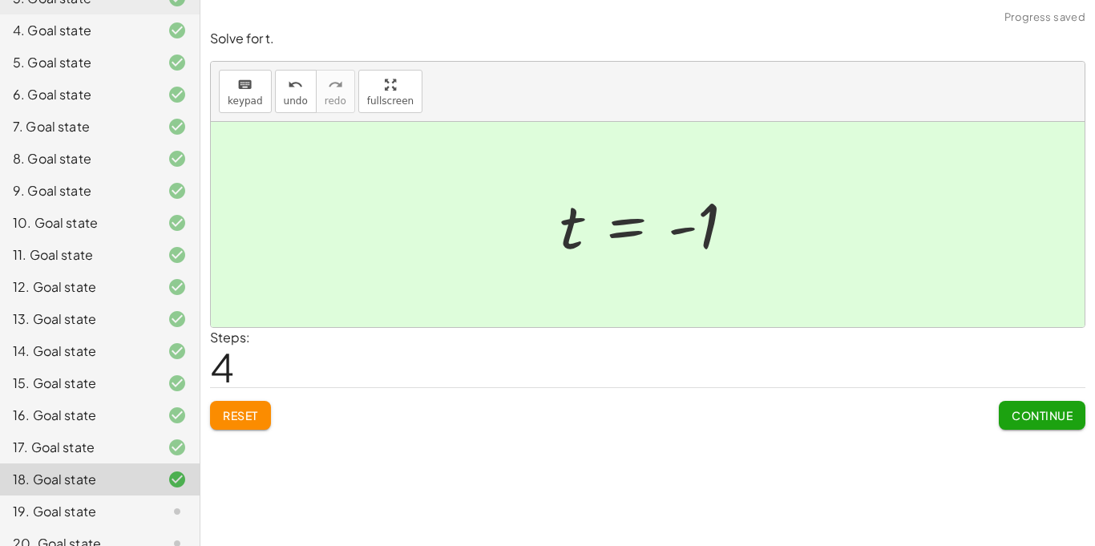
click at [1007, 409] on button "Continue" at bounding box center [1042, 415] width 87 height 29
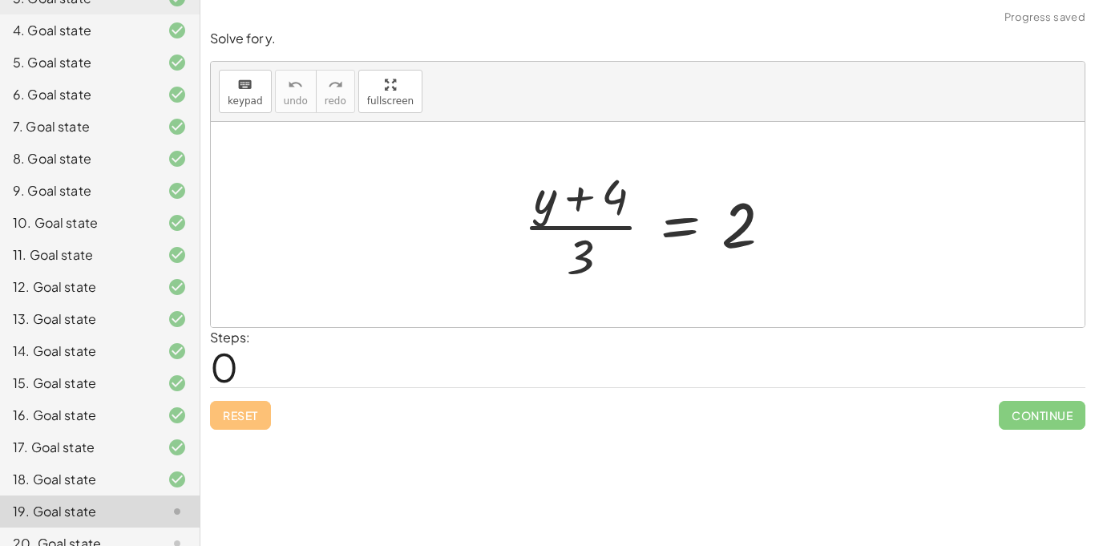
click at [617, 226] on div at bounding box center [653, 224] width 277 height 123
click at [577, 200] on div at bounding box center [653, 224] width 277 height 123
drag, startPoint x: 577, startPoint y: 259, endPoint x: 724, endPoint y: 261, distance: 146.7
click at [724, 261] on div at bounding box center [653, 224] width 277 height 123
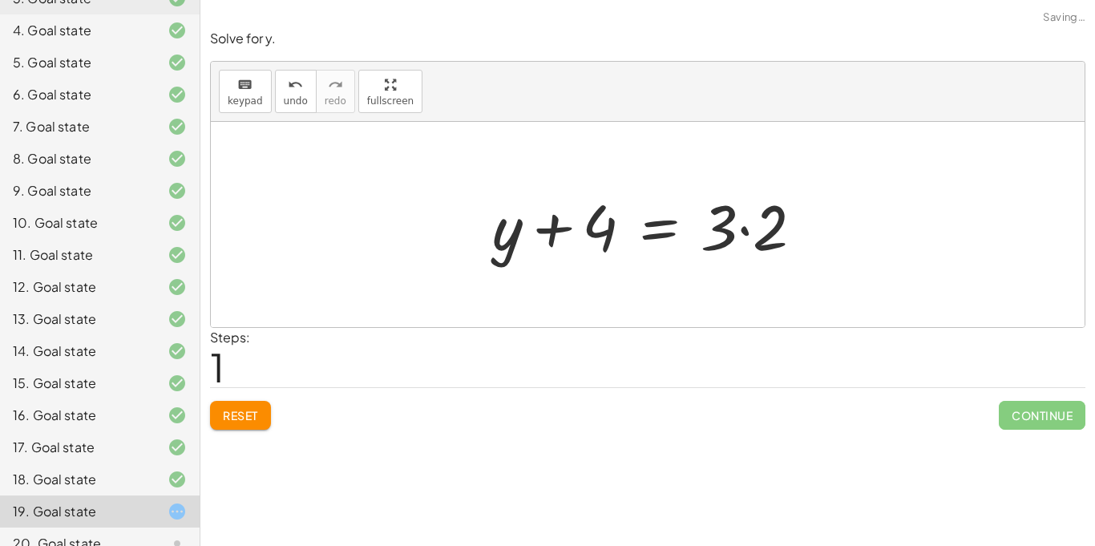
click at [743, 232] on div at bounding box center [654, 225] width 340 height 83
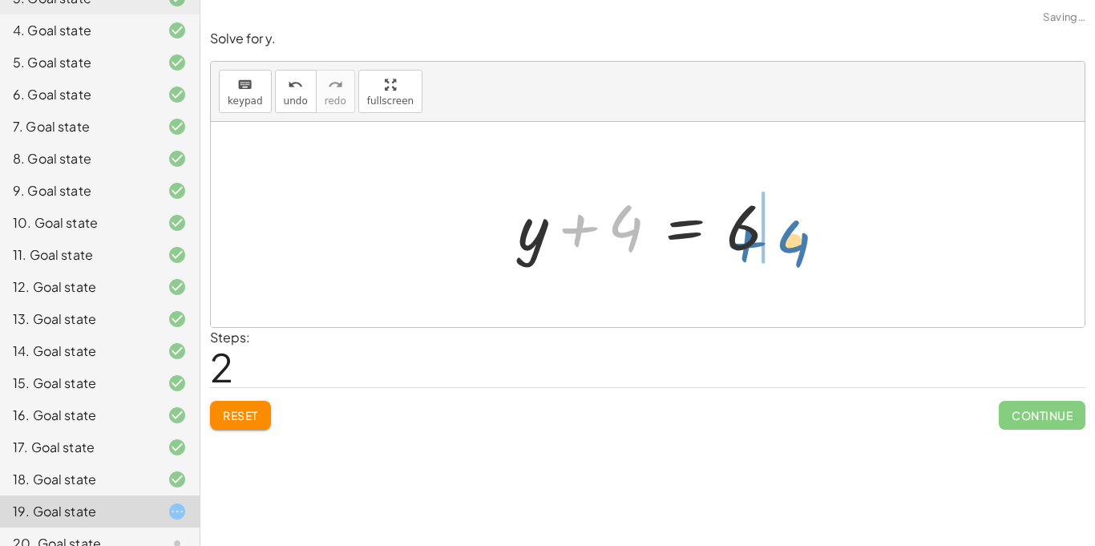
drag, startPoint x: 611, startPoint y: 223, endPoint x: 770, endPoint y: 233, distance: 159.8
click at [770, 233] on div at bounding box center [654, 225] width 289 height 83
click at [707, 228] on div at bounding box center [654, 225] width 289 height 83
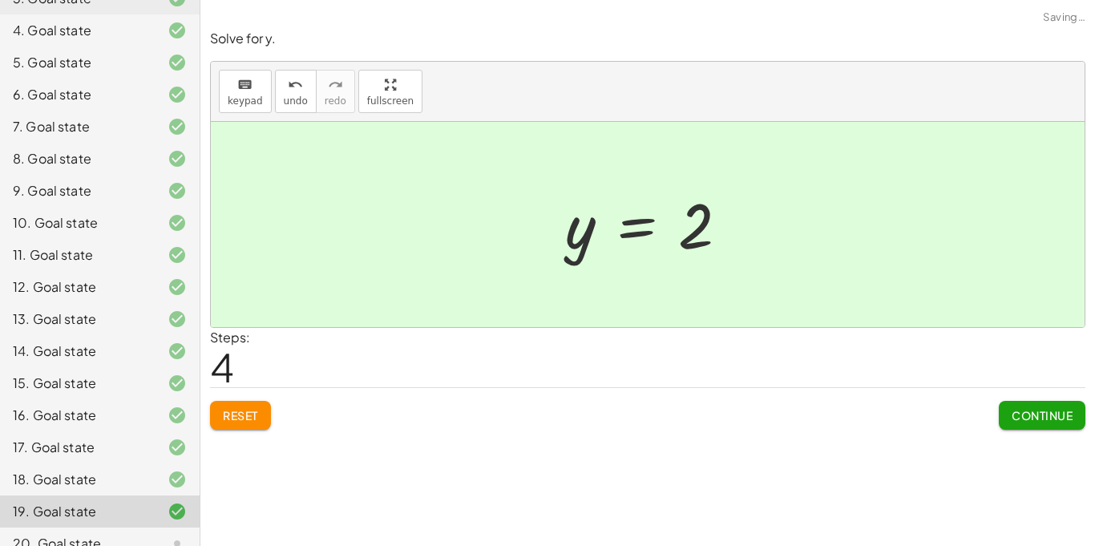
click at [1033, 413] on span "Continue" at bounding box center [1041, 415] width 61 height 14
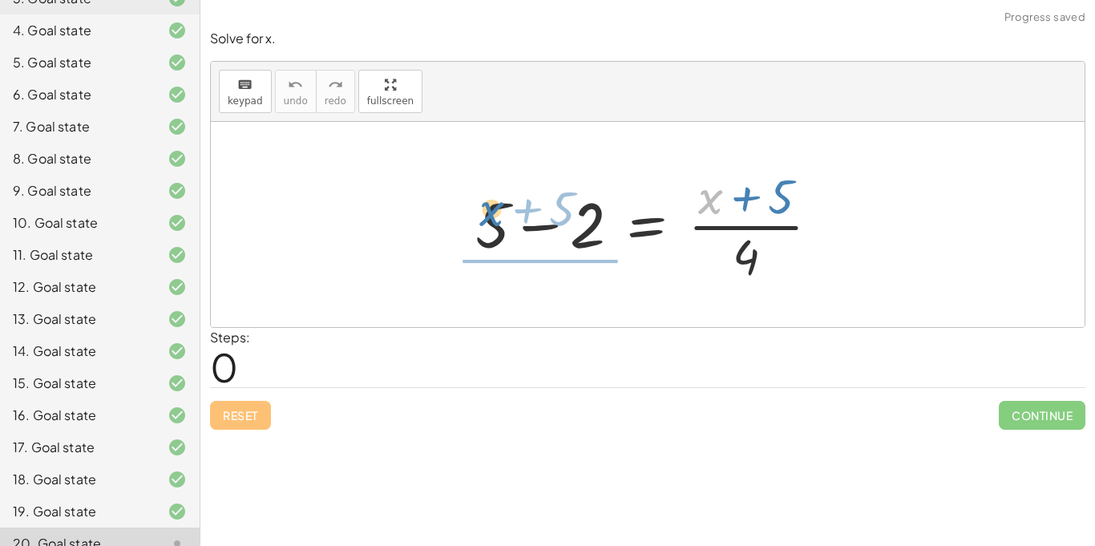
drag, startPoint x: 715, startPoint y: 194, endPoint x: 494, endPoint y: 208, distance: 221.6
click at [494, 208] on div at bounding box center [653, 224] width 373 height 123
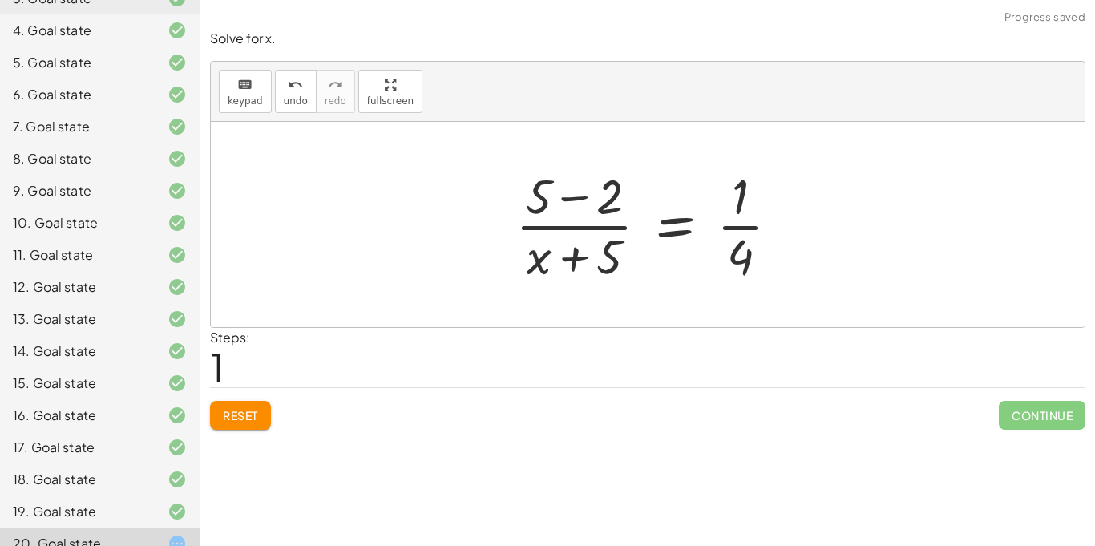
click at [736, 230] on div at bounding box center [653, 224] width 293 height 123
drag, startPoint x: 612, startPoint y: 191, endPoint x: 764, endPoint y: 204, distance: 152.0
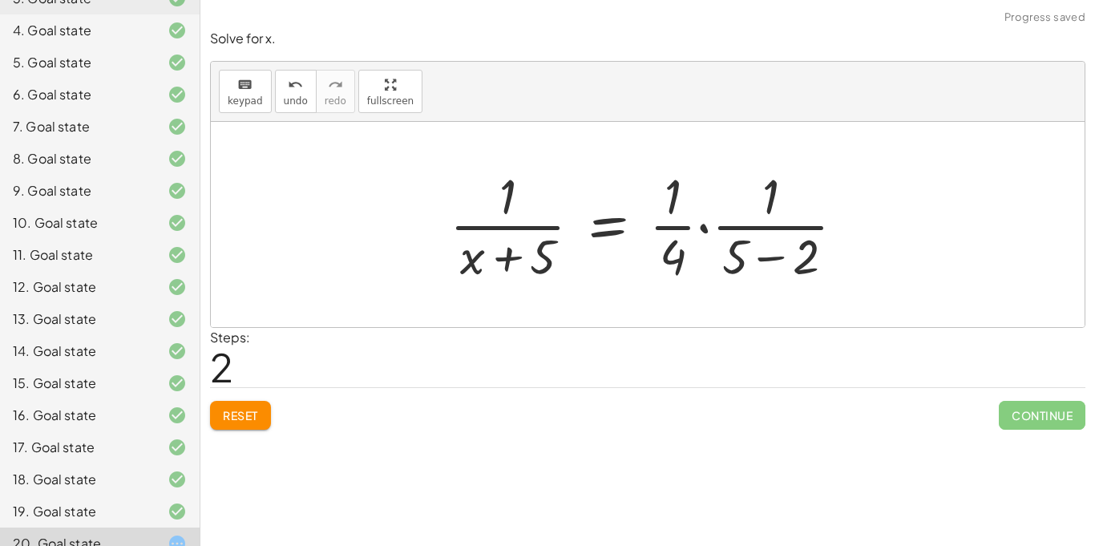
click at [765, 225] on div at bounding box center [654, 224] width 424 height 123
click at [763, 258] on div at bounding box center [654, 224] width 424 height 123
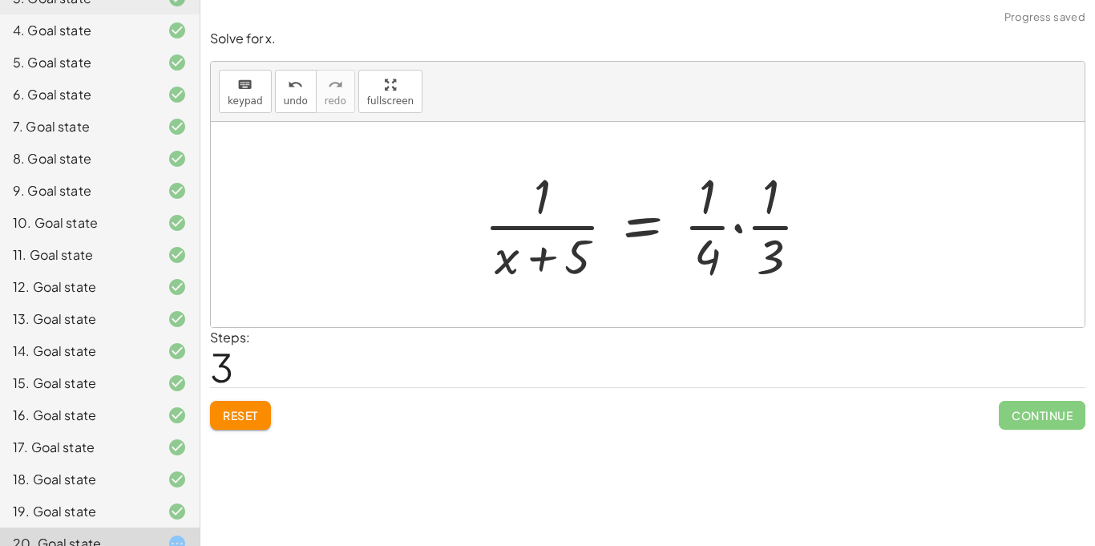
click at [761, 224] on div at bounding box center [653, 224] width 354 height 123
click at [738, 229] on div at bounding box center [653, 224] width 354 height 123
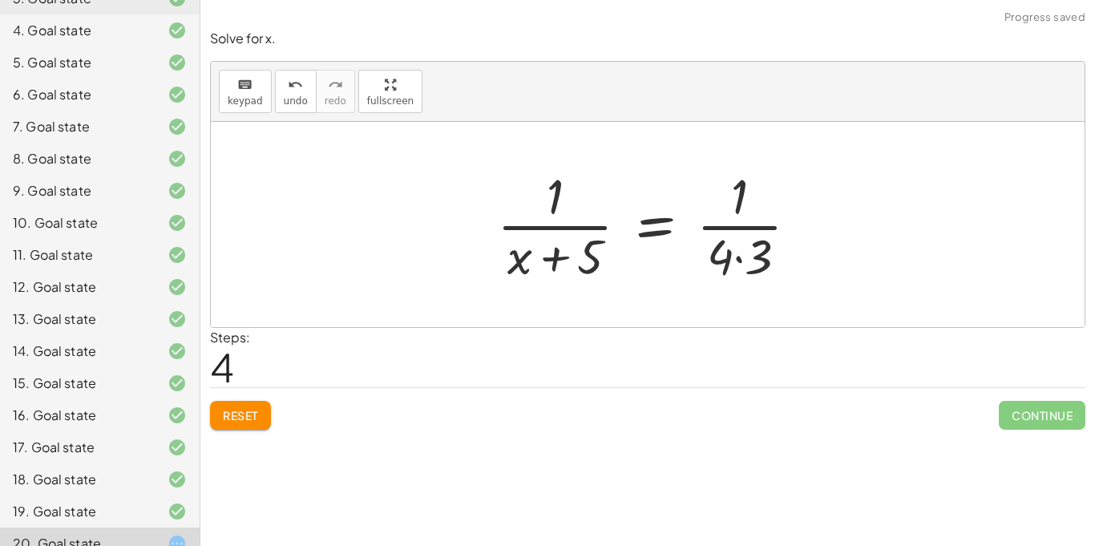
click at [737, 228] on div at bounding box center [653, 224] width 329 height 123
click at [739, 257] on div at bounding box center [653, 224] width 329 height 123
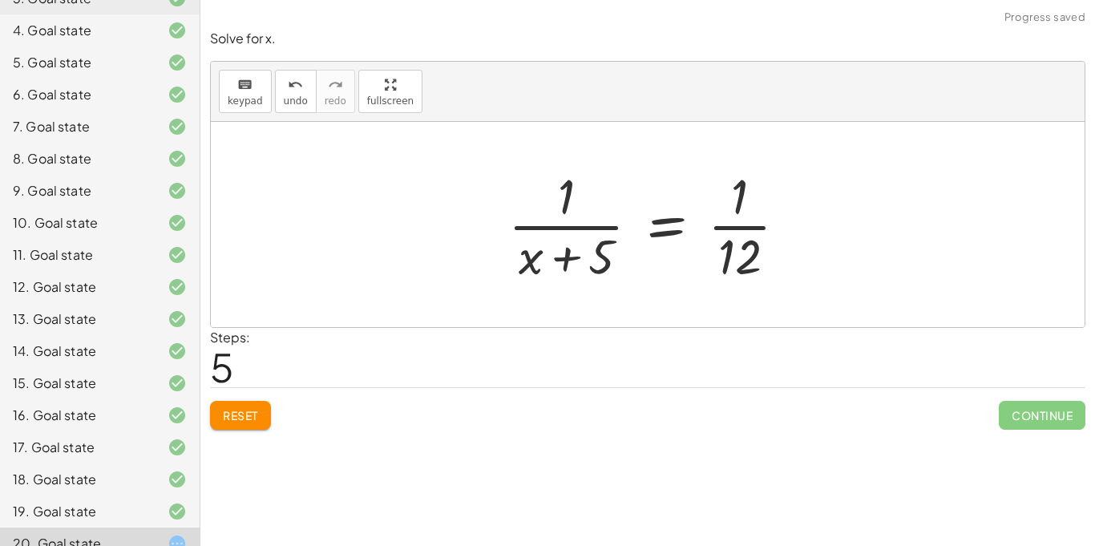
click at [721, 228] on div at bounding box center [654, 224] width 308 height 123
drag, startPoint x: 602, startPoint y: 262, endPoint x: 719, endPoint y: 263, distance: 117.0
click at [719, 263] on div at bounding box center [654, 224] width 308 height 123
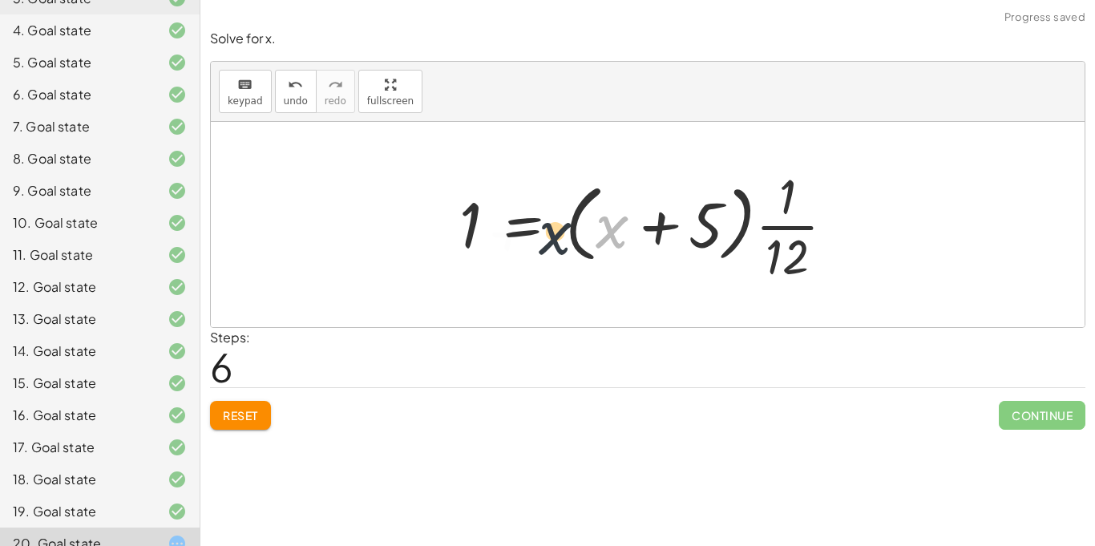
drag, startPoint x: 609, startPoint y: 242, endPoint x: 464, endPoint y: 236, distance: 145.2
click at [464, 236] on div at bounding box center [653, 224] width 404 height 123
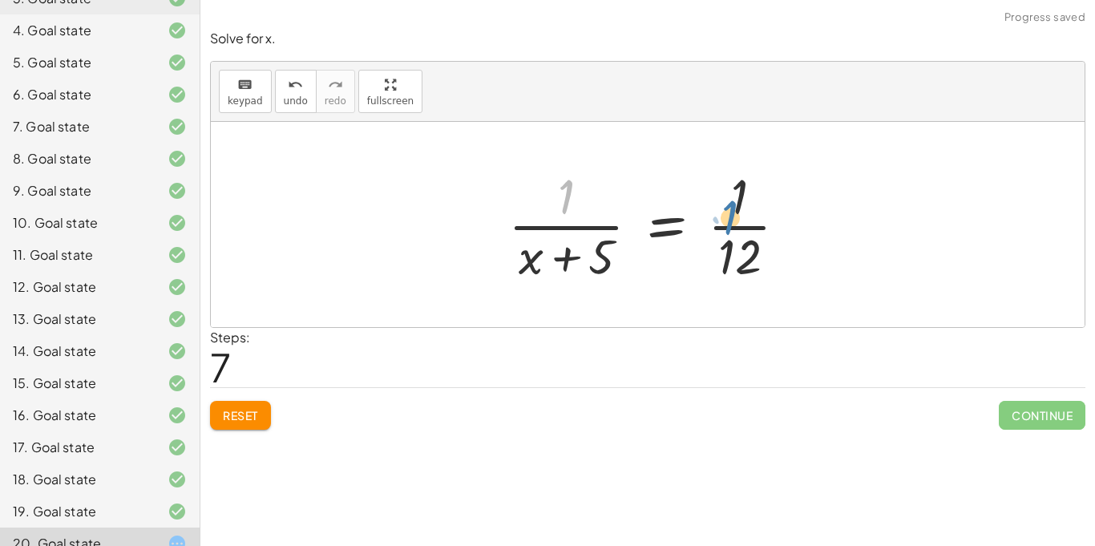
drag, startPoint x: 564, startPoint y: 194, endPoint x: 727, endPoint y: 213, distance: 163.8
click at [727, 213] on div at bounding box center [654, 224] width 308 height 123
drag, startPoint x: 575, startPoint y: 196, endPoint x: 762, endPoint y: 264, distance: 198.8
click at [762, 264] on div at bounding box center [654, 224] width 308 height 123
click at [248, 412] on span "Reset" at bounding box center [240, 415] width 35 height 14
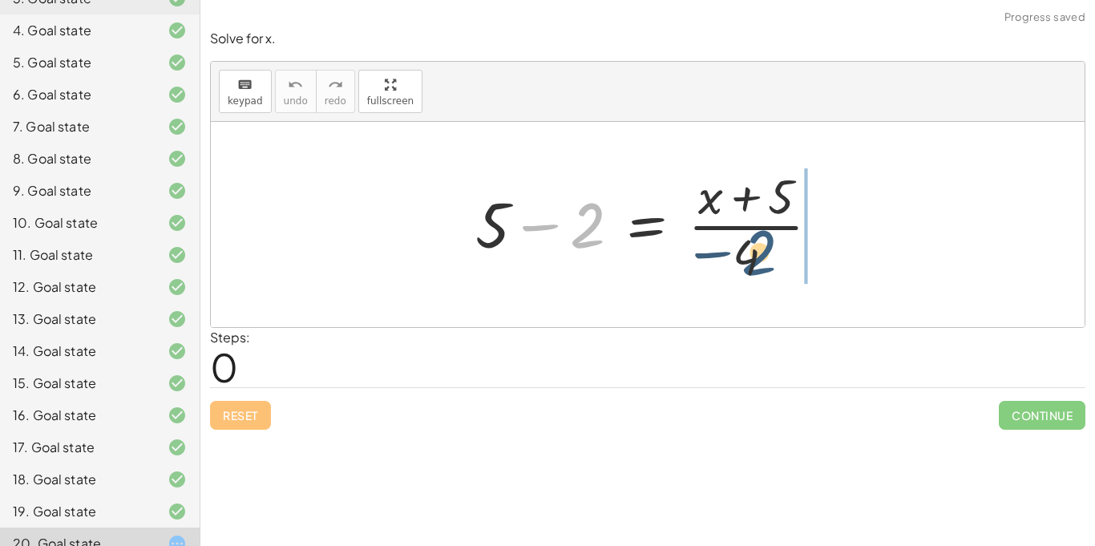
drag, startPoint x: 593, startPoint y: 226, endPoint x: 767, endPoint y: 254, distance: 176.2
click at [767, 254] on div at bounding box center [653, 224] width 373 height 123
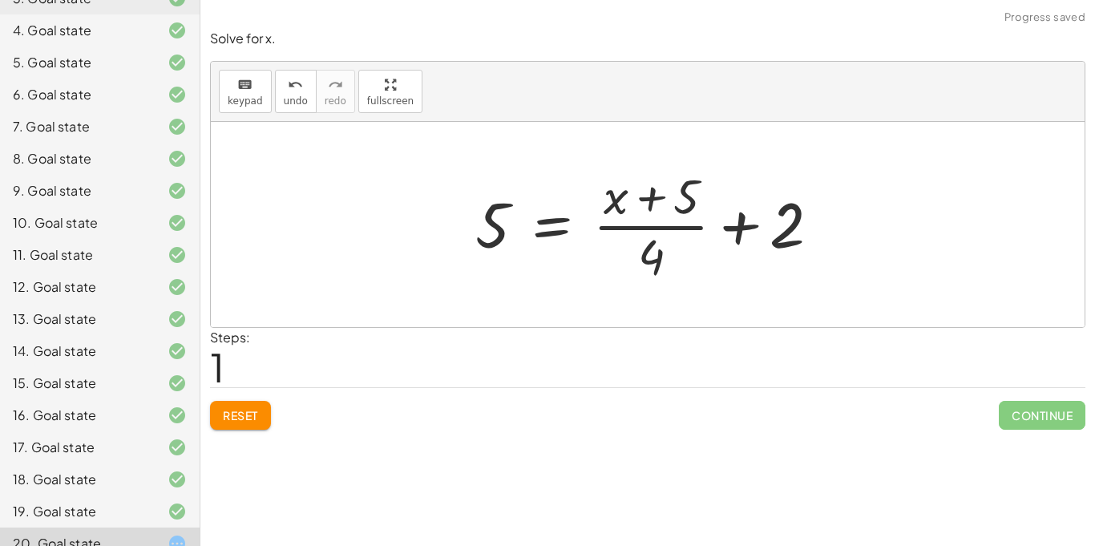
click at [735, 224] on div at bounding box center [653, 224] width 373 height 123
drag, startPoint x: 660, startPoint y: 199, endPoint x: 643, endPoint y: 199, distance: 17.6
click at [643, 199] on div at bounding box center [653, 224] width 373 height 123
drag, startPoint x: 614, startPoint y: 201, endPoint x: 550, endPoint y: 208, distance: 64.5
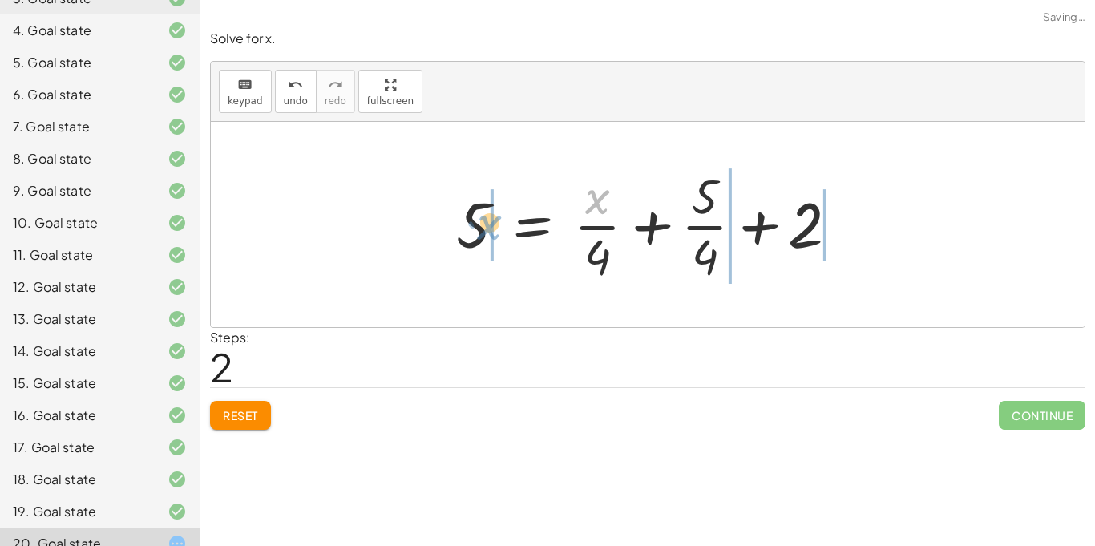
drag, startPoint x: 596, startPoint y: 207, endPoint x: 484, endPoint y: 234, distance: 115.5
click at [484, 234] on div at bounding box center [653, 224] width 411 height 123
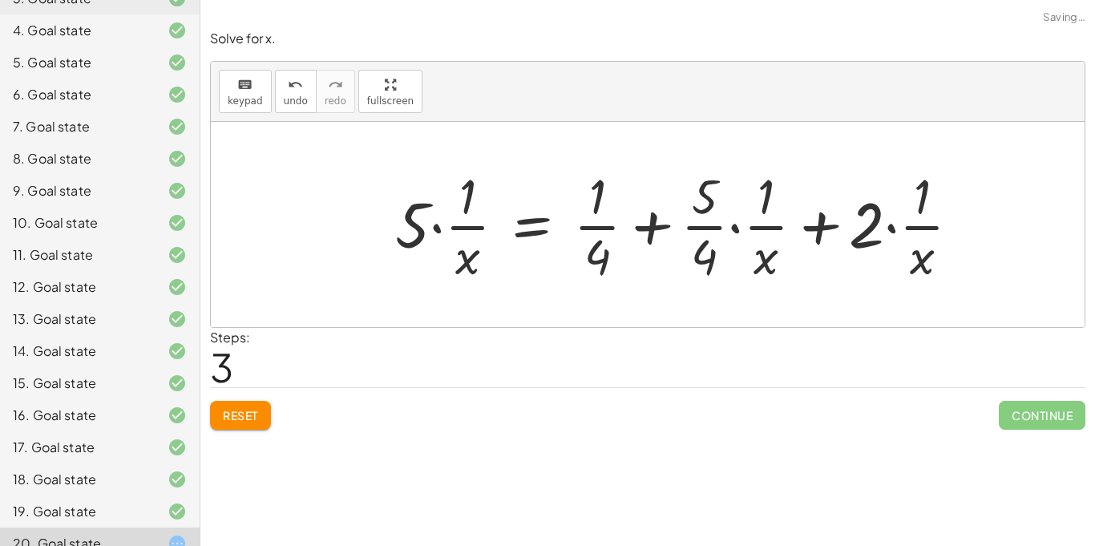
click at [230, 416] on span "Reset" at bounding box center [240, 415] width 35 height 14
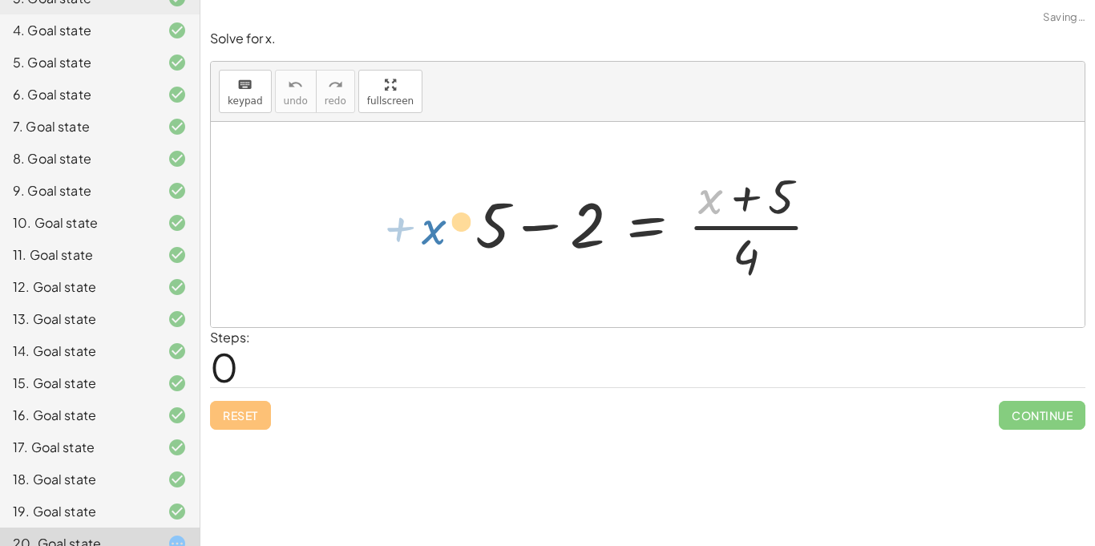
drag, startPoint x: 707, startPoint y: 200, endPoint x: 423, endPoint y: 231, distance: 285.4
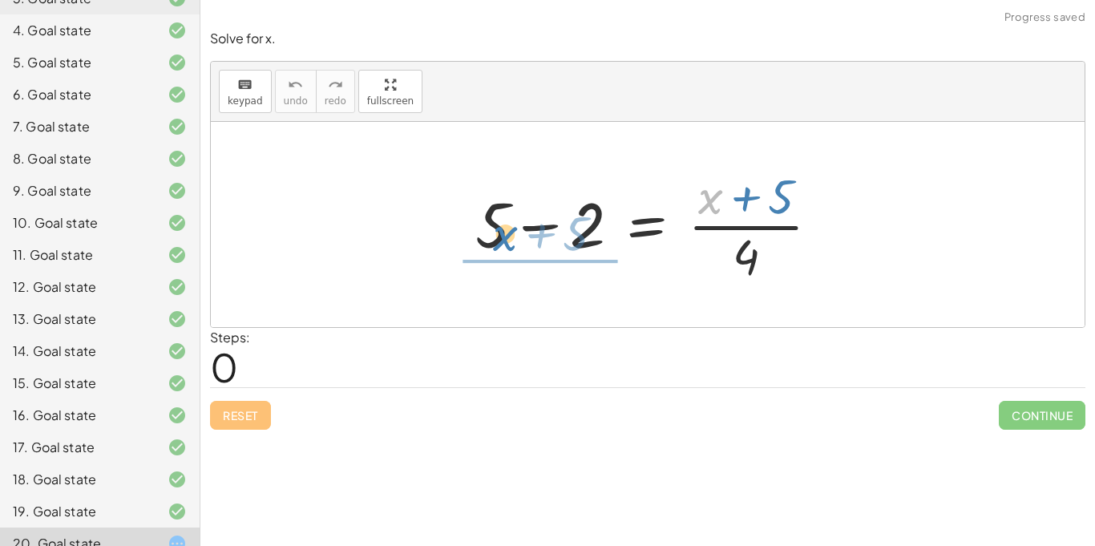
drag, startPoint x: 692, startPoint y: 205, endPoint x: 484, endPoint y: 245, distance: 212.2
click at [484, 245] on div at bounding box center [653, 224] width 373 height 123
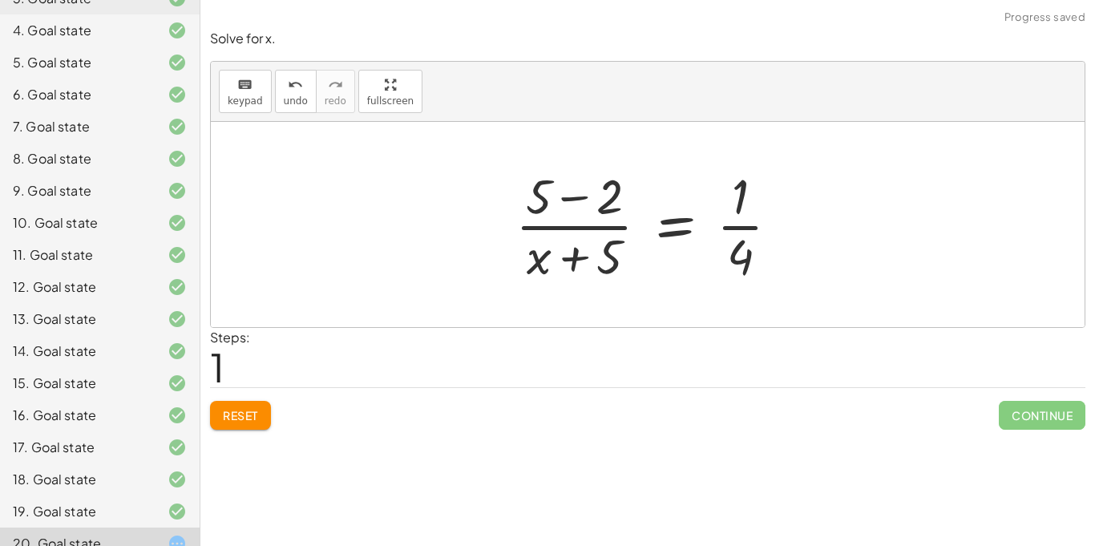
click at [724, 228] on div at bounding box center [653, 224] width 293 height 123
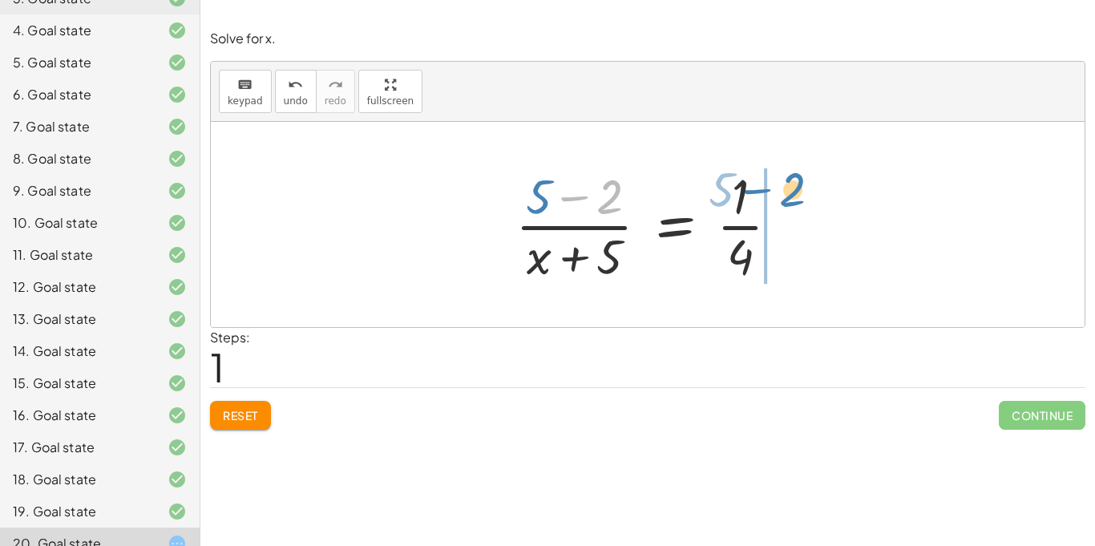
drag, startPoint x: 603, startPoint y: 204, endPoint x: 786, endPoint y: 196, distance: 183.7
click at [786, 196] on div at bounding box center [653, 224] width 293 height 123
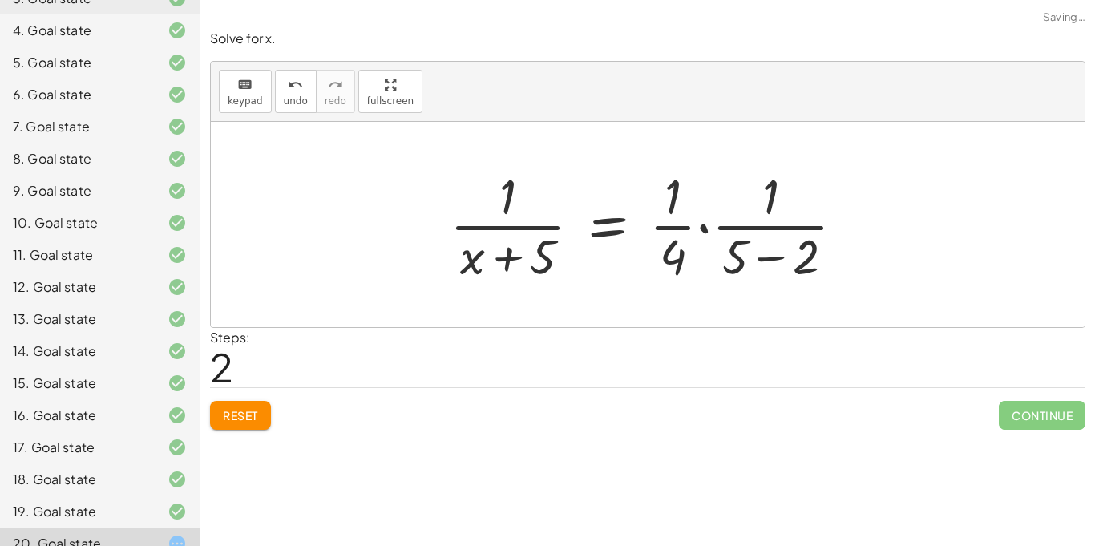
click at [705, 230] on div at bounding box center [654, 224] width 424 height 123
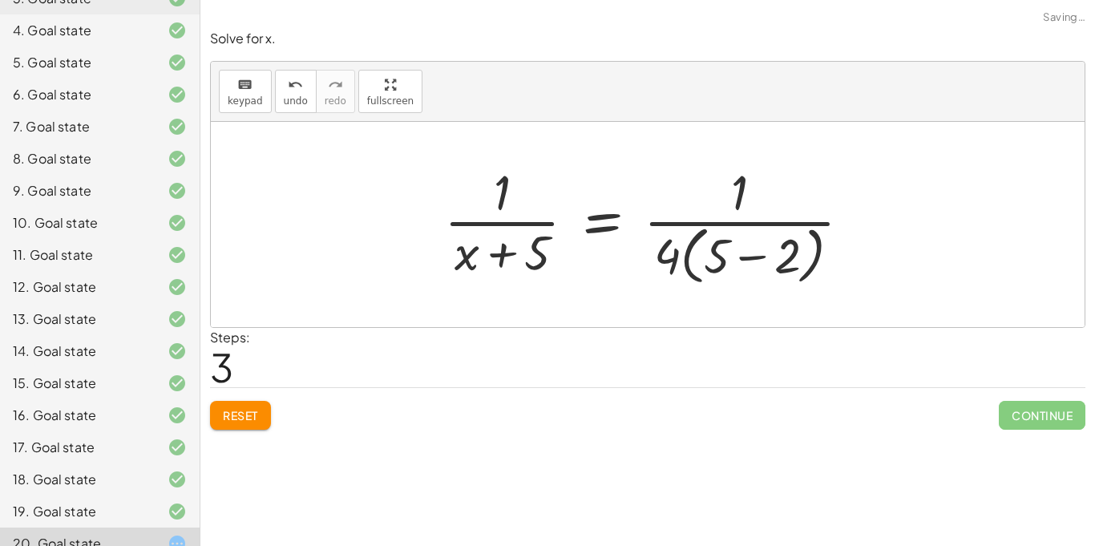
click at [719, 224] on div at bounding box center [653, 224] width 435 height 131
click at [754, 259] on div at bounding box center [653, 224] width 435 height 131
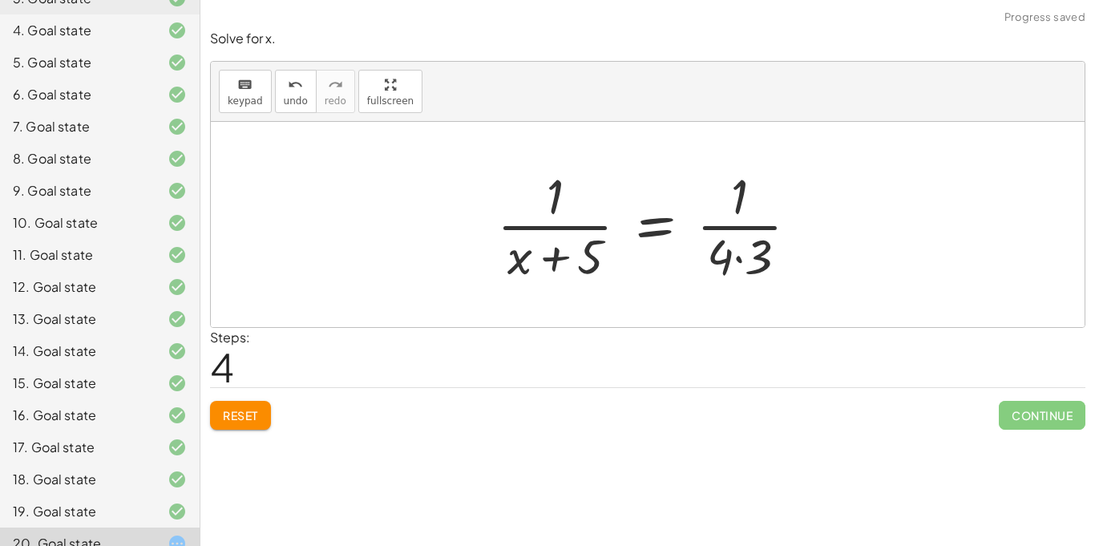
click at [736, 258] on div at bounding box center [653, 224] width 329 height 123
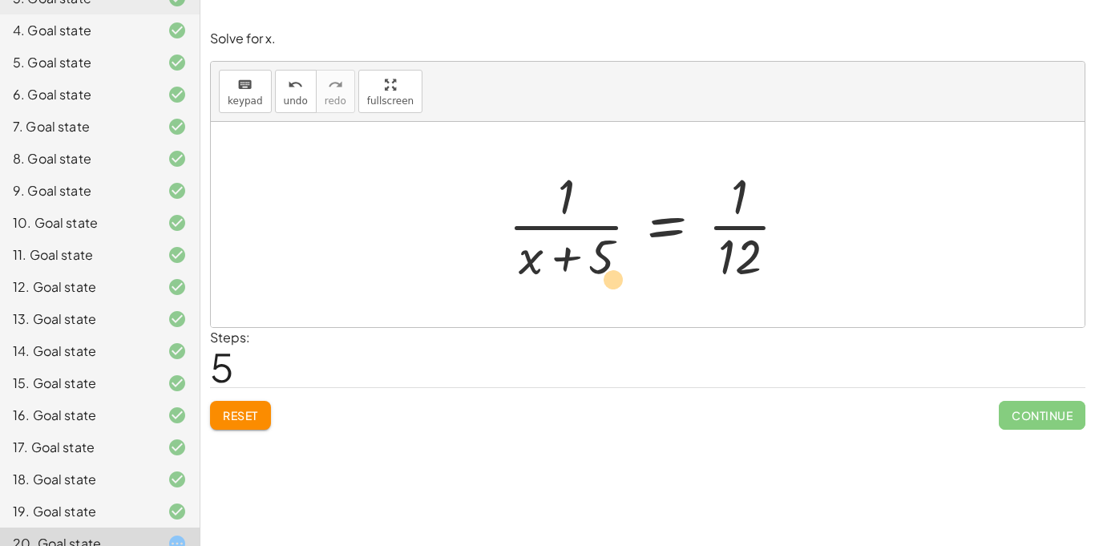
drag, startPoint x: 597, startPoint y: 265, endPoint x: 608, endPoint y: 289, distance: 25.8
drag, startPoint x: 602, startPoint y: 260, endPoint x: 758, endPoint y: 191, distance: 170.8
click at [758, 191] on div at bounding box center [654, 224] width 308 height 123
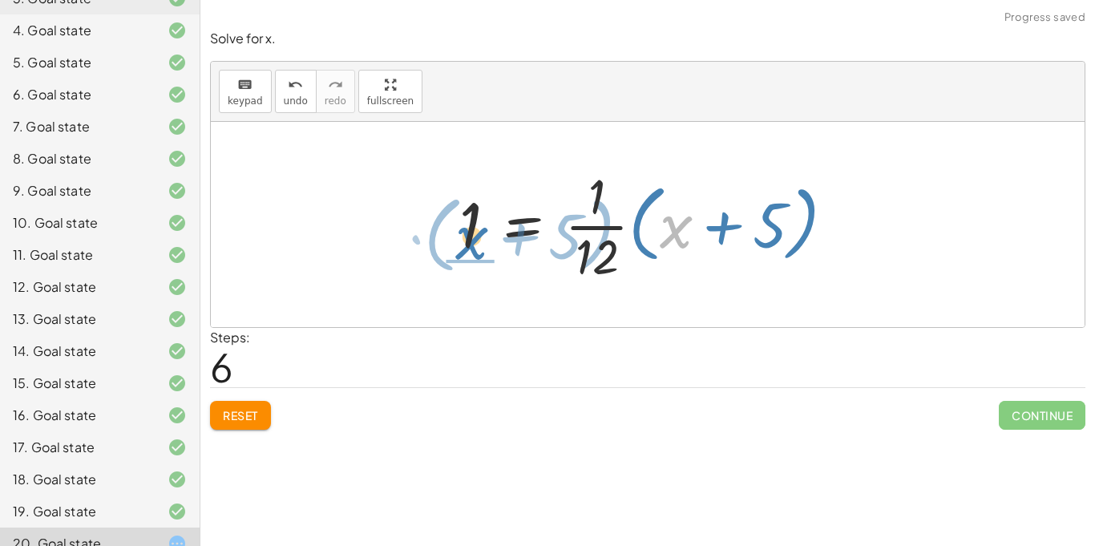
drag, startPoint x: 663, startPoint y: 237, endPoint x: 458, endPoint y: 248, distance: 204.7
click at [458, 248] on div at bounding box center [653, 224] width 404 height 123
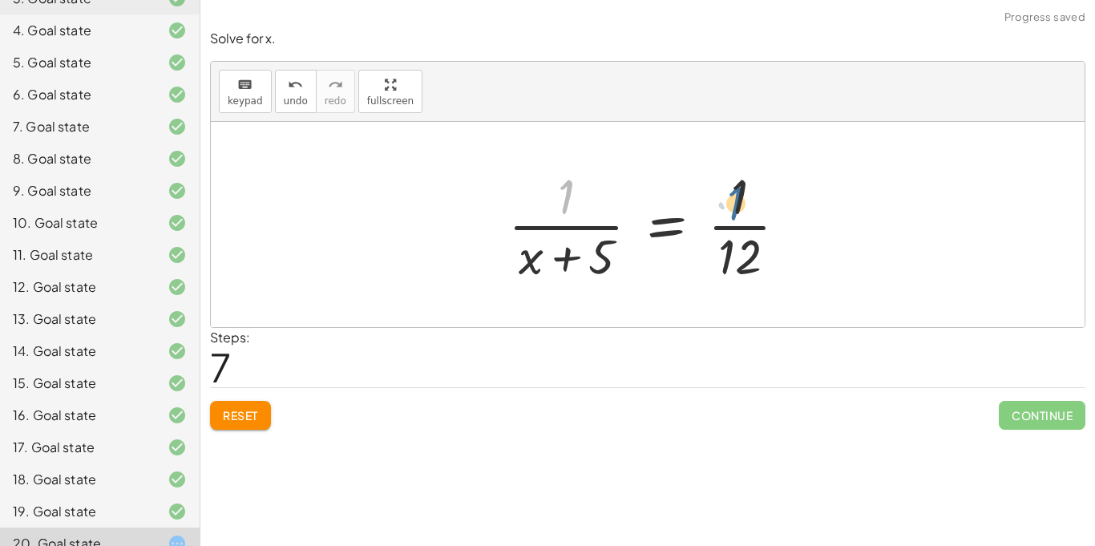
drag, startPoint x: 568, startPoint y: 197, endPoint x: 726, endPoint y: 193, distance: 157.9
click at [726, 193] on div at bounding box center [654, 224] width 308 height 123
click at [598, 261] on div at bounding box center [654, 224] width 308 height 123
drag, startPoint x: 604, startPoint y: 247, endPoint x: 638, endPoint y: 225, distance: 40.0
click at [638, 225] on div at bounding box center [654, 224] width 308 height 123
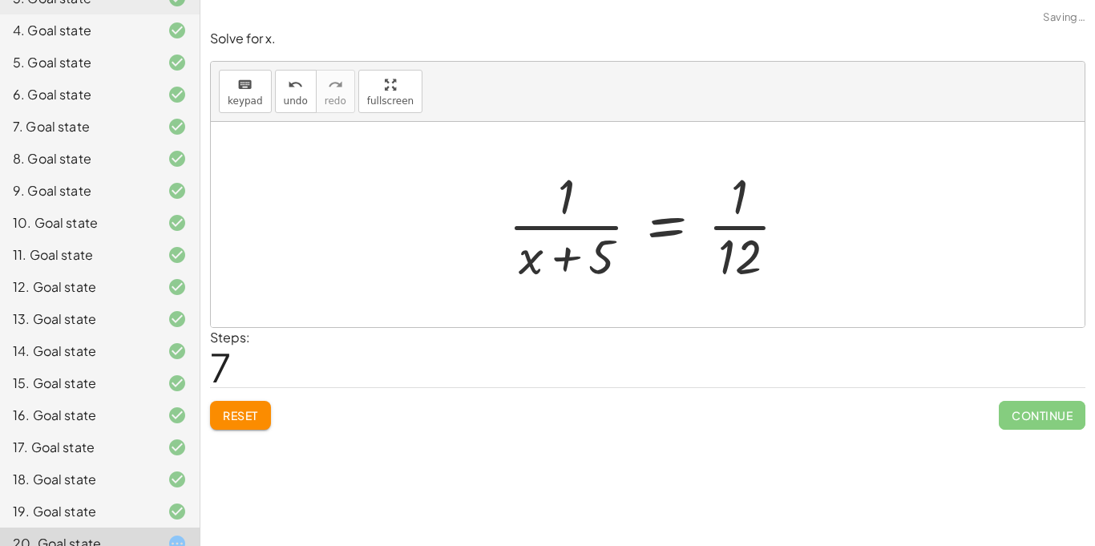
drag, startPoint x: 603, startPoint y: 251, endPoint x: 582, endPoint y: 177, distance: 76.6
click at [582, 177] on div at bounding box center [654, 224] width 308 height 123
drag, startPoint x: 563, startPoint y: 264, endPoint x: 535, endPoint y: 210, distance: 60.6
click at [535, 210] on div at bounding box center [654, 224] width 308 height 123
drag, startPoint x: 565, startPoint y: 192, endPoint x: 642, endPoint y: 248, distance: 95.2
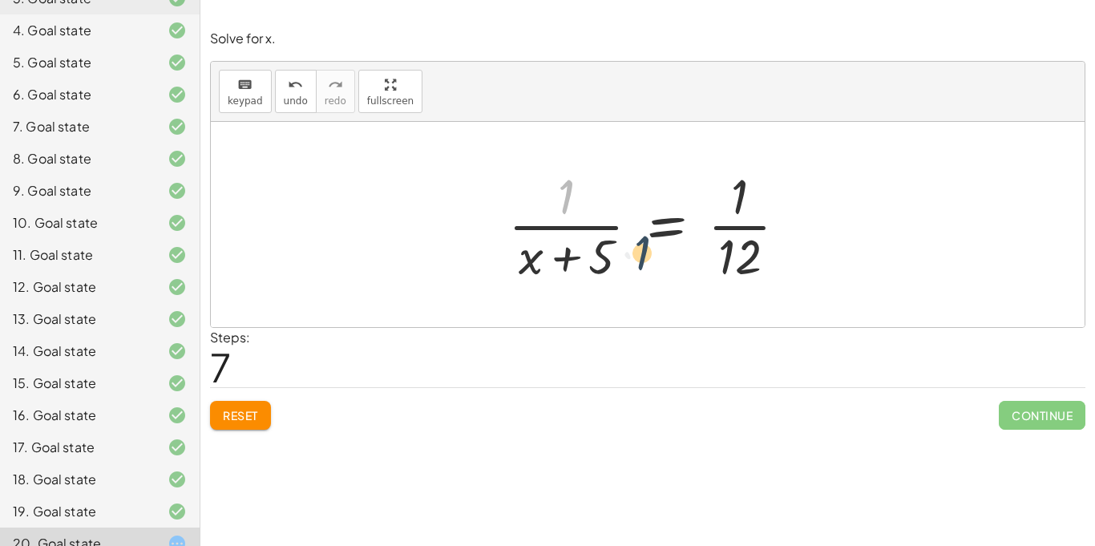
click at [642, 248] on div at bounding box center [654, 224] width 308 height 123
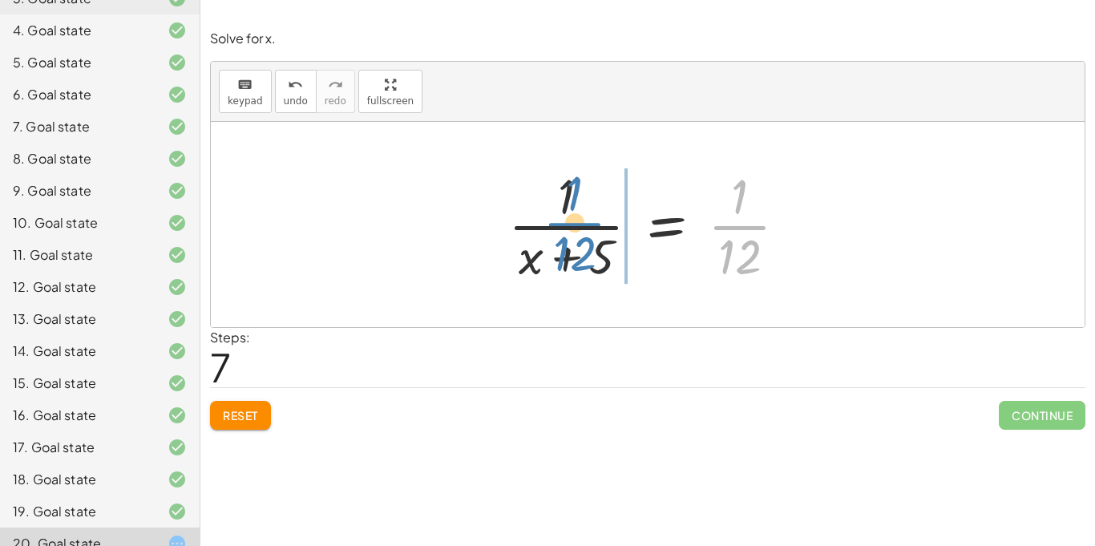
drag, startPoint x: 744, startPoint y: 236, endPoint x: 581, endPoint y: 234, distance: 162.7
click at [581, 234] on div at bounding box center [654, 224] width 308 height 123
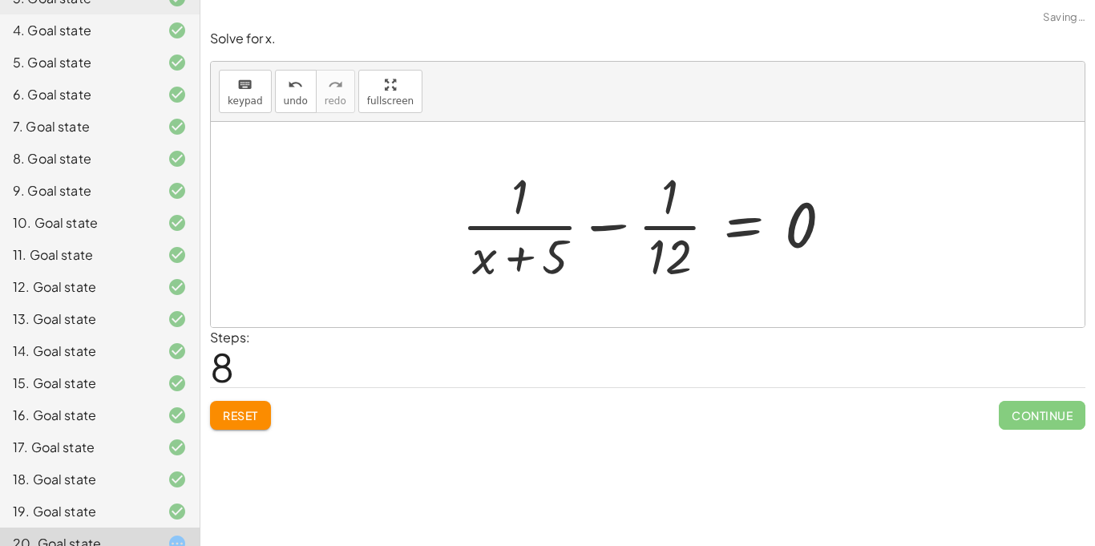
click at [594, 228] on div at bounding box center [653, 224] width 399 height 123
drag, startPoint x: 553, startPoint y: 253, endPoint x: 641, endPoint y: 257, distance: 88.2
click at [641, 257] on div at bounding box center [653, 224] width 399 height 123
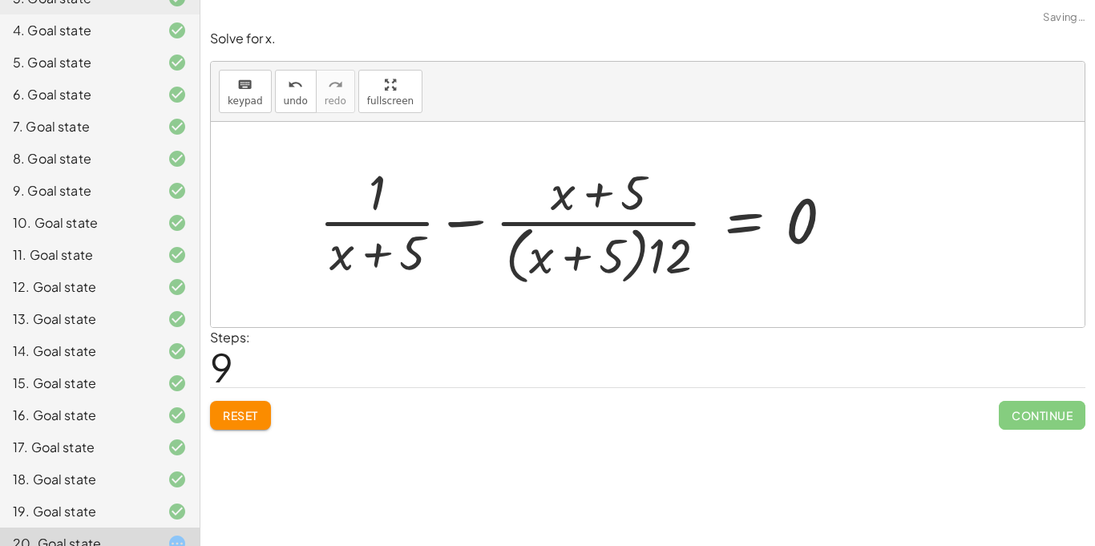
click at [642, 222] on div at bounding box center [582, 224] width 543 height 131
click at [583, 254] on div at bounding box center [582, 224] width 543 height 131
click at [602, 195] on div at bounding box center [582, 224] width 543 height 131
drag, startPoint x: 376, startPoint y: 201, endPoint x: 804, endPoint y: 280, distance: 435.2
click at [804, 280] on div at bounding box center [582, 224] width 543 height 131
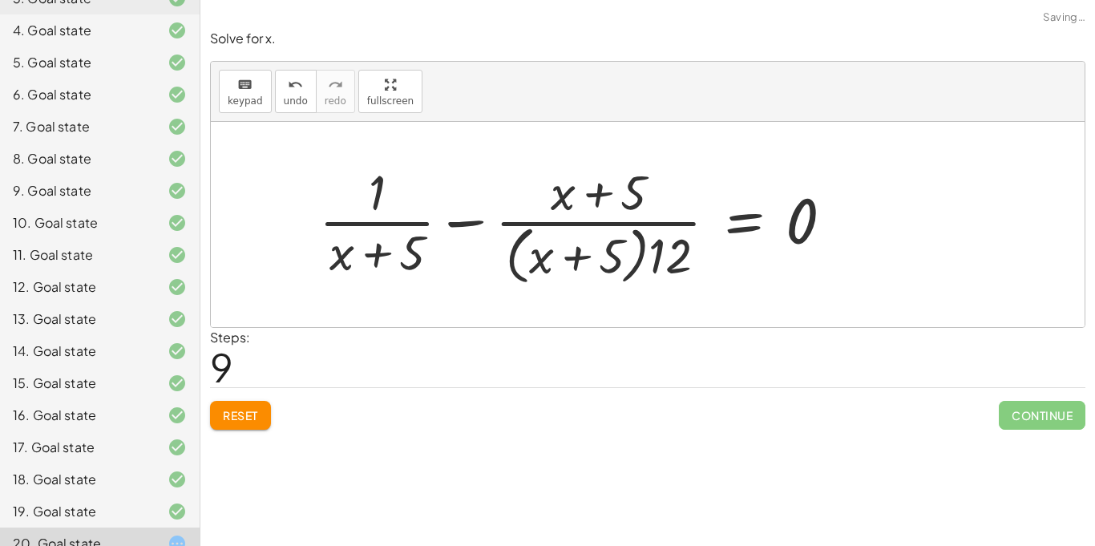
click at [253, 422] on span "Reset" at bounding box center [240, 415] width 35 height 14
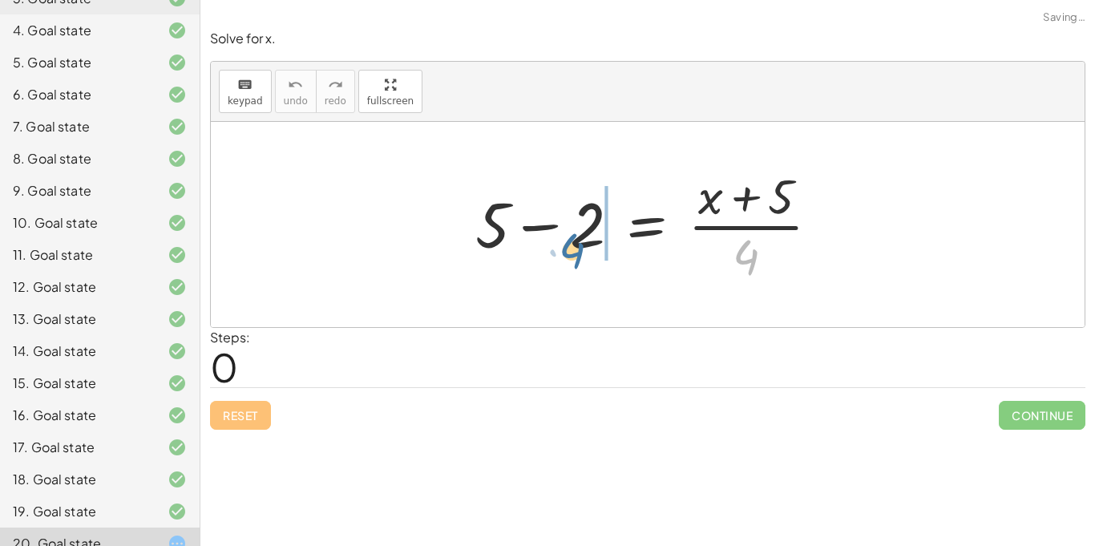
drag, startPoint x: 753, startPoint y: 245, endPoint x: 579, endPoint y: 239, distance: 174.8
click at [579, 239] on div at bounding box center [653, 224] width 373 height 123
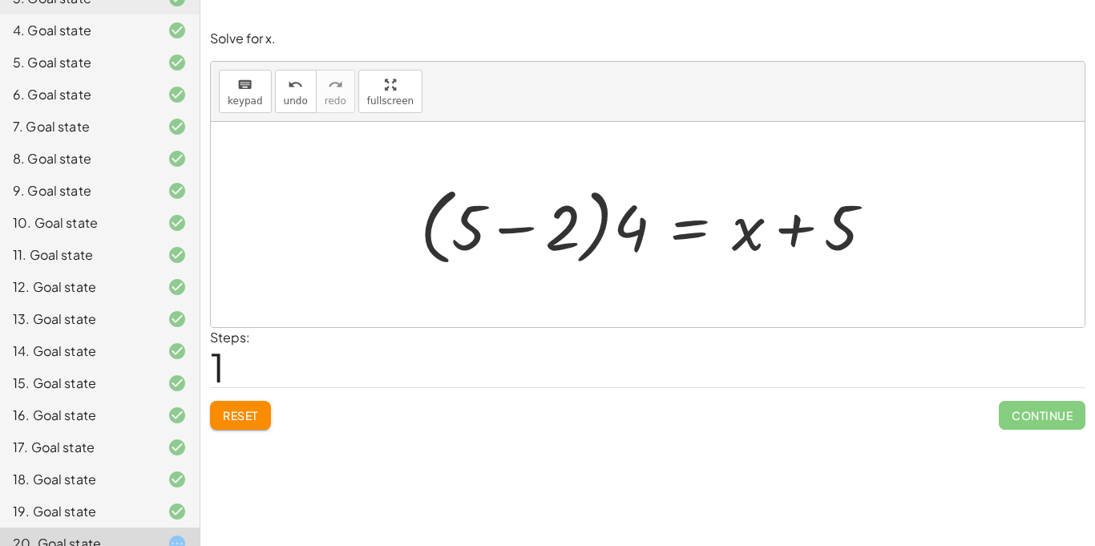
click at [523, 228] on div at bounding box center [653, 225] width 482 height 92
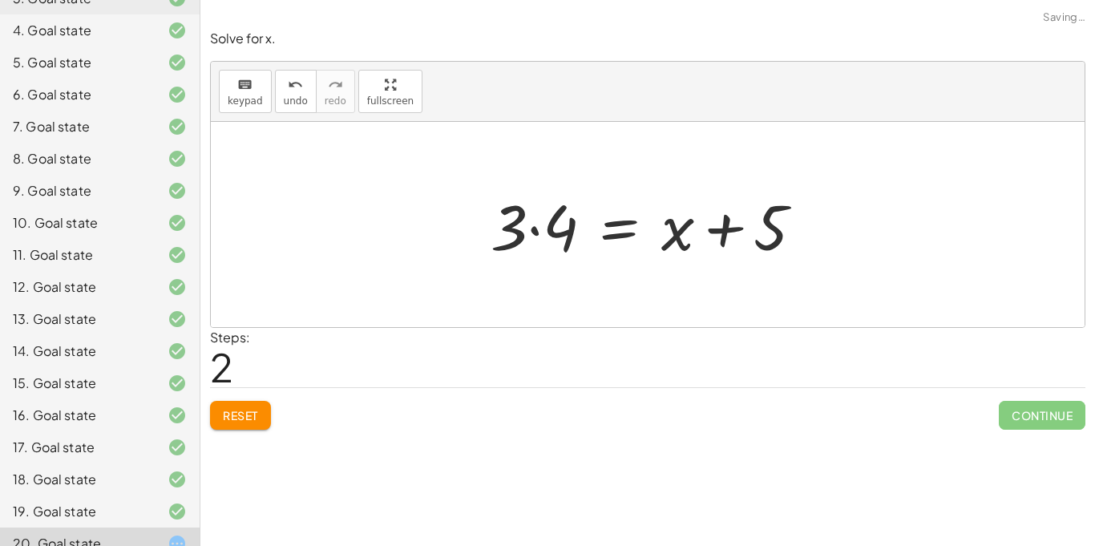
click at [535, 231] on div at bounding box center [652, 225] width 341 height 83
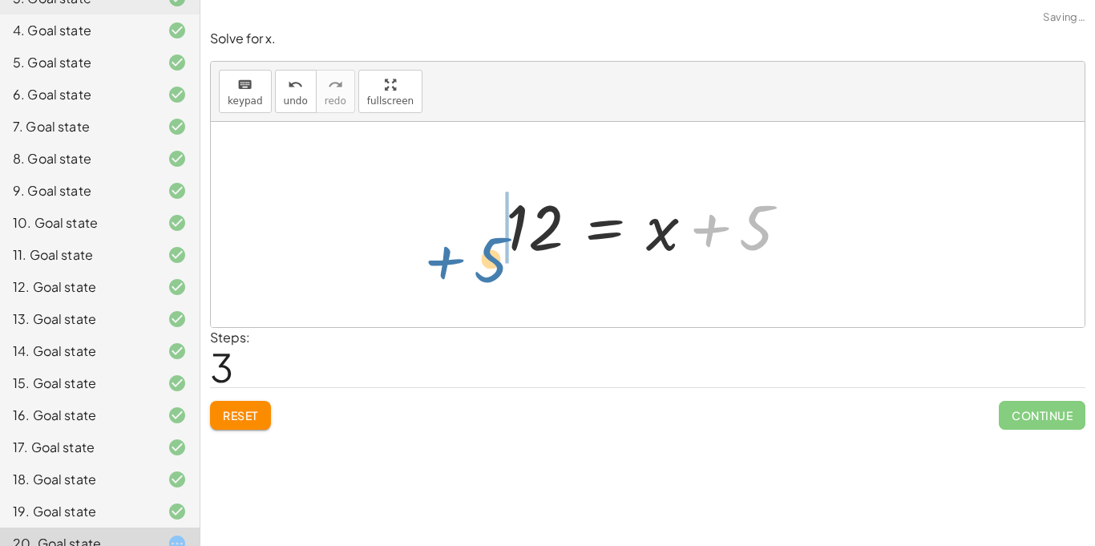
drag, startPoint x: 768, startPoint y: 225, endPoint x: 515, endPoint y: 255, distance: 254.2
click at [515, 255] on div at bounding box center [654, 225] width 312 height 83
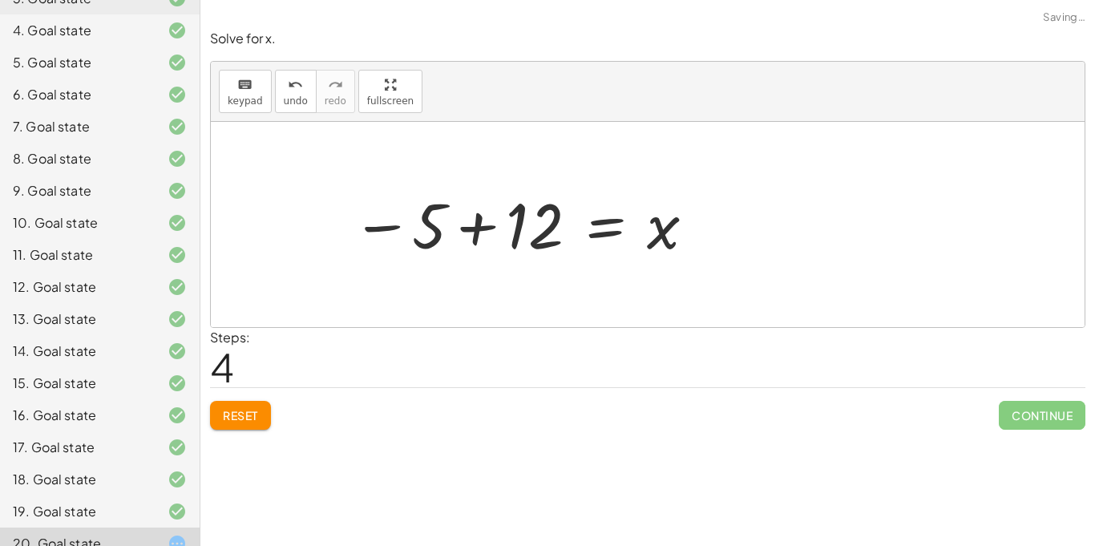
click at [474, 232] on div at bounding box center [524, 224] width 361 height 79
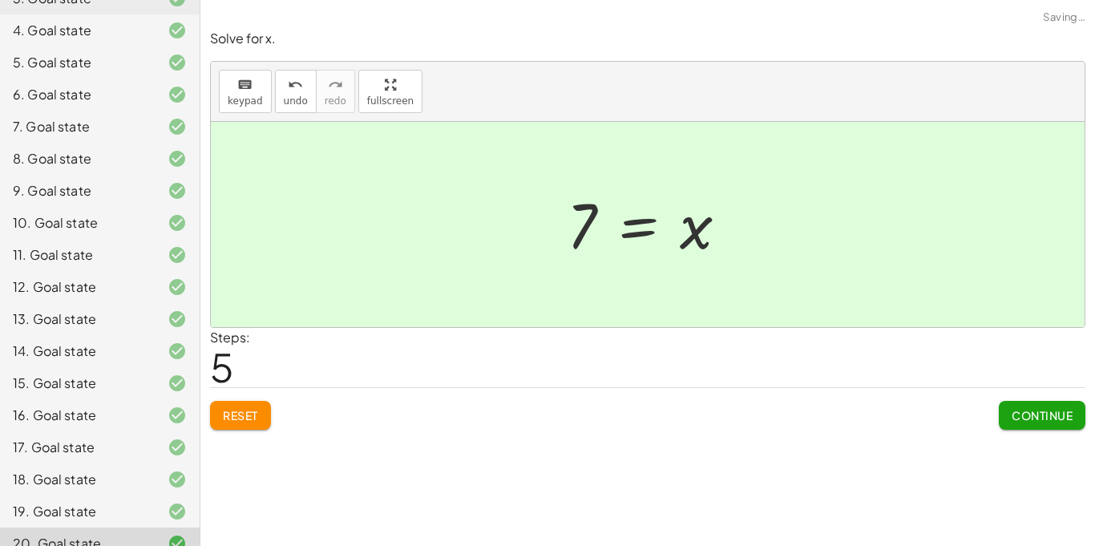
click at [1021, 410] on span "Continue" at bounding box center [1041, 415] width 61 height 14
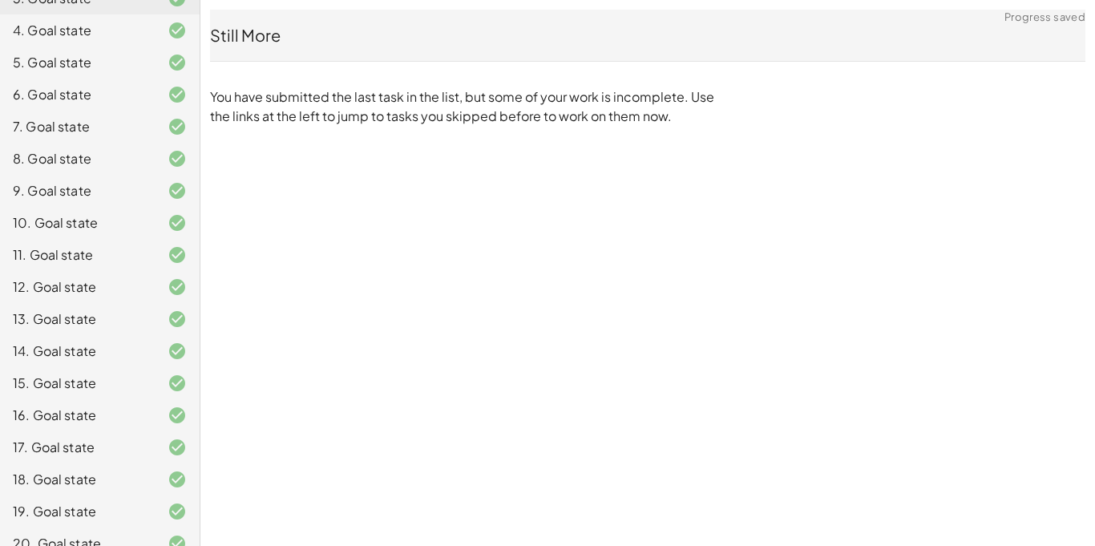
click at [0, 0] on div "Equações 1° [PERSON_NAME] [PERSON_NAME] [GEOGRAPHIC_DATA] Not you? Tasks 1. Goa…" at bounding box center [0, 0] width 0 height 0
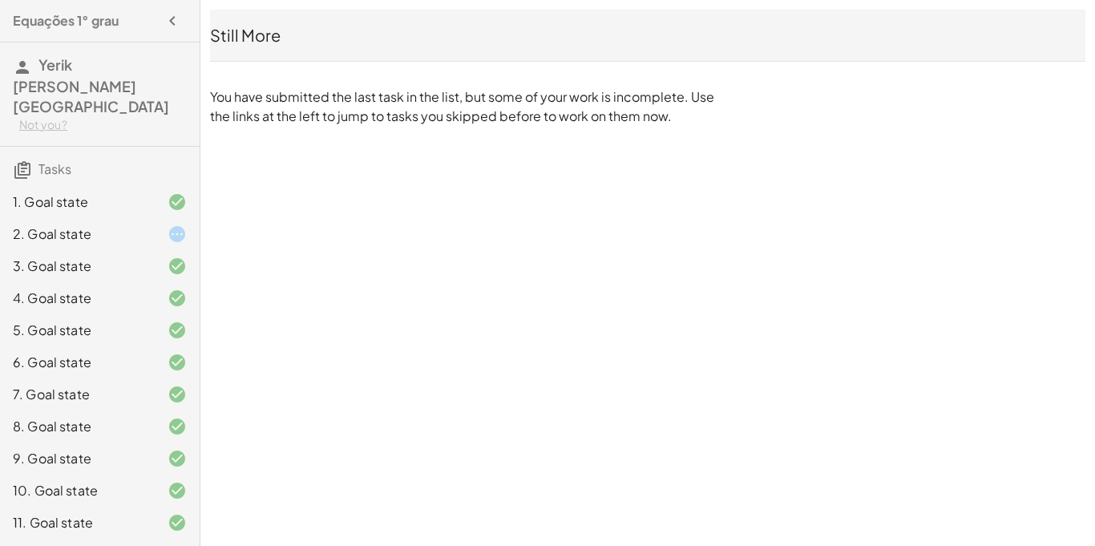
click at [85, 224] on div "2. Goal state" at bounding box center [77, 233] width 129 height 19
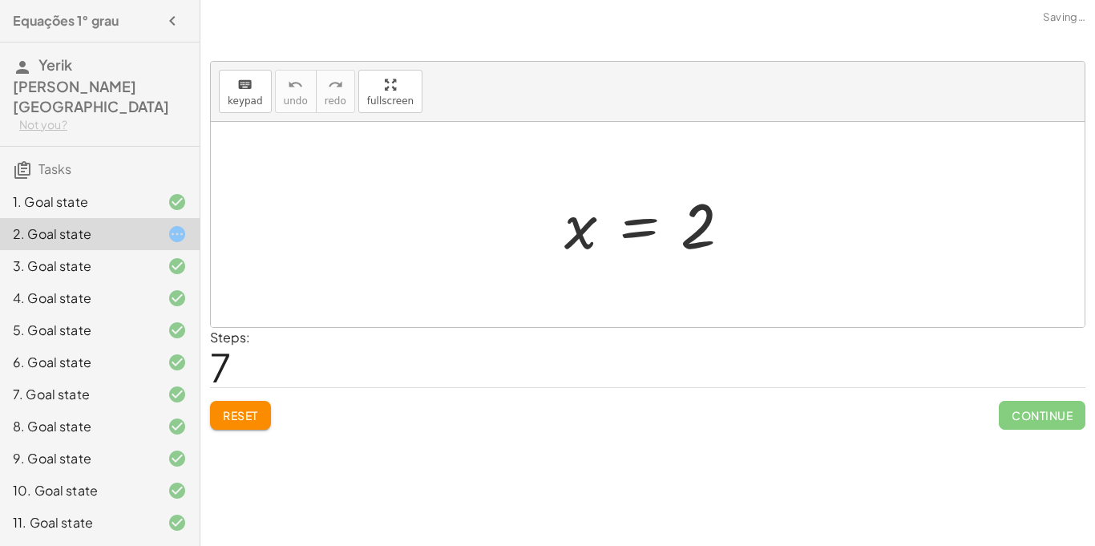
click at [258, 415] on span "Reset" at bounding box center [240, 415] width 35 height 14
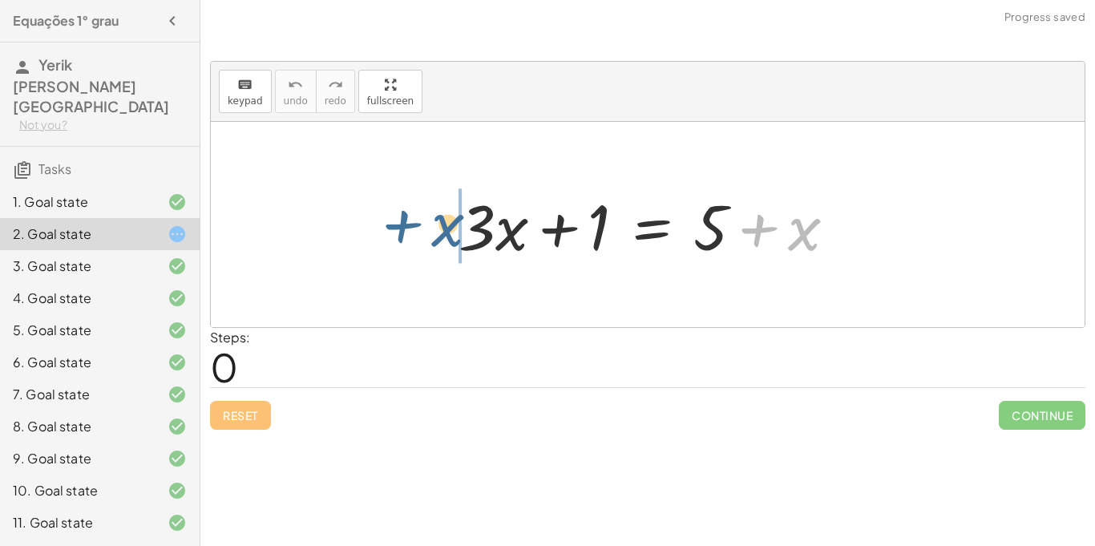
drag, startPoint x: 812, startPoint y: 241, endPoint x: 462, endPoint y: 240, distance: 349.4
click at [462, 240] on div at bounding box center [653, 225] width 406 height 83
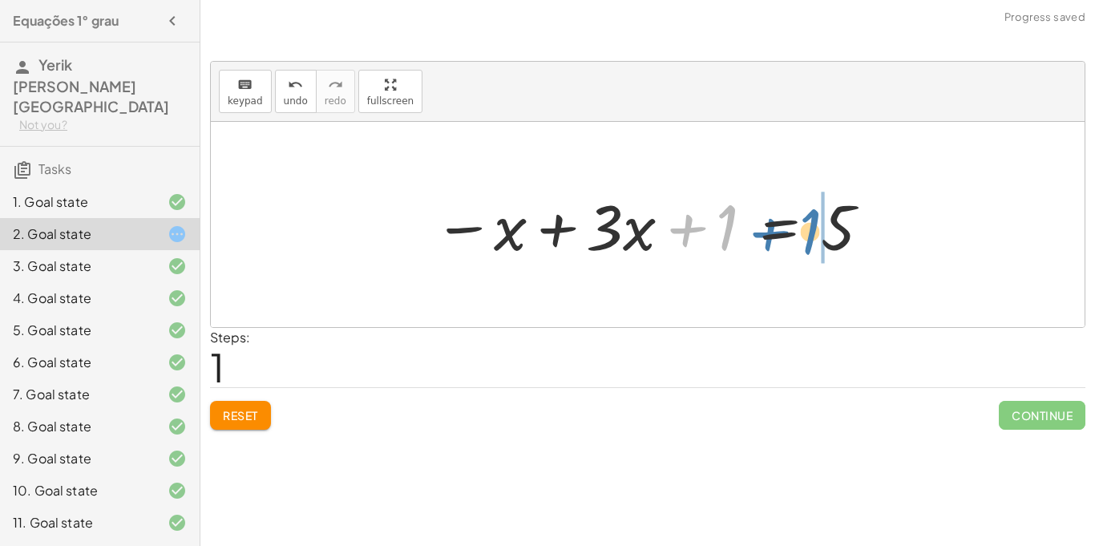
drag, startPoint x: 719, startPoint y: 233, endPoint x: 805, endPoint y: 237, distance: 85.8
click at [805, 237] on div at bounding box center [653, 225] width 455 height 83
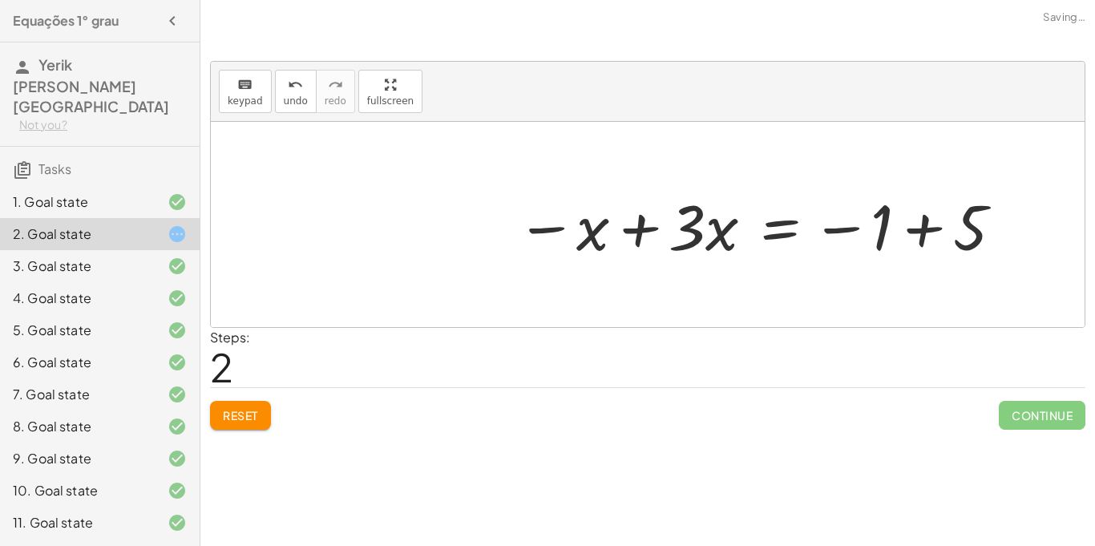
click at [920, 232] on div at bounding box center [760, 225] width 504 height 83
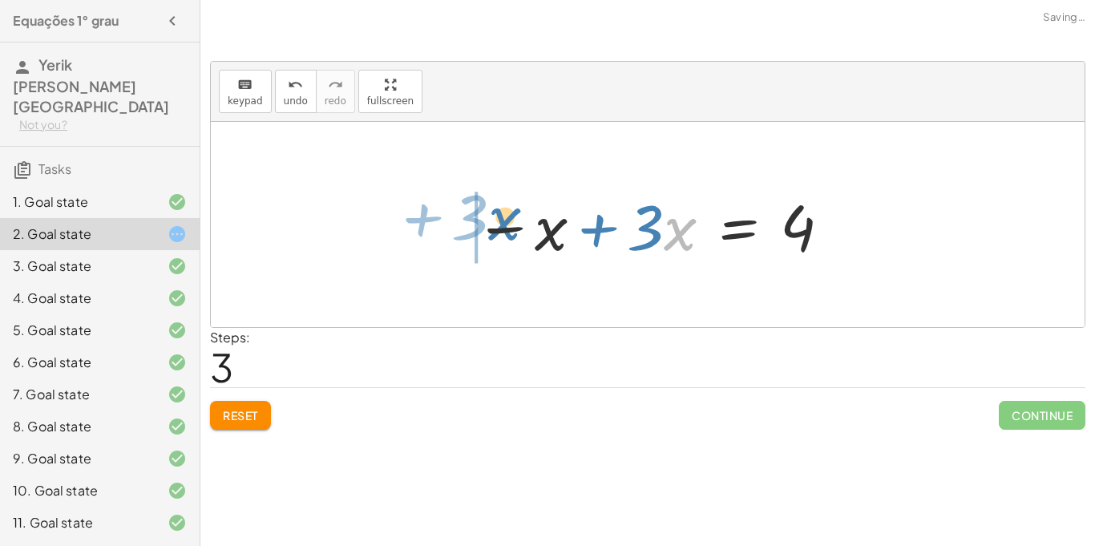
drag, startPoint x: 688, startPoint y: 244, endPoint x: 514, endPoint y: 233, distance: 175.0
click at [514, 233] on div at bounding box center [653, 225] width 374 height 83
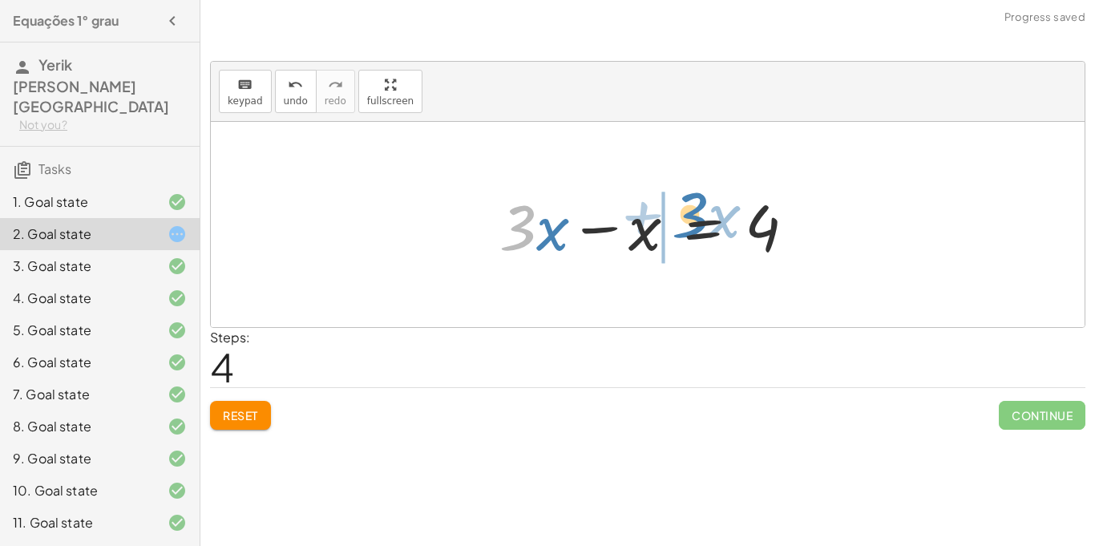
drag, startPoint x: 518, startPoint y: 210, endPoint x: 701, endPoint y: 199, distance: 183.9
click at [701, 199] on div at bounding box center [653, 225] width 325 height 83
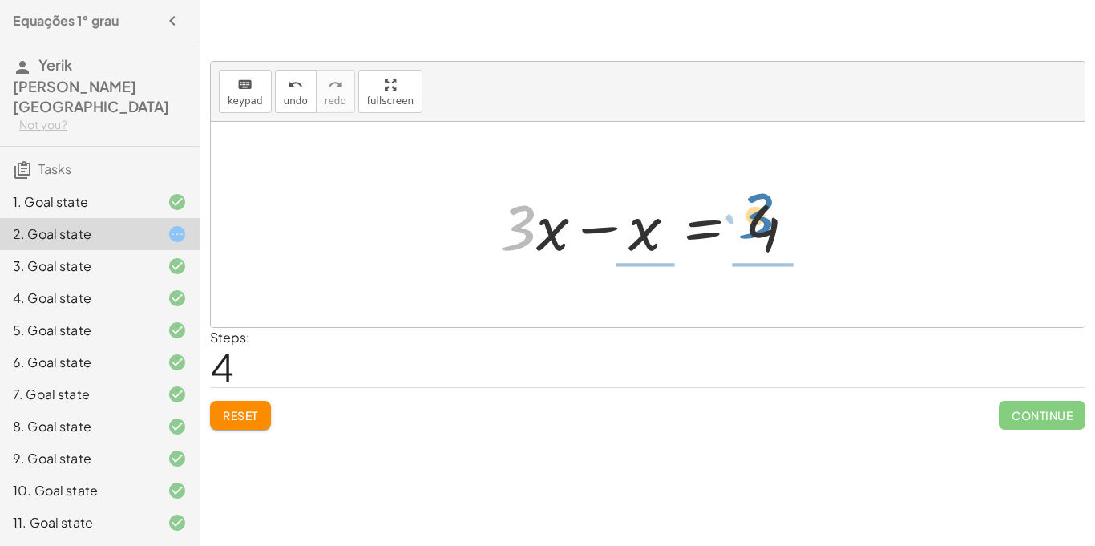
drag, startPoint x: 519, startPoint y: 215, endPoint x: 757, endPoint y: 204, distance: 239.1
click at [757, 204] on div at bounding box center [653, 225] width 325 height 83
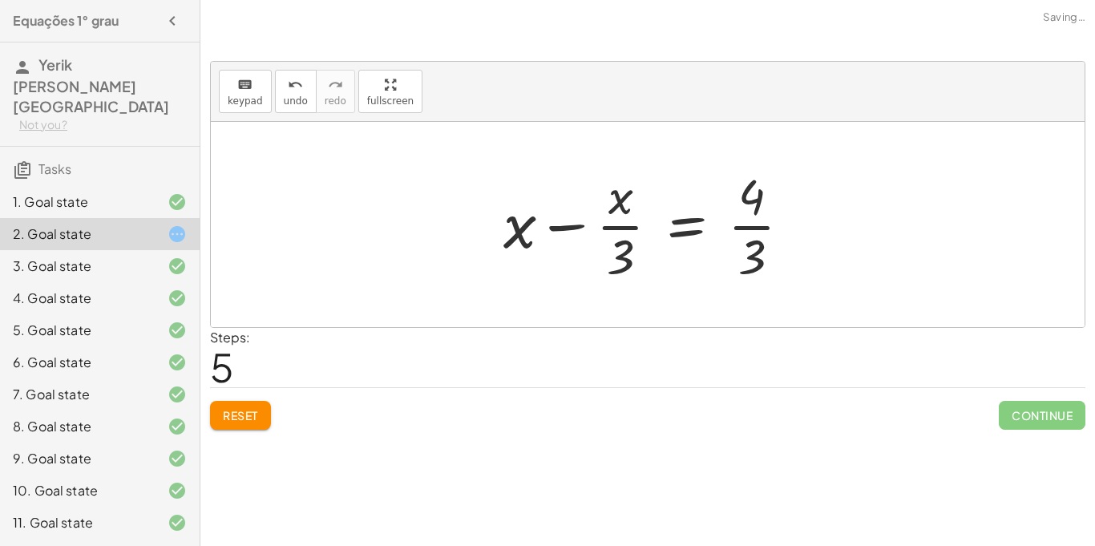
click at [760, 227] on div at bounding box center [653, 224] width 317 height 123
click at [607, 225] on div at bounding box center [653, 224] width 317 height 123
click at [236, 410] on span "Reset" at bounding box center [240, 415] width 35 height 14
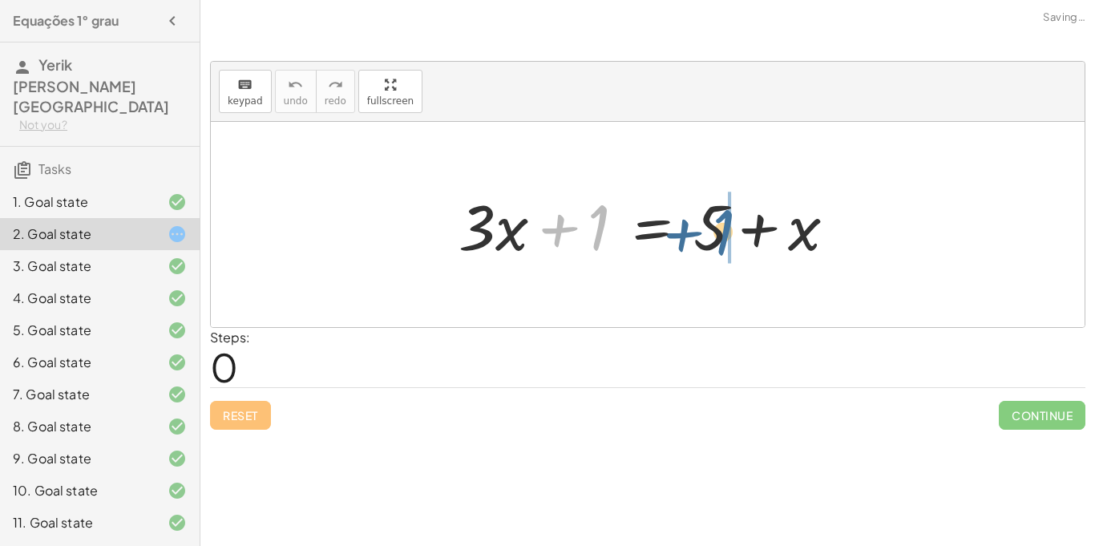
drag, startPoint x: 603, startPoint y: 236, endPoint x: 728, endPoint y: 240, distance: 125.1
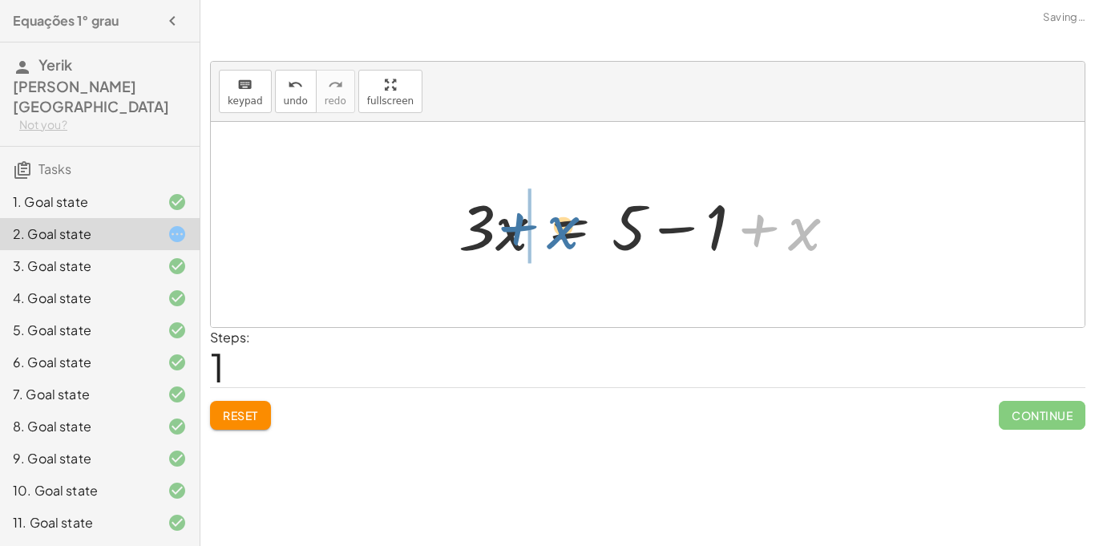
drag, startPoint x: 800, startPoint y: 232, endPoint x: 559, endPoint y: 230, distance: 241.2
click at [559, 230] on div at bounding box center [653, 225] width 406 height 83
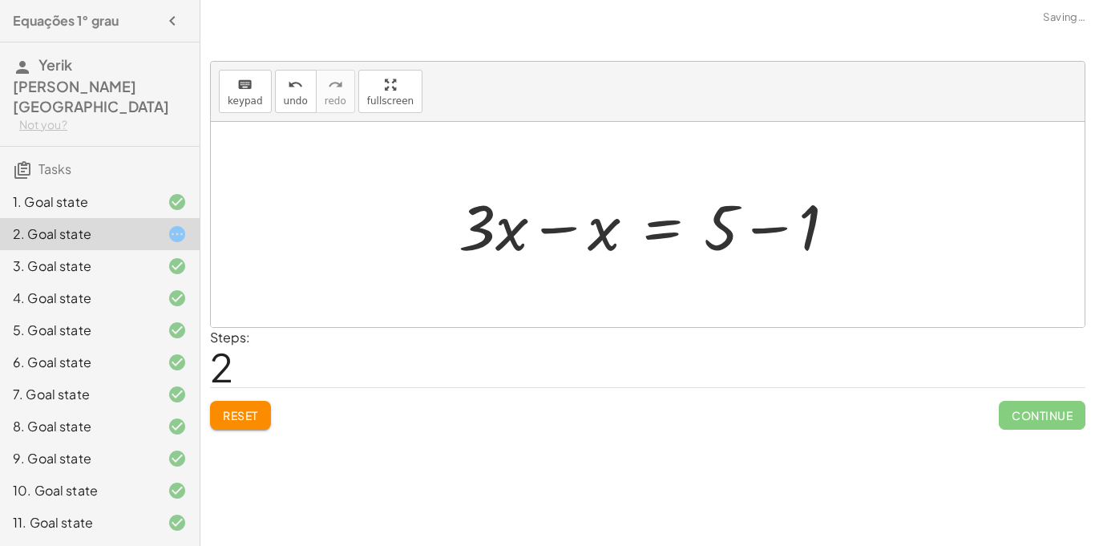
click at [761, 228] on div at bounding box center [653, 225] width 406 height 83
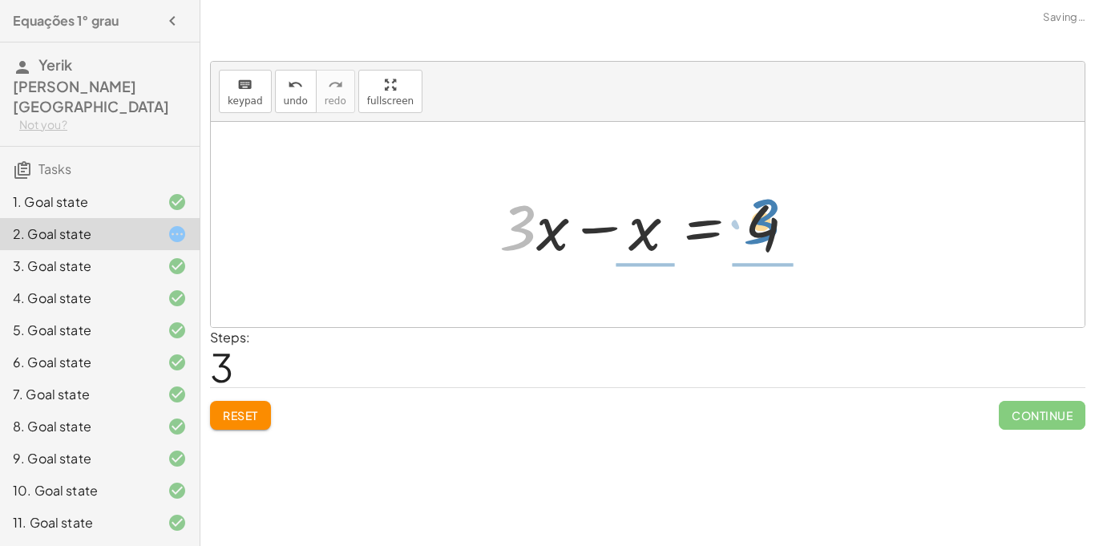
drag, startPoint x: 520, startPoint y: 214, endPoint x: 765, endPoint y: 209, distance: 245.3
click at [765, 209] on div at bounding box center [653, 225] width 325 height 83
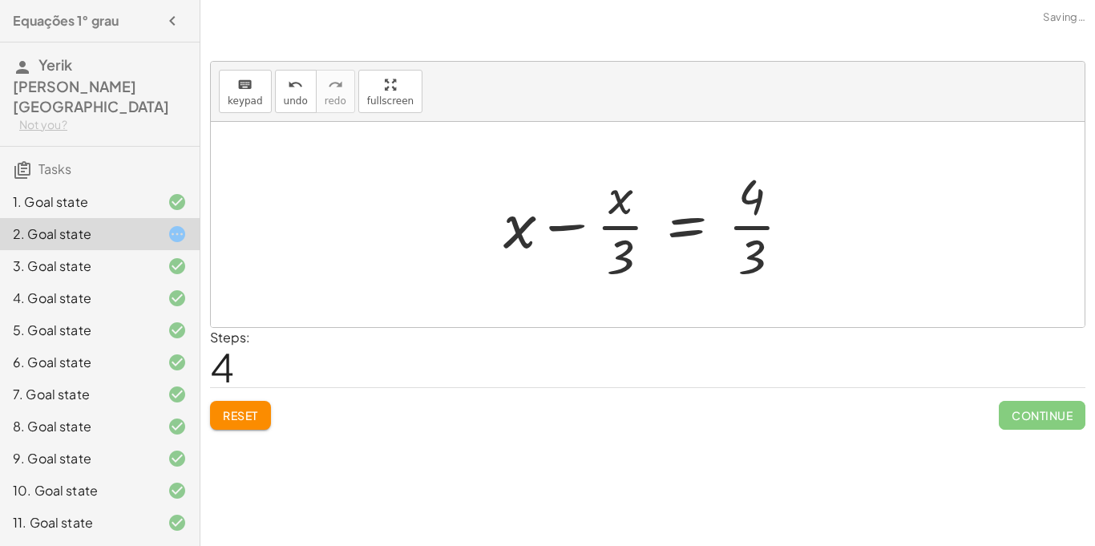
click at [760, 228] on div at bounding box center [653, 224] width 317 height 123
click at [284, 98] on span "undo" at bounding box center [296, 100] width 24 height 11
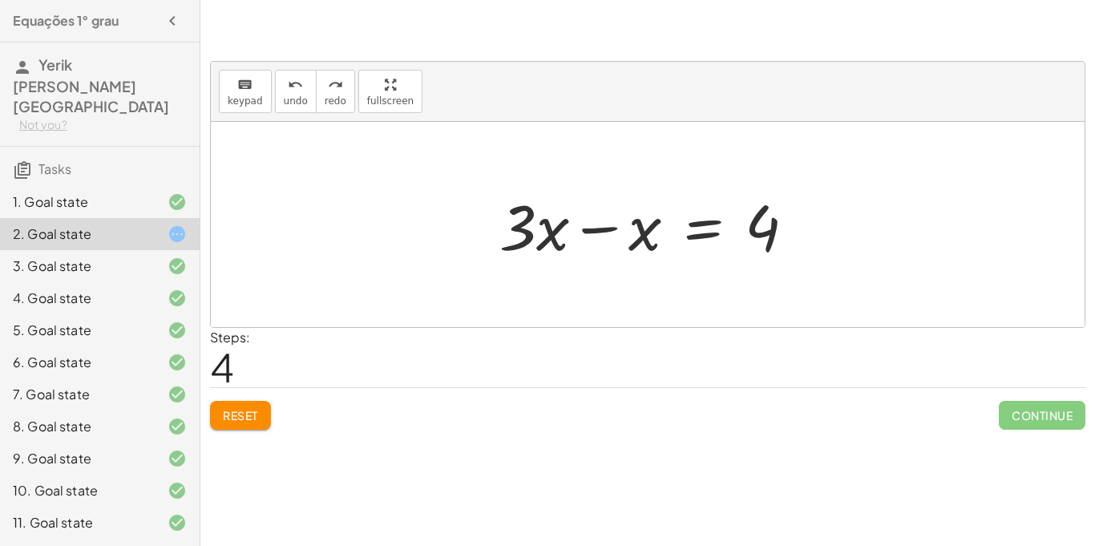
click at [604, 228] on div at bounding box center [653, 225] width 325 height 83
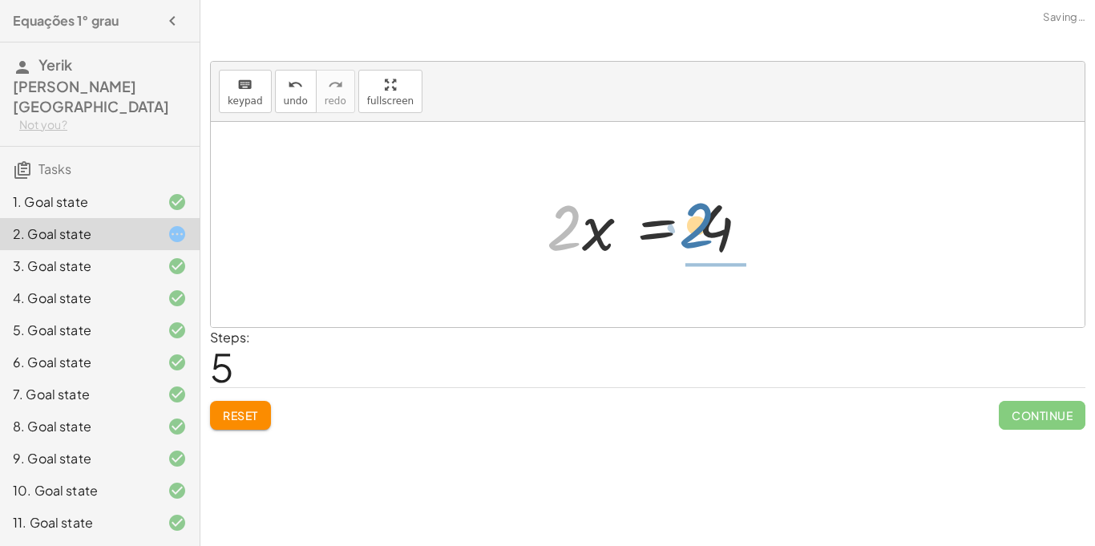
drag, startPoint x: 561, startPoint y: 226, endPoint x: 693, endPoint y: 224, distance: 132.3
click at [693, 224] on div at bounding box center [654, 225] width 231 height 83
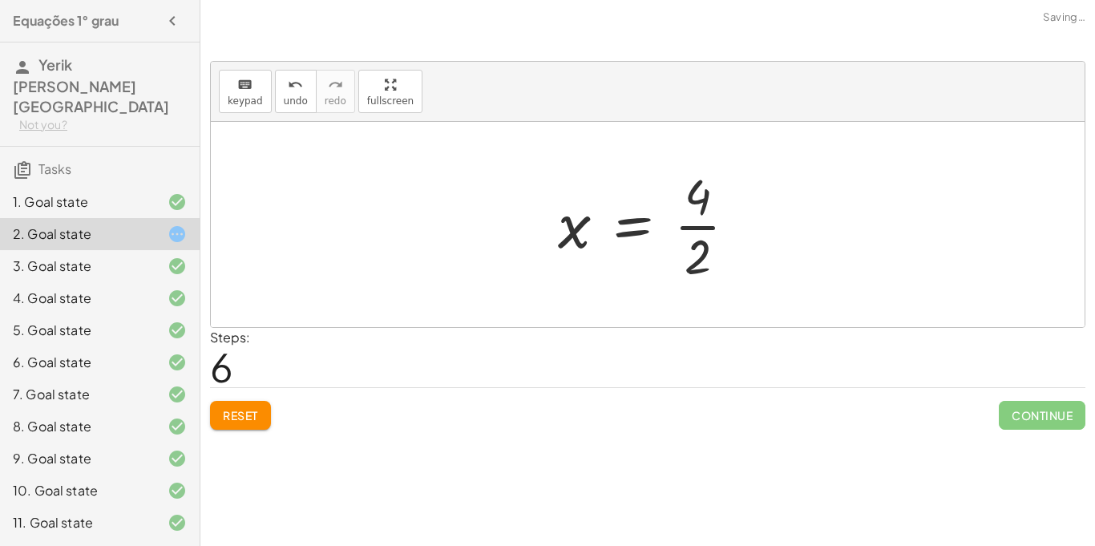
click at [708, 229] on div at bounding box center [654, 224] width 208 height 123
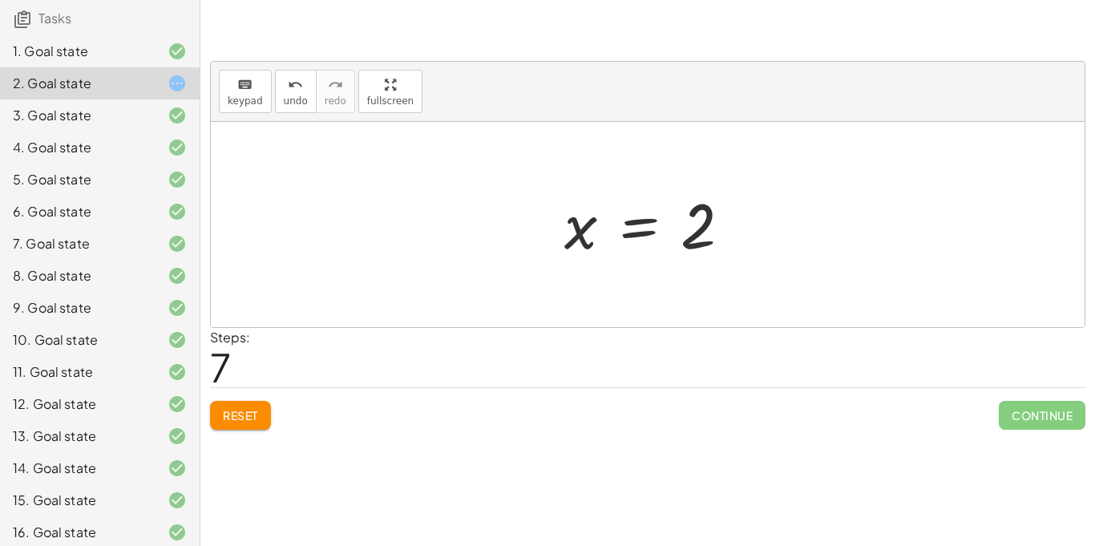
scroll to position [147, 0]
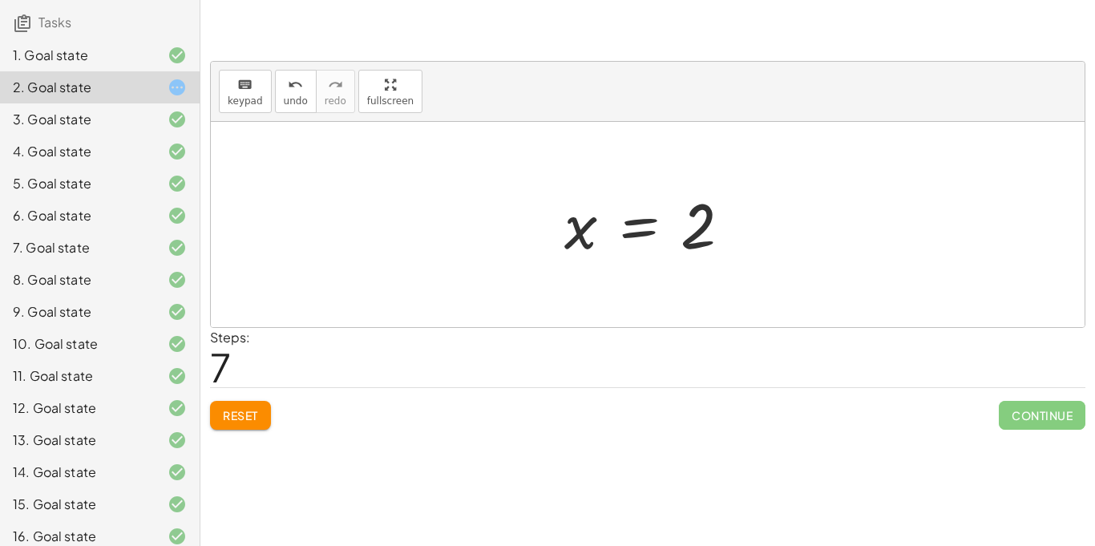
click at [160, 296] on div "7. Goal state" at bounding box center [100, 312] width 200 height 32
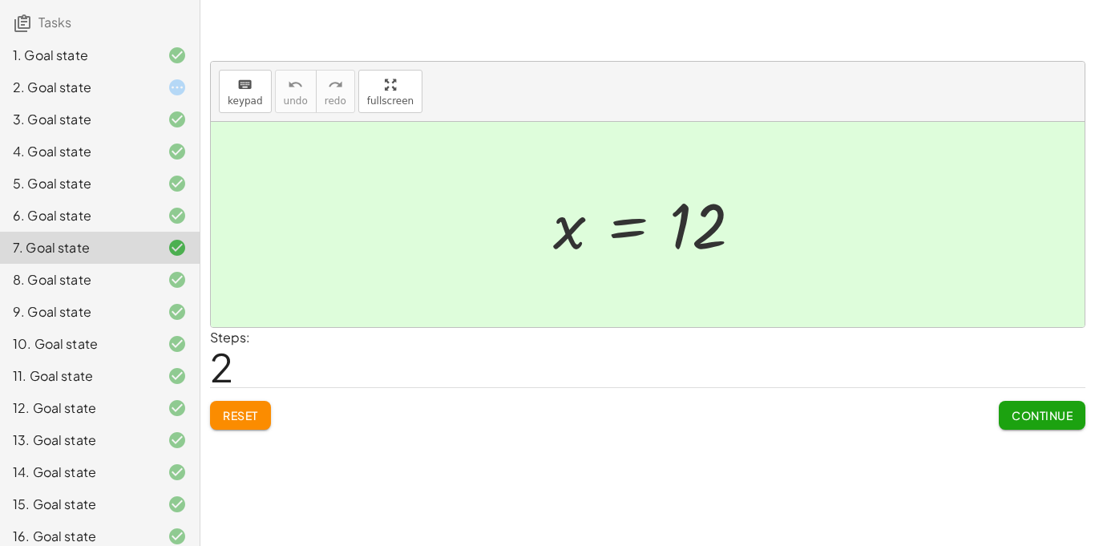
click at [157, 167] on div "3. Goal state" at bounding box center [100, 183] width 200 height 32
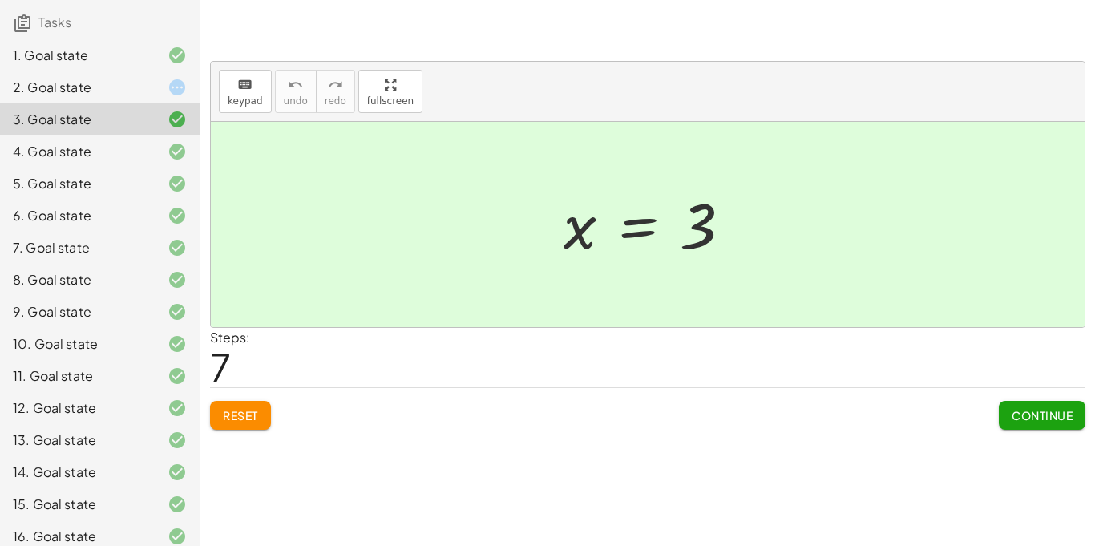
click at [238, 418] on span "Reset" at bounding box center [240, 415] width 35 height 14
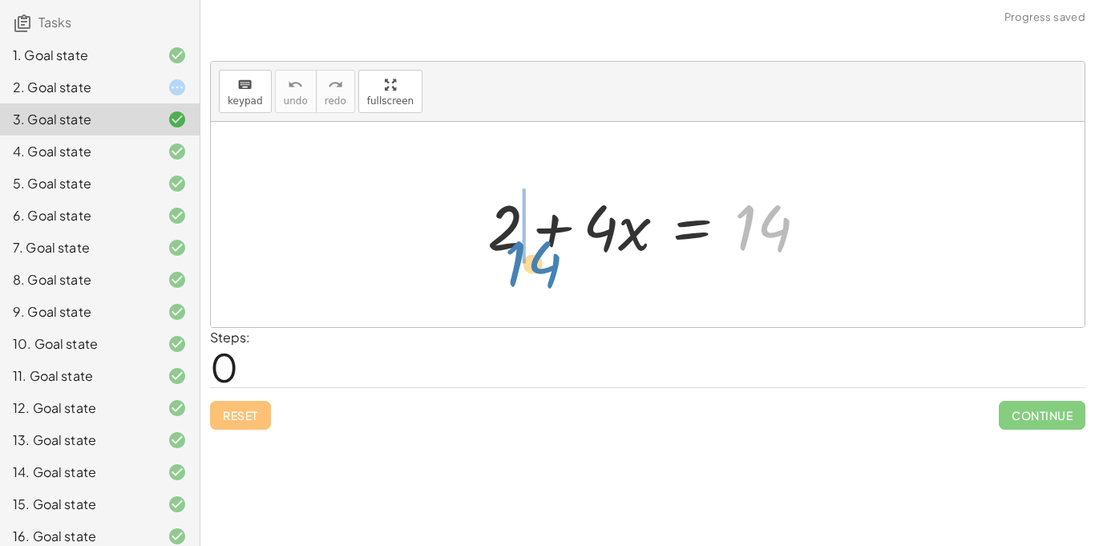
drag, startPoint x: 769, startPoint y: 238, endPoint x: 539, endPoint y: 276, distance: 232.3
click at [539, 276] on div "14 + 2 + · 4 · x = 14" at bounding box center [648, 224] width 874 height 205
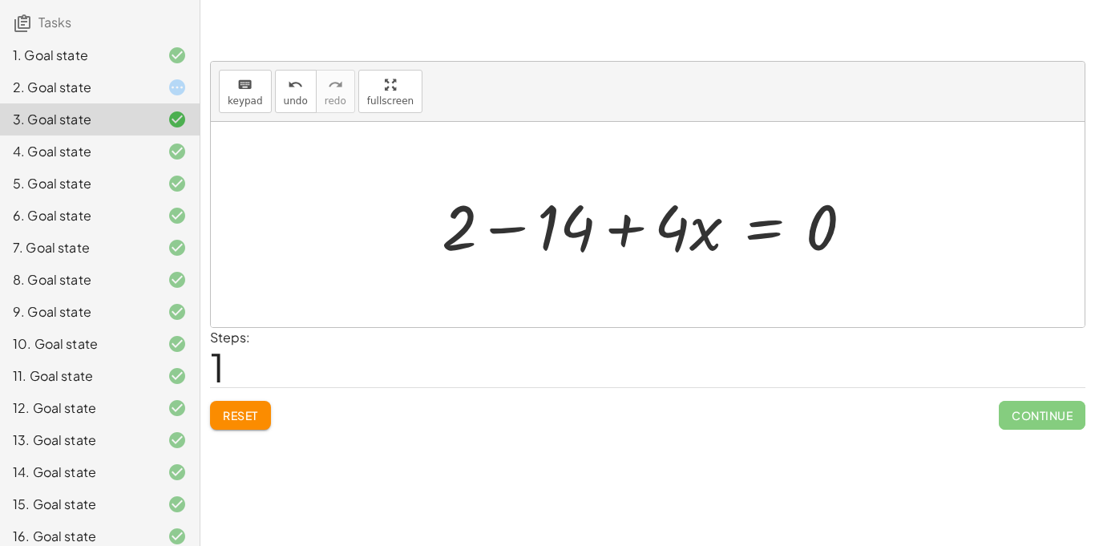
click at [256, 400] on div "Reset Continue" at bounding box center [647, 408] width 875 height 42
click at [264, 411] on button "Reset" at bounding box center [240, 415] width 61 height 29
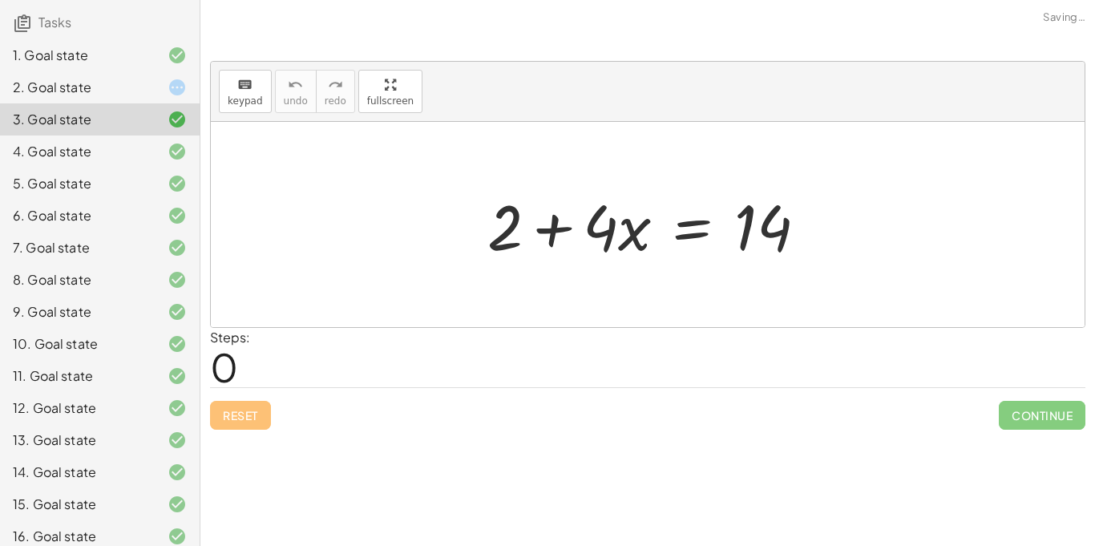
click at [749, 237] on div at bounding box center [653, 225] width 348 height 83
drag, startPoint x: 628, startPoint y: 236, endPoint x: 458, endPoint y: 245, distance: 170.1
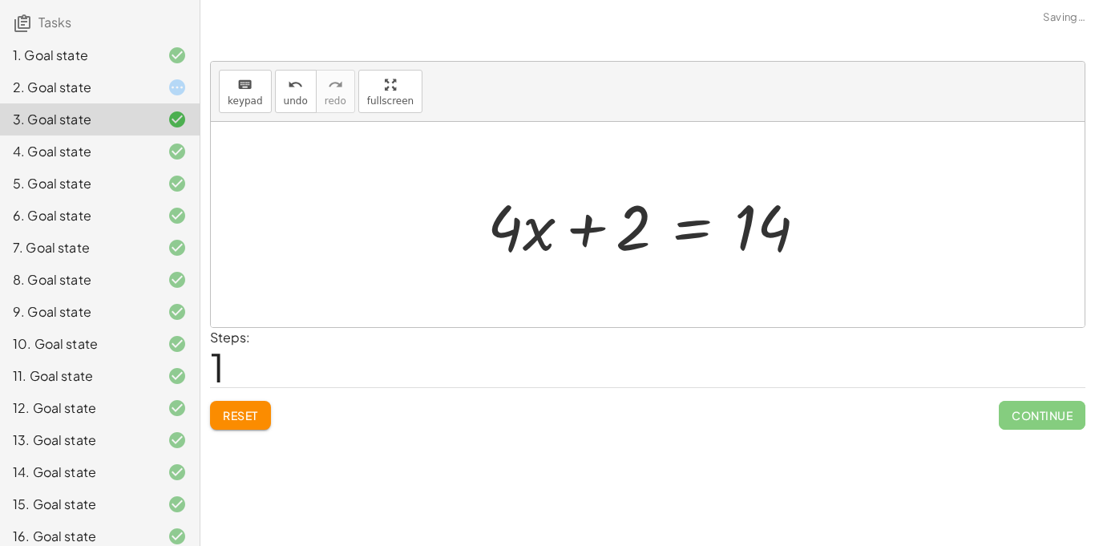
click at [581, 224] on div at bounding box center [653, 225] width 348 height 83
drag, startPoint x: 538, startPoint y: 244, endPoint x: 482, endPoint y: 240, distance: 55.4
click at [482, 240] on div at bounding box center [653, 225] width 348 height 83
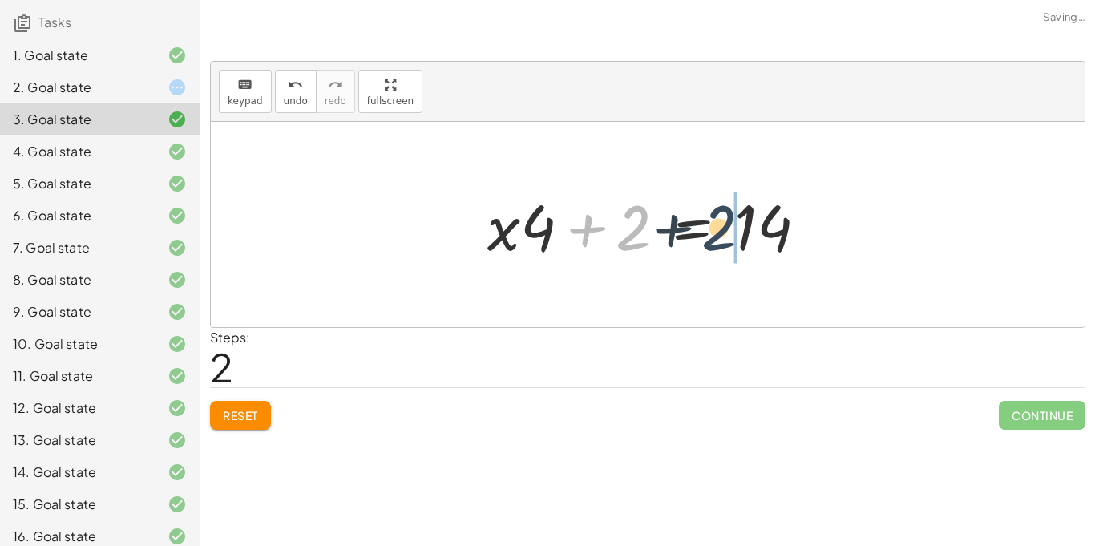
drag, startPoint x: 632, startPoint y: 228, endPoint x: 725, endPoint y: 228, distance: 93.0
click at [725, 228] on div at bounding box center [653, 225] width 348 height 83
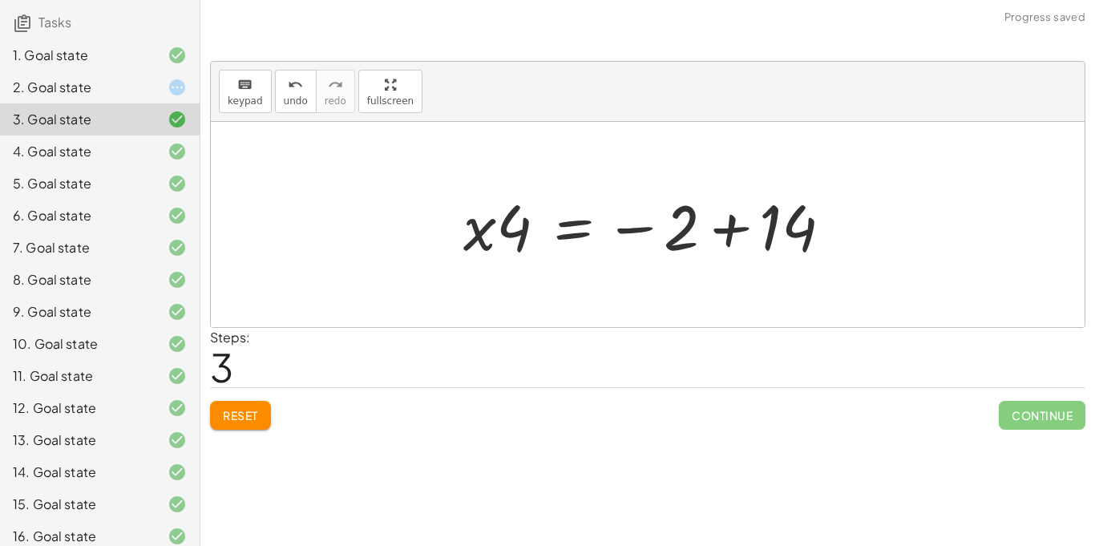
click at [726, 225] on div at bounding box center [653, 225] width 397 height 83
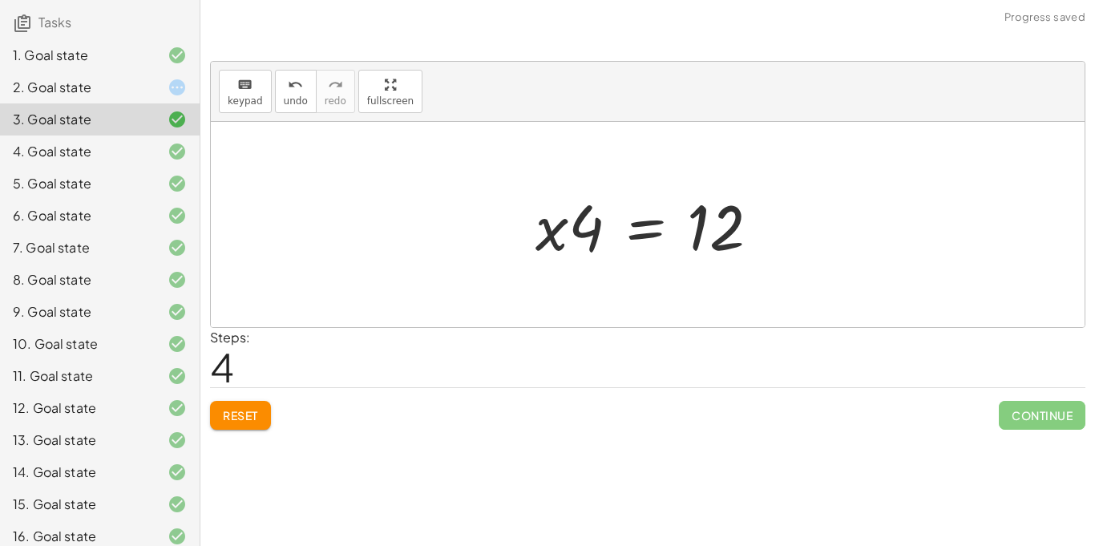
click at [223, 415] on span "Reset" at bounding box center [240, 415] width 35 height 14
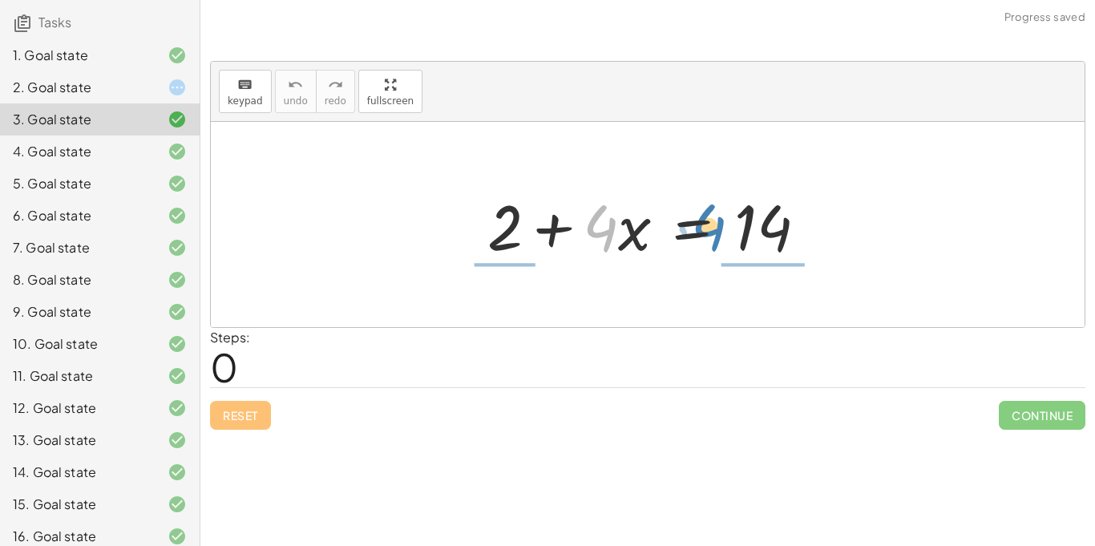
drag, startPoint x: 600, startPoint y: 230, endPoint x: 712, endPoint y: 229, distance: 112.2
click at [712, 229] on div at bounding box center [653, 225] width 348 height 83
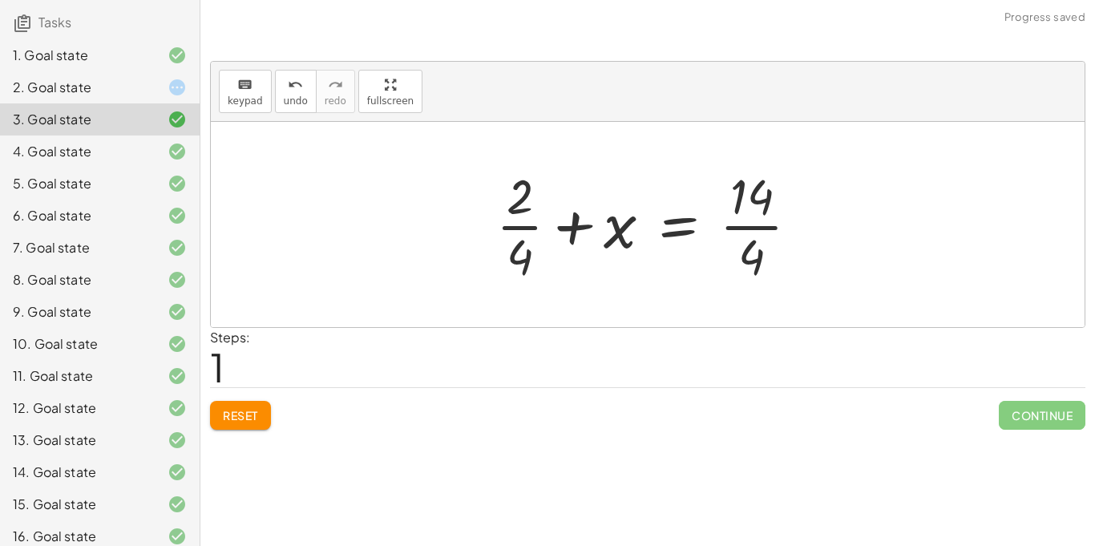
click at [229, 412] on span "Reset" at bounding box center [240, 415] width 35 height 14
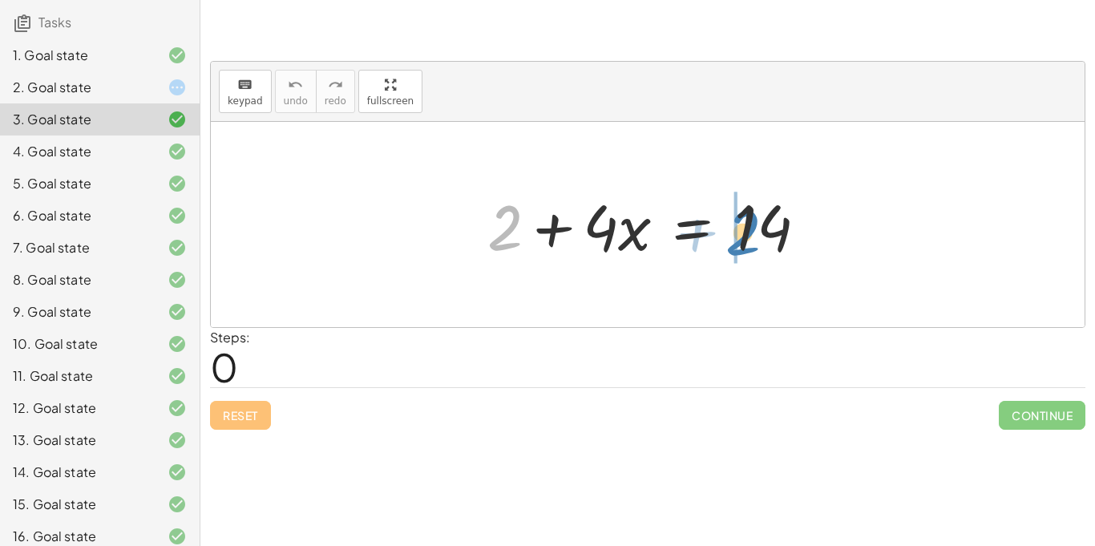
drag, startPoint x: 510, startPoint y: 232, endPoint x: 750, endPoint y: 238, distance: 240.5
click at [750, 238] on div at bounding box center [653, 225] width 348 height 83
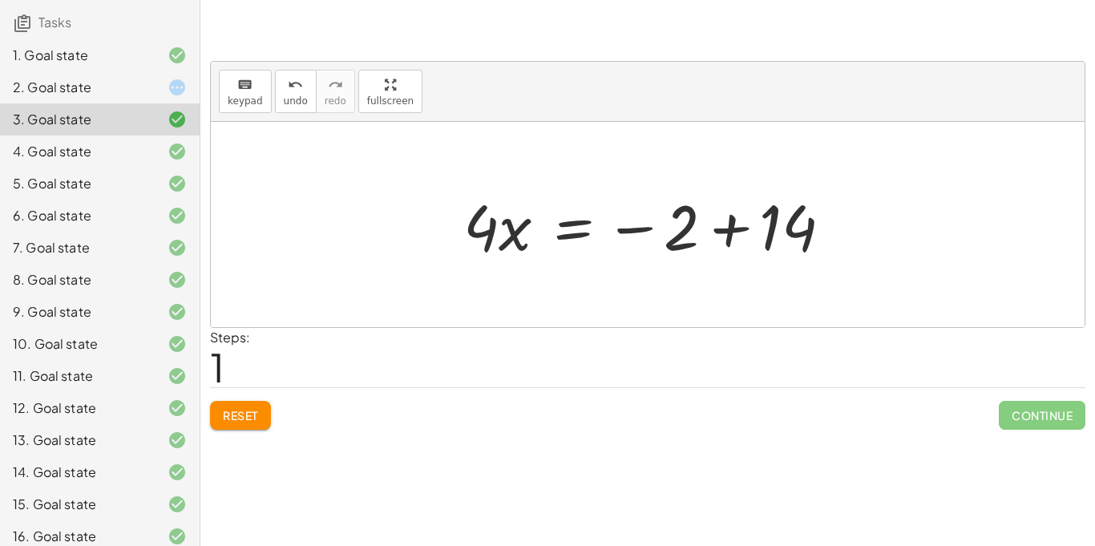
click at [774, 329] on div "Steps: 1" at bounding box center [647, 357] width 875 height 59
click at [737, 232] on div at bounding box center [653, 225] width 397 height 83
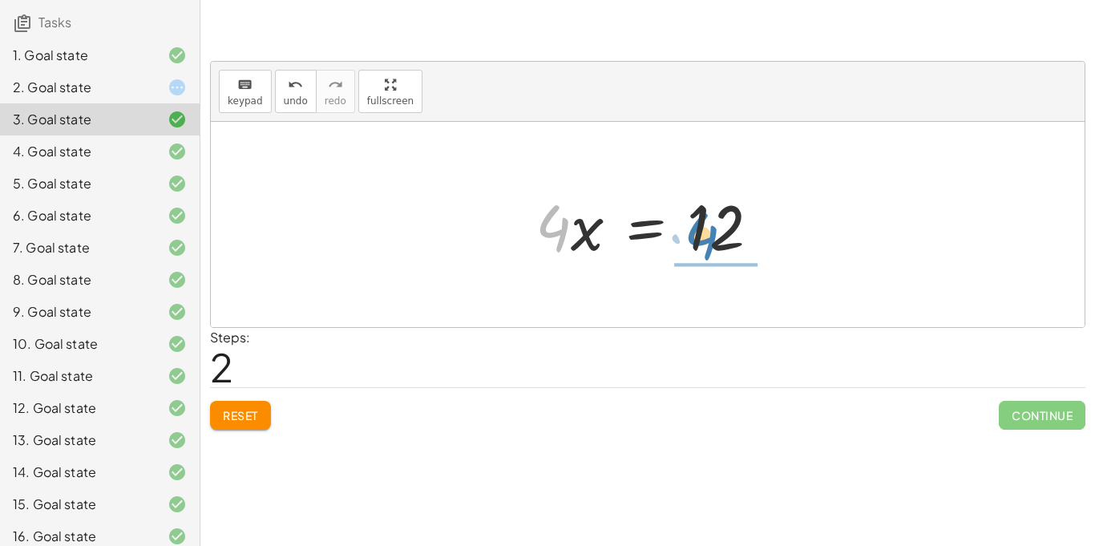
drag, startPoint x: 565, startPoint y: 221, endPoint x: 714, endPoint y: 230, distance: 149.3
click at [714, 230] on div at bounding box center [653, 225] width 253 height 83
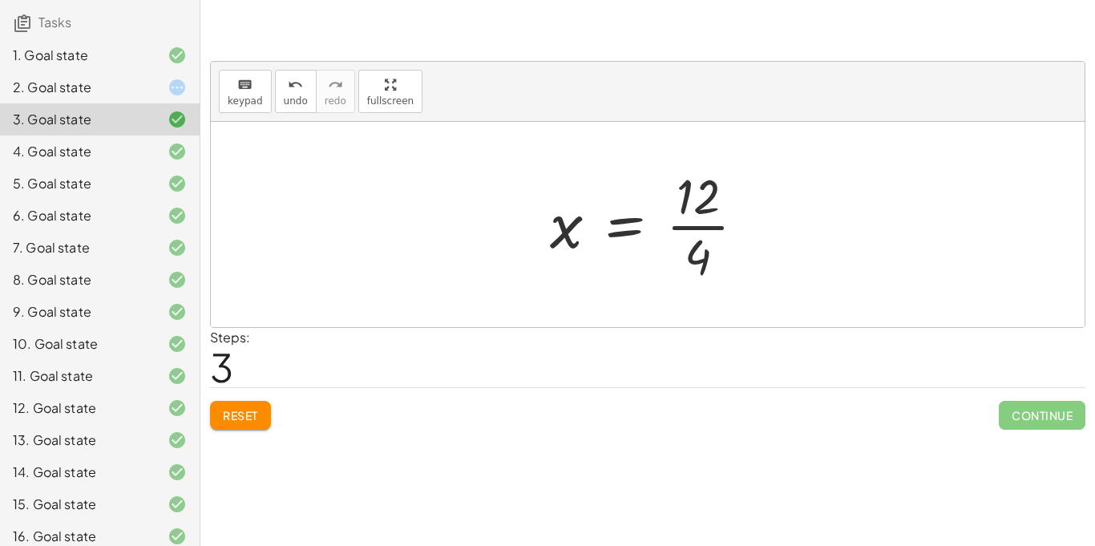
click at [713, 230] on div at bounding box center [654, 224] width 224 height 123
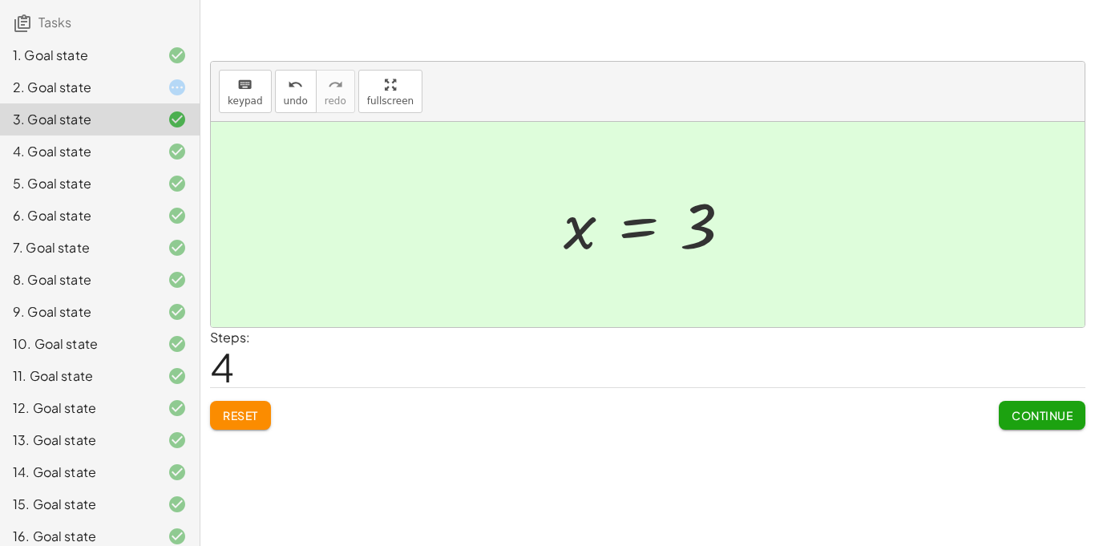
click at [171, 142] on icon at bounding box center [176, 151] width 19 height 19
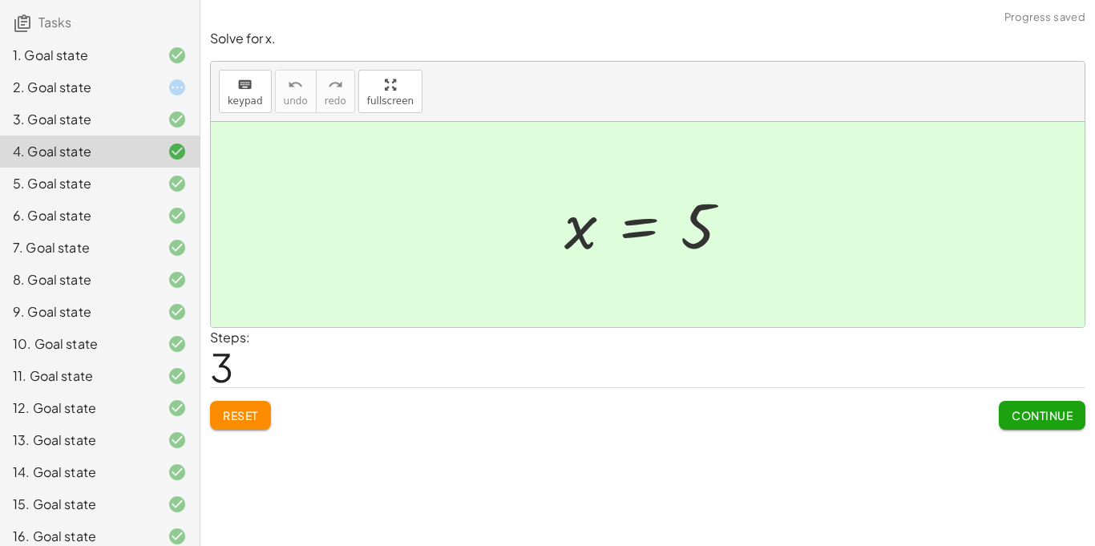
click at [240, 409] on span "Reset" at bounding box center [240, 415] width 35 height 14
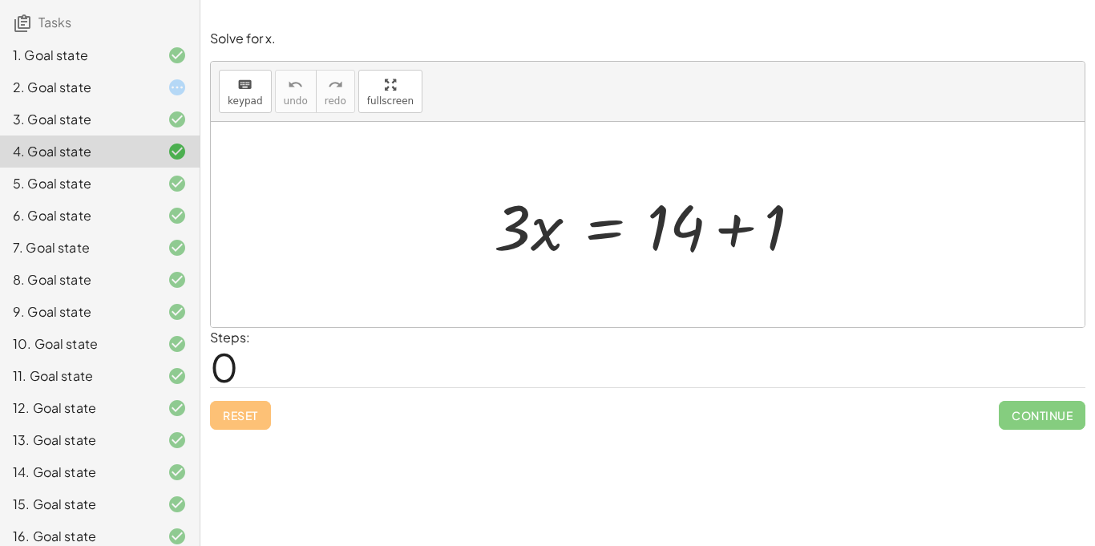
click at [746, 224] on div at bounding box center [654, 225] width 337 height 83
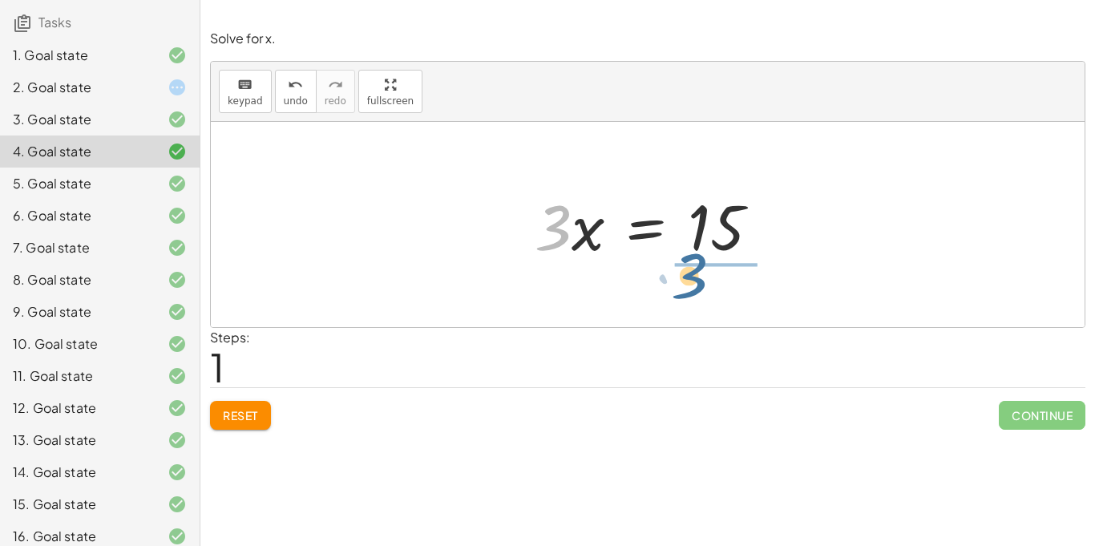
drag, startPoint x: 555, startPoint y: 213, endPoint x: 704, endPoint y: 256, distance: 155.0
click at [704, 256] on div at bounding box center [653, 225] width 253 height 83
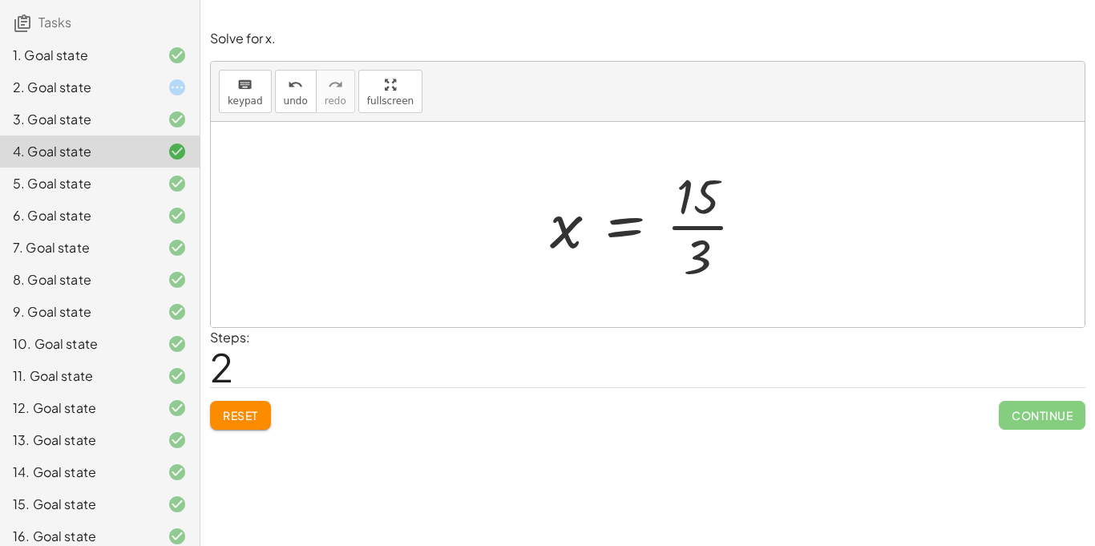
click at [709, 224] on div at bounding box center [654, 224] width 224 height 123
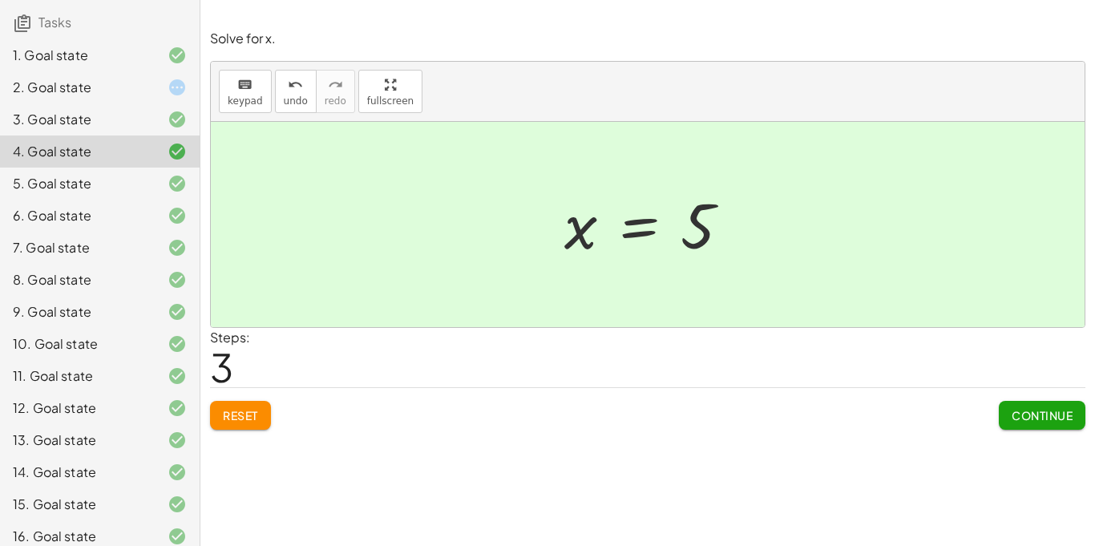
click at [138, 302] on div "9. Goal state" at bounding box center [77, 311] width 129 height 19
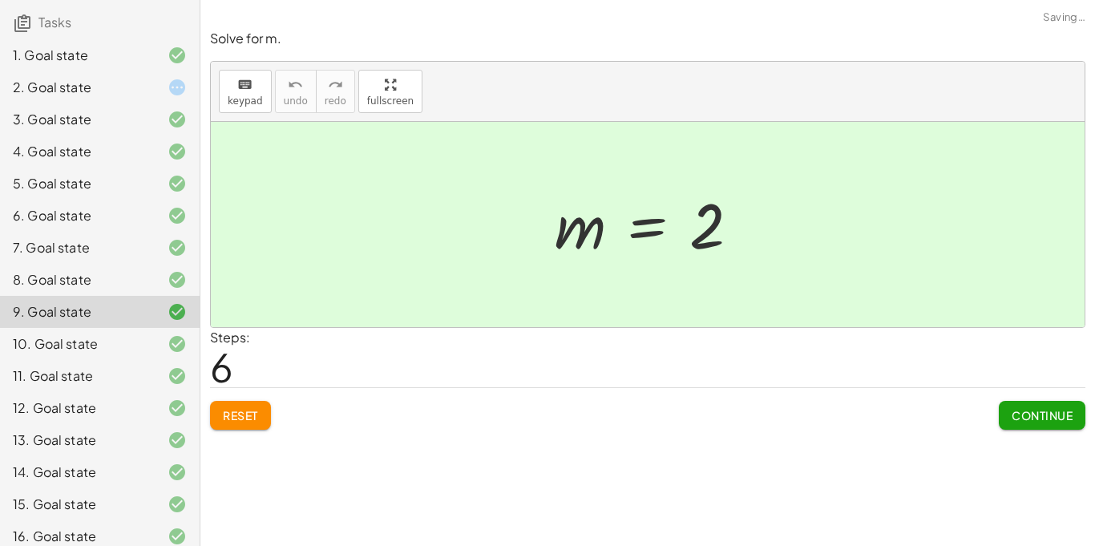
click at [143, 334] on div at bounding box center [164, 343] width 45 height 19
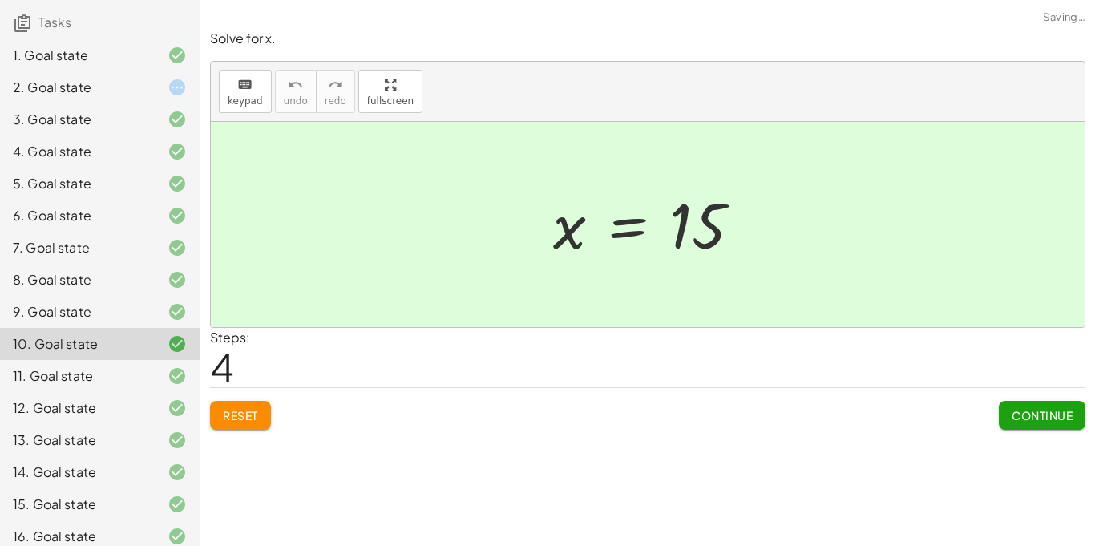
click at [152, 366] on div at bounding box center [164, 375] width 45 height 19
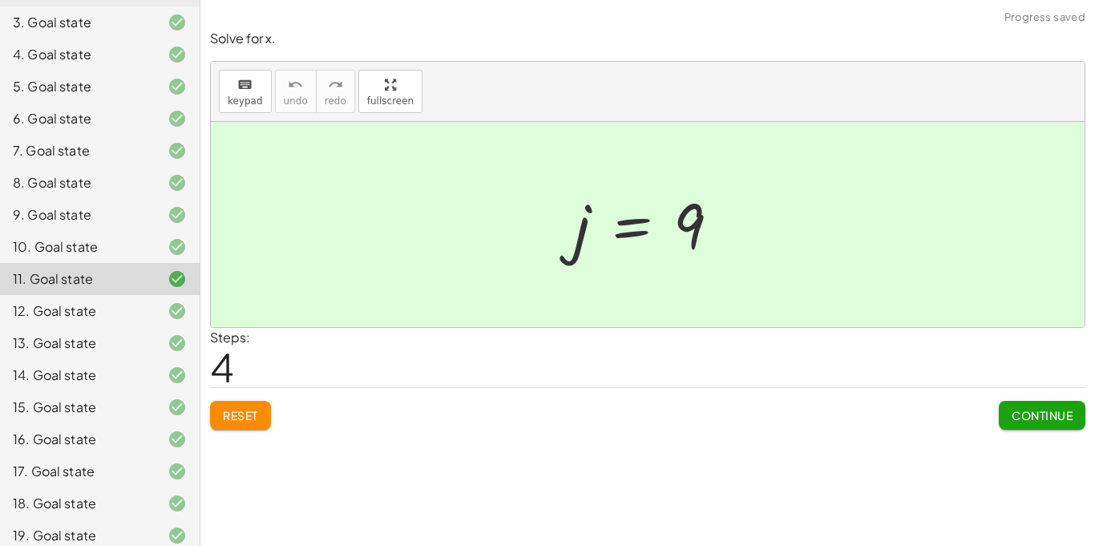
scroll to position [268, 0]
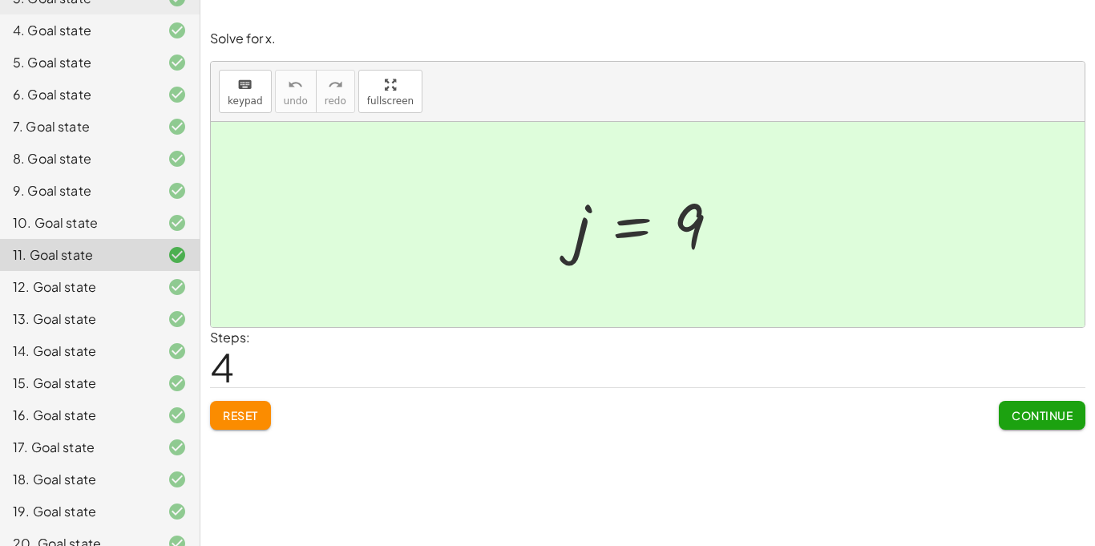
click at [100, 502] on div "19. Goal state" at bounding box center [77, 511] width 129 height 19
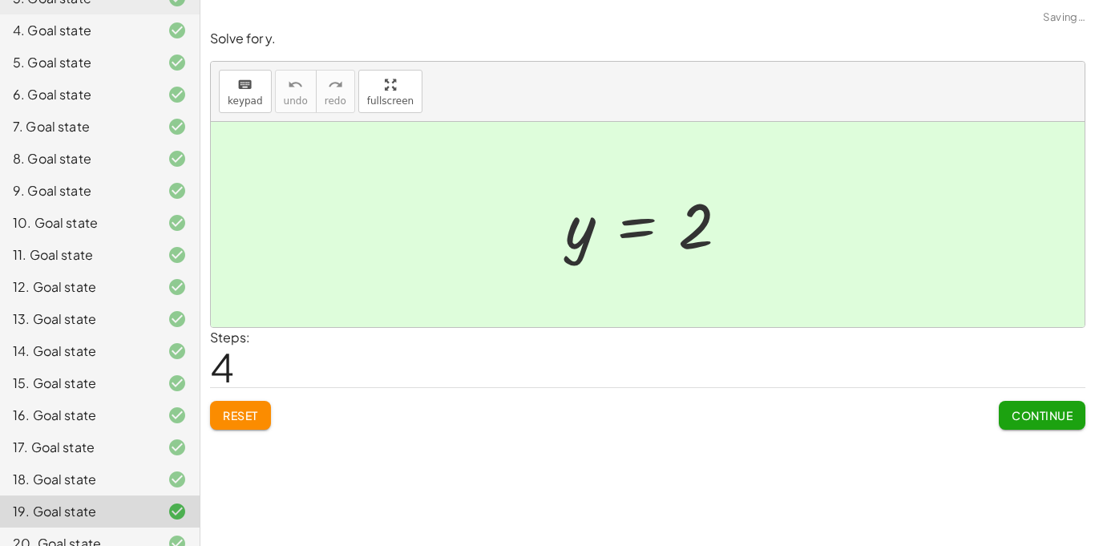
click at [228, 414] on span "Reset" at bounding box center [240, 415] width 35 height 14
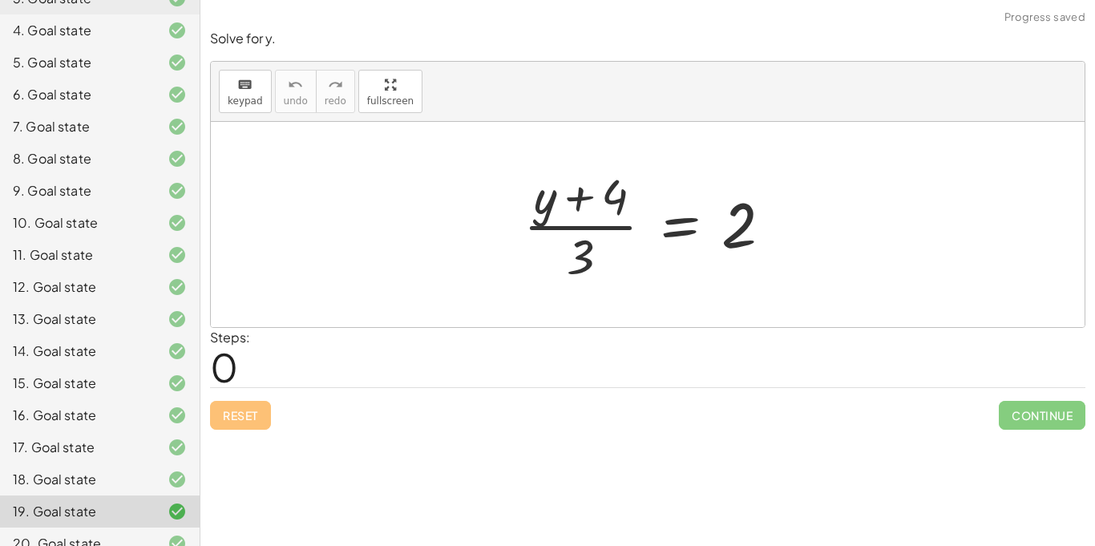
click at [167, 470] on icon at bounding box center [176, 479] width 19 height 19
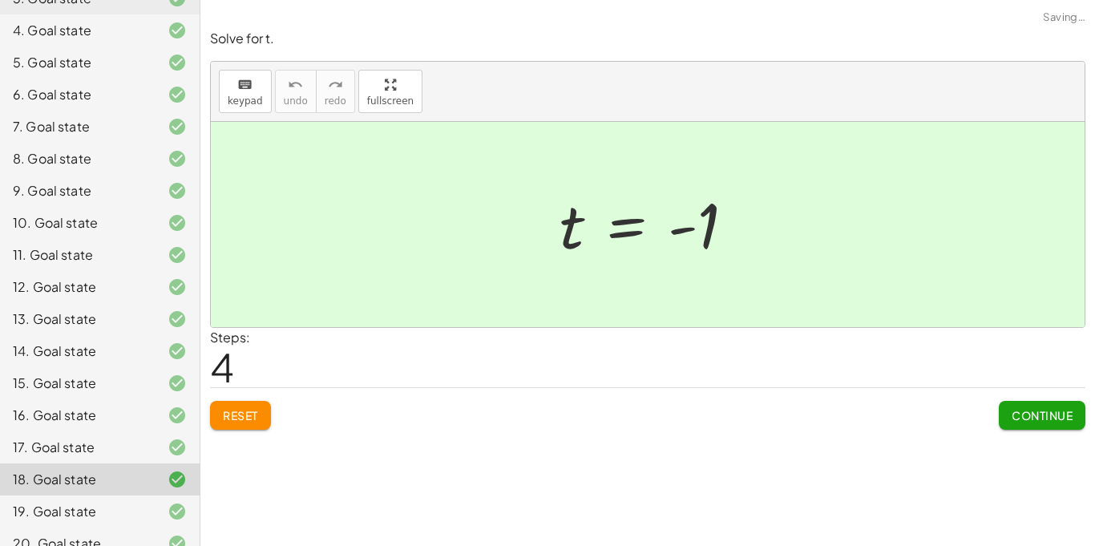
click at [230, 418] on span "Reset" at bounding box center [240, 415] width 35 height 14
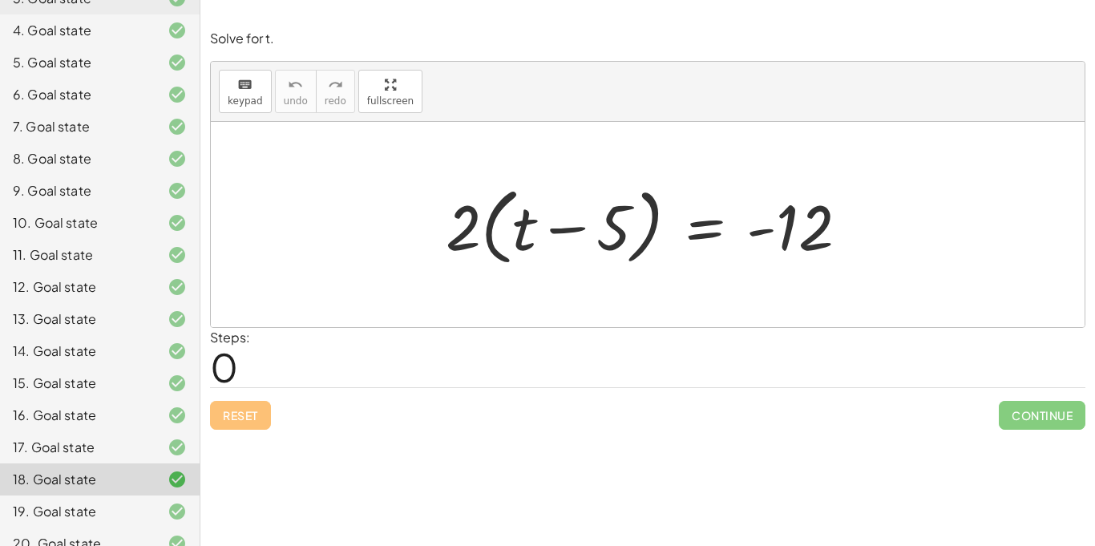
click at [469, 266] on div at bounding box center [654, 225] width 432 height 92
drag, startPoint x: 459, startPoint y: 210, endPoint x: 773, endPoint y: 235, distance: 315.1
click at [773, 235] on div at bounding box center [654, 225] width 432 height 92
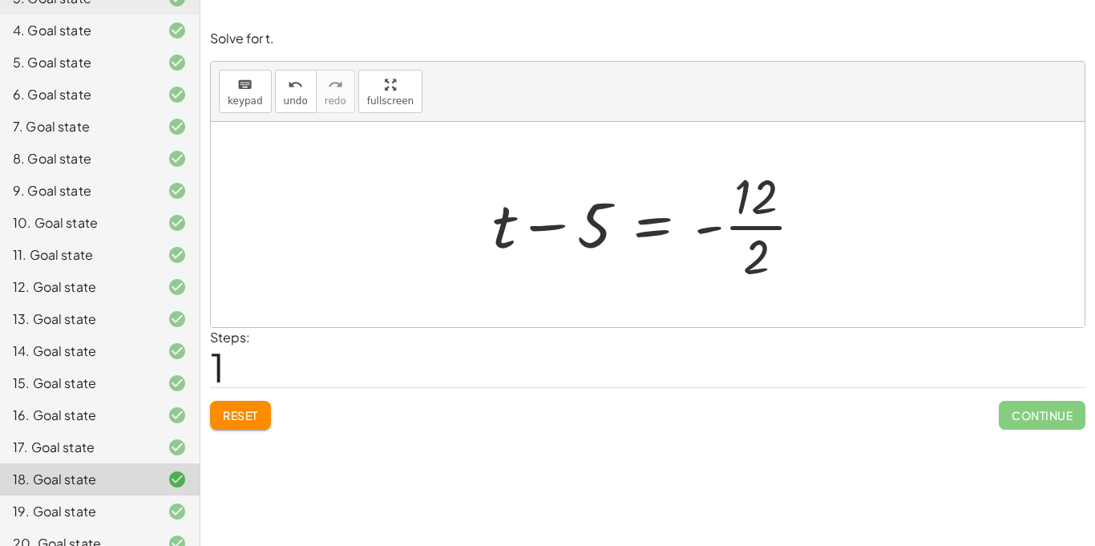
click at [764, 228] on div at bounding box center [654, 224] width 340 height 123
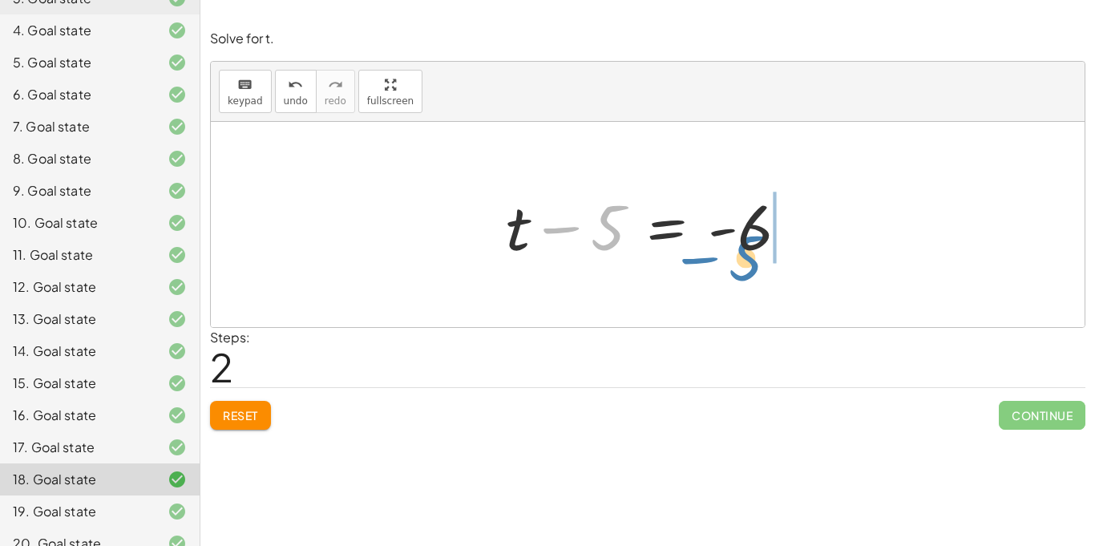
drag, startPoint x: 612, startPoint y: 224, endPoint x: 751, endPoint y: 252, distance: 141.3
click at [751, 252] on div at bounding box center [654, 225] width 312 height 83
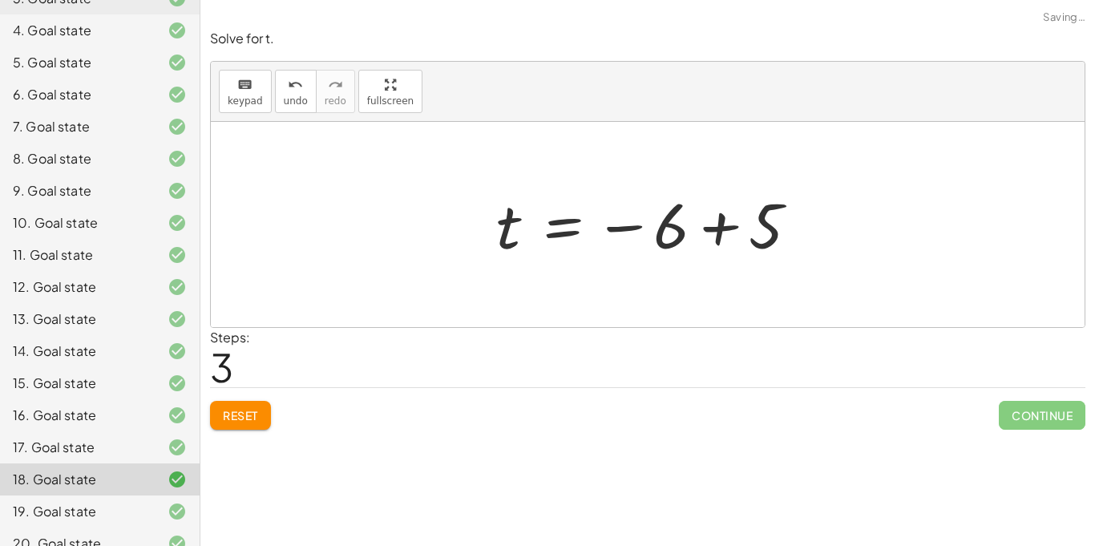
click at [719, 233] on div at bounding box center [653, 224] width 331 height 79
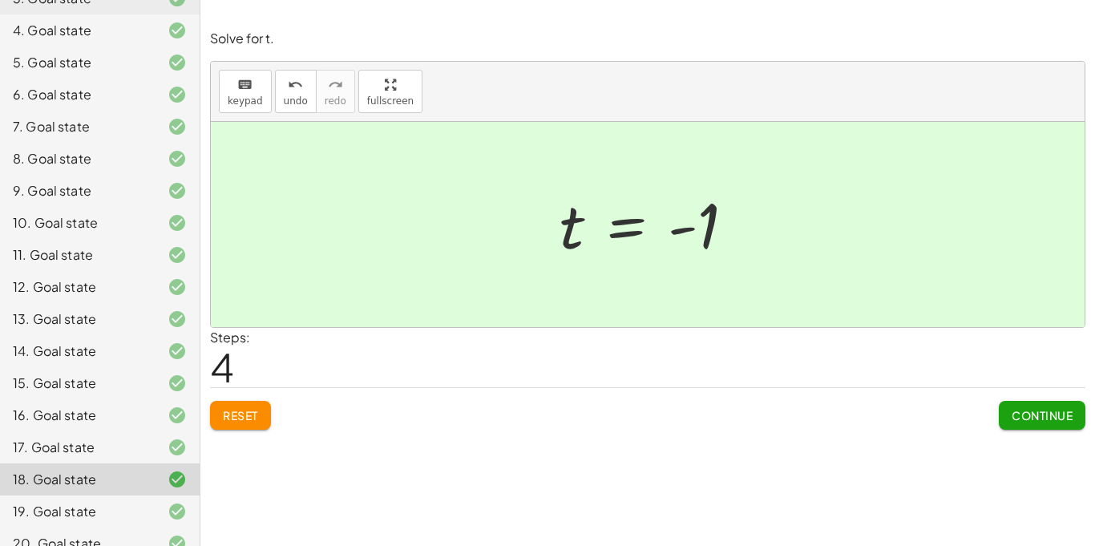
click at [0, 0] on div "Solve for t. keyboard keypad undo undo redo redo fullscreen · 2 · ( + t − 5 ) =…" at bounding box center [0, 0] width 0 height 0
click at [1031, 424] on button "Continue" at bounding box center [1042, 415] width 87 height 29
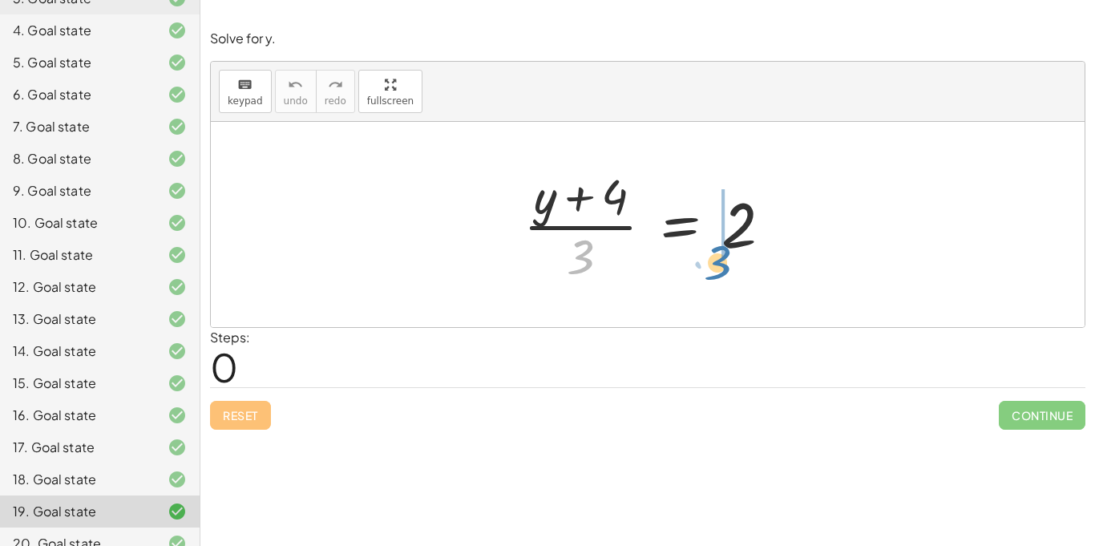
drag, startPoint x: 587, startPoint y: 247, endPoint x: 736, endPoint y: 251, distance: 148.3
click at [736, 251] on div at bounding box center [653, 224] width 277 height 123
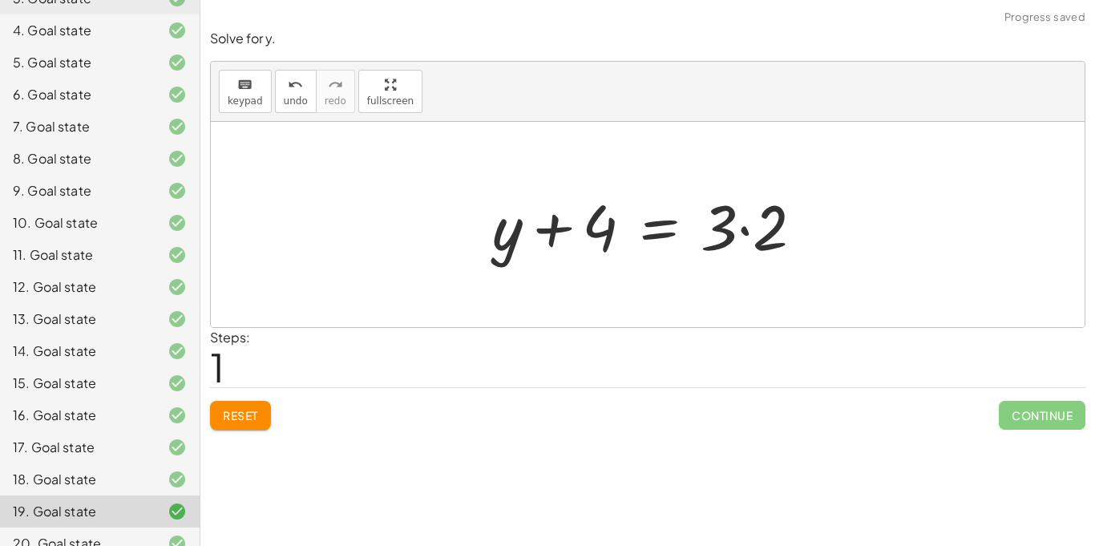
click at [746, 232] on div at bounding box center [654, 225] width 340 height 83
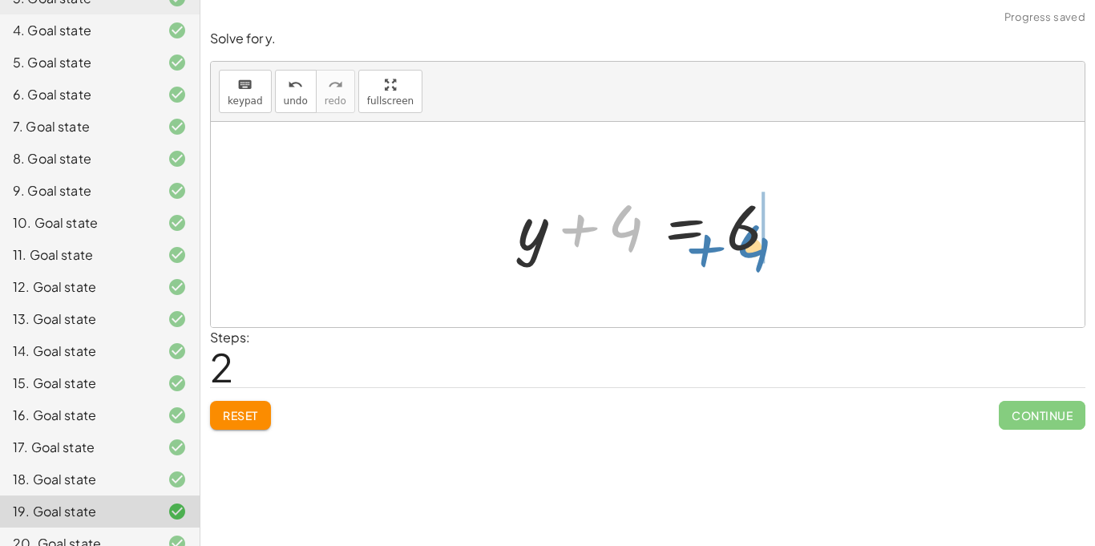
drag, startPoint x: 610, startPoint y: 232, endPoint x: 750, endPoint y: 253, distance: 141.8
click at [750, 253] on div at bounding box center [654, 225] width 289 height 83
click at [704, 231] on div at bounding box center [654, 225] width 289 height 83
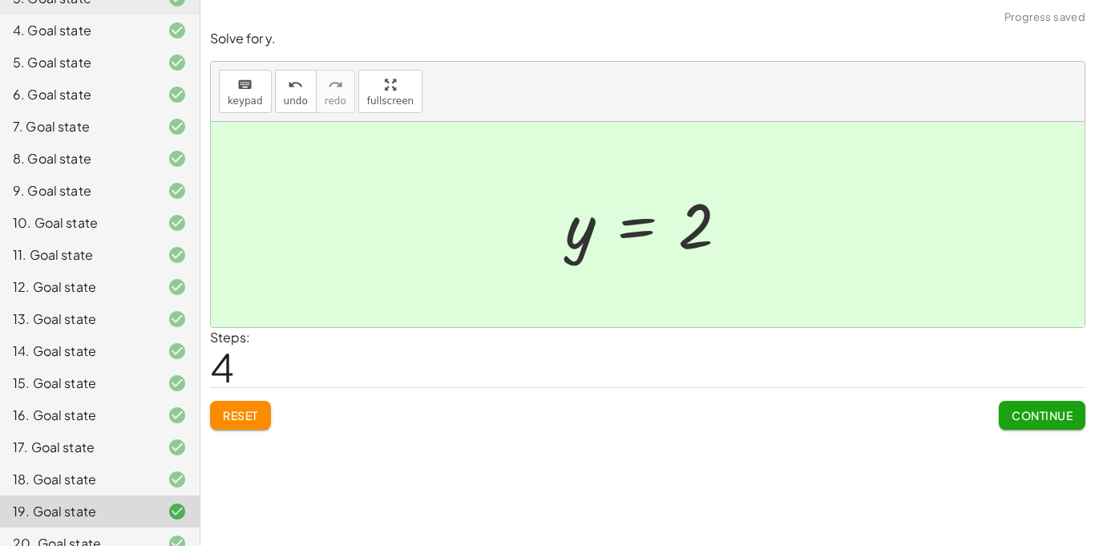
click at [1043, 420] on span "Continue" at bounding box center [1041, 415] width 61 height 14
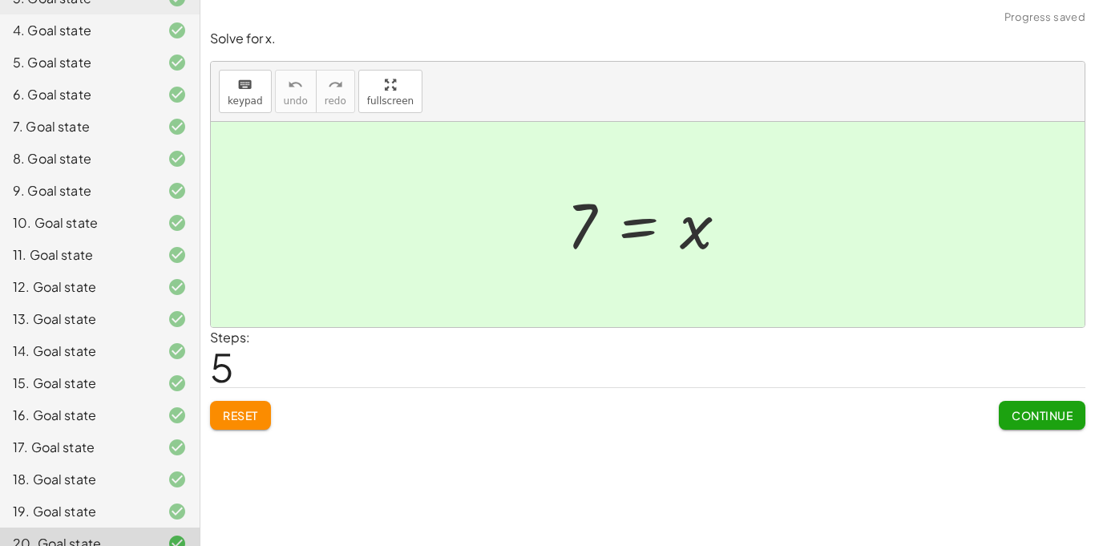
click at [228, 417] on span "Reset" at bounding box center [240, 415] width 35 height 14
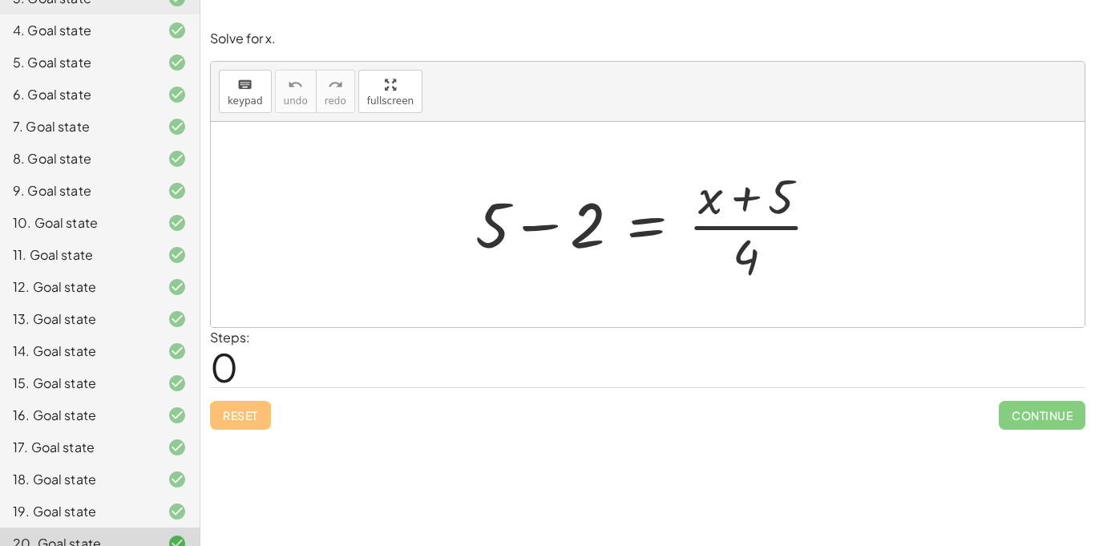
click at [540, 224] on div at bounding box center [653, 224] width 373 height 123
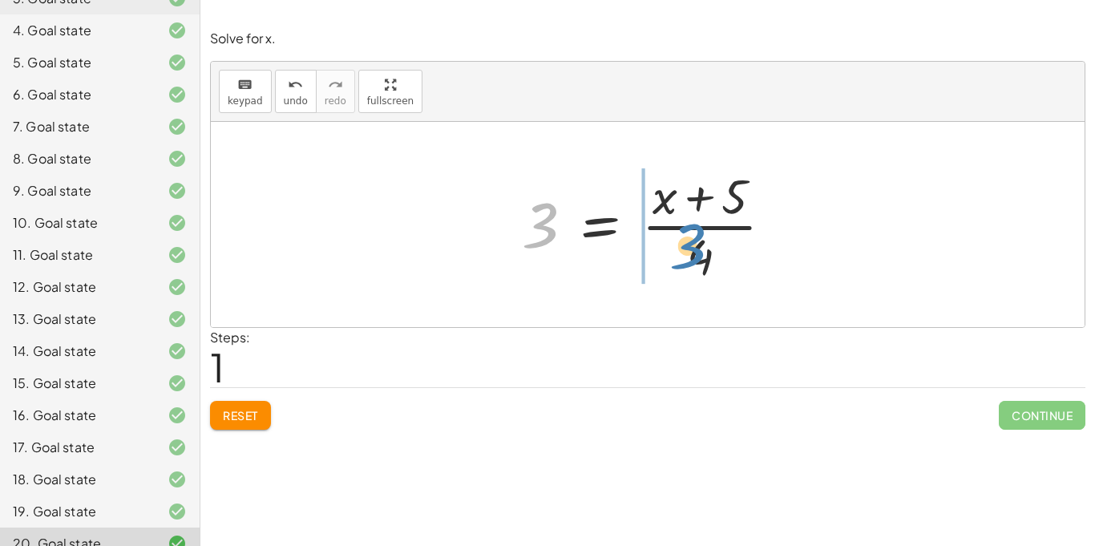
drag, startPoint x: 547, startPoint y: 225, endPoint x: 695, endPoint y: 247, distance: 149.8
click at [695, 247] on div at bounding box center [654, 224] width 280 height 123
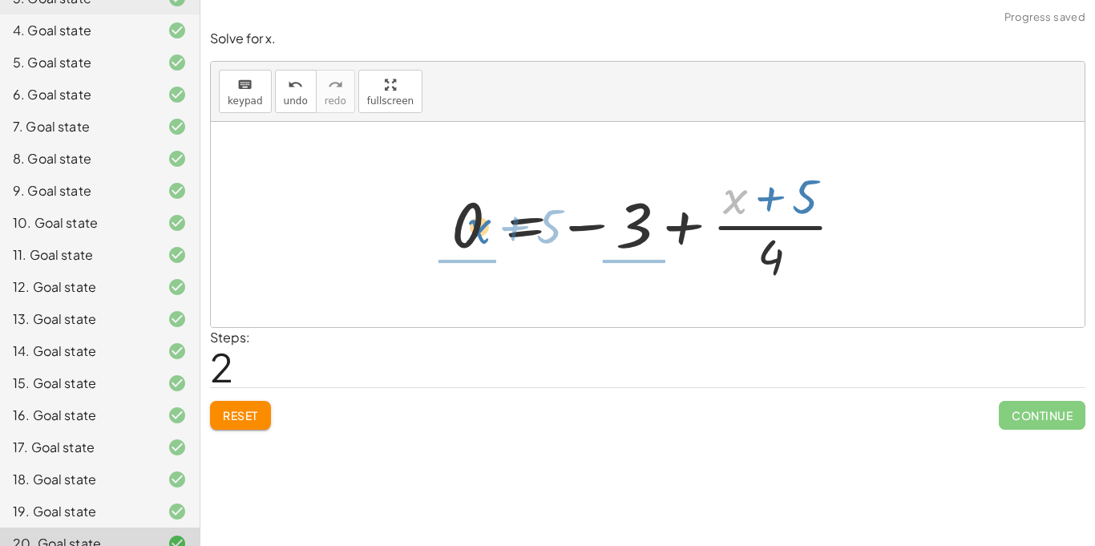
drag, startPoint x: 734, startPoint y: 209, endPoint x: 478, endPoint y: 239, distance: 257.4
click at [478, 239] on div at bounding box center [654, 224] width 422 height 123
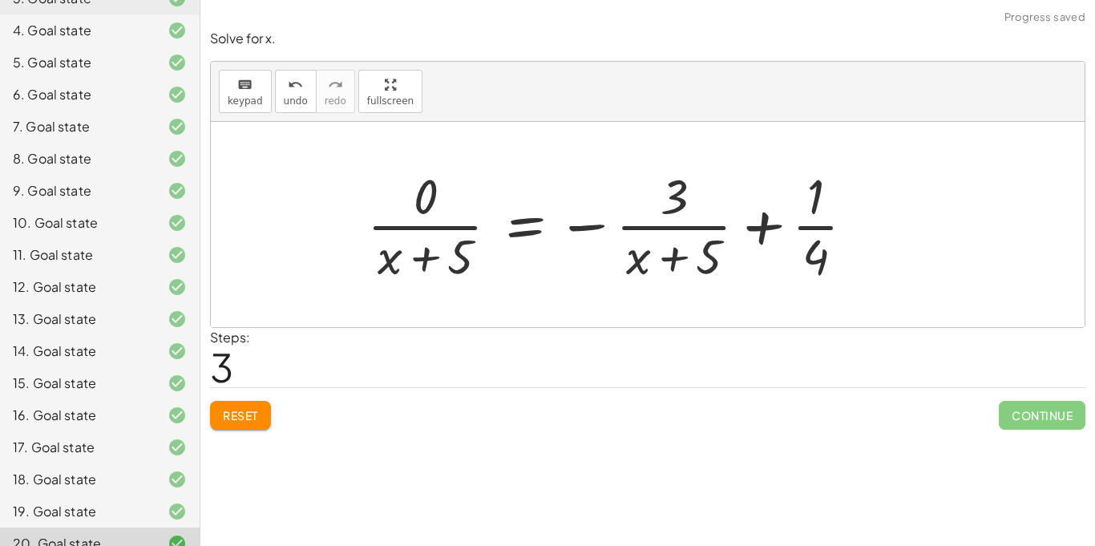
click at [232, 425] on button "Reset" at bounding box center [240, 415] width 61 height 29
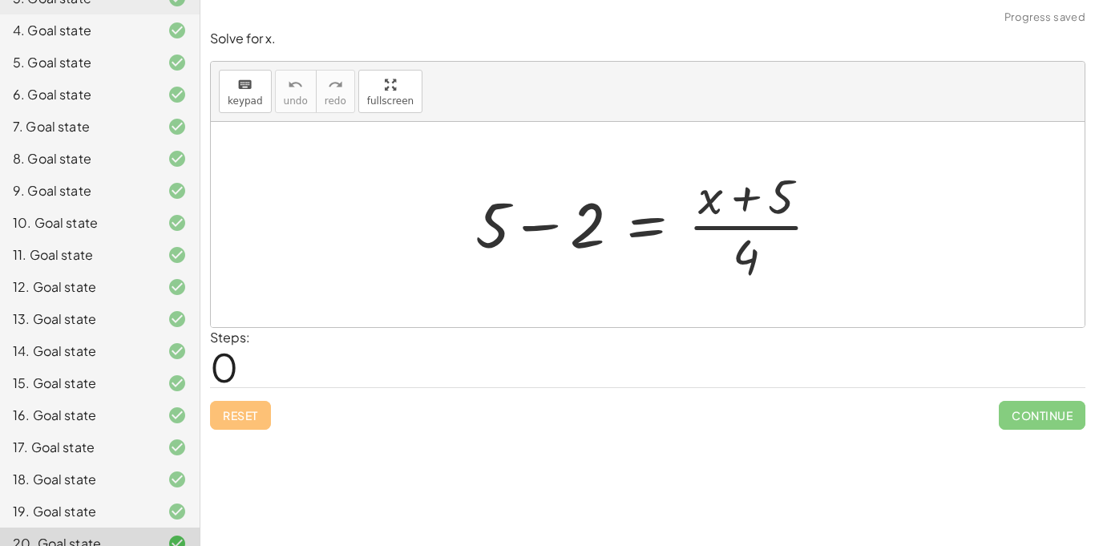
click at [550, 220] on div at bounding box center [653, 224] width 373 height 123
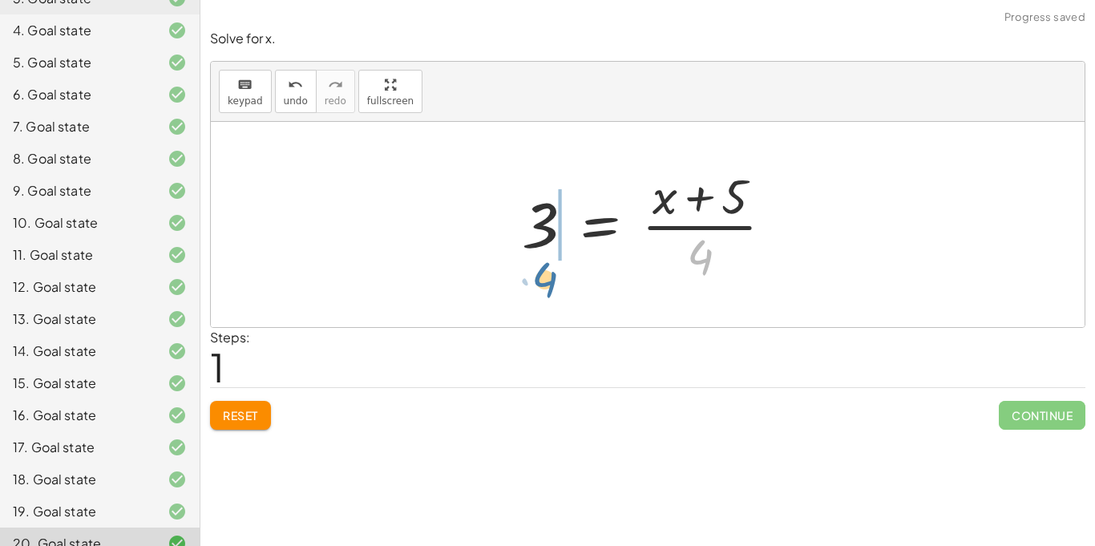
drag, startPoint x: 710, startPoint y: 252, endPoint x: 553, endPoint y: 275, distance: 158.8
click at [553, 275] on div at bounding box center [654, 224] width 280 height 123
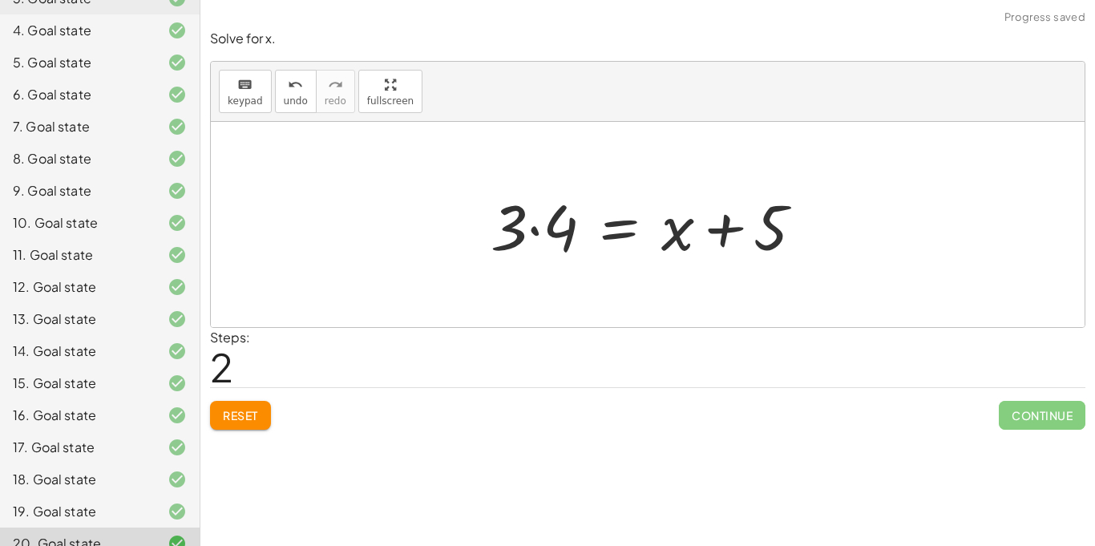
click at [535, 230] on div at bounding box center [652, 225] width 341 height 83
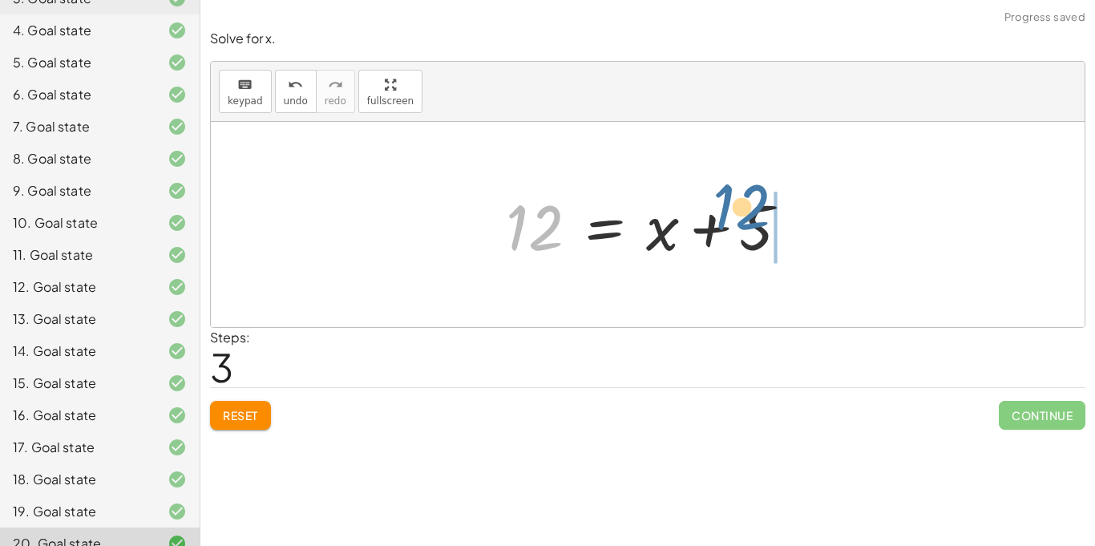
drag, startPoint x: 523, startPoint y: 234, endPoint x: 728, endPoint y: 214, distance: 206.9
click at [728, 214] on div at bounding box center [654, 225] width 312 height 83
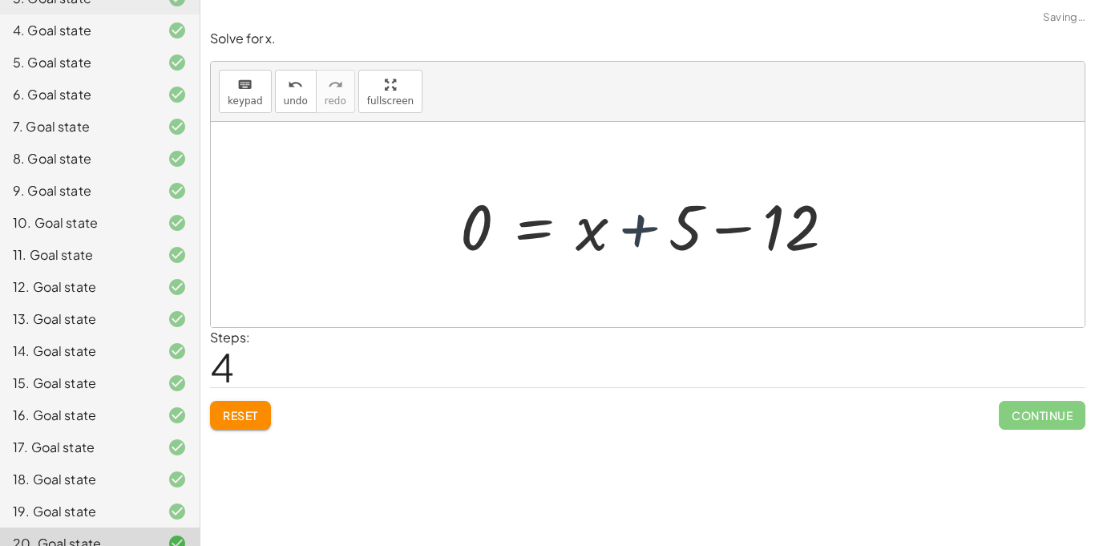
drag, startPoint x: 664, startPoint y: 243, endPoint x: 655, endPoint y: 244, distance: 9.7
click at [655, 244] on div at bounding box center [654, 225] width 404 height 83
drag, startPoint x: 599, startPoint y: 239, endPoint x: 497, endPoint y: 244, distance: 101.9
click at [497, 244] on div at bounding box center [654, 225] width 404 height 83
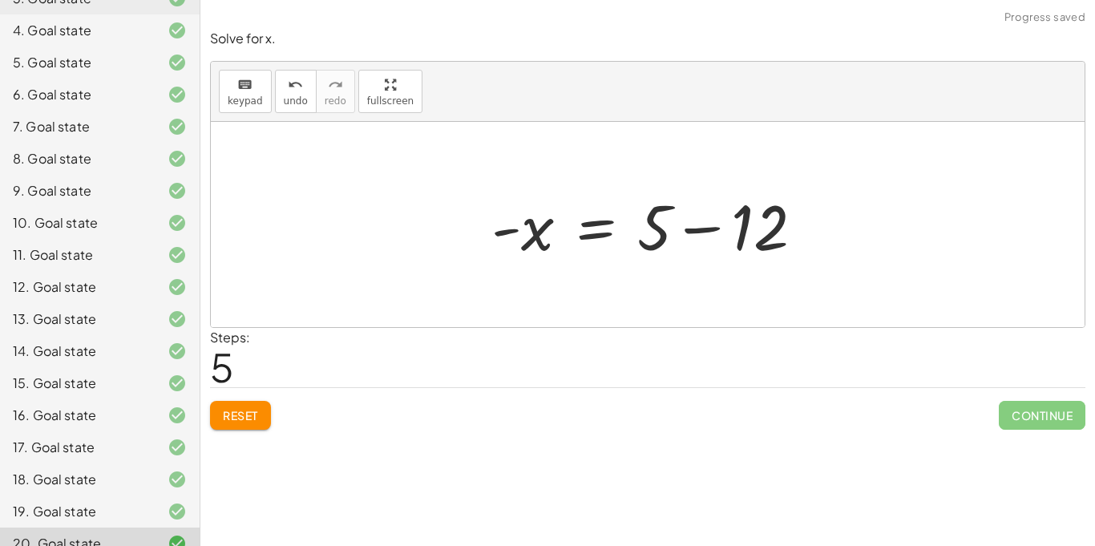
click at [693, 231] on div at bounding box center [653, 225] width 341 height 83
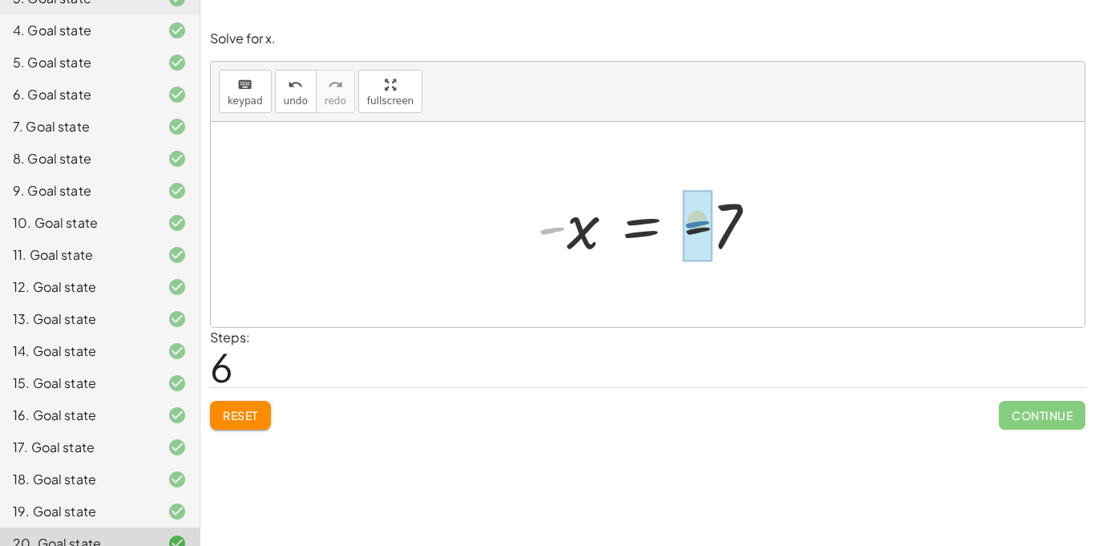
drag, startPoint x: 556, startPoint y: 232, endPoint x: 699, endPoint y: 227, distance: 142.8
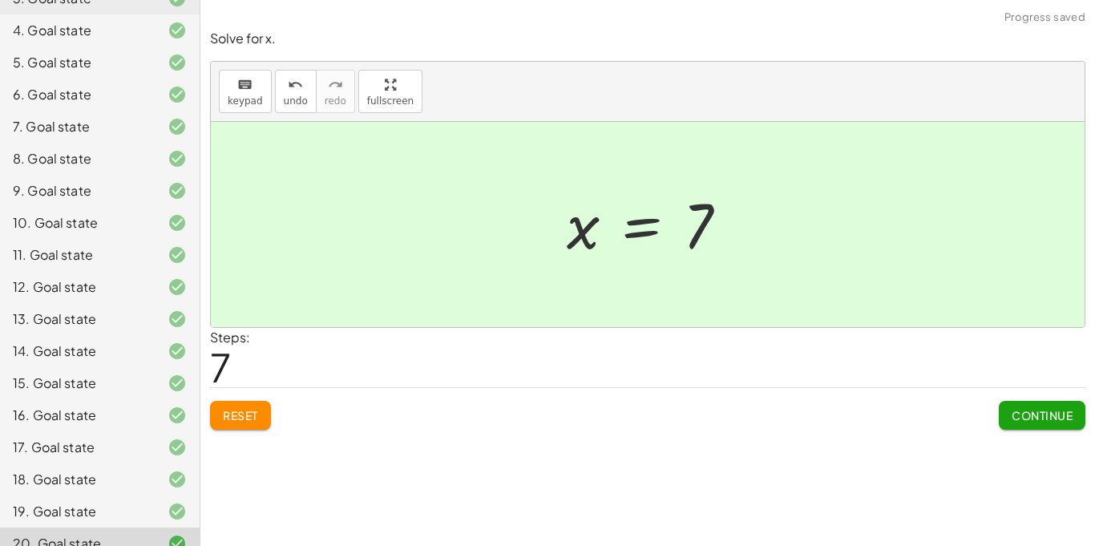
click at [140, 470] on div "18. Goal state" at bounding box center [77, 479] width 129 height 19
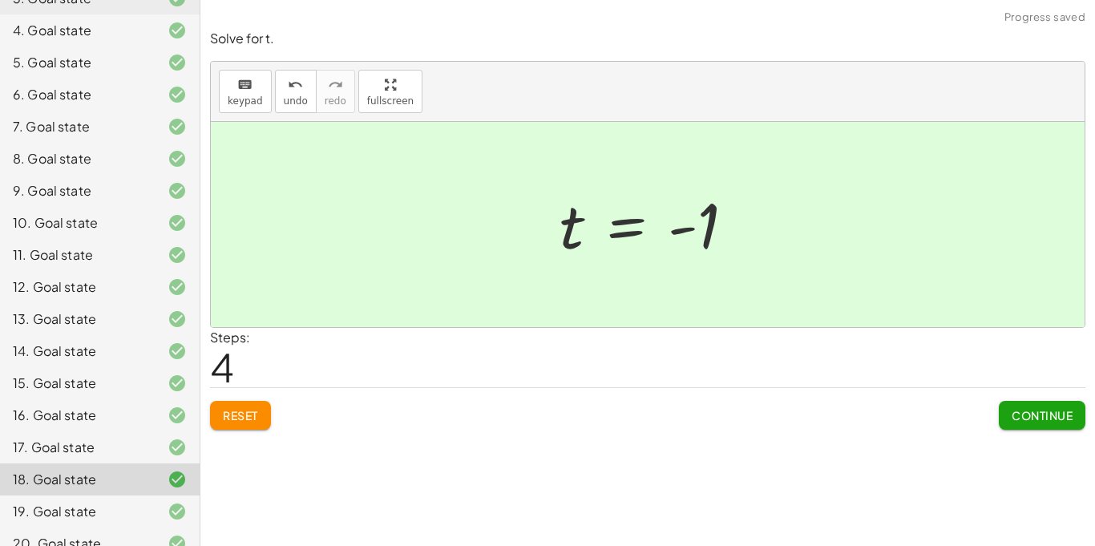
click at [152, 495] on div "19. Goal state" at bounding box center [100, 511] width 200 height 32
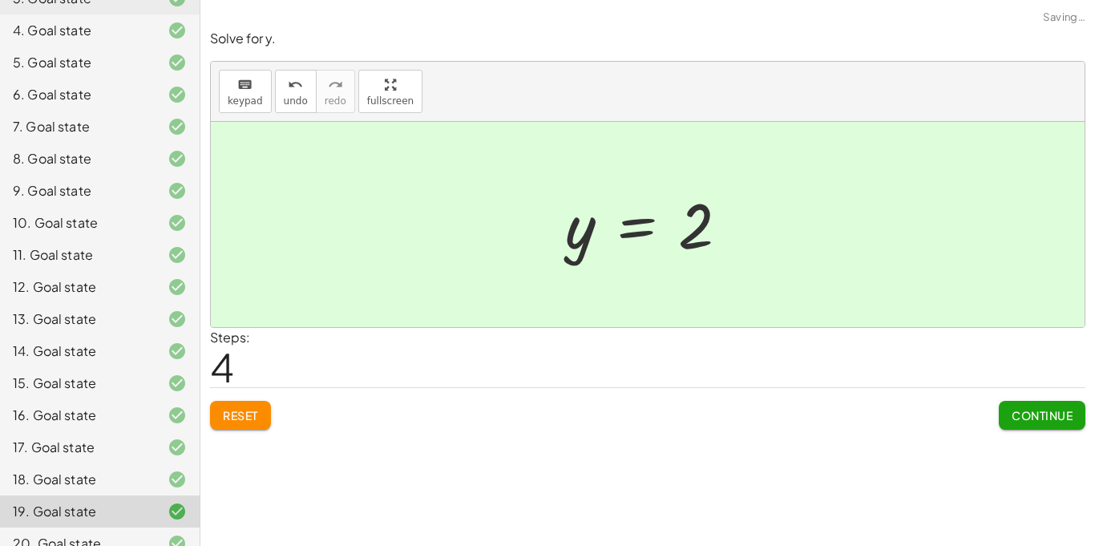
click at [157, 438] on div at bounding box center [164, 447] width 45 height 19
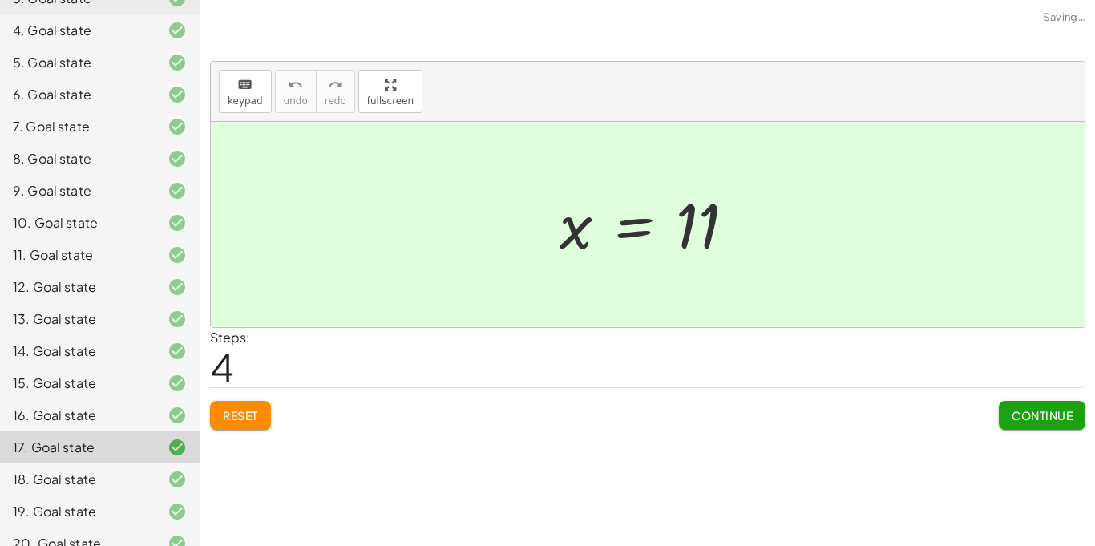
click at [1019, 406] on button "Continue" at bounding box center [1042, 415] width 87 height 29
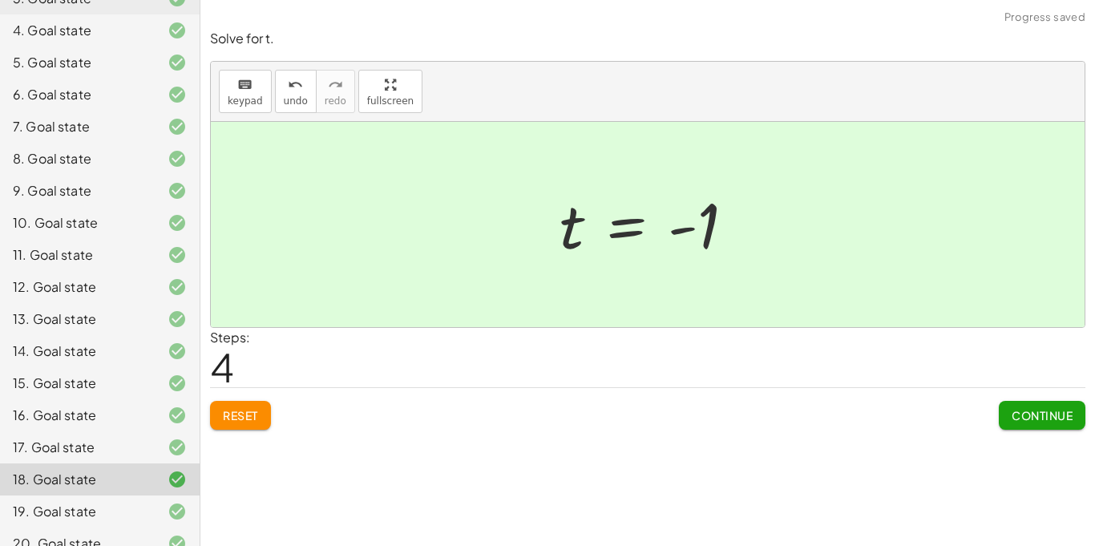
click at [123, 438] on div "17. Goal state" at bounding box center [77, 447] width 129 height 19
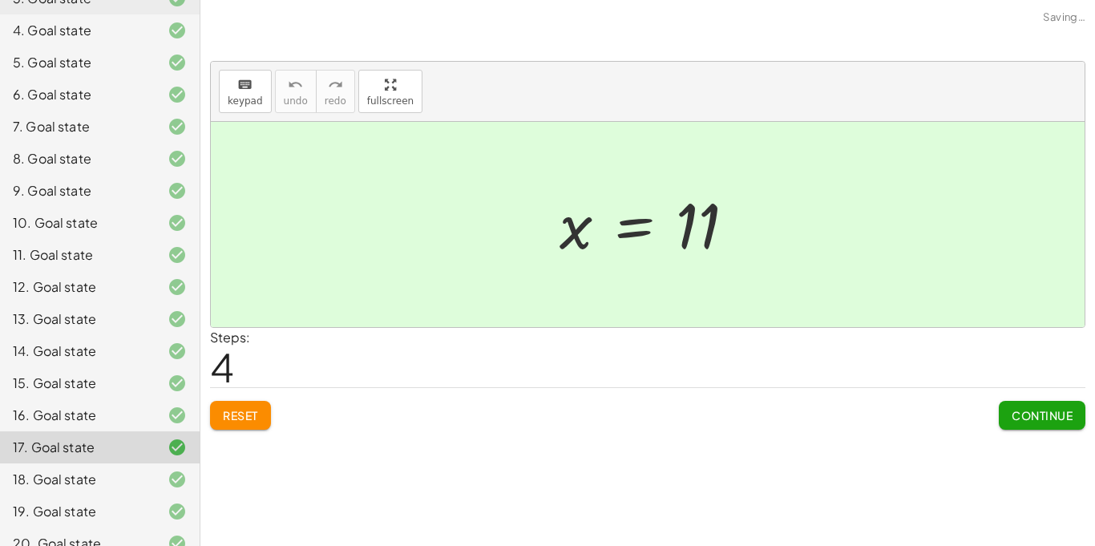
click at [235, 403] on button "Reset" at bounding box center [240, 415] width 61 height 29
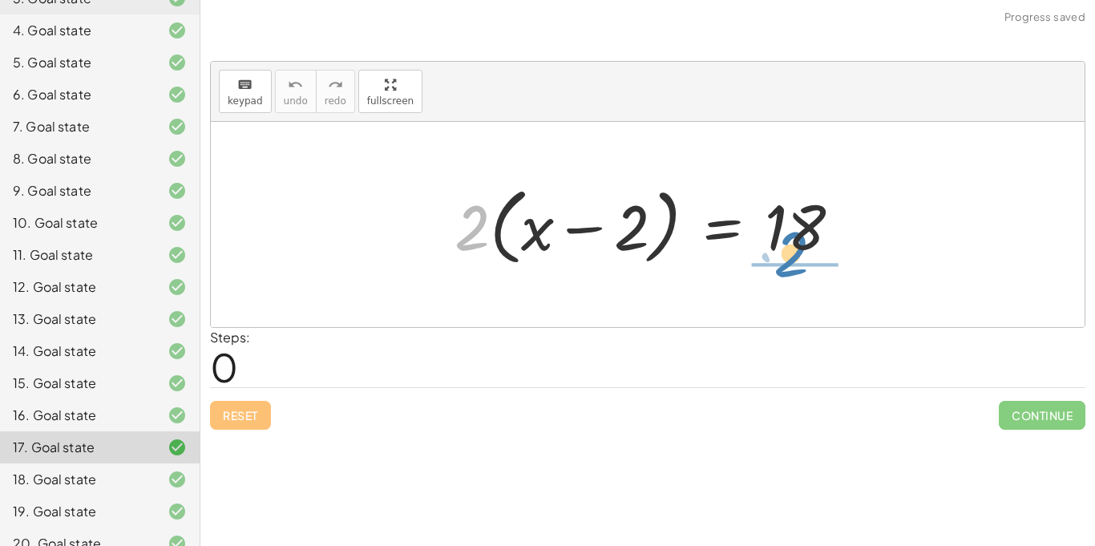
drag, startPoint x: 473, startPoint y: 223, endPoint x: 789, endPoint y: 243, distance: 316.4
click at [789, 243] on div at bounding box center [653, 225] width 414 height 92
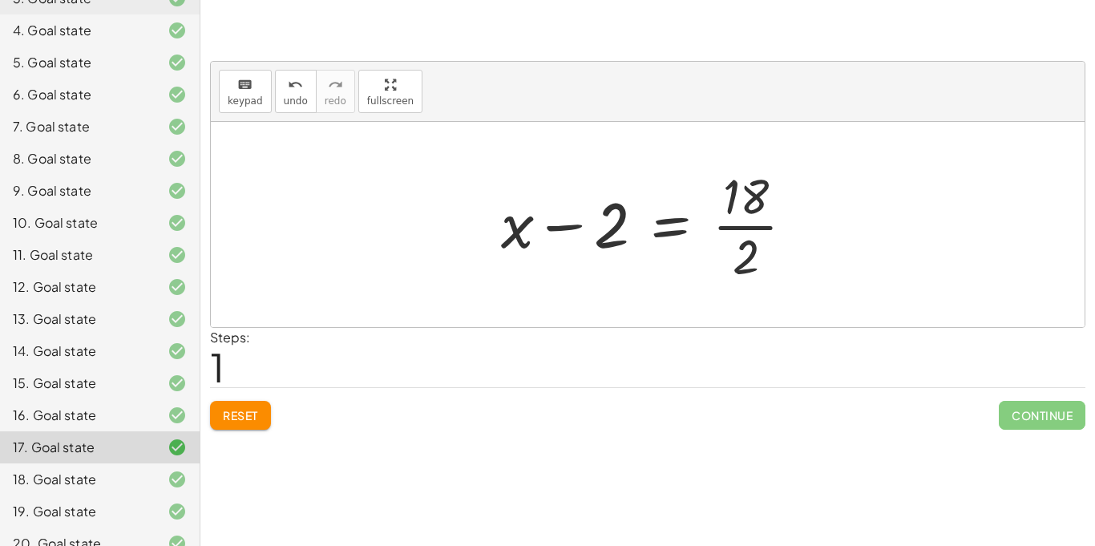
click at [764, 228] on div at bounding box center [653, 224] width 321 height 123
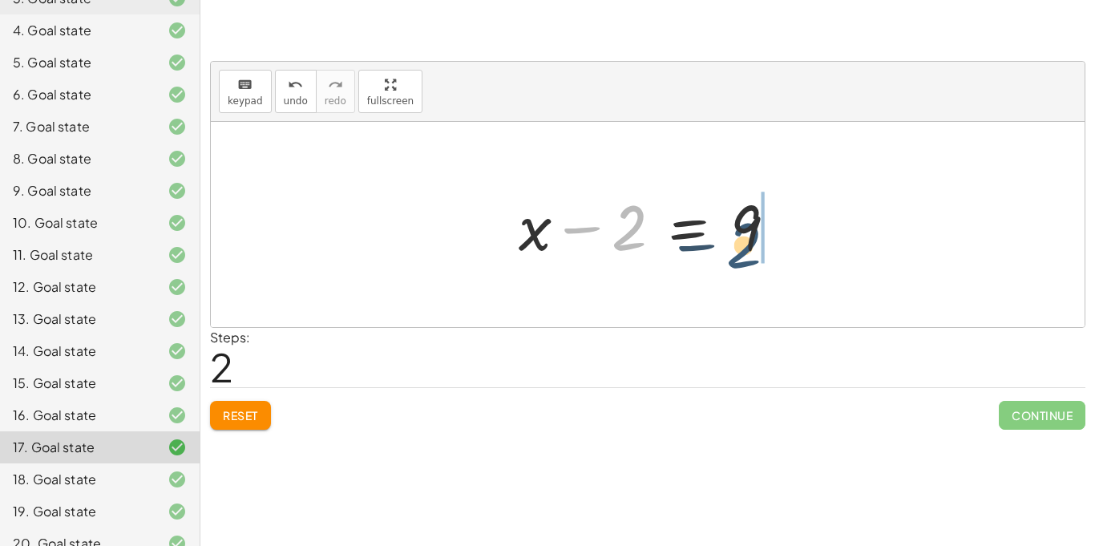
drag, startPoint x: 636, startPoint y: 221, endPoint x: 774, endPoint y: 238, distance: 138.9
click at [774, 238] on div at bounding box center [653, 225] width 287 height 83
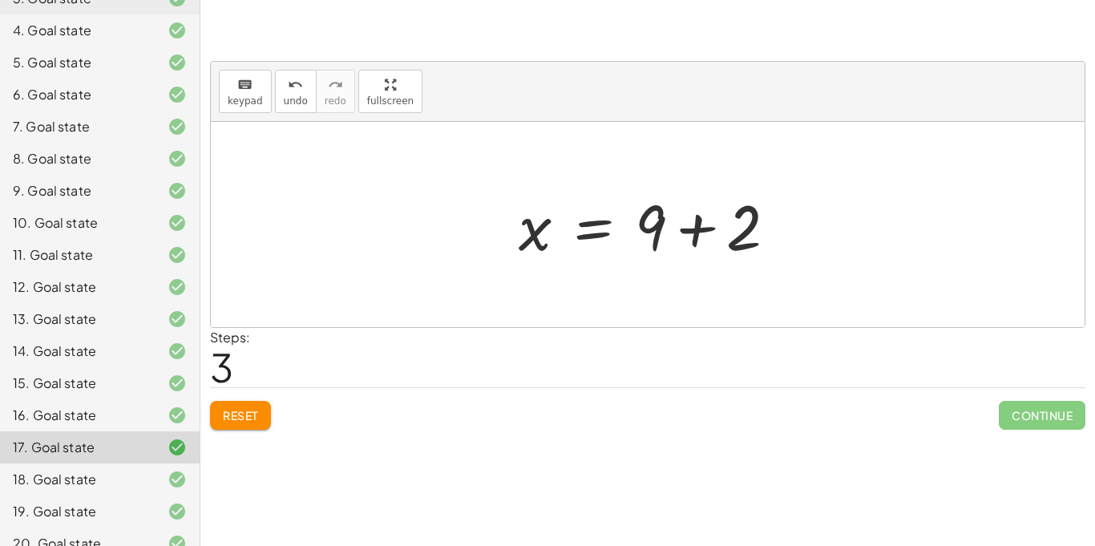
click at [706, 223] on div at bounding box center [653, 225] width 287 height 83
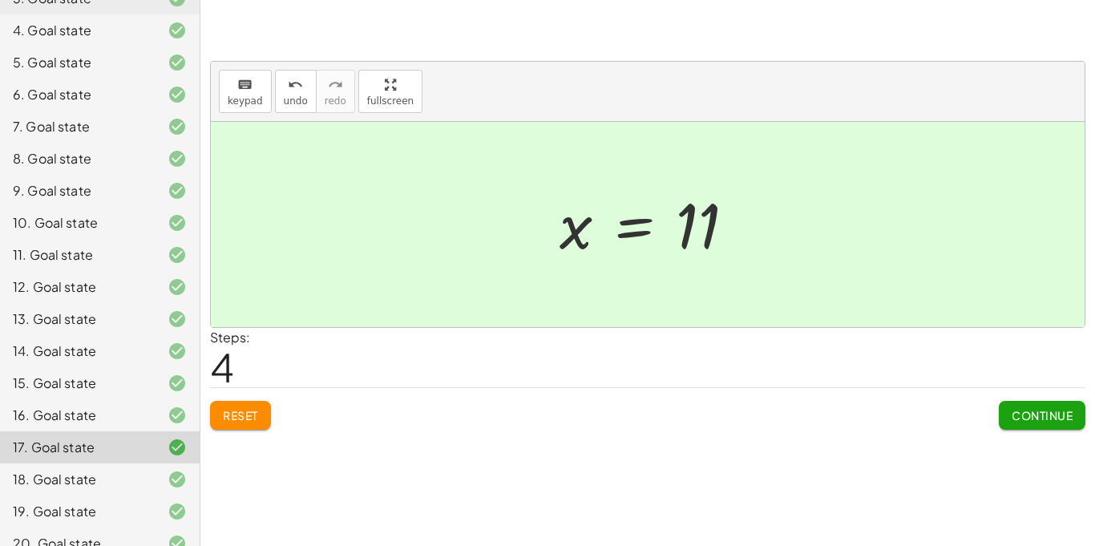
click at [1053, 421] on span "Continue" at bounding box center [1041, 415] width 61 height 14
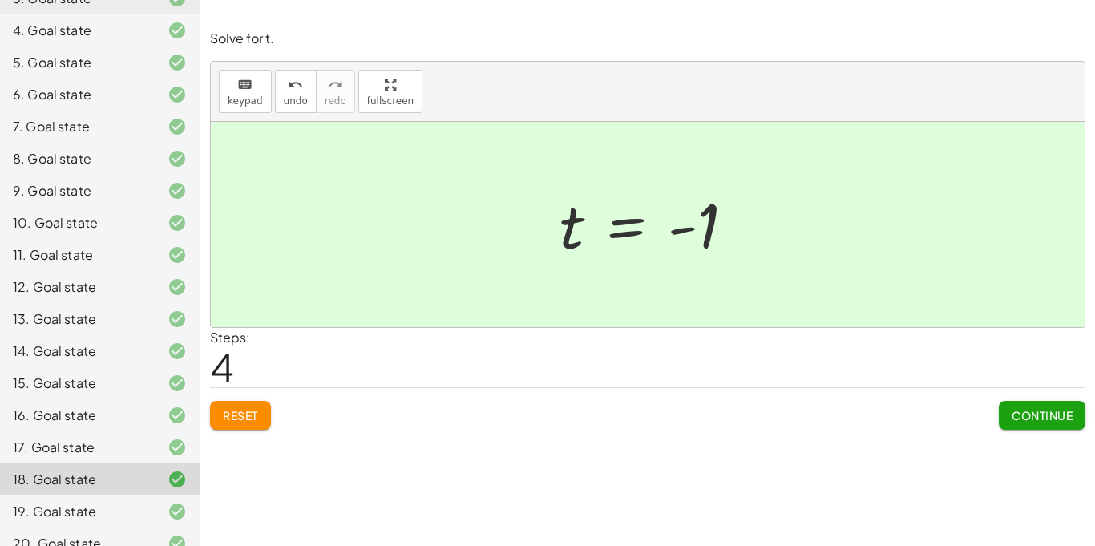
scroll to position [0, 0]
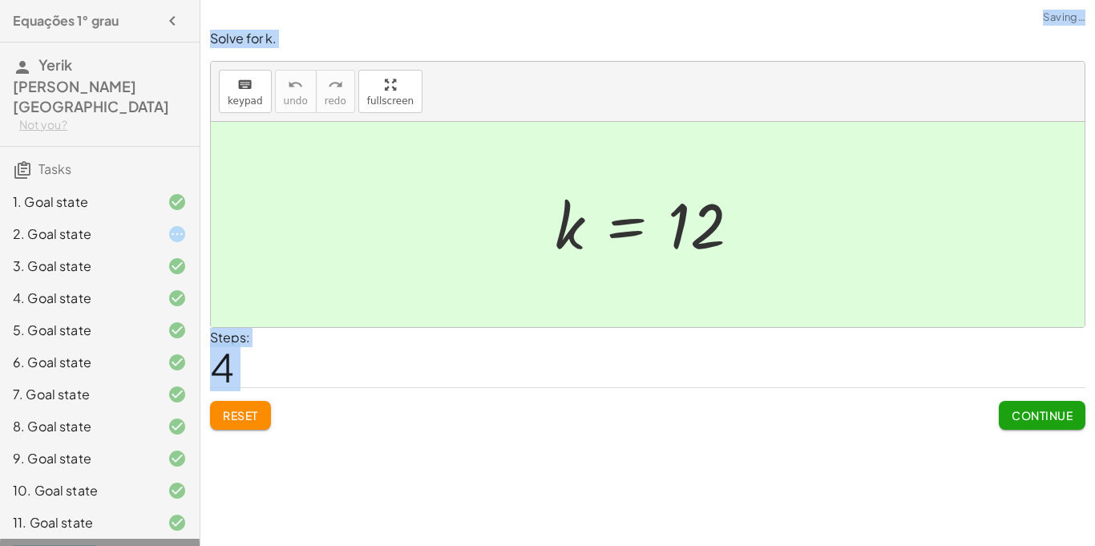
drag, startPoint x: 58, startPoint y: 522, endPoint x: 156, endPoint y: 404, distance: 153.6
click at [156, 404] on div "1. Goal state 2. Goal state 3. Goal state 4. Goal state 5. Goal state 6. Goal s…" at bounding box center [100, 507] width 200 height 654
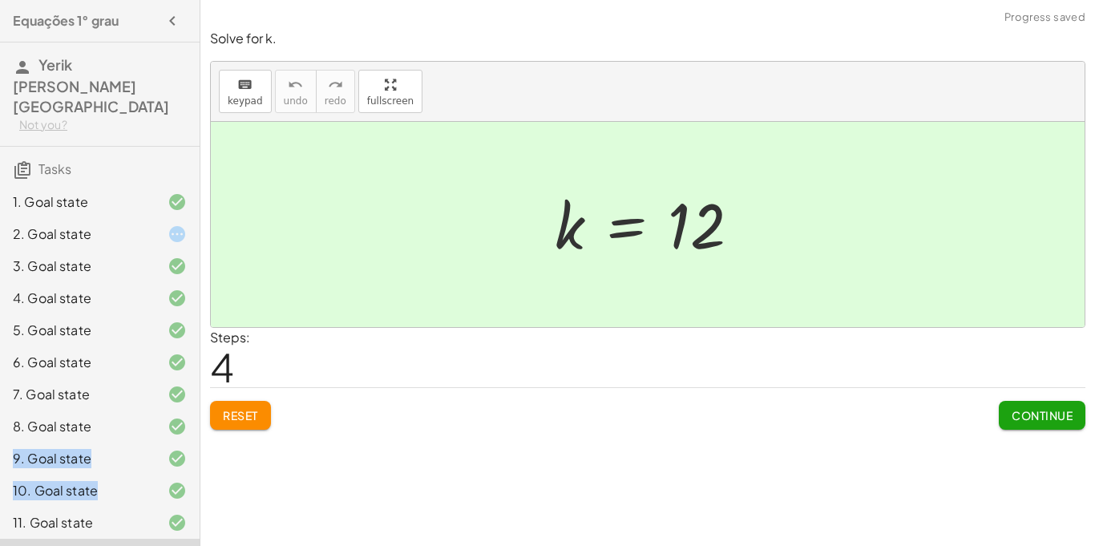
drag, startPoint x: 156, startPoint y: 404, endPoint x: 144, endPoint y: 507, distance: 104.1
click at [144, 507] on div "1. Goal state 2. Goal state 3. Goal state 4. Goal state 5. Goal state 6. Goal s…" at bounding box center [100, 507] width 200 height 654
